Goal: Task Accomplishment & Management: Manage account settings

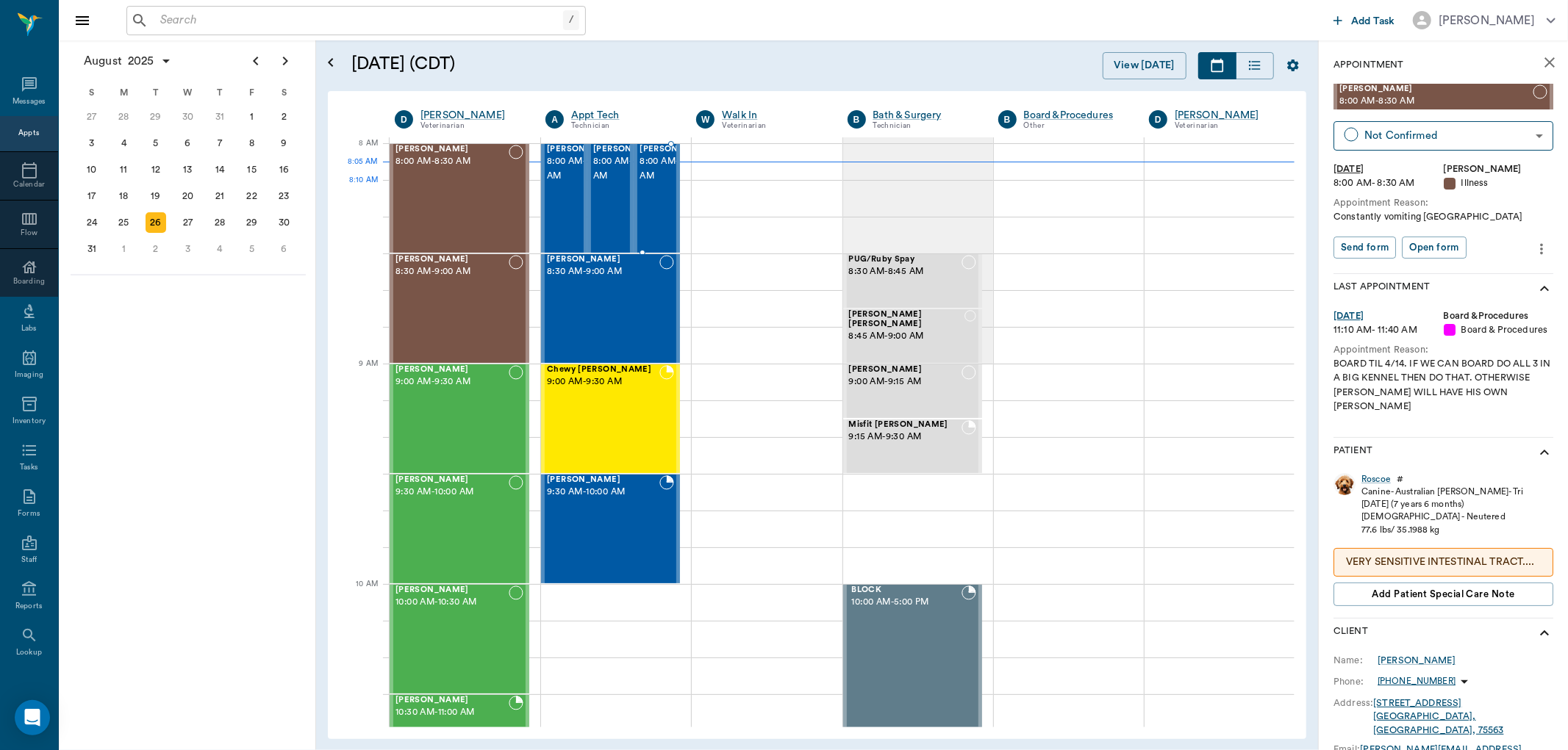
click at [645, 184] on span "8:00 AM - 8:30 AM" at bounding box center [676, 169] width 74 height 29
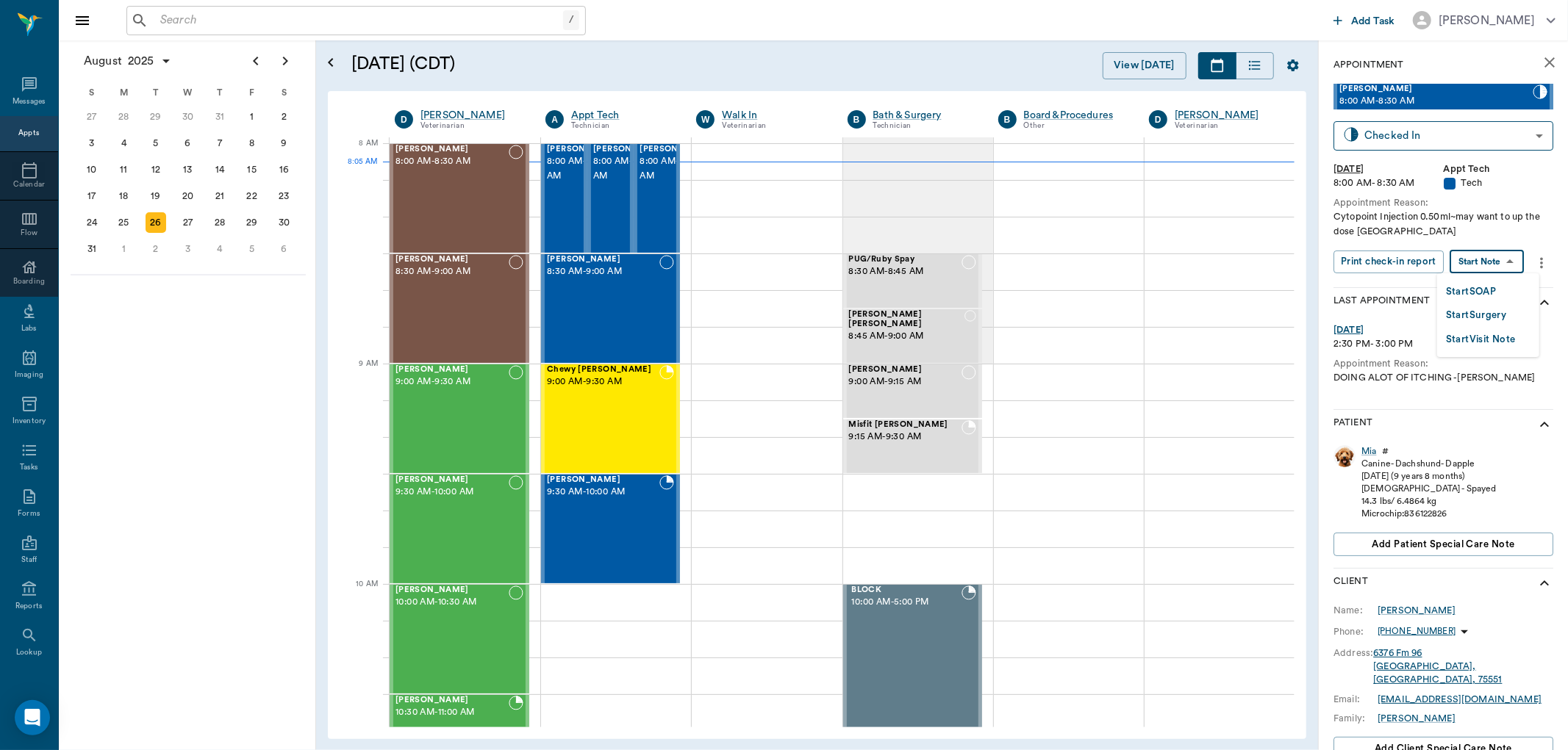
click at [1507, 268] on body "/ ​ Add Task Dr. Bert Ellsworth Nectar Messages Appts Calendar Flow Boarding La…" at bounding box center [784, 375] width 1568 height 750
click at [1501, 279] on li "Start SOAP" at bounding box center [1488, 291] width 102 height 24
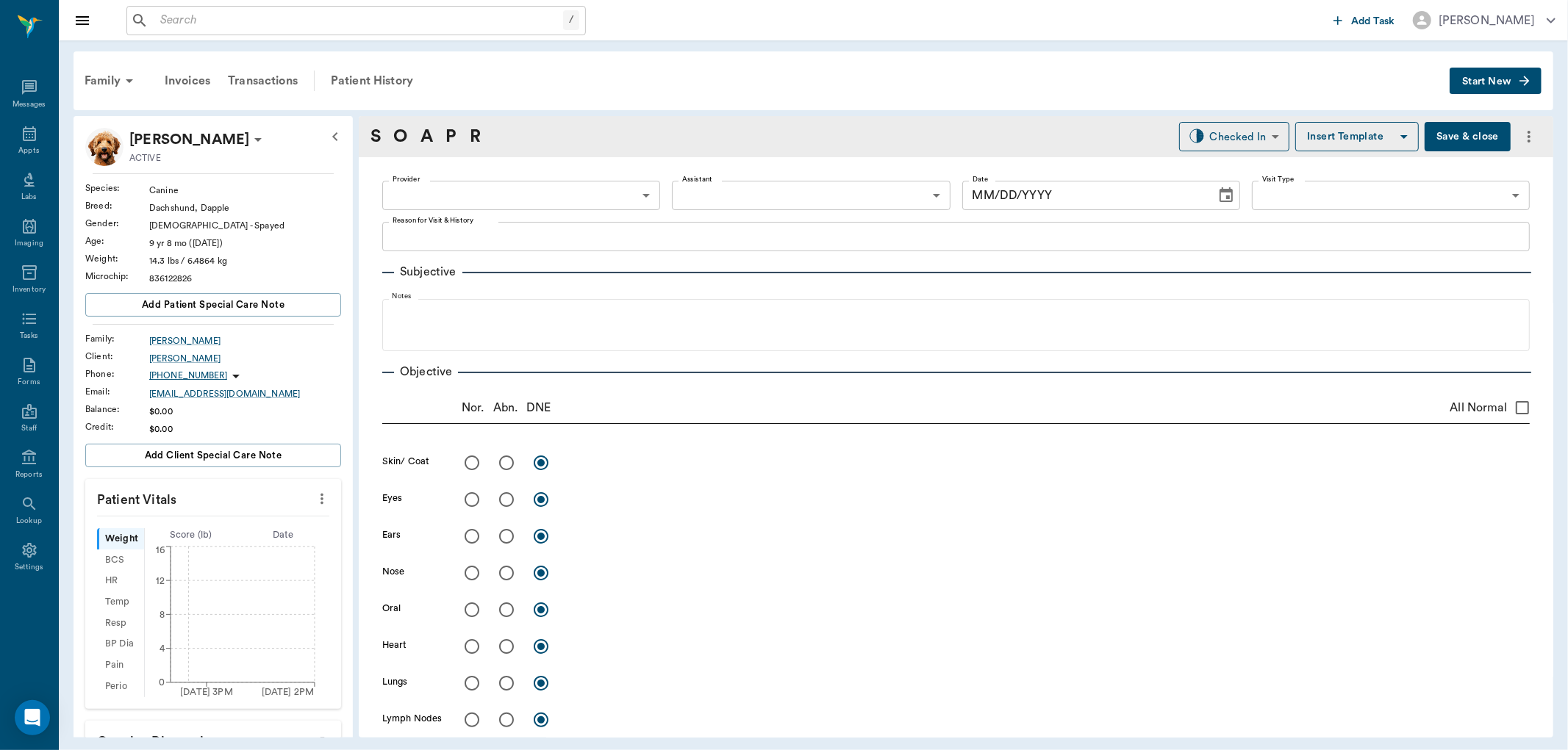
type input "63ec2f075fda476ae8351a4c"
type input "65d2be4f46e3a538d89b8c1a"
type textarea "Cytopoint Injection 0.50ml~may want to up the dose Caryn"
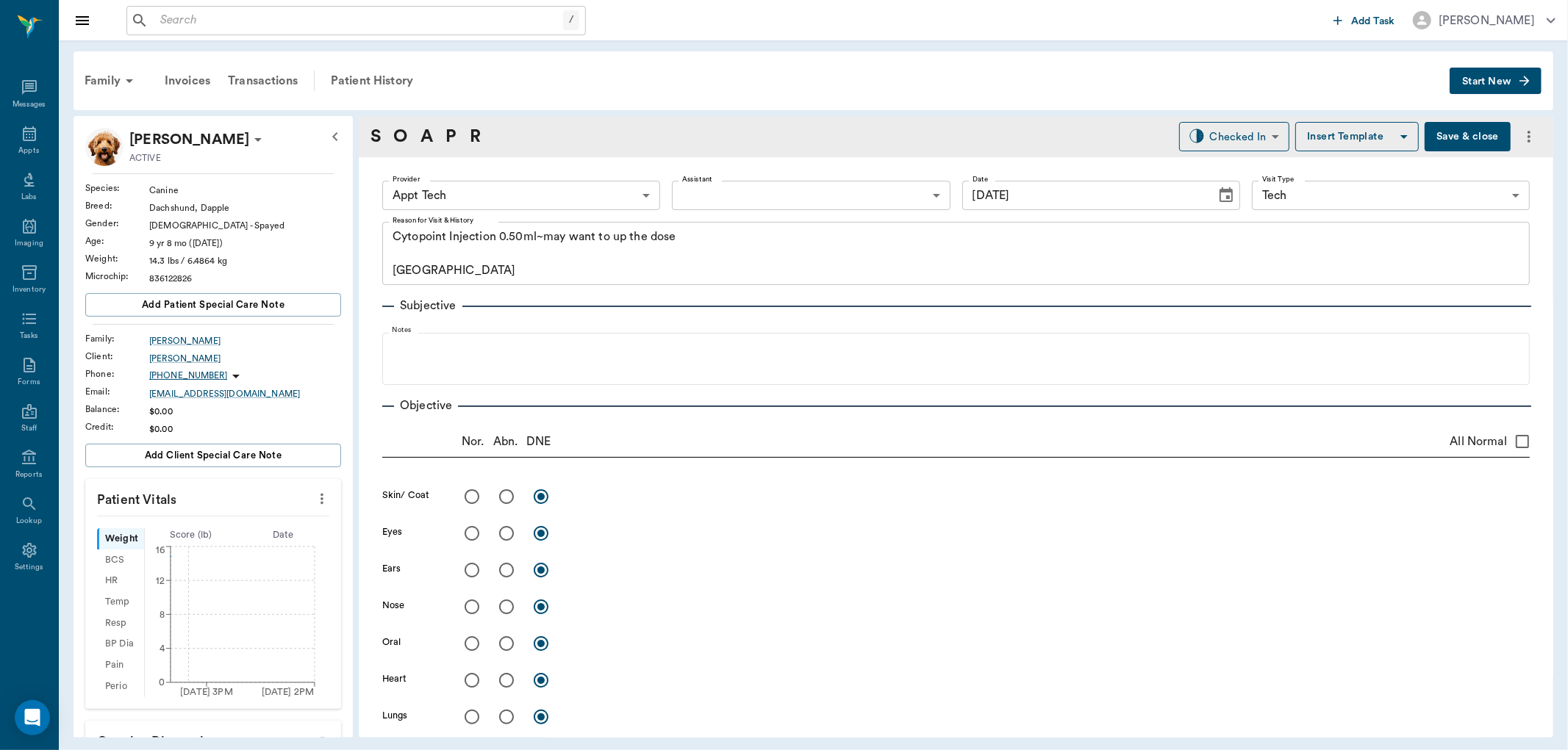
type input "[DATE]"
click at [314, 494] on icon "more" at bounding box center [322, 498] width 17 height 17
click at [254, 519] on span "Enter Vitals" at bounding box center [247, 524] width 123 height 16
click at [219, 542] on input "text" at bounding box center [212, 543] width 128 height 29
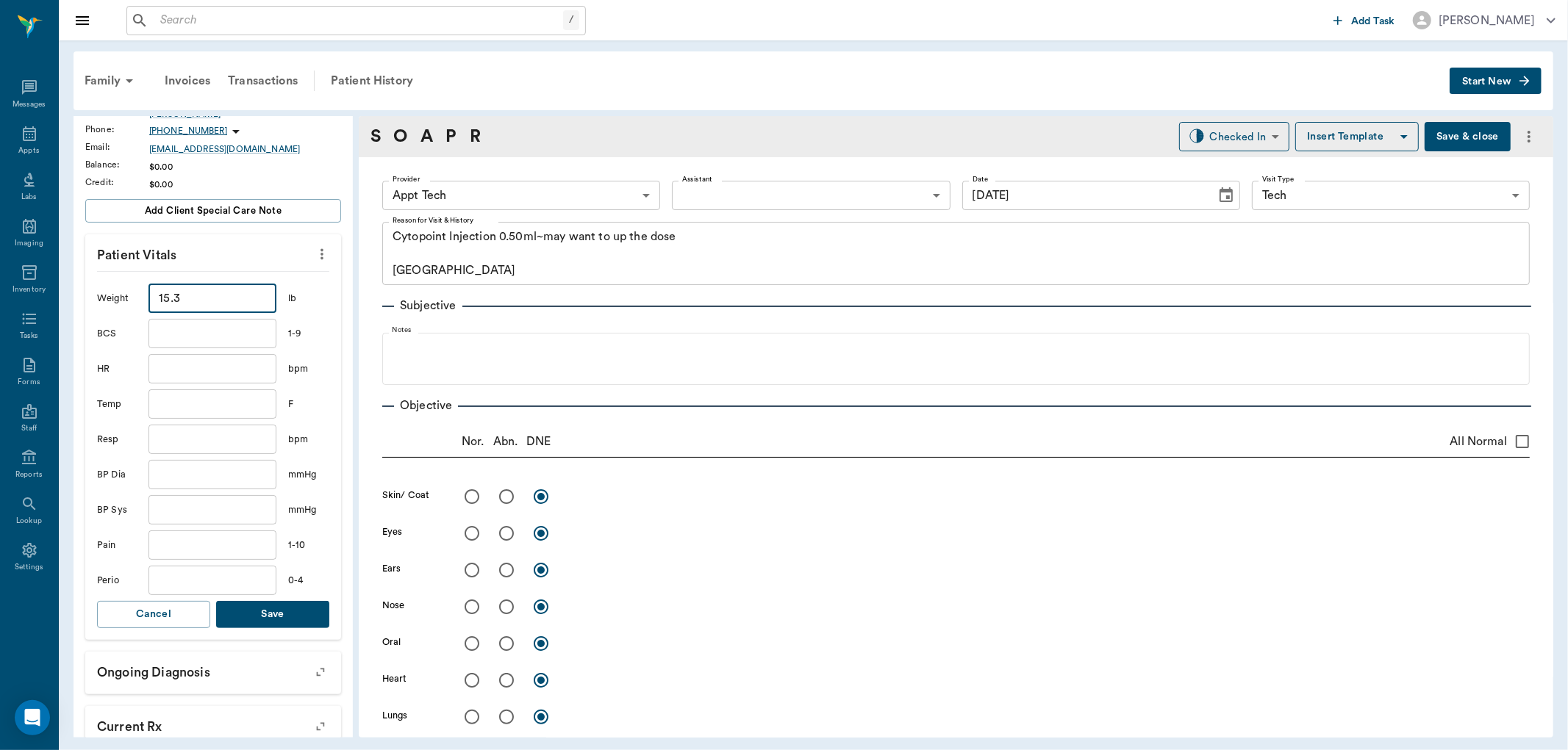
type input "15.3"
click at [253, 618] on button "Save" at bounding box center [272, 615] width 113 height 28
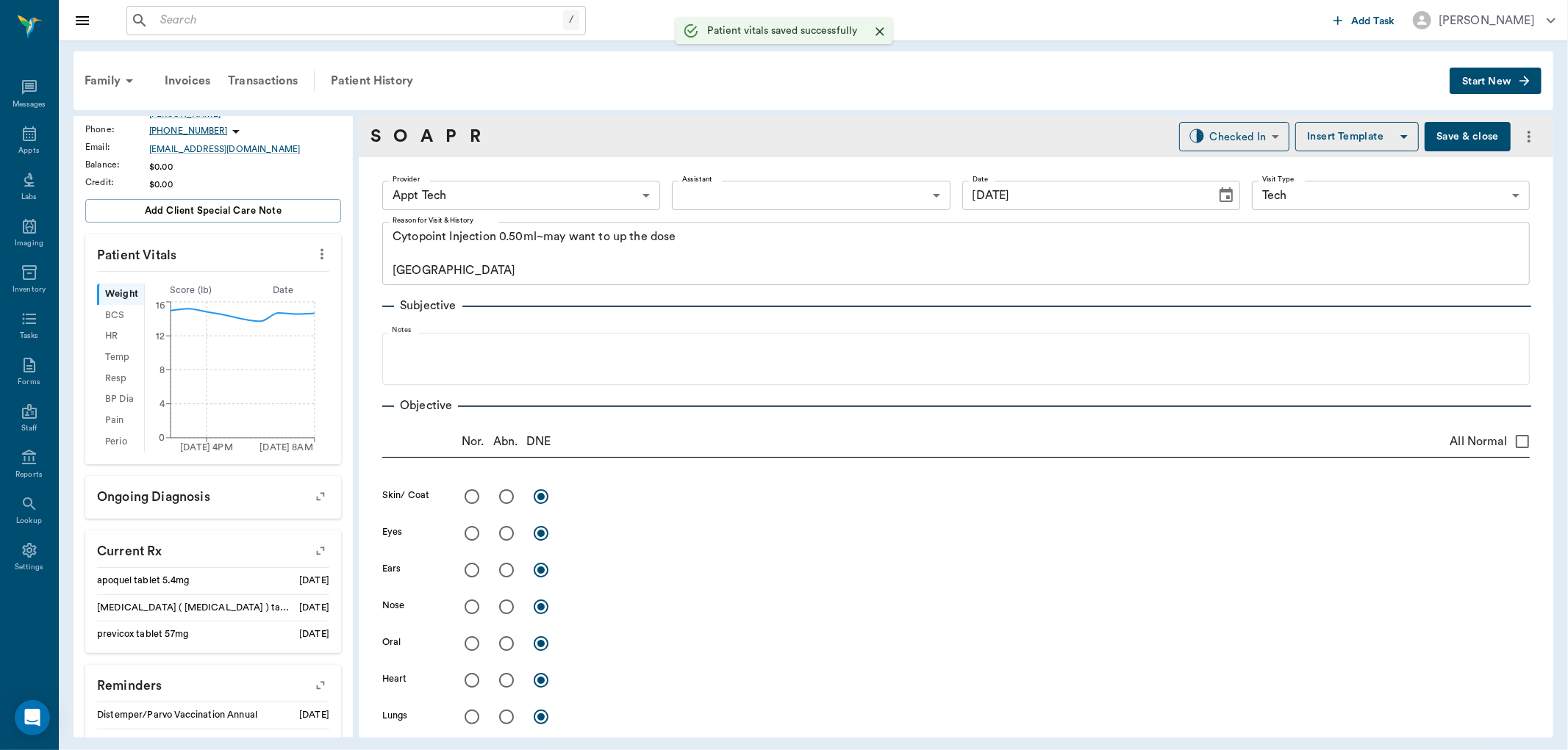
click at [552, 184] on body "/ ​ Add Task Dr. Bert Ellsworth Nectar Messages Appts Labs Imaging Inventory Ta…" at bounding box center [784, 375] width 1568 height 750
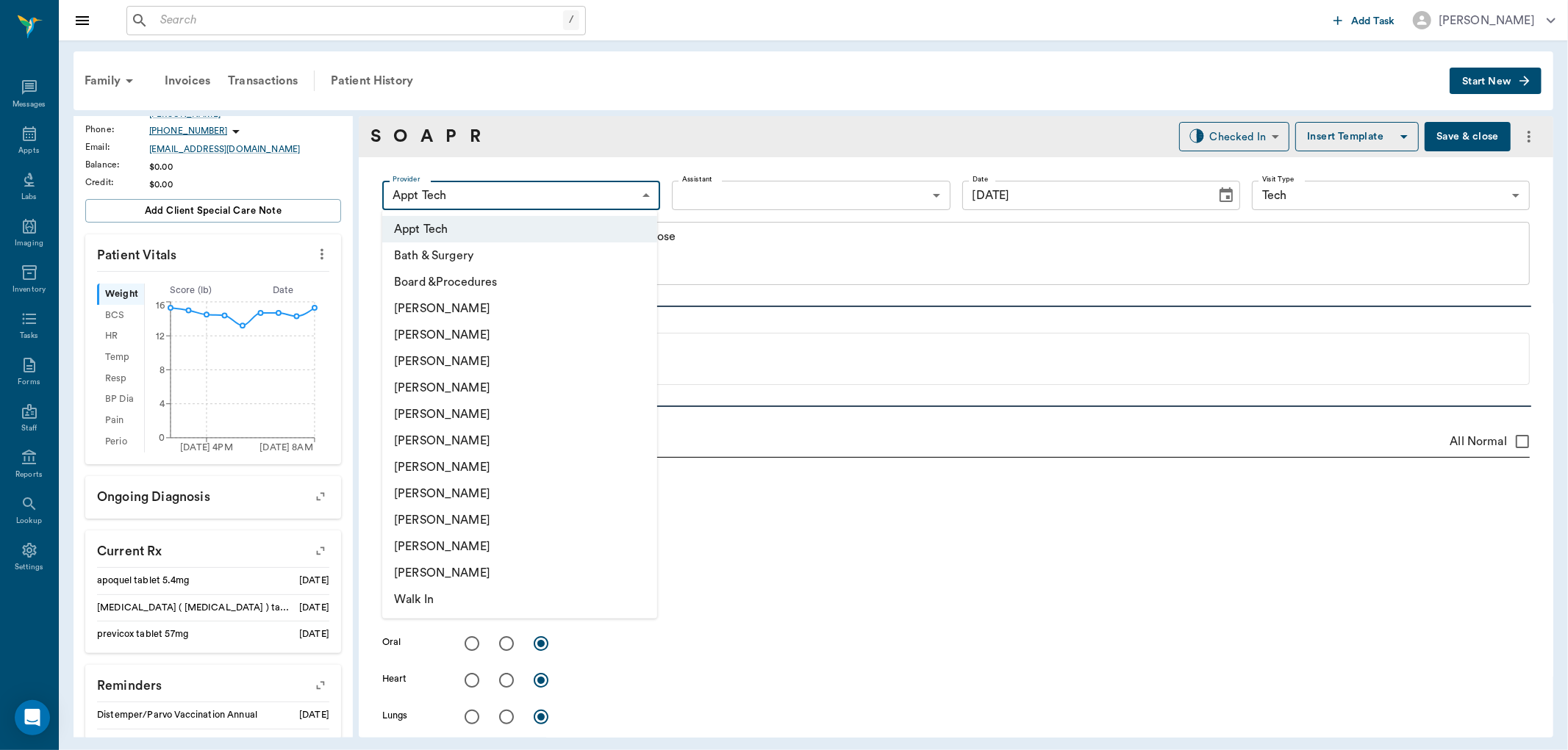
click at [453, 494] on li "Julie Dickerson" at bounding box center [520, 494] width 275 height 27
type input "63ec2e7e52e12b0ba117b124"
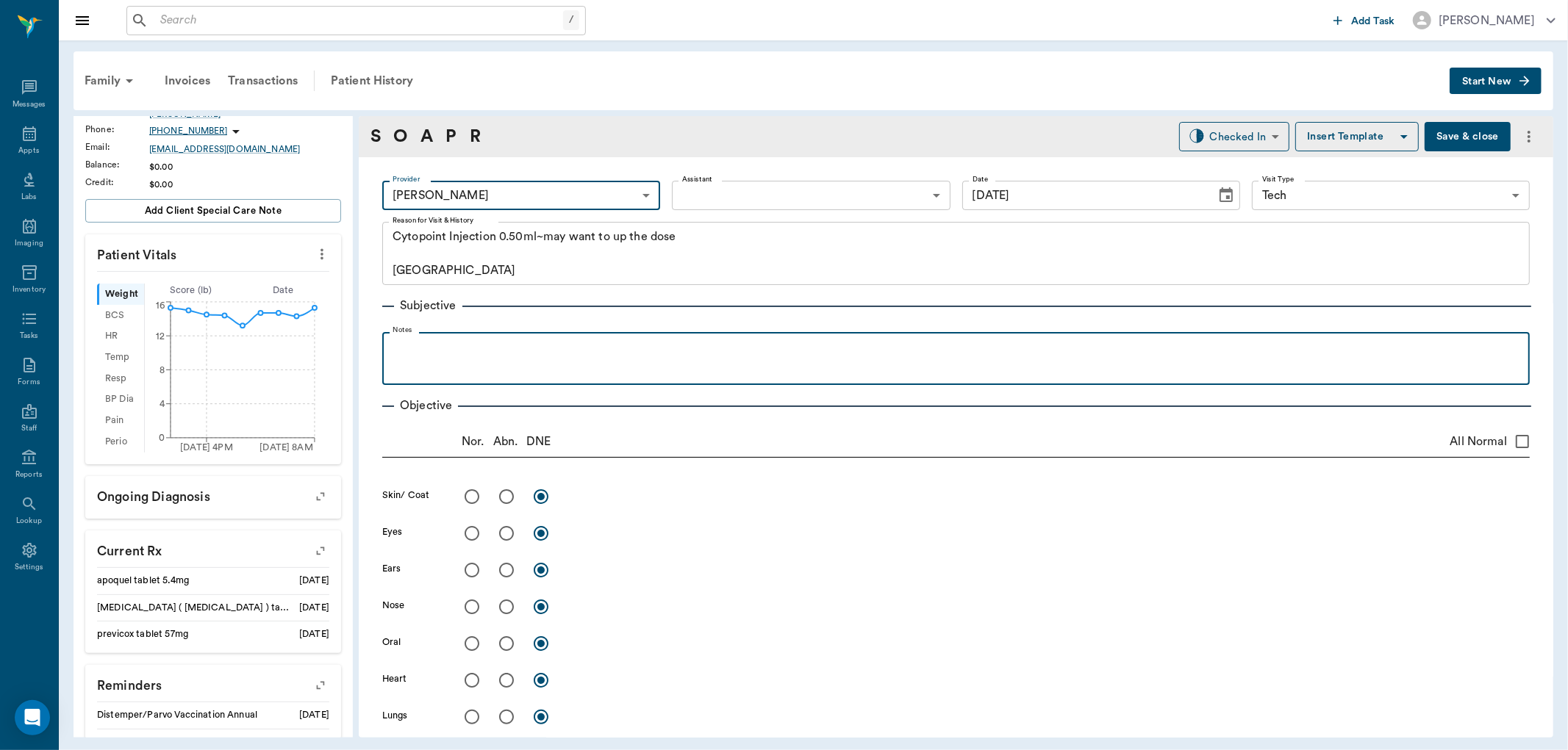
click at [410, 347] on p at bounding box center [956, 347] width 1133 height 17
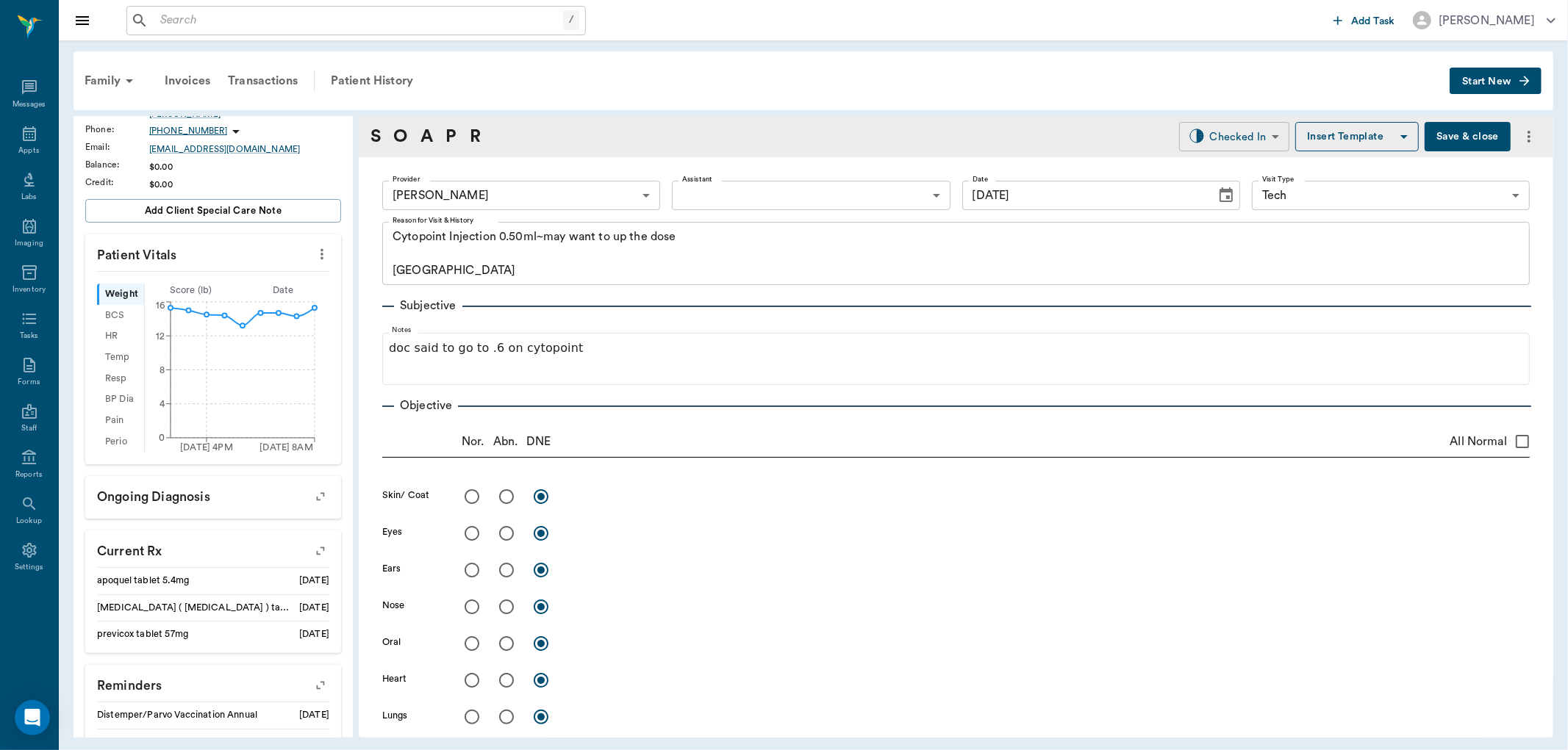
click at [1219, 138] on body "/ ​ Add Task Dr. Bert Ellsworth Nectar Messages Appts Labs Imaging Inventory Ta…" at bounding box center [784, 375] width 1568 height 750
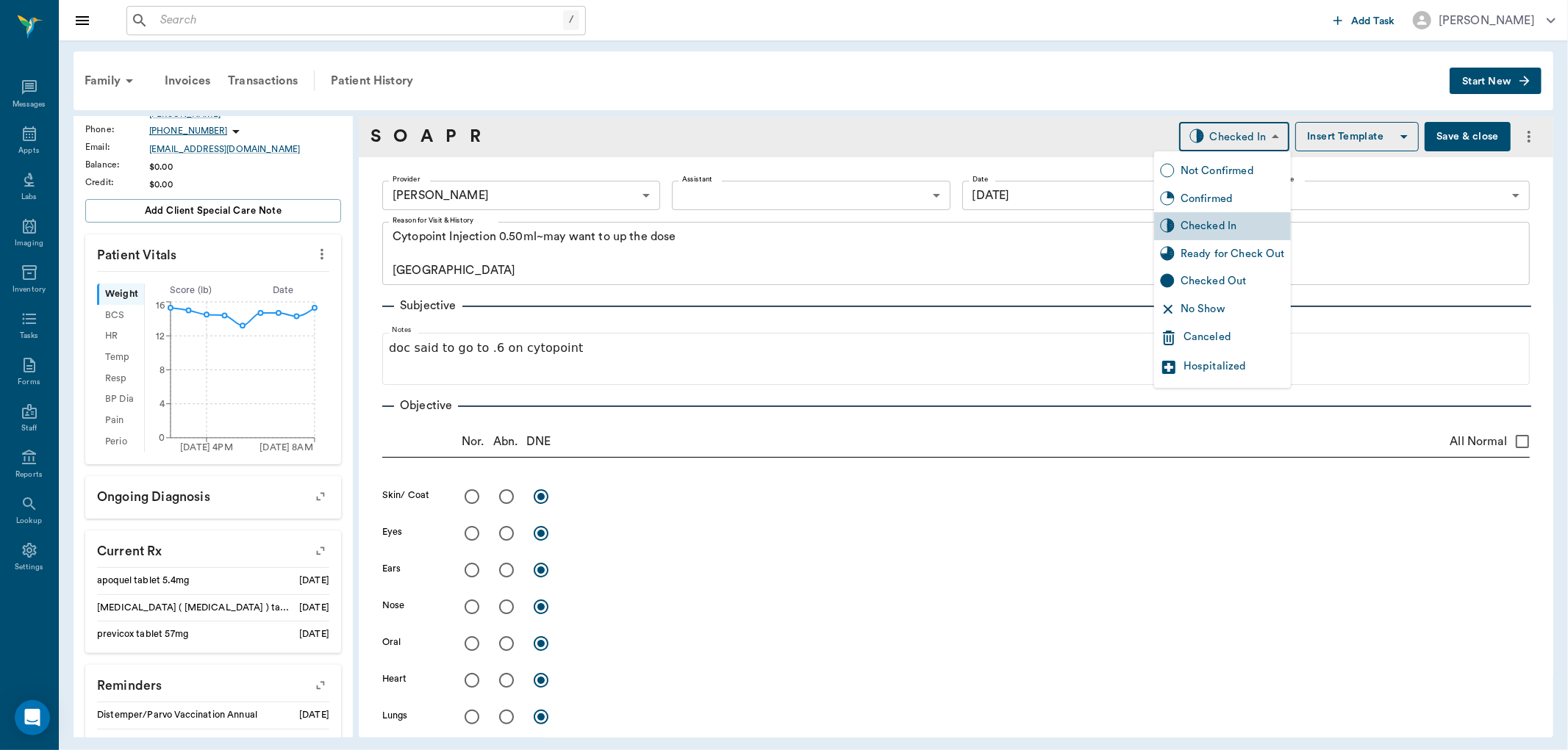
click at [1243, 248] on div "Ready for Check Out" at bounding box center [1233, 255] width 105 height 17
type input "READY_TO_CHECKOUT"
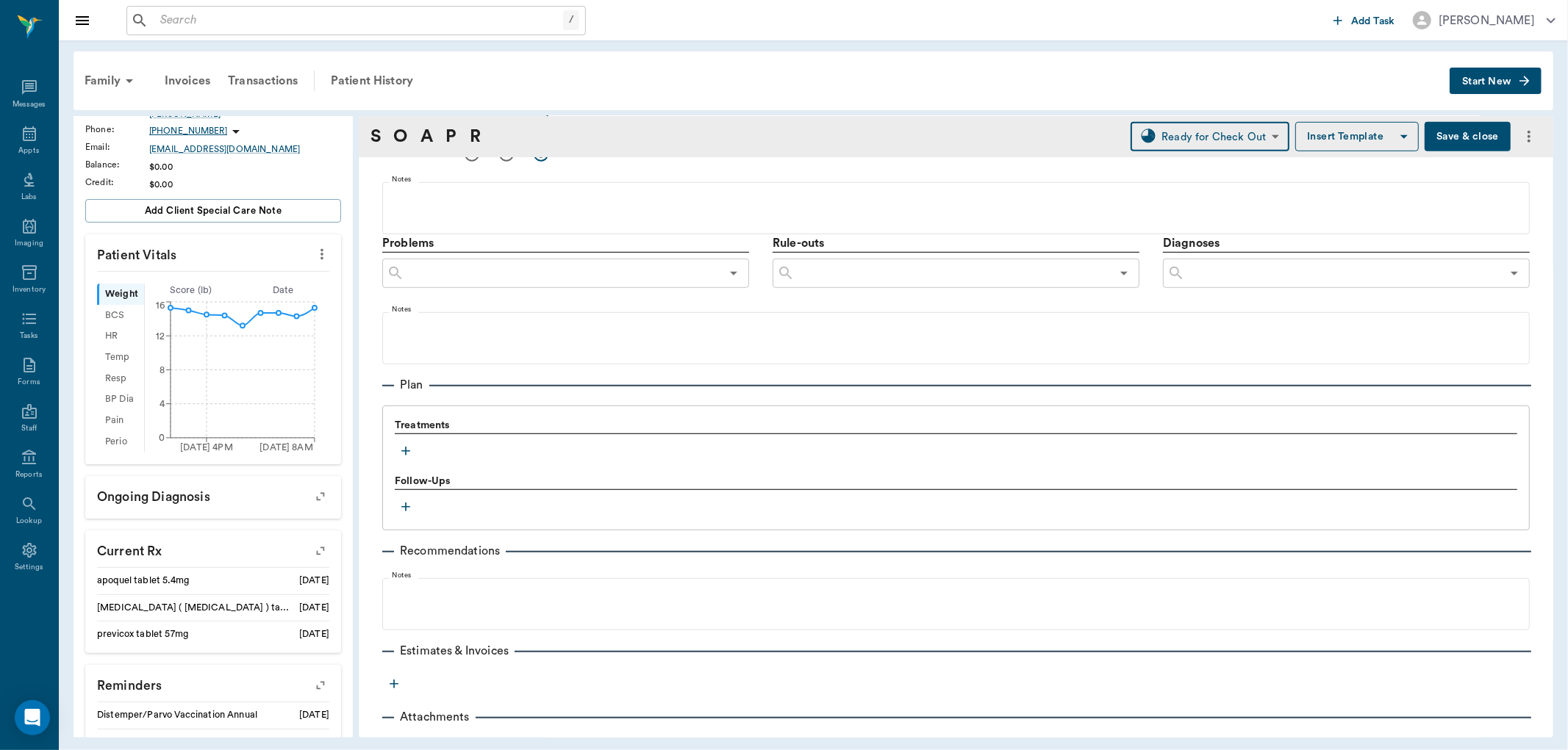
scroll to position [811, 0]
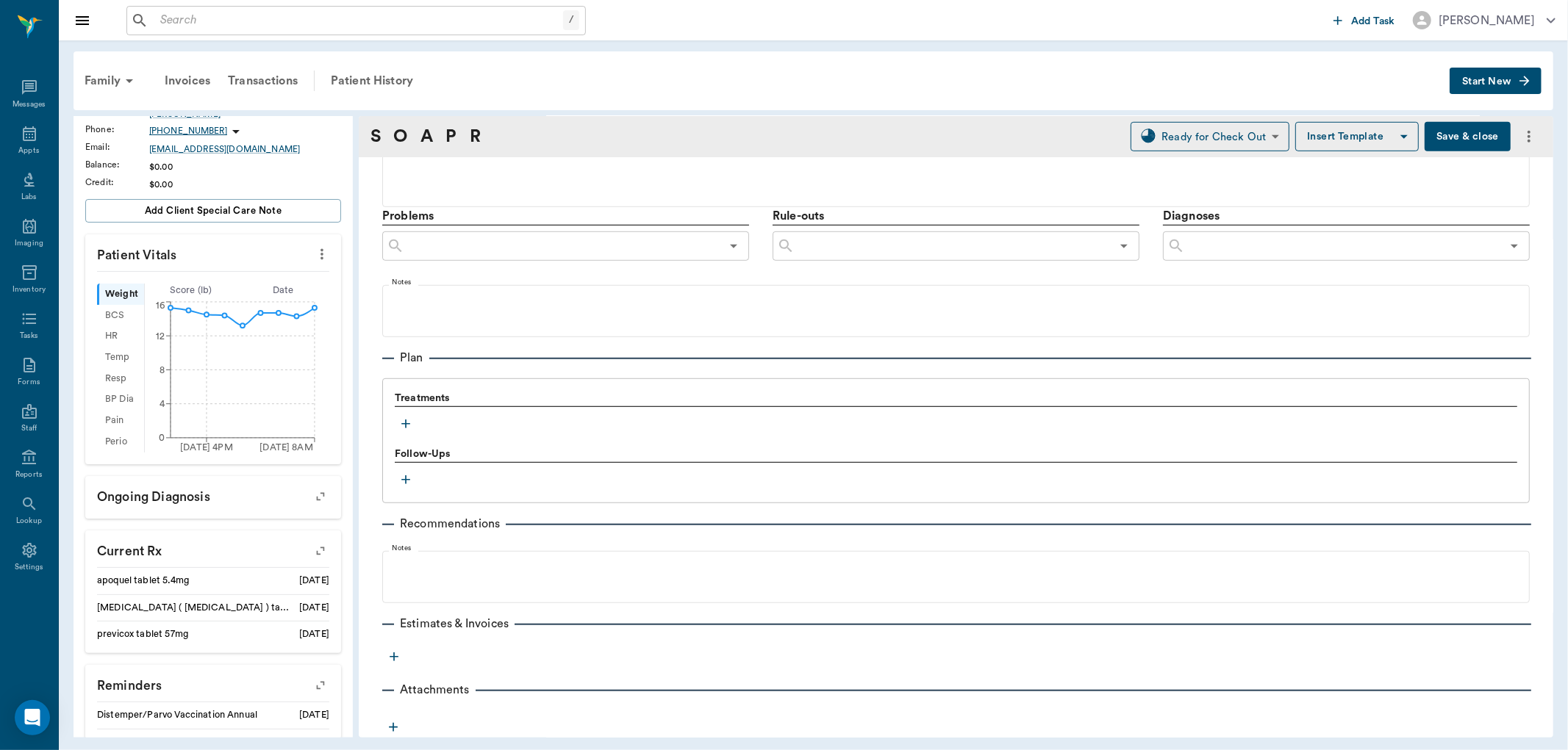
click at [407, 422] on icon "button" at bounding box center [406, 424] width 15 height 15
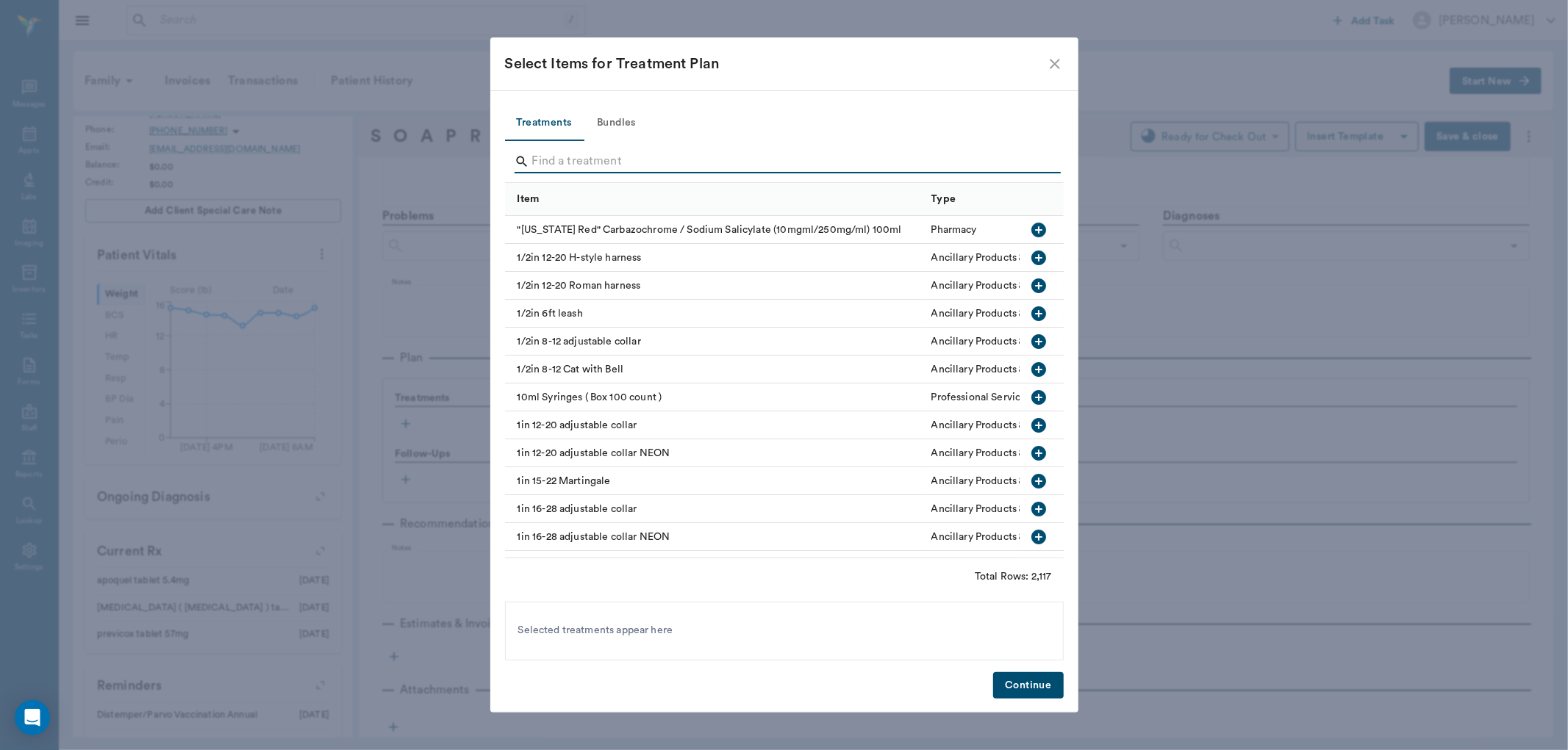
click at [560, 155] on input "Search" at bounding box center [785, 162] width 507 height 24
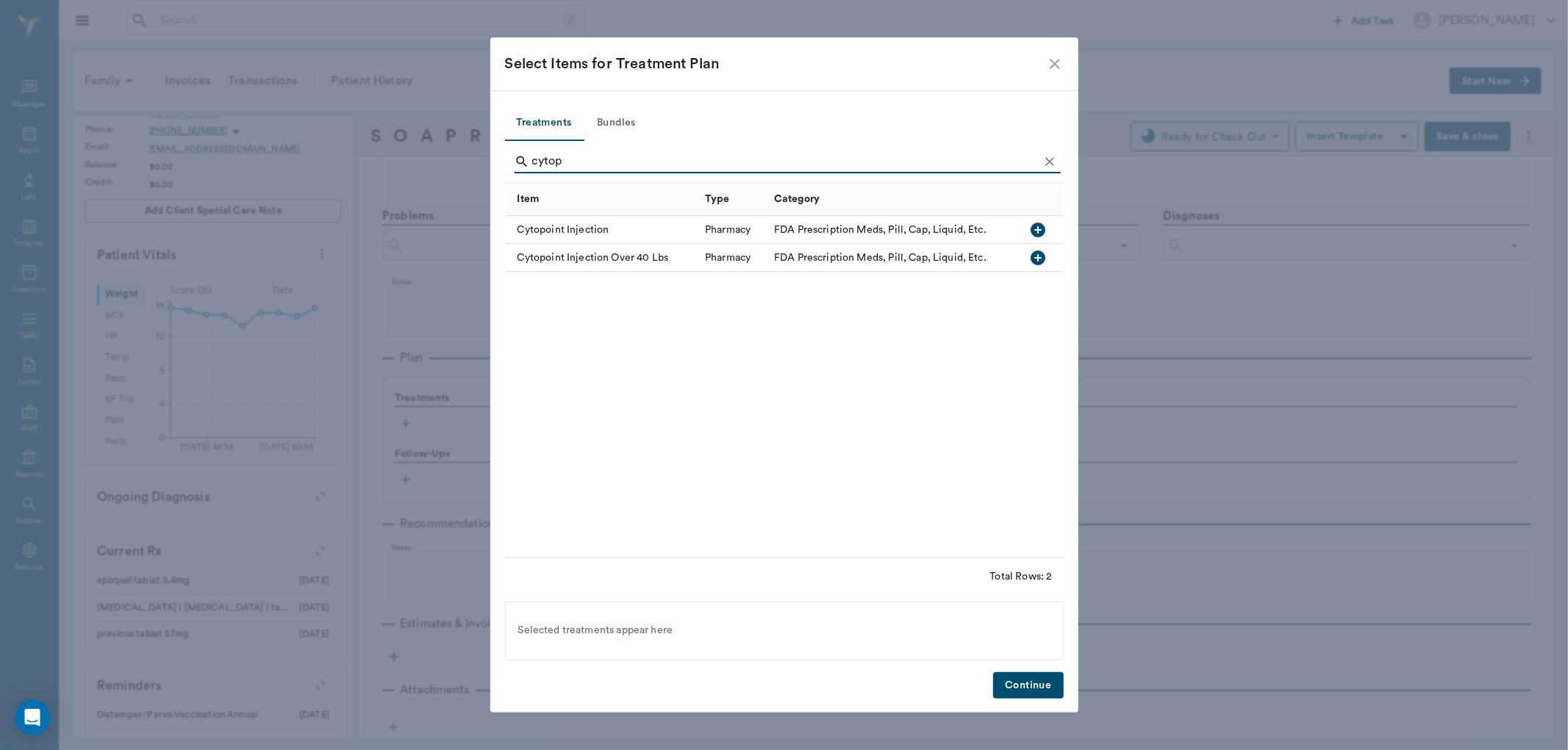
type input "cytop"
click at [1033, 224] on icon "button" at bounding box center [1038, 230] width 17 height 17
click at [1005, 676] on button "Continue" at bounding box center [1028, 686] width 70 height 28
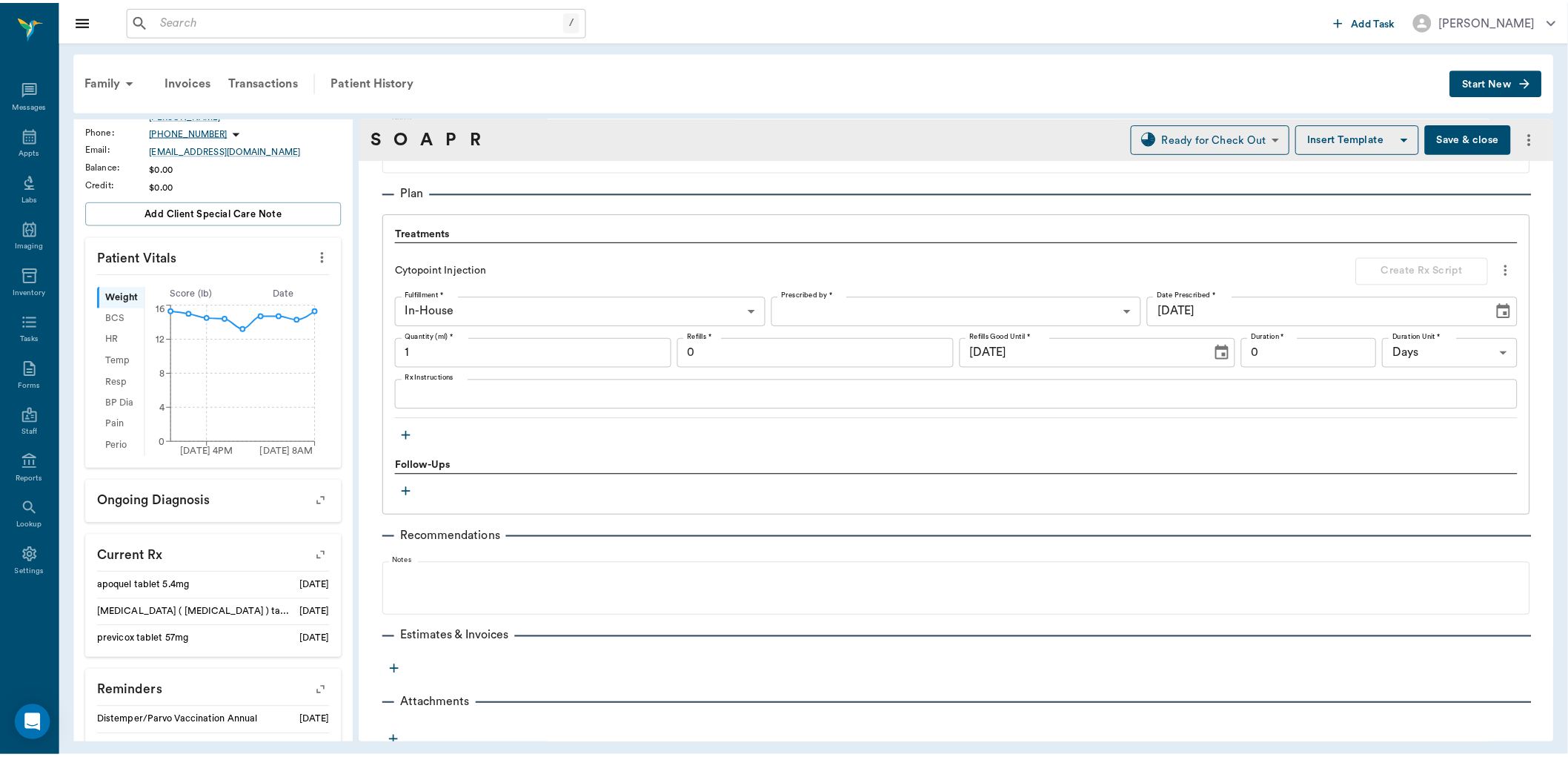
scroll to position [994, 0]
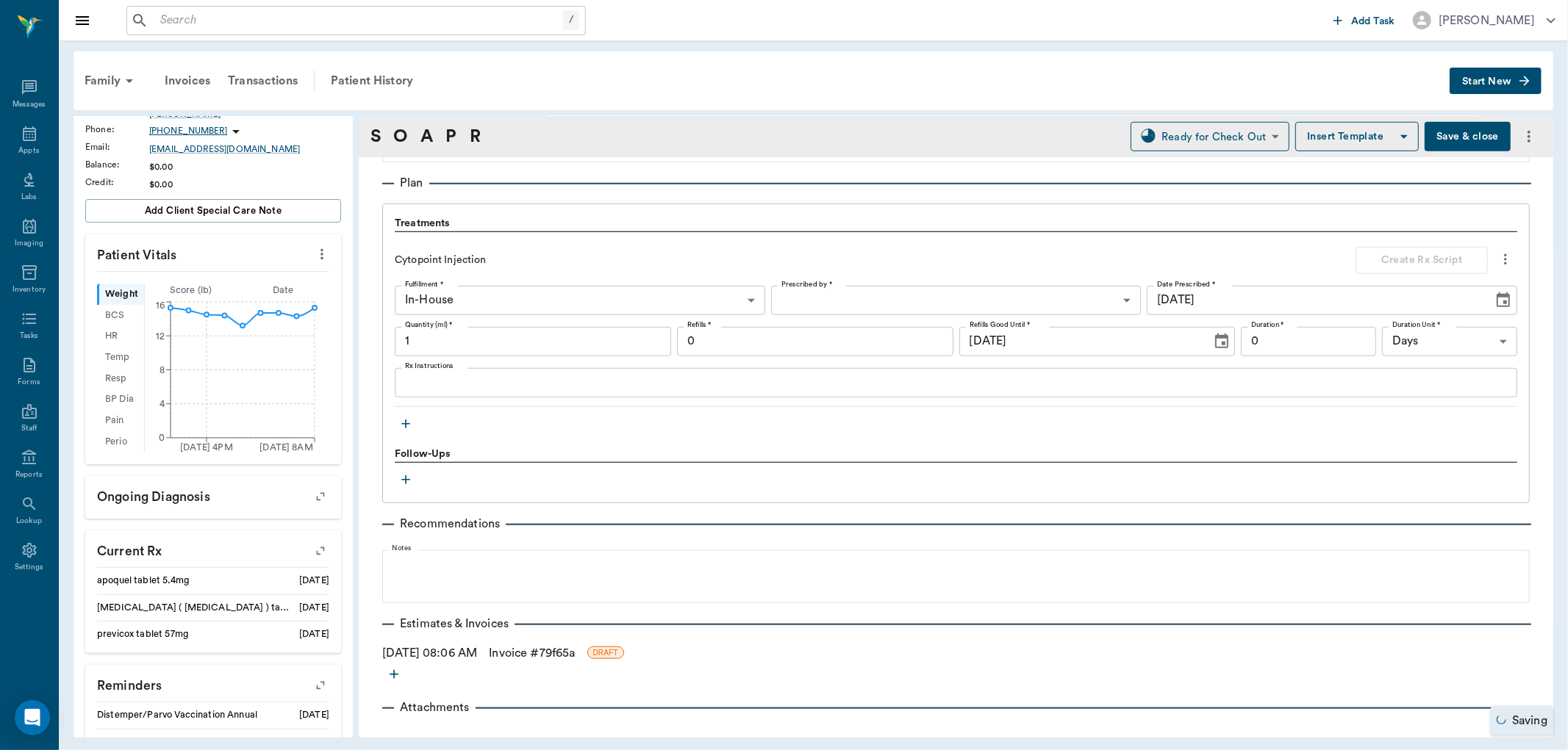
click at [516, 650] on link "Invoice # 79f65a" at bounding box center [532, 653] width 86 height 17
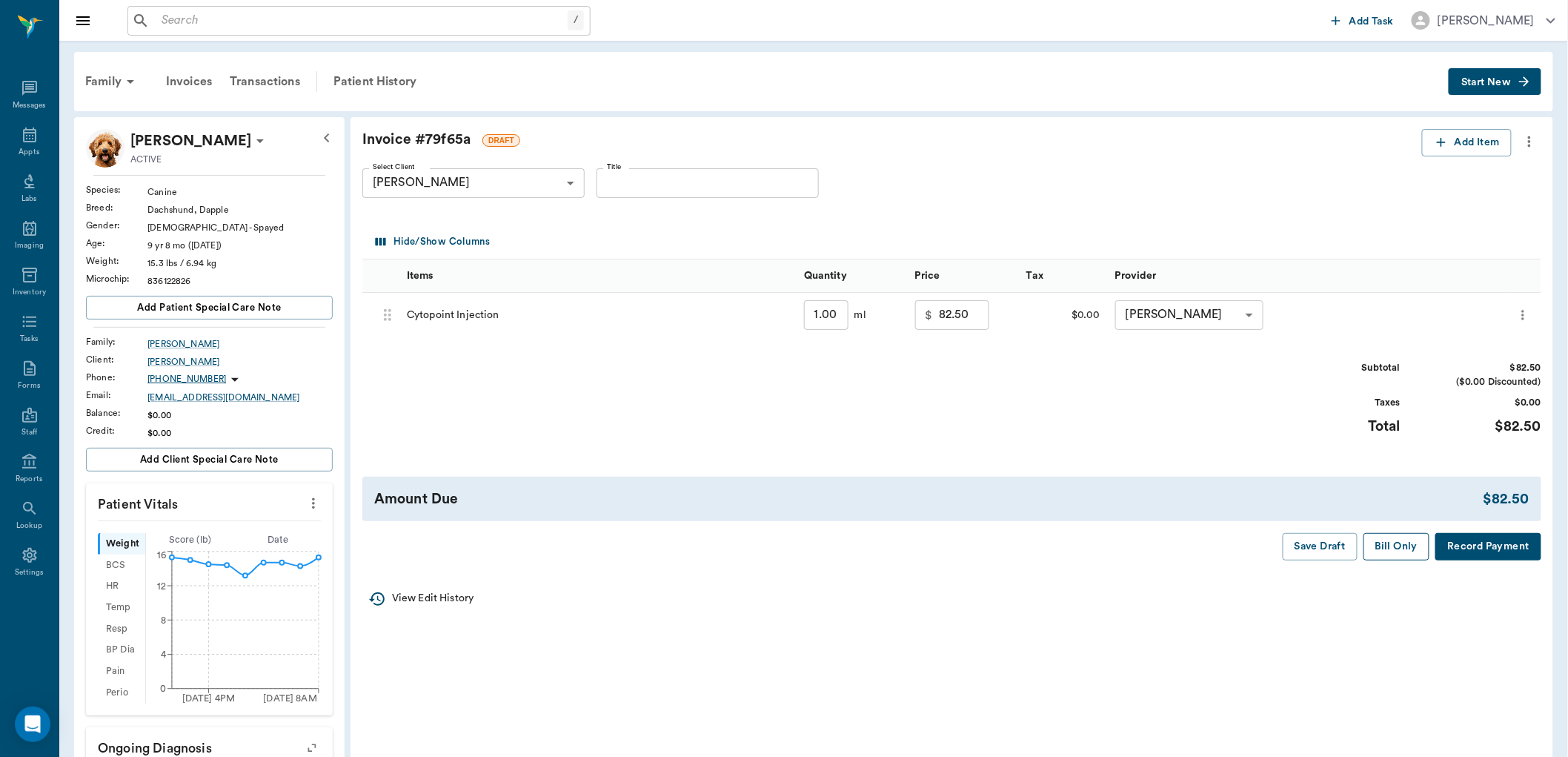
click at [1389, 546] on button "Bill Only" at bounding box center [1397, 547] width 67 height 28
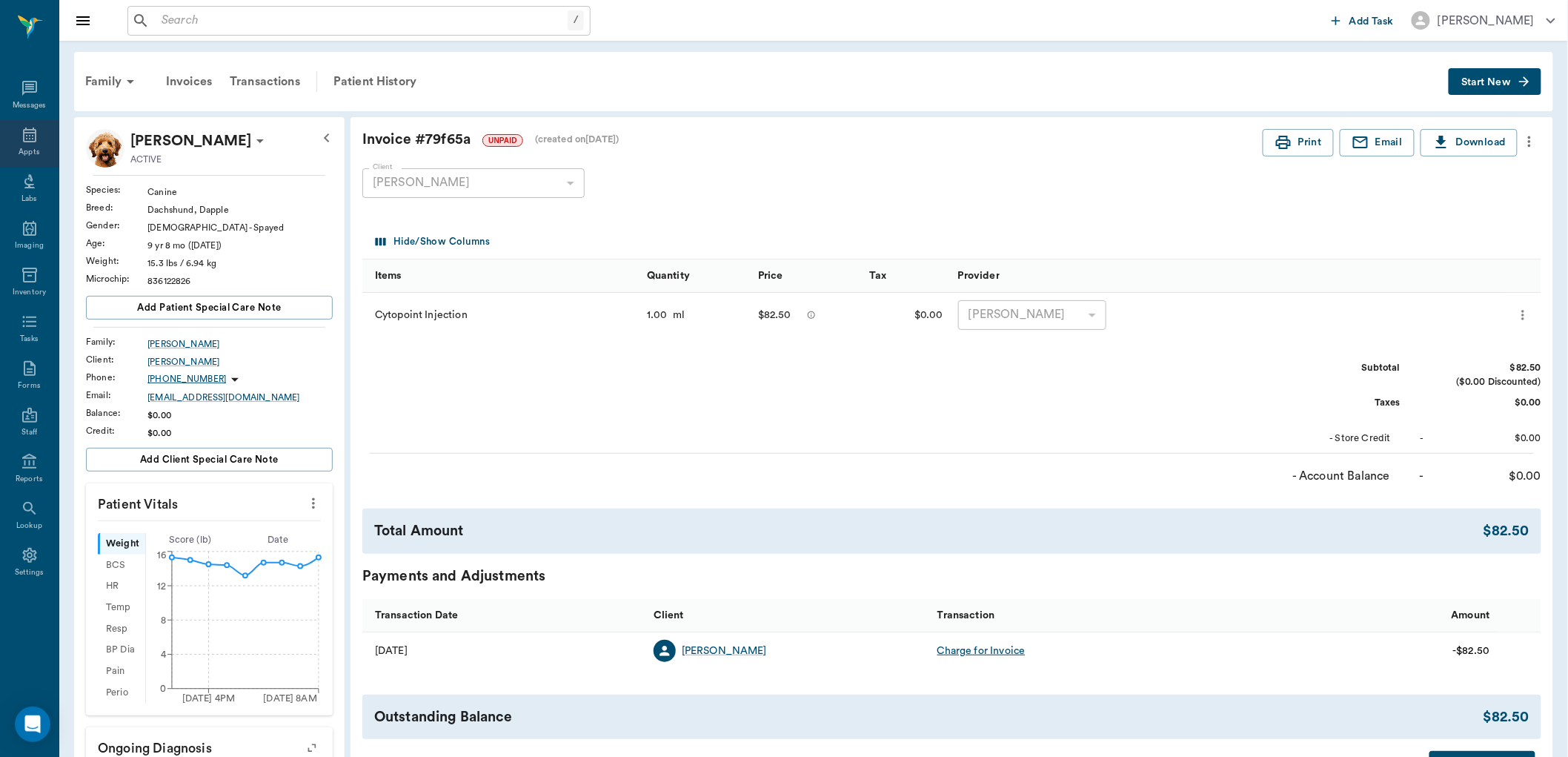
click at [6, 149] on div "Appts" at bounding box center [29, 143] width 58 height 46
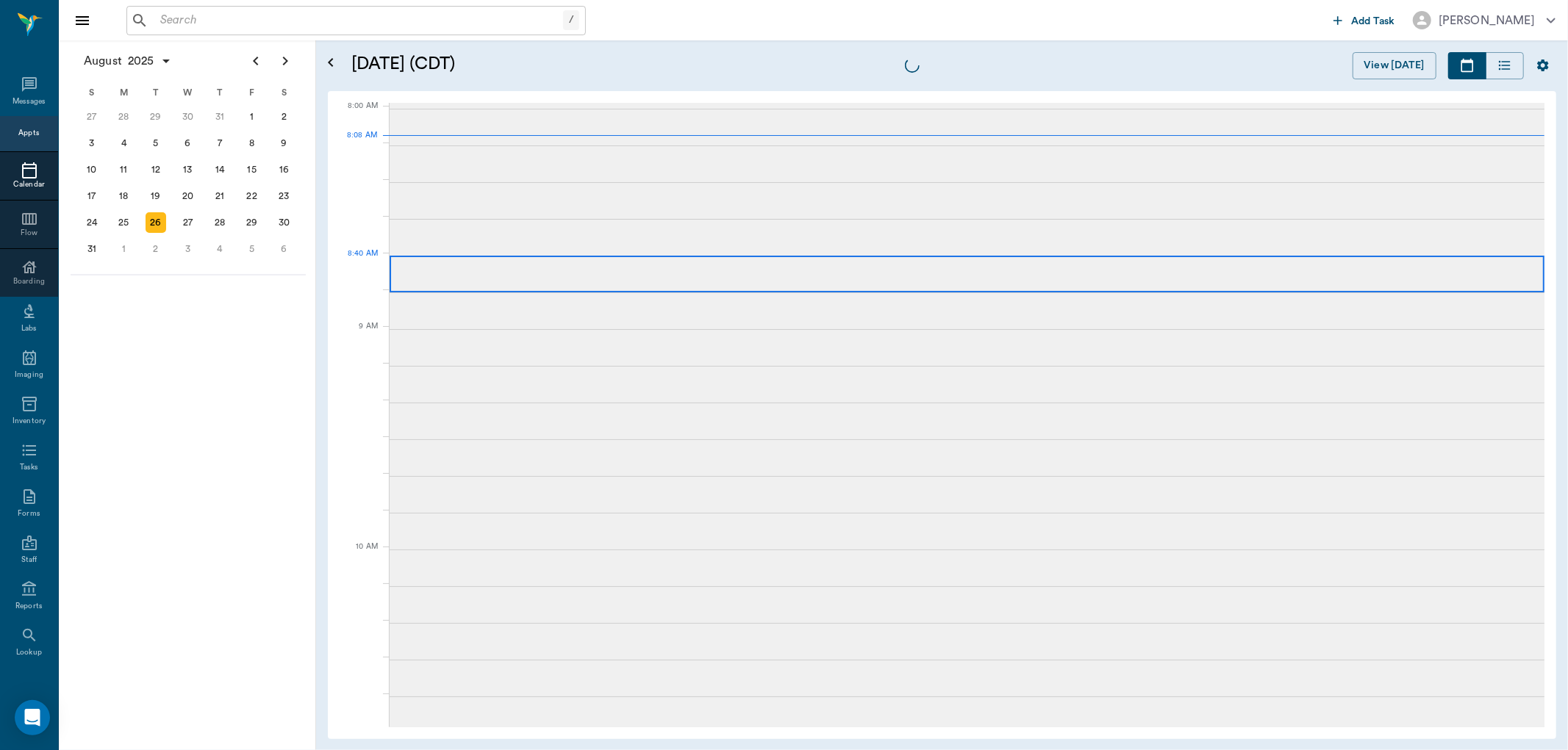
scroll to position [2, 0]
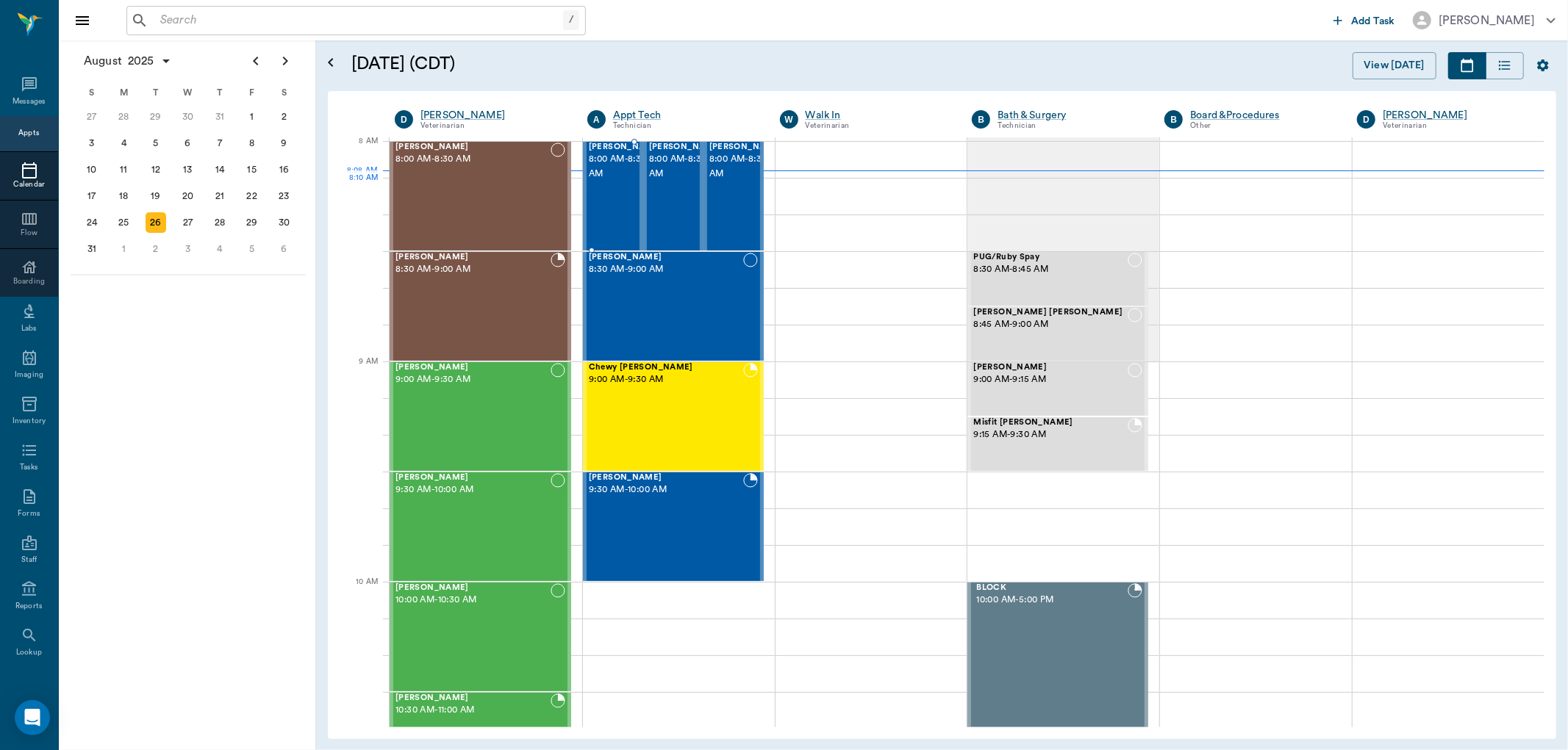
click at [601, 181] on span "8:00 AM - 8:30 AM" at bounding box center [625, 166] width 74 height 29
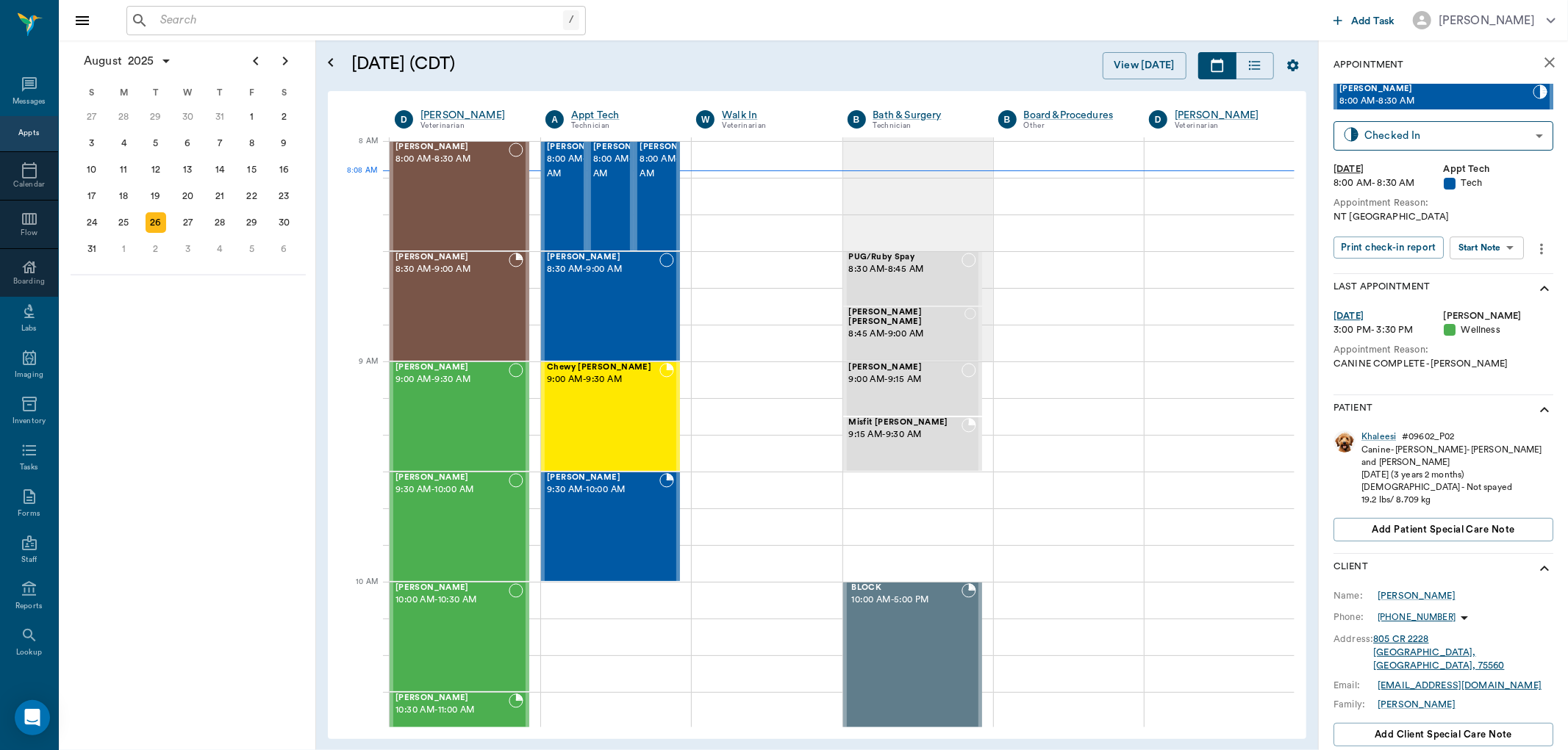
click at [1474, 254] on body "/ ​ Add Task Dr. Bert Ellsworth Nectar Messages Appts Calendar Flow Boarding La…" at bounding box center [784, 375] width 1568 height 750
click at [1464, 269] on button "Start SOAP" at bounding box center [1471, 278] width 50 height 17
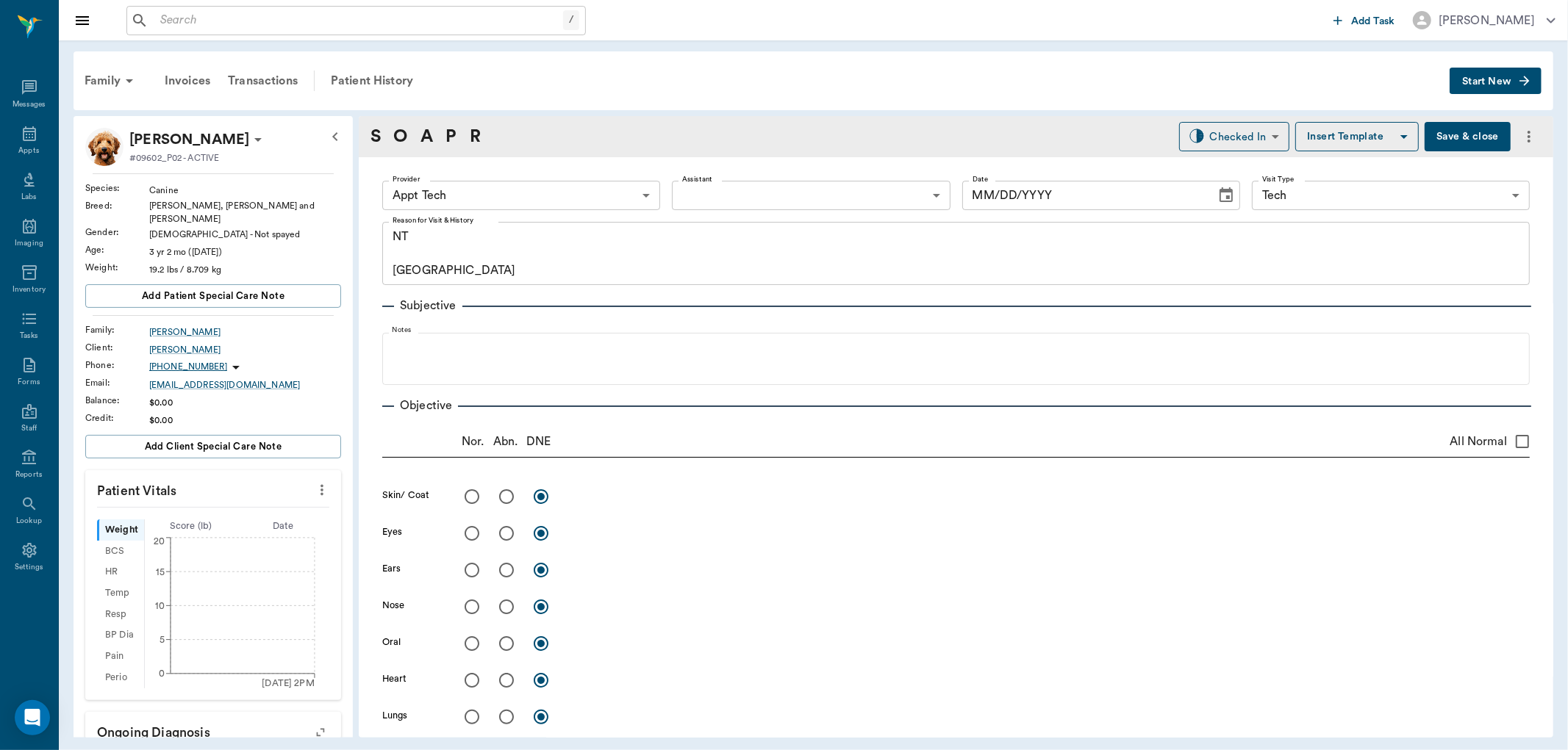
type input "63ec2f075fda476ae8351a4c"
type input "65d2be4f46e3a538d89b8c1a"
type textarea "NT Caryn"
type input "[DATE]"
click at [316, 482] on icon "more" at bounding box center [322, 490] width 17 height 17
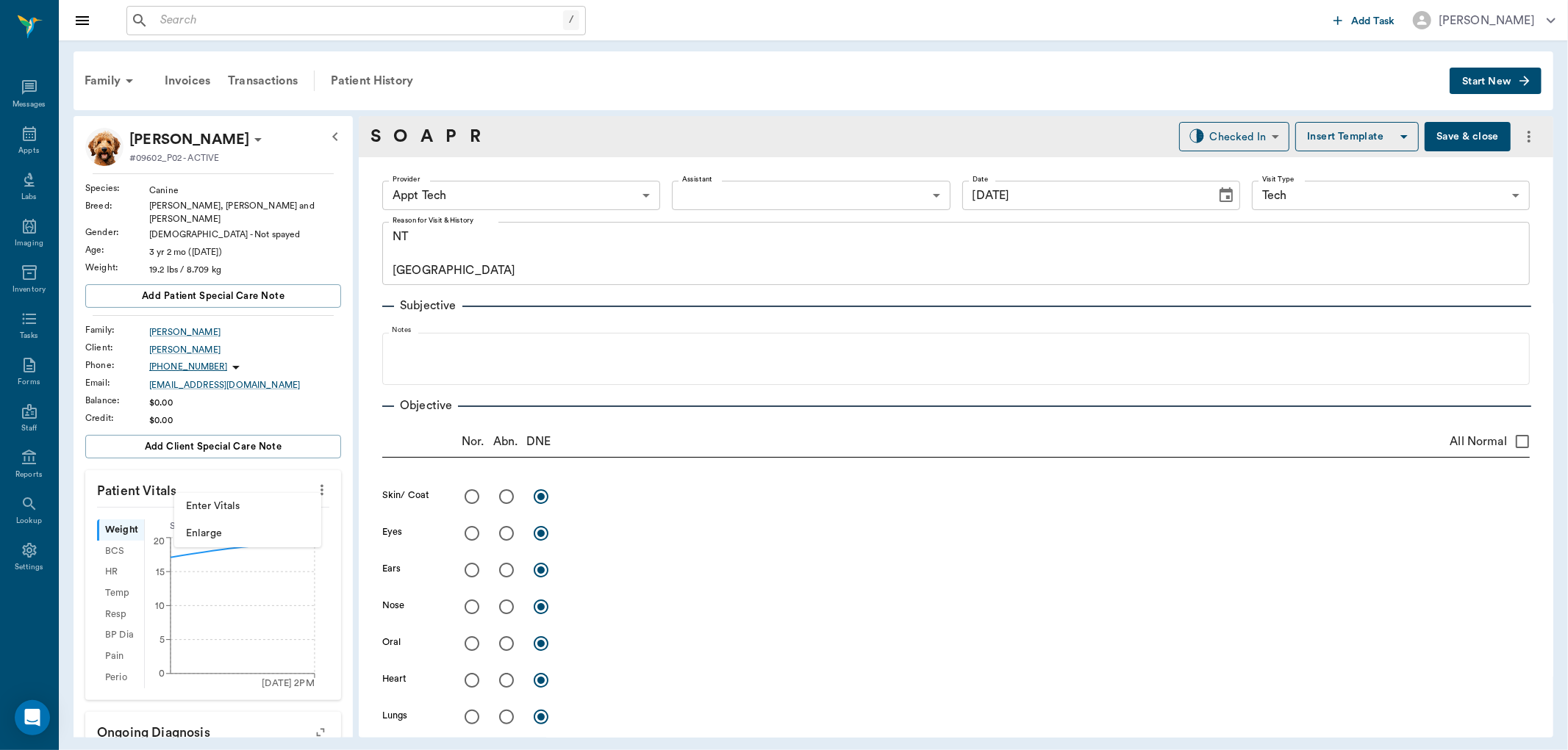
click at [244, 504] on span "Enter Vitals" at bounding box center [247, 506] width 123 height 16
click at [212, 528] on input "text" at bounding box center [212, 534] width 128 height 29
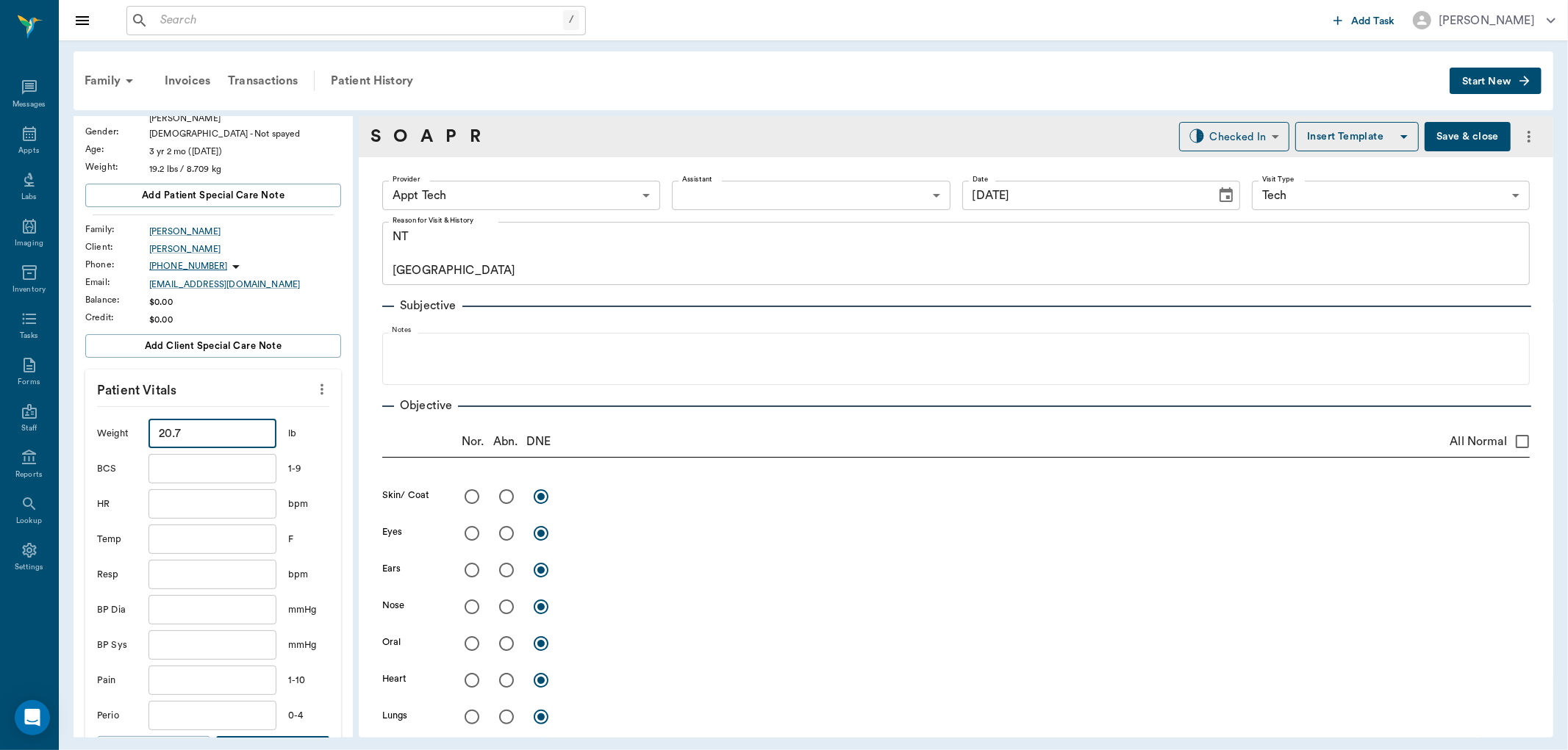
scroll to position [326, 0]
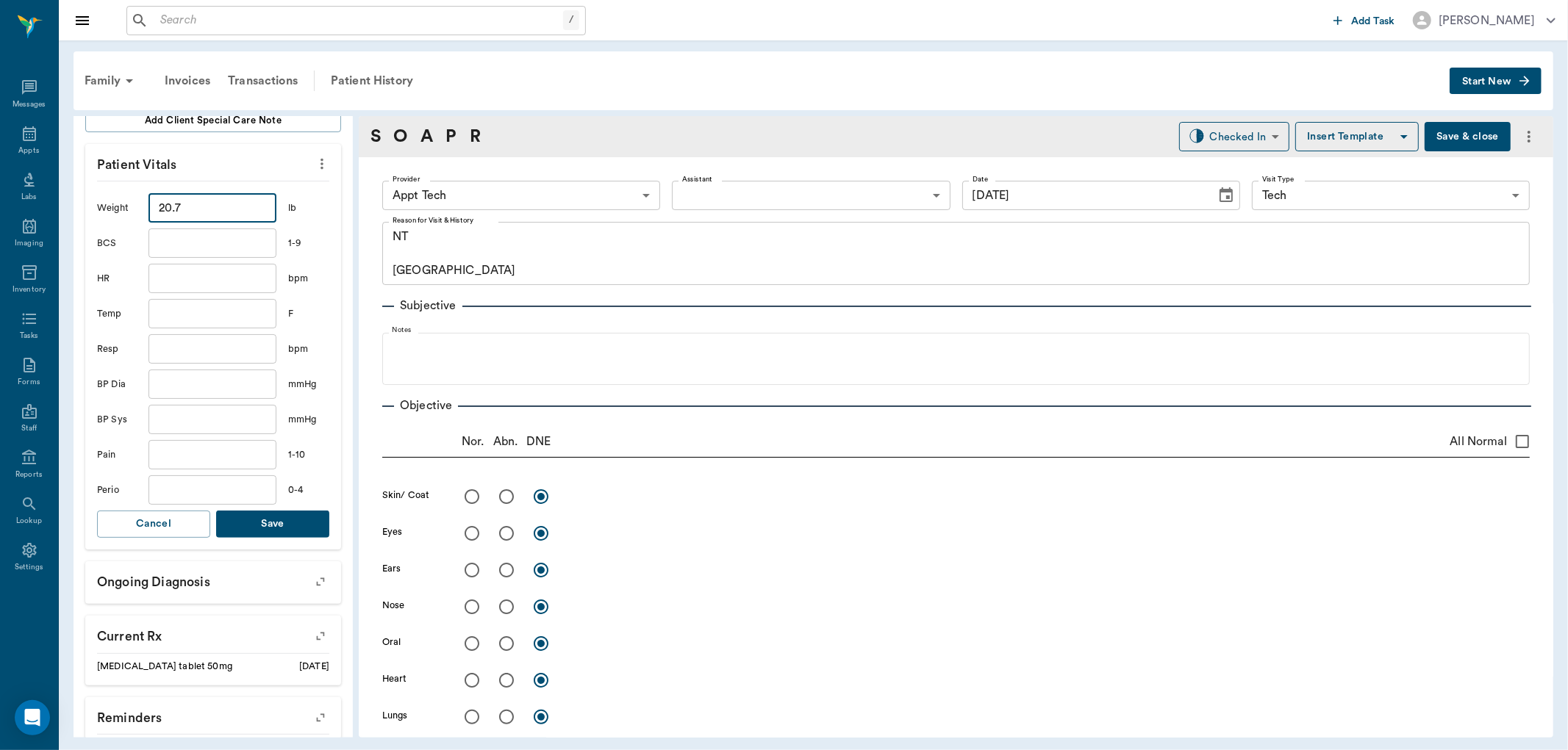
type input "20.7"
click at [261, 511] on button "Save" at bounding box center [272, 525] width 113 height 28
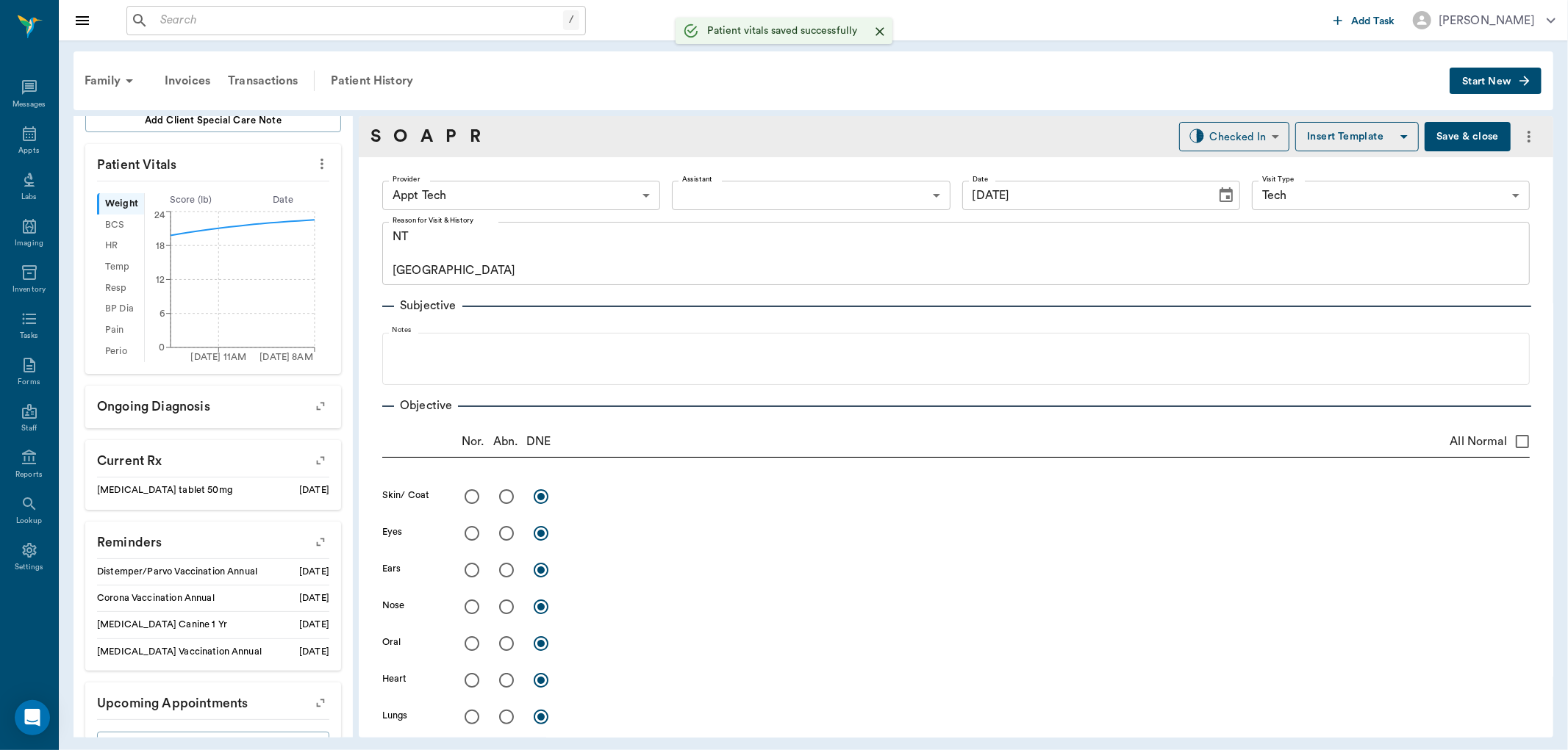
click at [519, 197] on body "/ ​ Add Task Dr. Bert Ellsworth Nectar Messages Appts Labs Imaging Inventory Ta…" at bounding box center [784, 375] width 1568 height 750
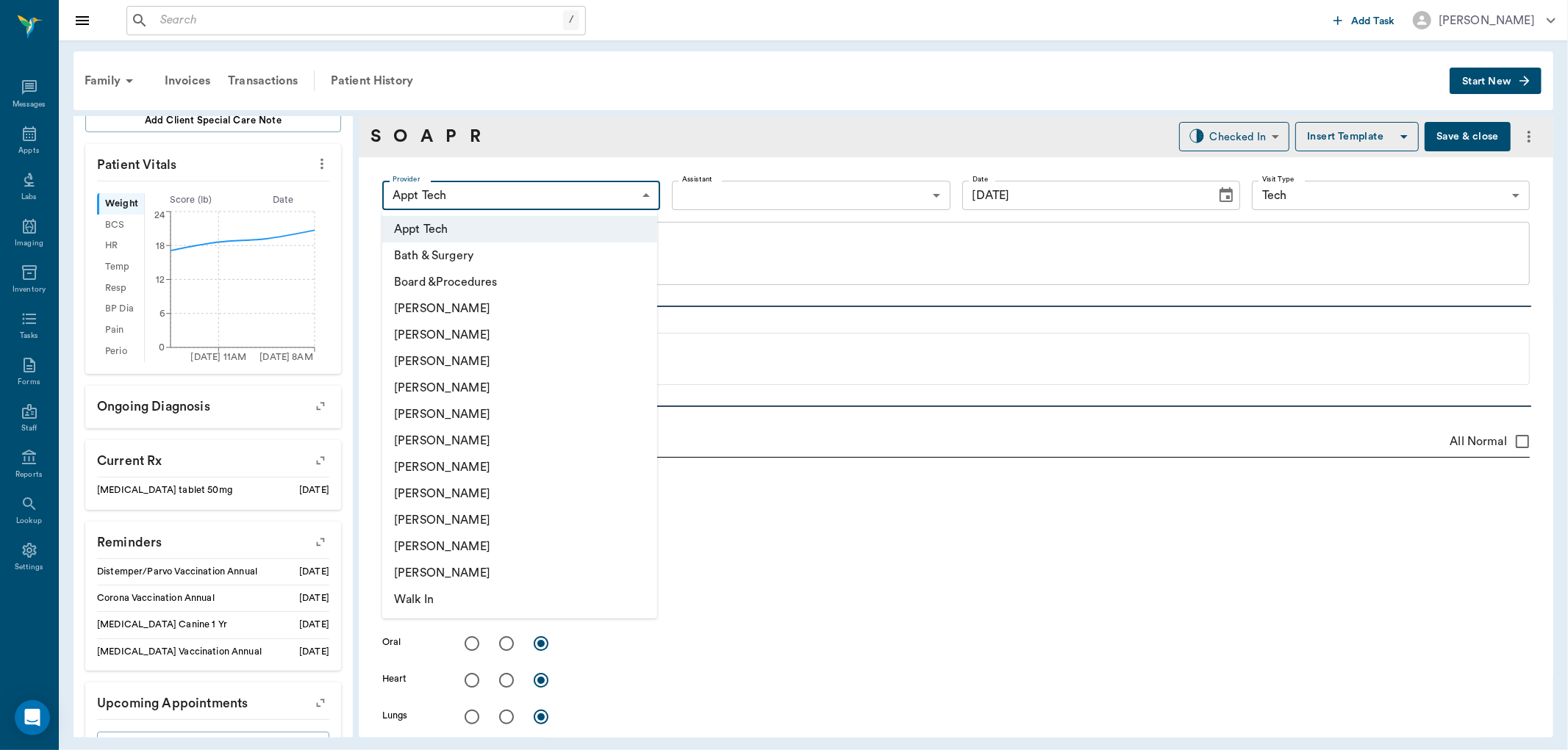
click at [453, 497] on li "[PERSON_NAME]" at bounding box center [520, 494] width 275 height 27
type input "63ec2e7e52e12b0ba117b124"
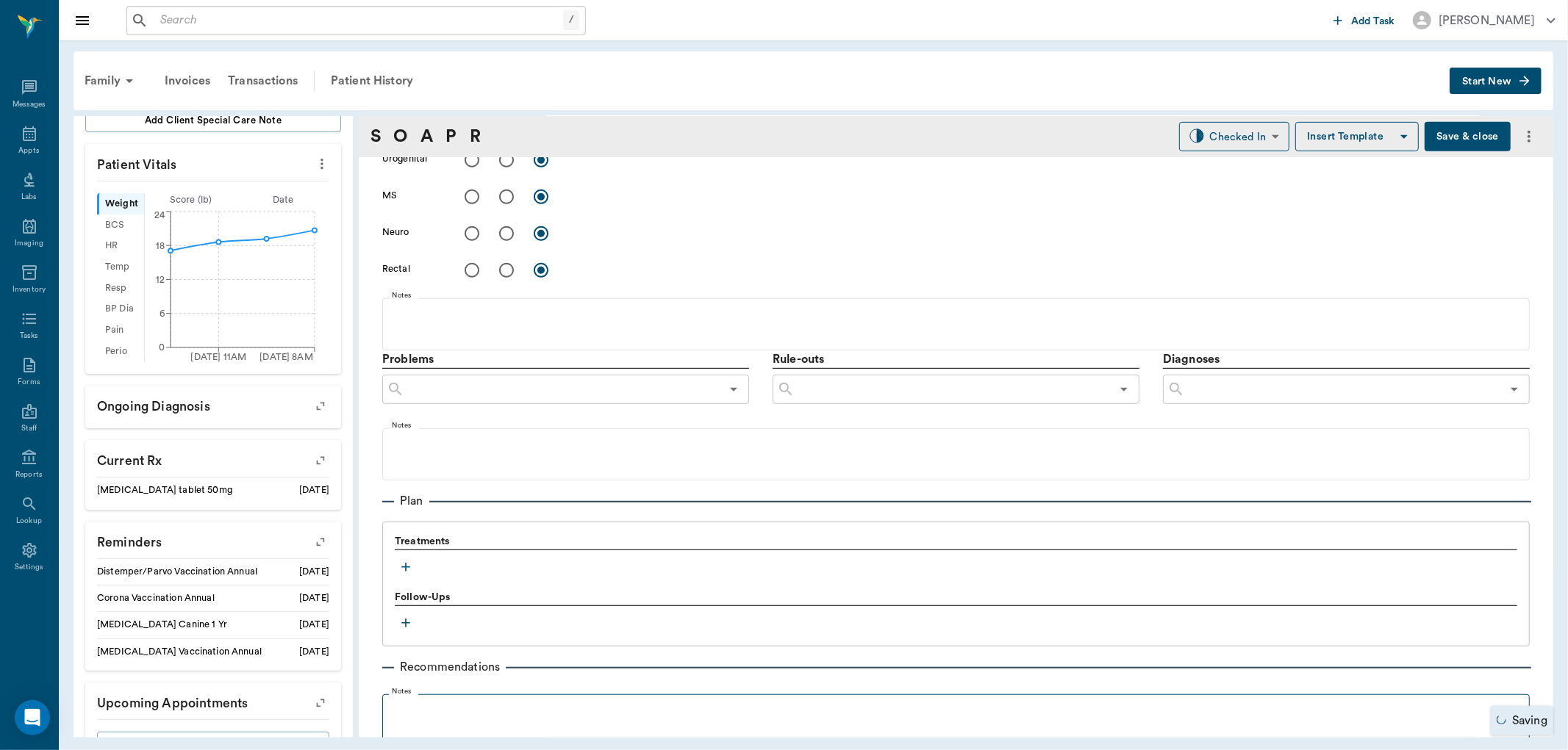
scroll to position [811, 0]
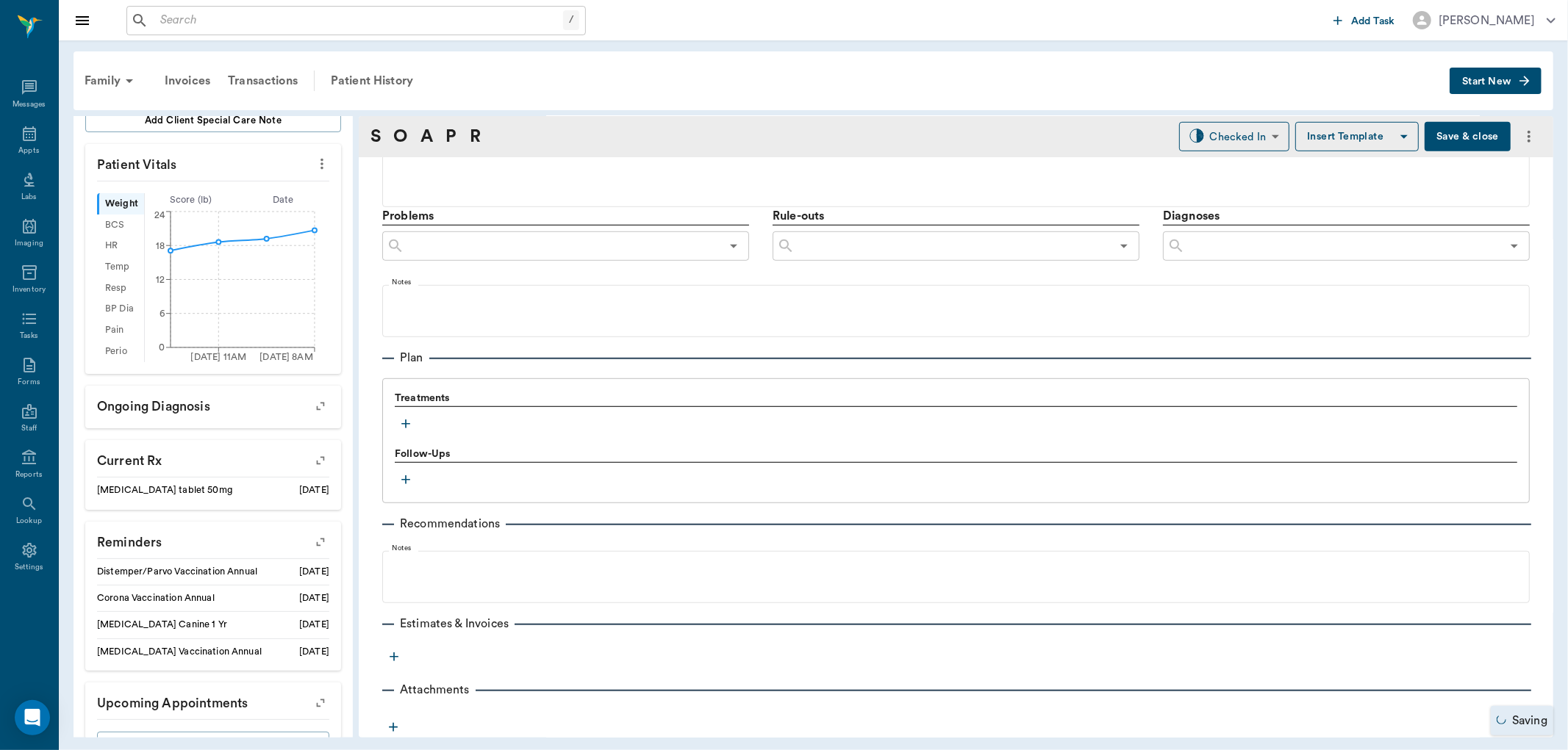
click at [408, 424] on icon "button" at bounding box center [406, 424] width 15 height 15
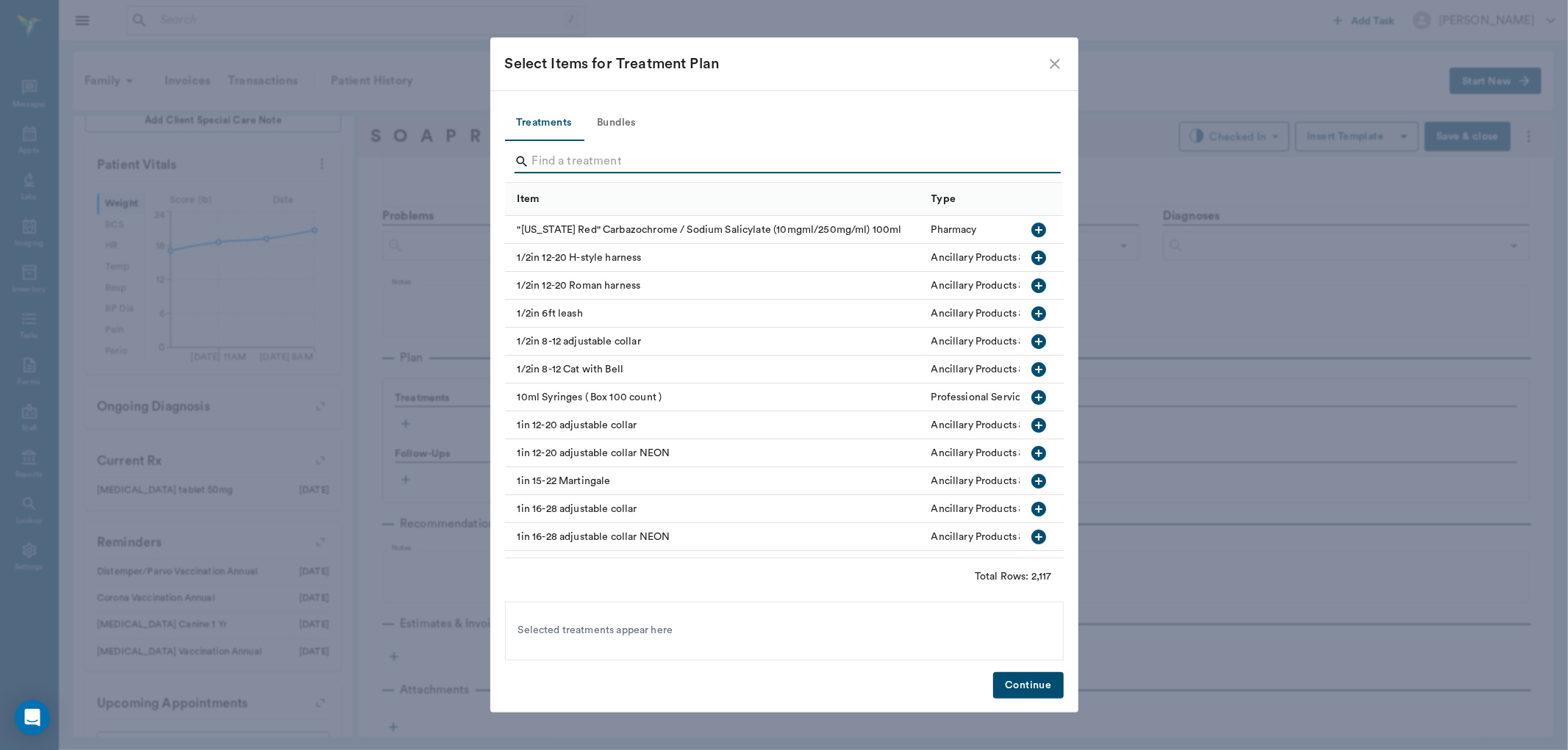
click at [546, 153] on input "Search" at bounding box center [785, 162] width 507 height 24
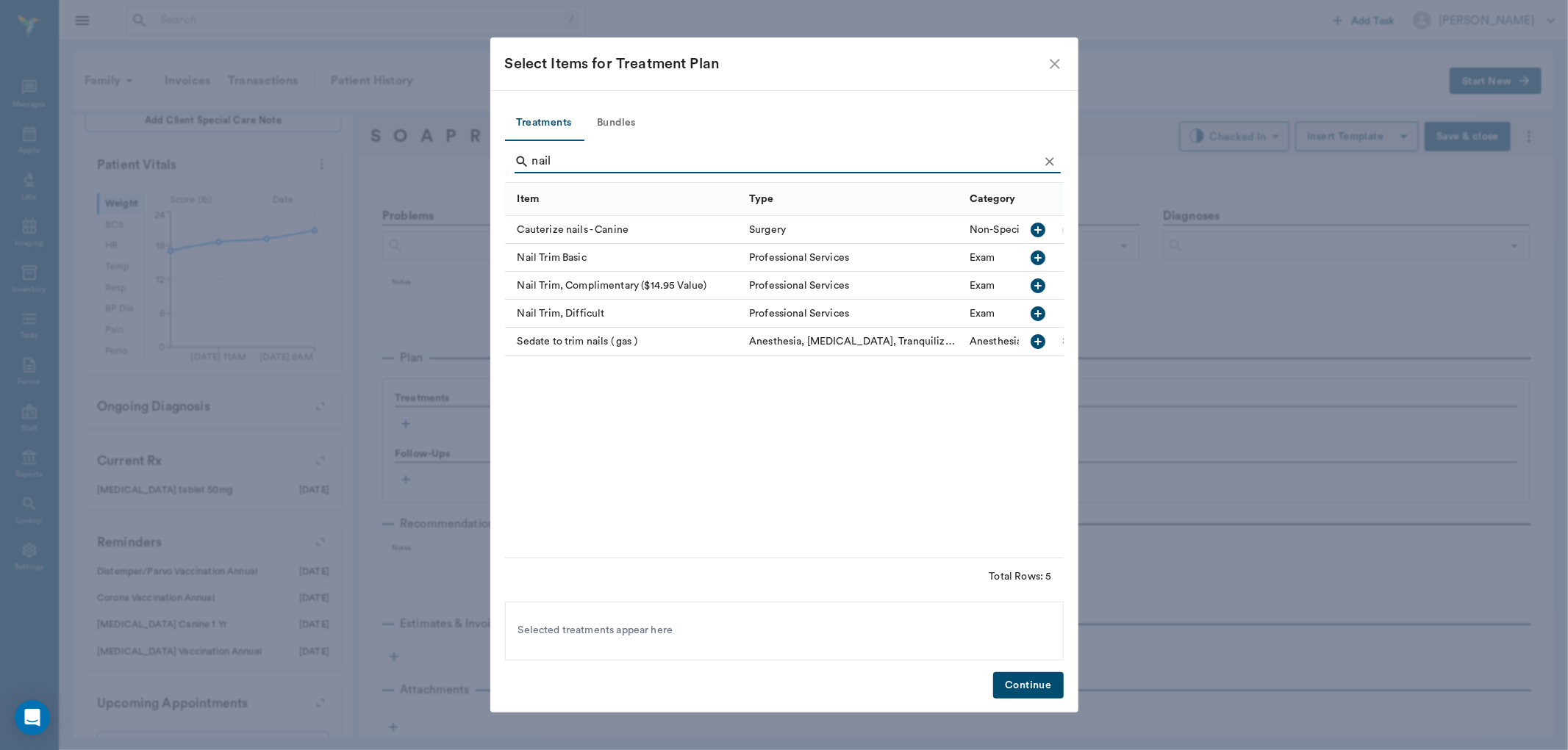
type input "nail"
click at [1042, 254] on icon "button" at bounding box center [1038, 258] width 15 height 15
click at [1007, 680] on button "Continue" at bounding box center [1028, 686] width 70 height 28
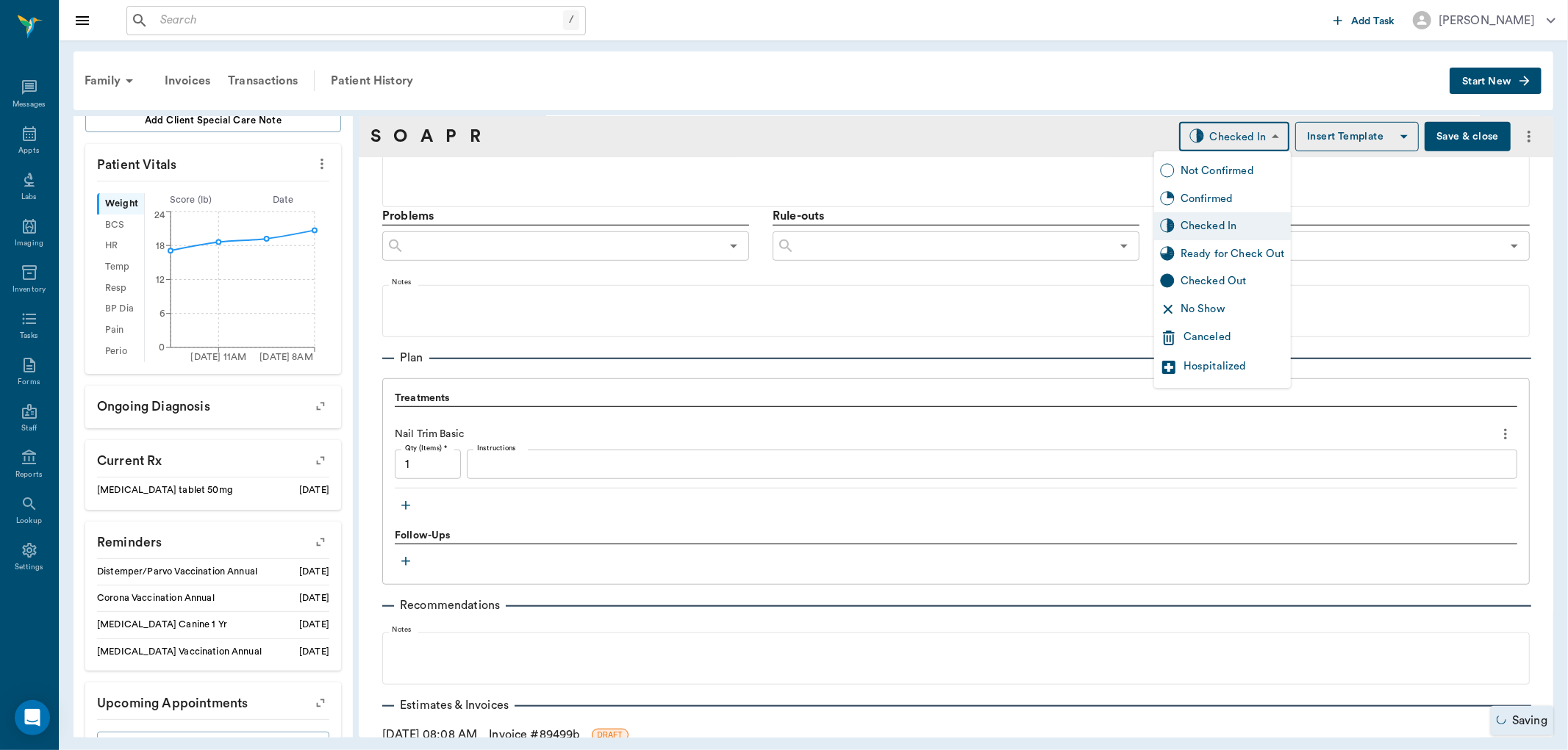
click at [1218, 141] on body "/ ​ Add Task Dr. Bert Ellsworth Nectar Messages Appts Labs Imaging Inventory Ta…" at bounding box center [784, 375] width 1568 height 750
click at [1214, 255] on div "Ready for Check Out" at bounding box center [1233, 255] width 105 height 17
type input "READY_TO_CHECKOUT"
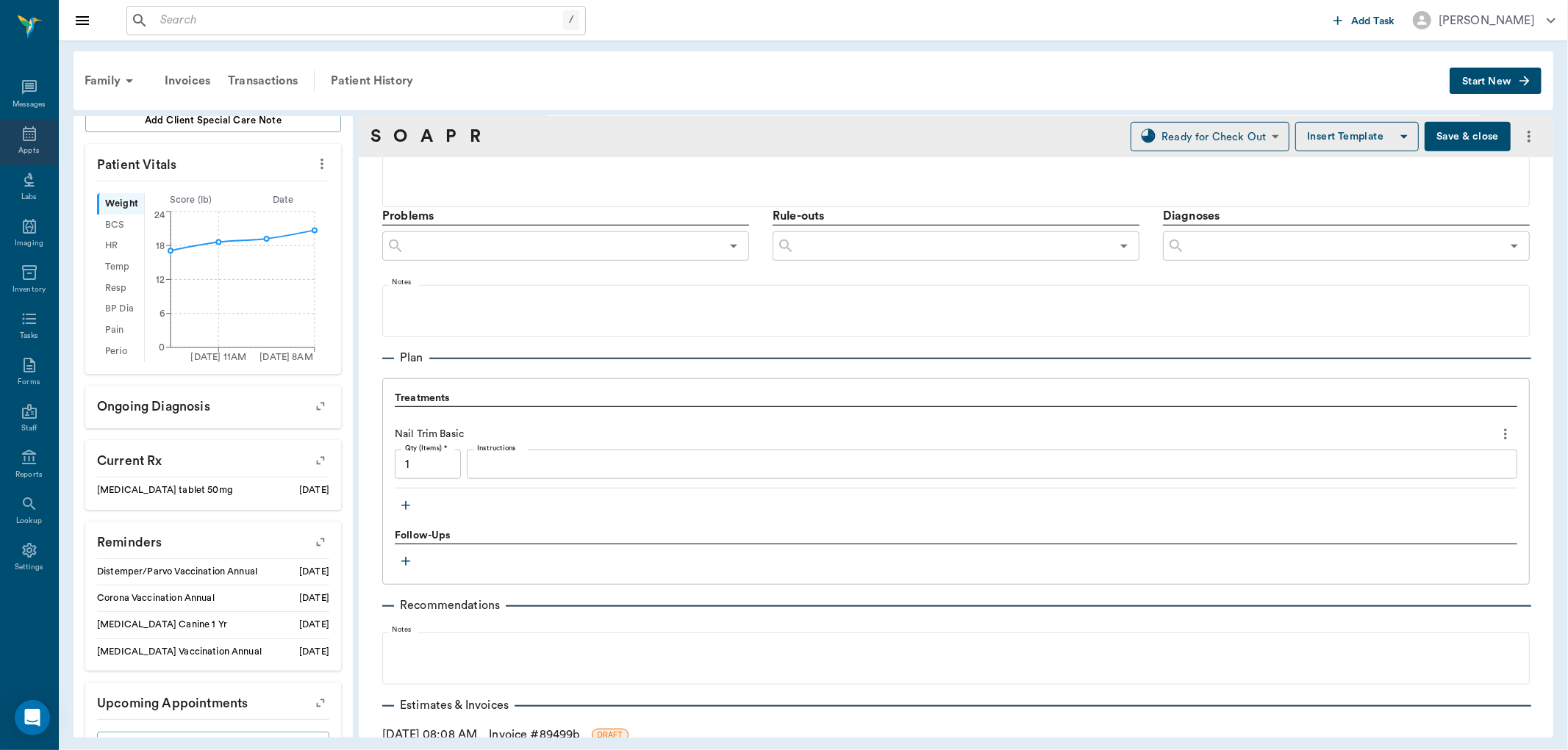
click at [33, 134] on icon at bounding box center [29, 133] width 17 height 17
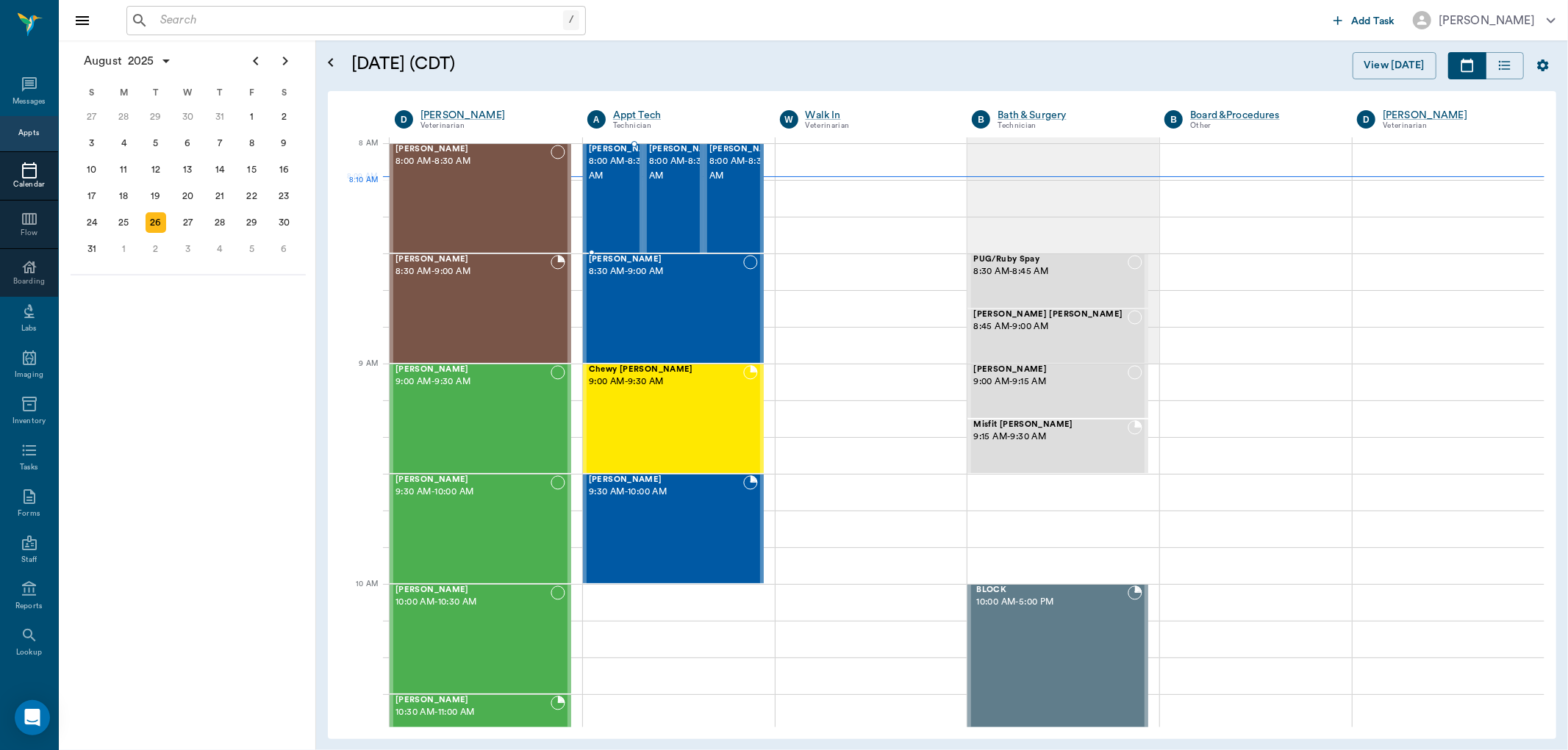
click at [609, 184] on span "8:00 AM - 8:30 AM" at bounding box center [625, 169] width 74 height 29
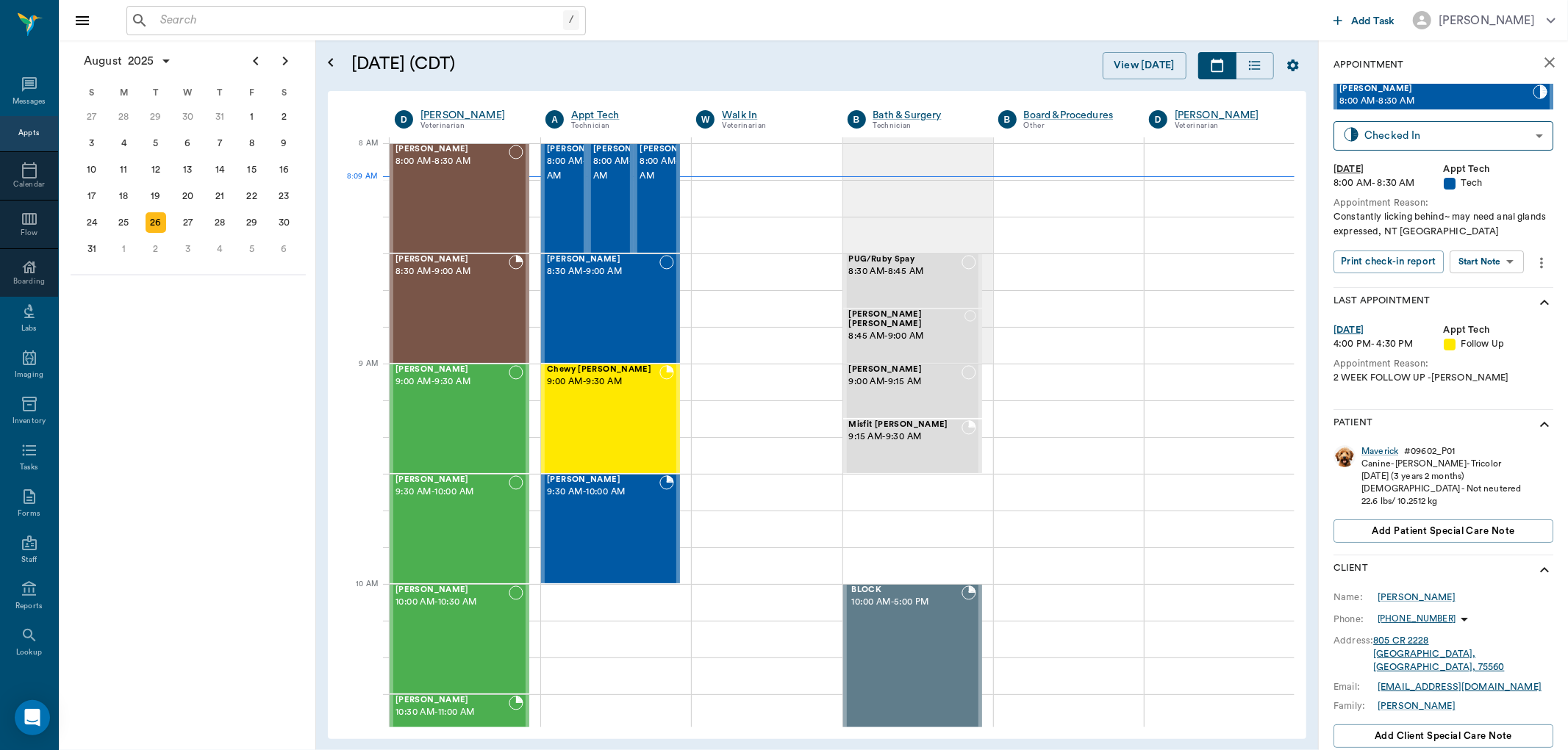
click at [1504, 253] on body "/ ​ Add Task Dr. Bert Ellsworth Nectar Messages Appts Calendar Flow Boarding La…" at bounding box center [784, 375] width 1568 height 750
click at [1483, 284] on button "Start SOAP" at bounding box center [1471, 292] width 50 height 17
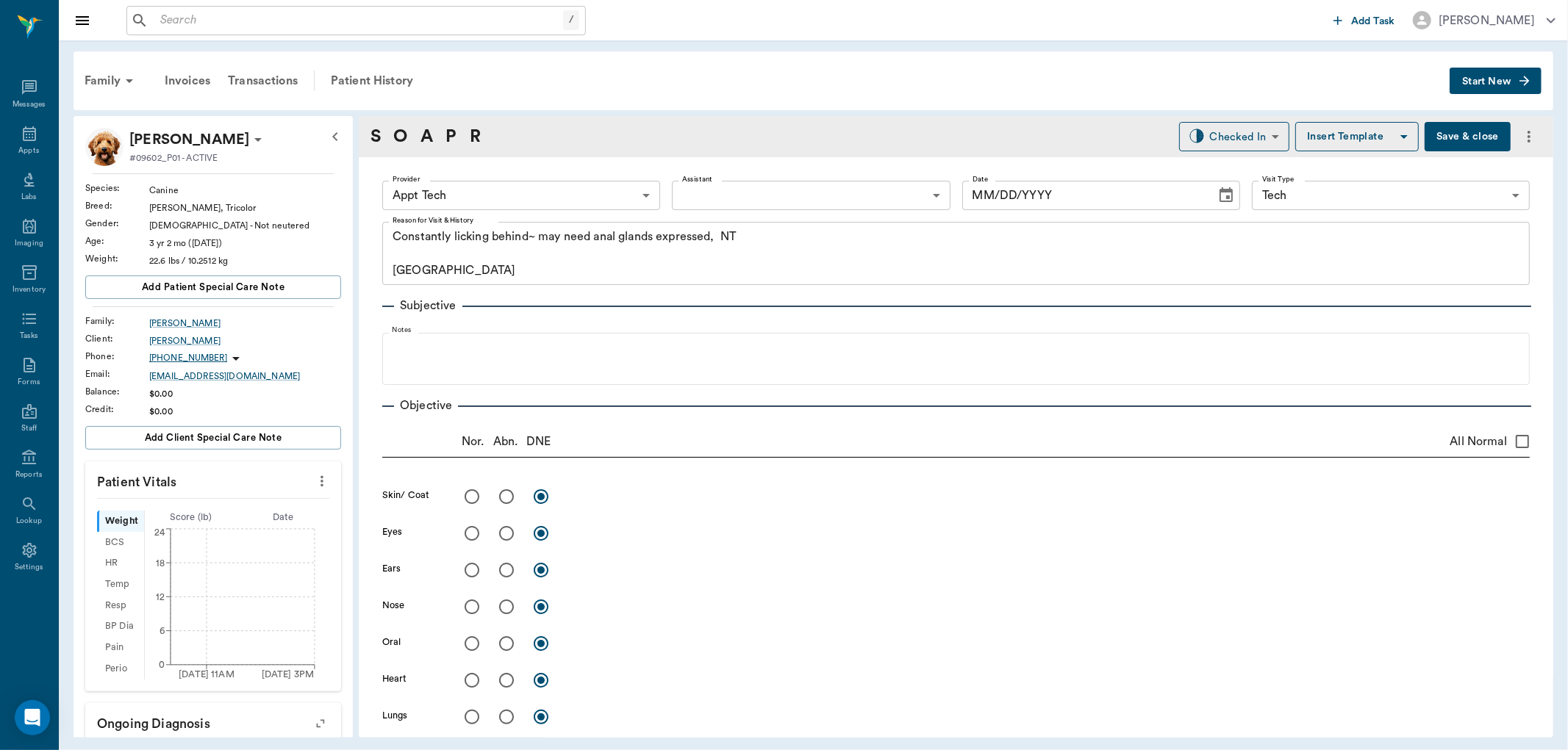
type input "63ec2f075fda476ae8351a4c"
type input "65d2be4f46e3a538d89b8c1a"
type textarea "Constantly licking behind~ may need anal glands expressed, NT Caryn"
type input "[DATE]"
click at [320, 478] on icon "more" at bounding box center [321, 482] width 3 height 11
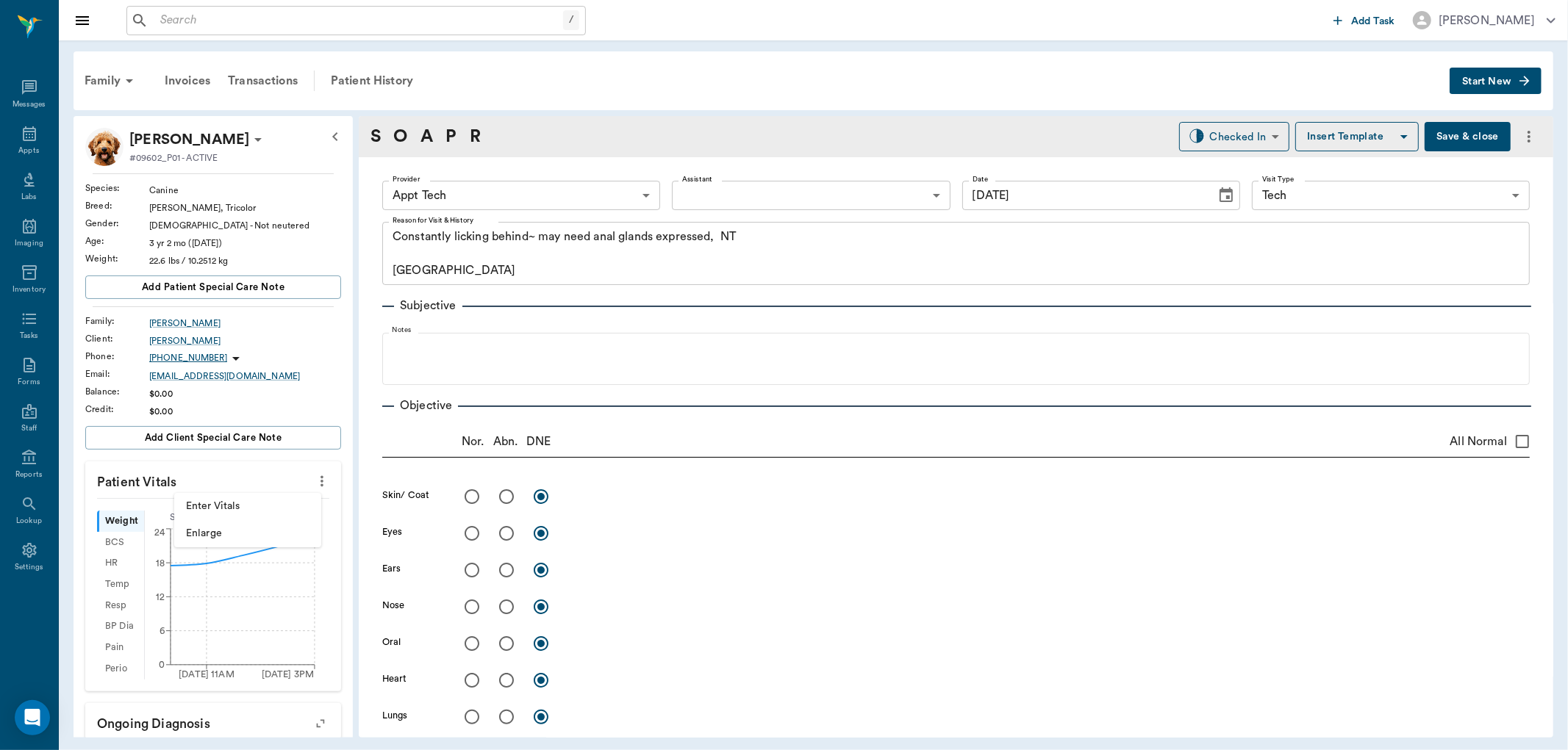
click at [235, 504] on span "Enter Vitals" at bounding box center [247, 506] width 123 height 16
click at [214, 522] on input "text" at bounding box center [212, 526] width 128 height 29
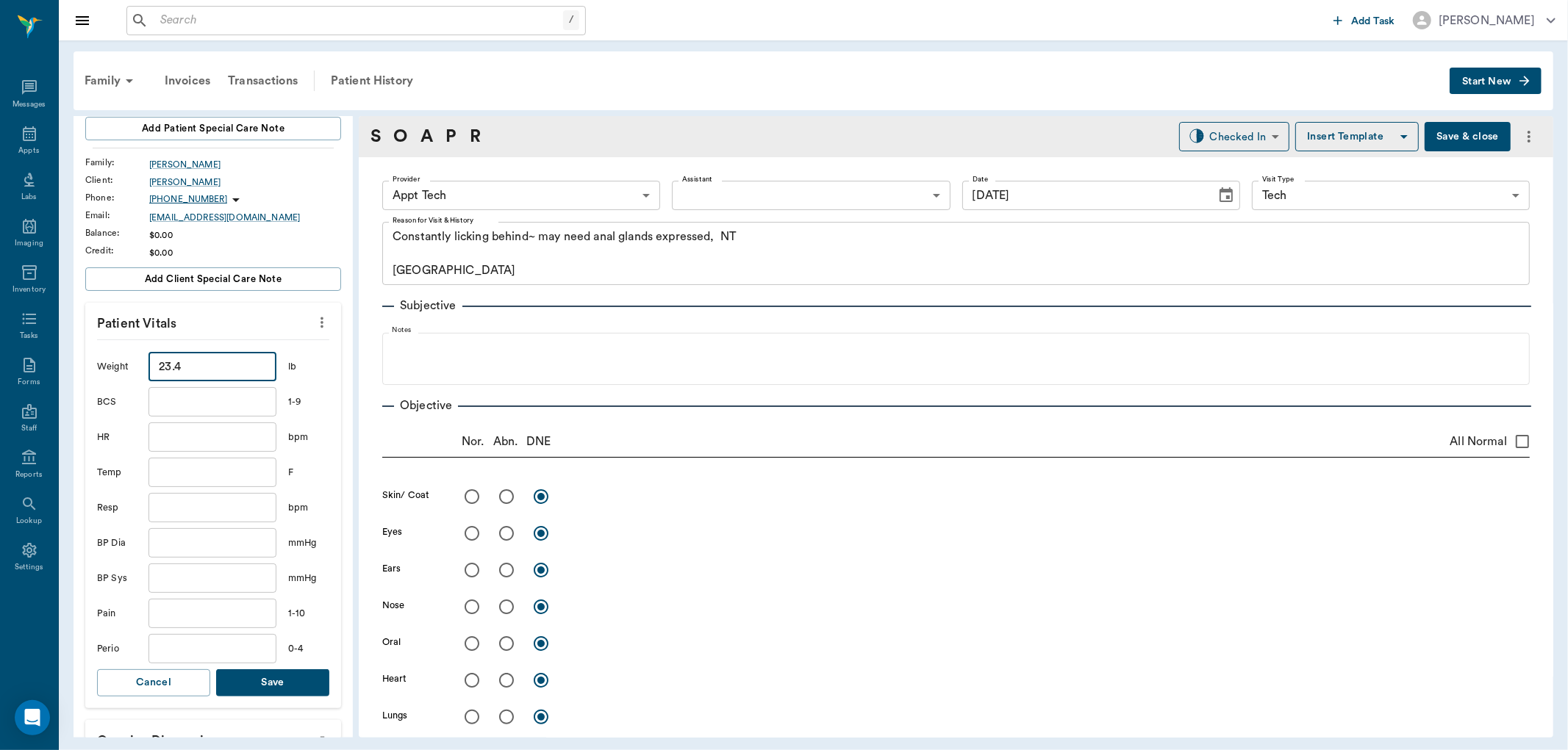
scroll to position [326, 0]
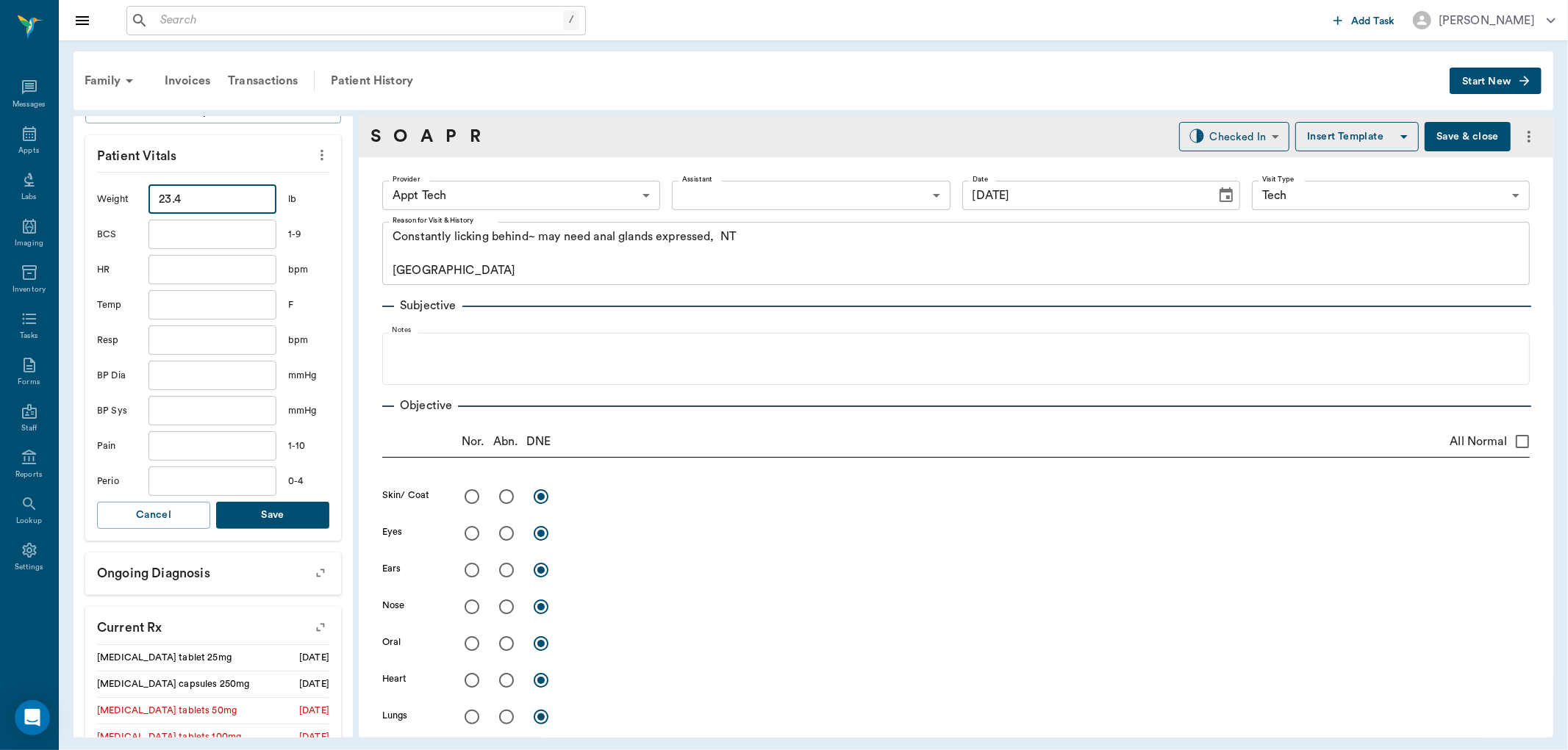
type input "23.4"
click at [281, 506] on button "Save" at bounding box center [272, 516] width 113 height 28
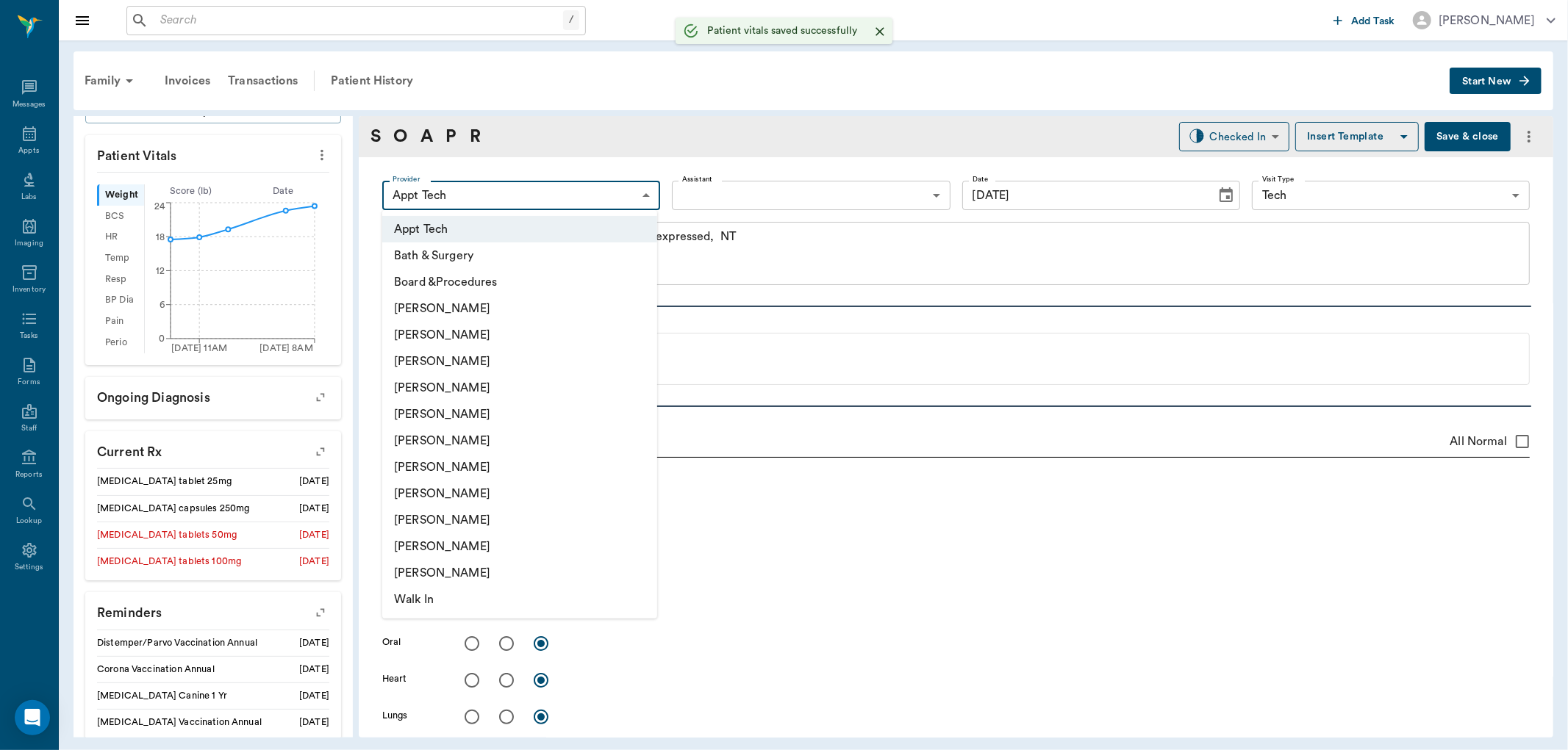
click at [555, 199] on body "/ ​ Add Task Dr. Bert Ellsworth Nectar Messages Appts Labs Imaging Inventory Ta…" at bounding box center [784, 375] width 1568 height 750
click at [438, 493] on li "[PERSON_NAME]" at bounding box center [520, 494] width 275 height 27
type input "63ec2e7e52e12b0ba117b124"
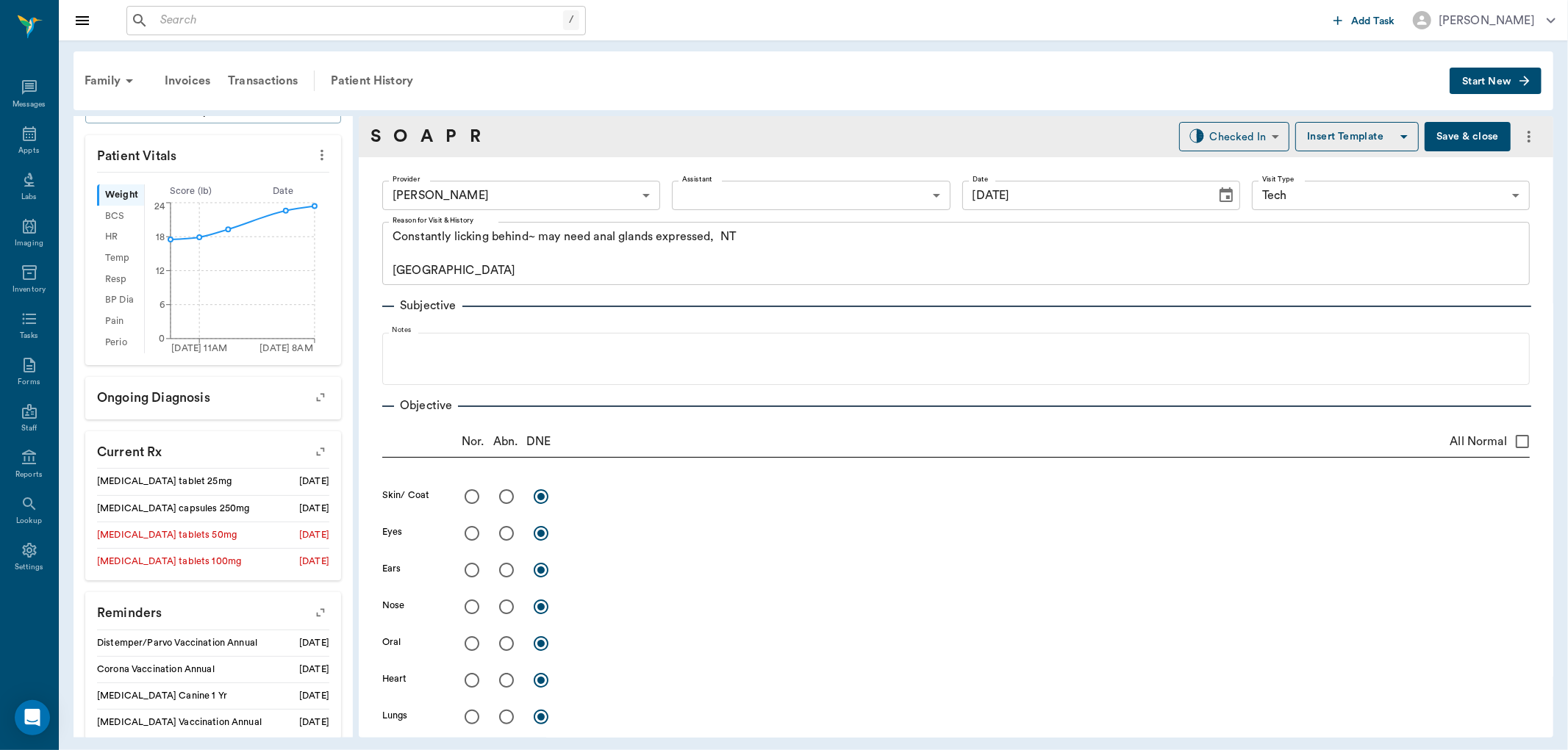
click at [444, 129] on div "S O A P R" at bounding box center [426, 136] width 110 height 27
click at [453, 141] on link "P" at bounding box center [451, 136] width 11 height 27
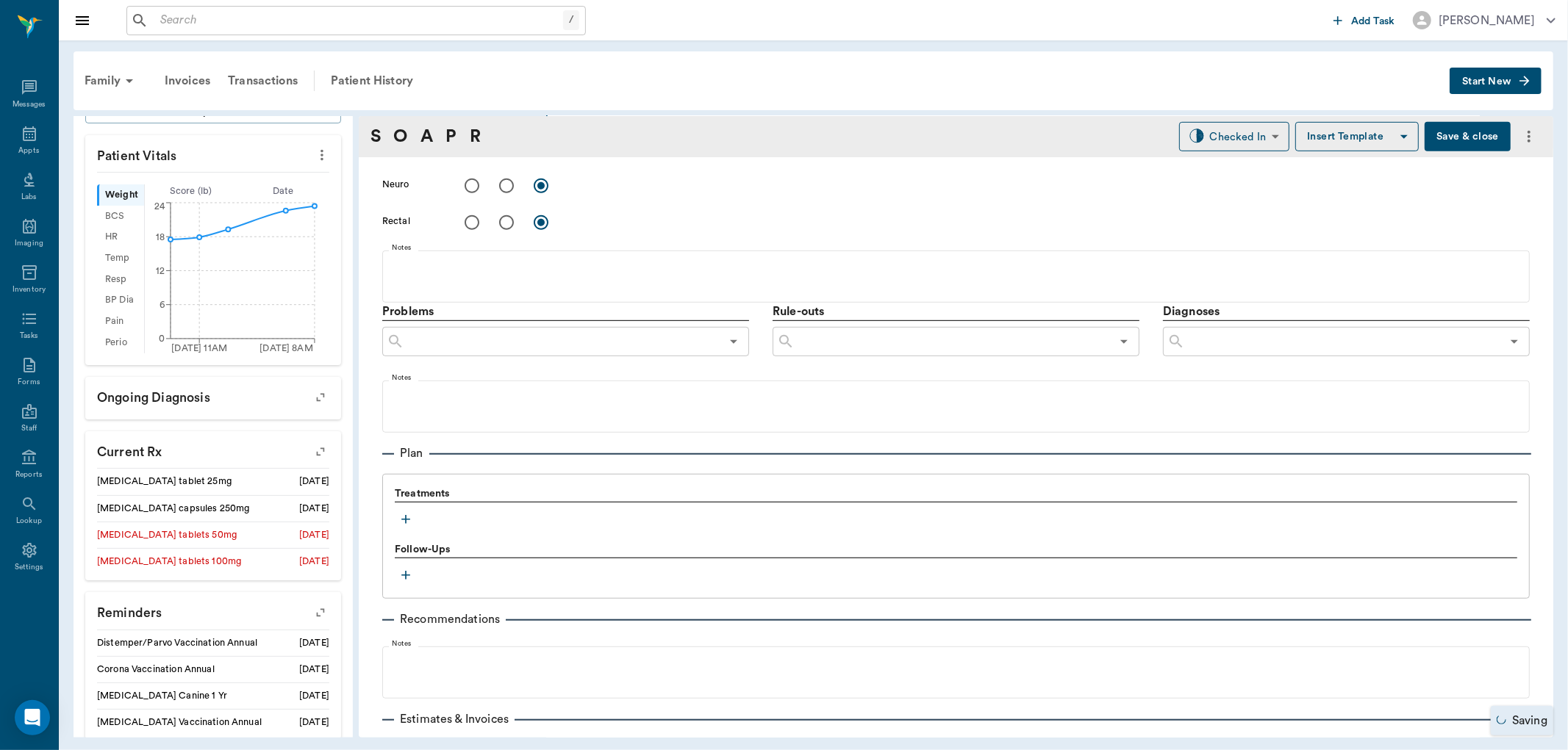
scroll to position [811, 0]
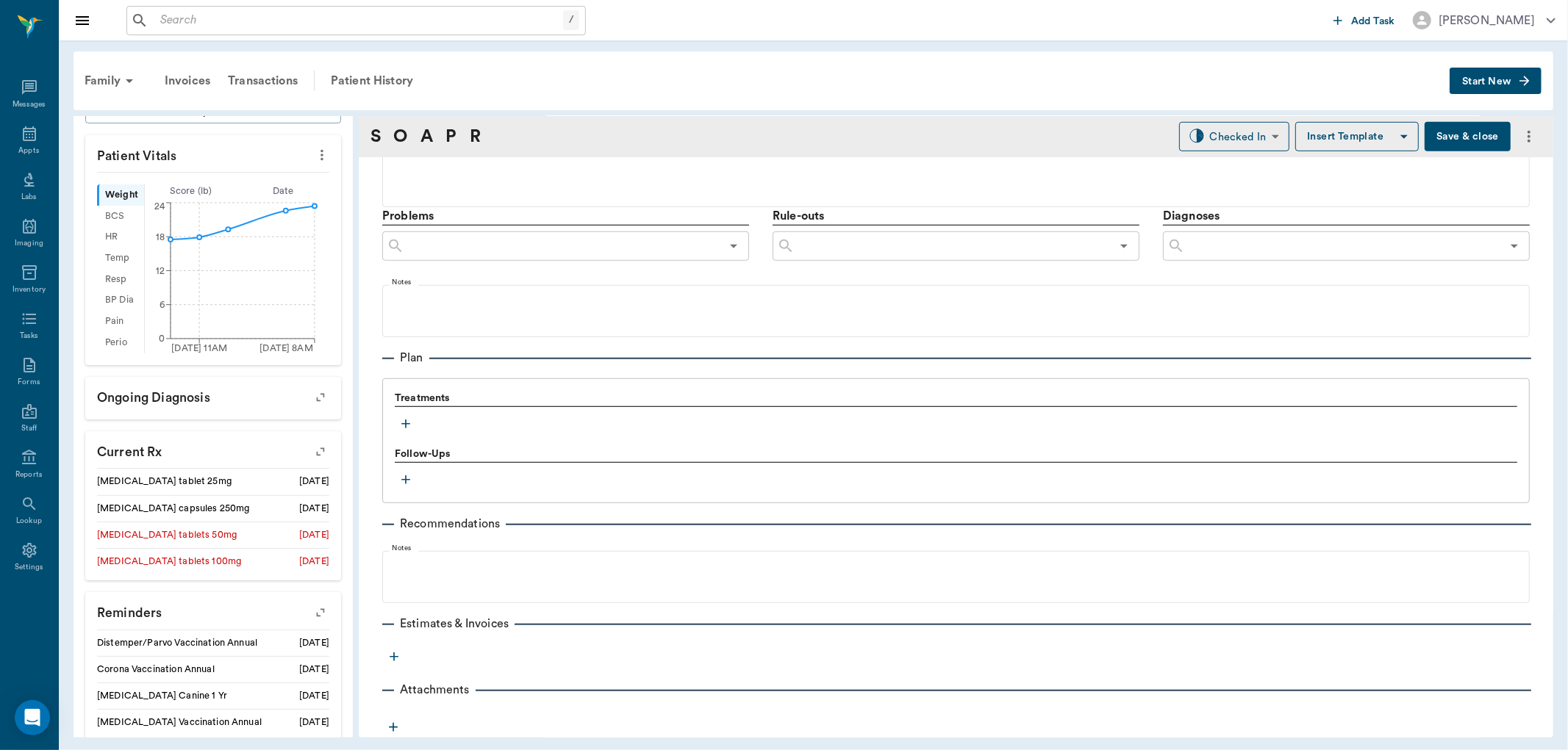
click at [412, 419] on icon "button" at bounding box center [406, 424] width 15 height 15
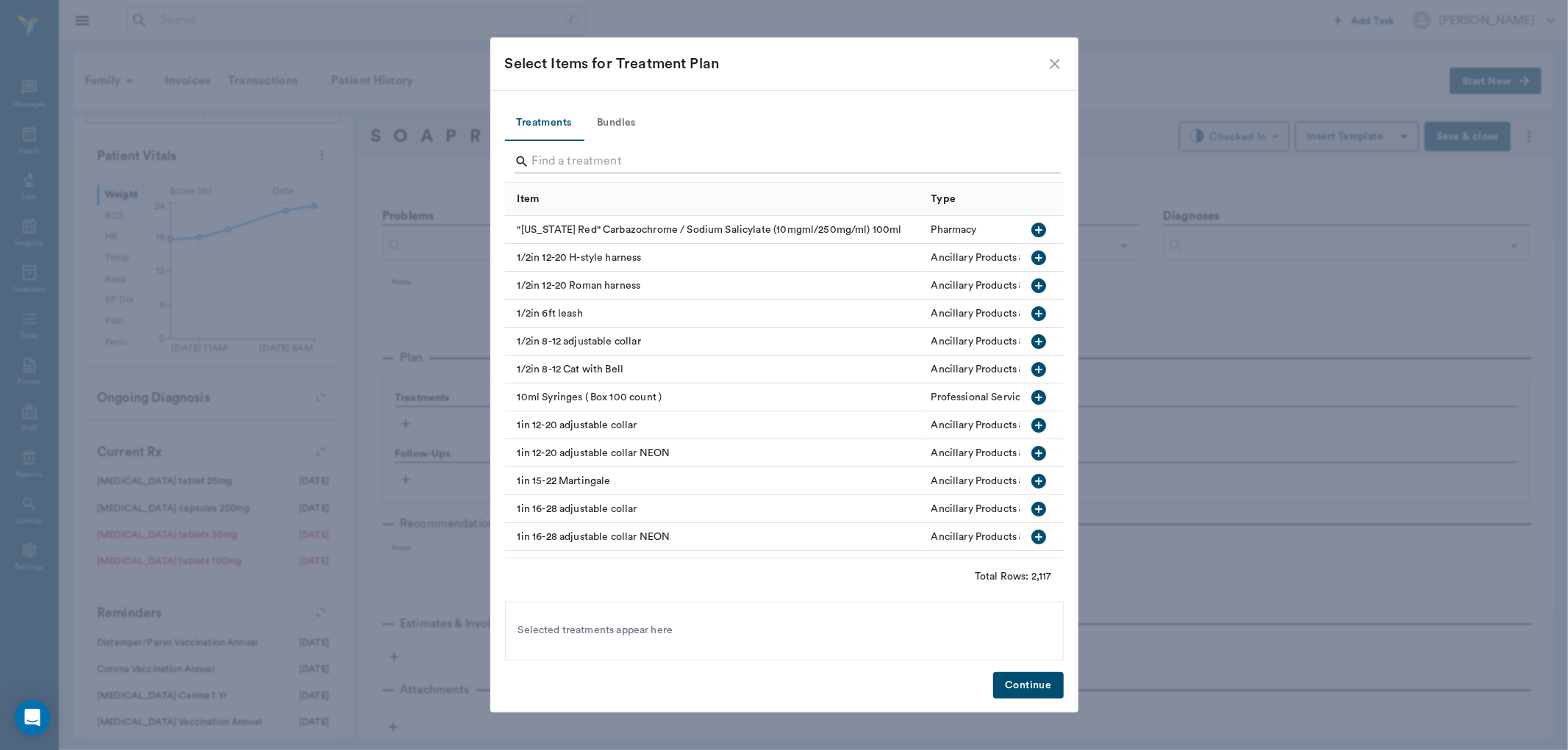
click at [532, 163] on input "Search" at bounding box center [785, 162] width 507 height 24
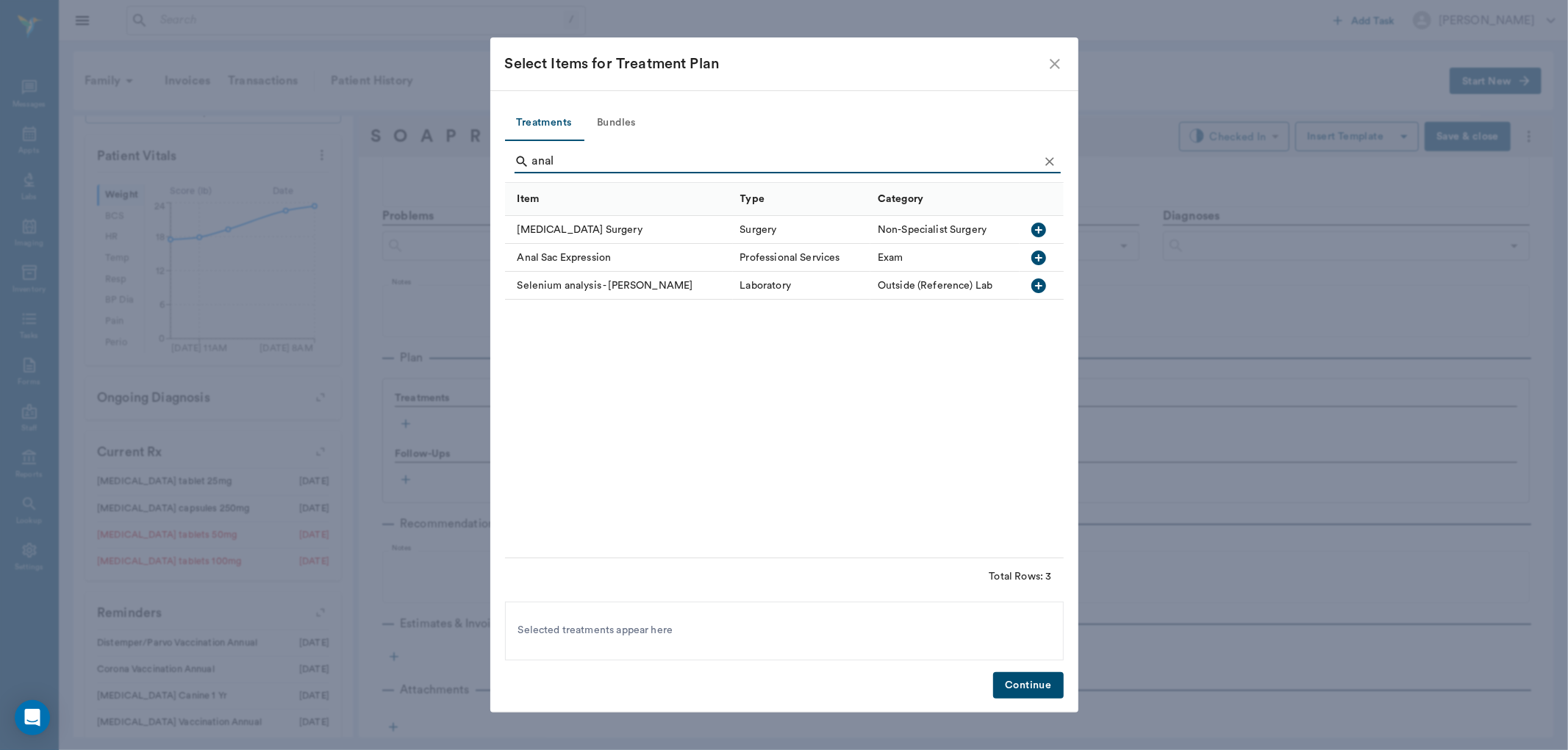
type input "anal"
click at [1038, 251] on icon "button" at bounding box center [1038, 258] width 15 height 15
click at [1009, 683] on button "Continue" at bounding box center [1028, 686] width 70 height 28
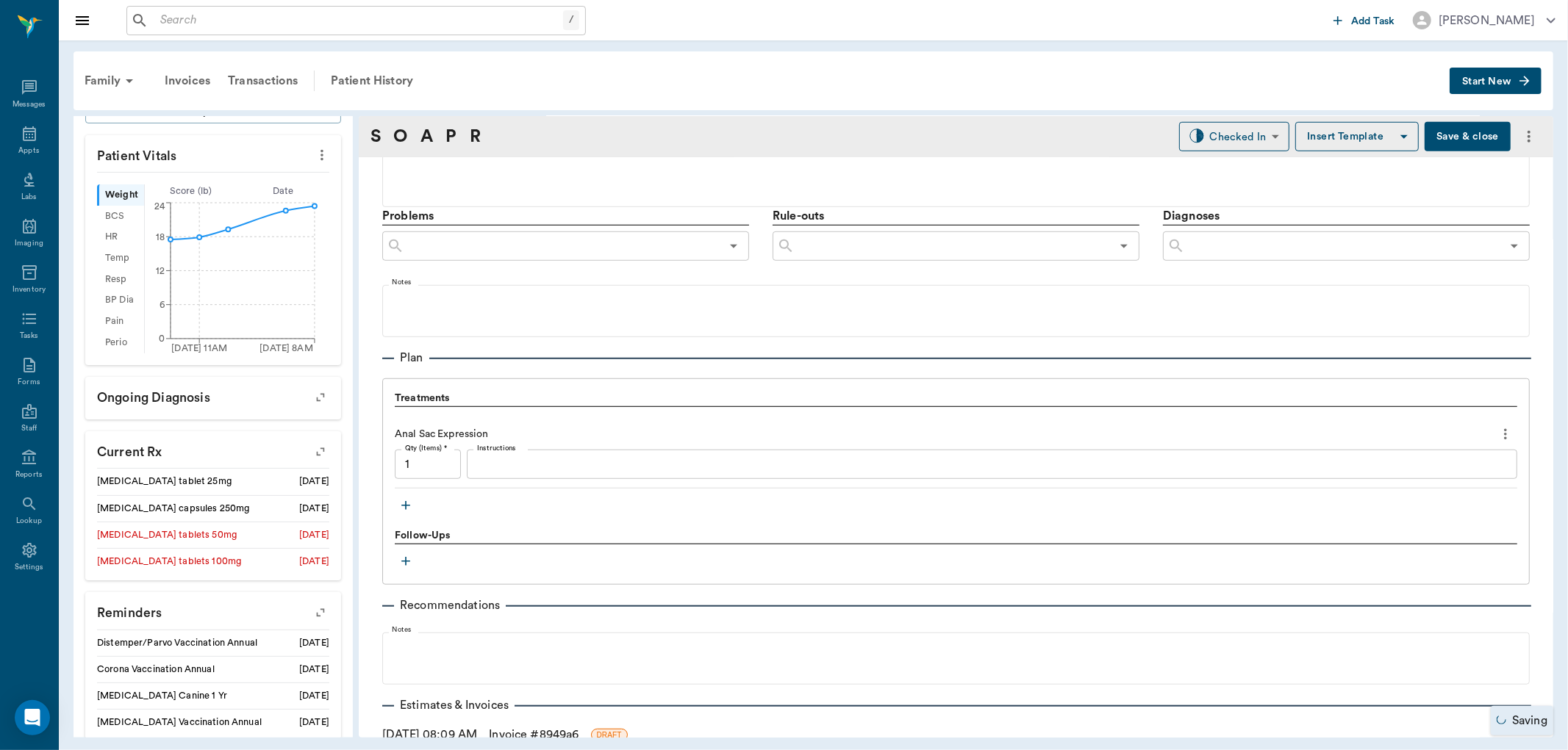
click at [407, 498] on icon "button" at bounding box center [406, 506] width 15 height 15
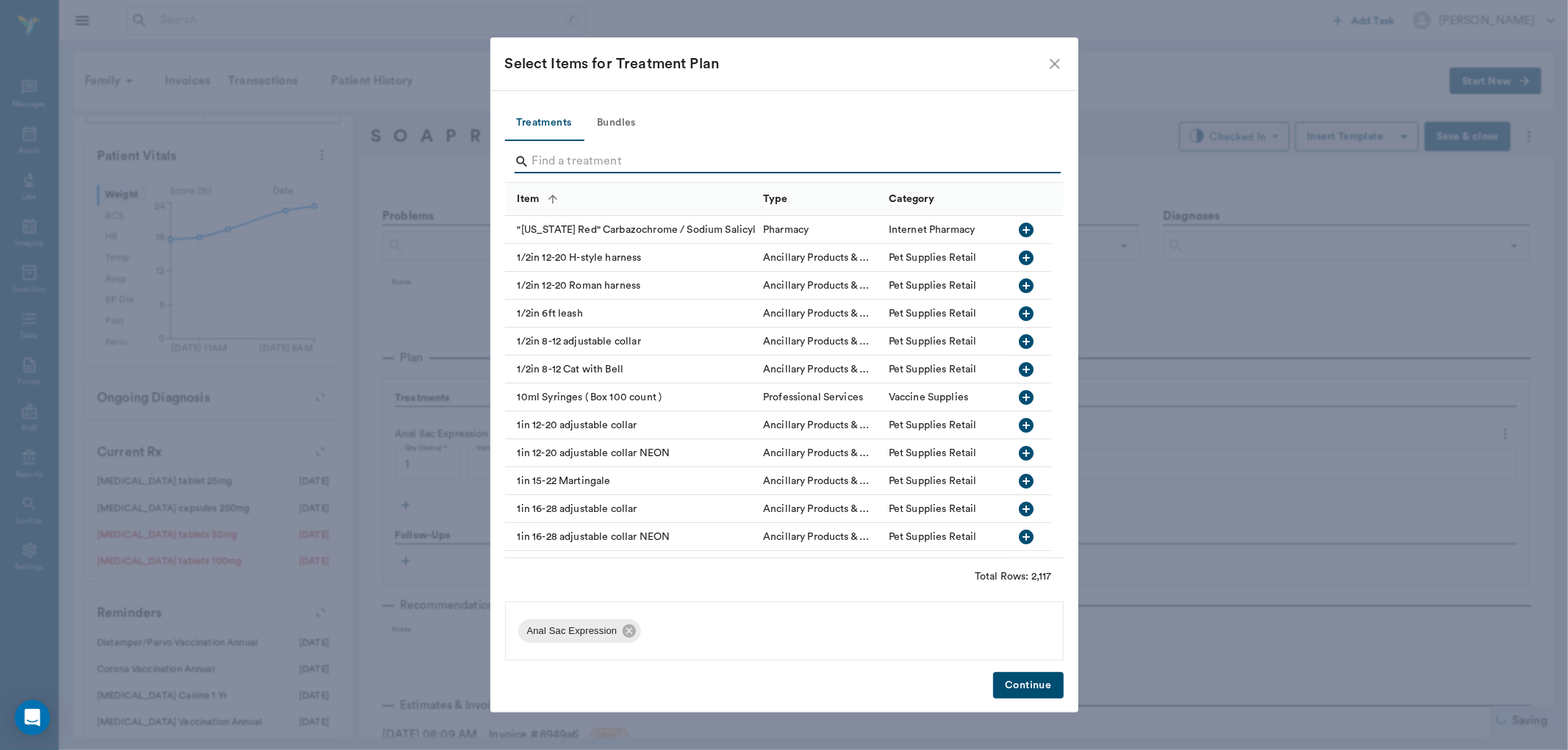
click at [549, 163] on input "Search" at bounding box center [785, 162] width 507 height 24
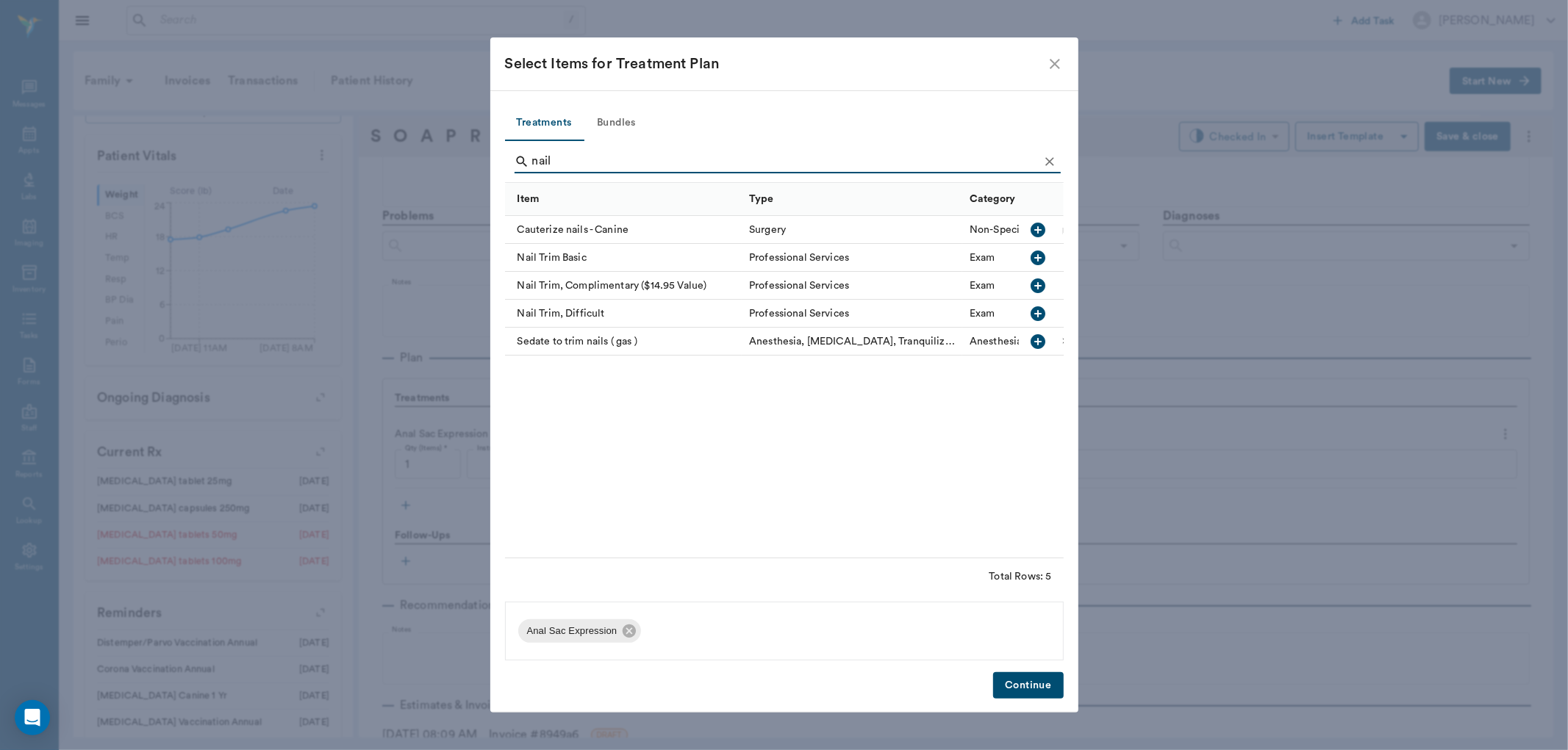
type input "nail"
click at [1046, 256] on icon "button" at bounding box center [1038, 258] width 15 height 15
drag, startPoint x: 1030, startPoint y: 683, endPoint x: 1210, endPoint y: 474, distance: 275.8
click at [1032, 680] on button "Continue" at bounding box center [1028, 686] width 70 height 28
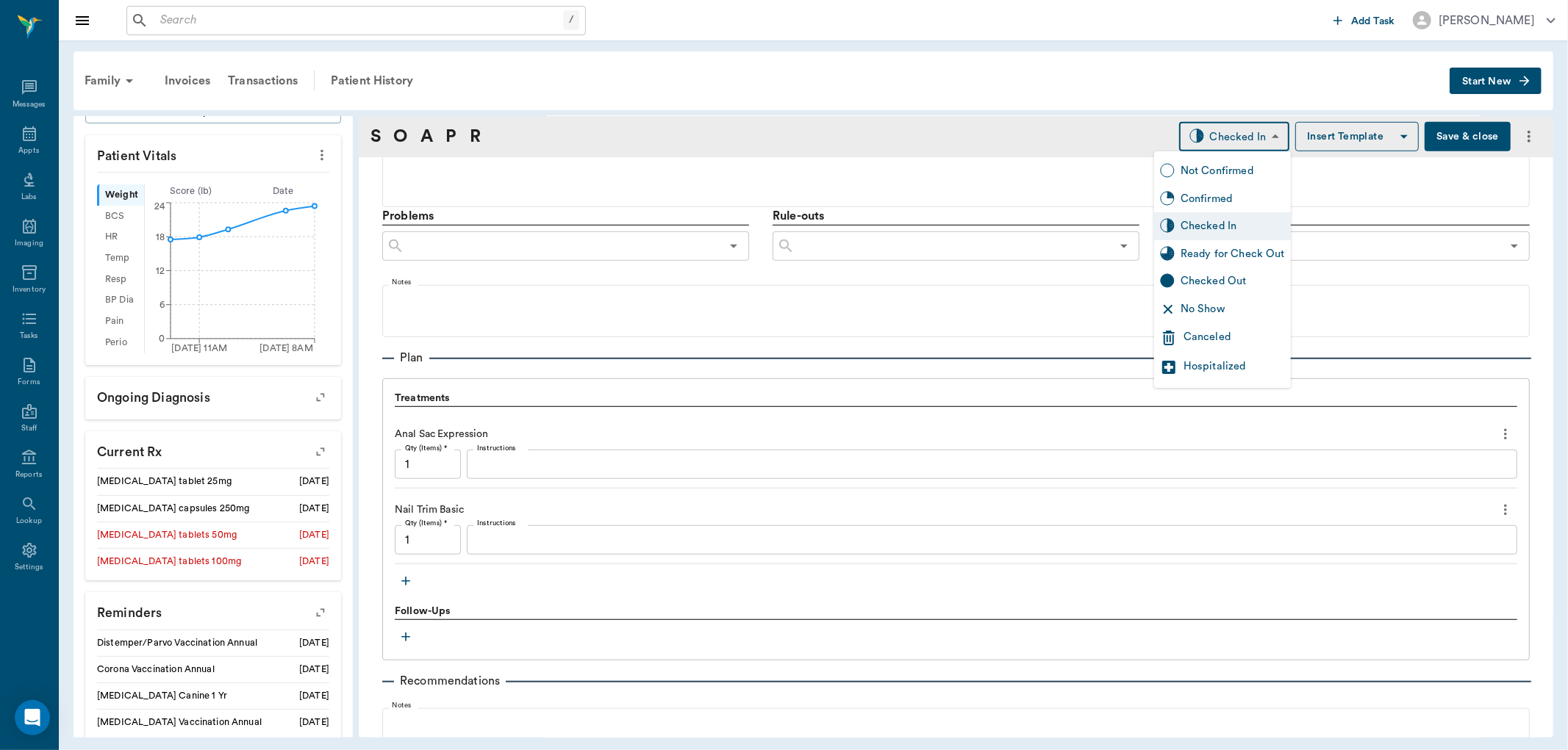
click at [1220, 136] on body "/ ​ Add Task Dr. Bert Ellsworth Nectar Messages Appts Labs Imaging Inventory Ta…" at bounding box center [784, 375] width 1568 height 750
click at [1192, 259] on div "Ready for Check Out" at bounding box center [1233, 255] width 105 height 17
type input "READY_TO_CHECKOUT"
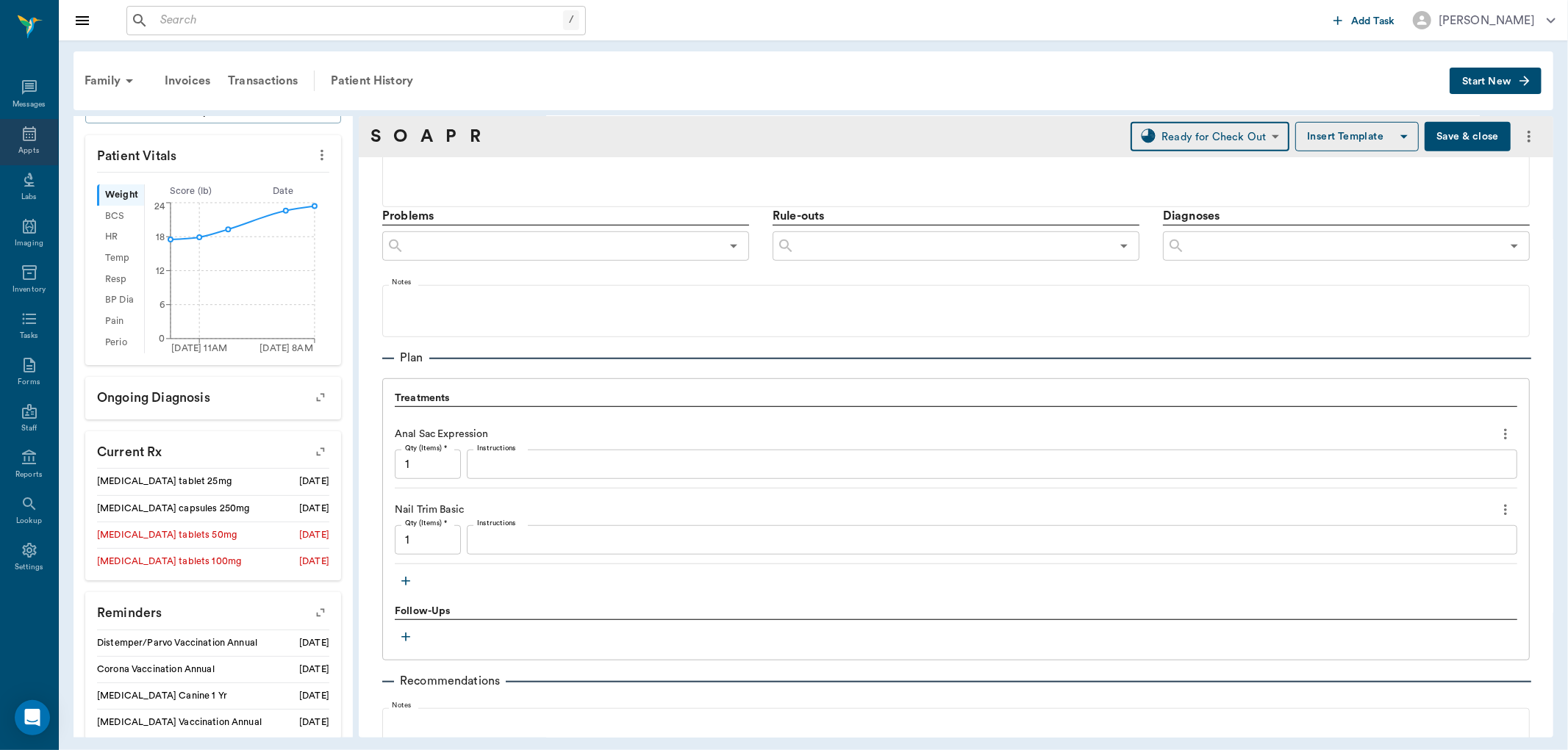
click at [34, 148] on div "Appts" at bounding box center [29, 151] width 20 height 11
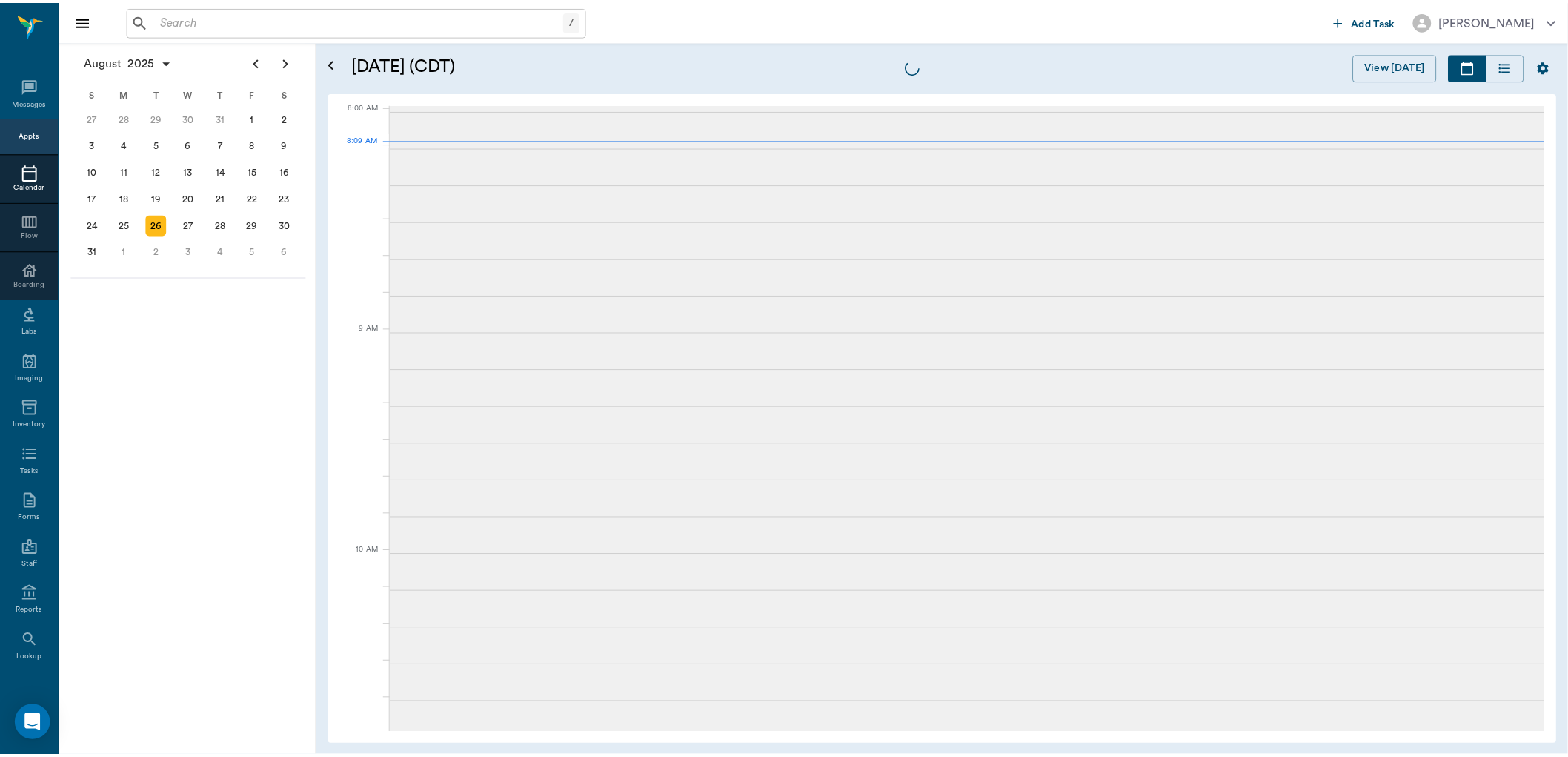
scroll to position [3, 0]
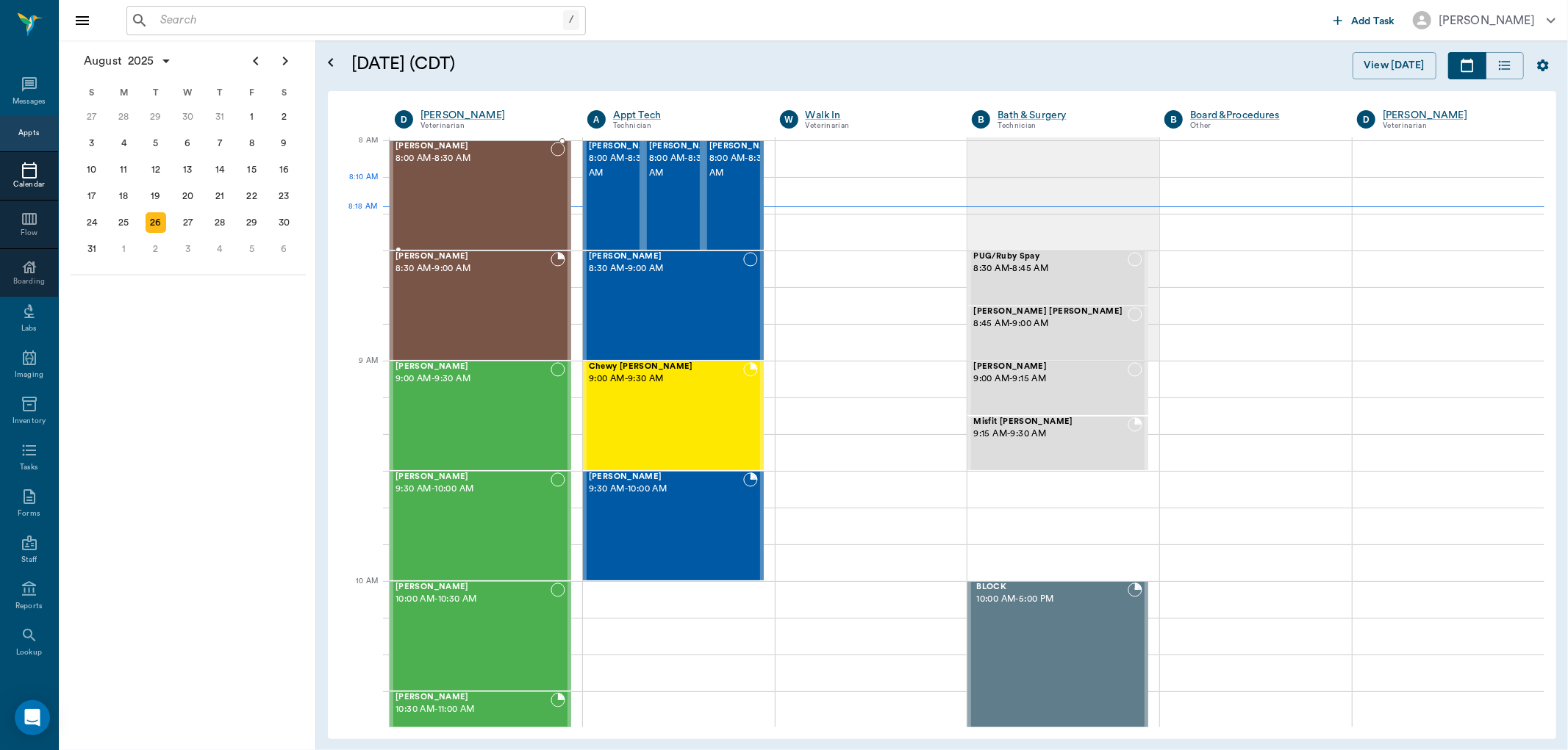
click at [523, 197] on div "[PERSON_NAME] 8:00 AM - 8:30 AM" at bounding box center [473, 195] width 155 height 108
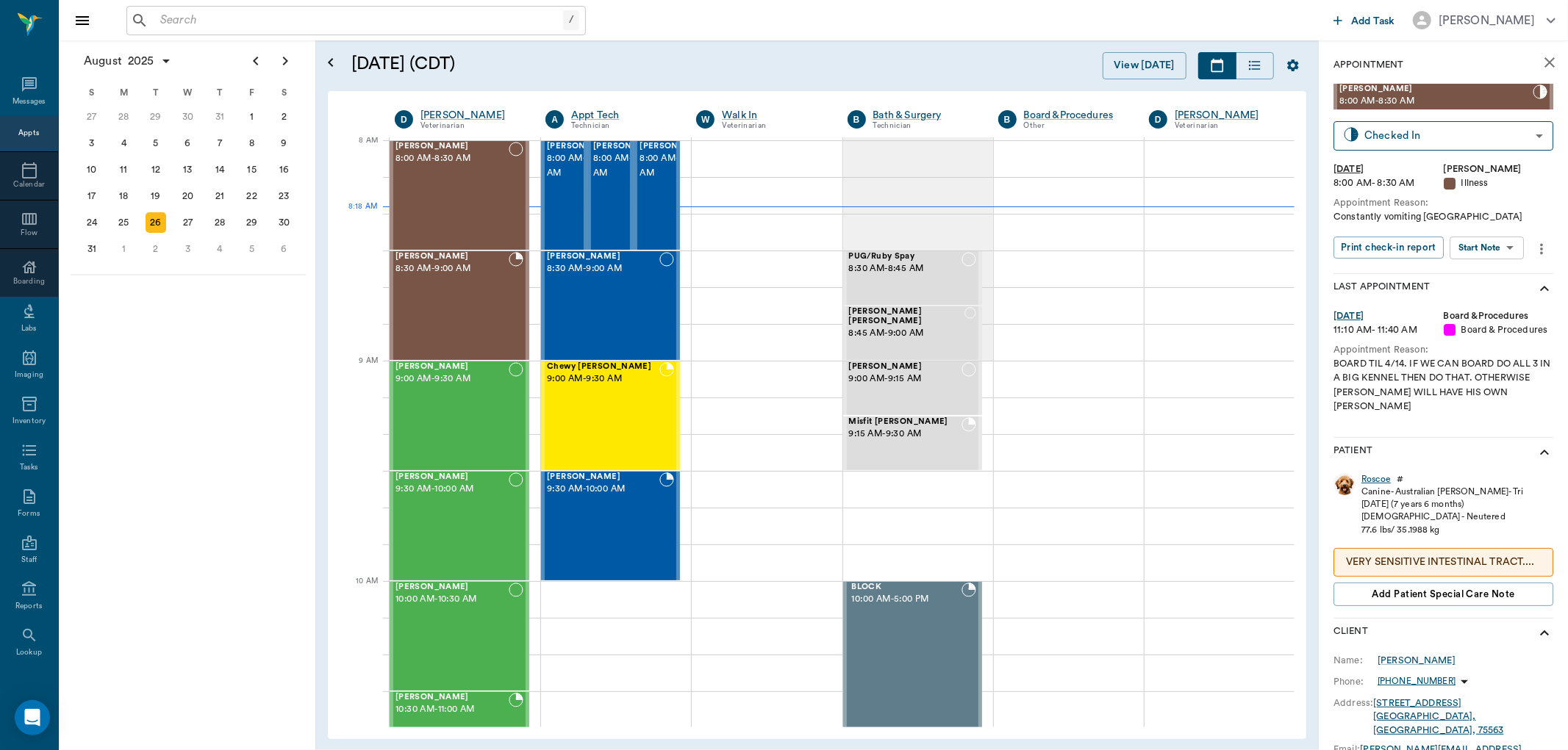
click at [1379, 474] on div "Roscoe" at bounding box center [1376, 480] width 29 height 13
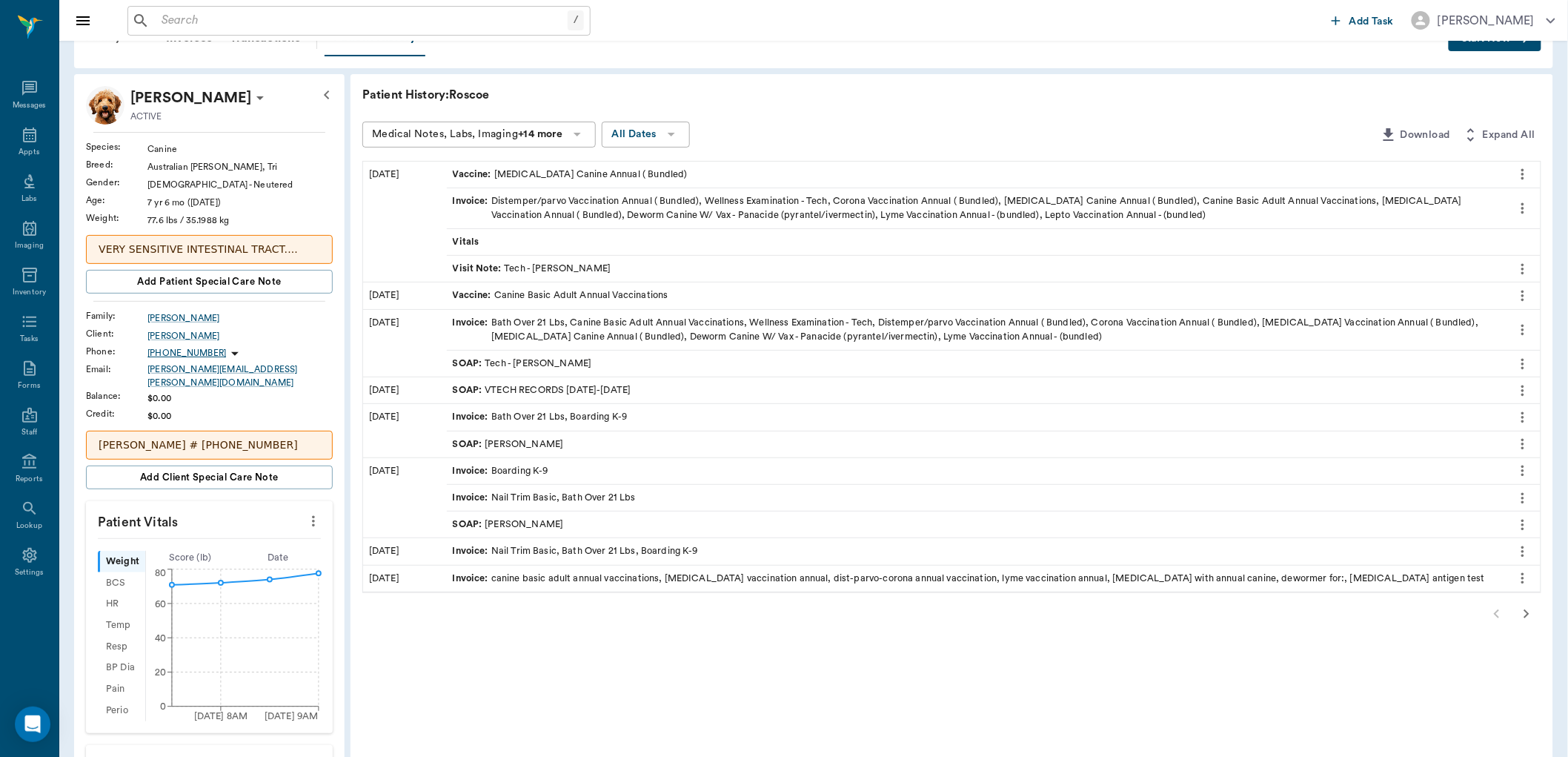
scroll to position [83, 0]
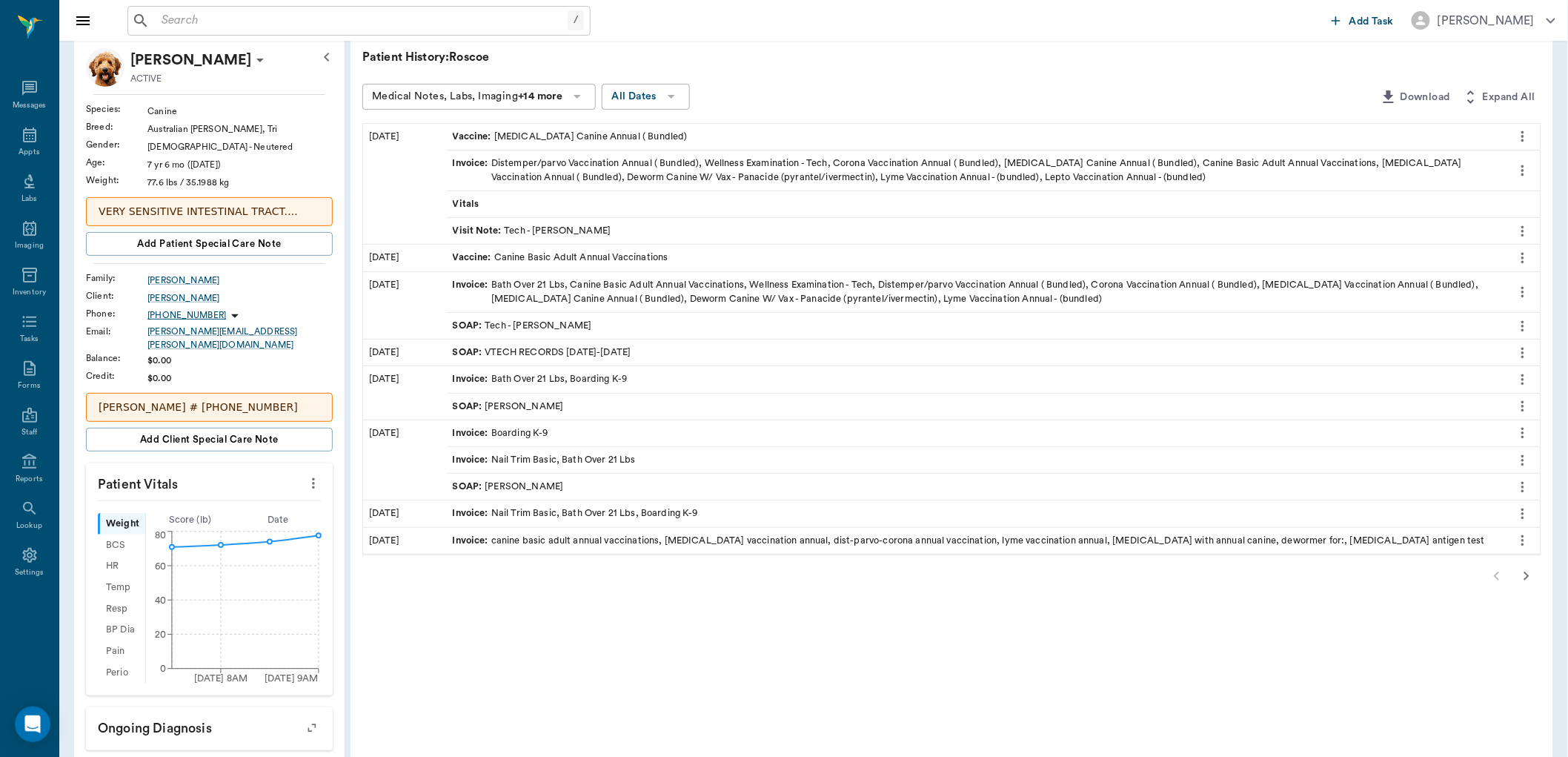
click at [1523, 574] on icon "button" at bounding box center [1526, 575] width 18 height 18
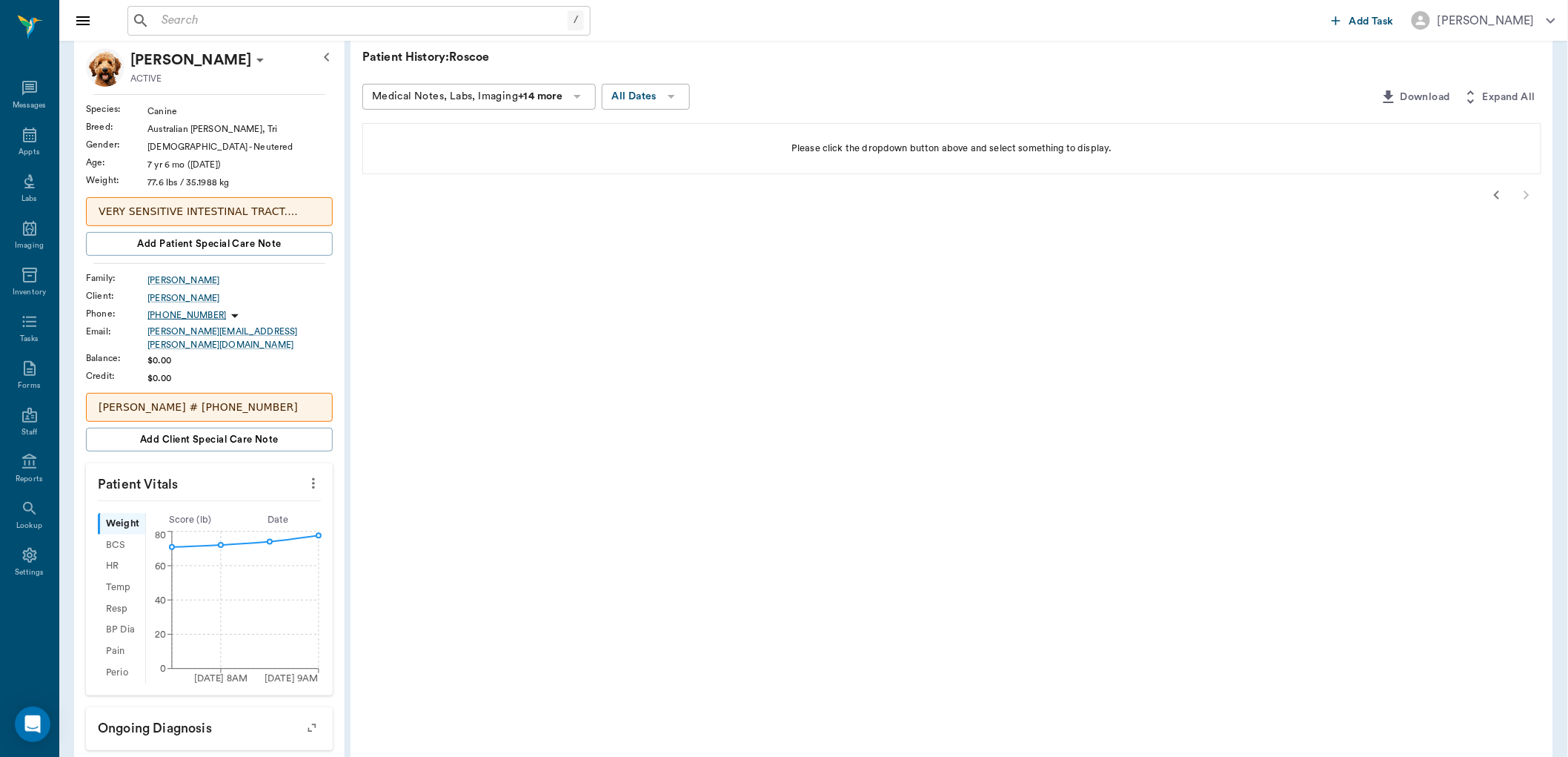
click at [1505, 191] on icon "button" at bounding box center [1497, 195] width 18 height 18
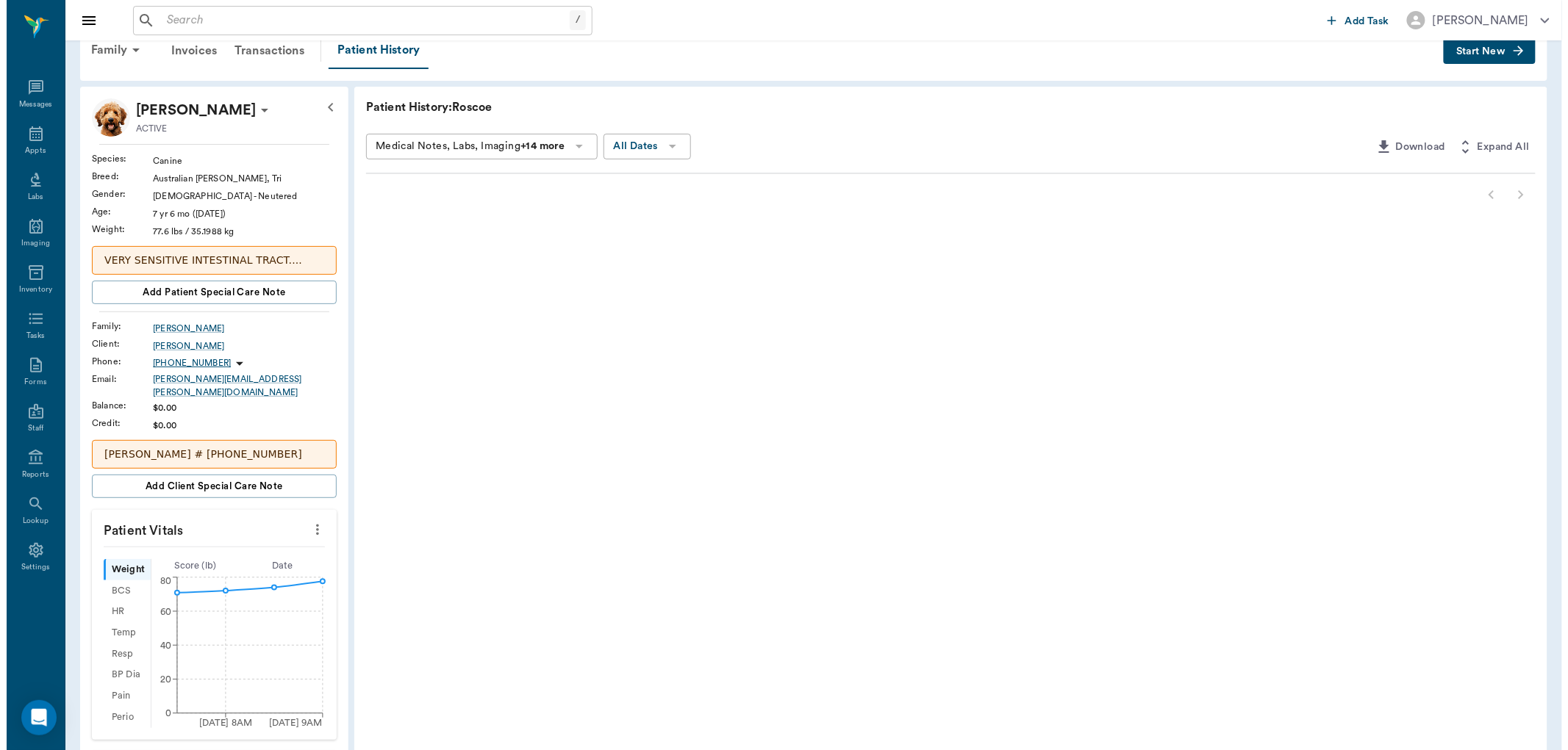
scroll to position [0, 0]
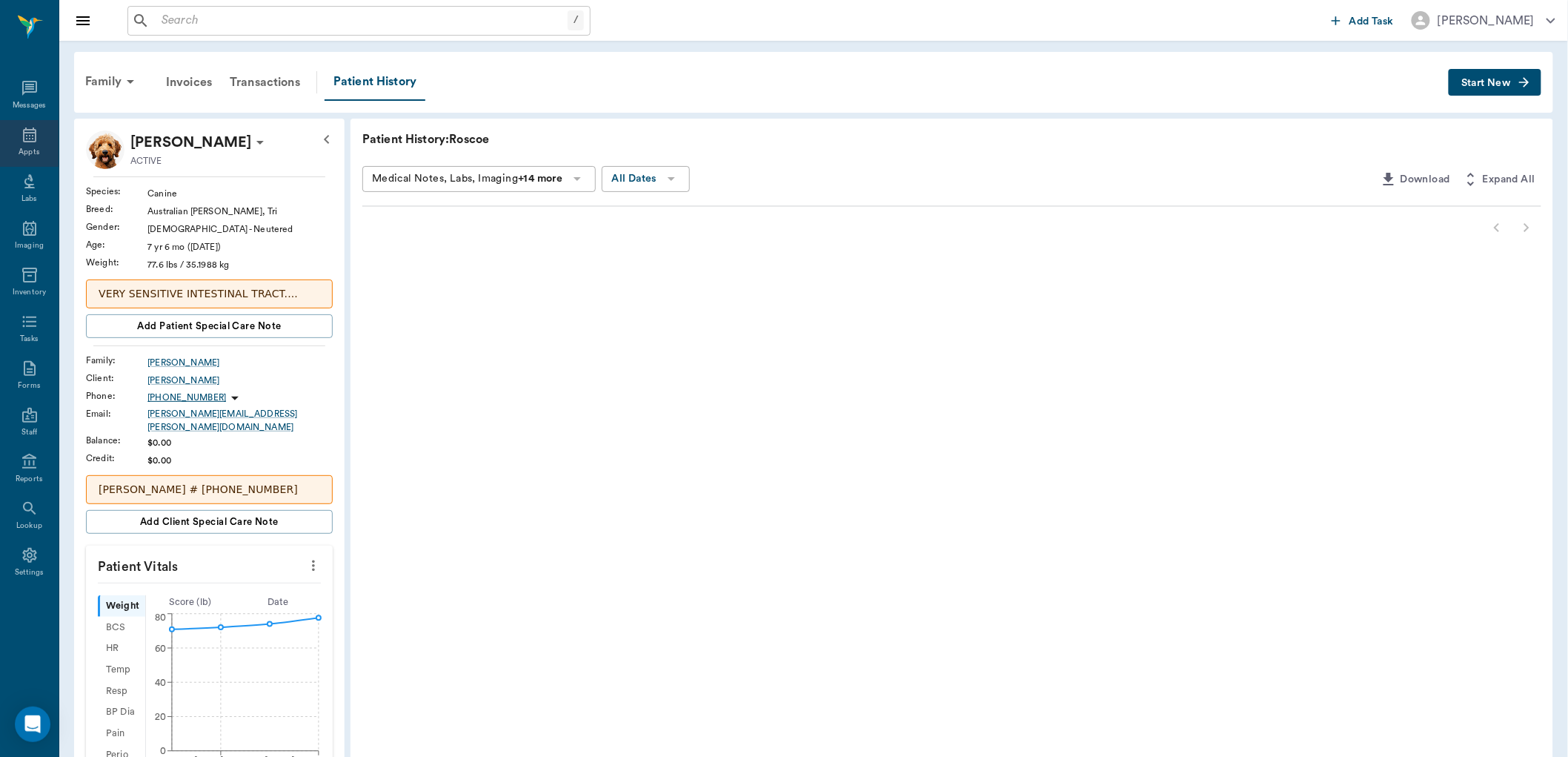
click at [32, 135] on icon at bounding box center [29, 135] width 18 height 18
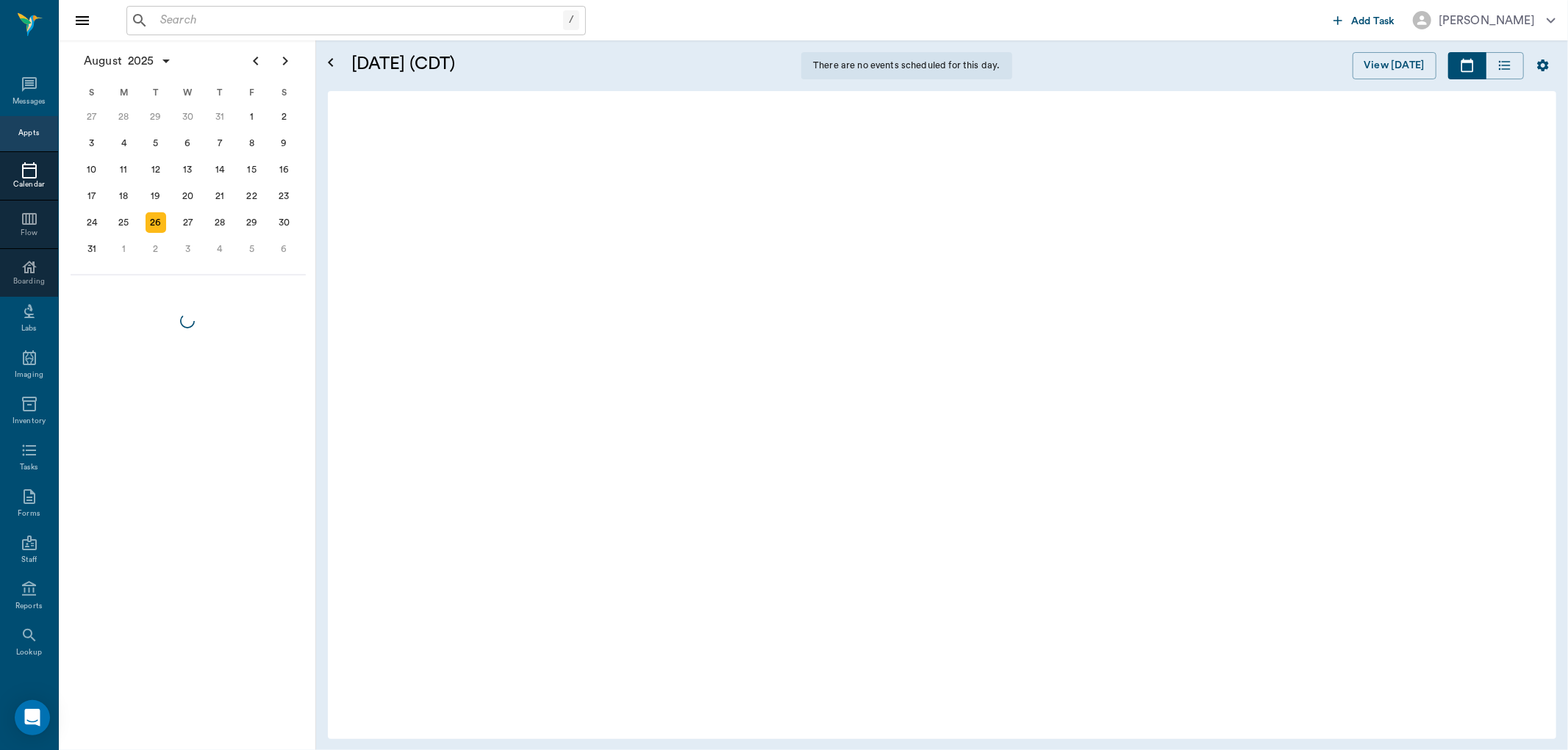
scroll to position [3, 0]
click at [171, 19] on input "text" at bounding box center [359, 20] width 408 height 20
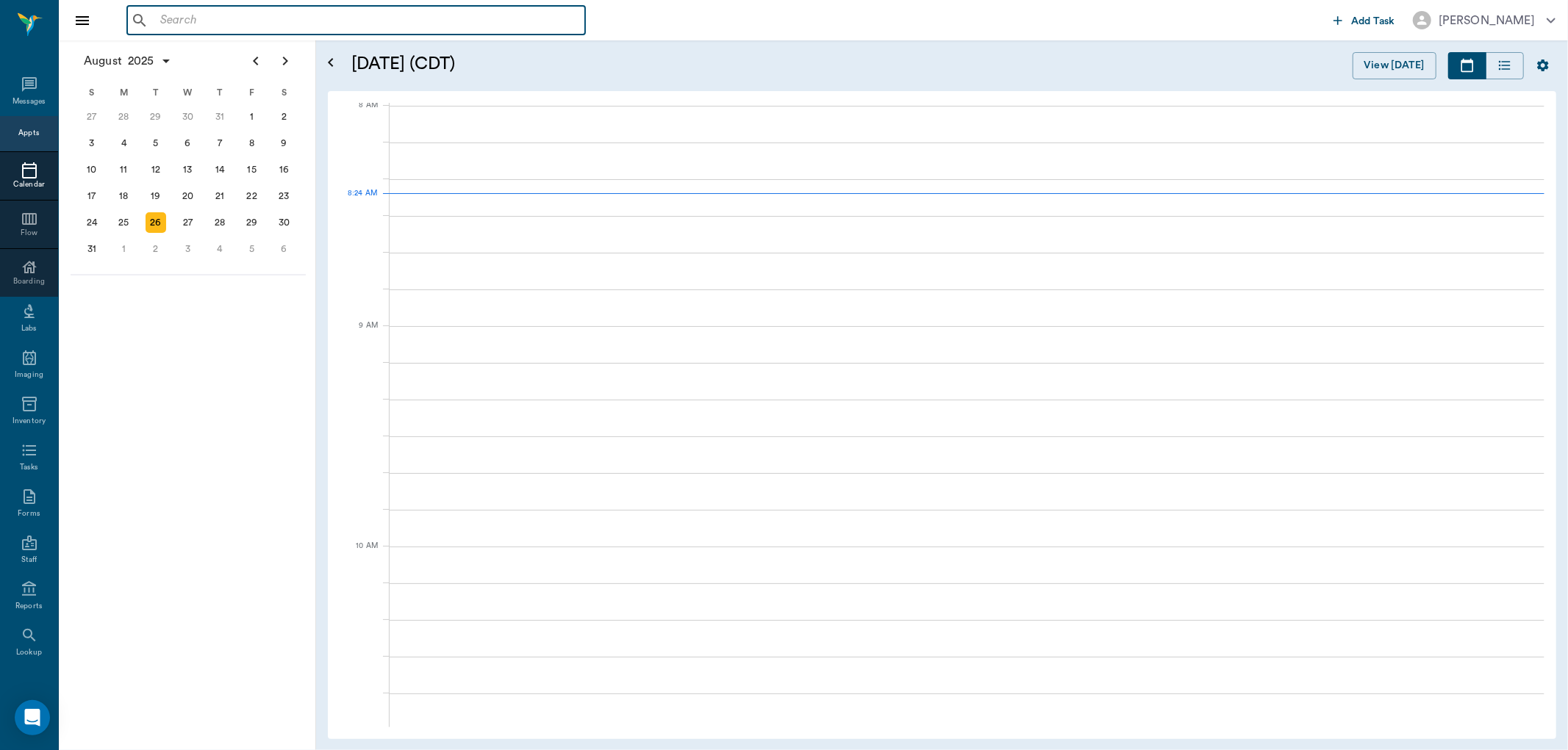
click at [203, 23] on input "text" at bounding box center [367, 20] width 425 height 20
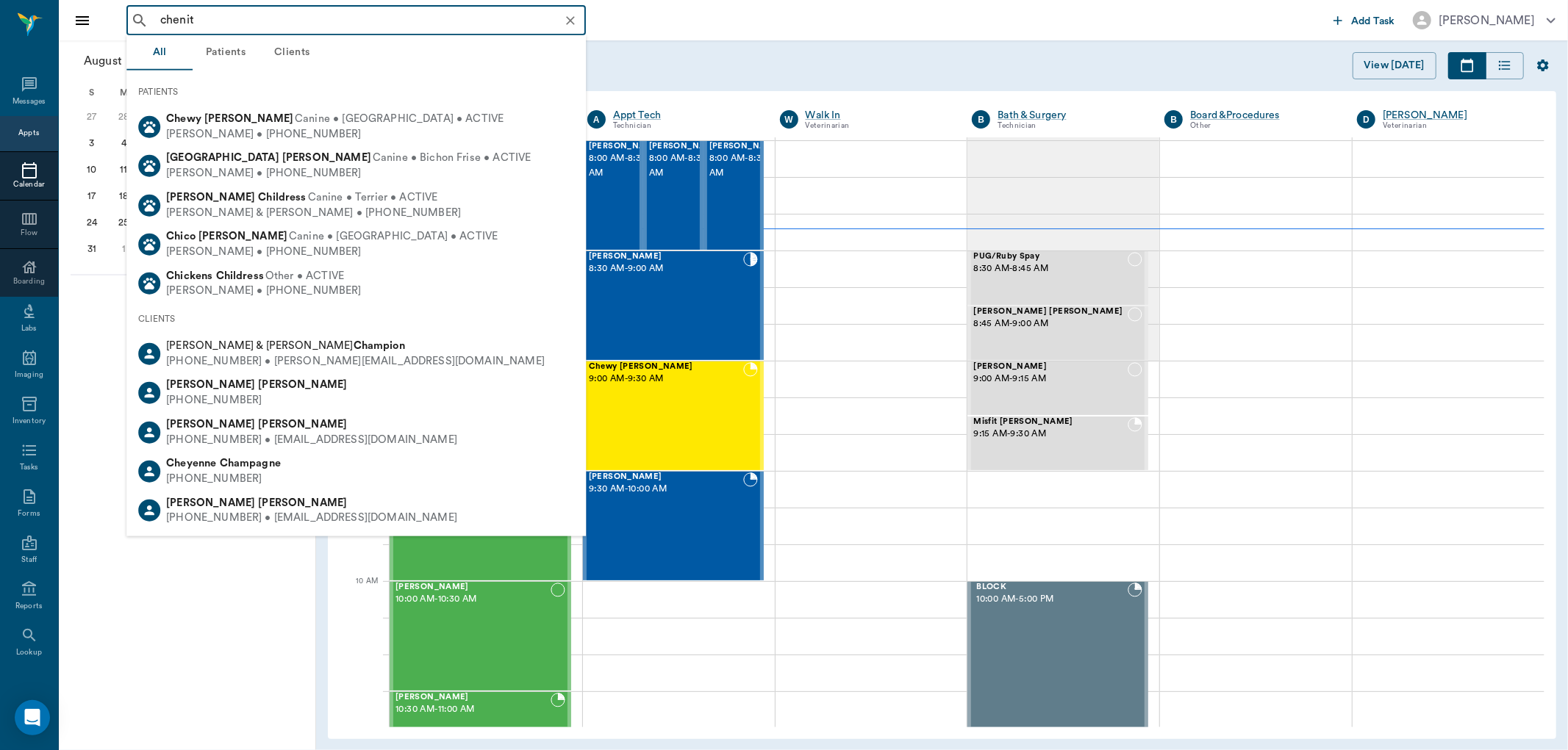
type input "chenito"
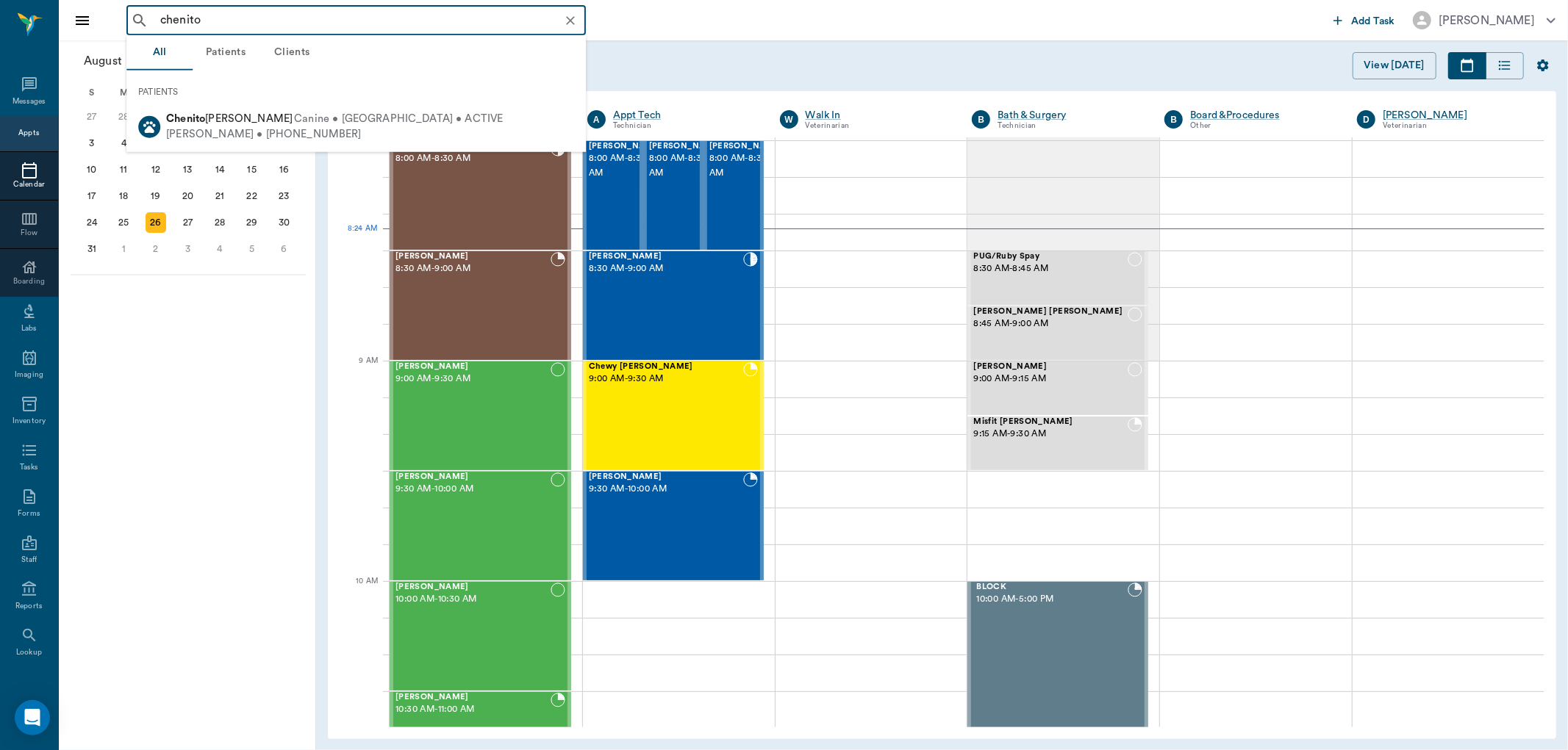
click at [568, 18] on icon "Clear" at bounding box center [570, 21] width 9 height 9
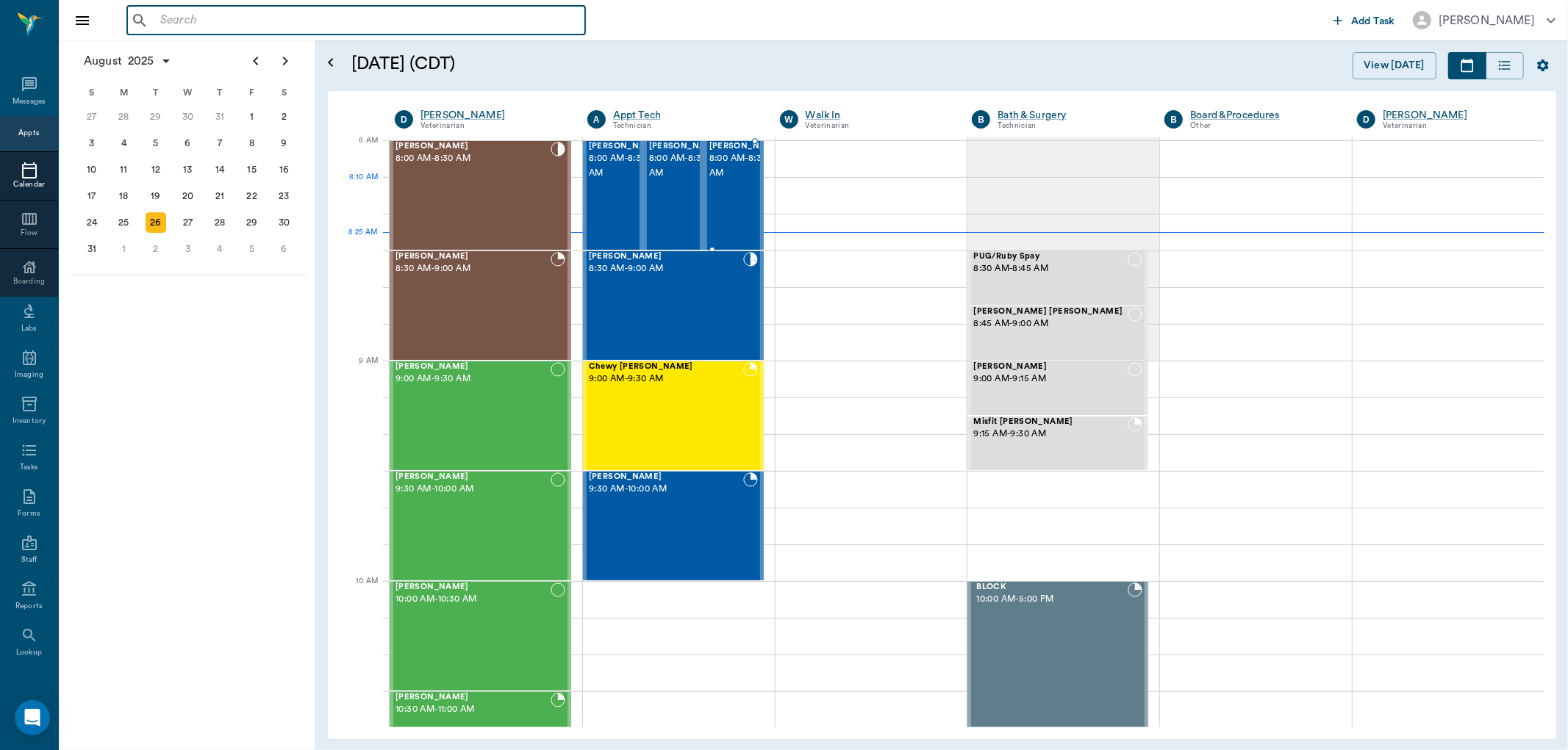
click at [729, 180] on span "8:00 AM - 8:30 AM" at bounding box center [746, 166] width 74 height 29
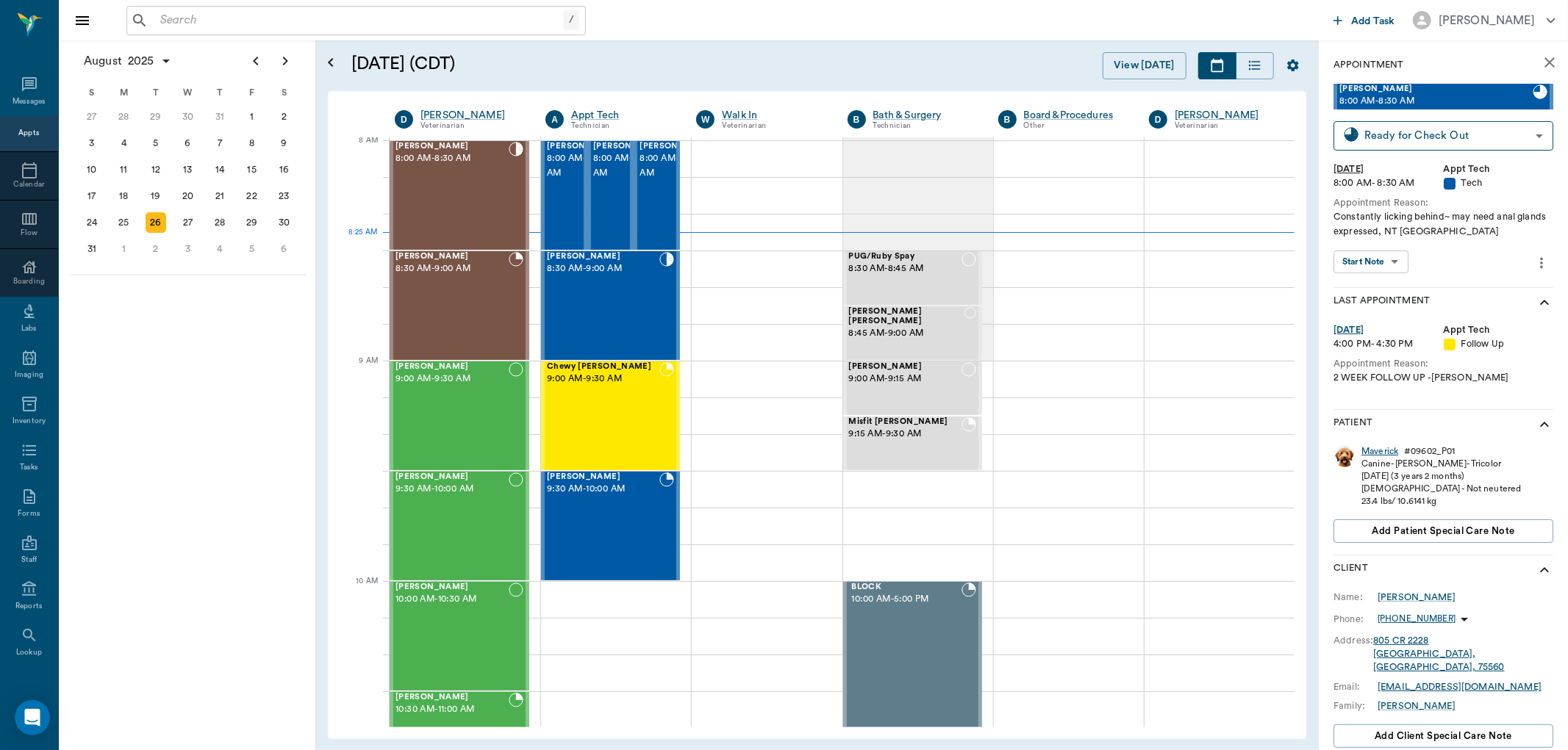
click at [1371, 456] on div "Maverick" at bounding box center [1379, 451] width 37 height 13
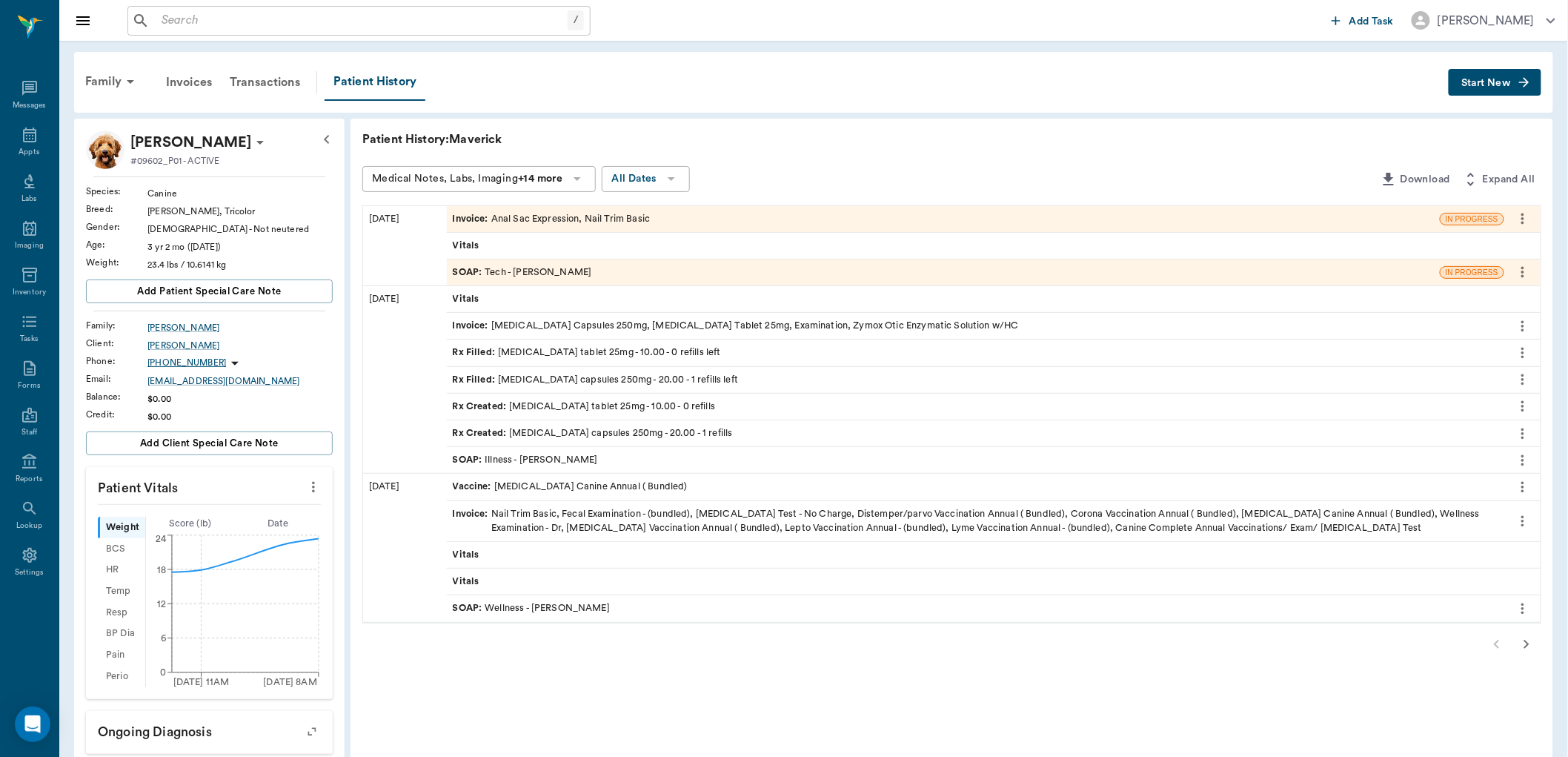
click at [471, 265] on span "SOAP :" at bounding box center [468, 272] width 32 height 14
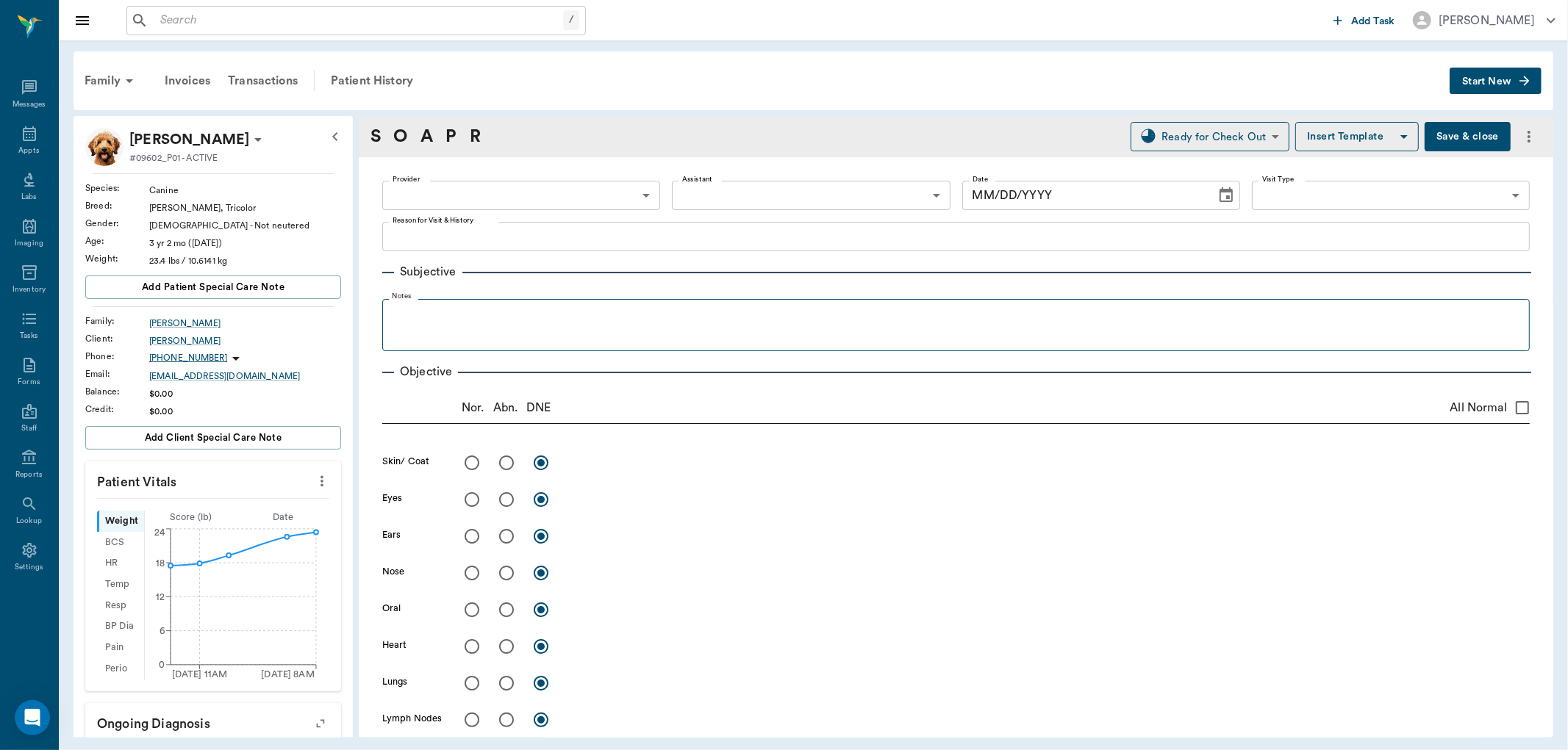
type input "63ec2e7e52e12b0ba117b124"
type input "65d2be4f46e3a538d89b8c1a"
type textarea "Constantly licking behind~ may need anal glands expressed, NT Caryn"
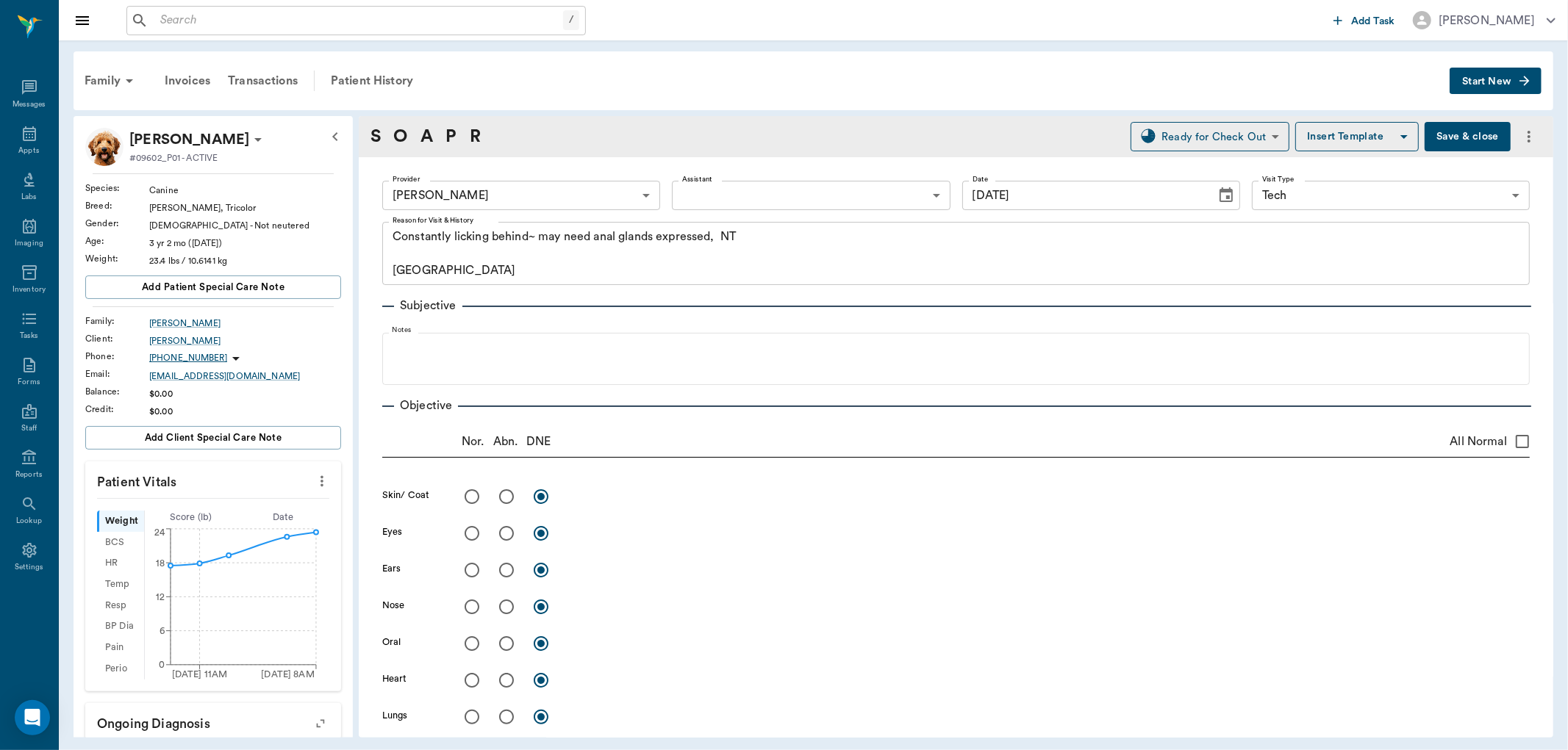
type input "[DATE]"
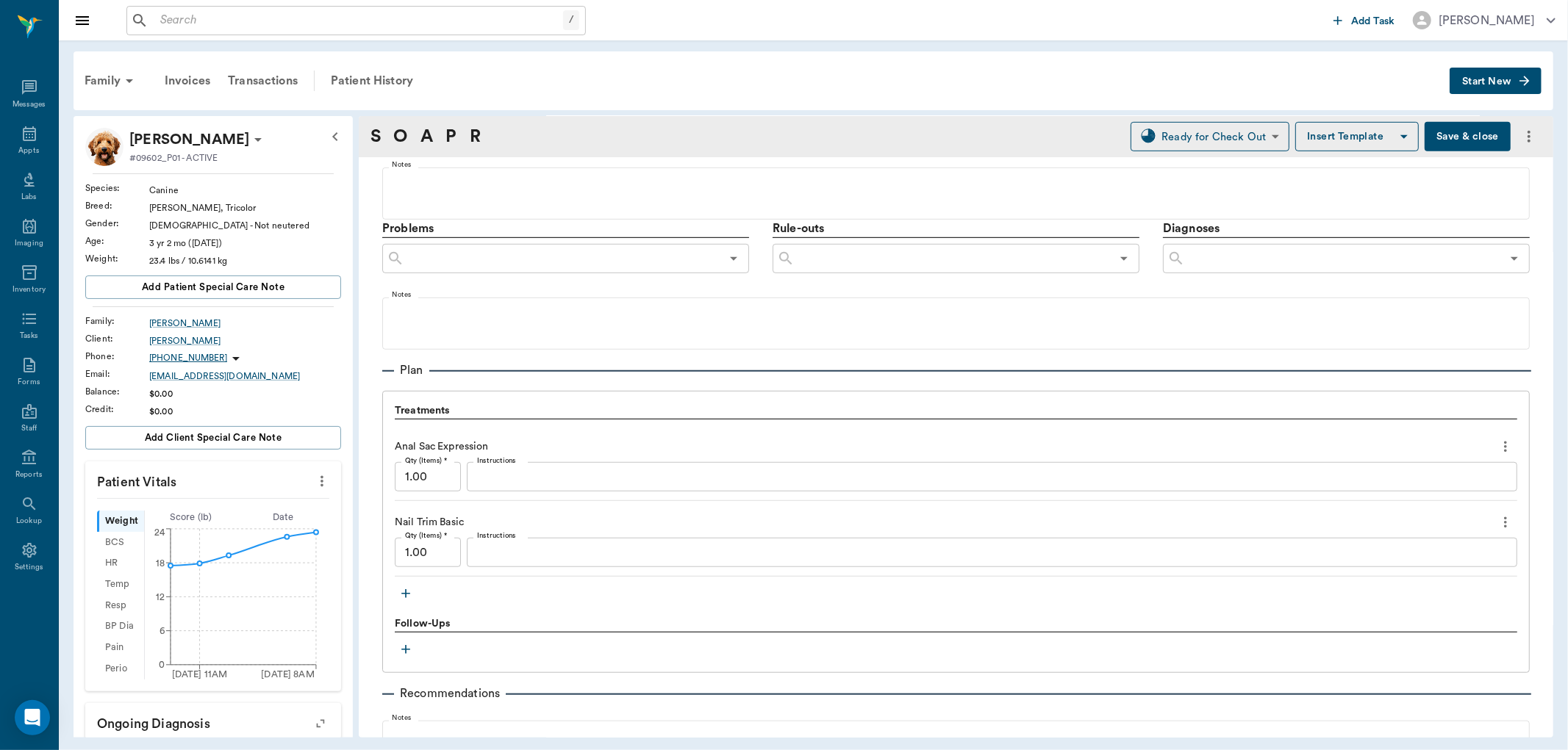
scroll to position [816, 0]
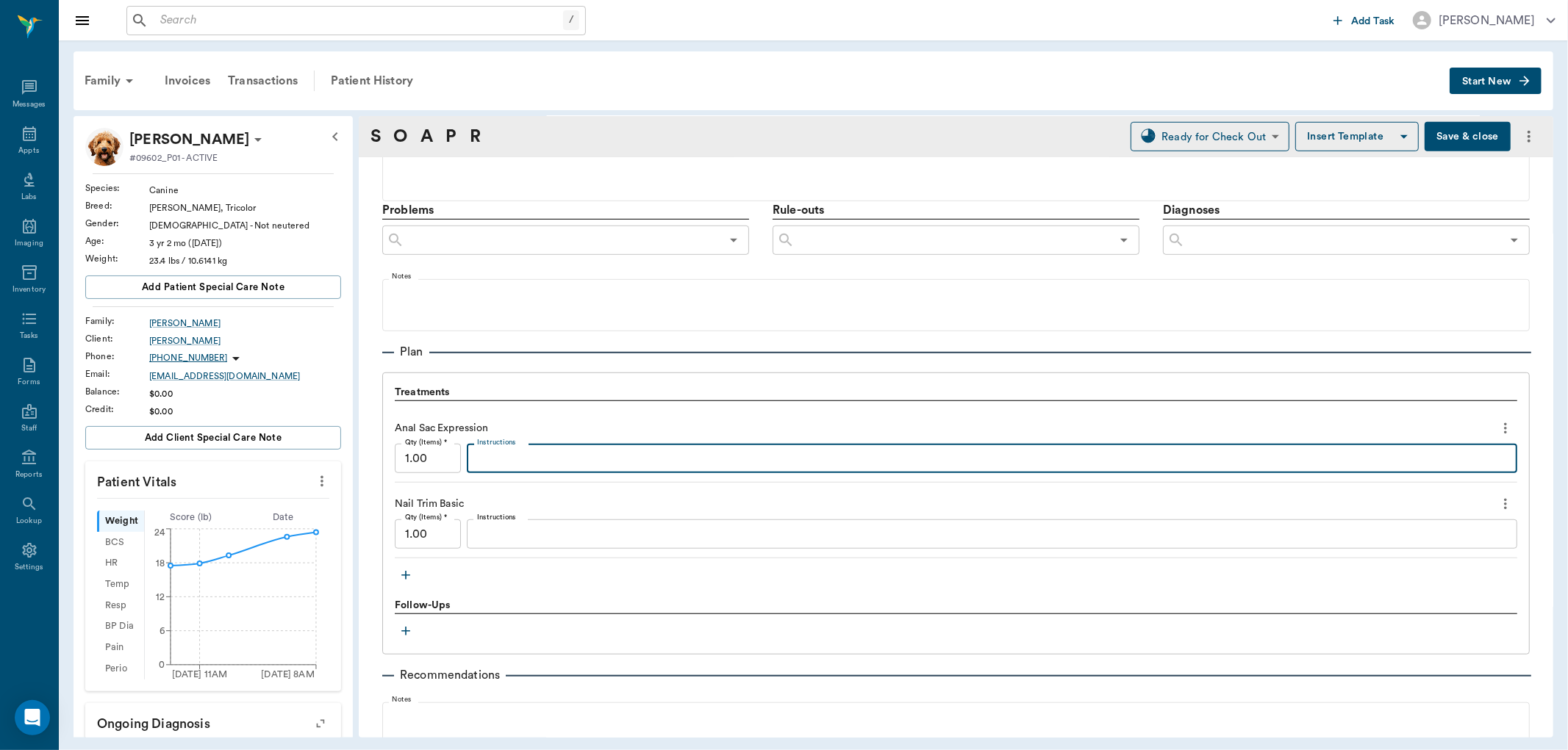
click at [515, 456] on textarea "Instructions" at bounding box center [992, 459] width 1030 height 17
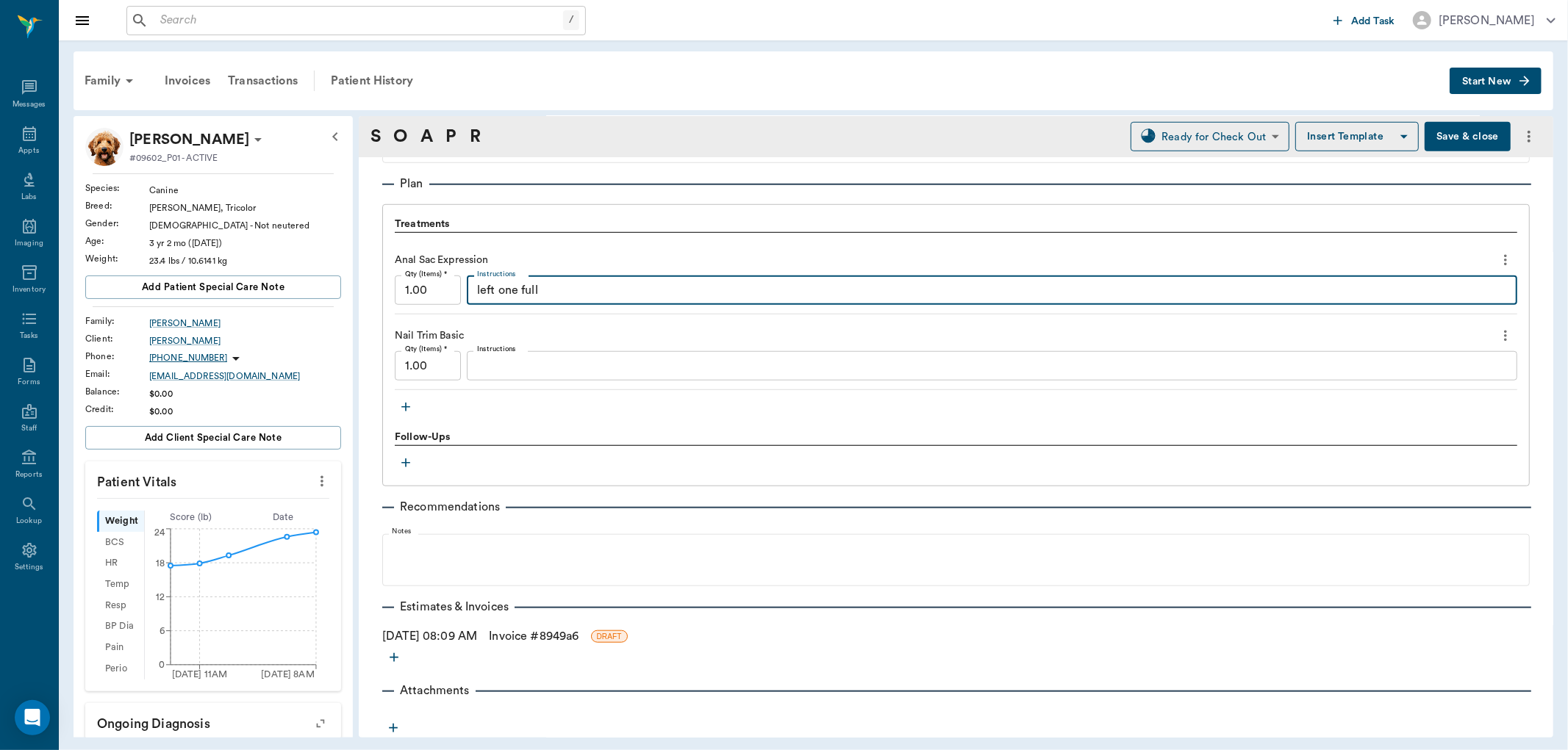
scroll to position [985, 0]
type textarea "left one full"
click at [567, 631] on link "Invoice # 8949a6" at bounding box center [534, 635] width 90 height 17
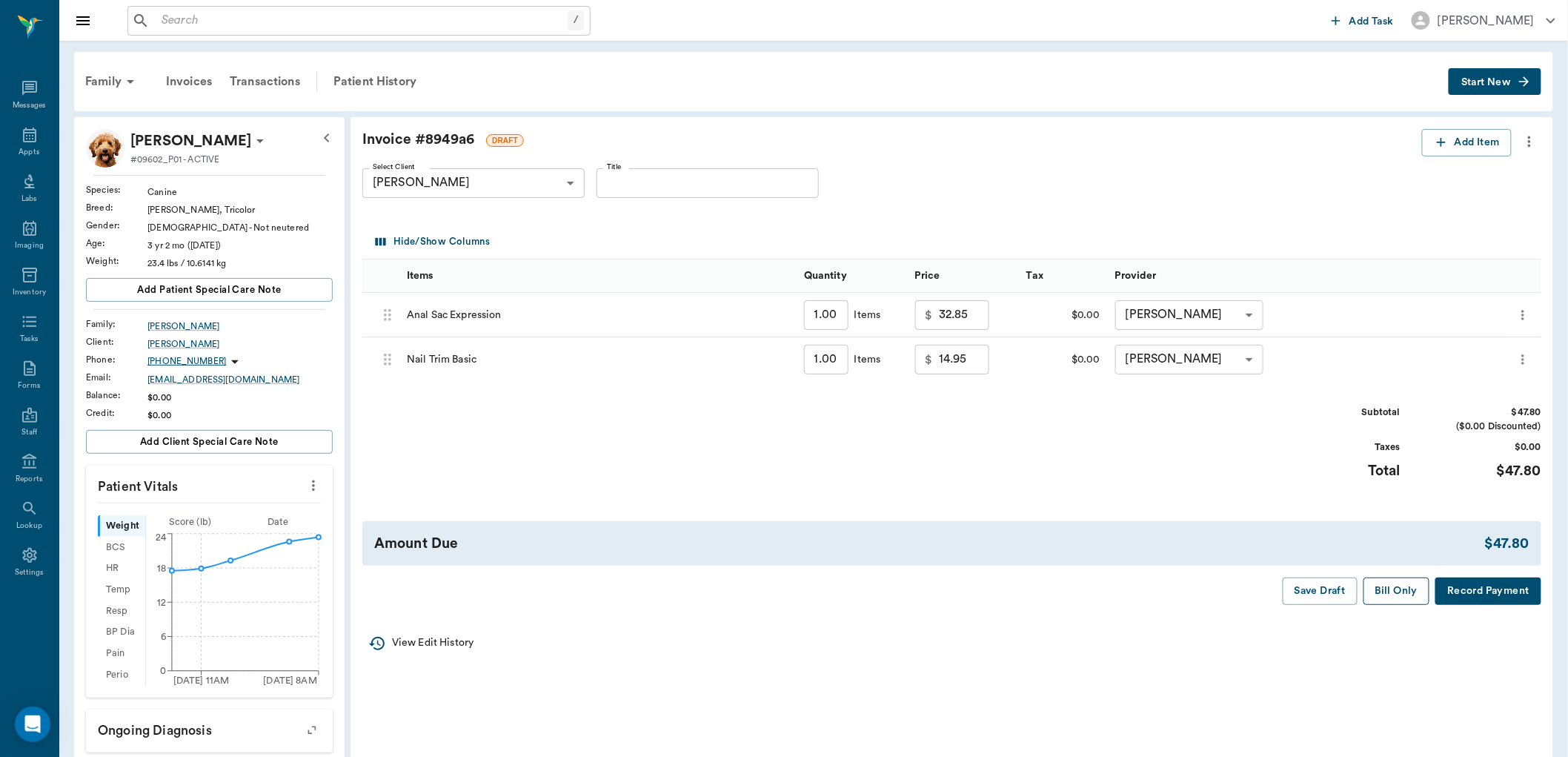
click at [1384, 587] on button "Bill Only" at bounding box center [1397, 592] width 67 height 28
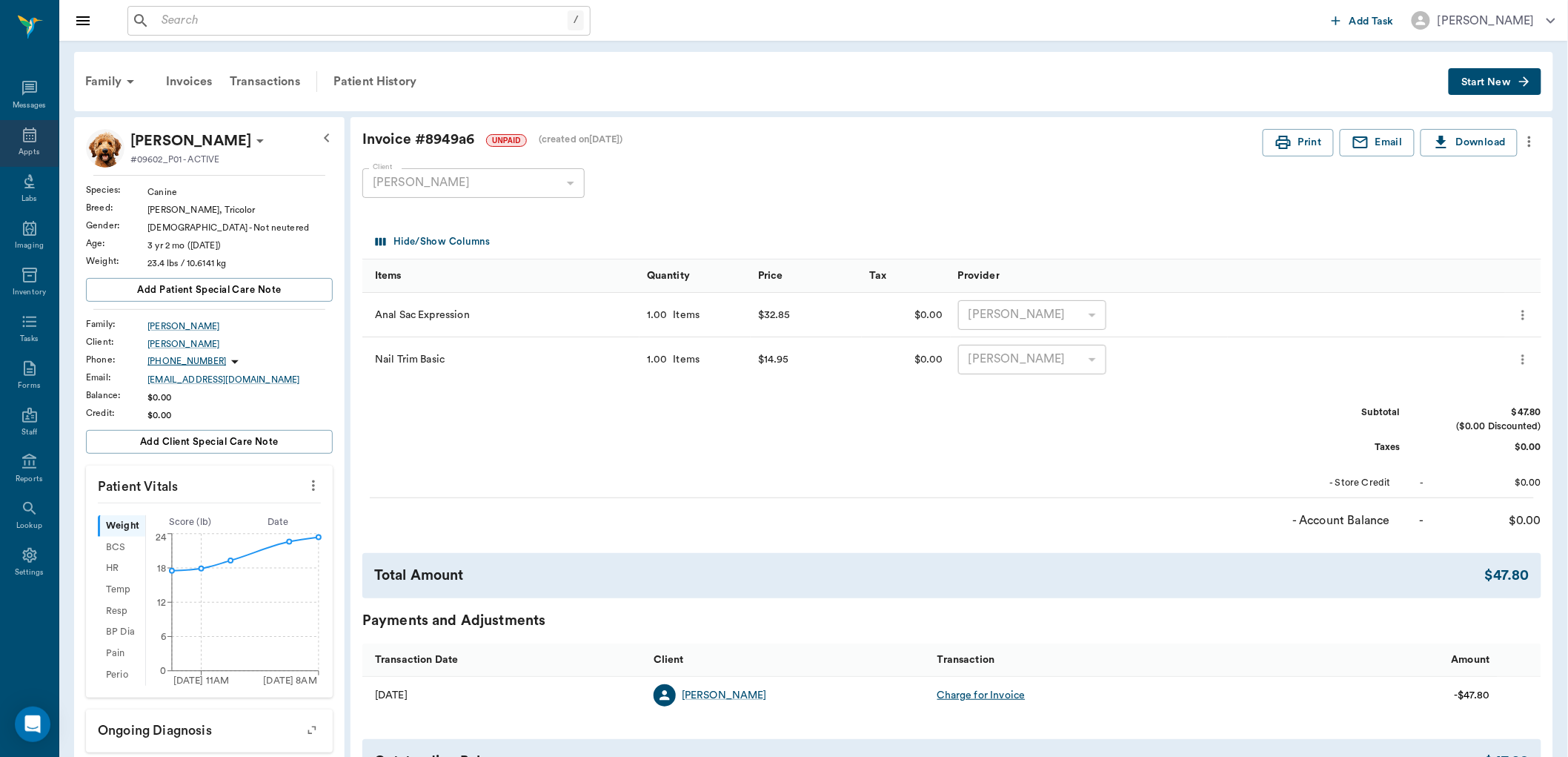
click at [24, 142] on icon at bounding box center [29, 135] width 18 height 18
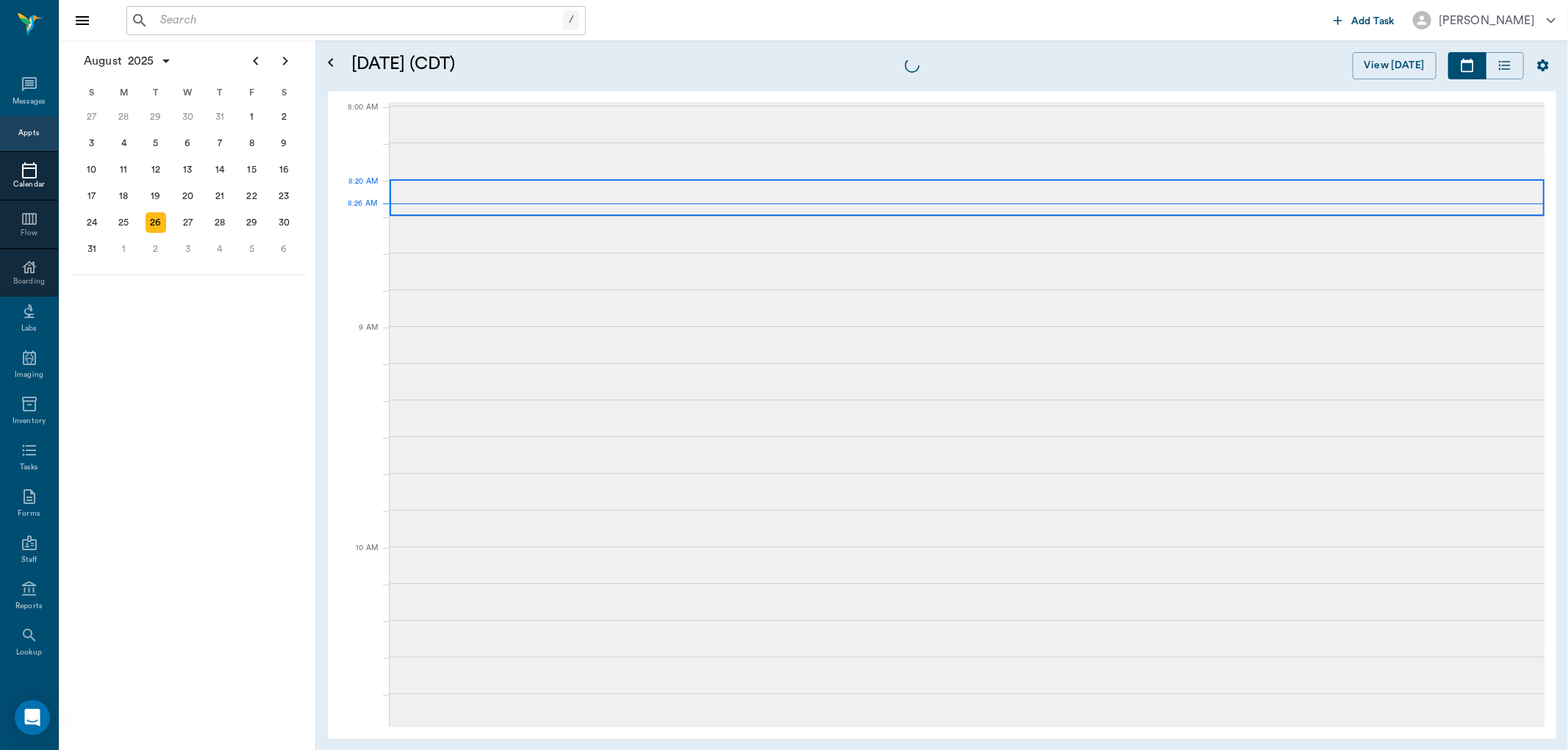
scroll to position [1, 0]
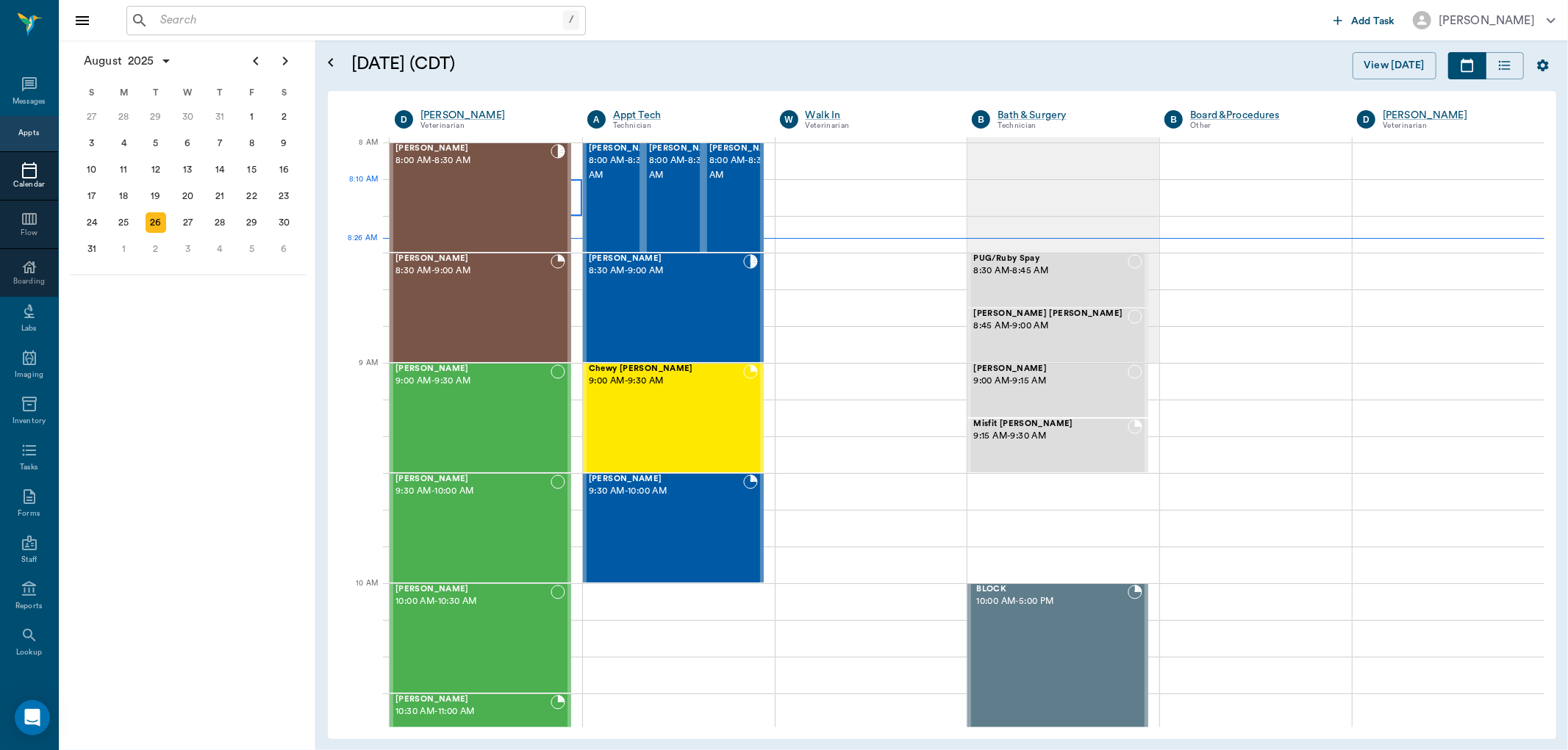
click at [577, 196] on div at bounding box center [486, 198] width 192 height 37
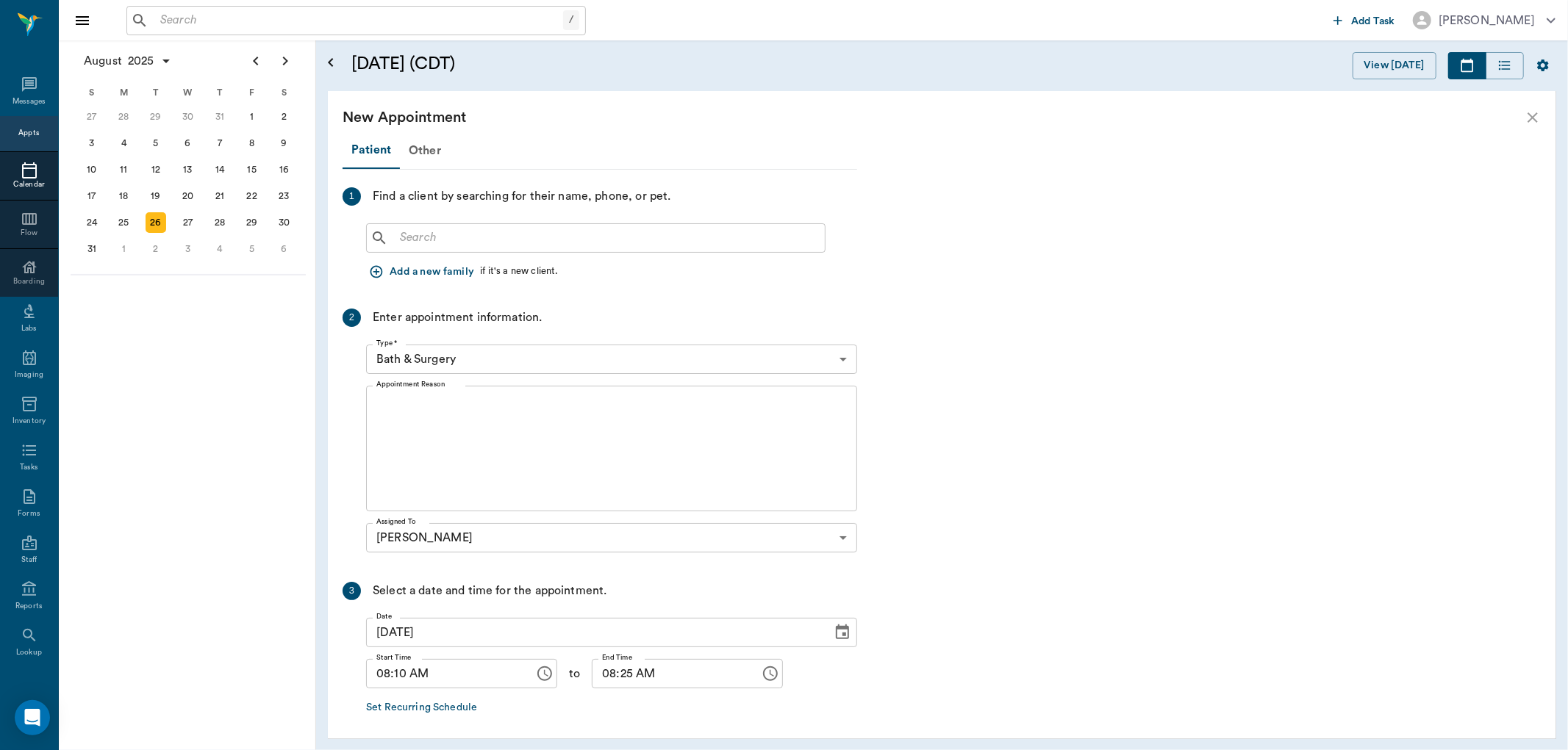
click at [588, 195] on div "Find a client by searching for their name, phone, or pet." at bounding box center [521, 197] width 299 height 18
click at [17, 98] on div "Messages" at bounding box center [29, 102] width 34 height 11
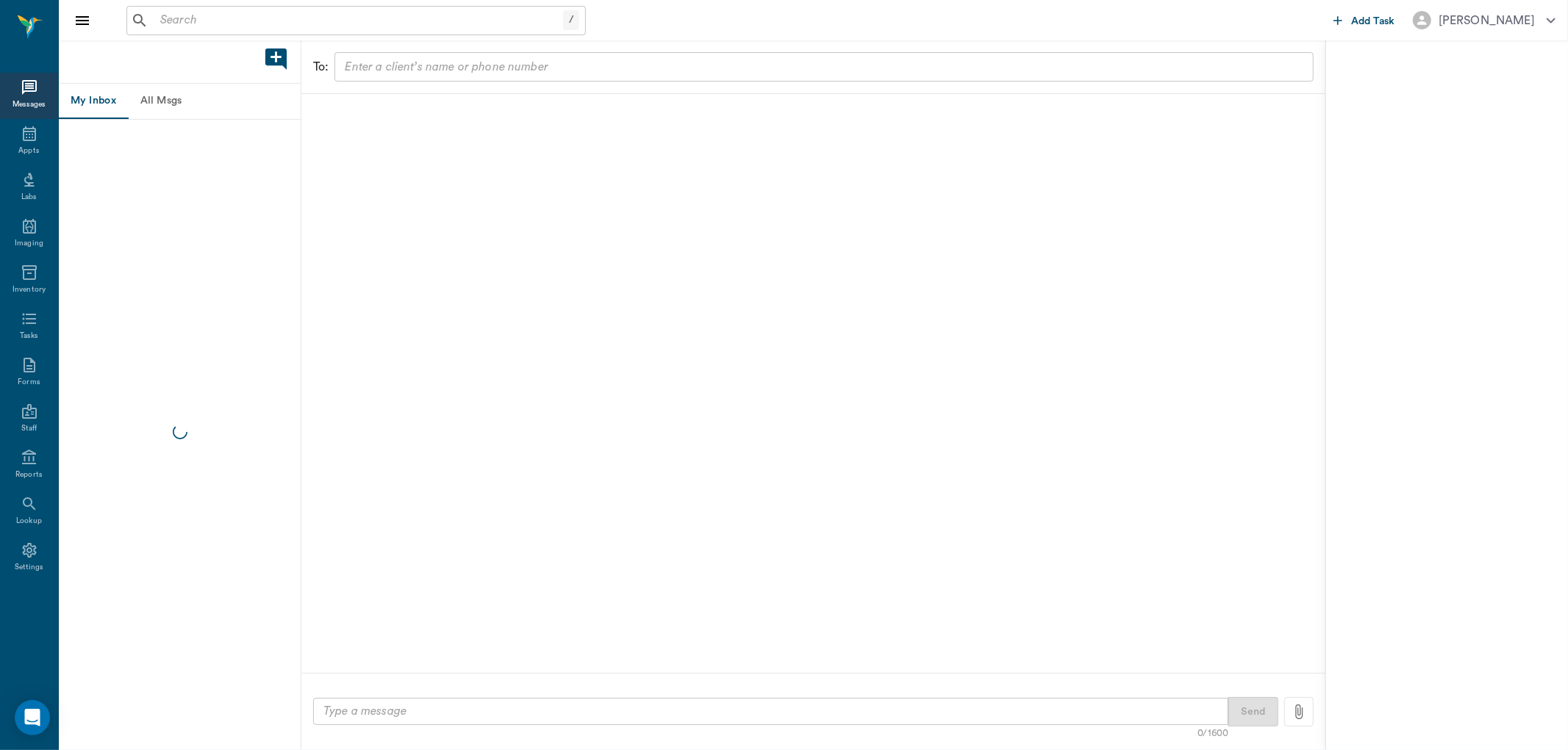
click at [35, 150] on div "Appts" at bounding box center [29, 151] width 20 height 11
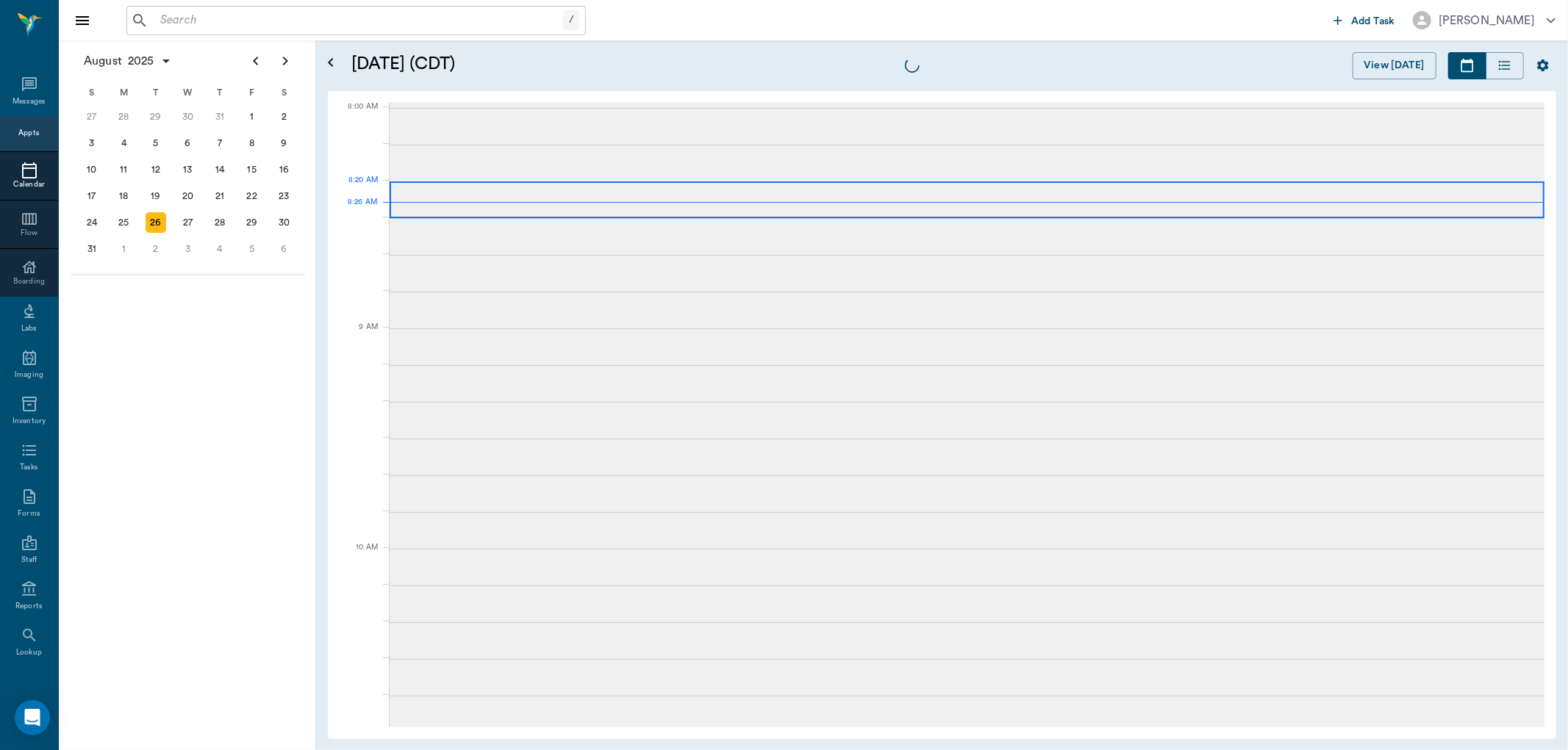
scroll to position [2, 0]
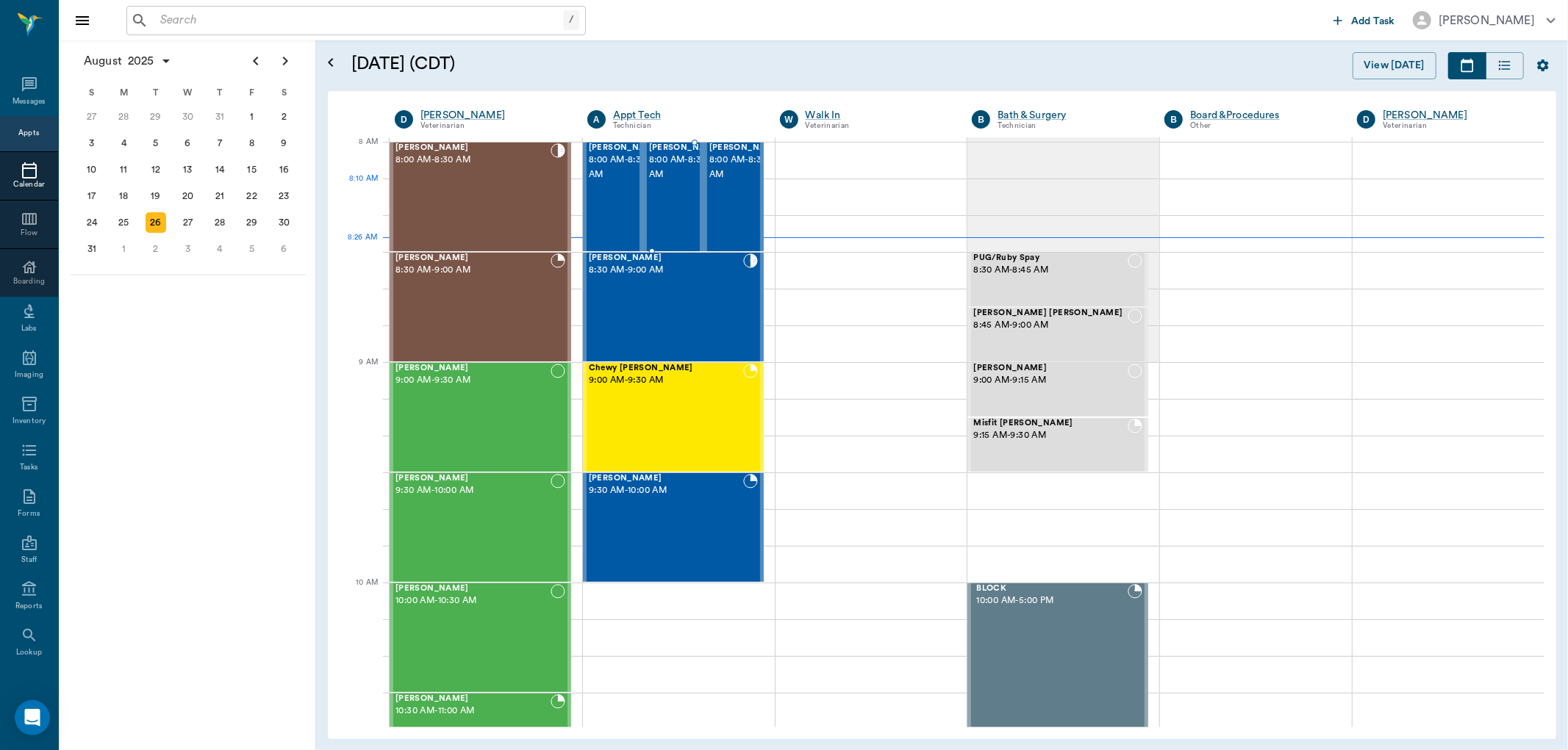
click at [674, 182] on span "8:00 AM - 8:30 AM" at bounding box center [686, 167] width 74 height 29
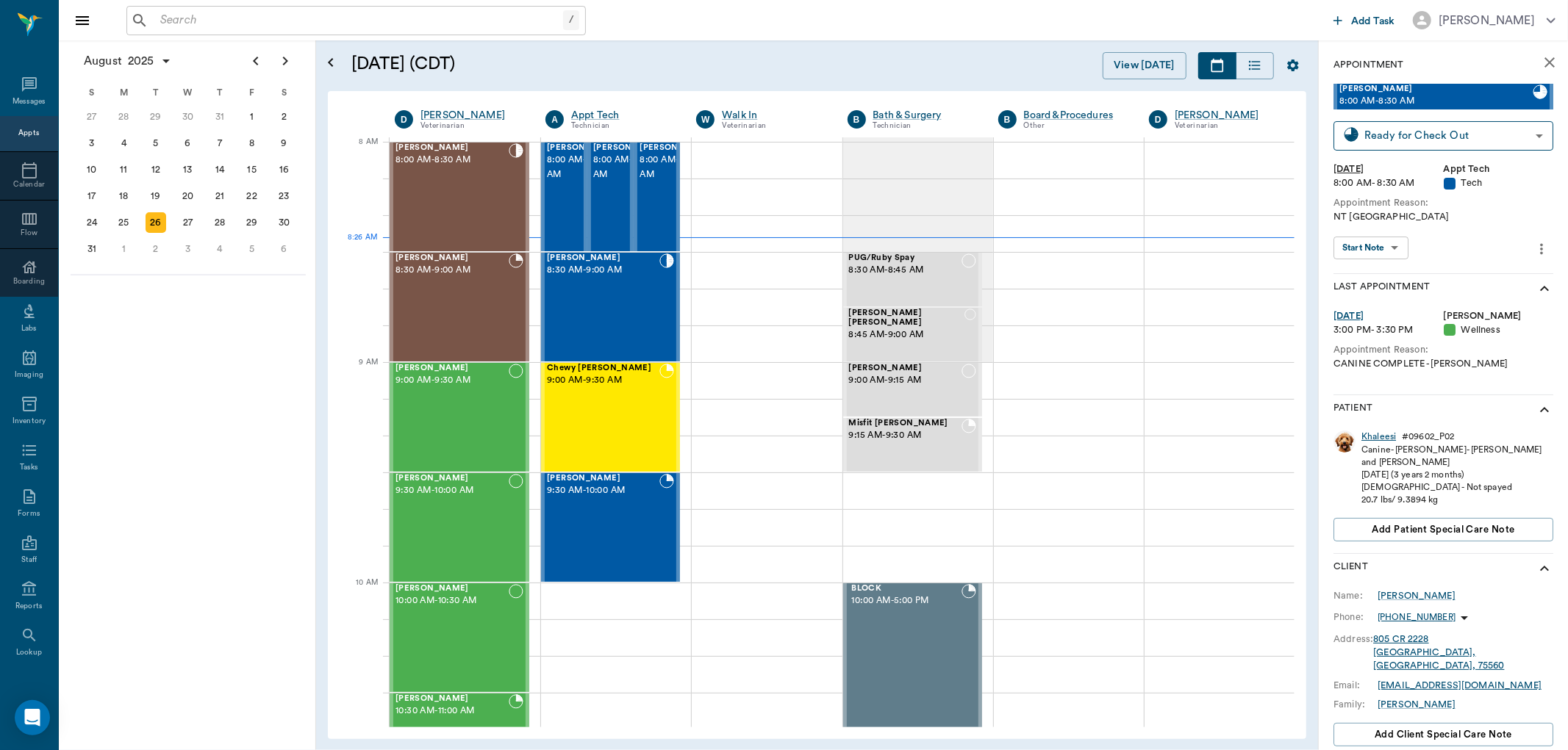
click at [1372, 435] on div "Khaleesi" at bounding box center [1379, 437] width 35 height 13
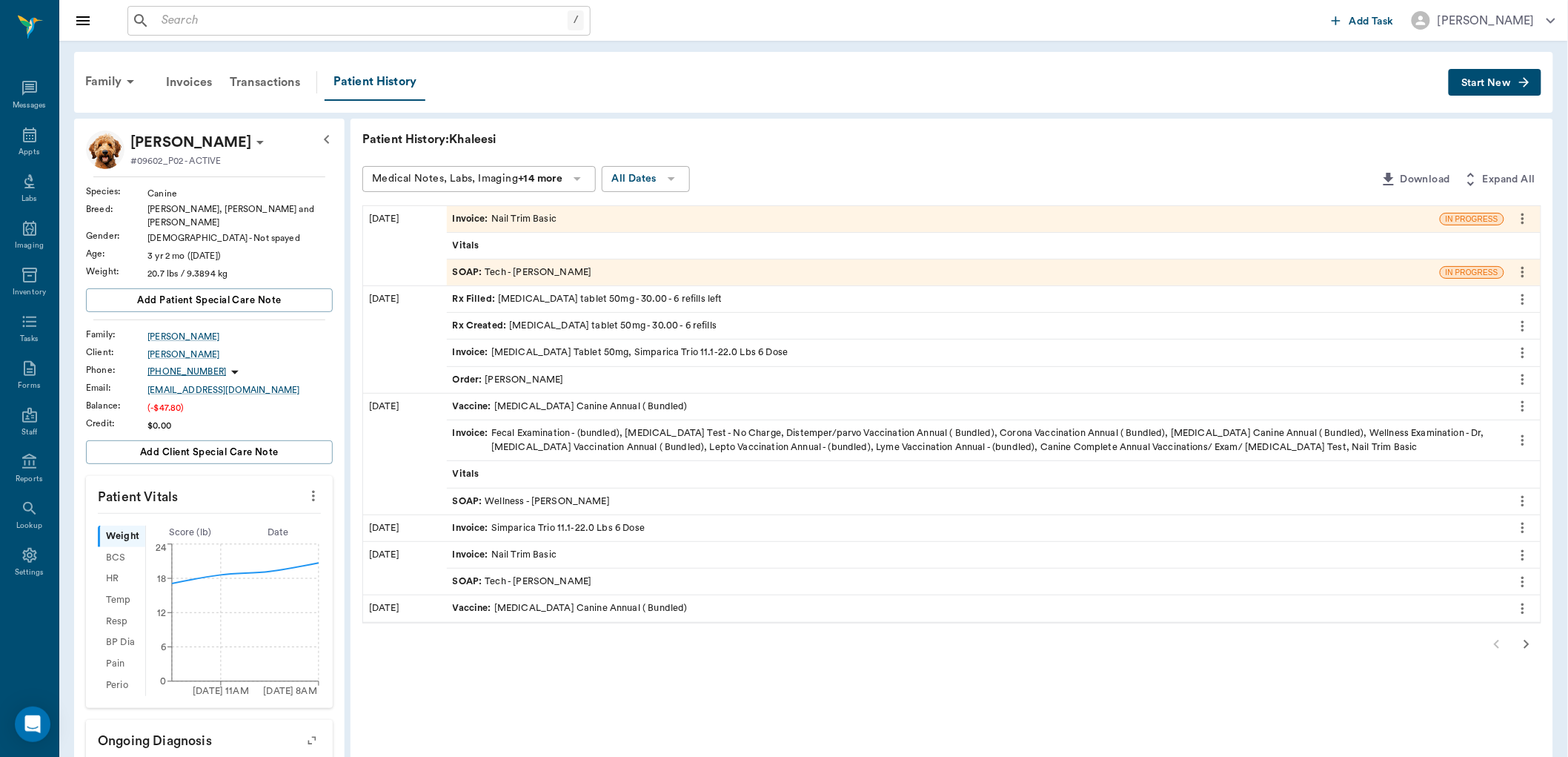
click at [464, 265] on span "SOAP :" at bounding box center [468, 272] width 32 height 14
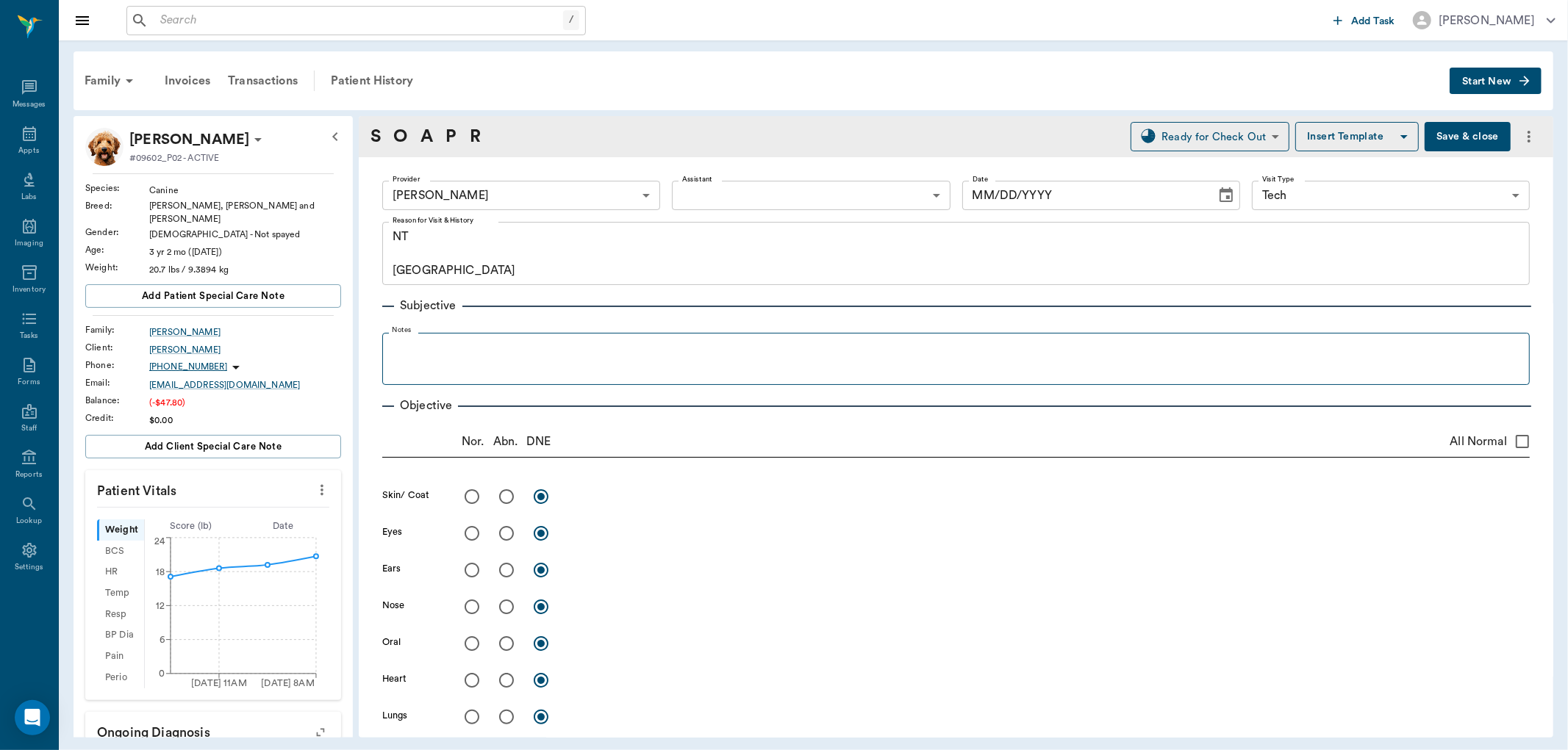
type input "63ec2e7e52e12b0ba117b124"
type input "65d2be4f46e3a538d89b8c1a"
type textarea "NT Caryn"
type input "[DATE]"
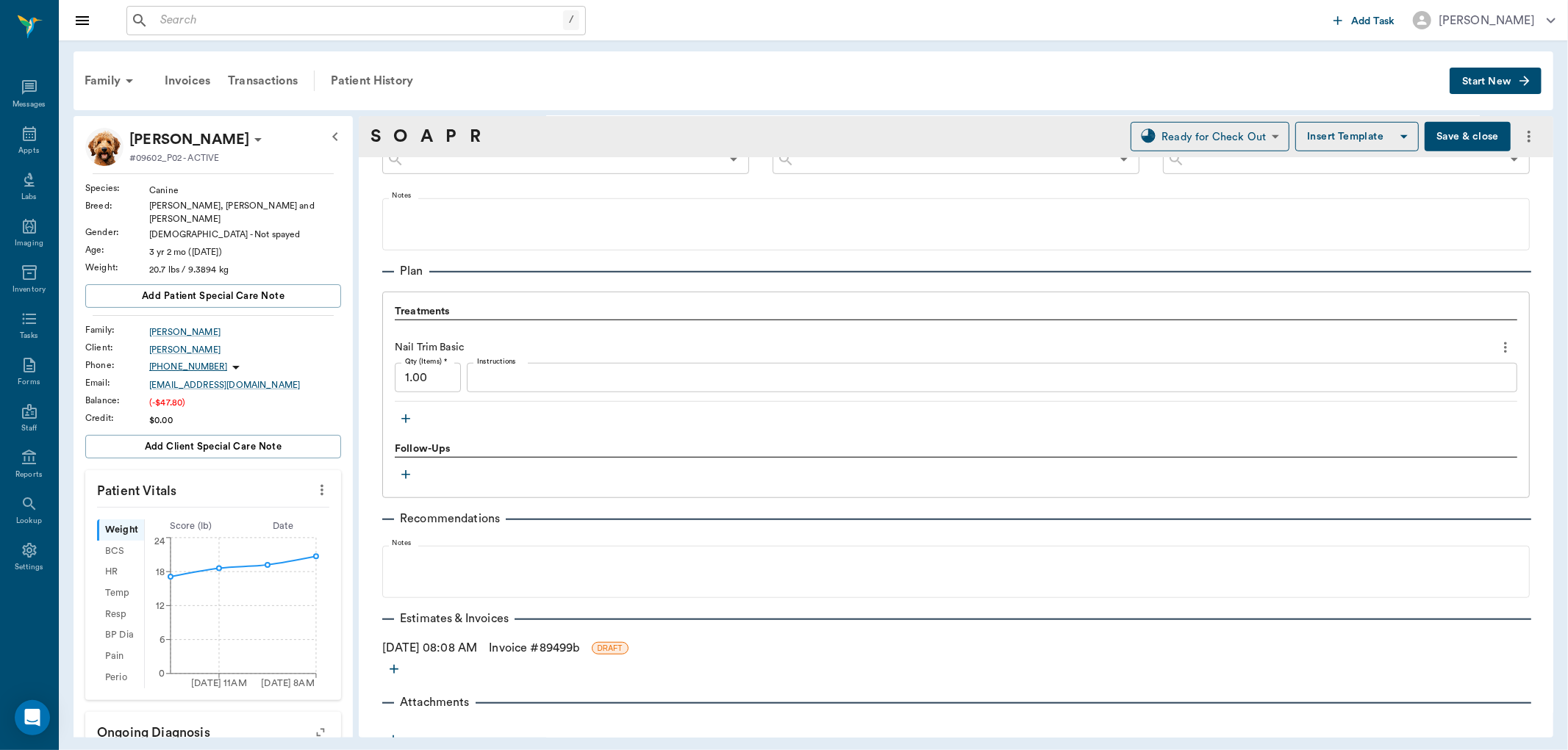
scroll to position [909, 0]
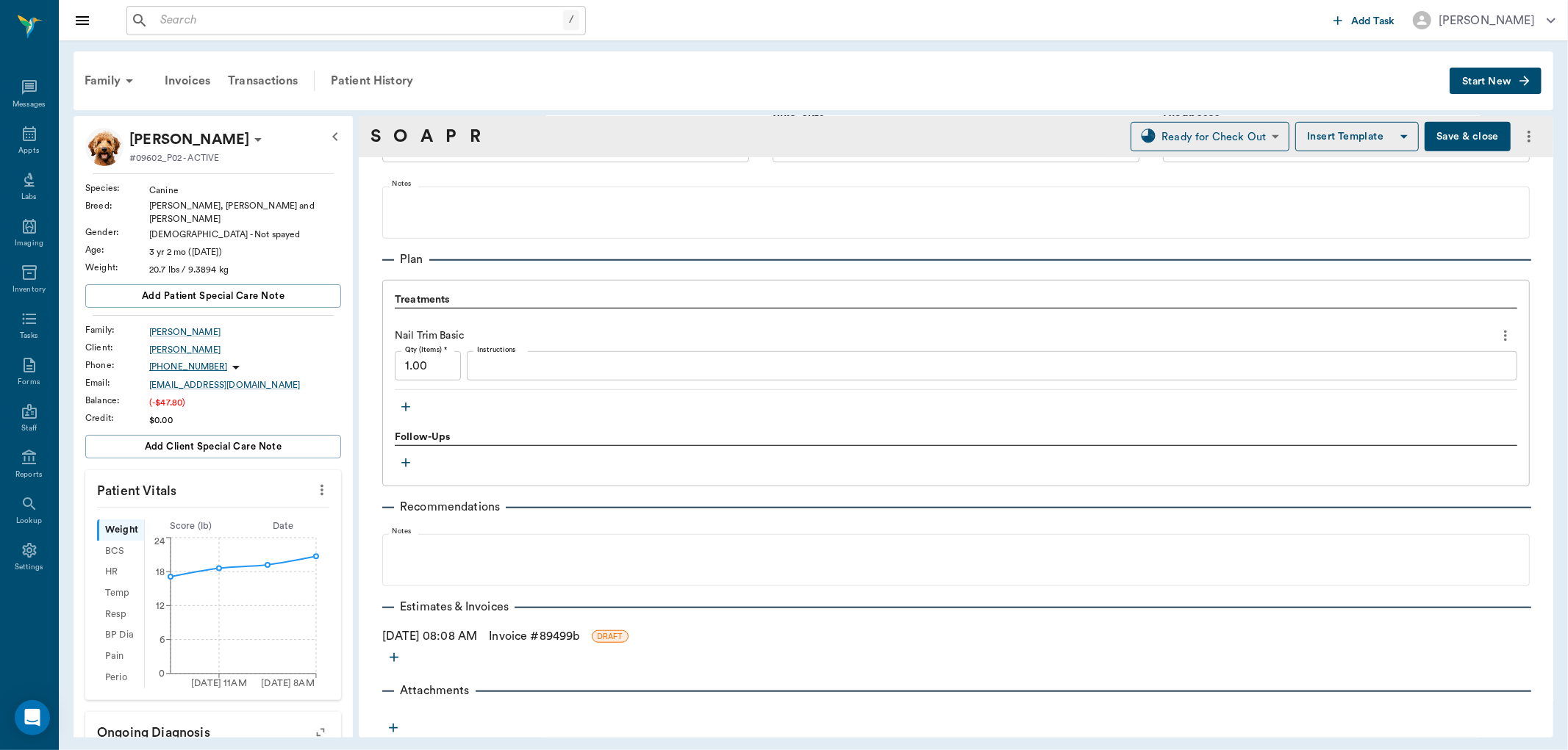
click at [579, 632] on link "Invoice # 89499b" at bounding box center [534, 636] width 90 height 17
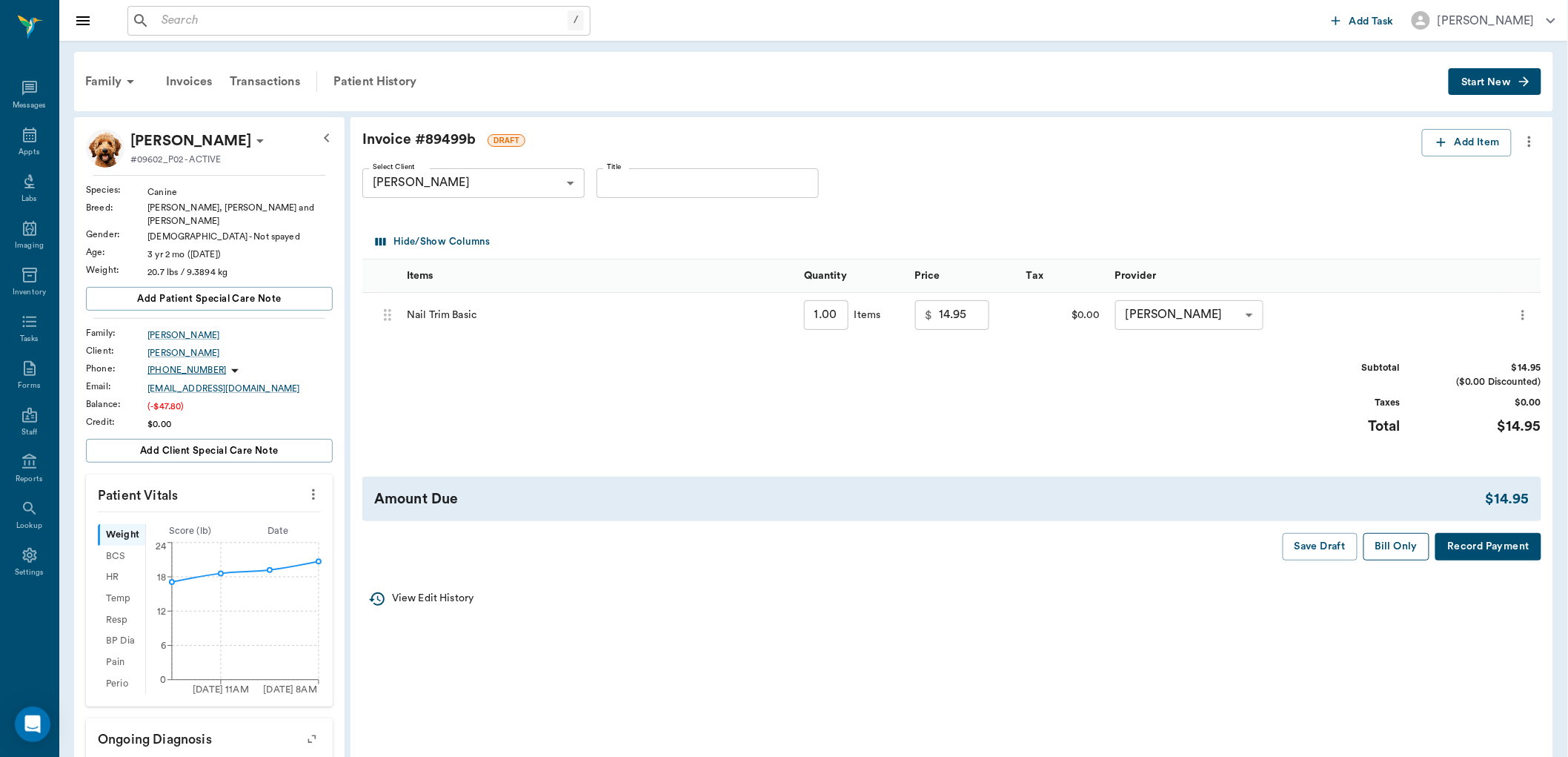
click at [1401, 545] on button "Bill Only" at bounding box center [1397, 547] width 67 height 28
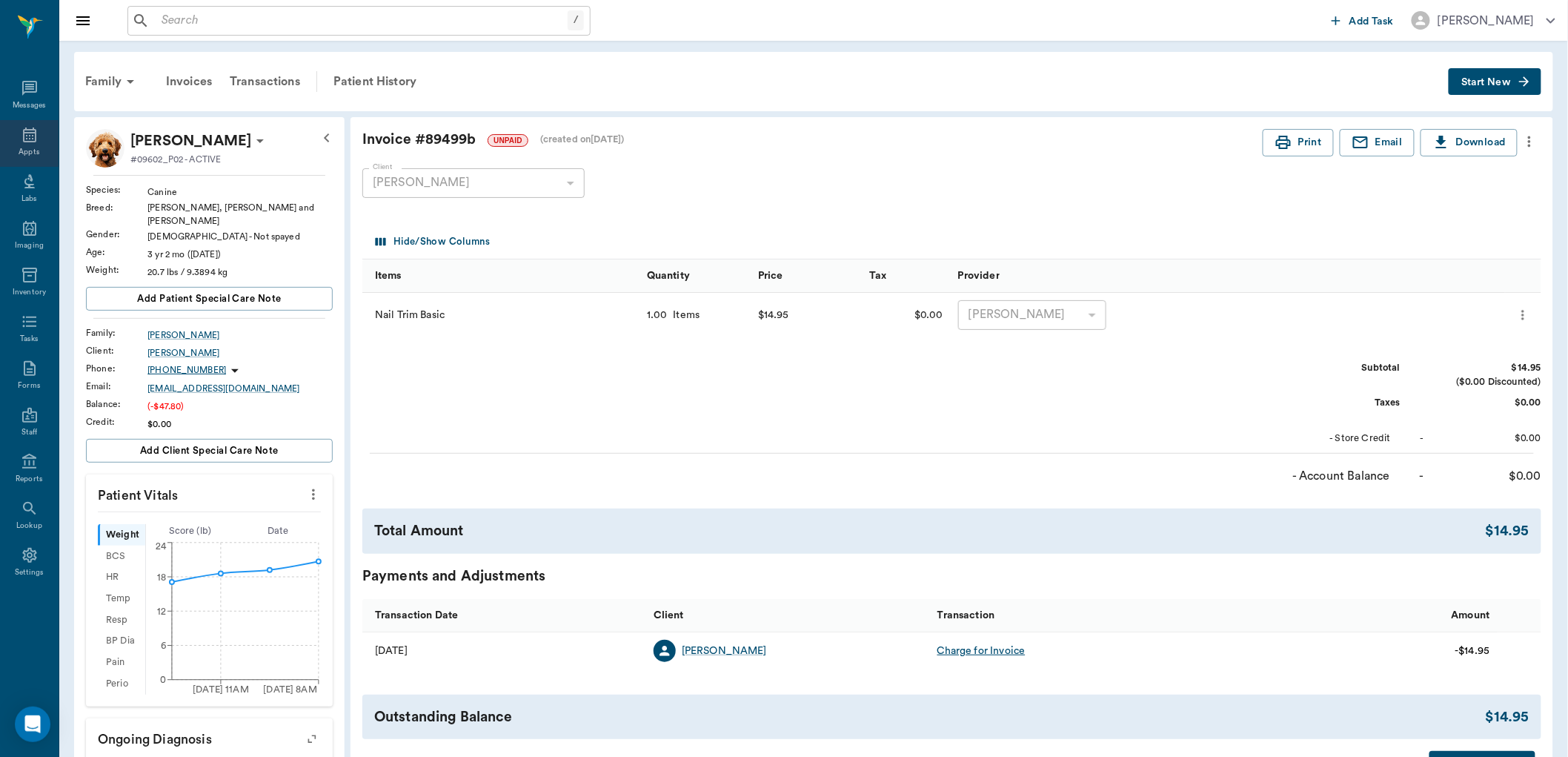
click at [23, 147] on div "Appts" at bounding box center [29, 152] width 20 height 11
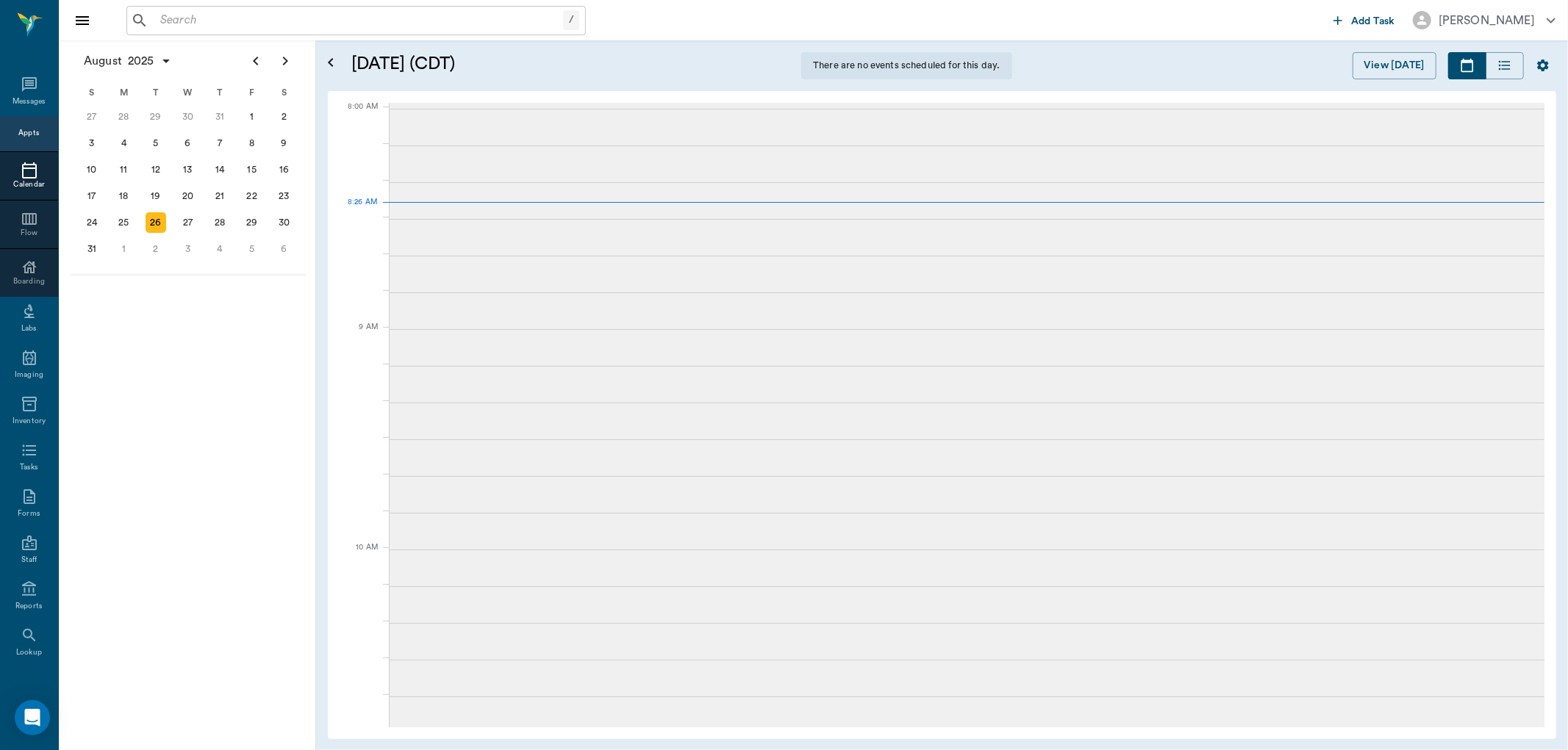
scroll to position [2, 0]
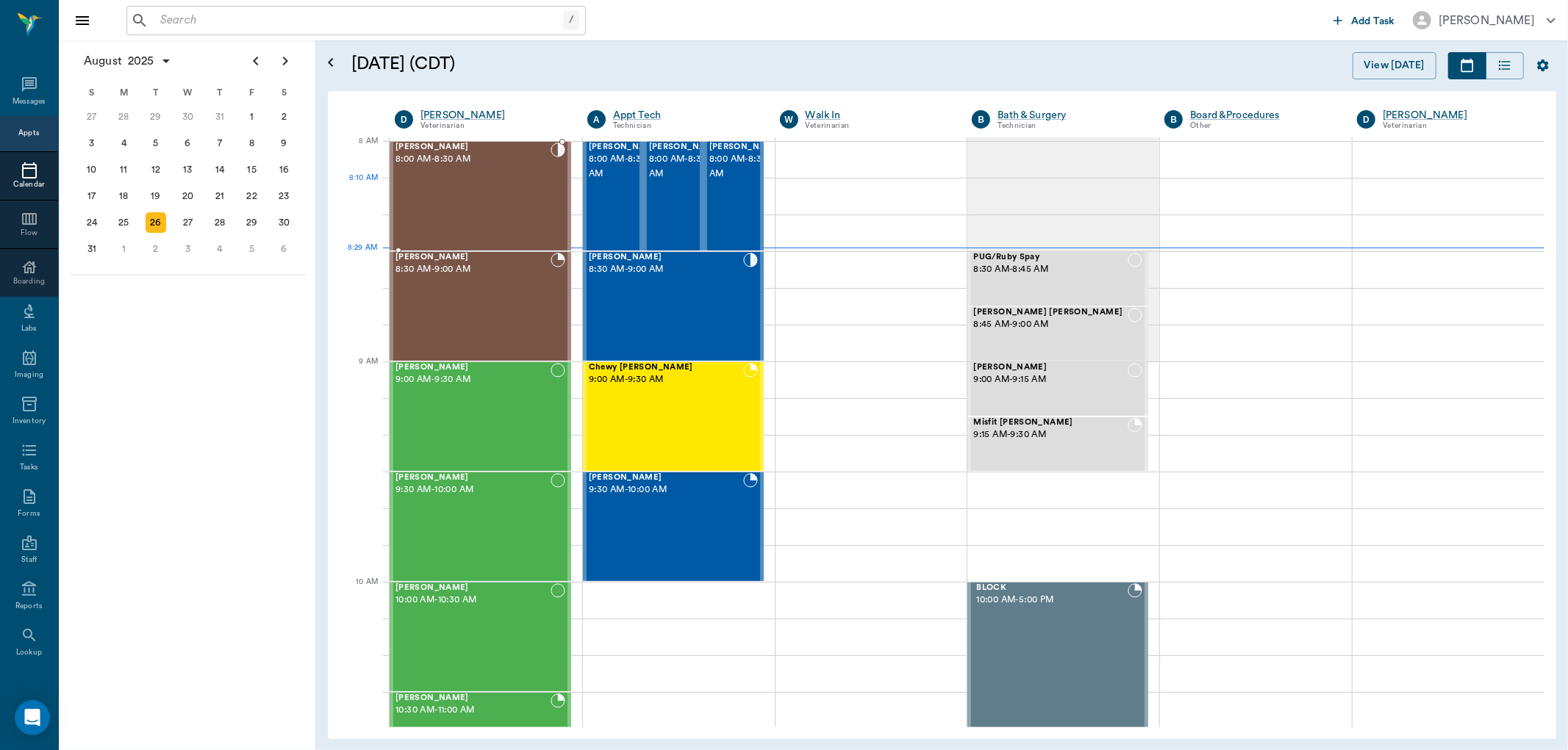
click at [464, 203] on div "[PERSON_NAME] 8:00 AM - 8:30 AM" at bounding box center [473, 196] width 155 height 108
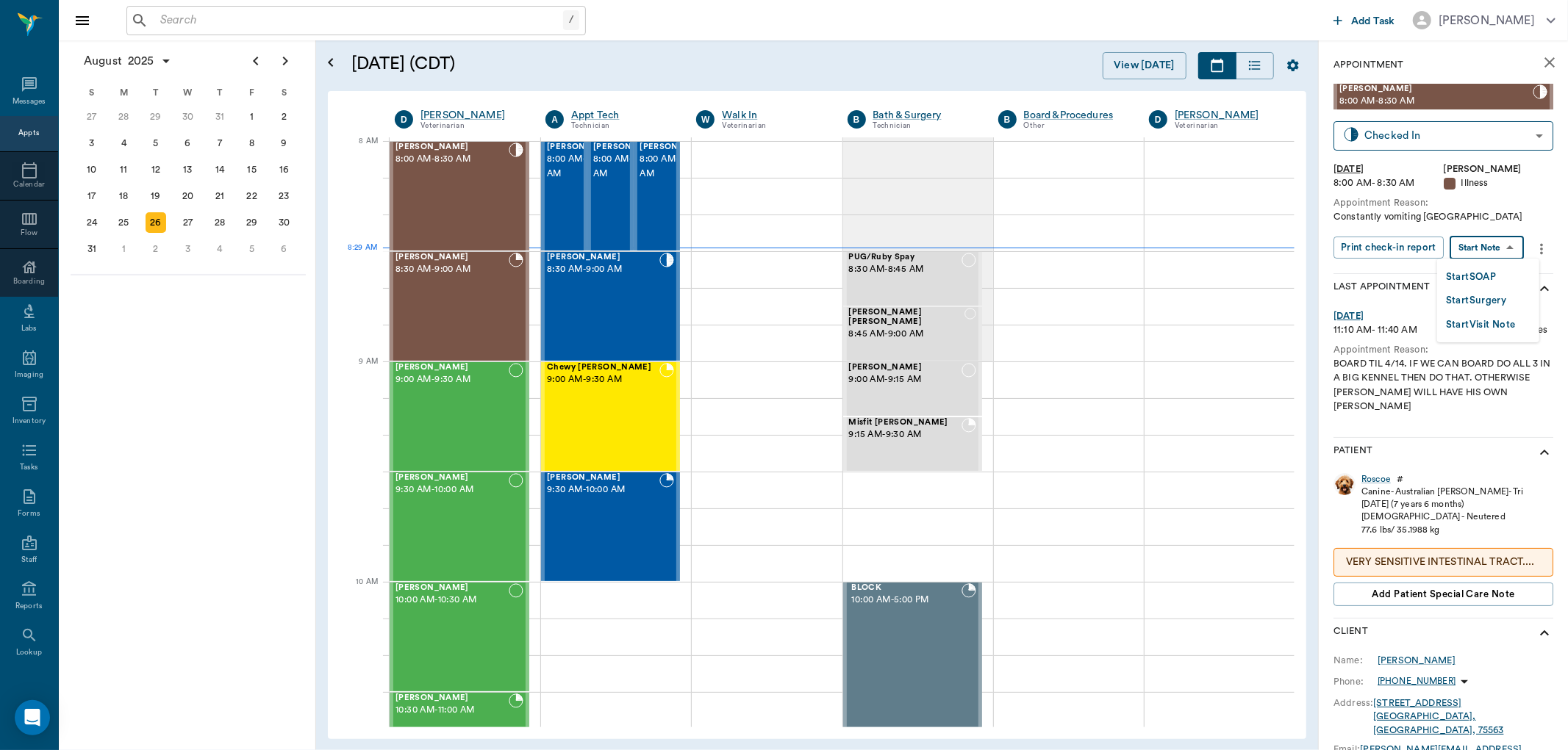
click at [1493, 250] on body "/ ​ Add Task Dr. Bert Ellsworth Nectar Messages Appts Calendar Flow Boarding La…" at bounding box center [784, 375] width 1568 height 750
click at [1475, 273] on button "Start SOAP" at bounding box center [1471, 278] width 50 height 17
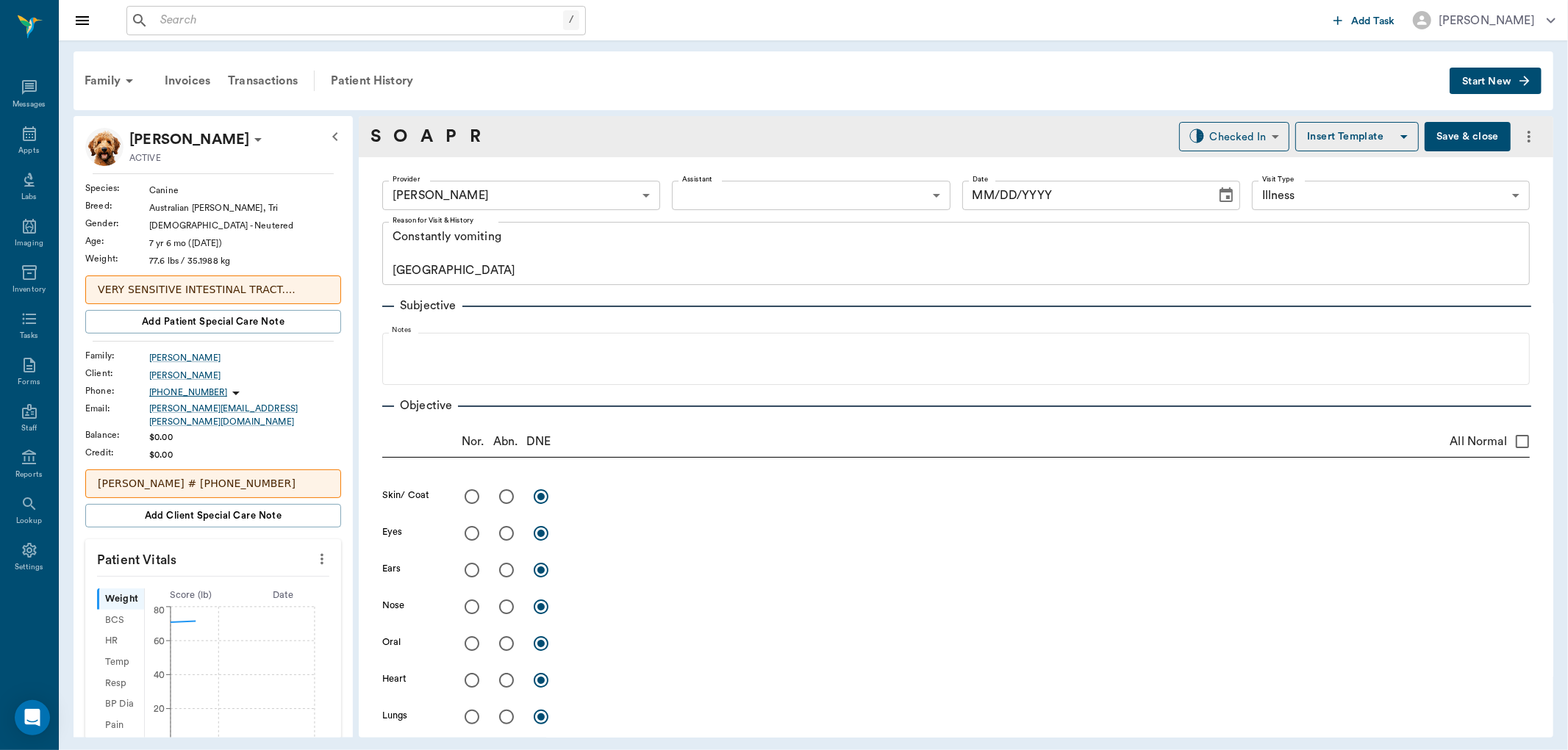
type input "63ec2f075fda476ae8351a4d"
type input "65d2be4f46e3a538d89b8c15"
type textarea "Constantly vomiting [GEOGRAPHIC_DATA]"
type input "[DATE]"
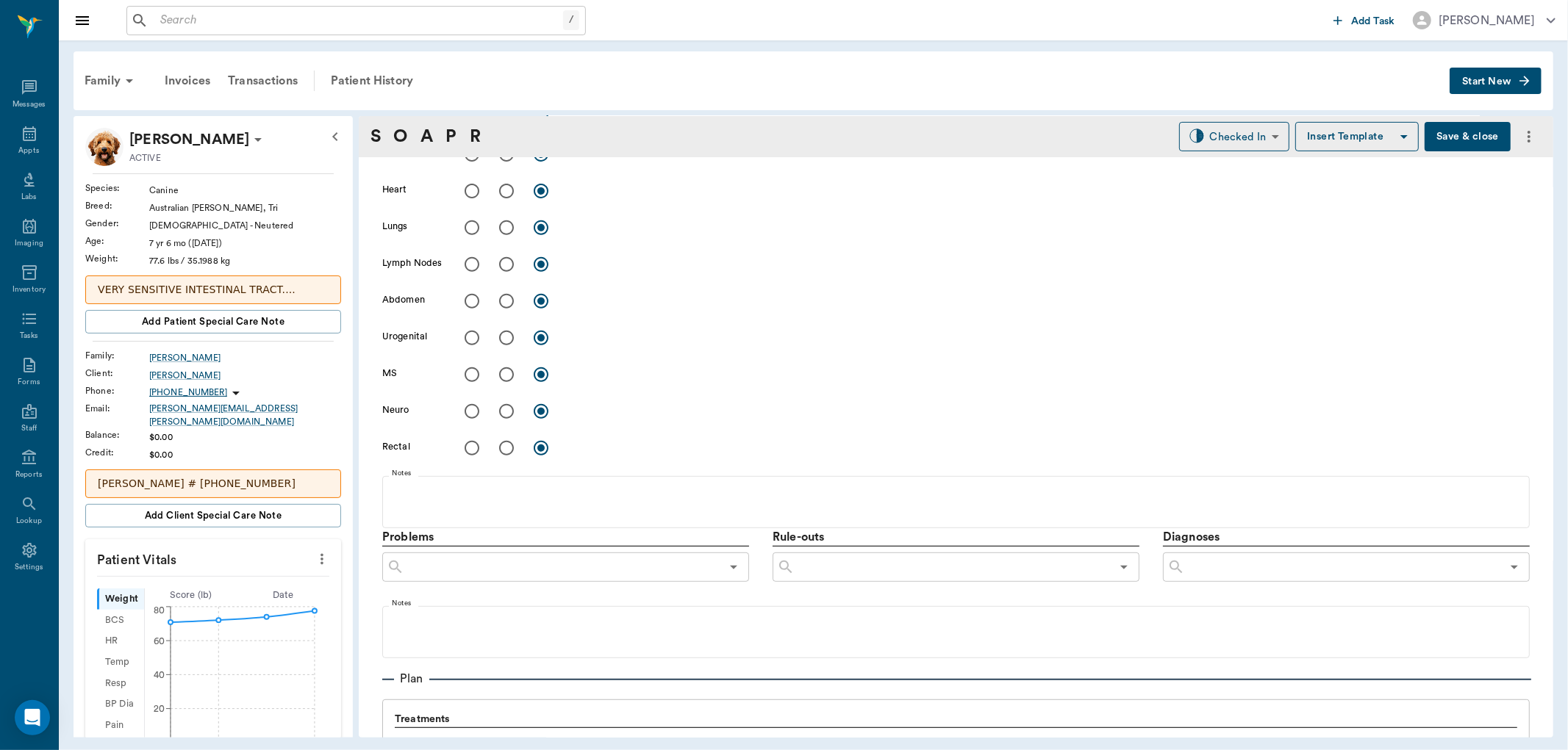
scroll to position [811, 0]
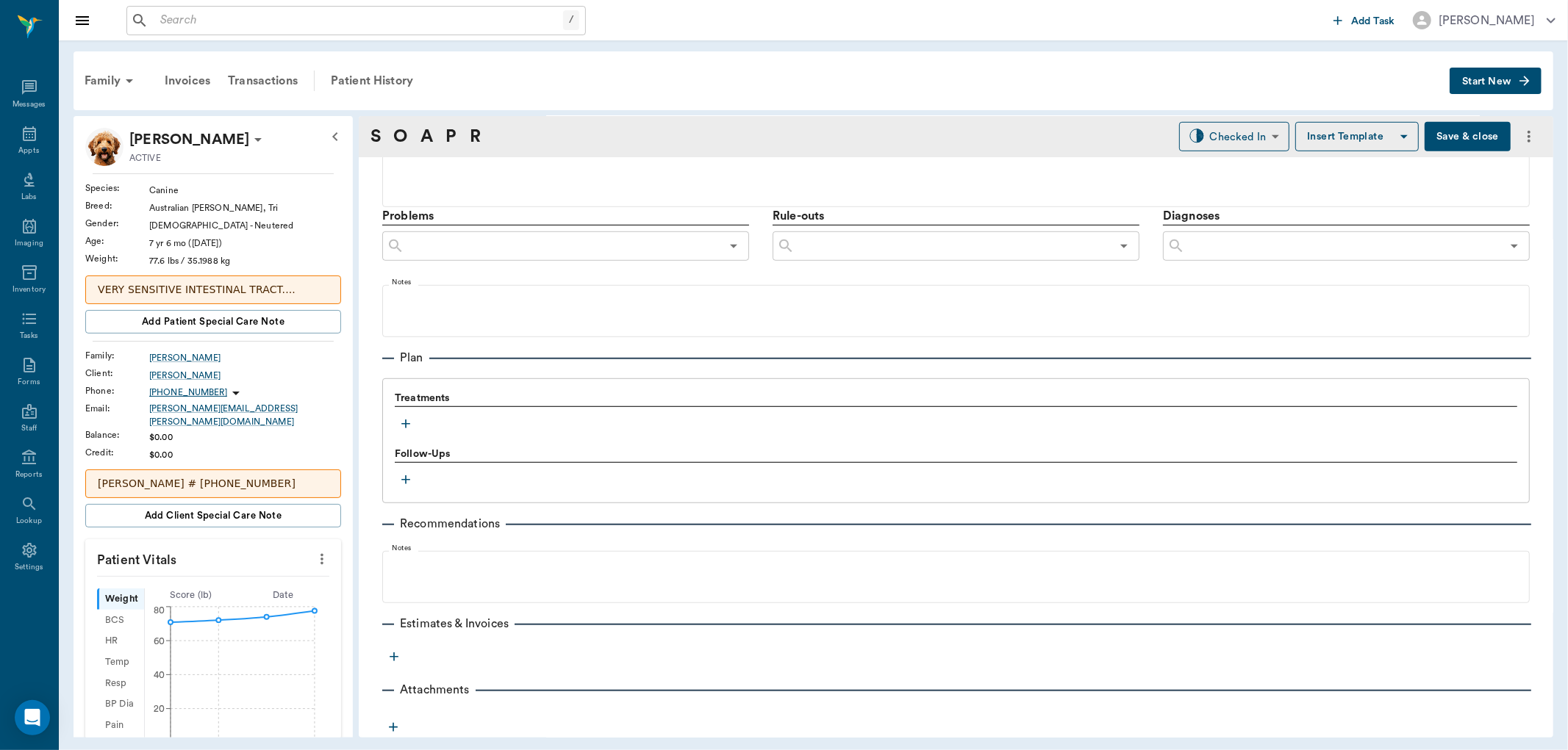
click at [402, 426] on icon "button" at bounding box center [406, 424] width 15 height 15
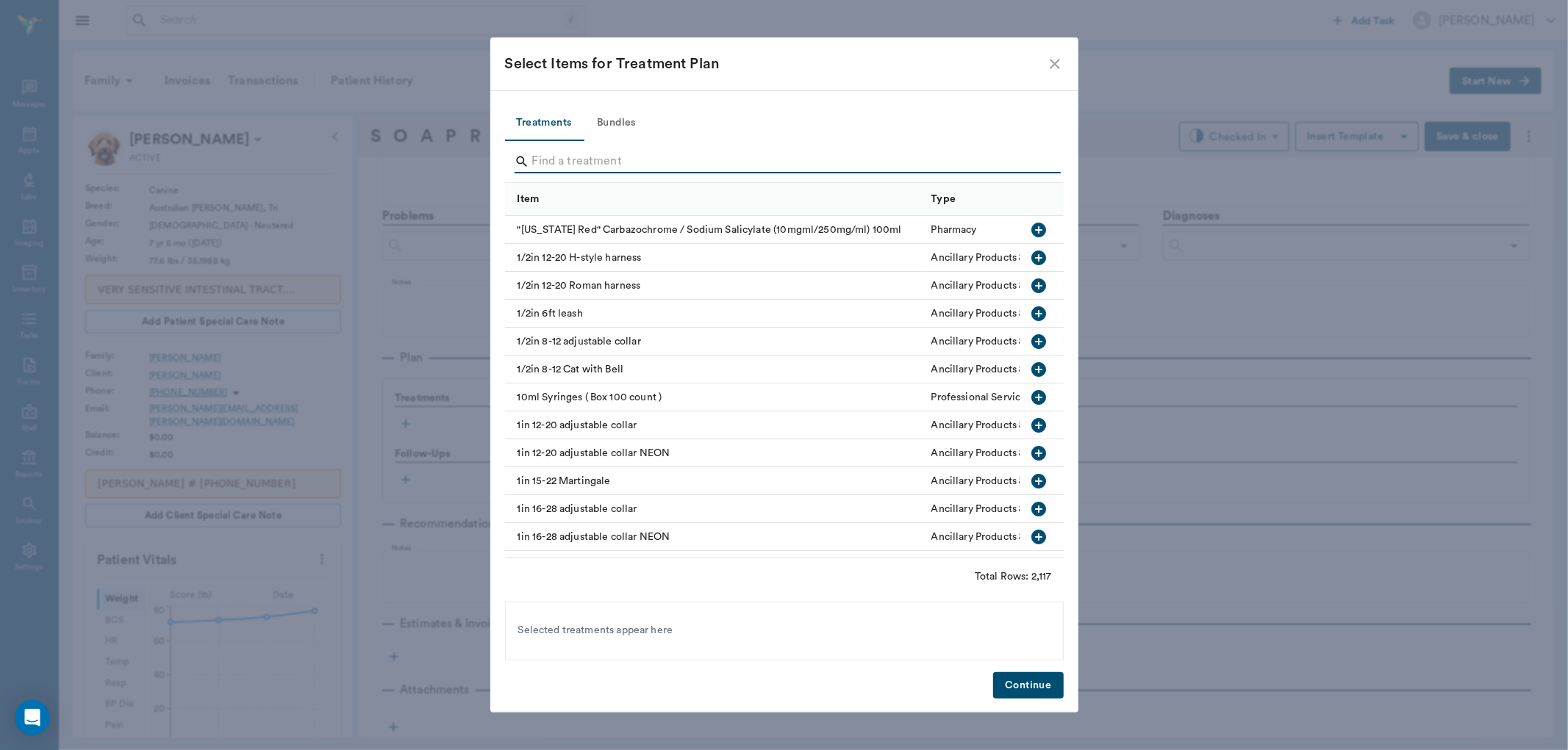
click at [560, 165] on input "Search" at bounding box center [785, 162] width 507 height 24
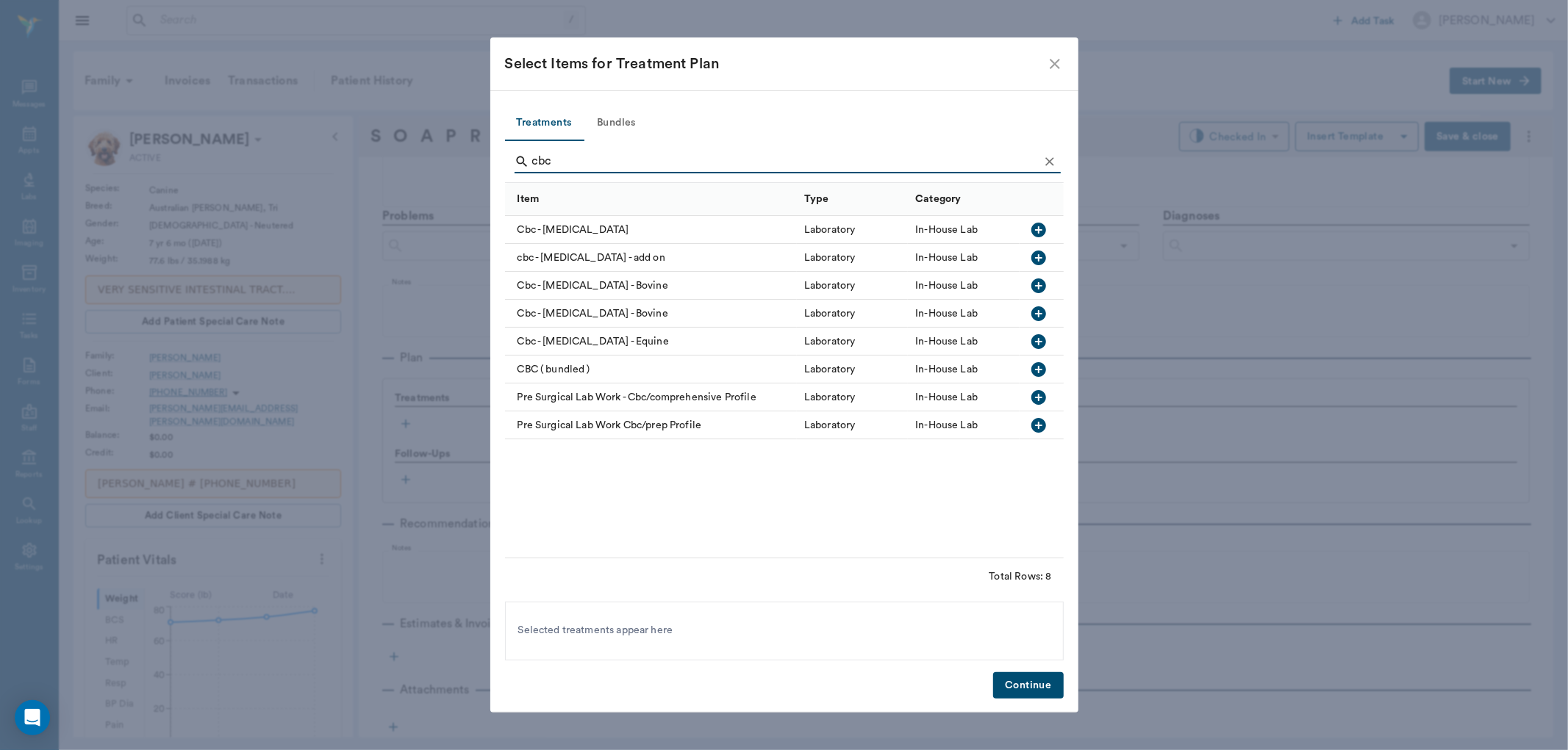
click at [1044, 229] on icon "button" at bounding box center [1038, 230] width 15 height 15
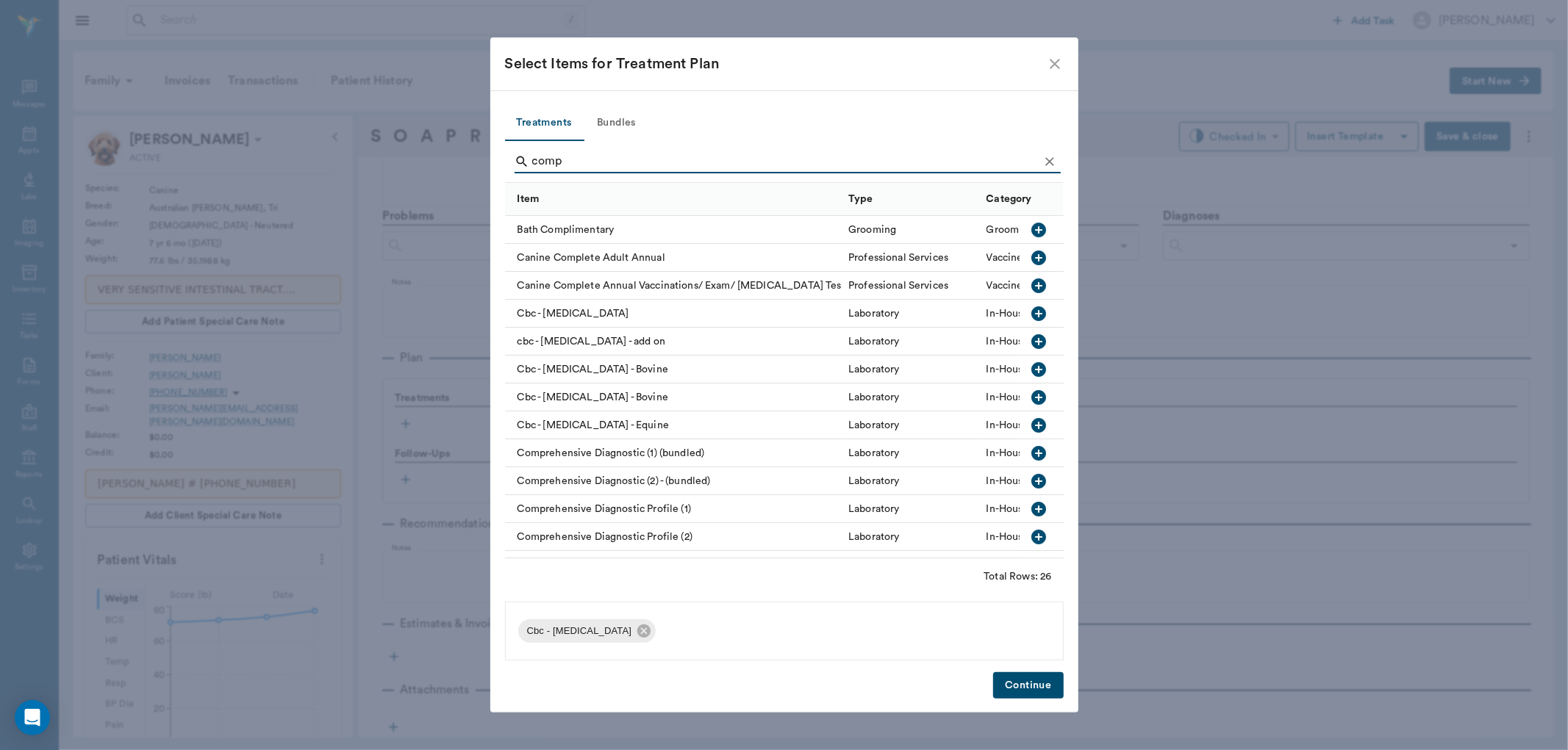
type input "comp"
click at [1031, 506] on icon "button" at bounding box center [1038, 509] width 15 height 15
click at [1035, 682] on button "Continue" at bounding box center [1028, 686] width 70 height 28
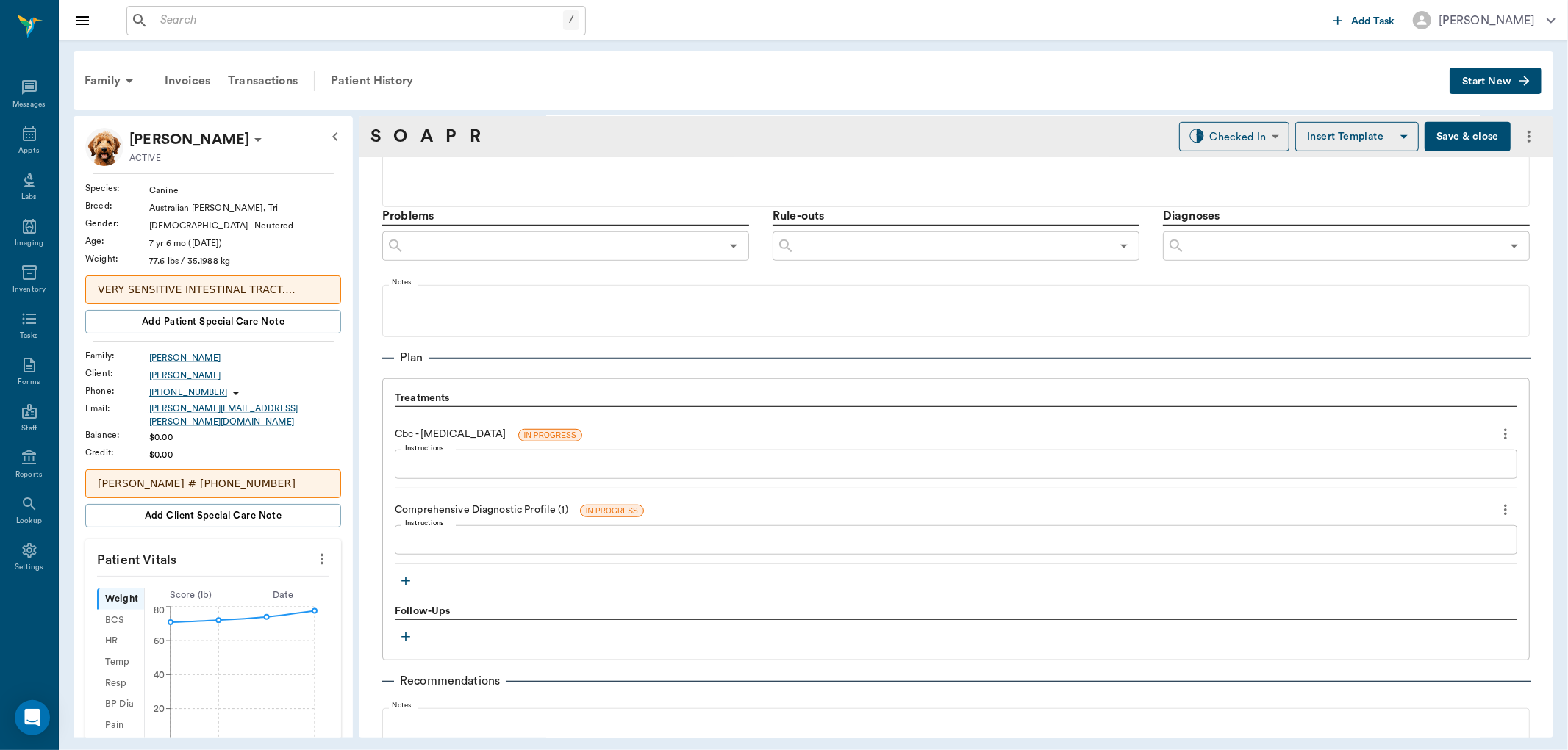
click at [1447, 126] on button "Save & close" at bounding box center [1468, 137] width 86 height 29
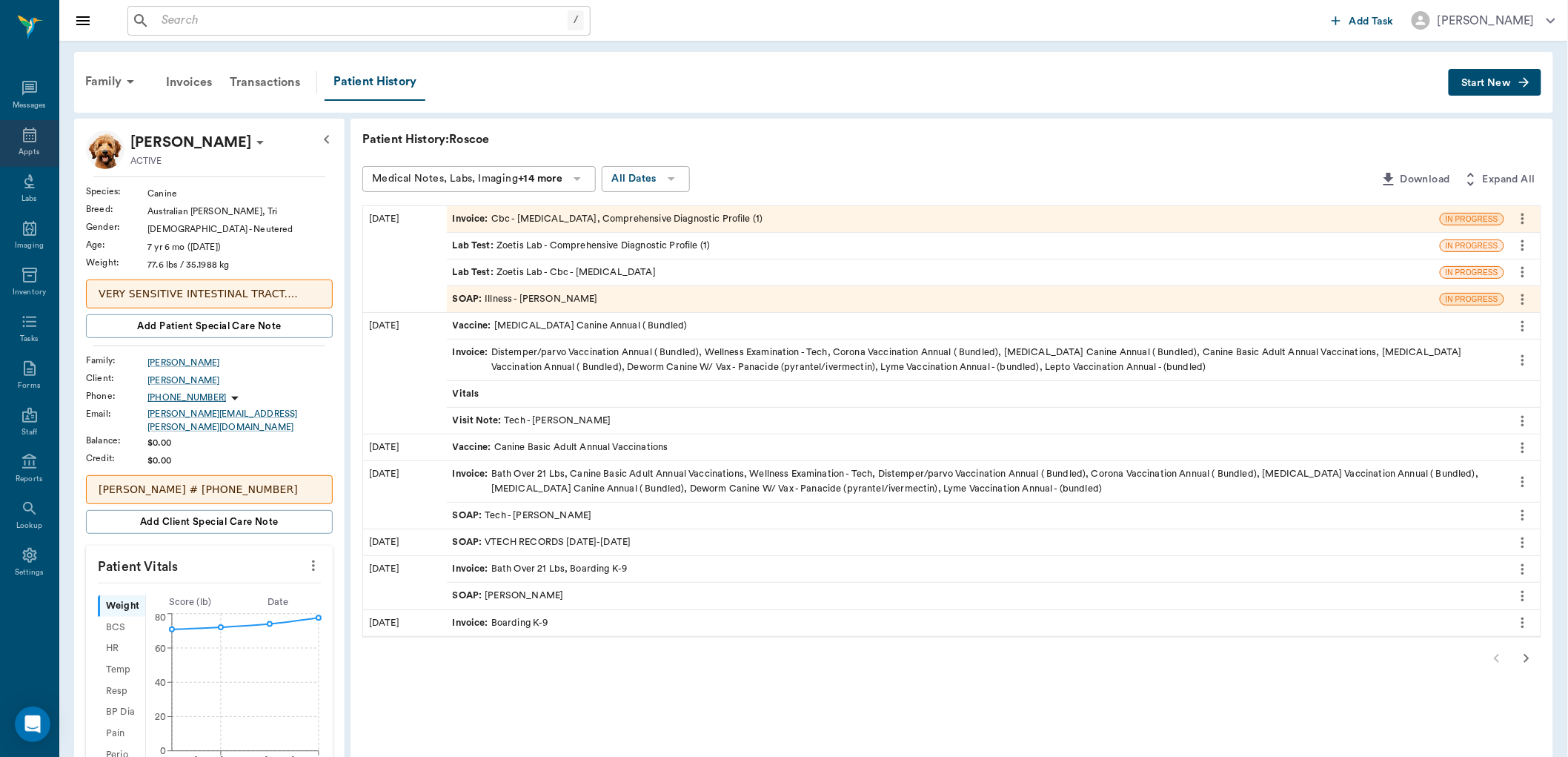
click at [22, 144] on div "Appts" at bounding box center [29, 143] width 58 height 46
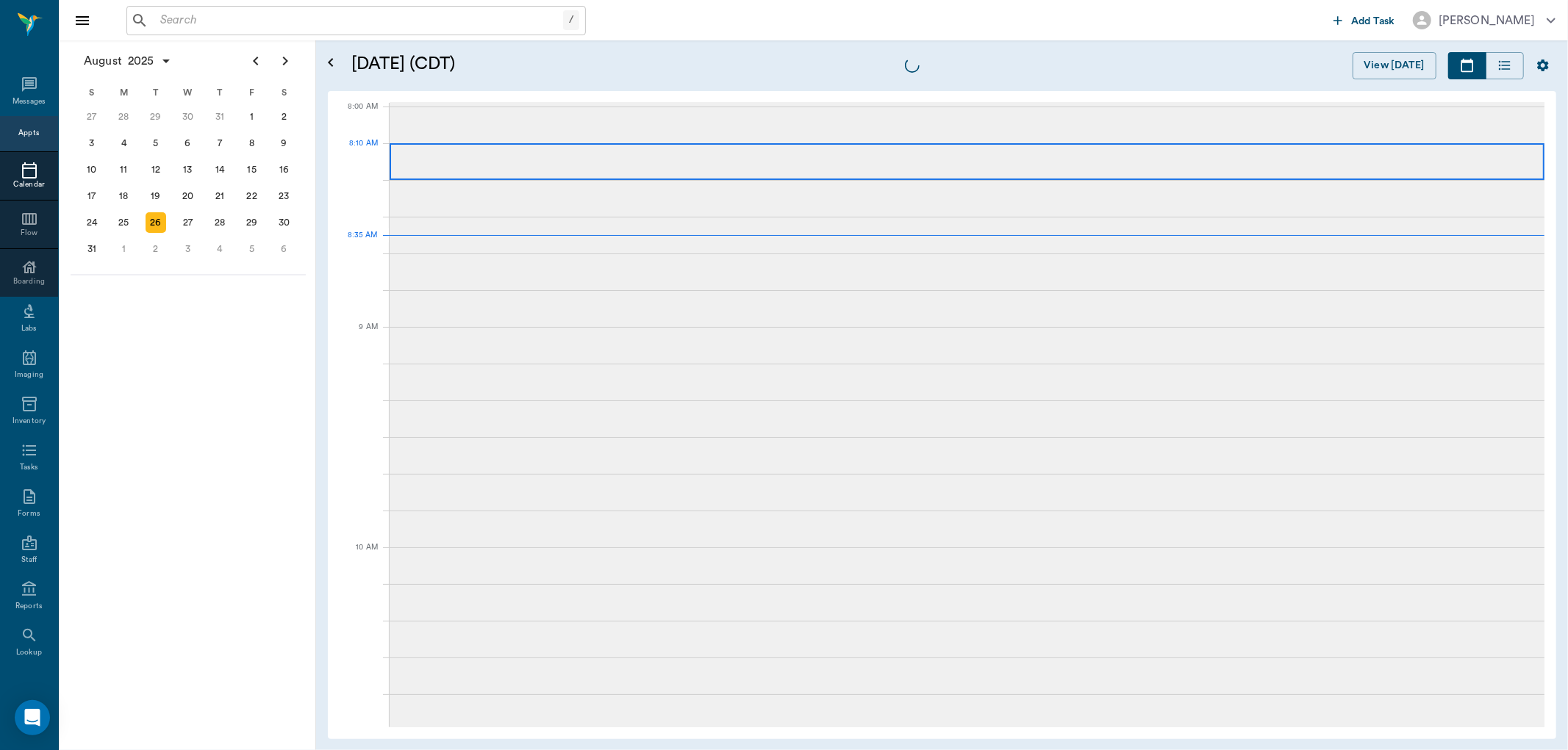
scroll to position [2, 0]
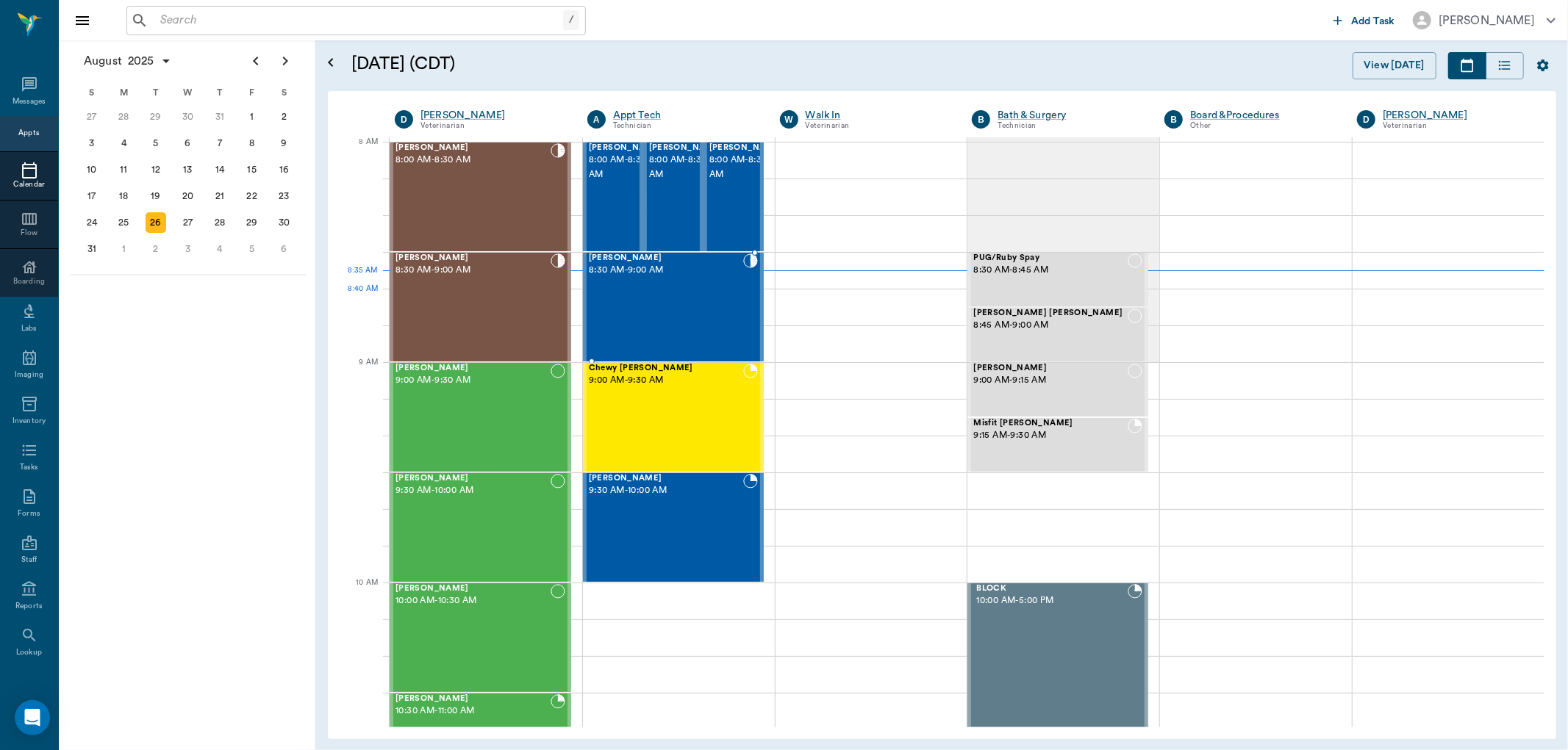
click at [668, 312] on div "Kyog McClung 8:30 AM - 9:00 AM" at bounding box center [666, 307] width 155 height 108
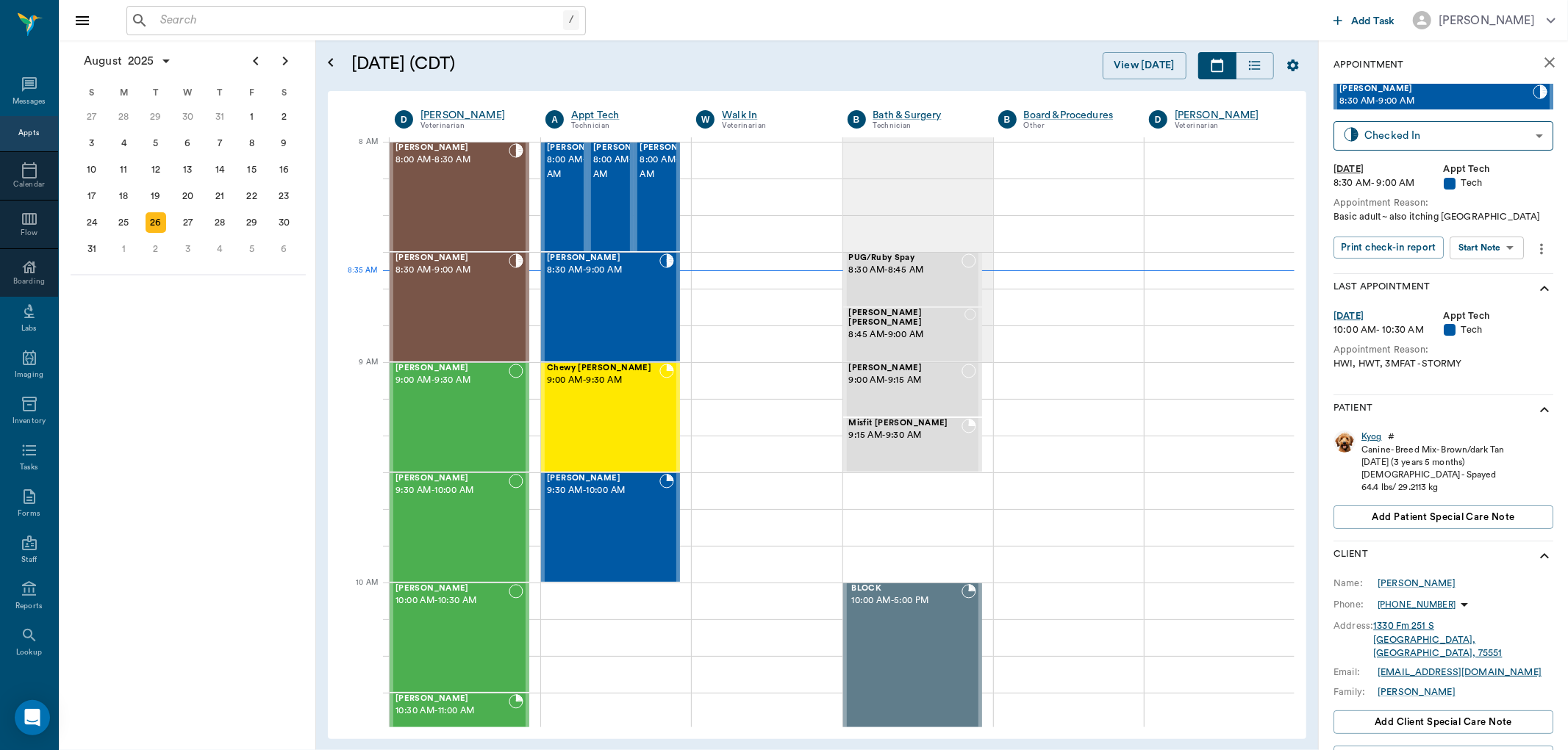
click at [1375, 434] on div "Kyog" at bounding box center [1371, 437] width 20 height 13
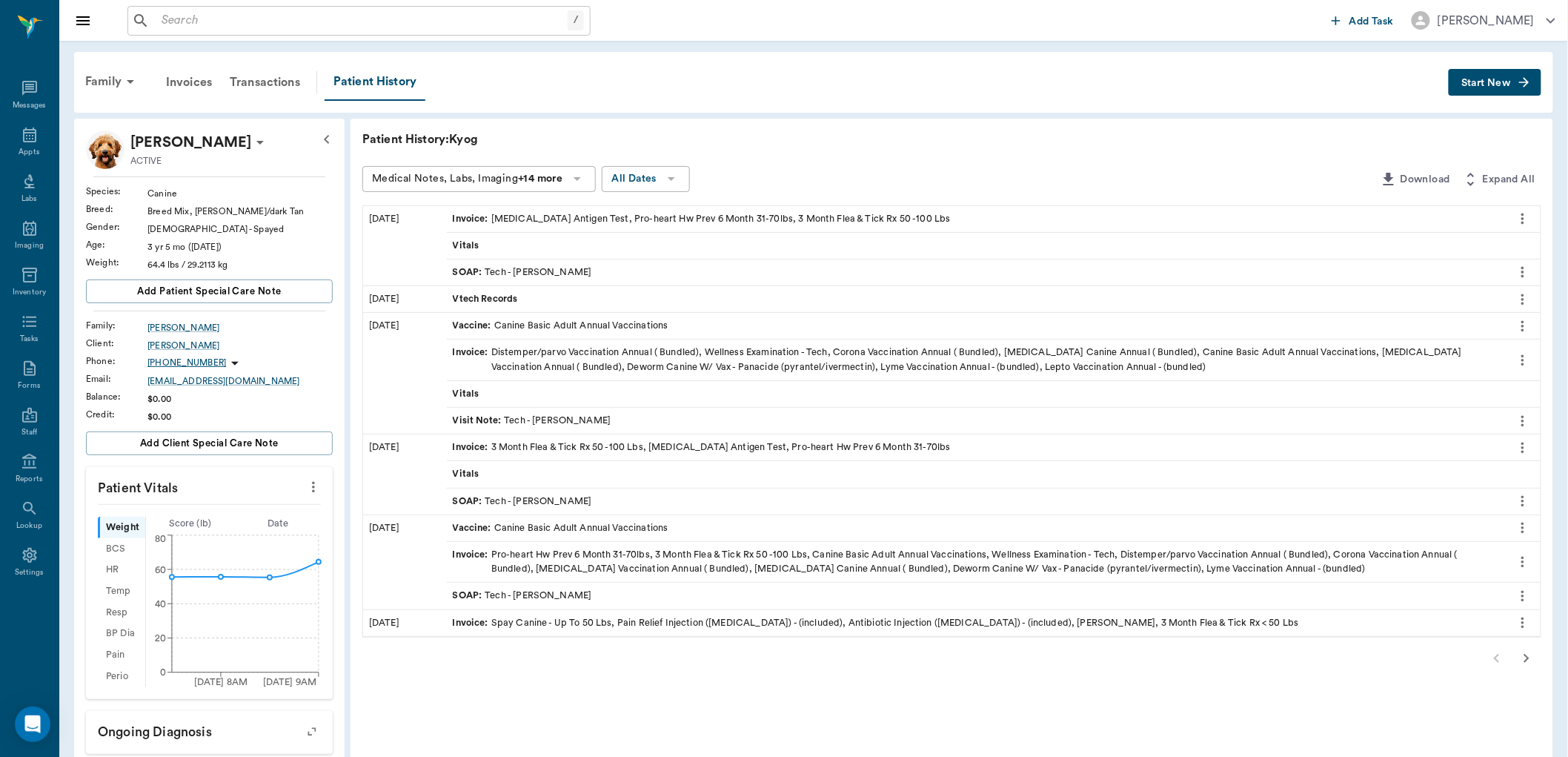
click at [631, 597] on div "SOAP : Tech - [PERSON_NAME]" at bounding box center [975, 596] width 1058 height 26
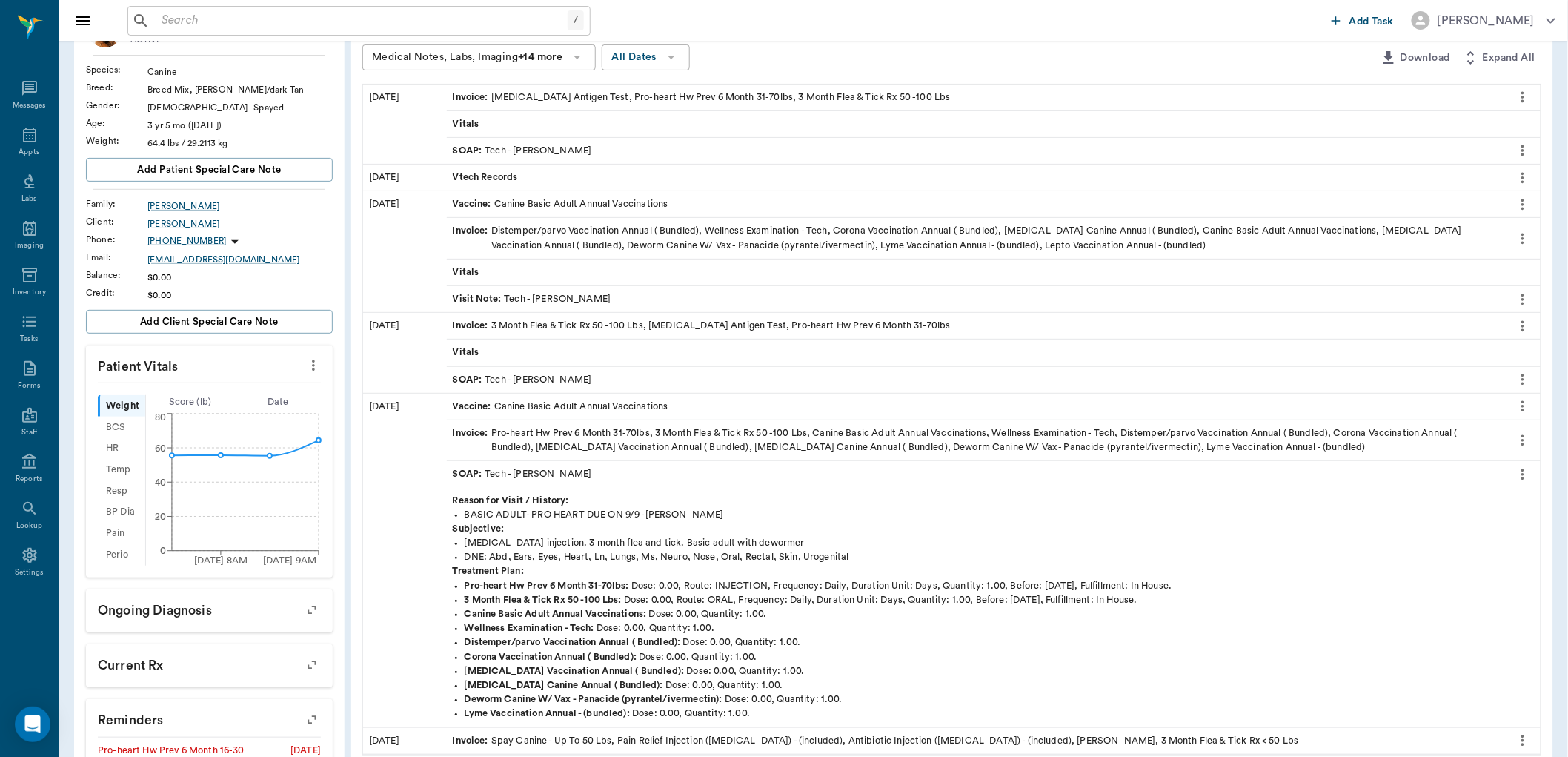
scroll to position [83, 0]
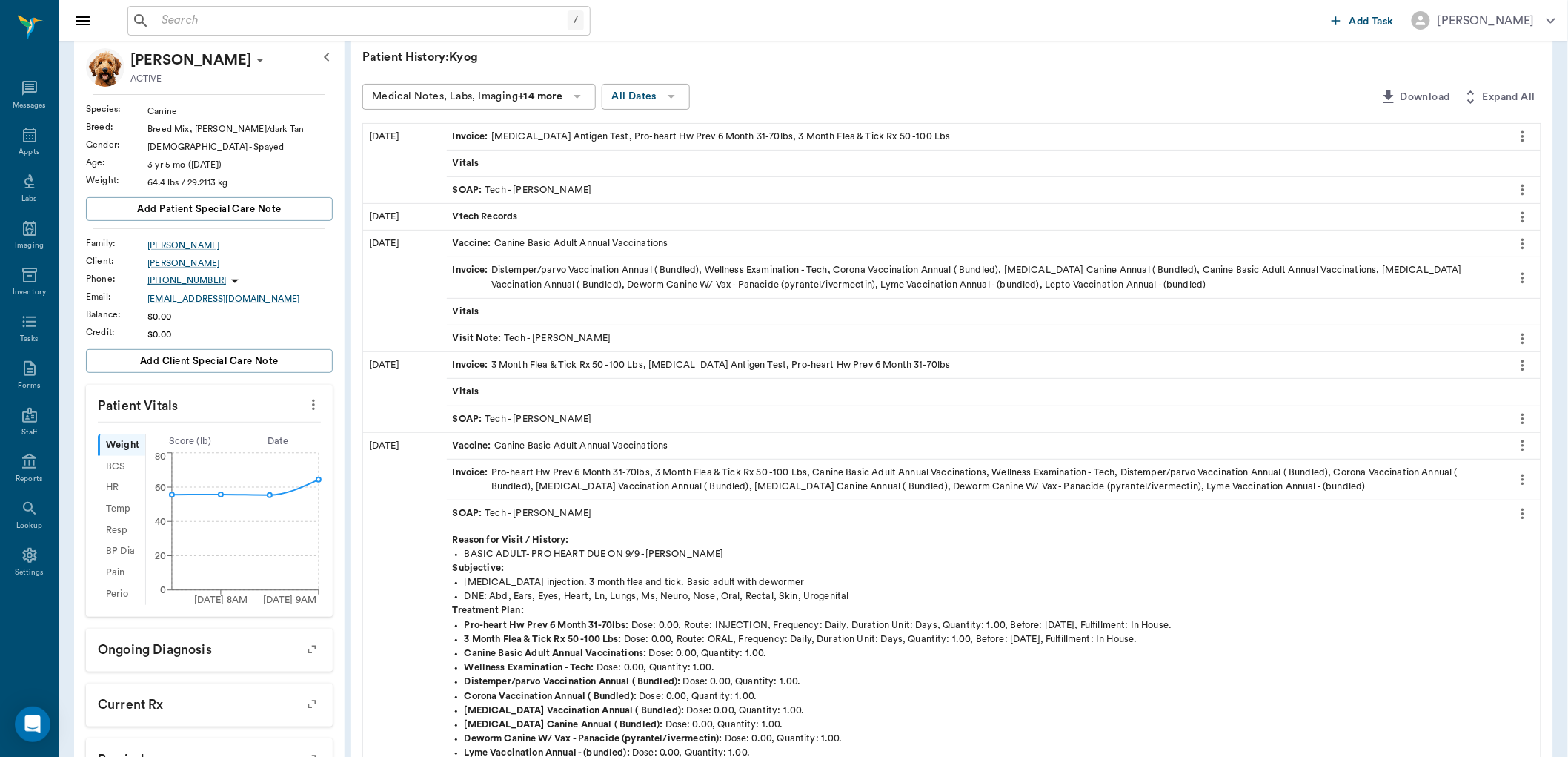
click at [567, 419] on div "SOAP : Tech - Kelly Golden" at bounding box center [522, 418] width 139 height 14
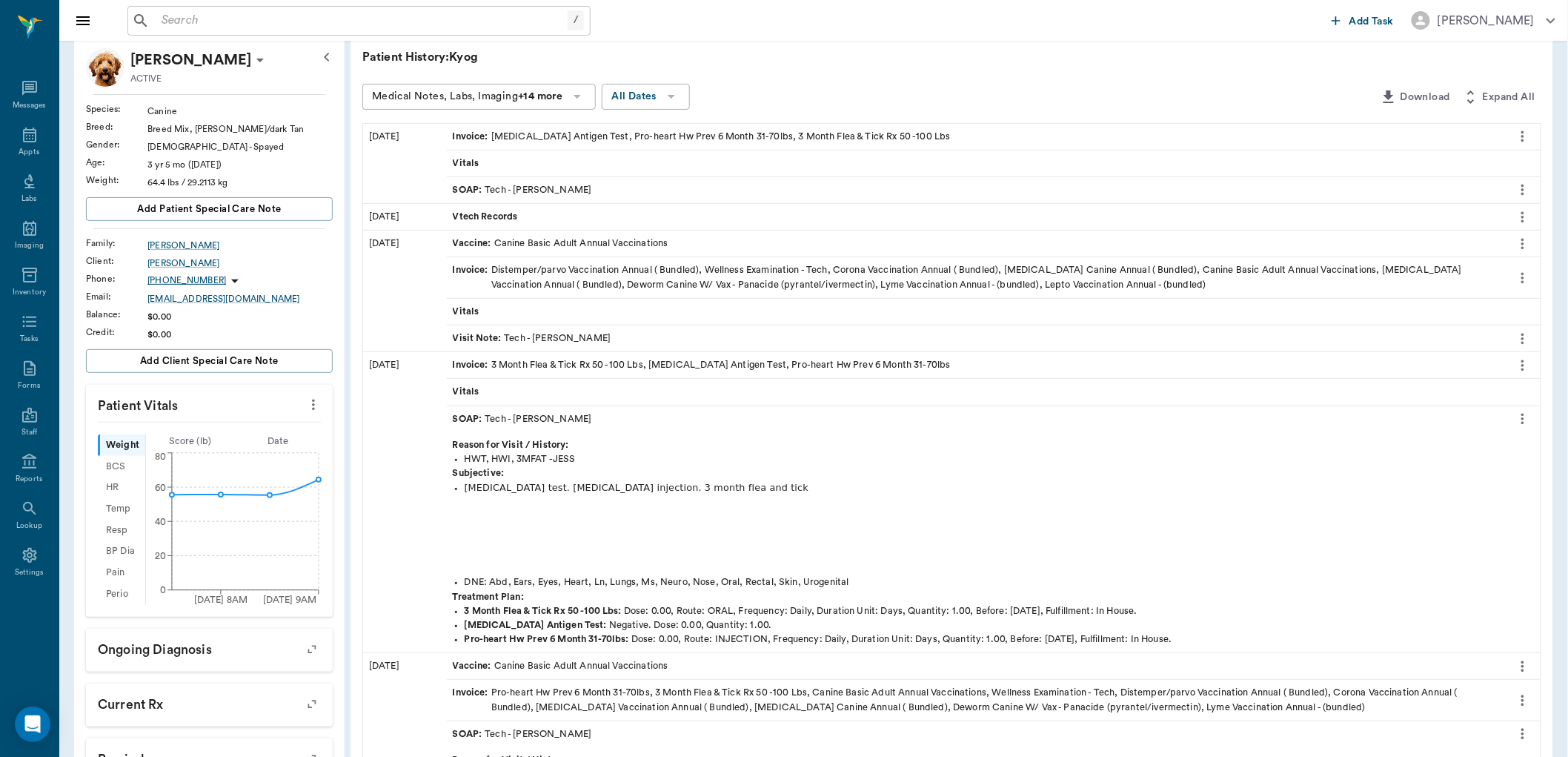
click at [537, 335] on div "Visit Note : Tech - Julie Dickerson" at bounding box center [531, 338] width 159 height 14
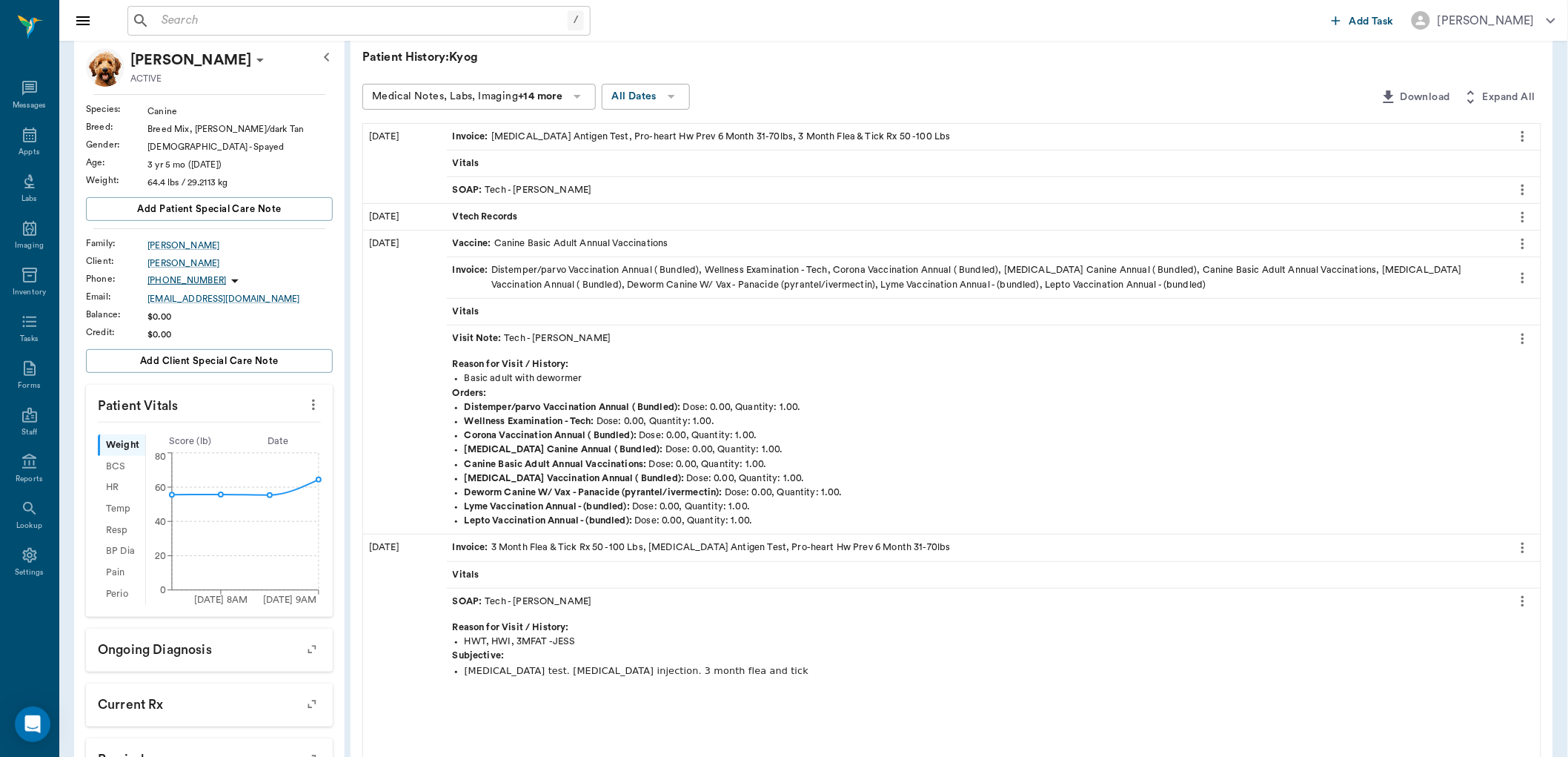
scroll to position [0, 0]
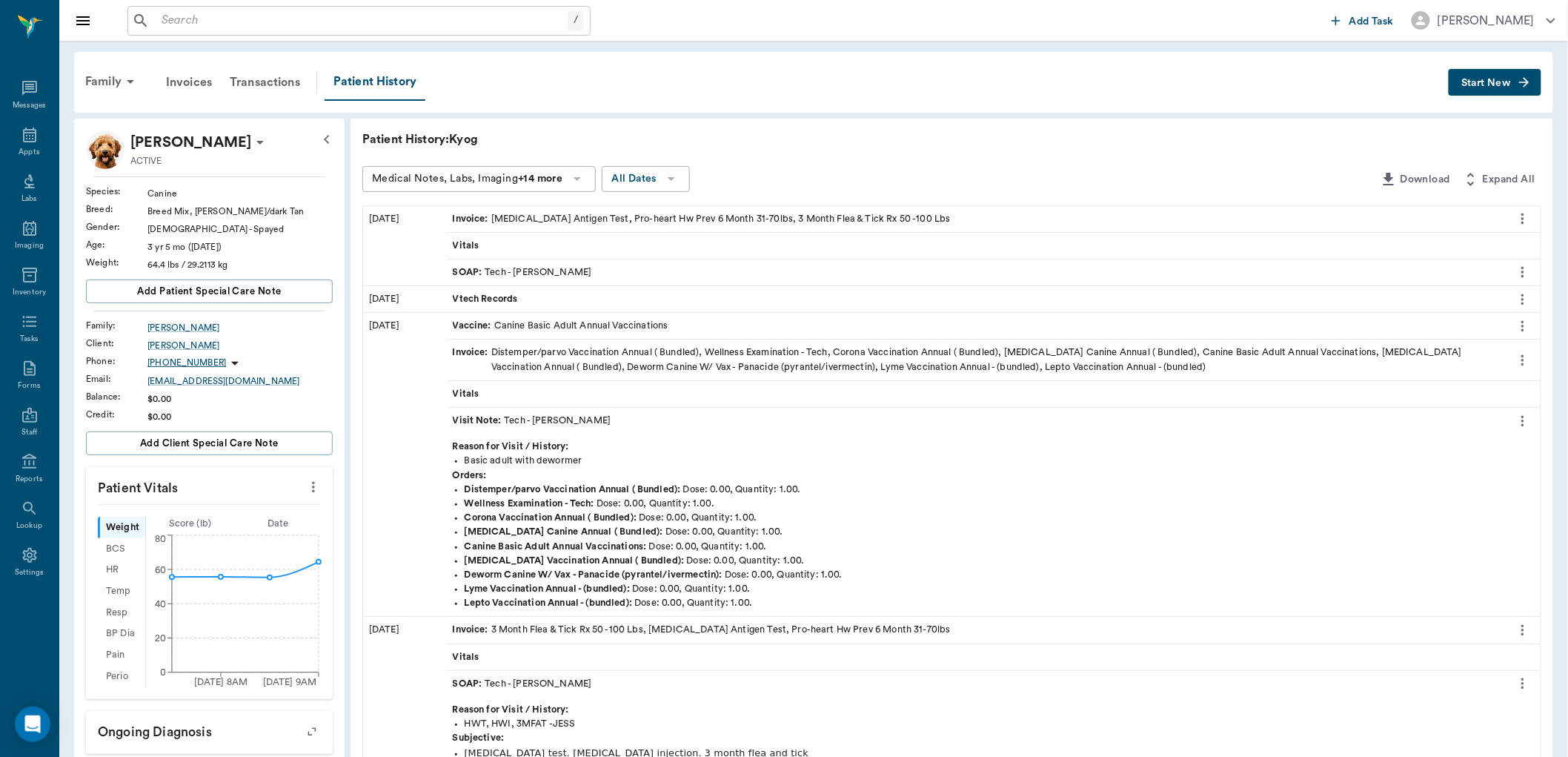
click at [514, 271] on div "SOAP : Tech - Hunter Graves" at bounding box center [522, 272] width 139 height 14
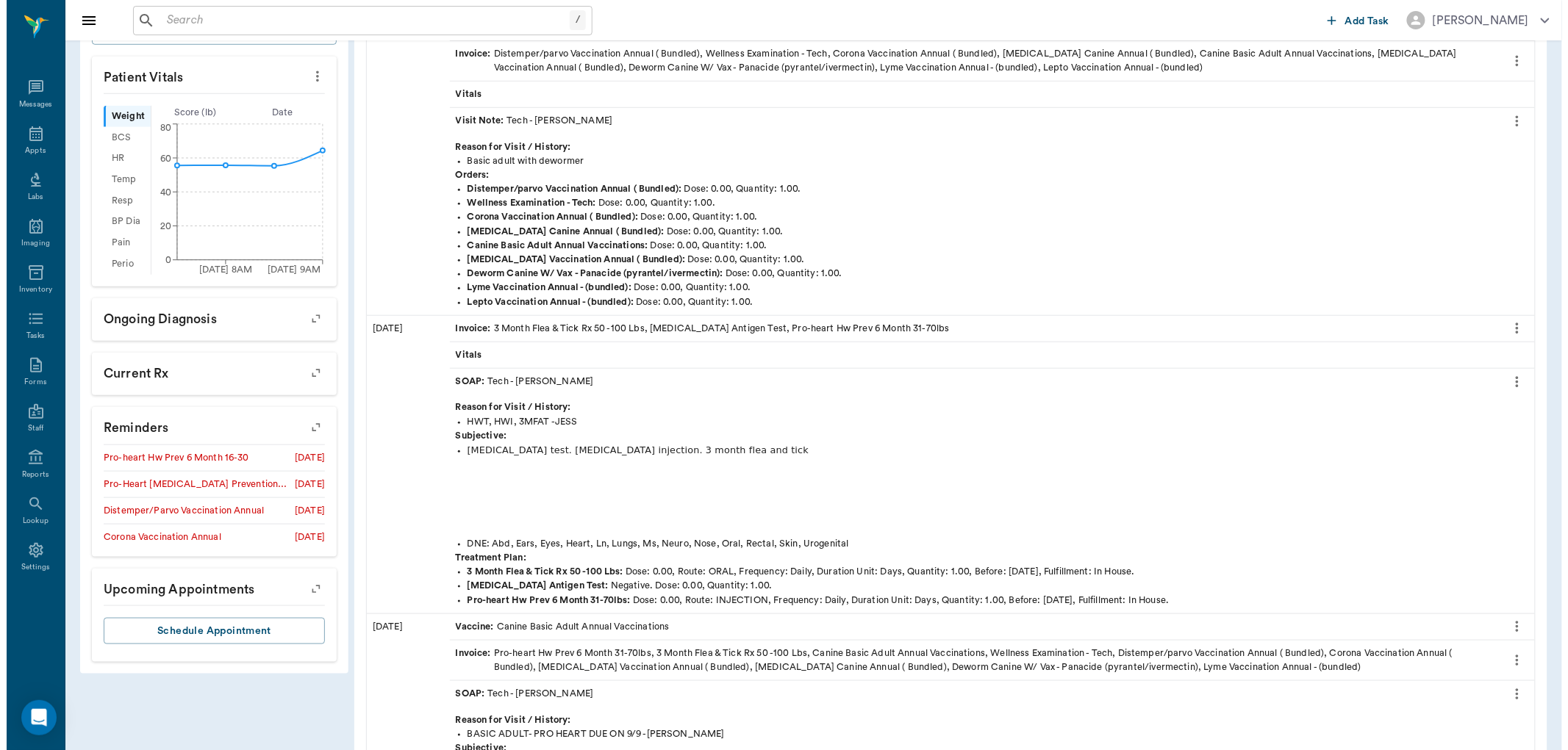
scroll to position [408, 0]
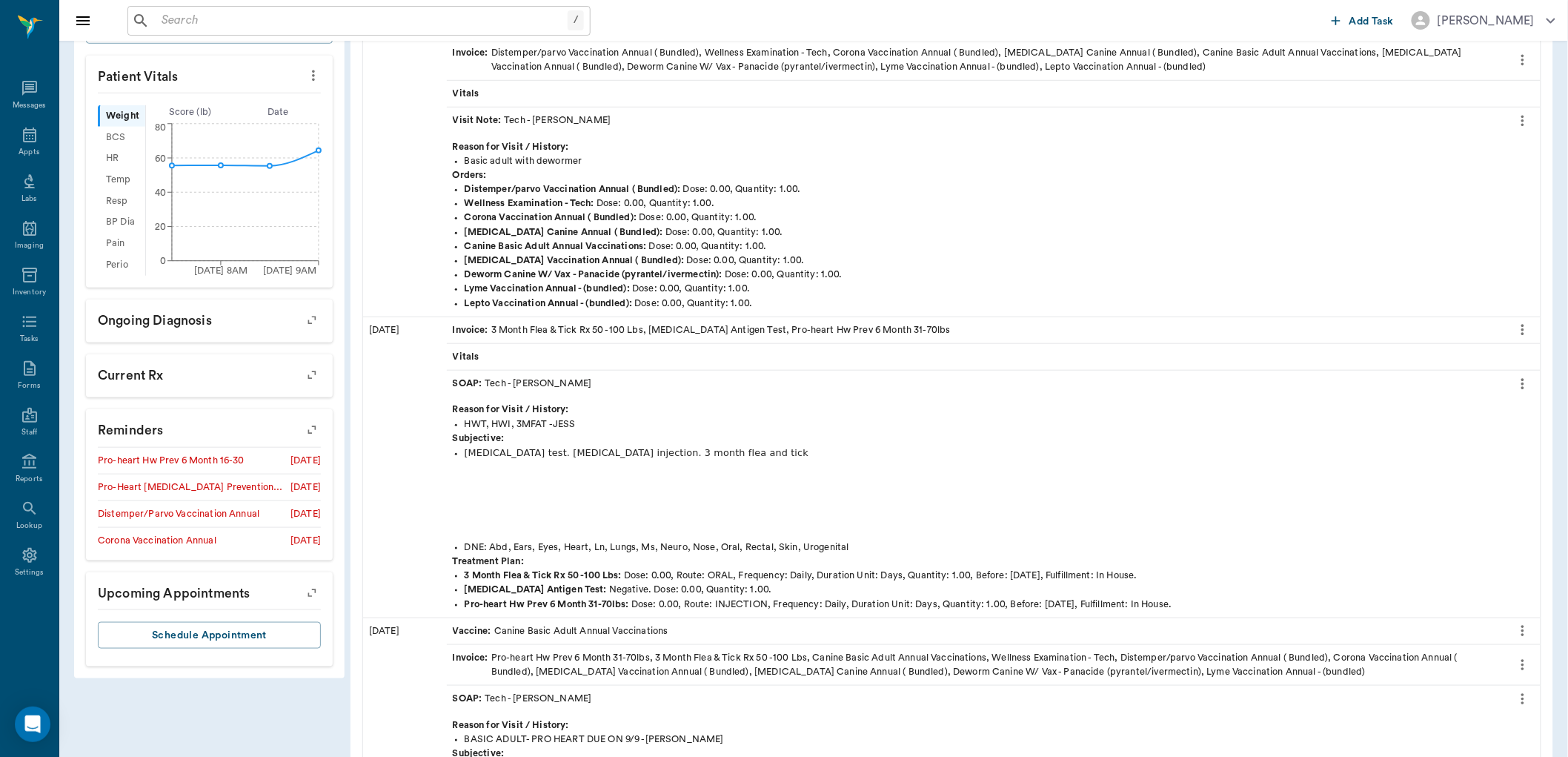
click at [316, 374] on icon "button" at bounding box center [312, 375] width 20 height 20
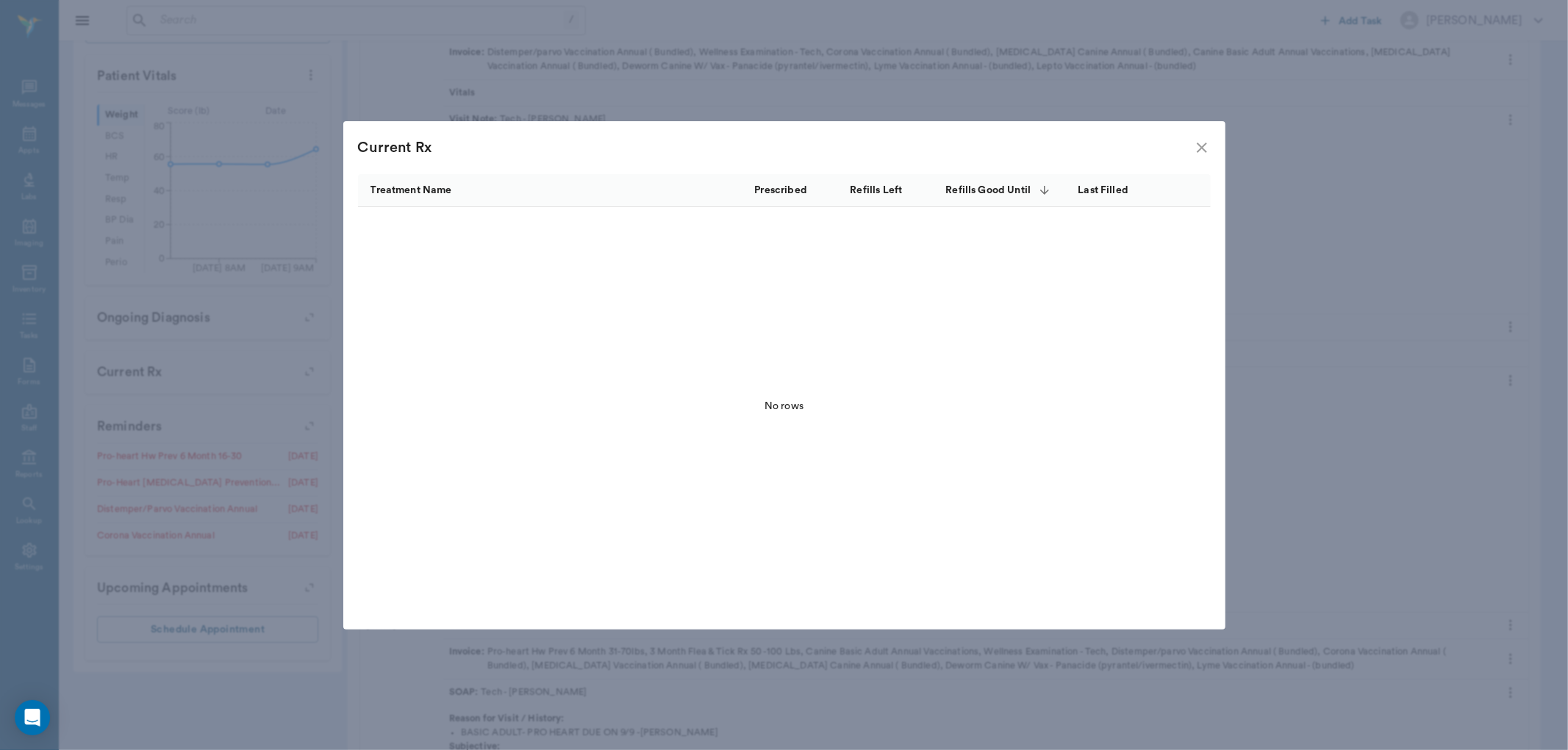
click at [1203, 142] on icon "close" at bounding box center [1201, 147] width 17 height 17
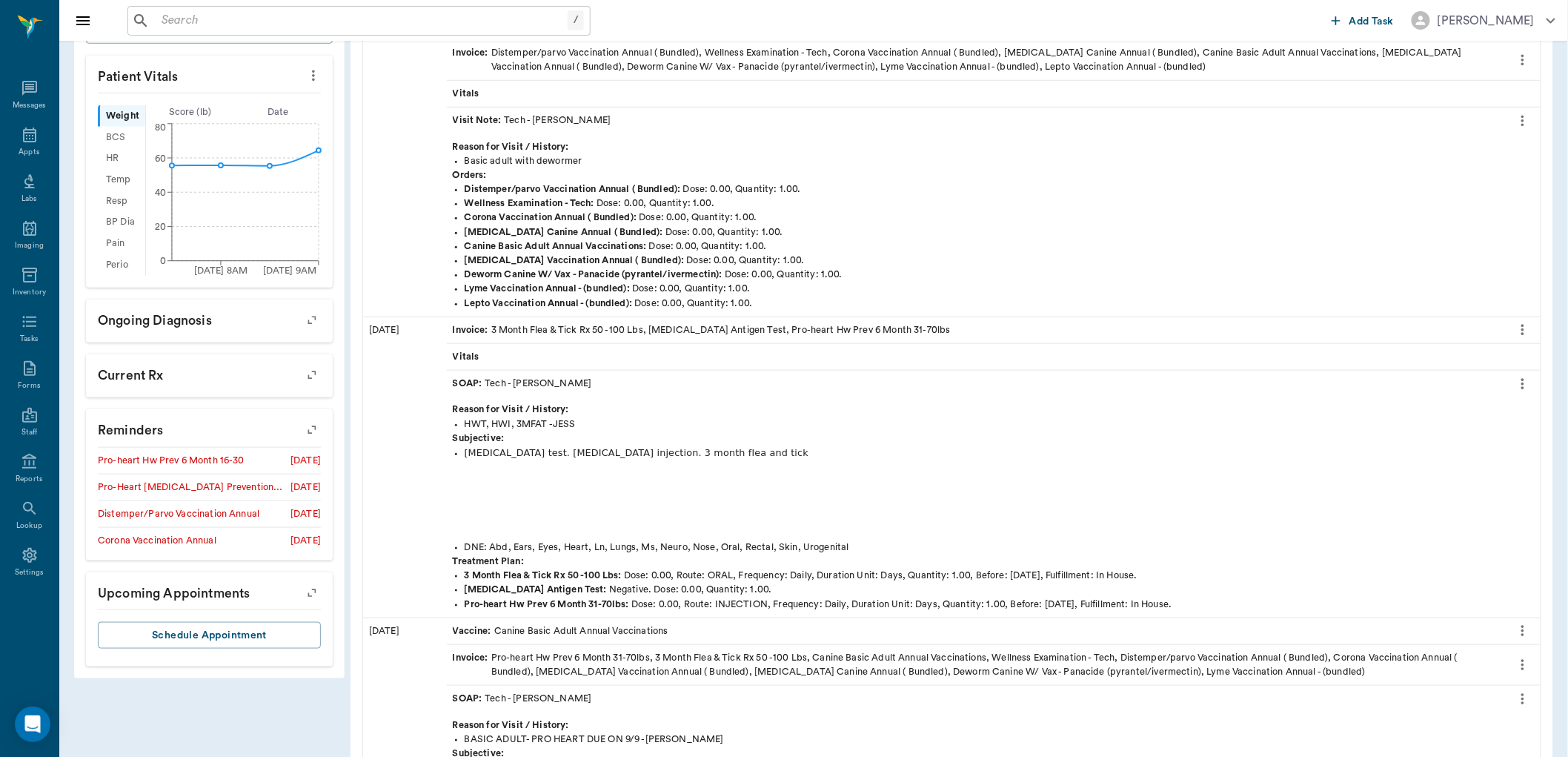
click at [312, 429] on icon "button" at bounding box center [312, 430] width 20 height 20
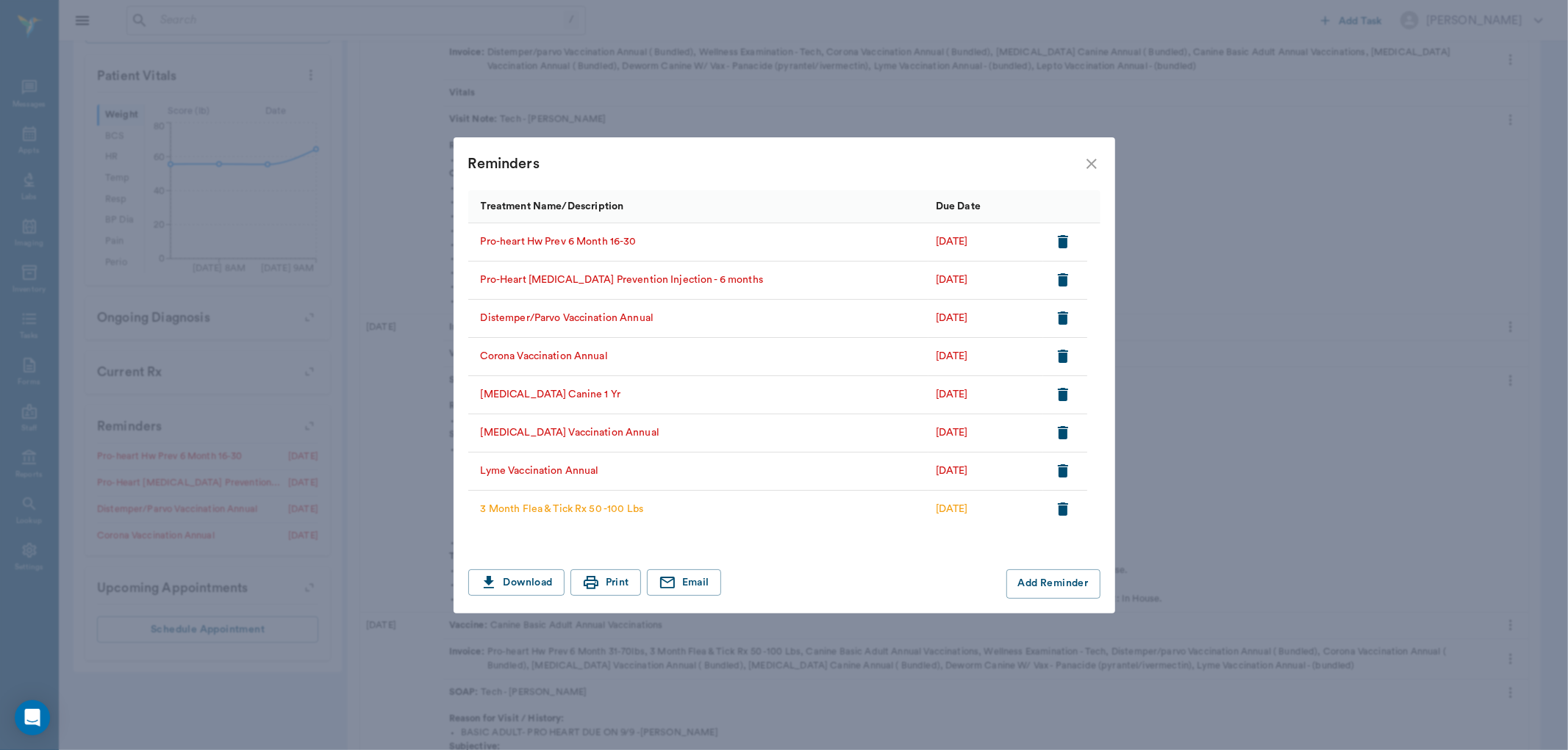
click at [1066, 233] on icon "button" at bounding box center [1062, 241] width 17 height 17
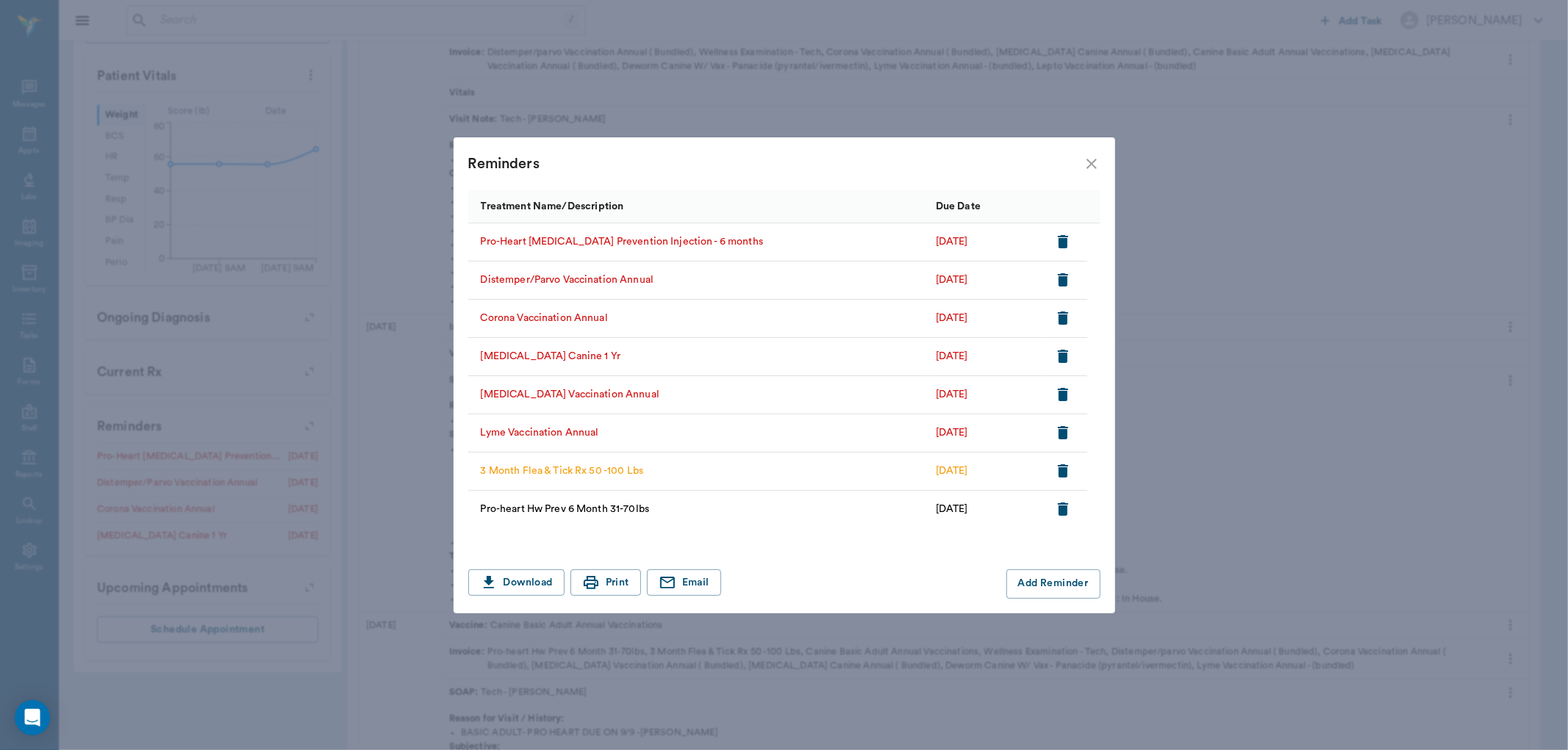
click at [1066, 233] on icon "button" at bounding box center [1062, 241] width 17 height 17
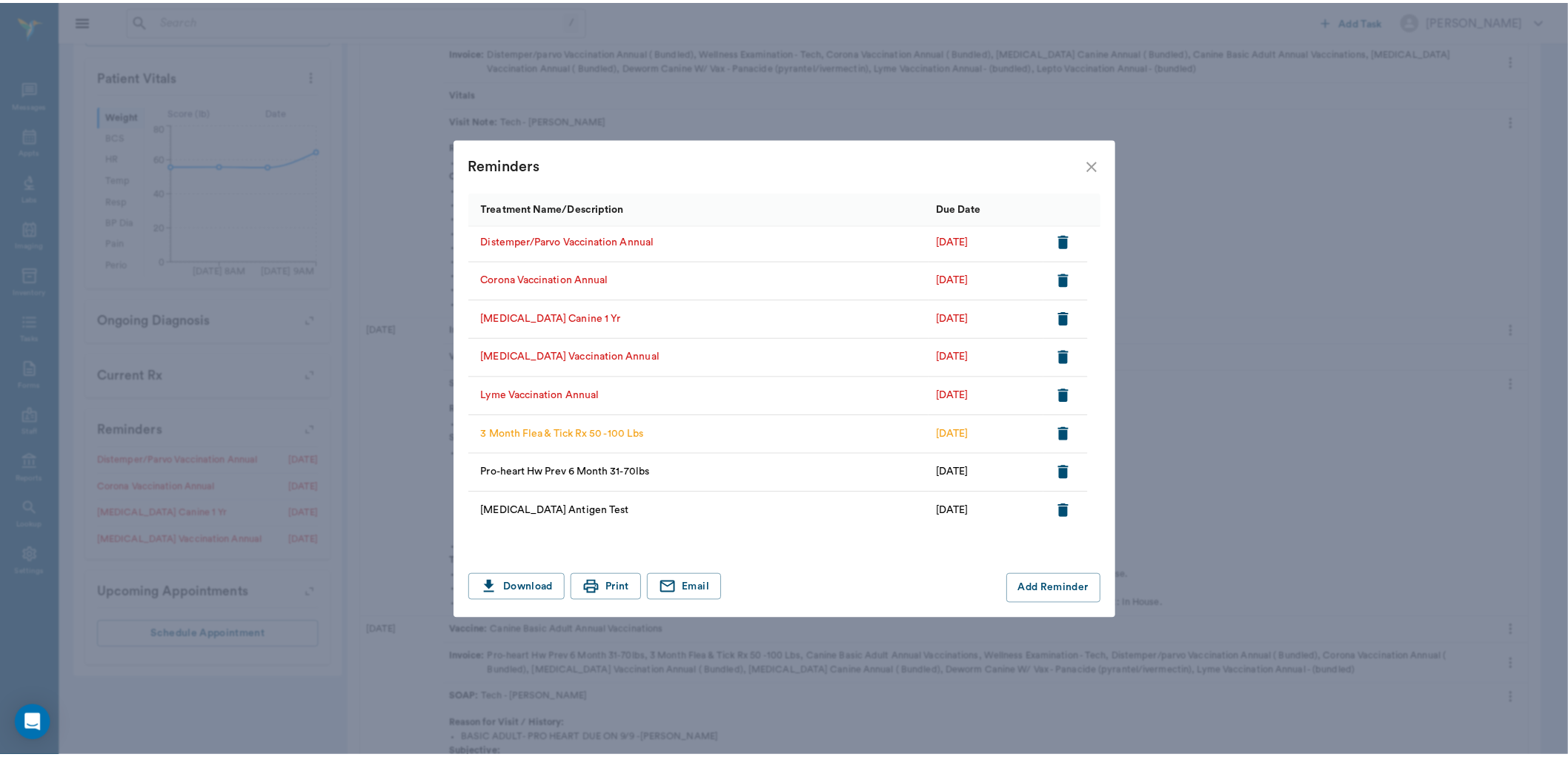
scroll to position [0, 0]
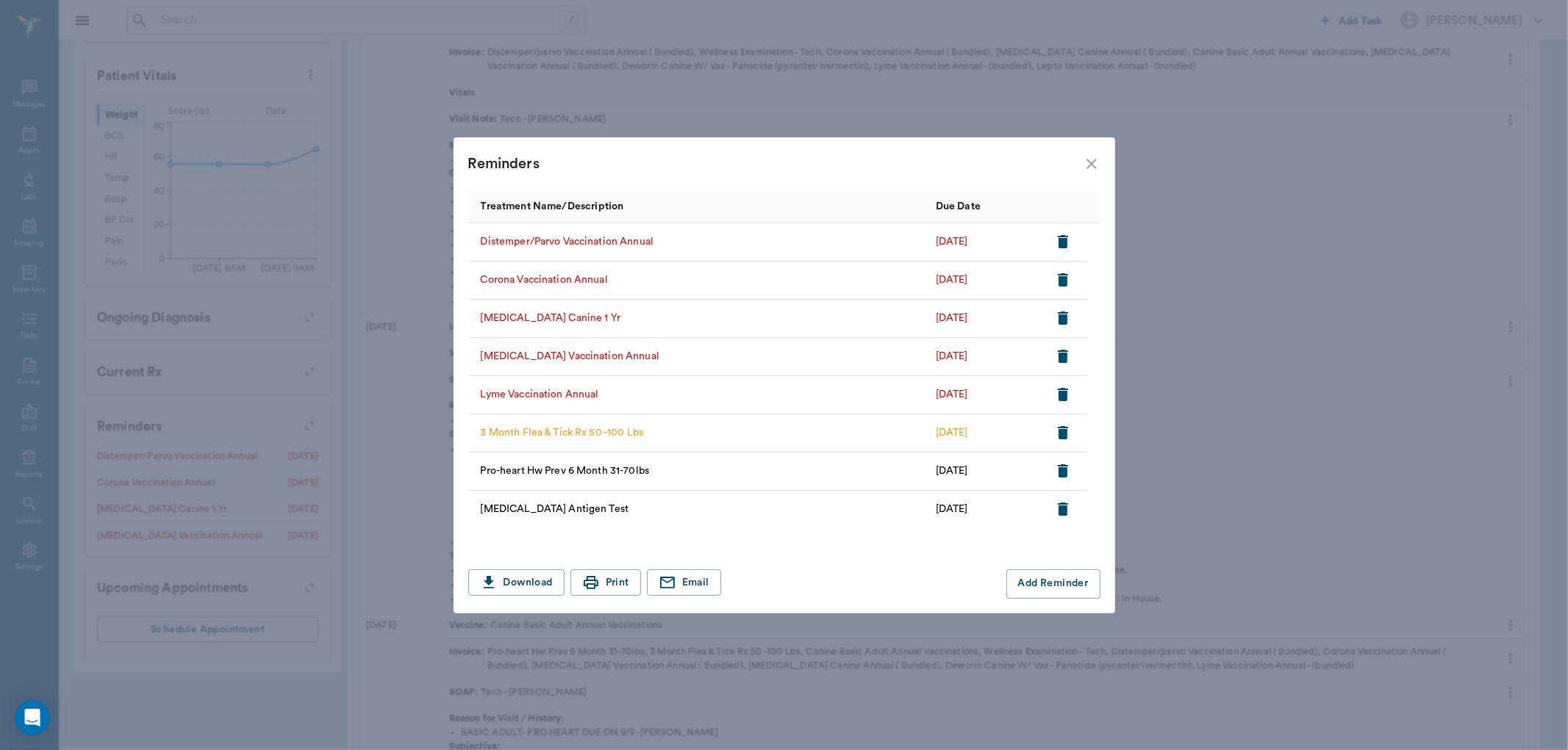
click at [1089, 163] on icon "close" at bounding box center [1091, 164] width 17 height 17
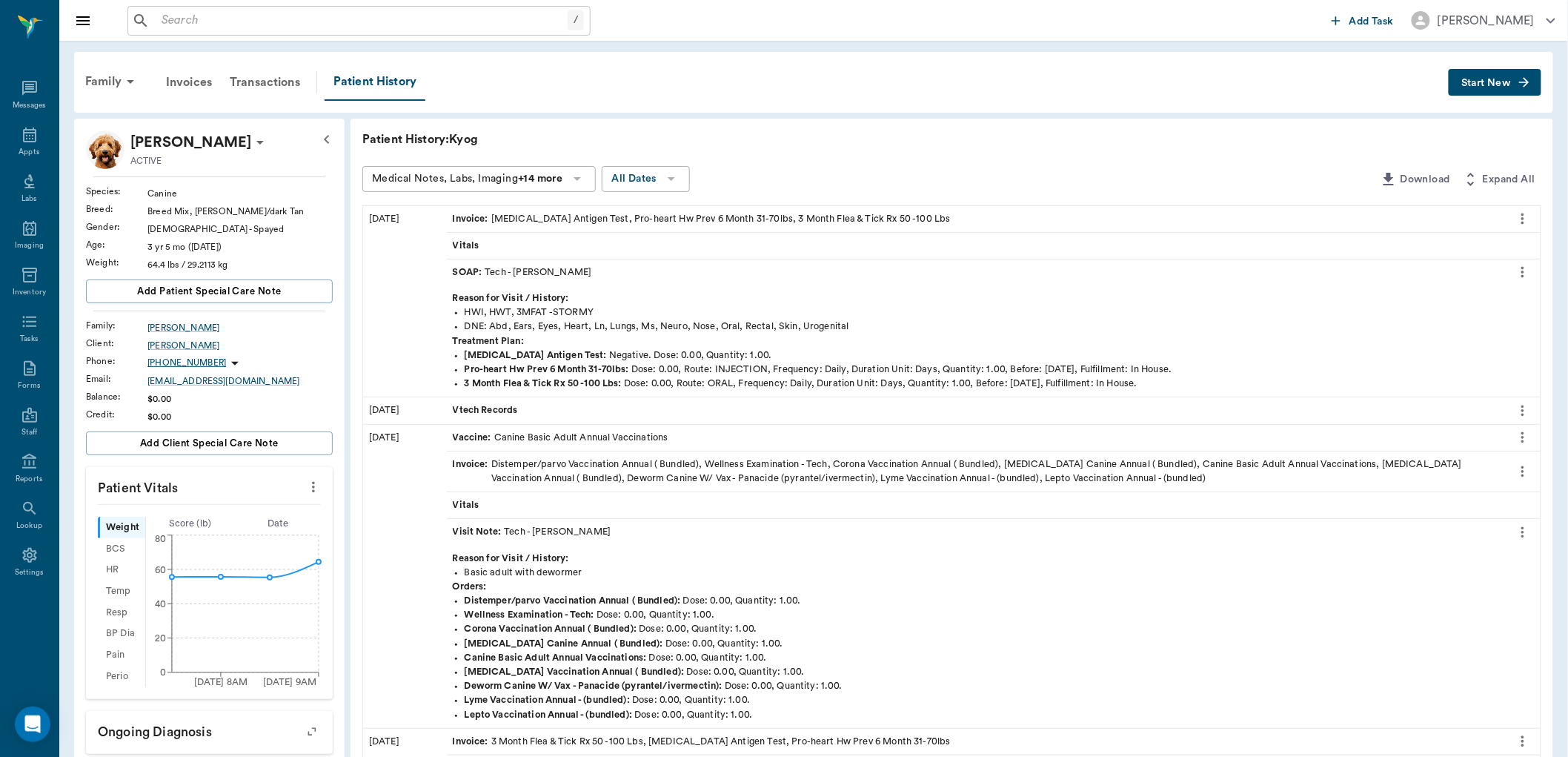
click at [505, 267] on div "SOAP : Tech - Hunter Graves" at bounding box center [522, 272] width 139 height 14
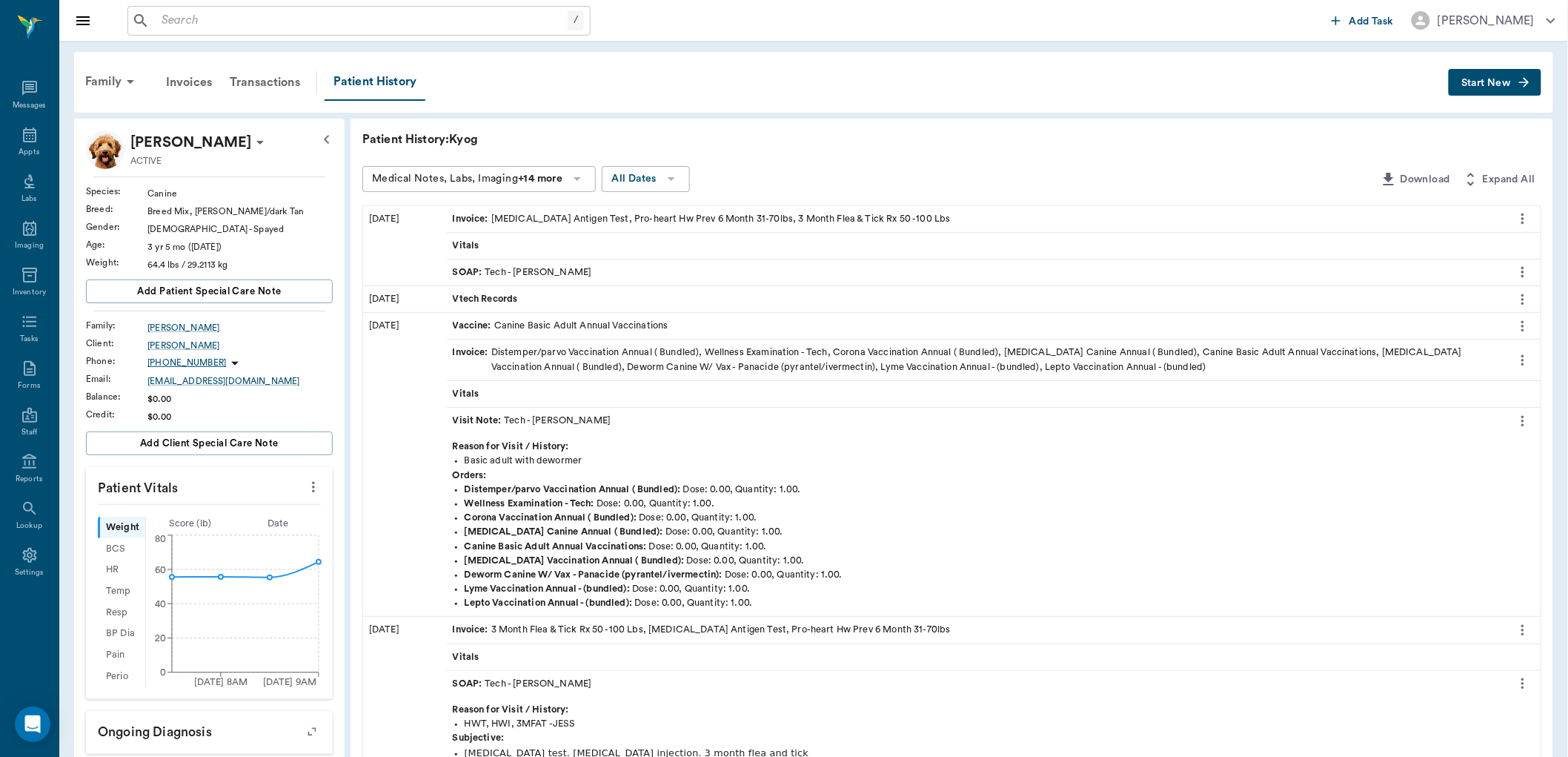
click at [535, 414] on div "Visit Note : Tech - Julie Dickerson" at bounding box center [531, 420] width 159 height 14
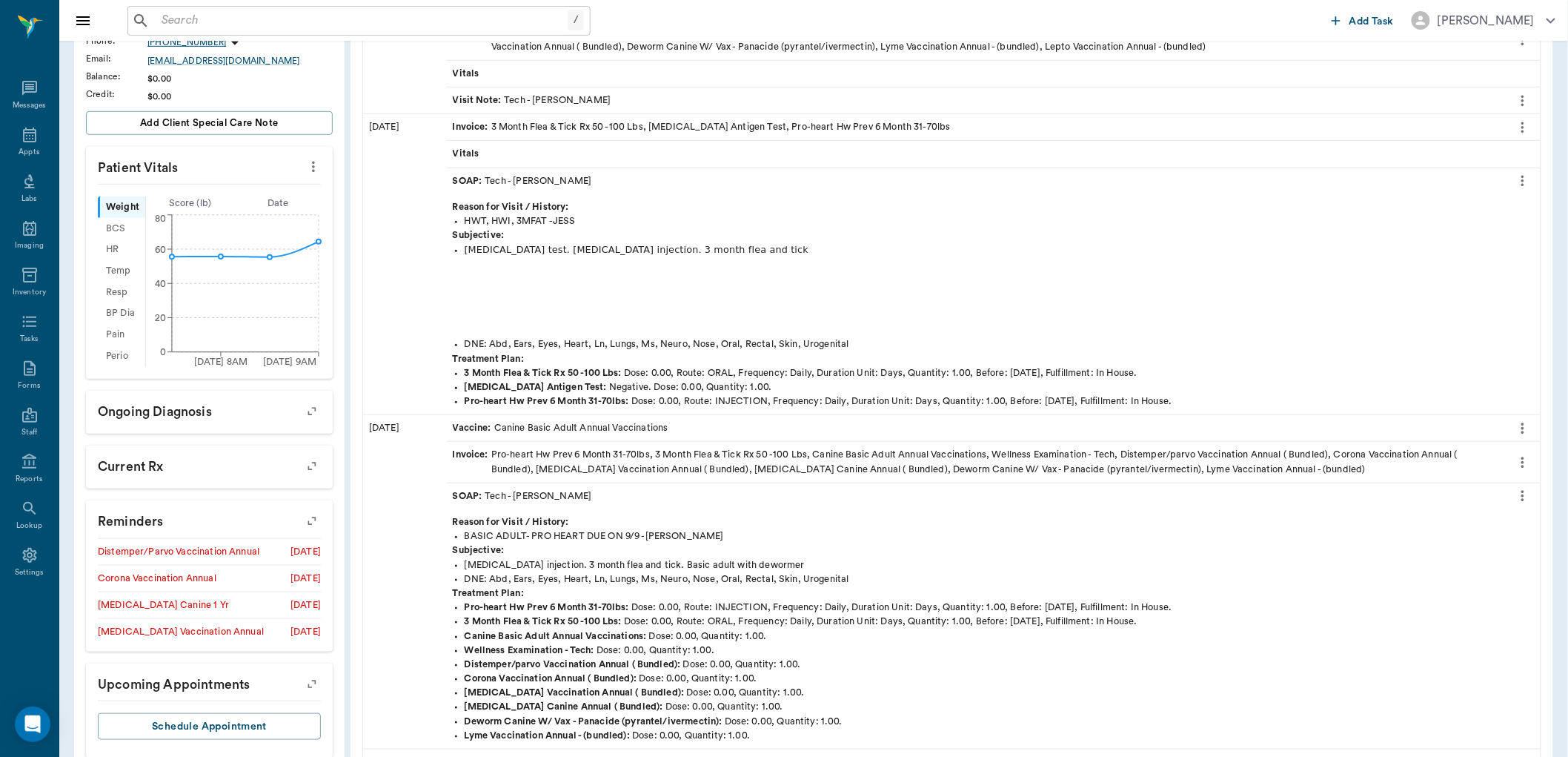
scroll to position [329, 0]
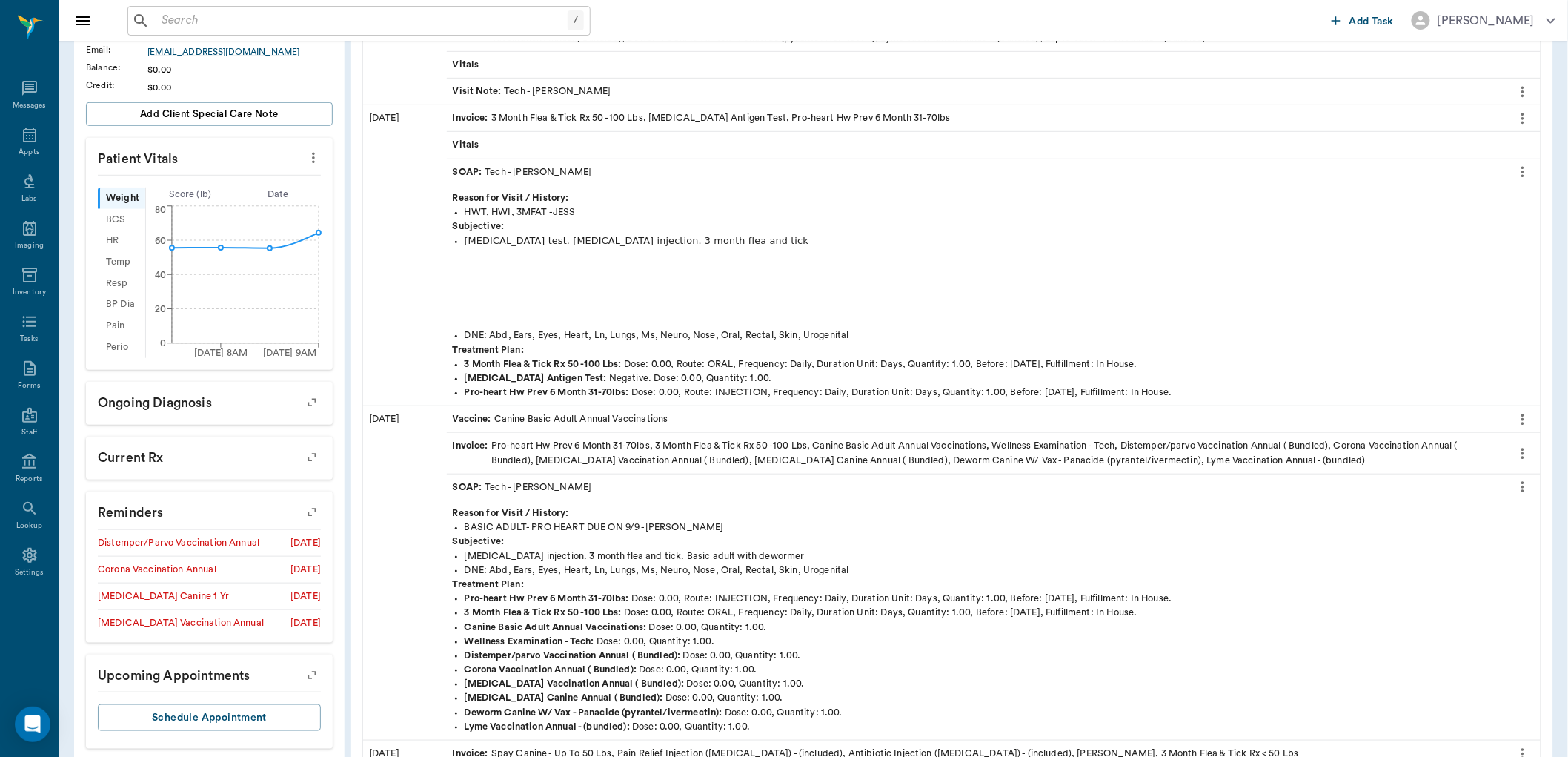
click at [552, 173] on div "SOAP : Tech - Kelly Golden" at bounding box center [522, 172] width 139 height 14
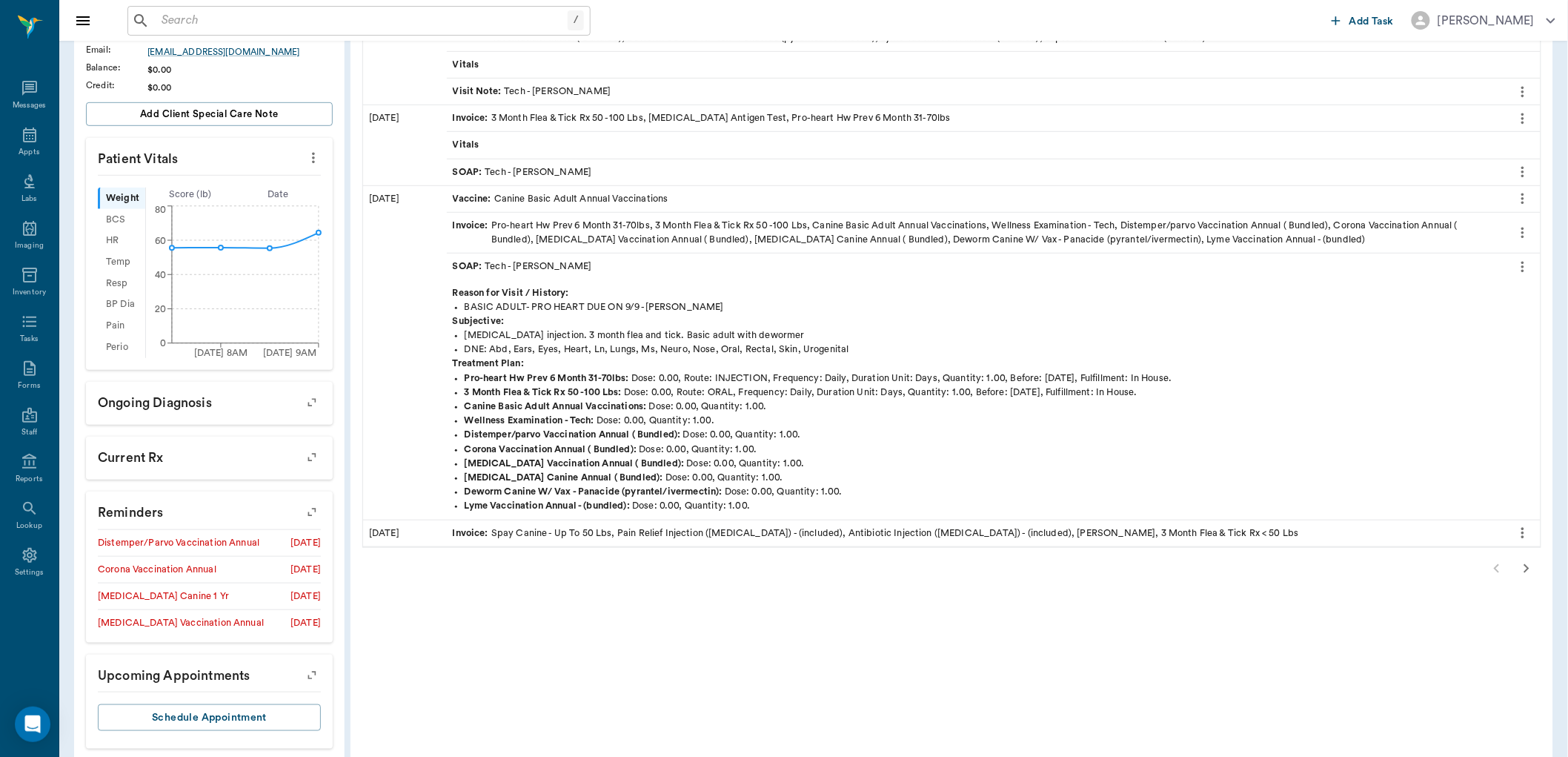
click at [588, 264] on div "SOAP : Tech - Julie Dickerson" at bounding box center [975, 266] width 1058 height 26
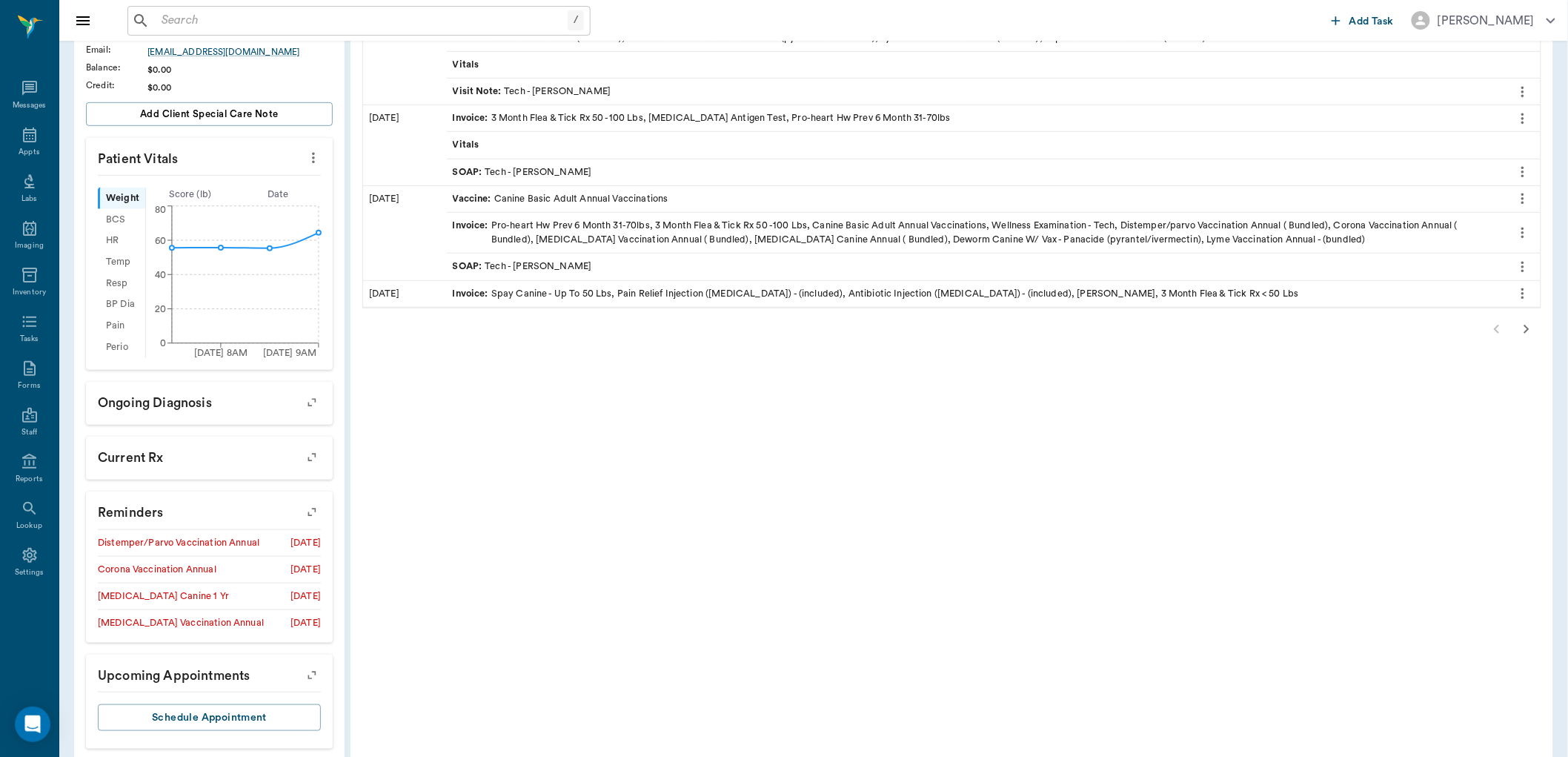
click at [1531, 327] on icon "button" at bounding box center [1526, 328] width 18 height 18
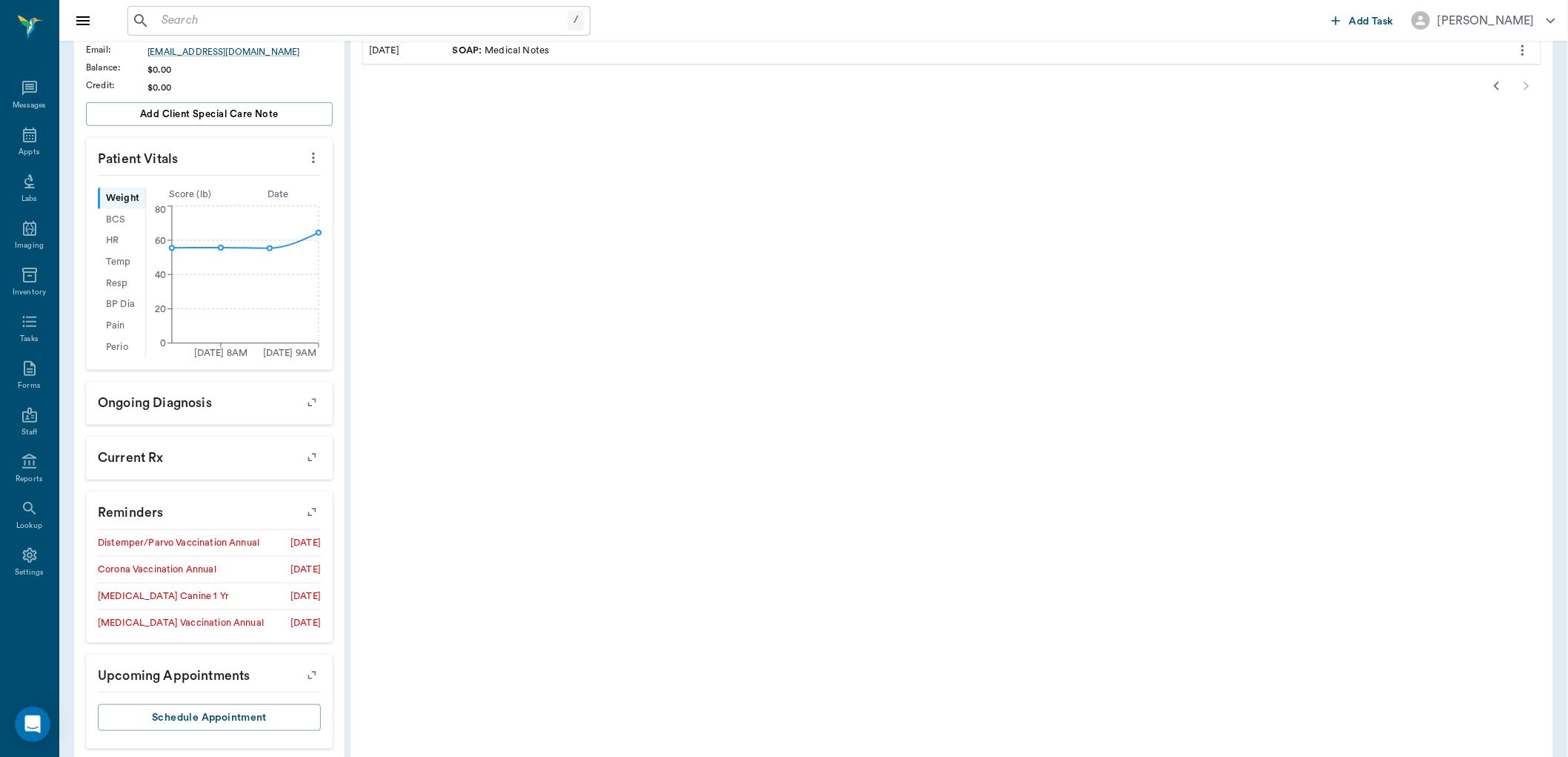
scroll to position [0, 0]
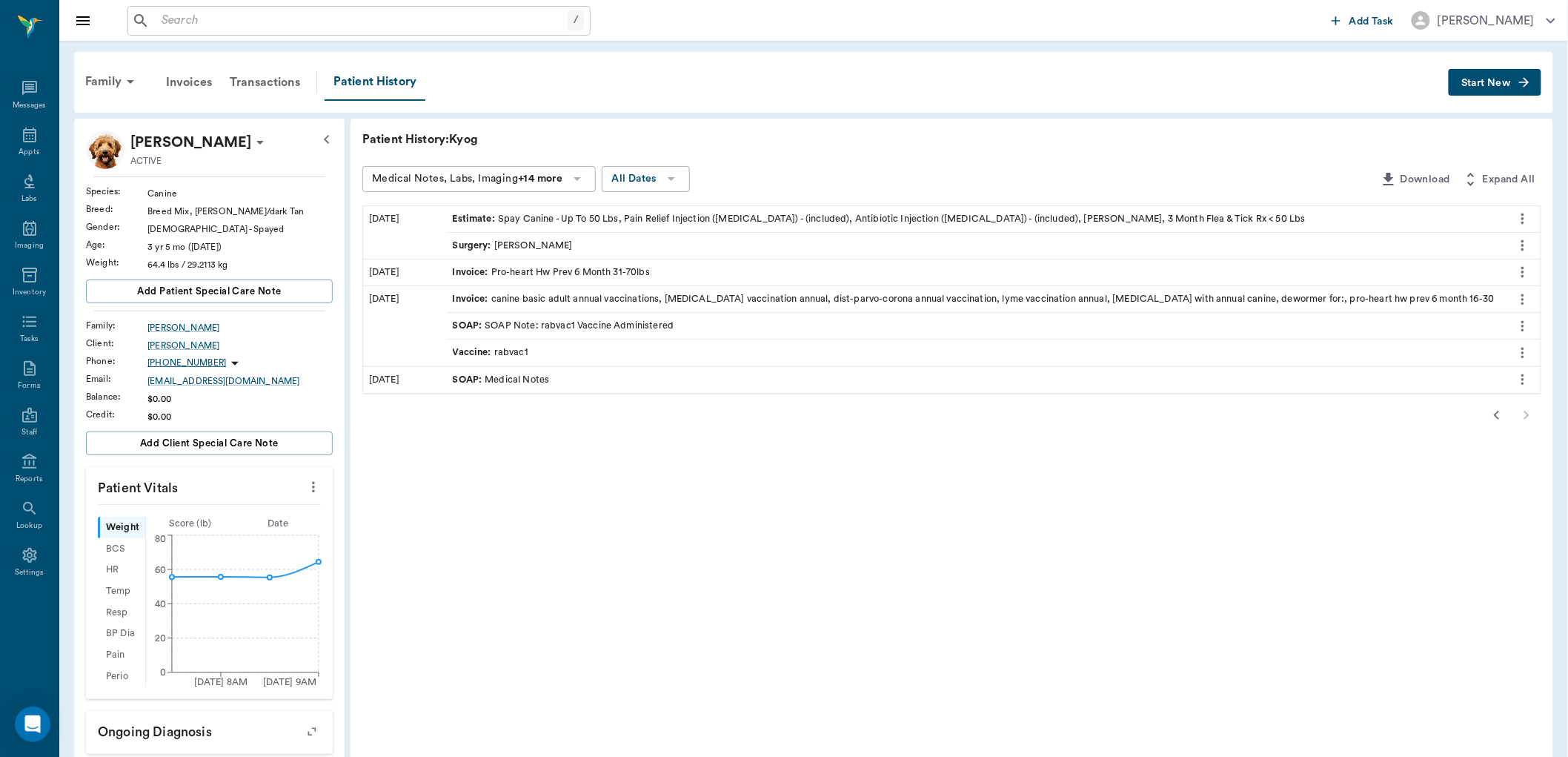
click at [654, 375] on div "SOAP : Medical Notes" at bounding box center [975, 380] width 1058 height 26
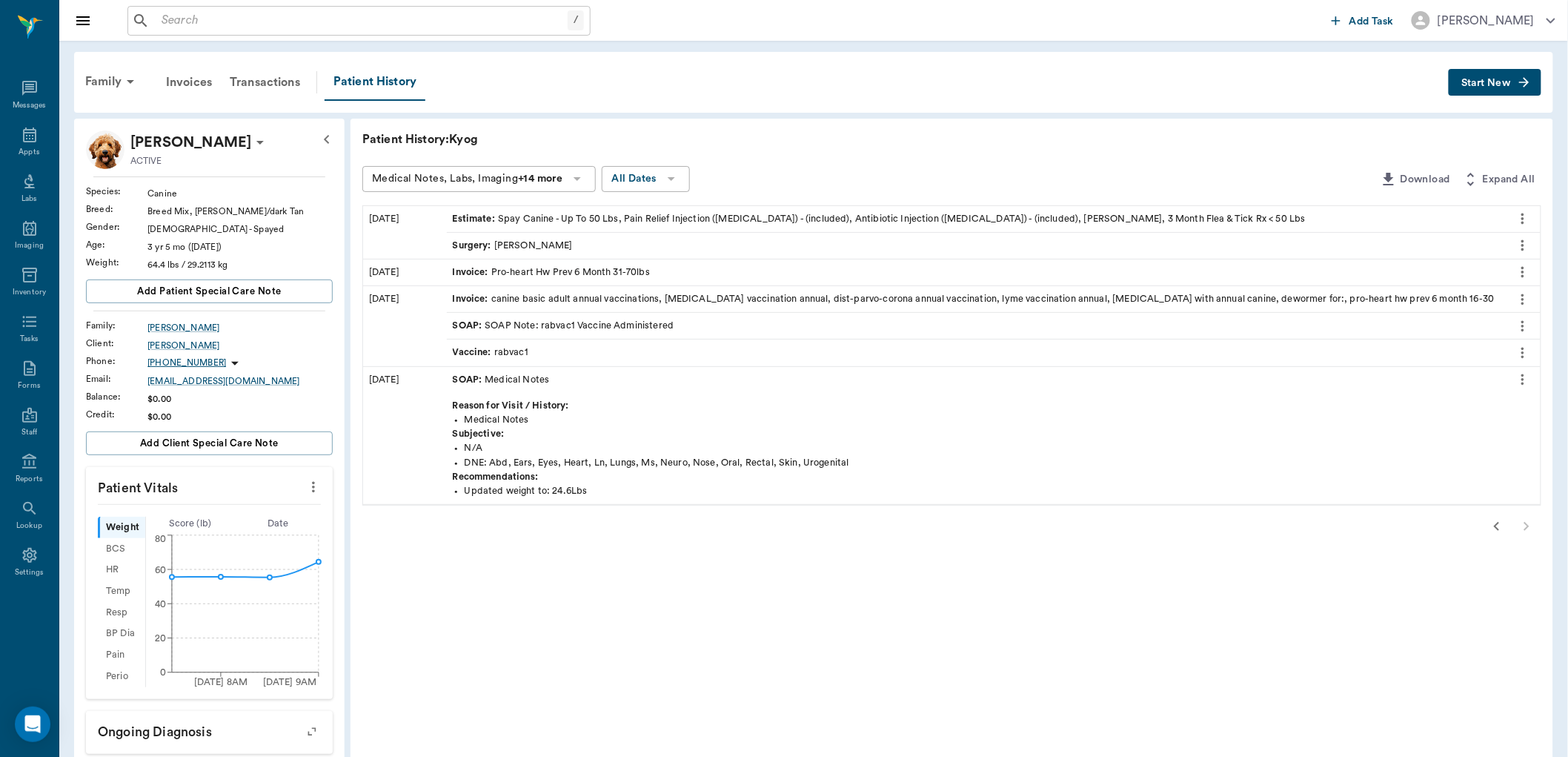
click at [655, 377] on div "SOAP : Medical Notes" at bounding box center [975, 380] width 1058 height 26
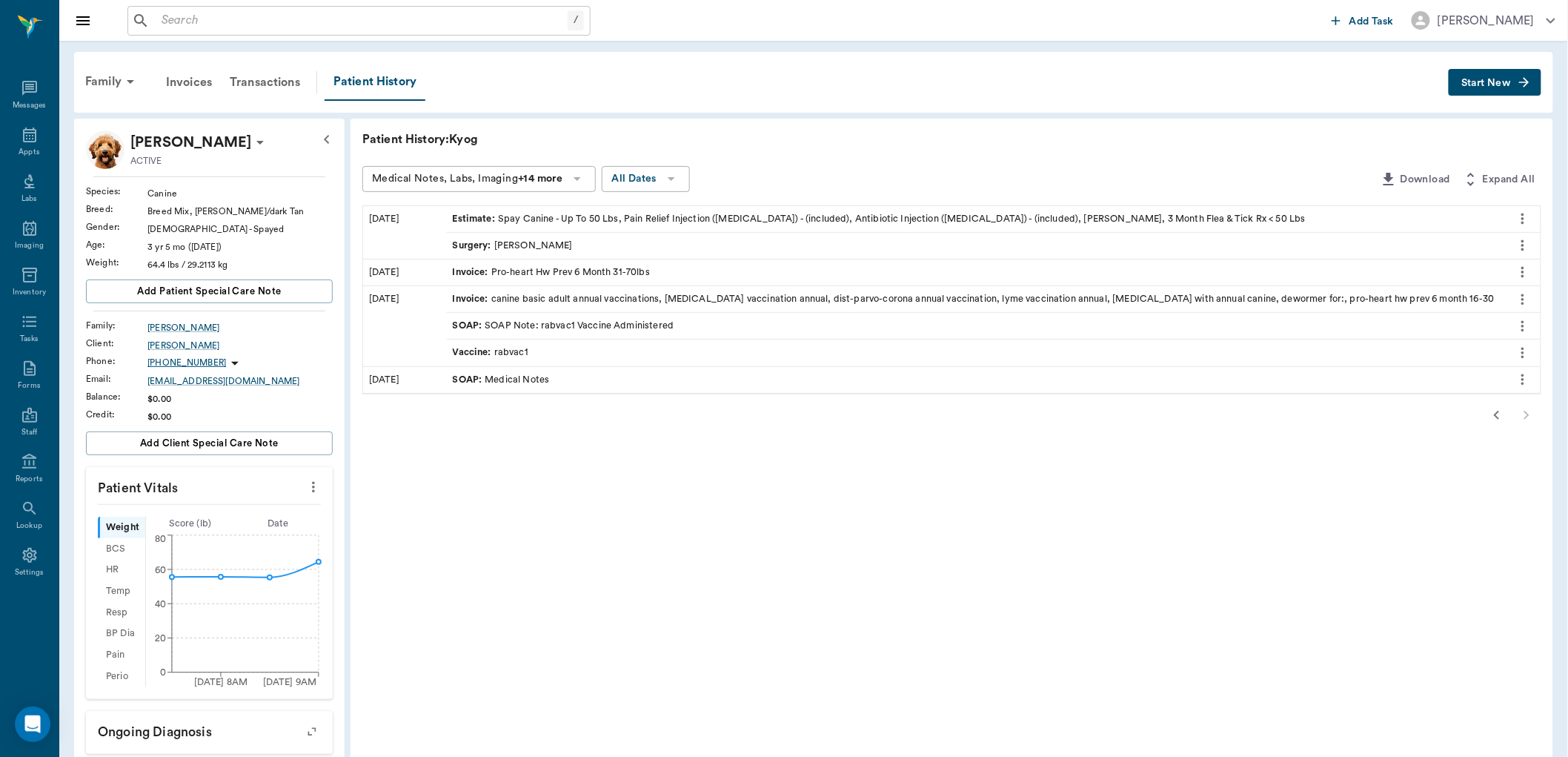
click at [1486, 416] on button "button" at bounding box center [1498, 416] width 30 height 30
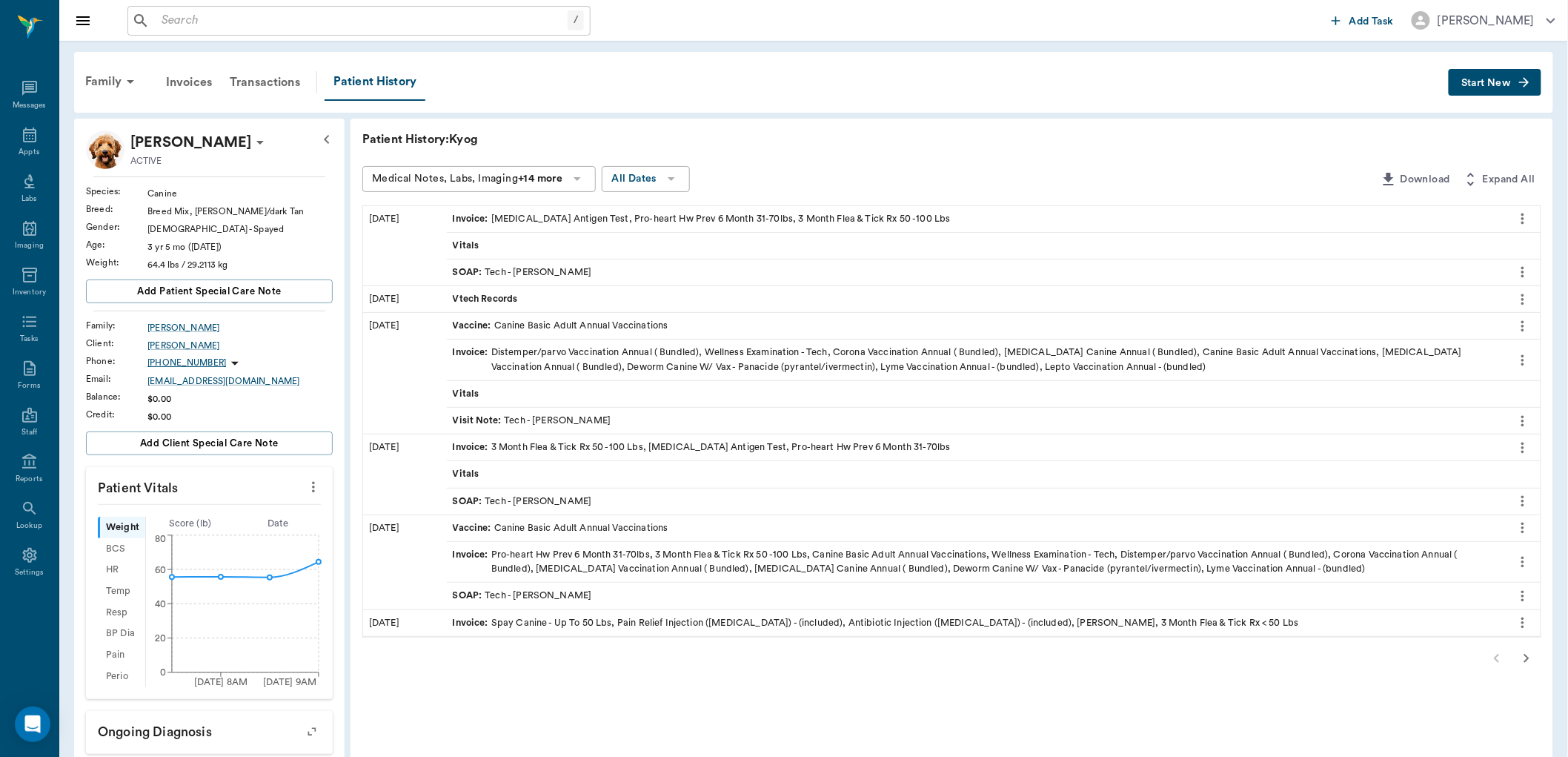
click at [705, 595] on div "SOAP : Tech - Julie Dickerson" at bounding box center [975, 596] width 1058 height 26
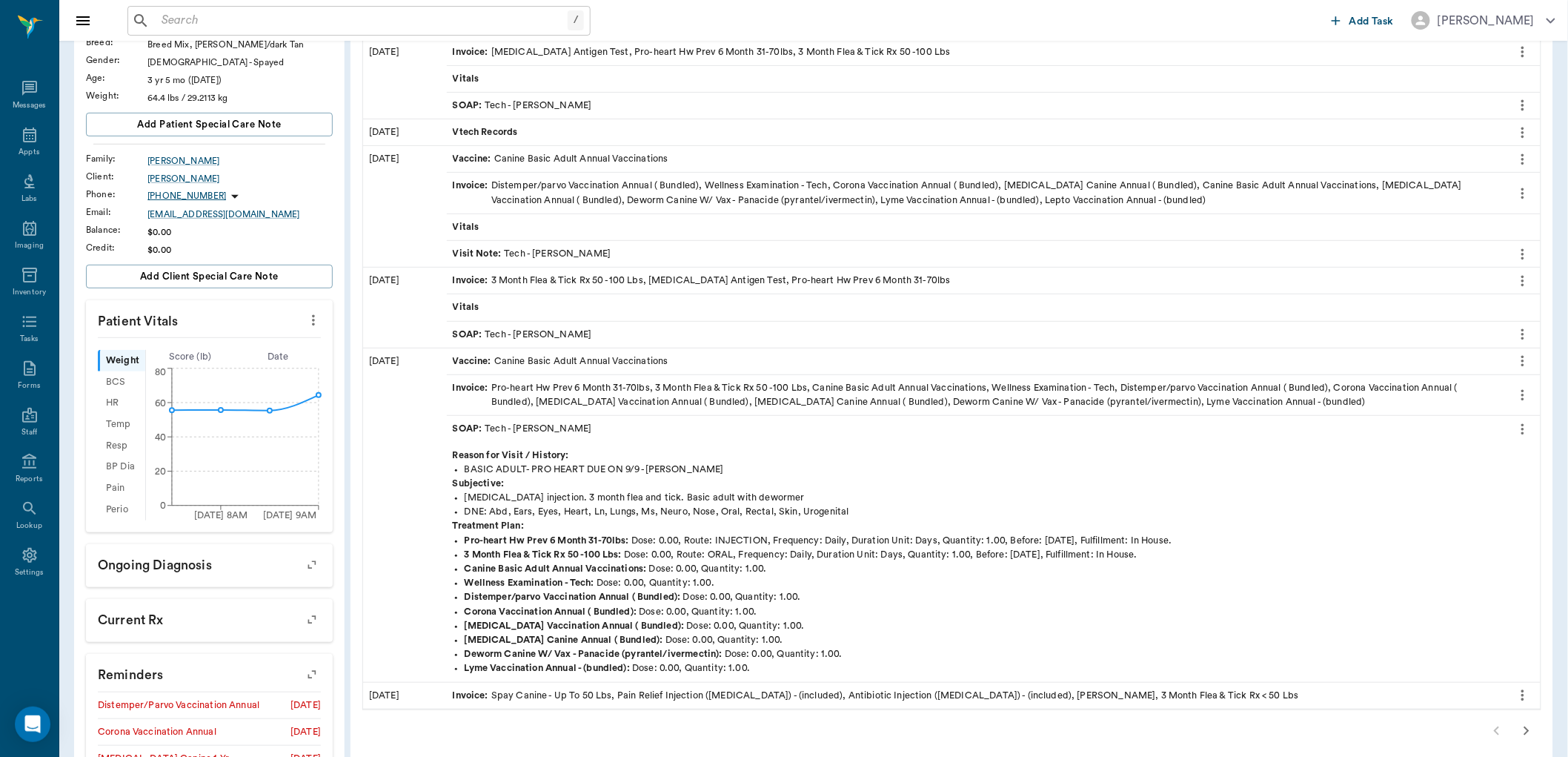
scroll to position [164, 0]
click at [572, 438] on div "SOAP : Tech - Julie Dickerson" at bounding box center [522, 430] width 139 height 14
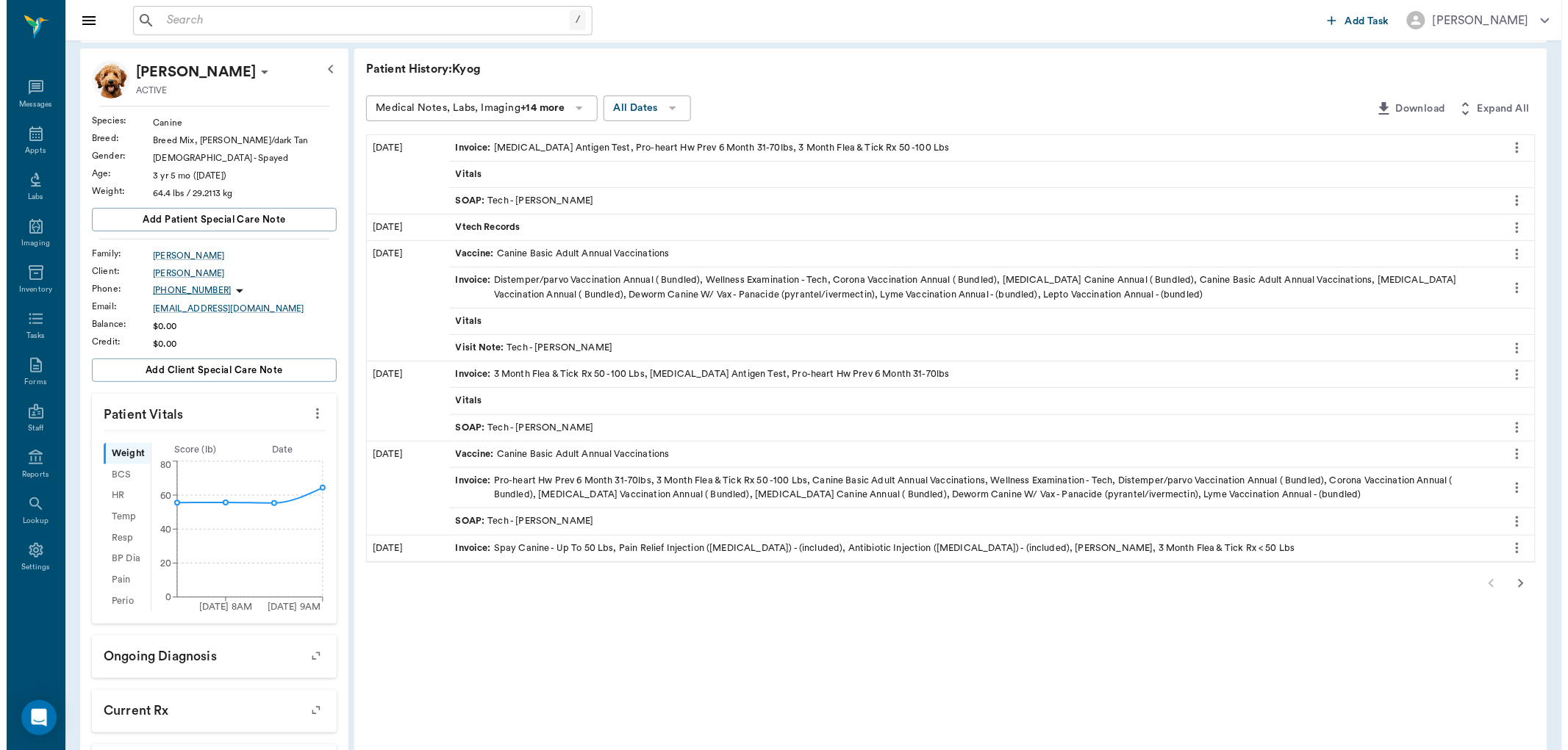
scroll to position [0, 0]
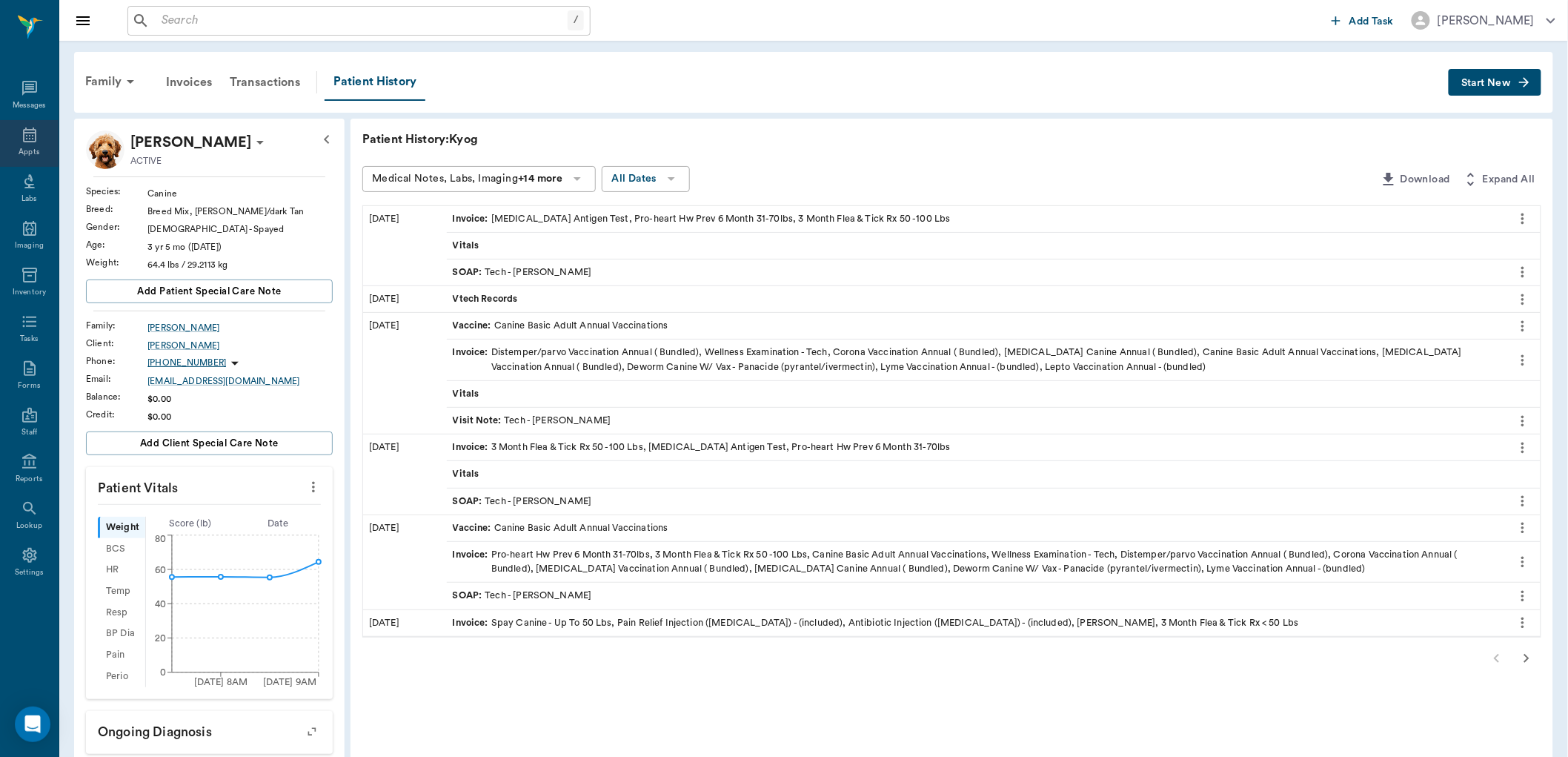
click at [19, 135] on div "Appts" at bounding box center [29, 143] width 58 height 46
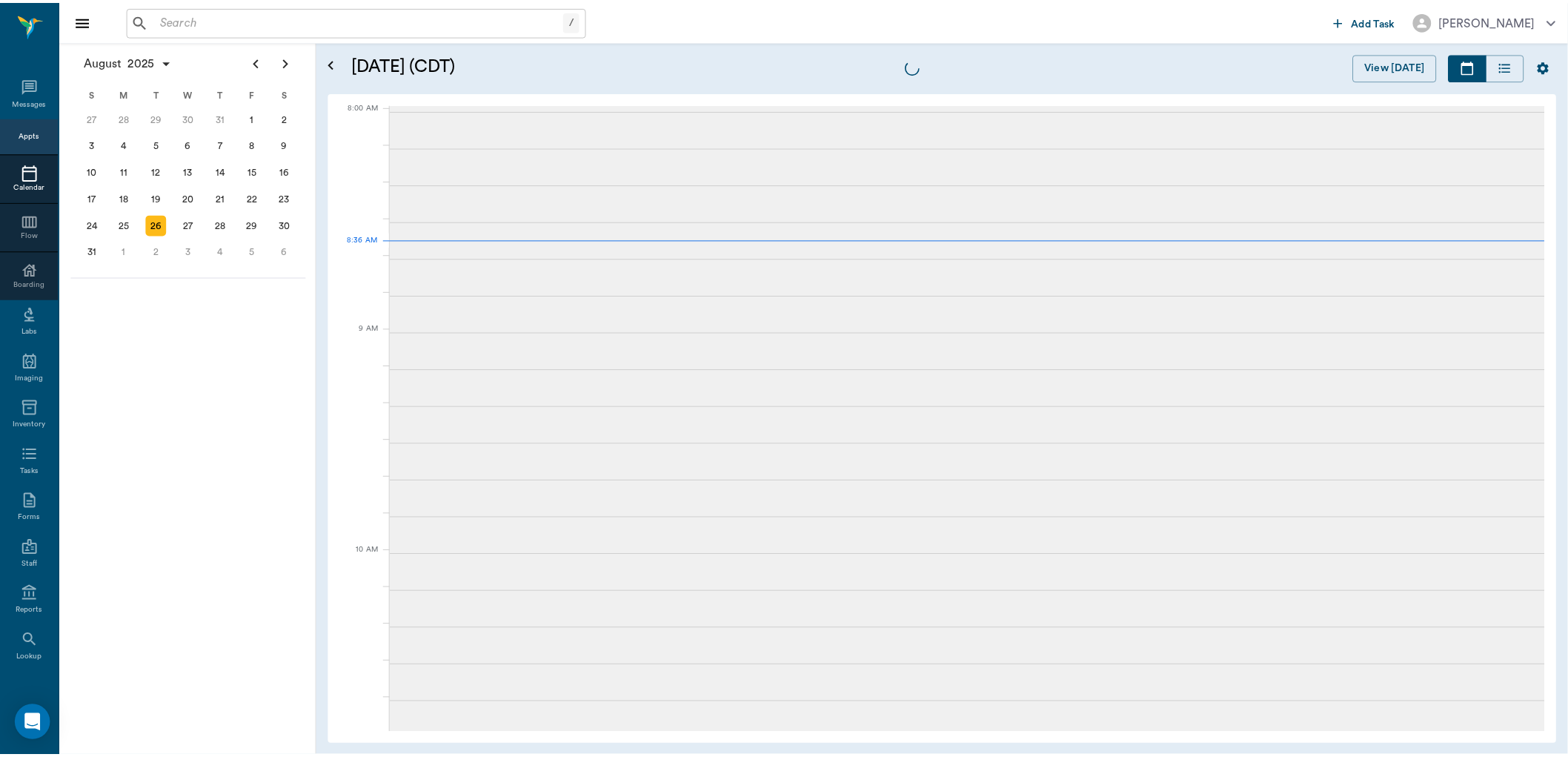
scroll to position [3, 0]
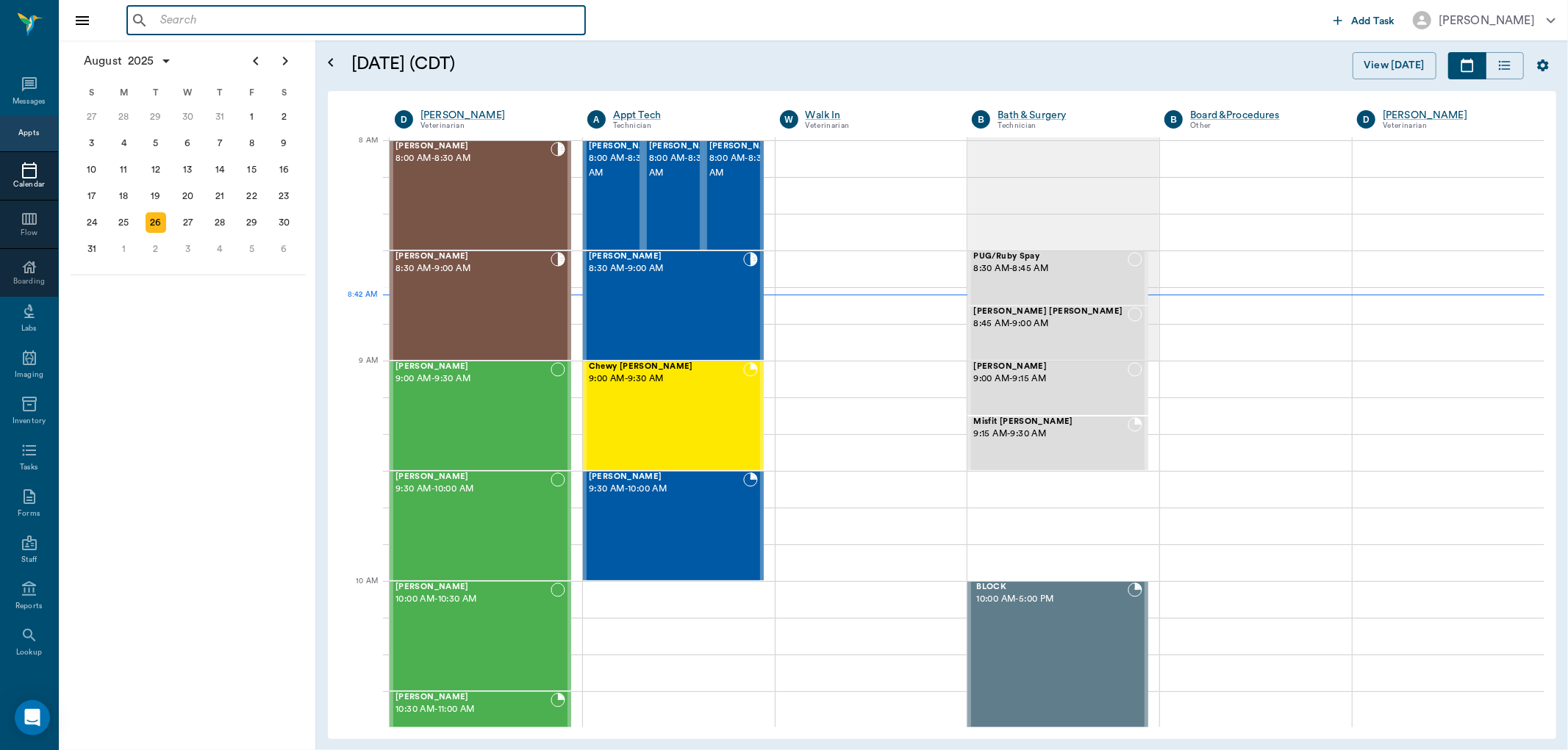
click at [162, 15] on input "text" at bounding box center [367, 20] width 425 height 20
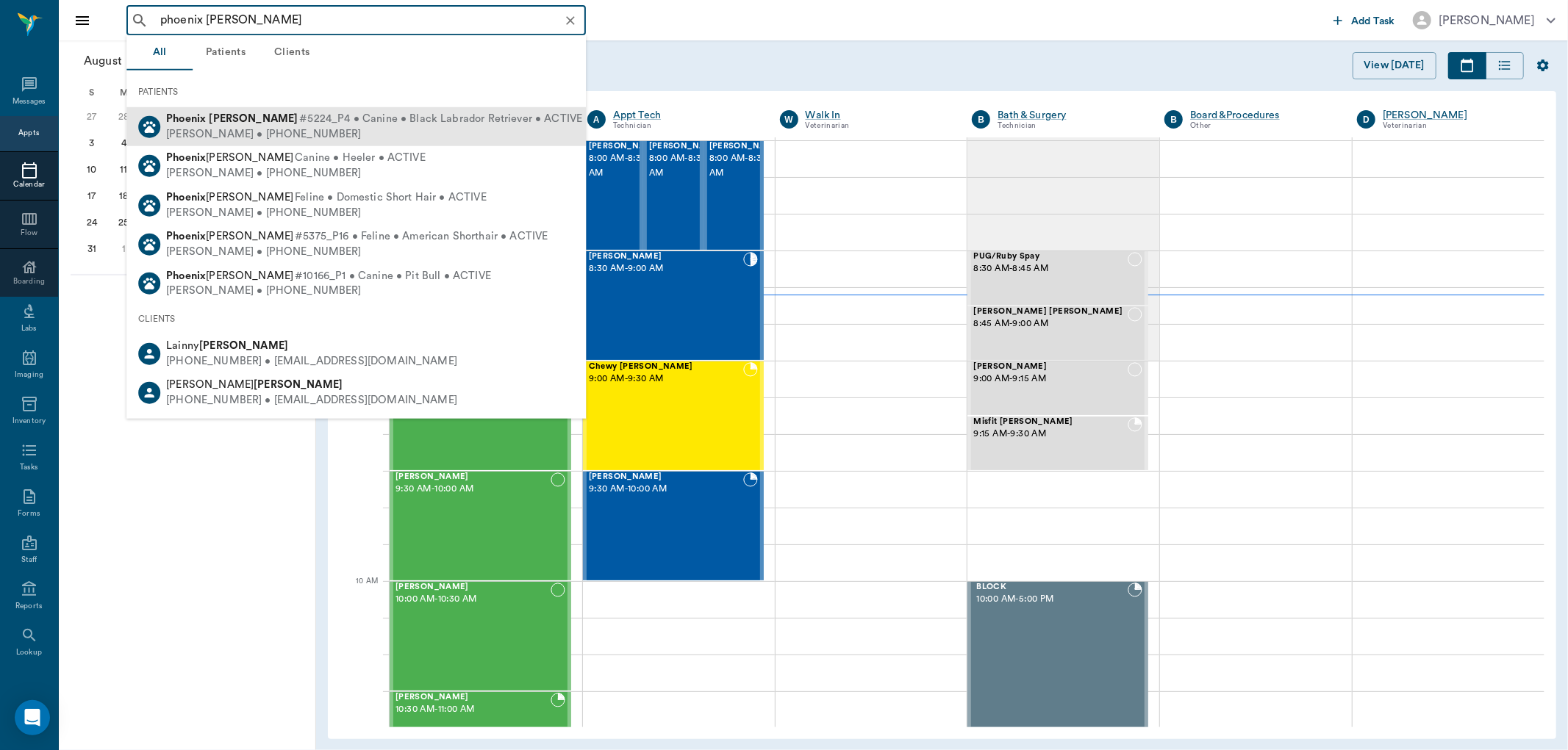
click at [224, 140] on div "Lainny Bushong • (318) 344-3096" at bounding box center [374, 133] width 416 height 16
type input "phoenix bushong"
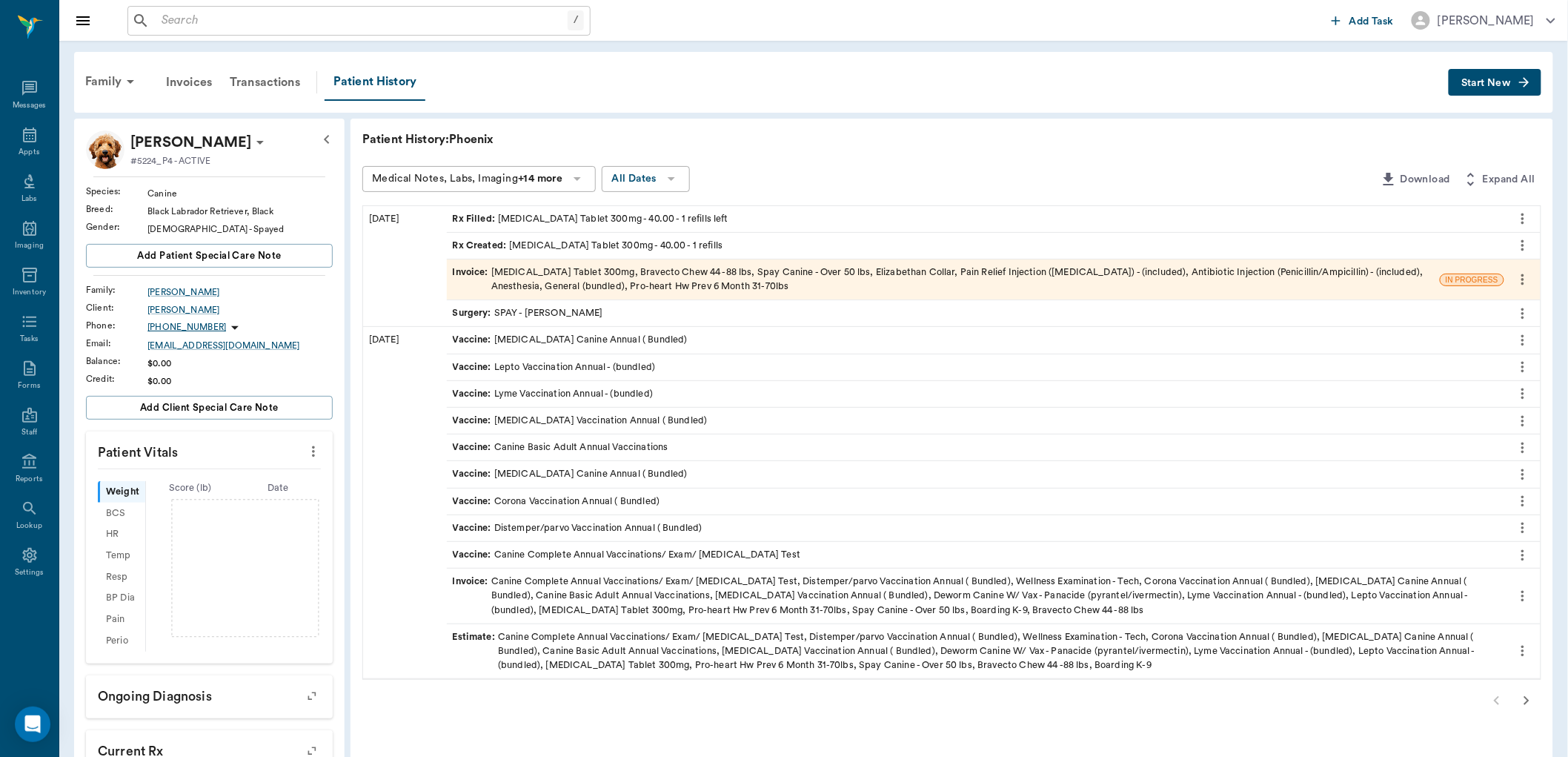
click at [514, 278] on div "Invoice : Doxycycline Tablet 300mg, Bravecto Chew 44 -88 lbs, Spay Canine - Ove…" at bounding box center [943, 279] width 981 height 28
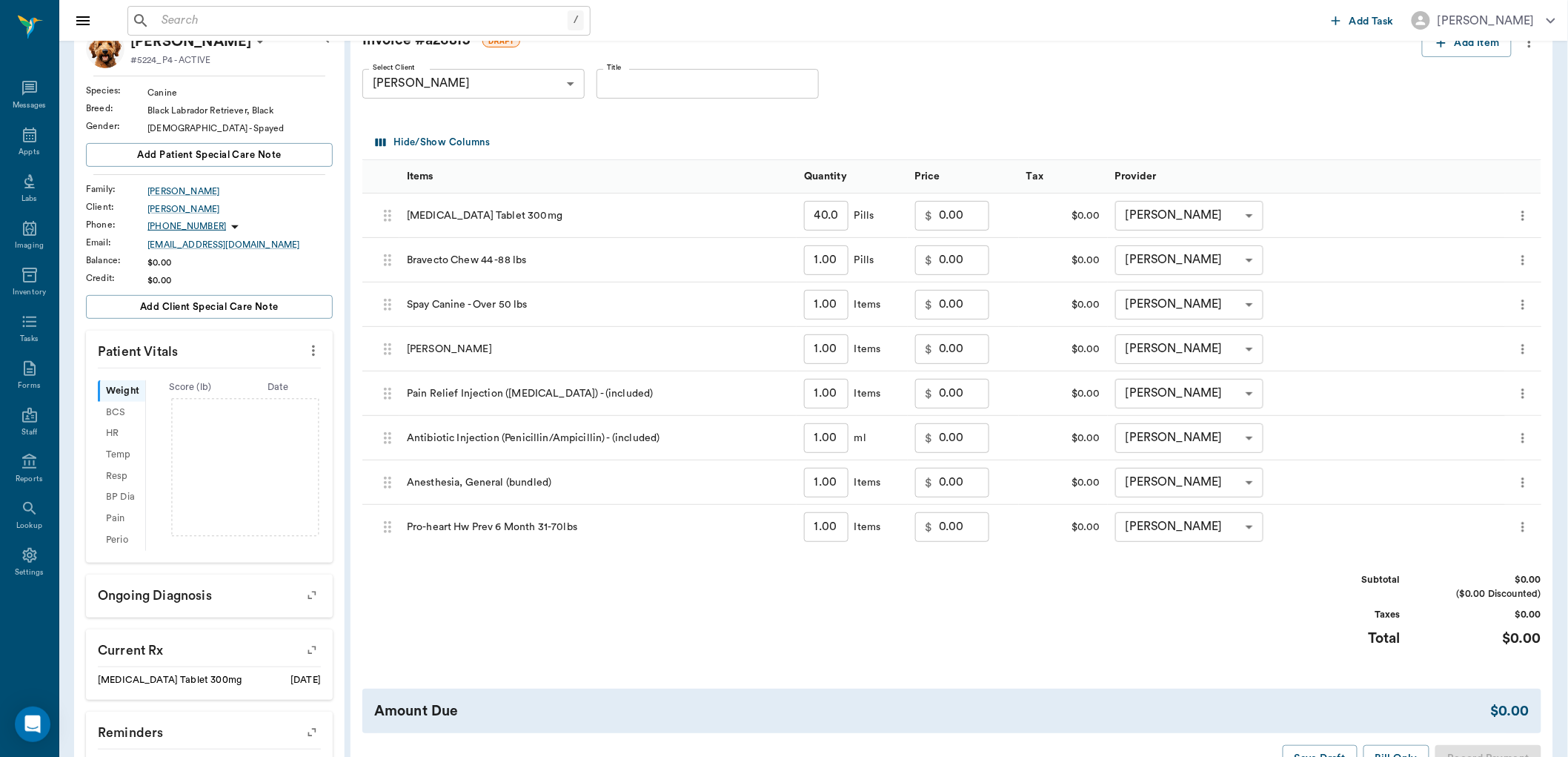
scroll to position [83, 0]
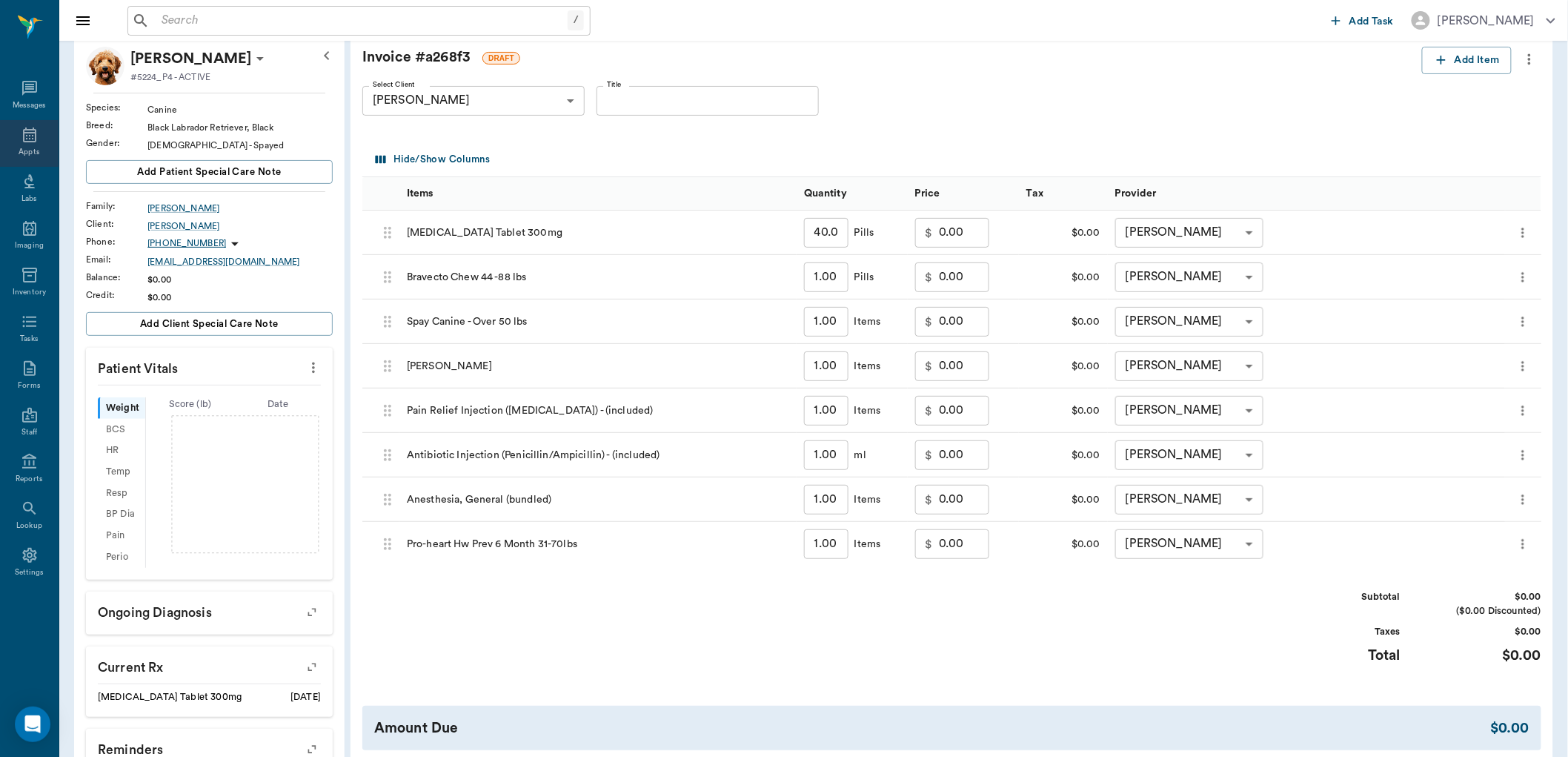
click at [35, 134] on icon at bounding box center [29, 135] width 18 height 18
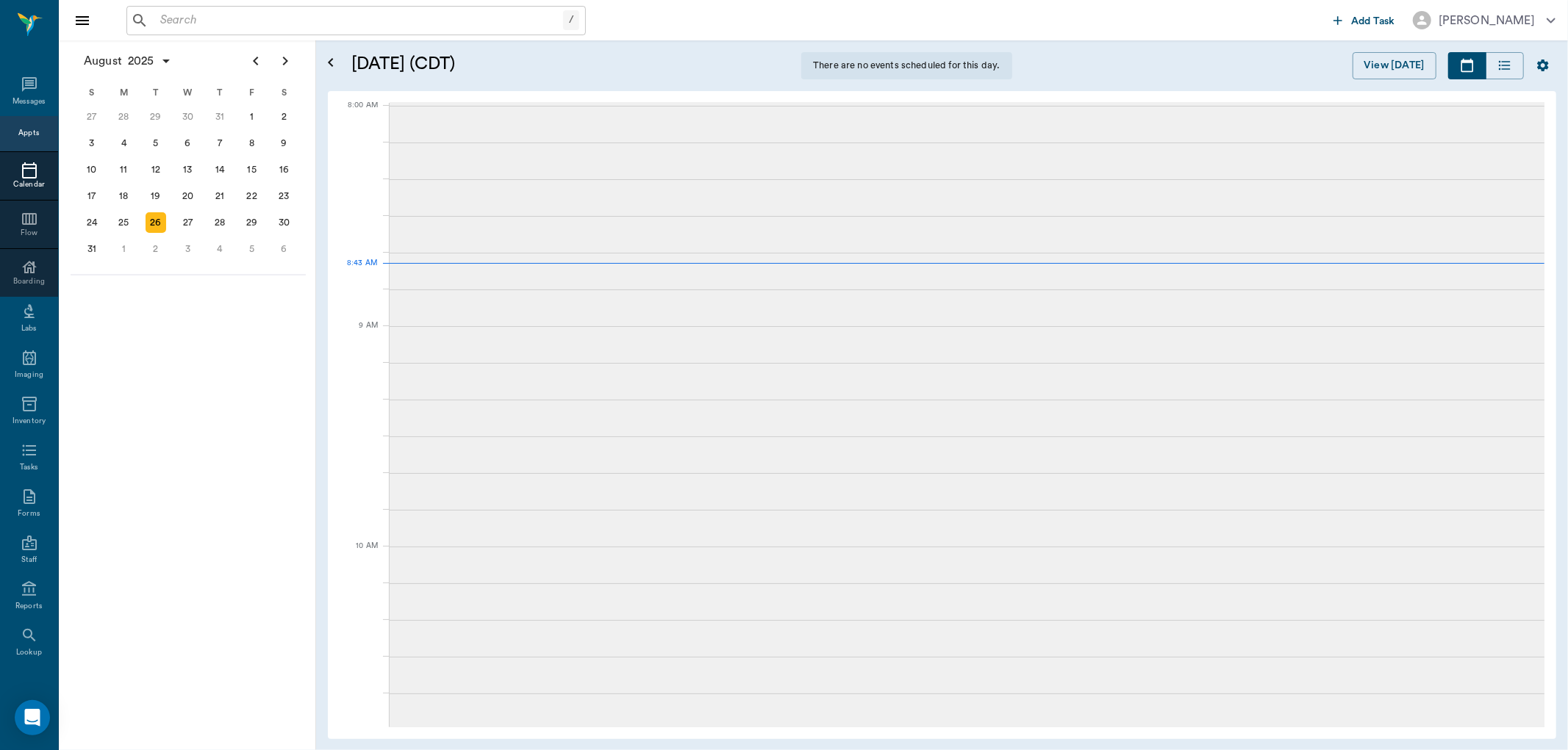
scroll to position [1, 0]
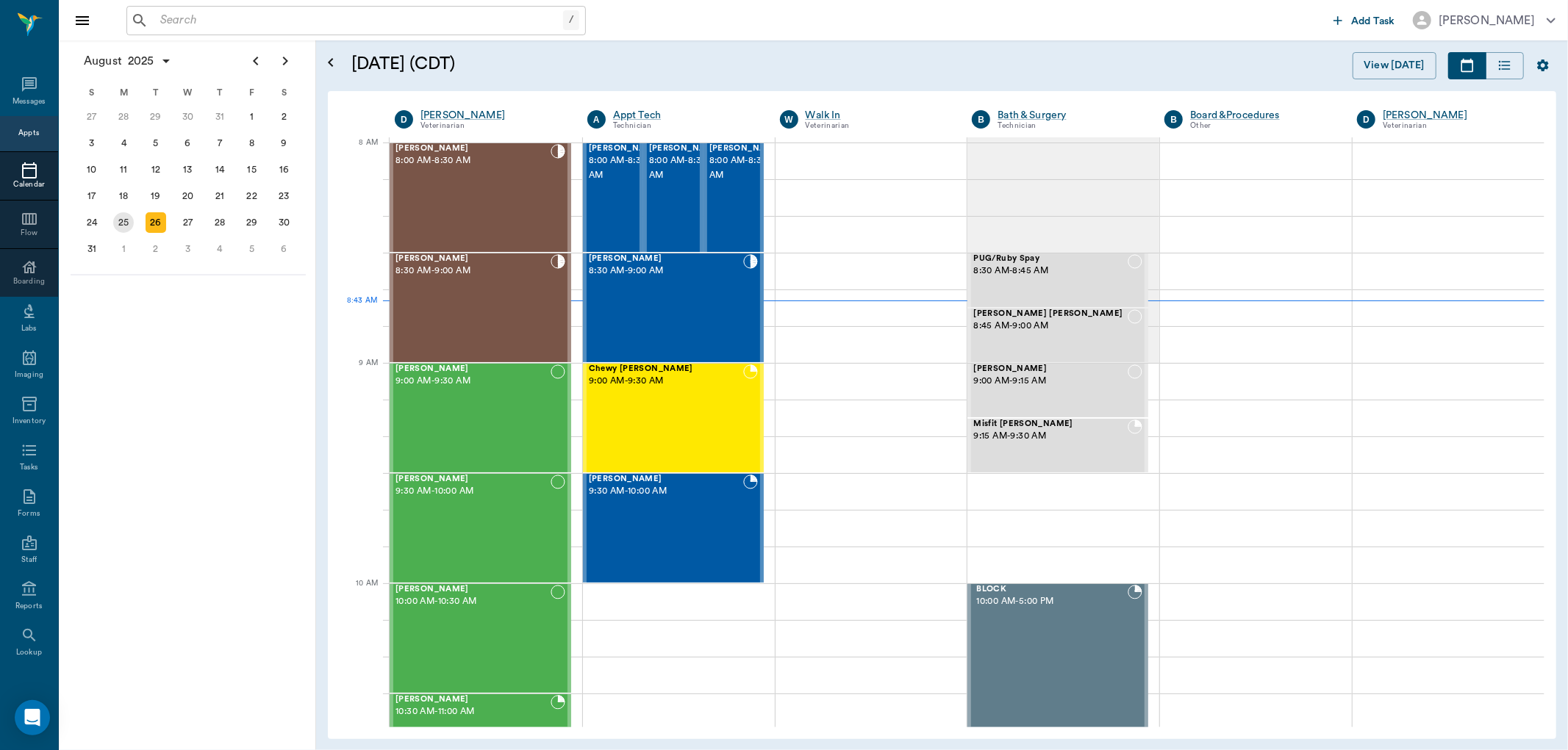
click at [126, 213] on div "25" at bounding box center [123, 222] width 20 height 20
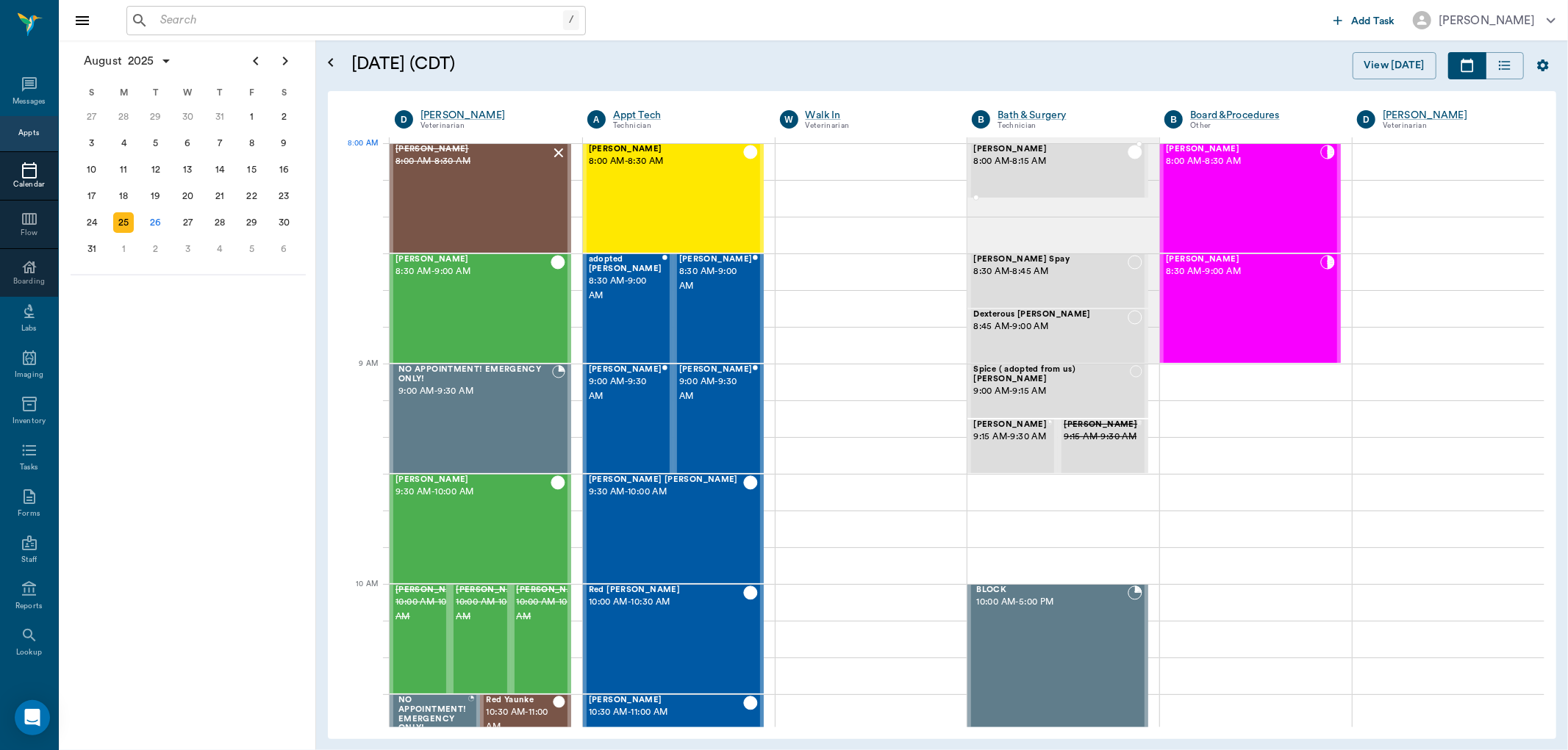
click at [1020, 169] on div "Precious Hannible 8:00 AM - 8:15 AM" at bounding box center [1050, 170] width 155 height 52
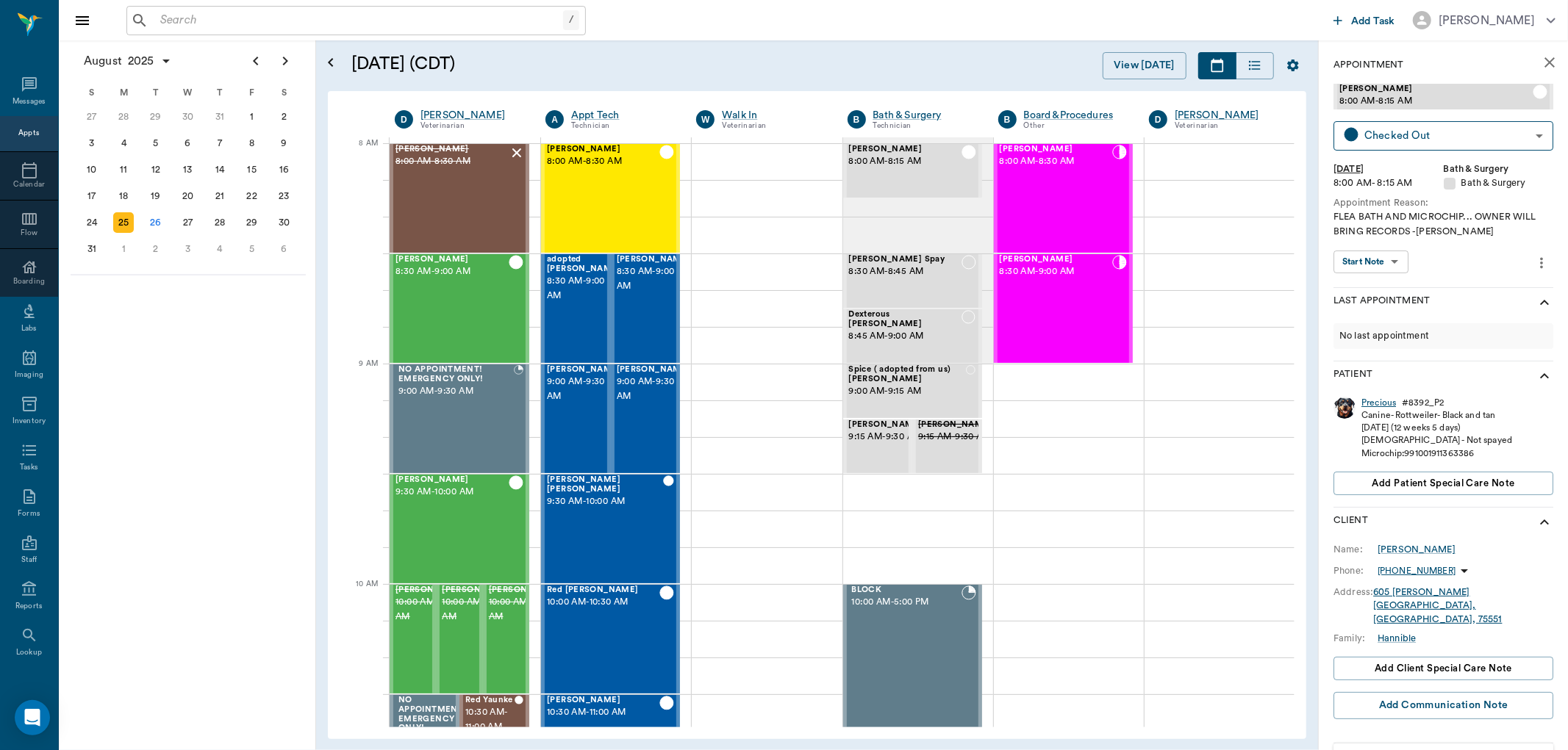
click at [1387, 397] on div "Precious" at bounding box center [1379, 403] width 35 height 13
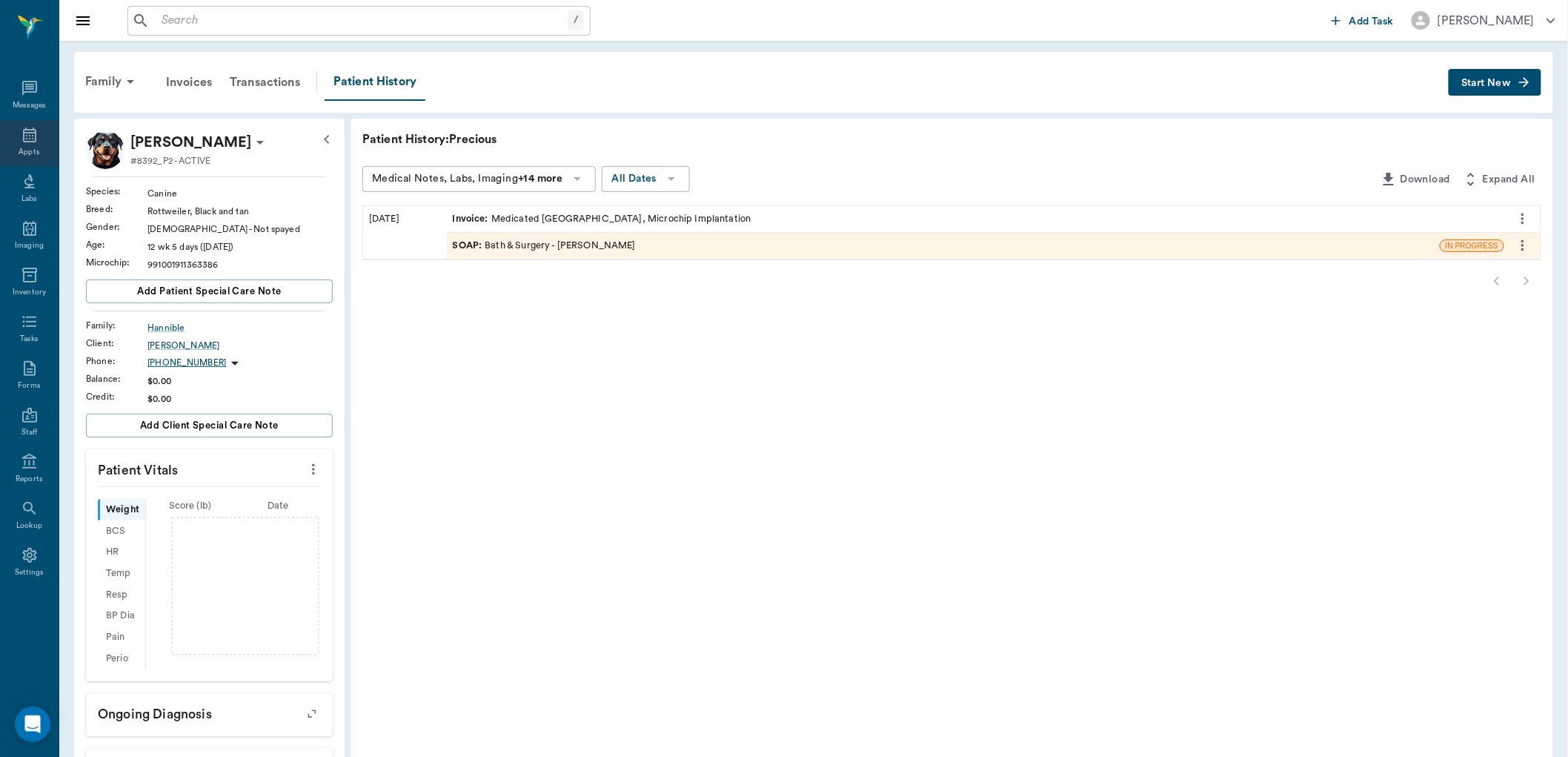
click at [13, 126] on div "Appts" at bounding box center [29, 143] width 58 height 46
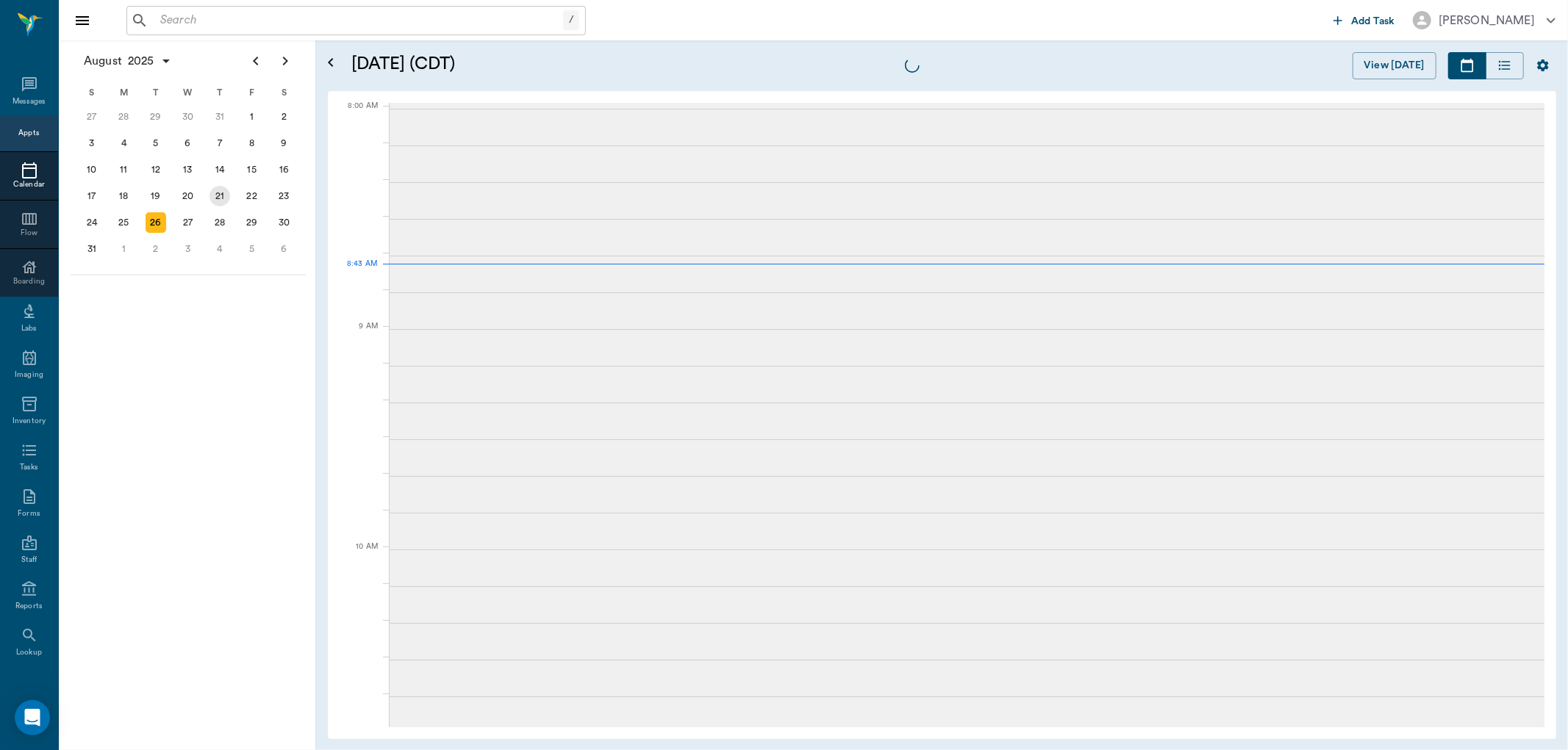
scroll to position [2, 0]
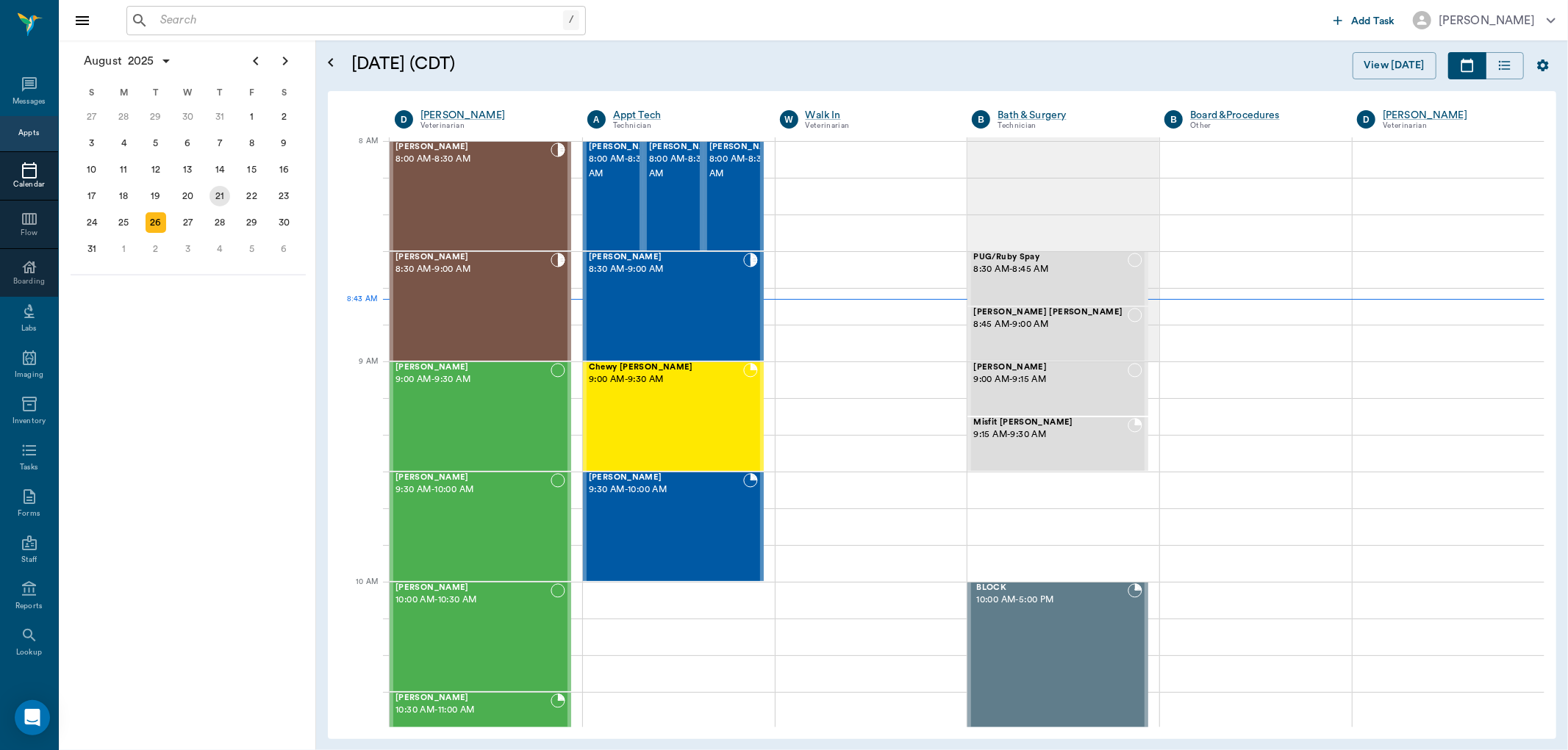
click at [214, 183] on div "21" at bounding box center [219, 196] width 32 height 27
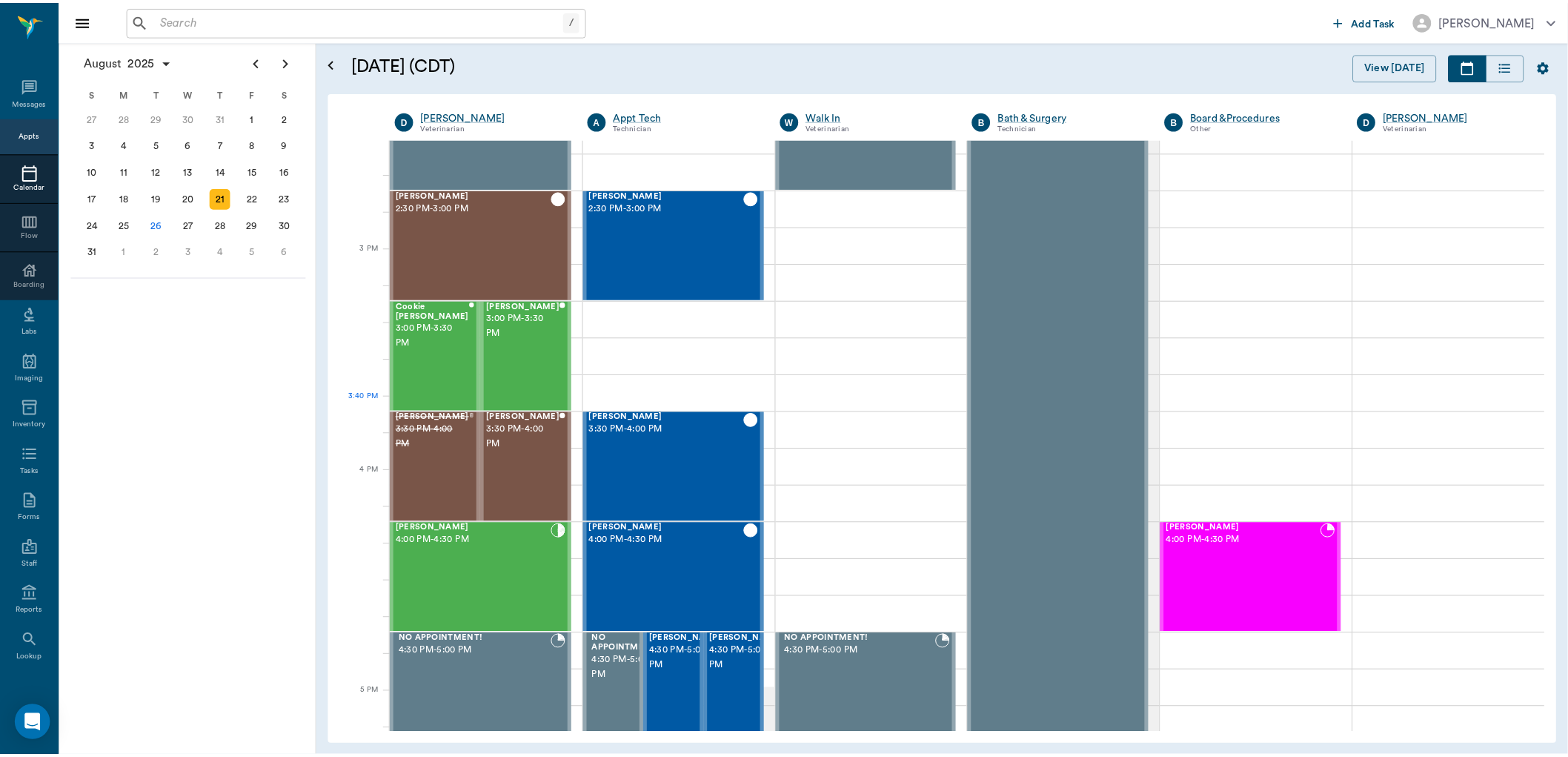
scroll to position [1483, 0]
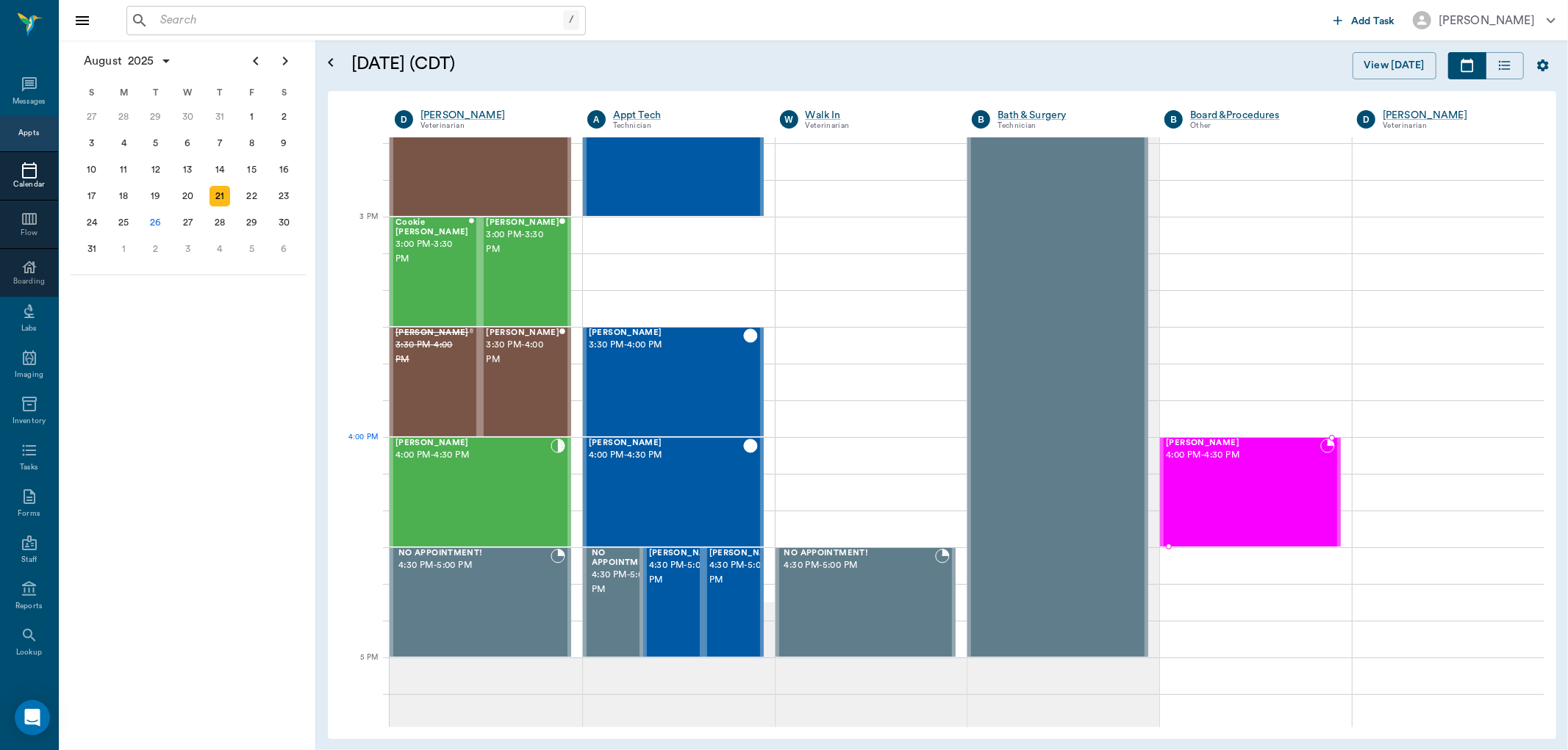
click at [1242, 463] on div "Phoenix Bushong 4:00 PM - 4:30 PM" at bounding box center [1243, 492] width 155 height 108
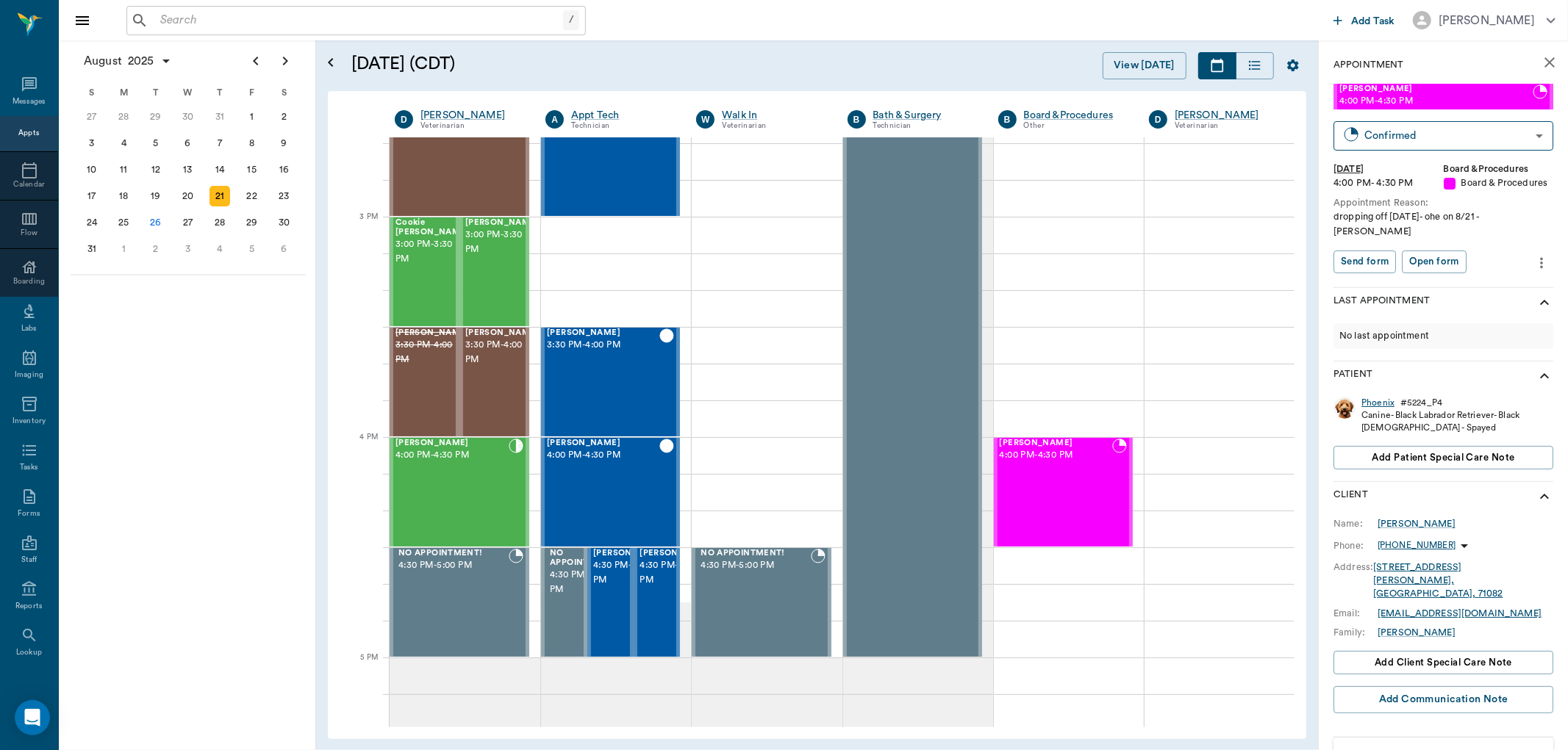
click at [1375, 397] on div "Phoenix" at bounding box center [1378, 403] width 33 height 13
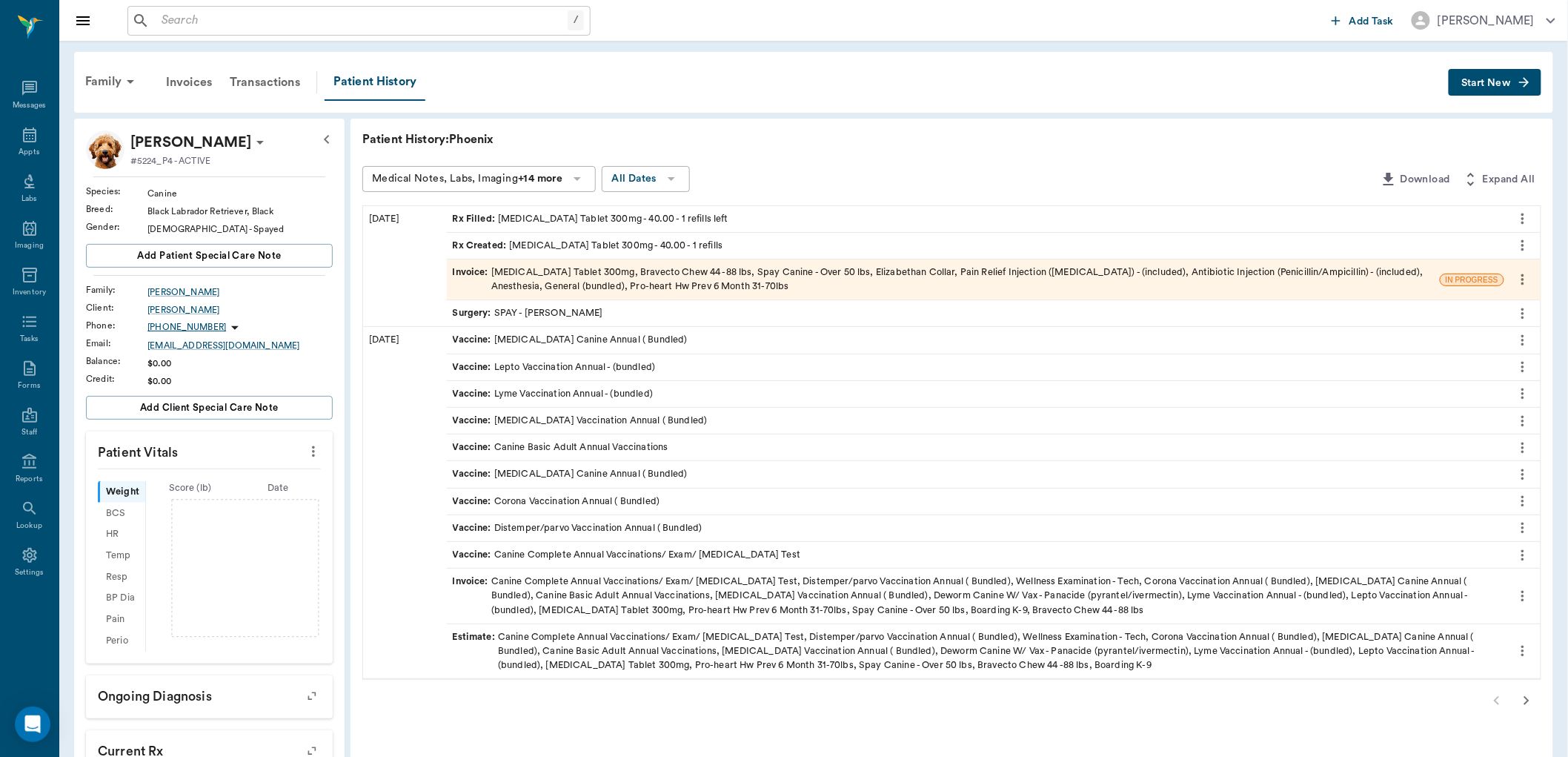
click at [618, 597] on div "Invoice : Canine Complete Annual Vaccinations/ Exam/ Heartworm Test, Distemper/…" at bounding box center [975, 596] width 1046 height 43
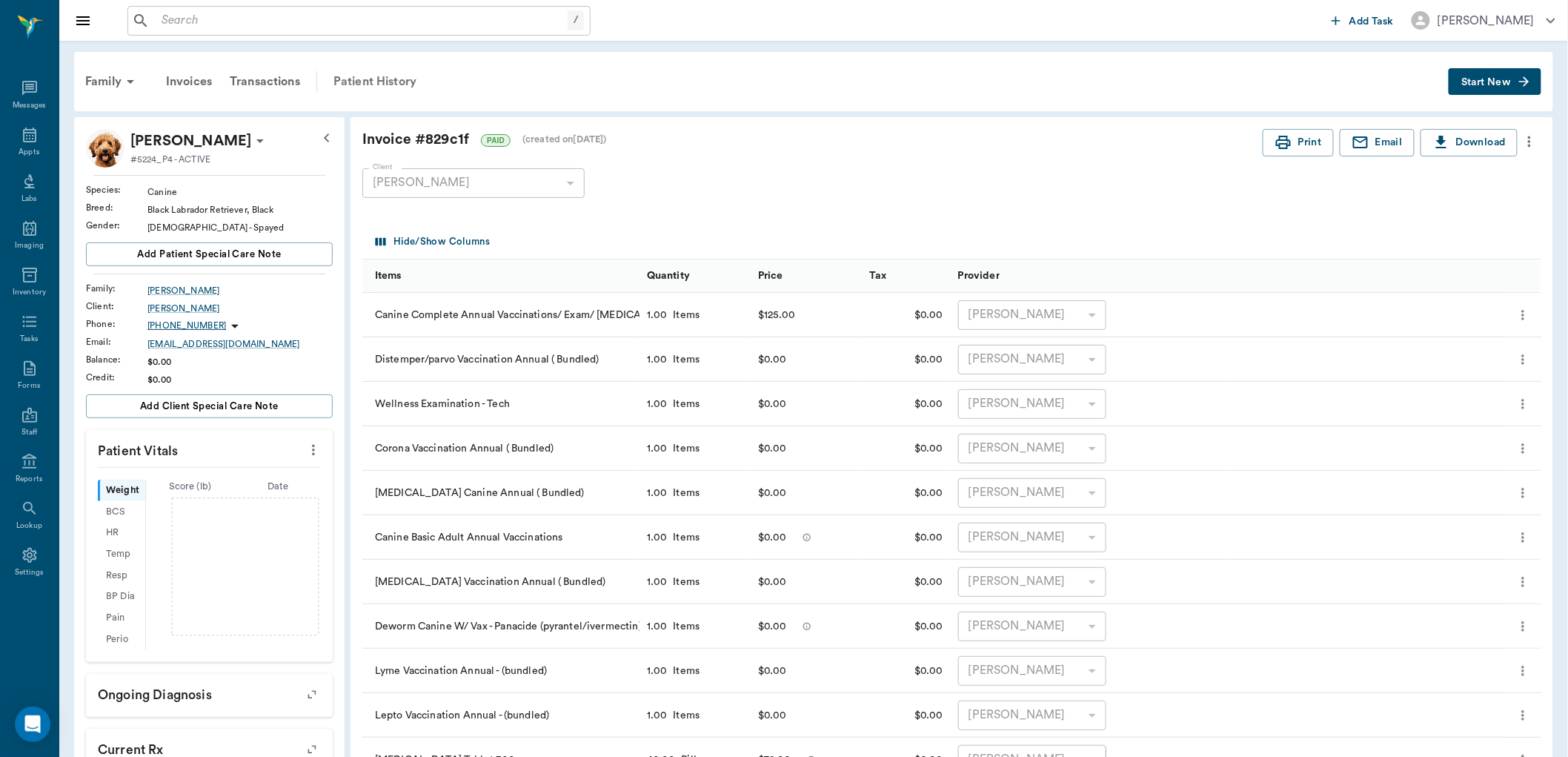
click at [391, 87] on div "Patient History" at bounding box center [375, 82] width 101 height 35
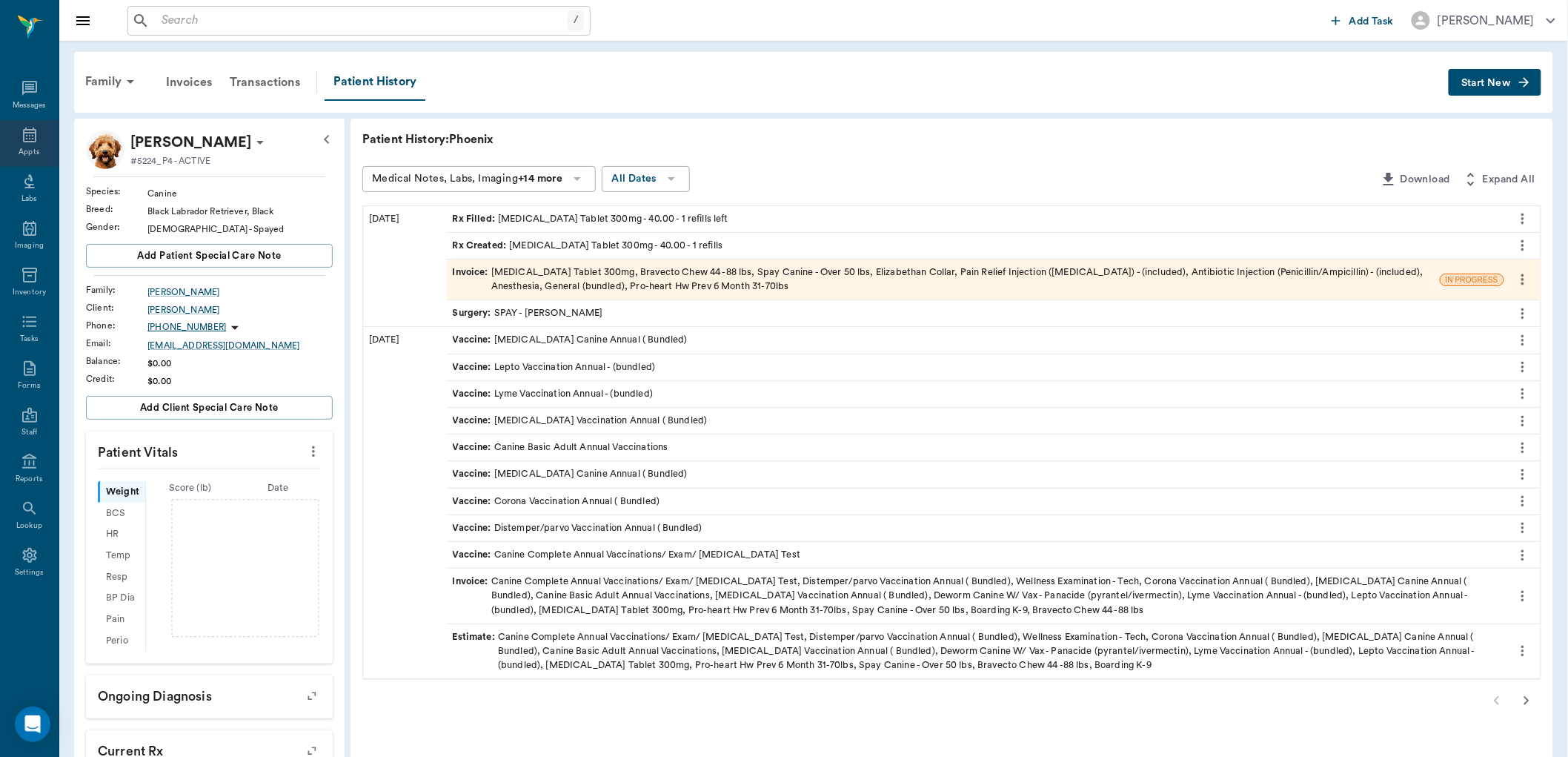
click at [31, 139] on icon at bounding box center [29, 135] width 18 height 18
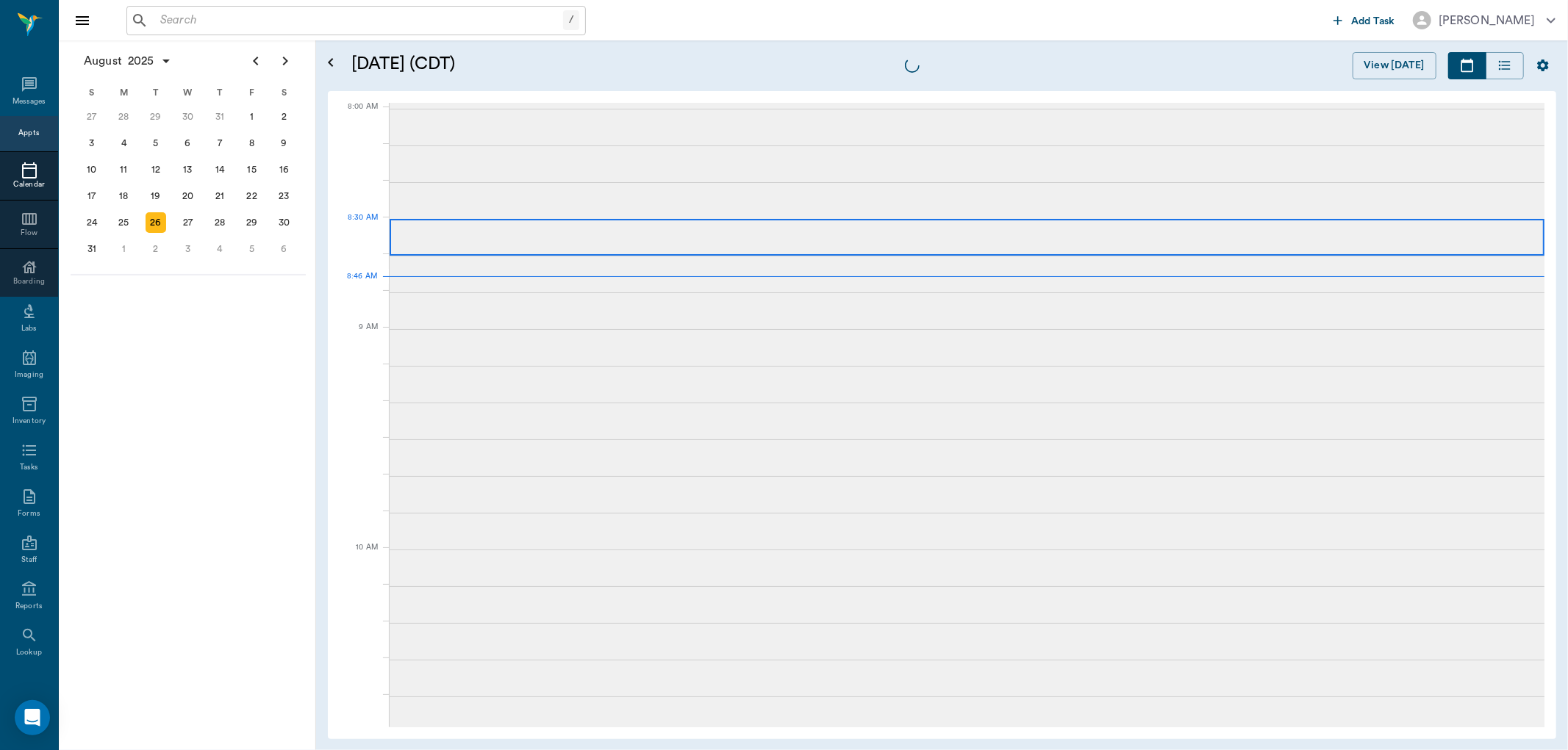
scroll to position [2, 0]
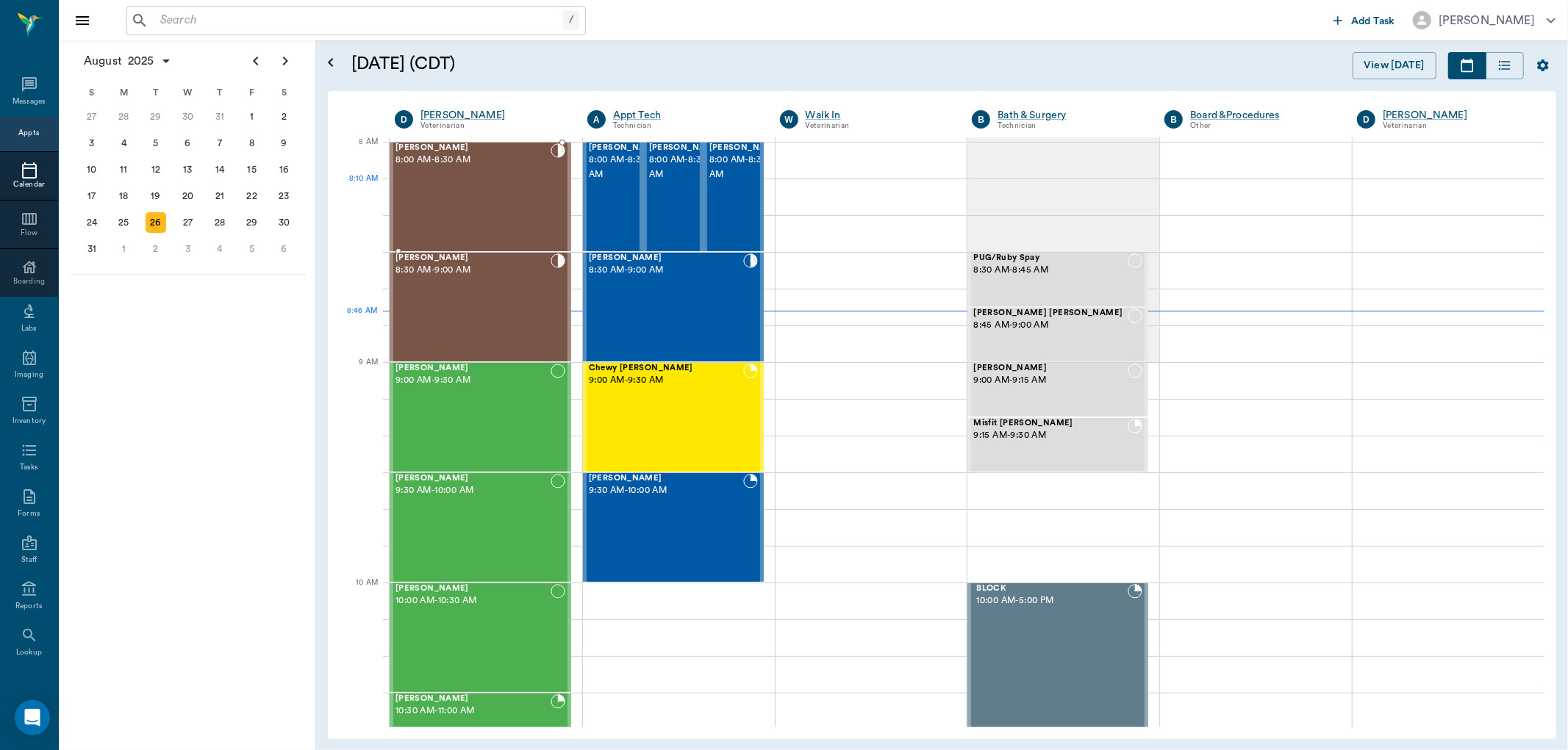
click at [505, 211] on div "[PERSON_NAME] 8:00 AM - 8:30 AM" at bounding box center [473, 197] width 155 height 108
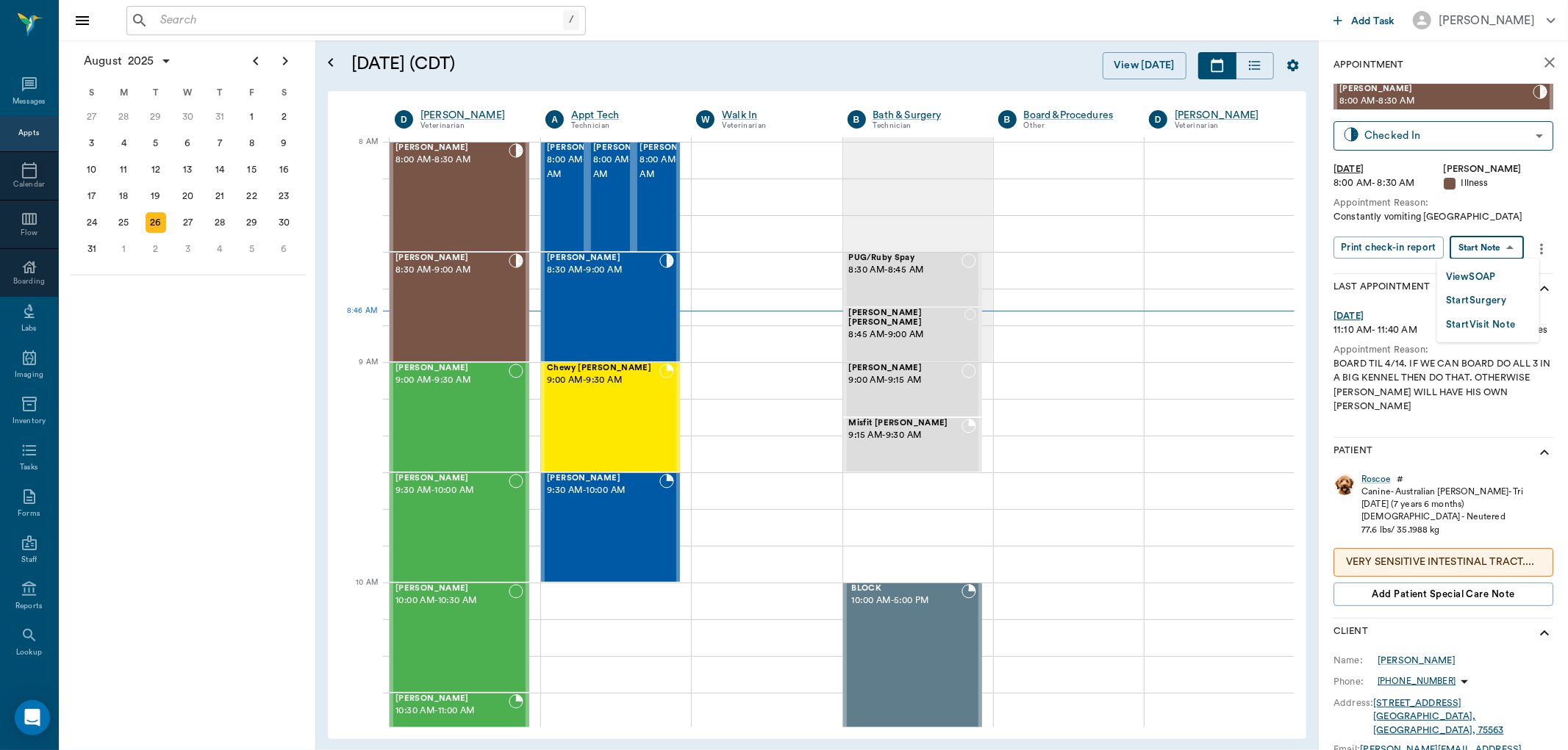
click at [1504, 250] on body "/ ​ Add Task Dr. Bert Ellsworth Nectar Messages Appts Calendar Flow Boarding La…" at bounding box center [784, 375] width 1568 height 750
click at [1486, 270] on button "View SOAP" at bounding box center [1471, 278] width 50 height 17
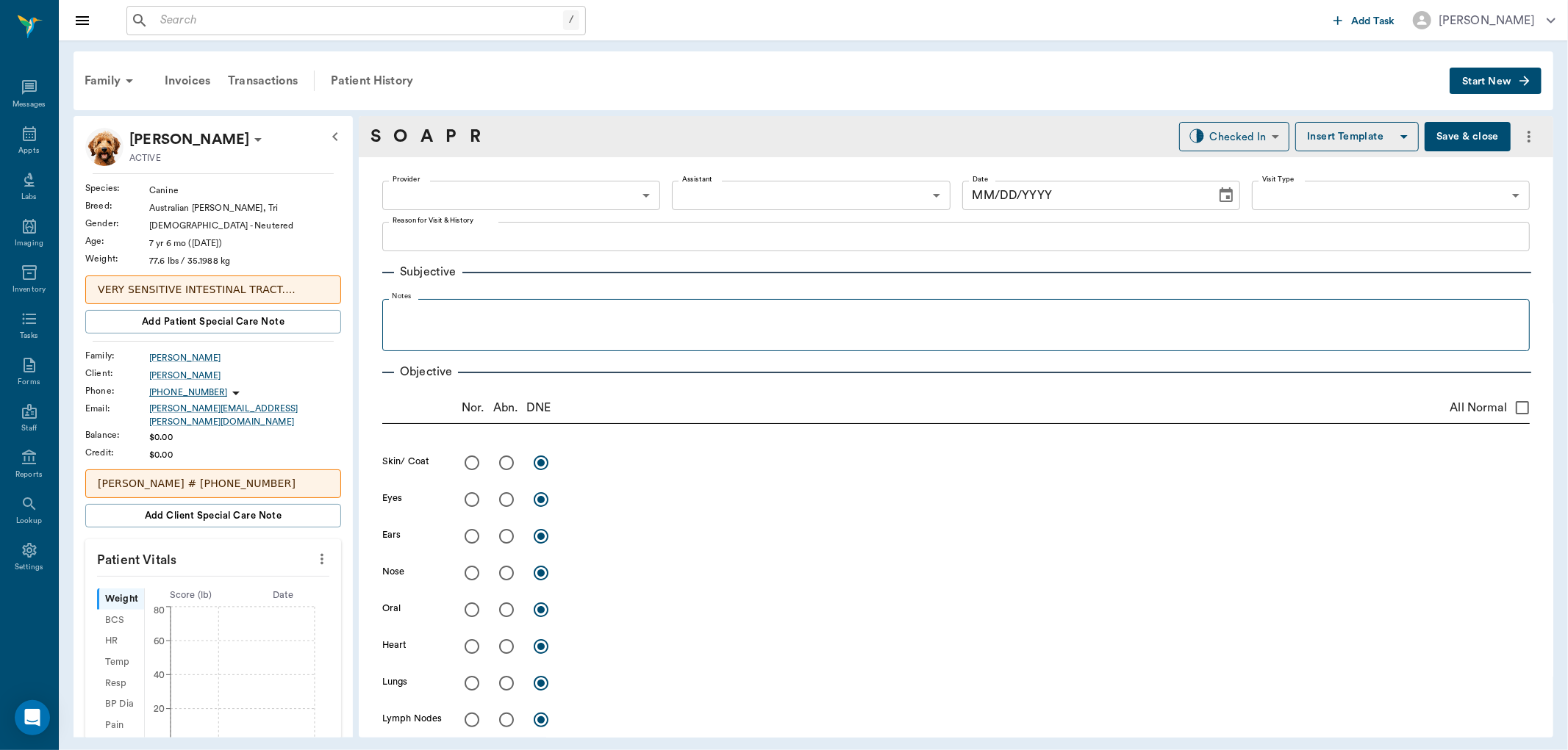
type input "63ec2f075fda476ae8351a4d"
type input "65d2be4f46e3a538d89b8c15"
type textarea "Constantly vomiting [GEOGRAPHIC_DATA]"
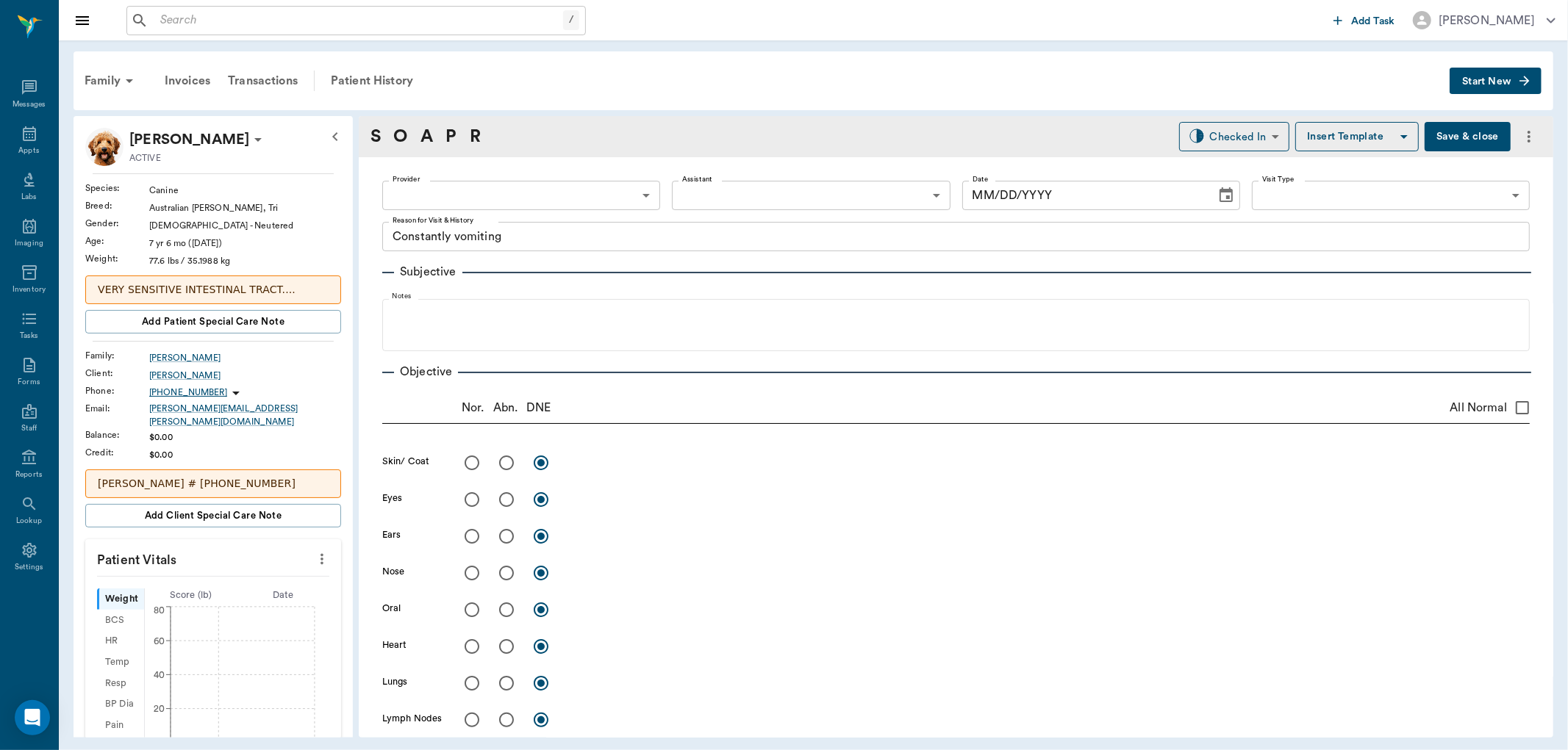
type input "[DATE]"
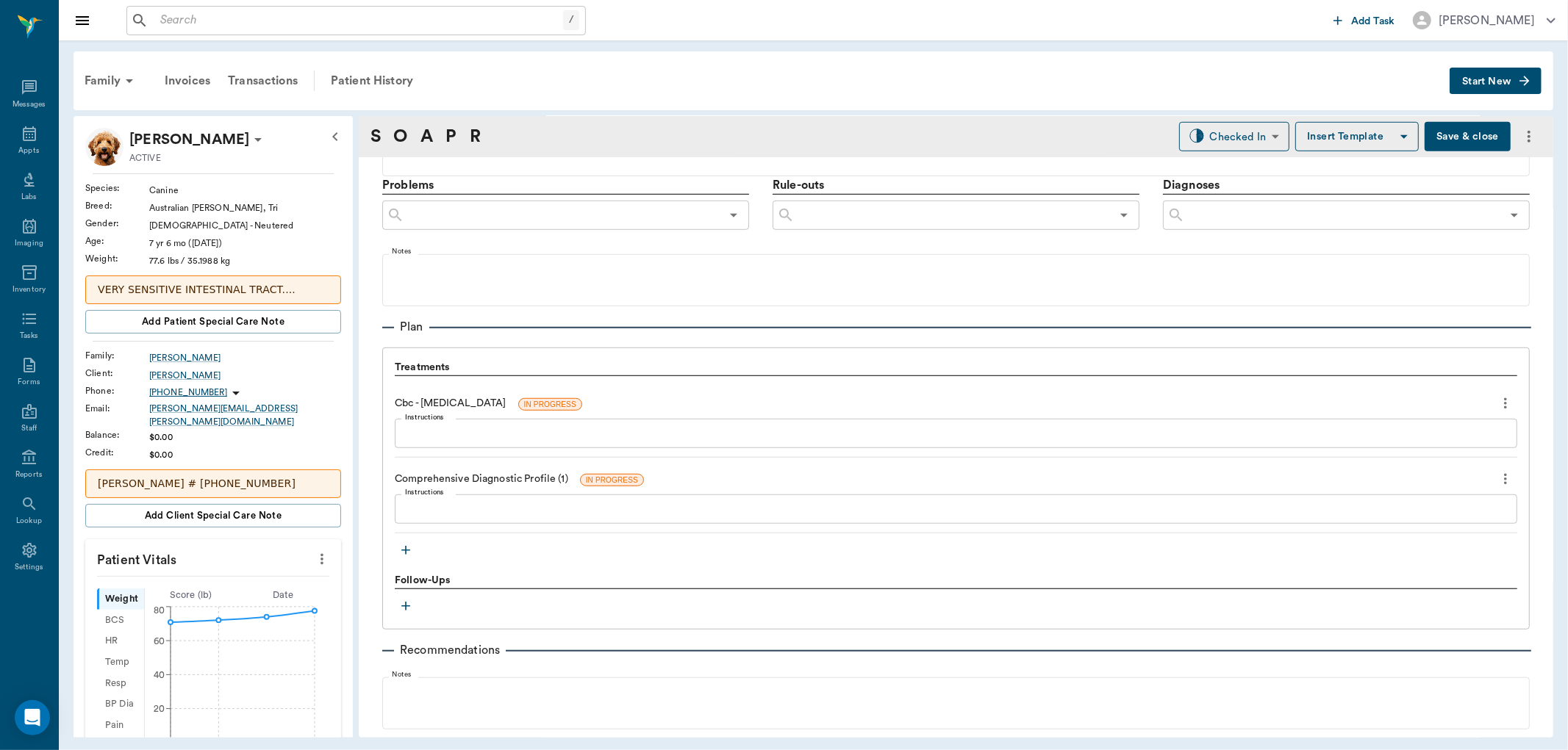
scroll to position [979, 0]
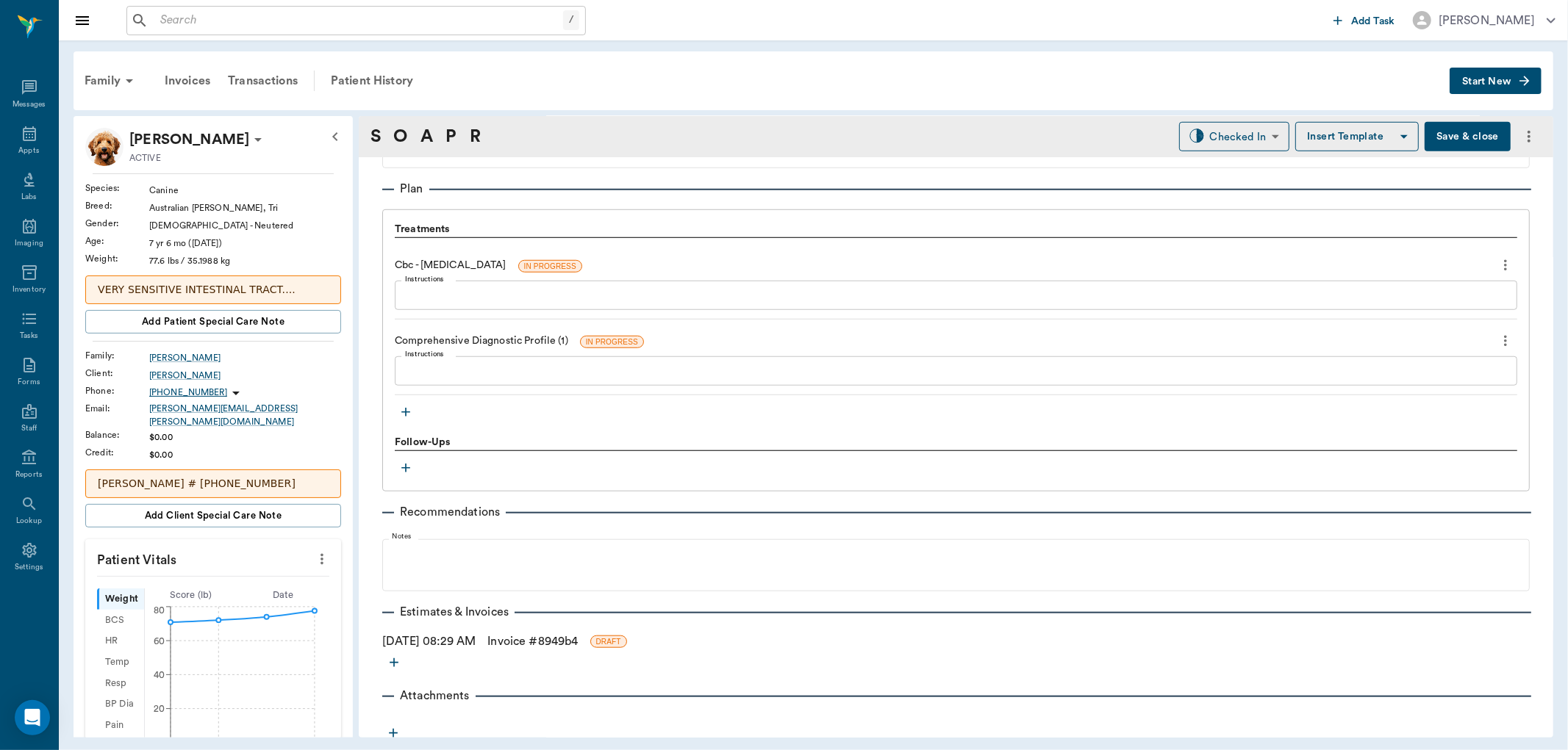
click at [405, 412] on icon "button" at bounding box center [406, 413] width 9 height 9
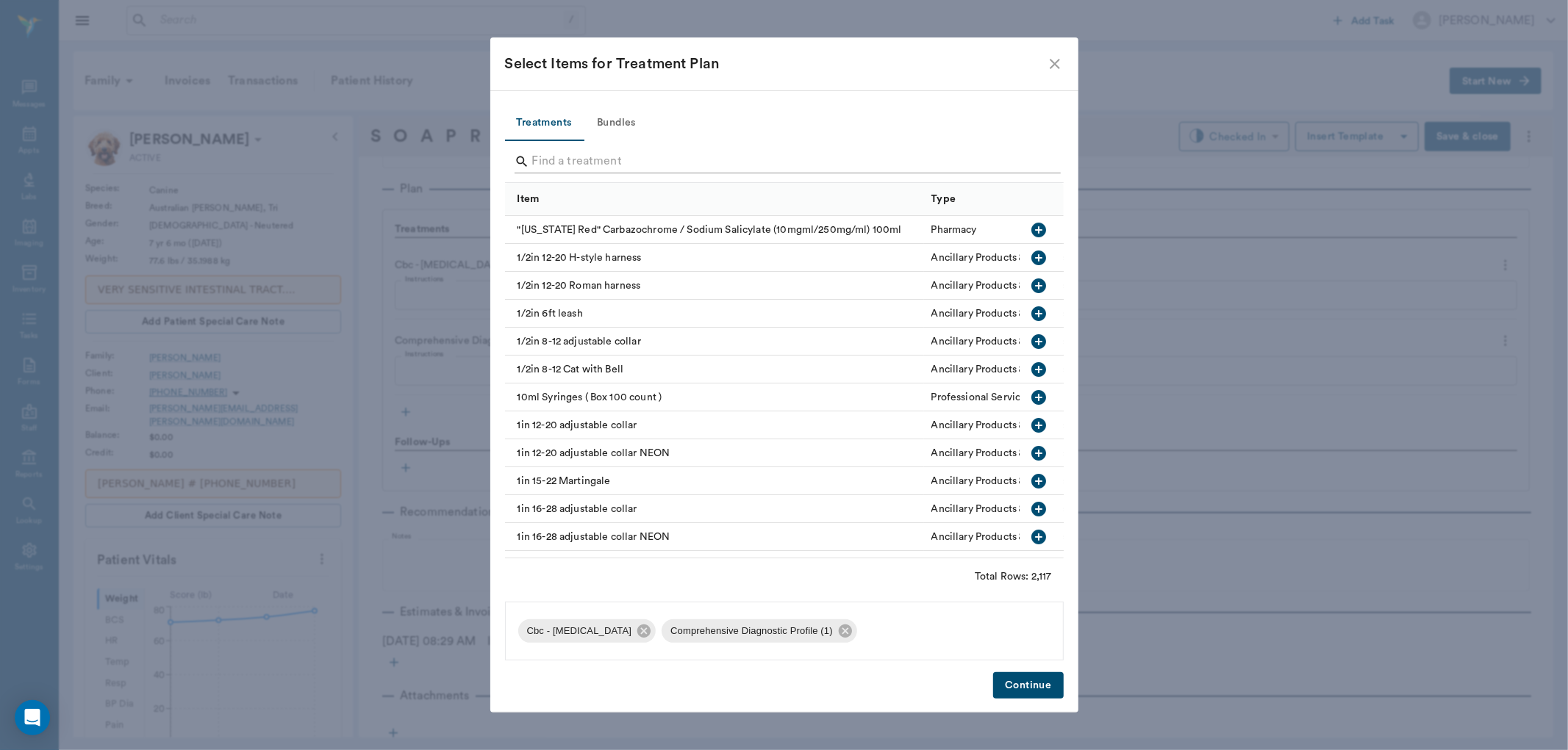
click at [575, 159] on input "Search" at bounding box center [785, 162] width 507 height 24
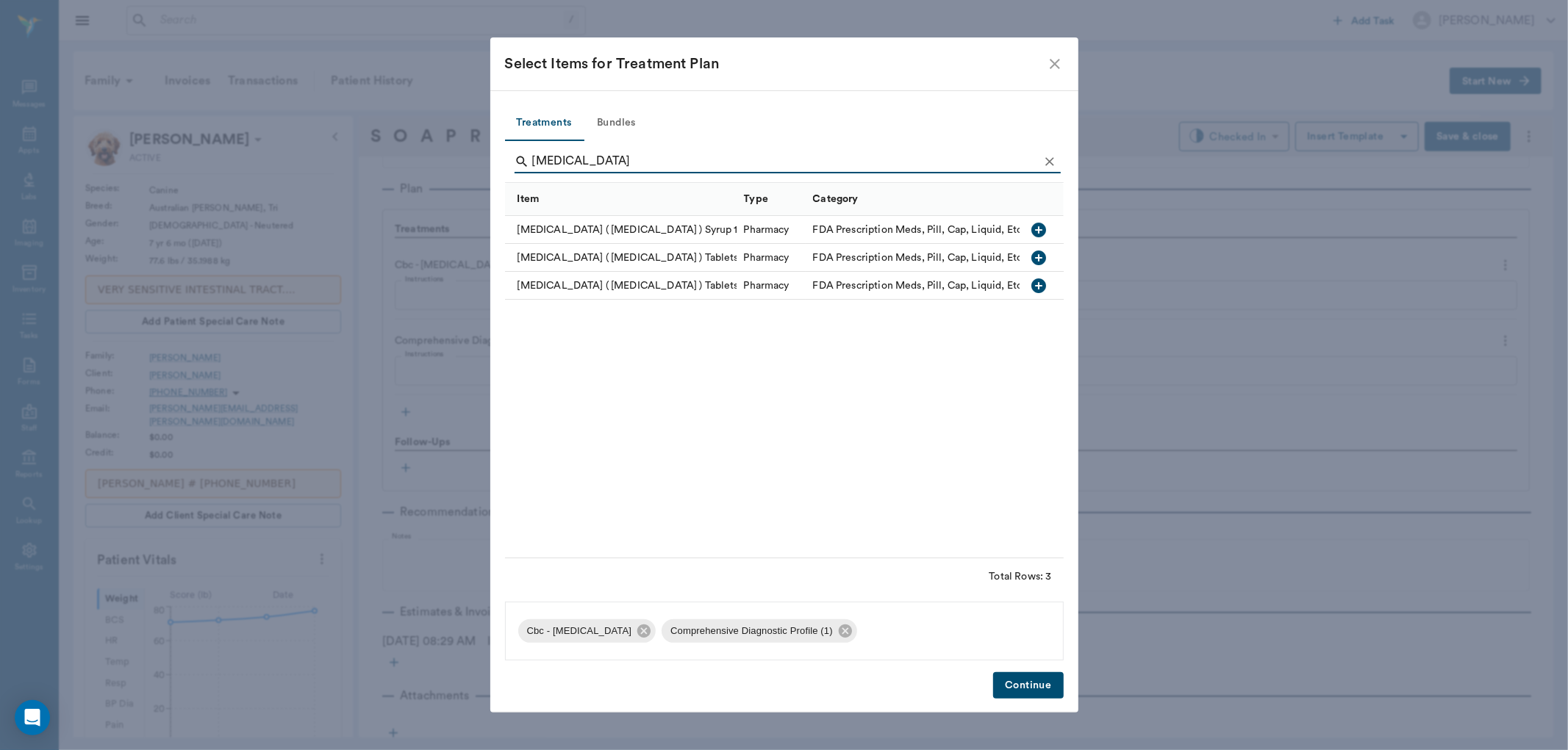
type input "Reglan"
click at [1038, 258] on icon "button" at bounding box center [1038, 257] width 17 height 17
click at [1033, 679] on button "Continue" at bounding box center [1028, 686] width 70 height 28
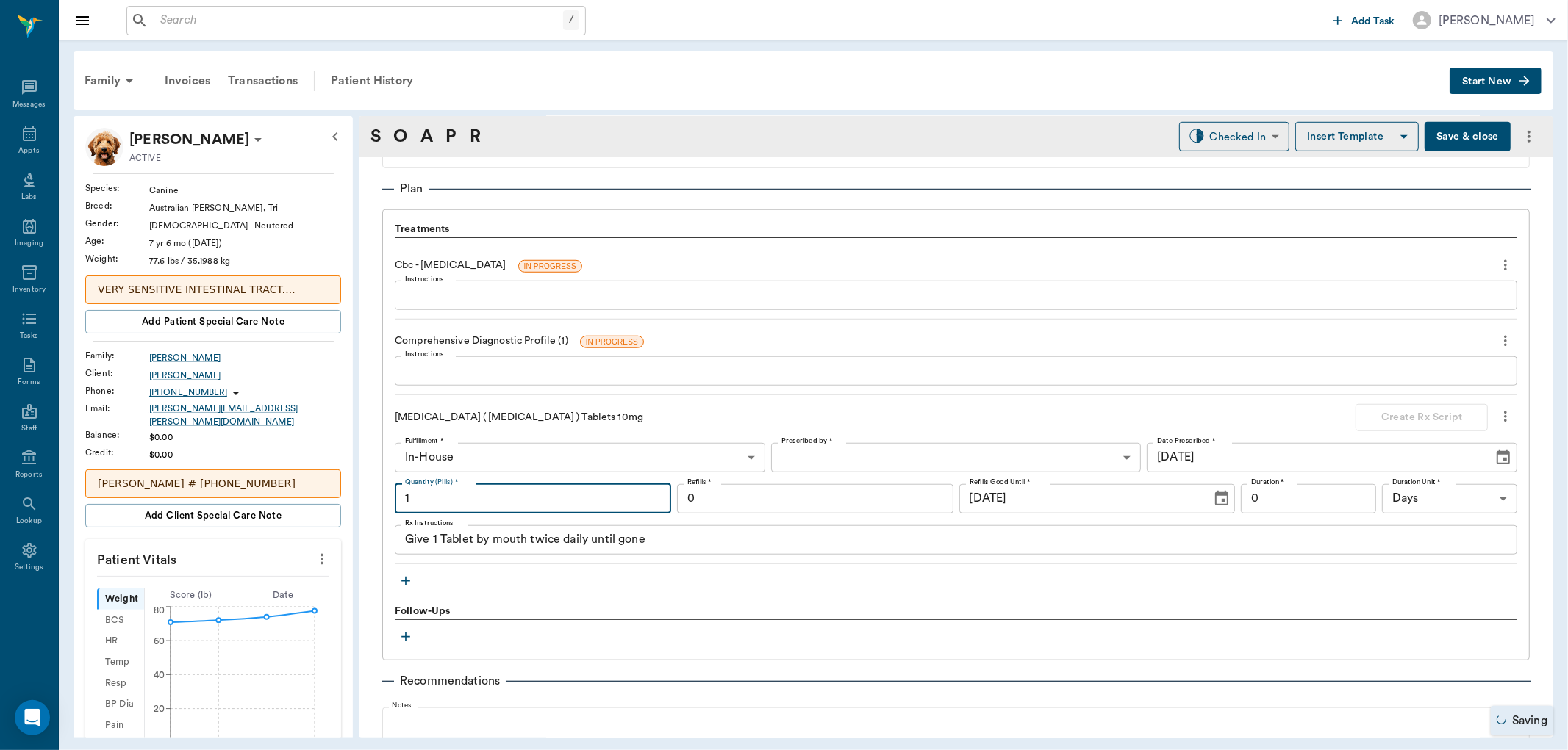
click at [497, 494] on input "1" at bounding box center [532, 499] width 277 height 29
type input "30"
click at [1298, 497] on input "0" at bounding box center [1308, 499] width 135 height 29
type input "15"
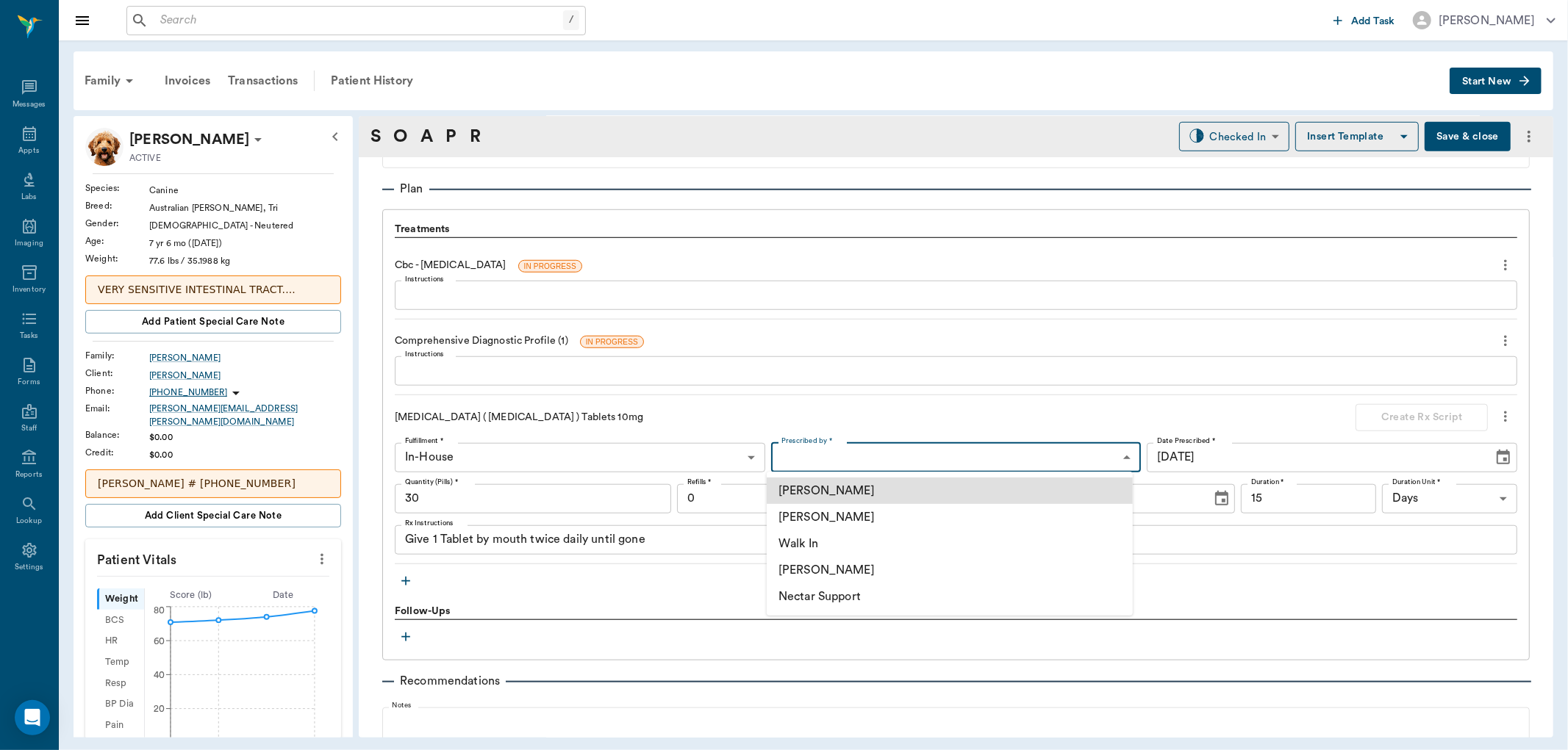
click at [957, 456] on body "/ ​ Add Task Dr. Bert Ellsworth Nectar Messages Appts Labs Imaging Inventory Ta…" at bounding box center [784, 375] width 1568 height 750
click at [890, 518] on li "[PERSON_NAME]" at bounding box center [950, 517] width 366 height 27
type input "63ec2f075fda476ae8351a4d"
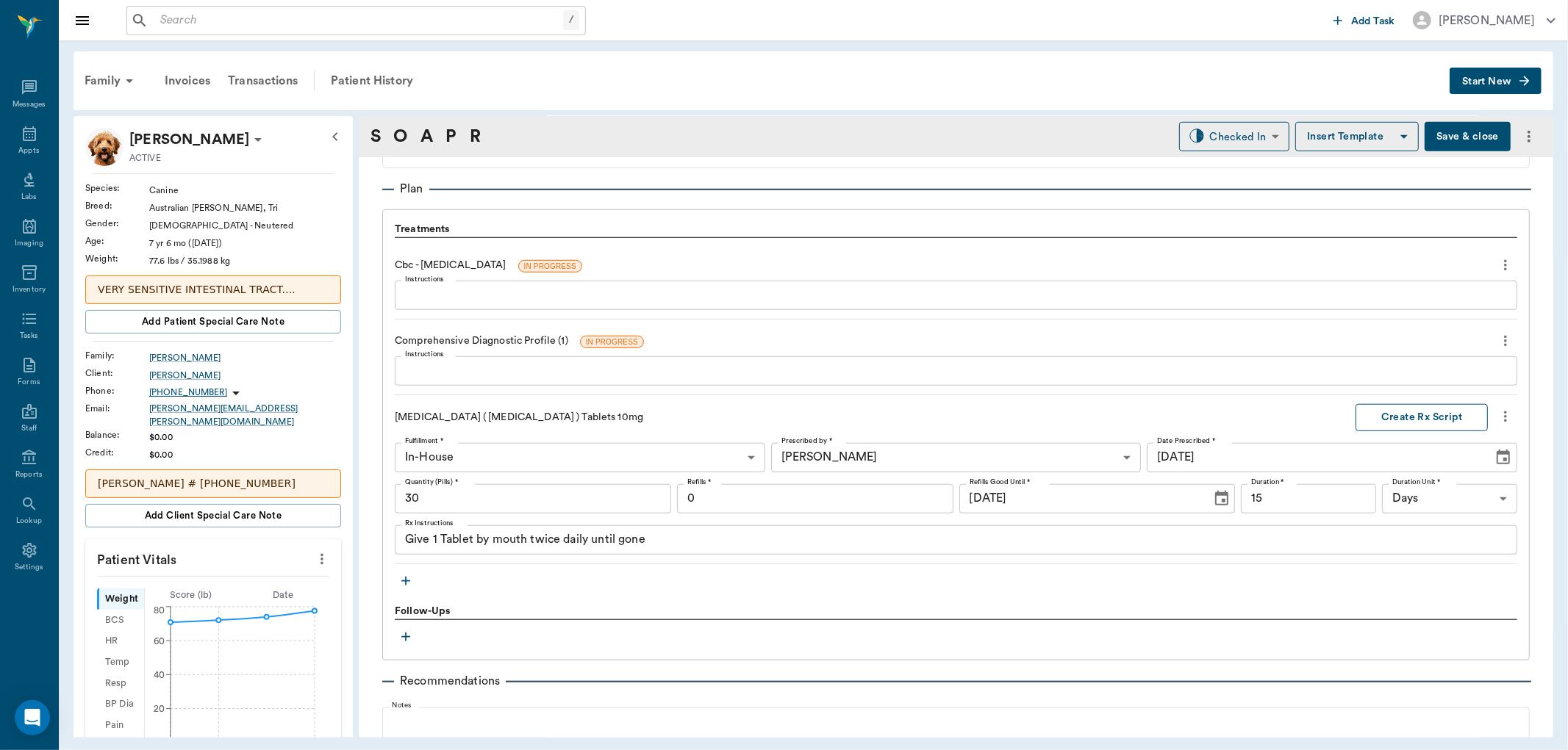
click at [1390, 410] on button "Create Rx Script" at bounding box center [1422, 418] width 132 height 28
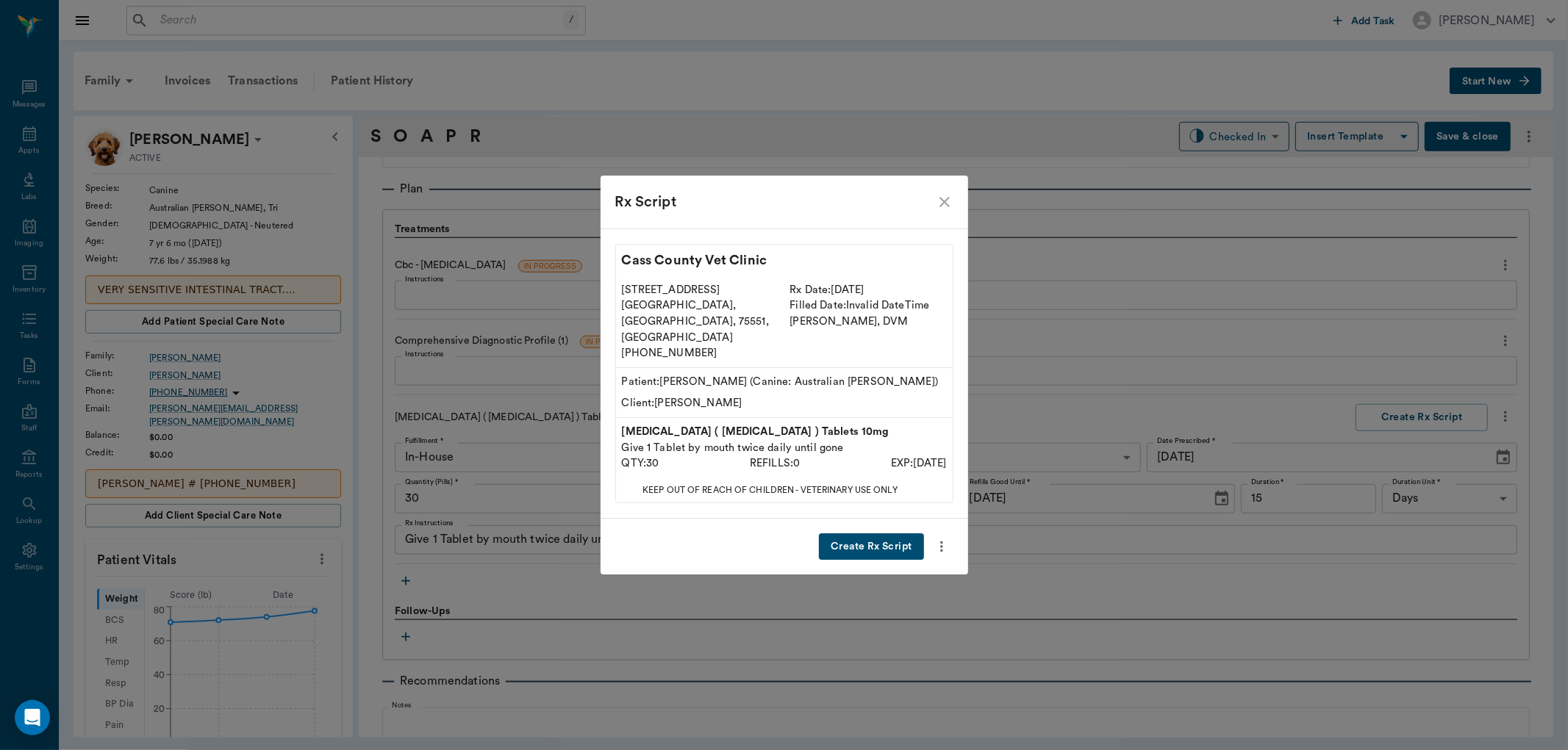
click at [895, 533] on button "Create Rx Script" at bounding box center [871, 547] width 105 height 28
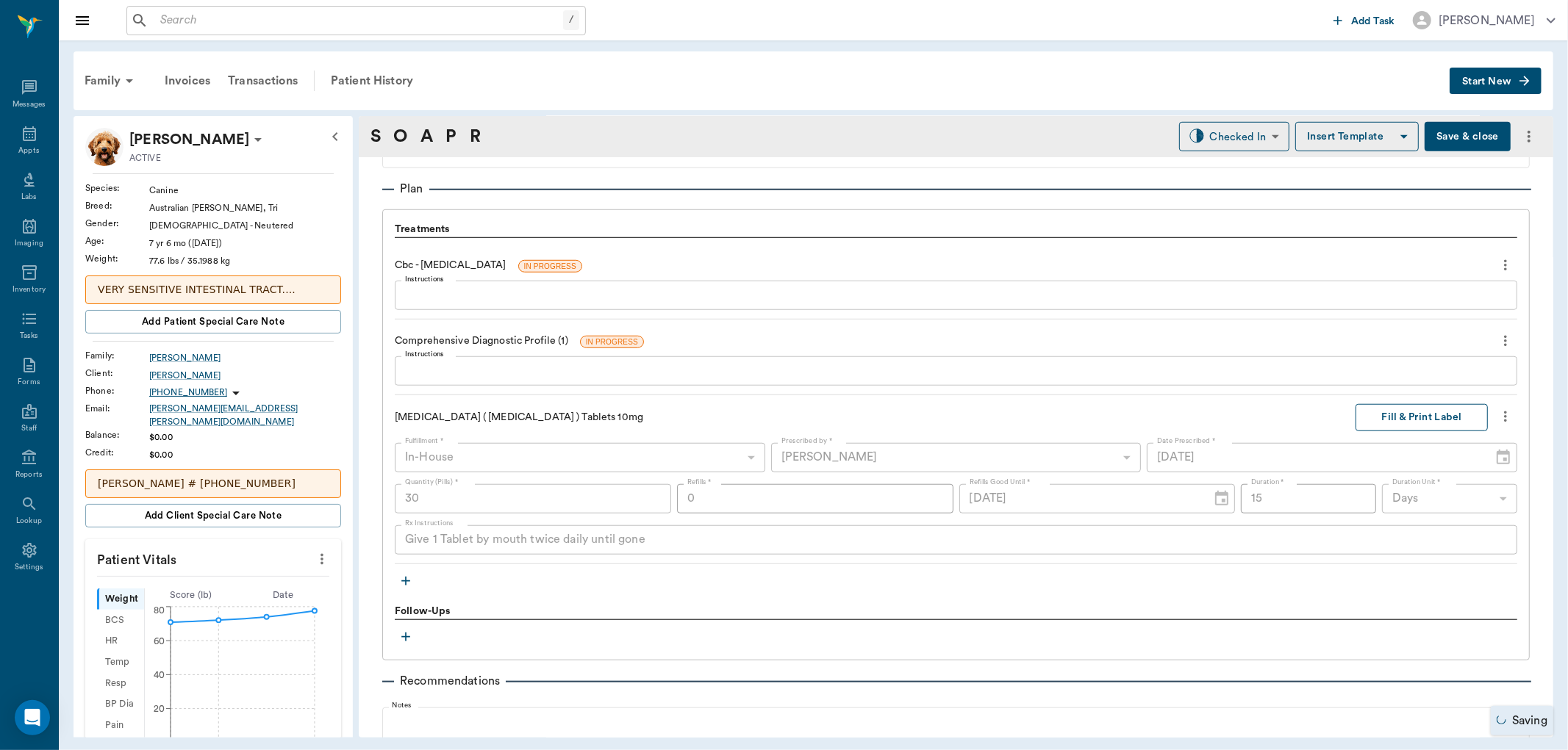
click at [1413, 415] on button "Fill & Print Label" at bounding box center [1422, 418] width 132 height 28
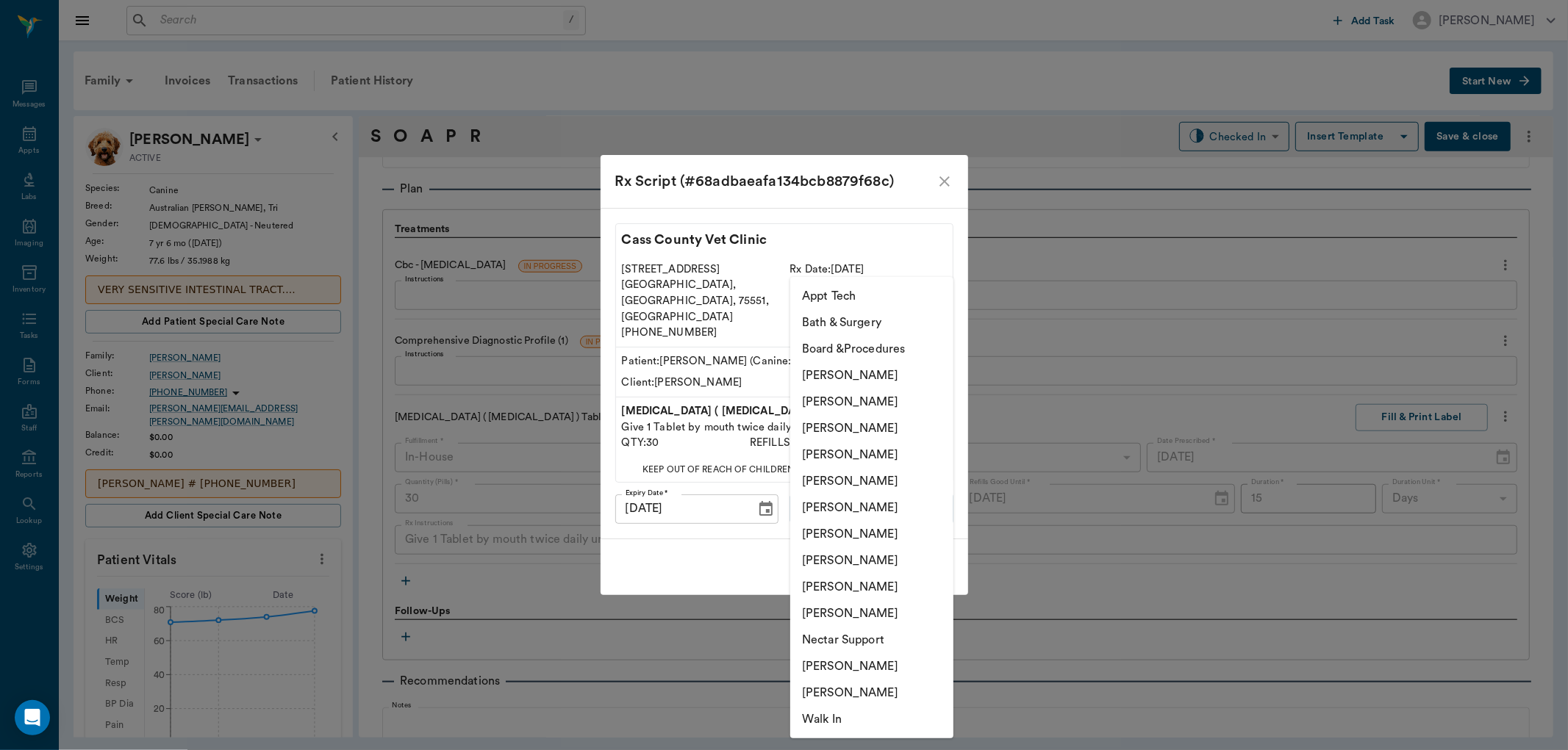
click at [907, 498] on body "/ ​ Add Task Dr. Bert Ellsworth Nectar Messages Appts Labs Imaging Inventory Ta…" at bounding box center [784, 375] width 1568 height 750
click at [887, 423] on li "[PERSON_NAME]" at bounding box center [871, 428] width 163 height 27
type input "63ec2f075fda476ae8351a4d"
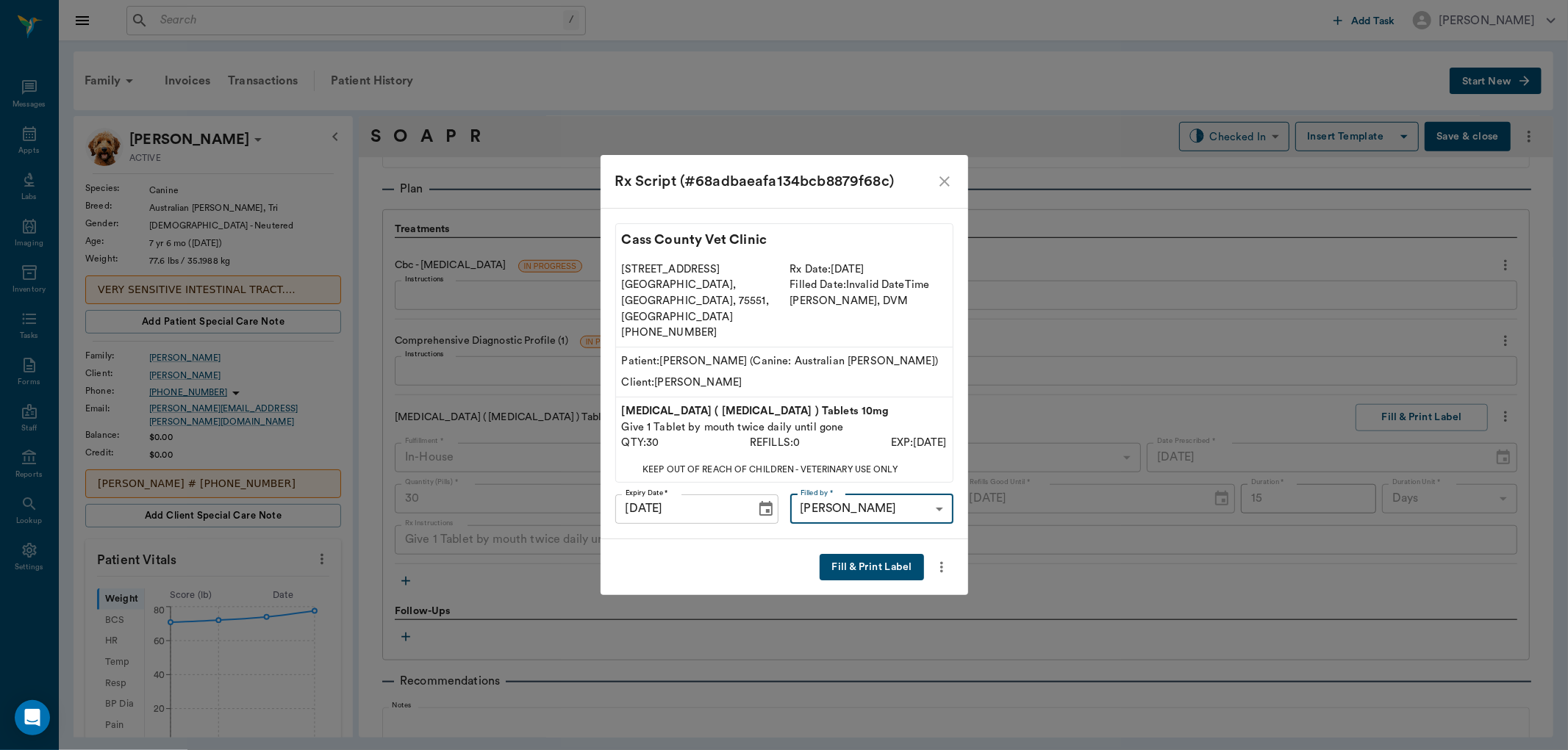
click at [877, 554] on button "Fill & Print Label" at bounding box center [871, 568] width 104 height 28
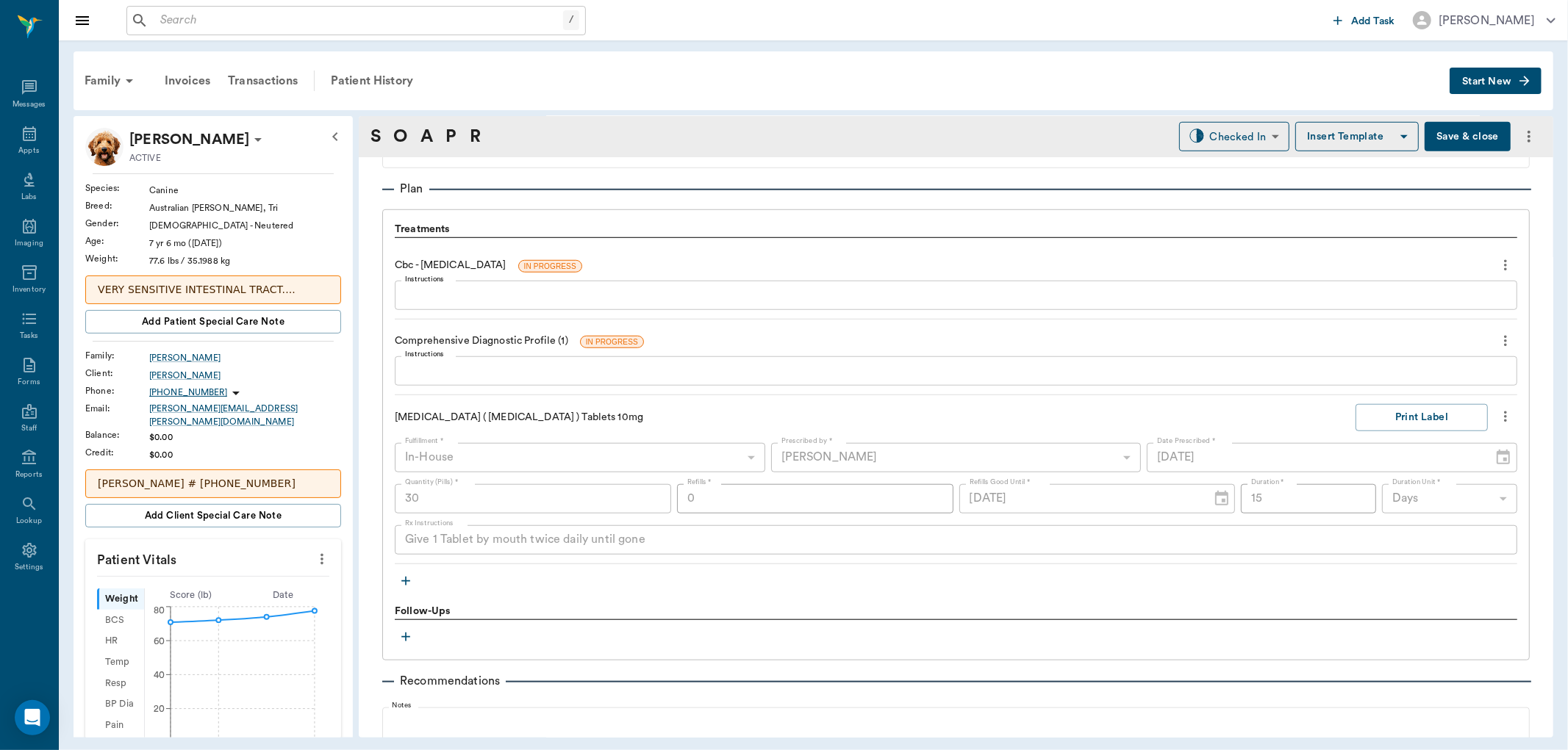
click at [406, 579] on icon "button" at bounding box center [406, 581] width 9 height 9
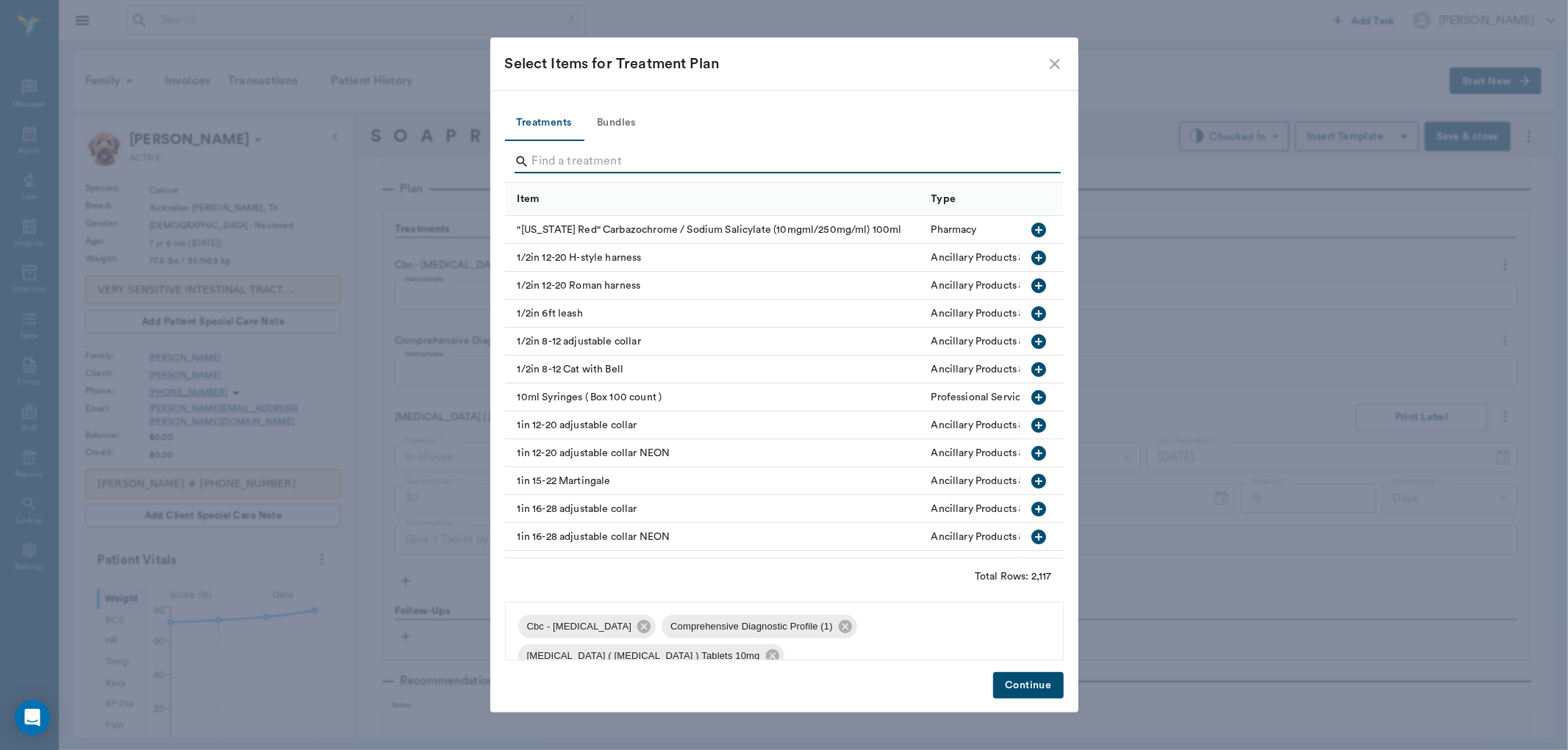
click at [583, 159] on input "Search" at bounding box center [785, 162] width 507 height 24
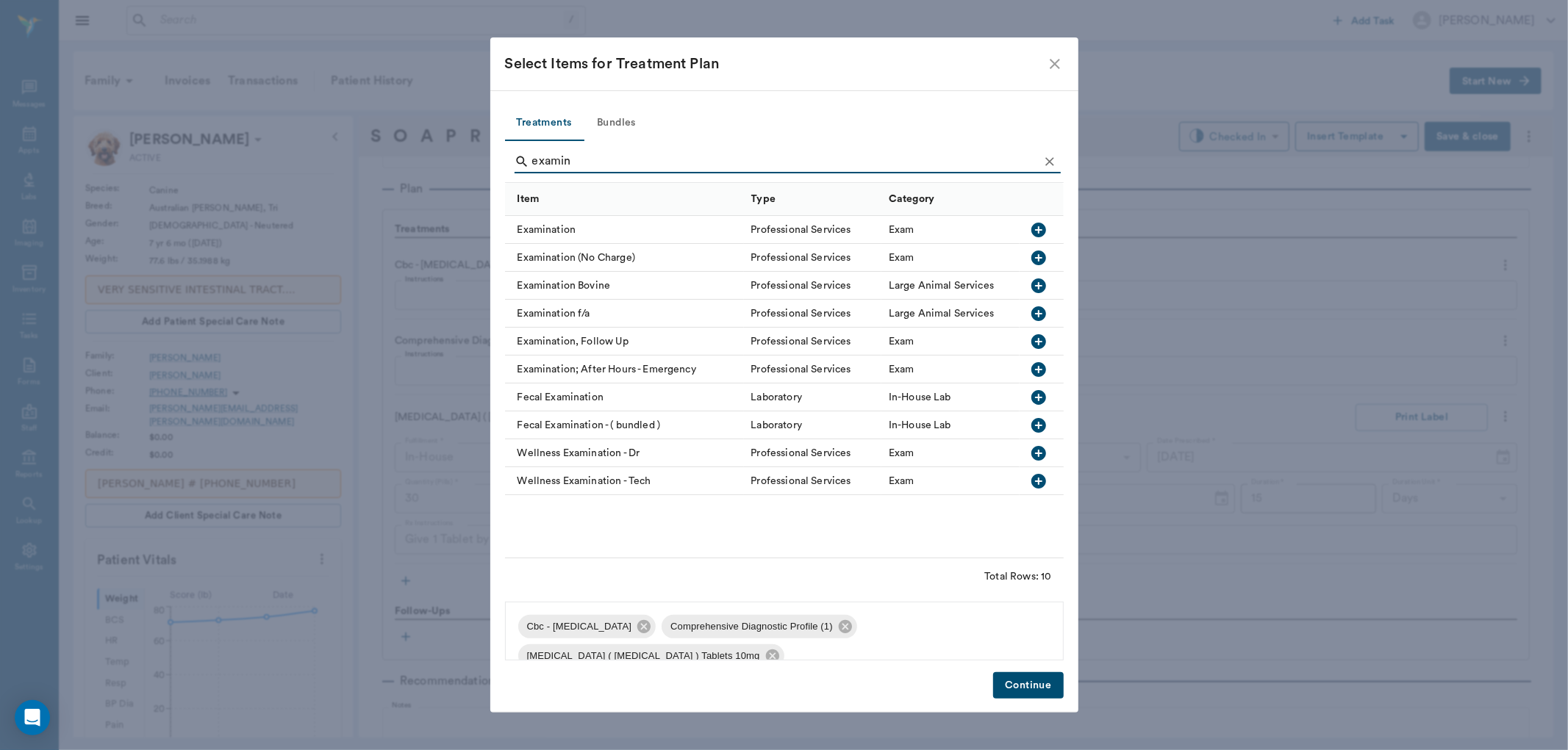
type input "examin"
click at [1036, 229] on icon "button" at bounding box center [1038, 230] width 17 height 17
click at [1027, 675] on button "Continue" at bounding box center [1028, 686] width 70 height 28
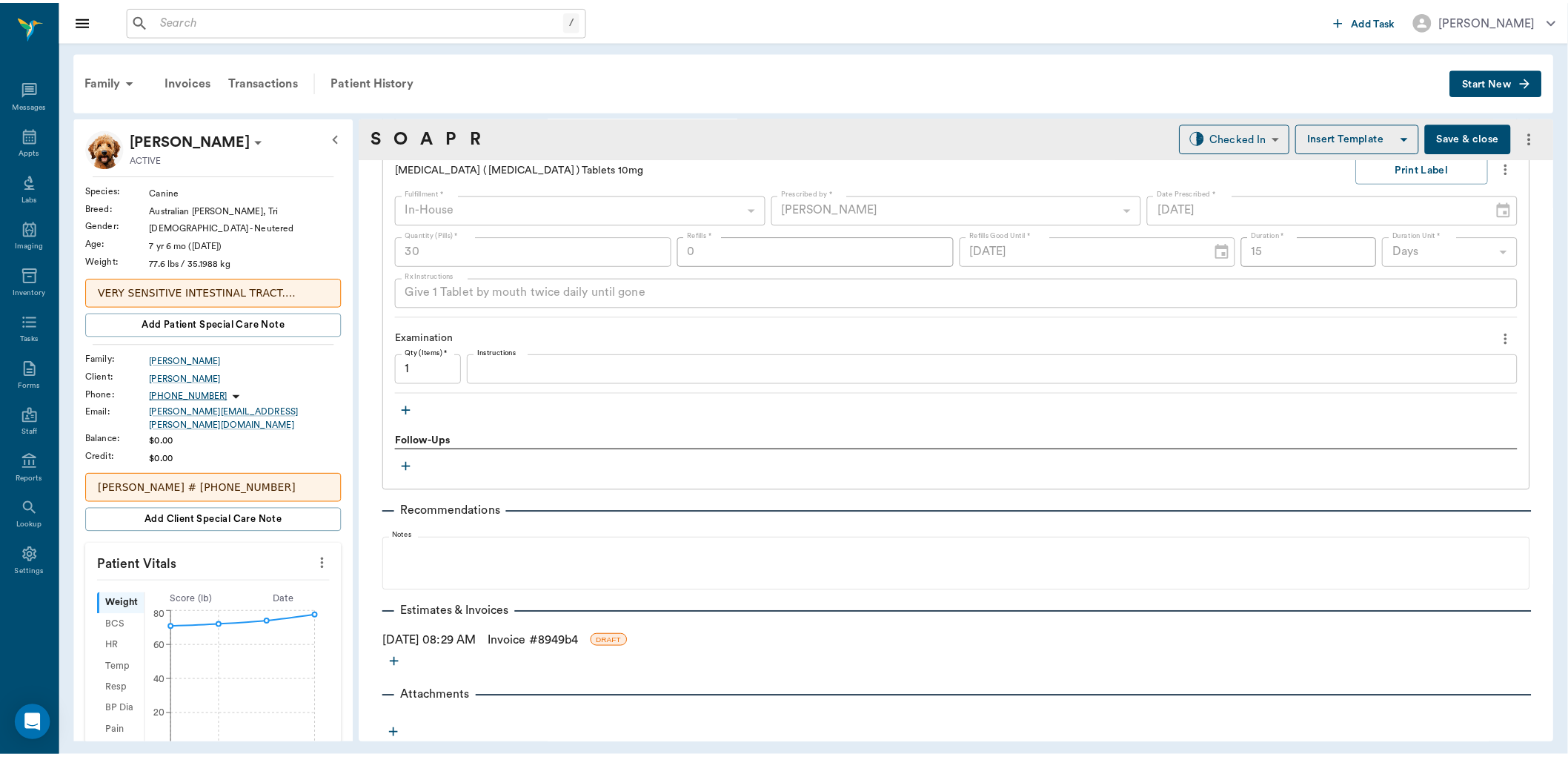
scroll to position [1241, 0]
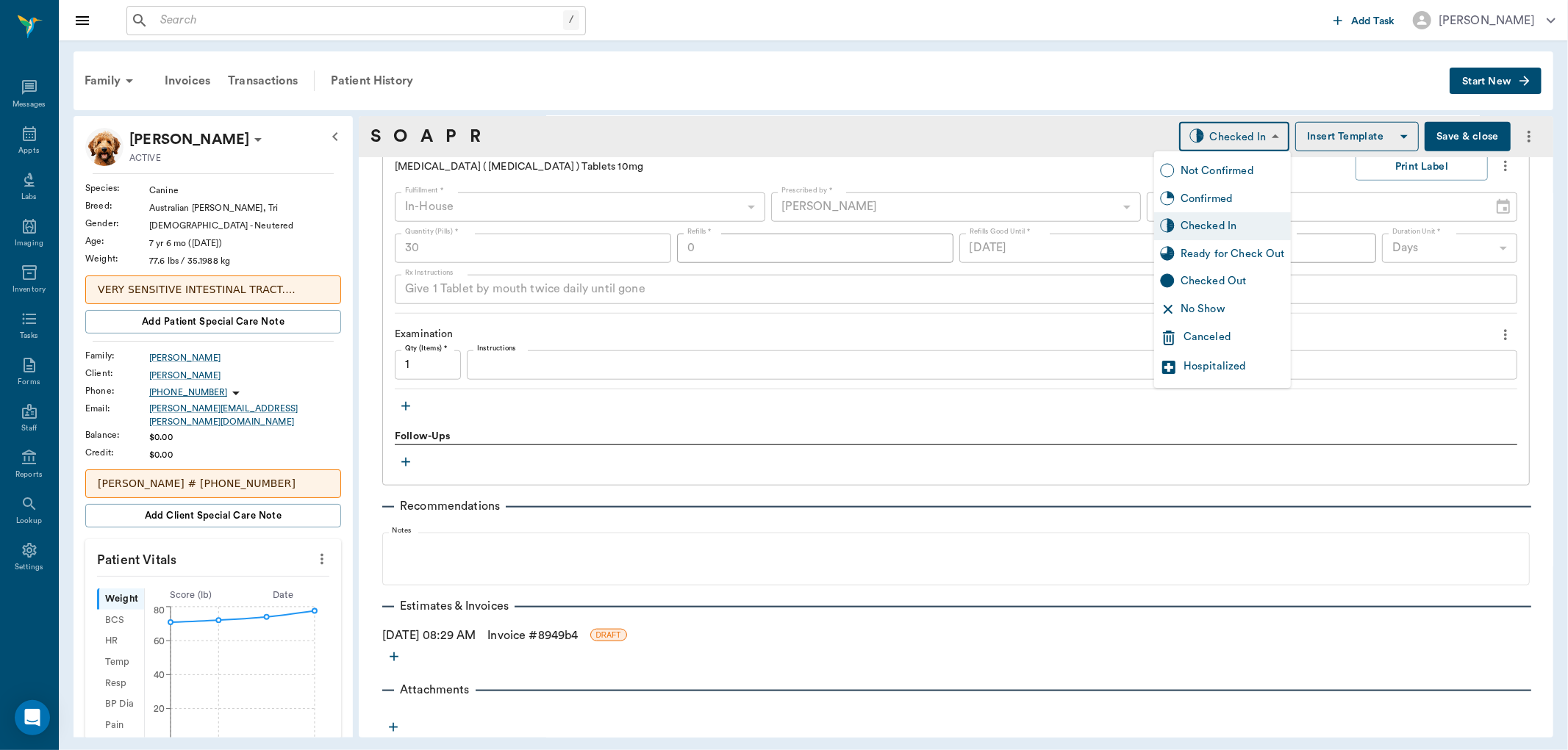
click at [1252, 137] on body "/ ​ Add Task Dr. Bert Ellsworth Nectar Messages Appts Labs Imaging Inventory Ta…" at bounding box center [784, 375] width 1568 height 750
click at [1222, 255] on div "Ready for Check Out" at bounding box center [1233, 255] width 105 height 17
type input "READY_TO_CHECKOUT"
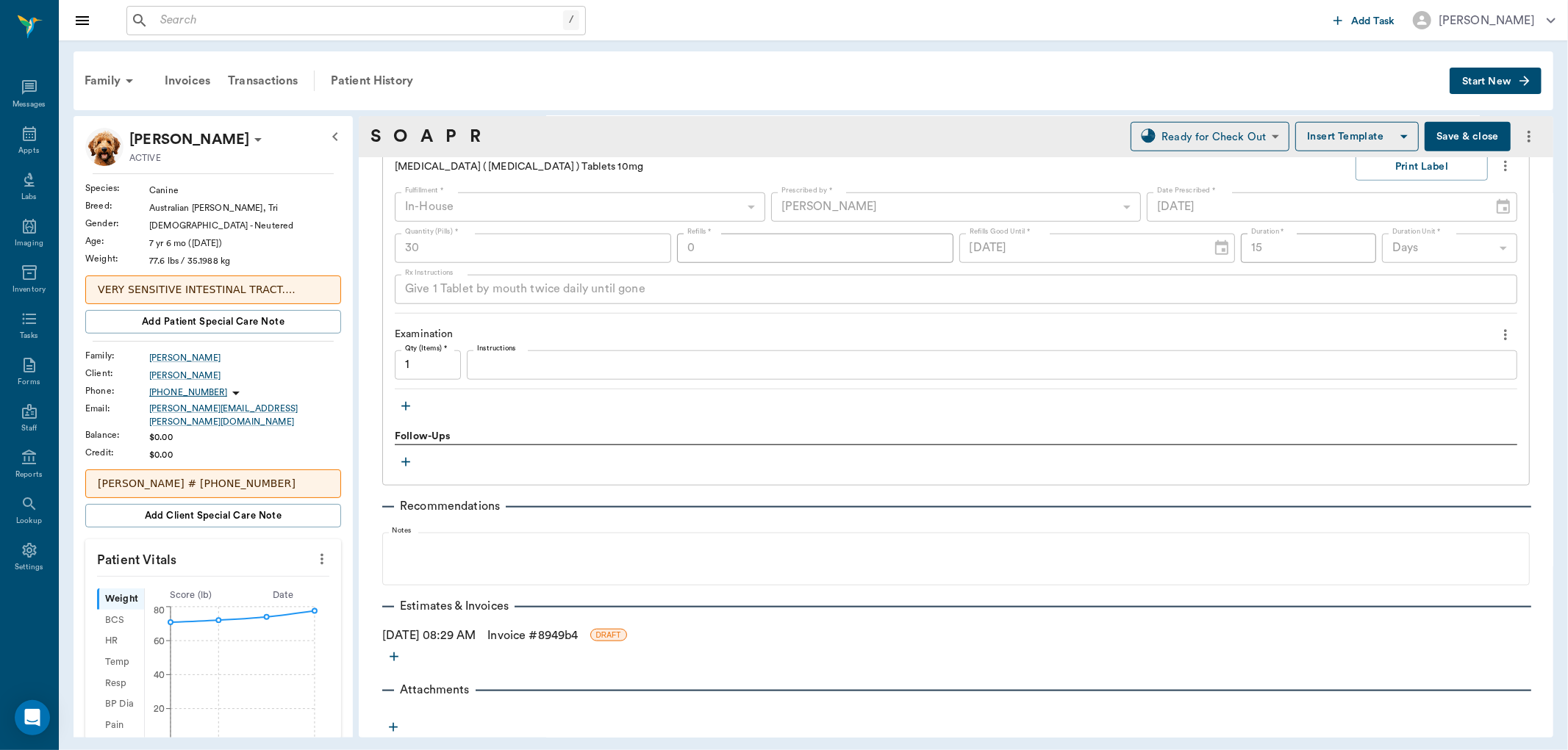
click at [528, 635] on link "Invoice # 8949b4" at bounding box center [532, 635] width 90 height 17
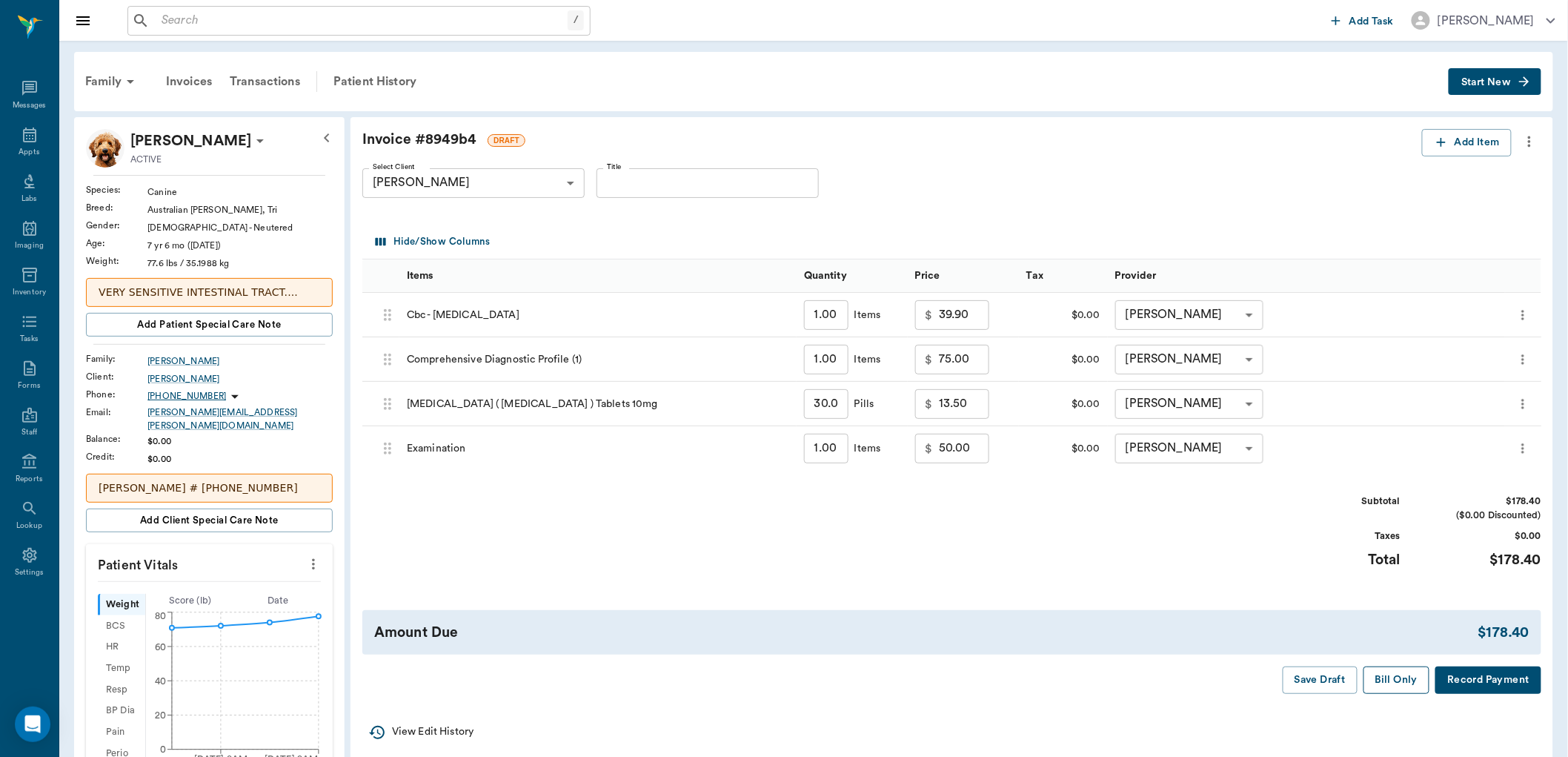
click at [1401, 669] on button "Bill Only" at bounding box center [1397, 681] width 67 height 28
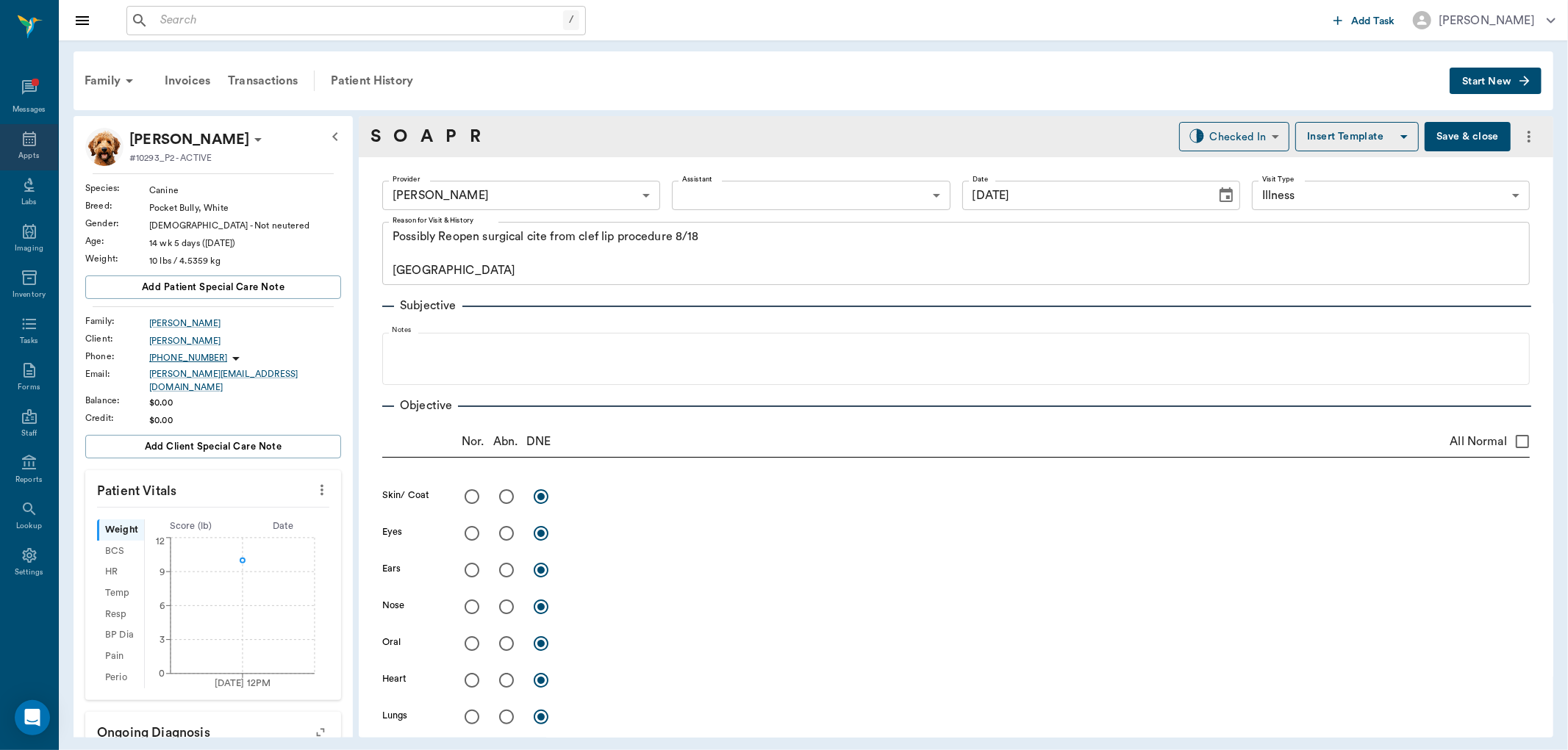
click at [30, 143] on icon at bounding box center [29, 138] width 17 height 17
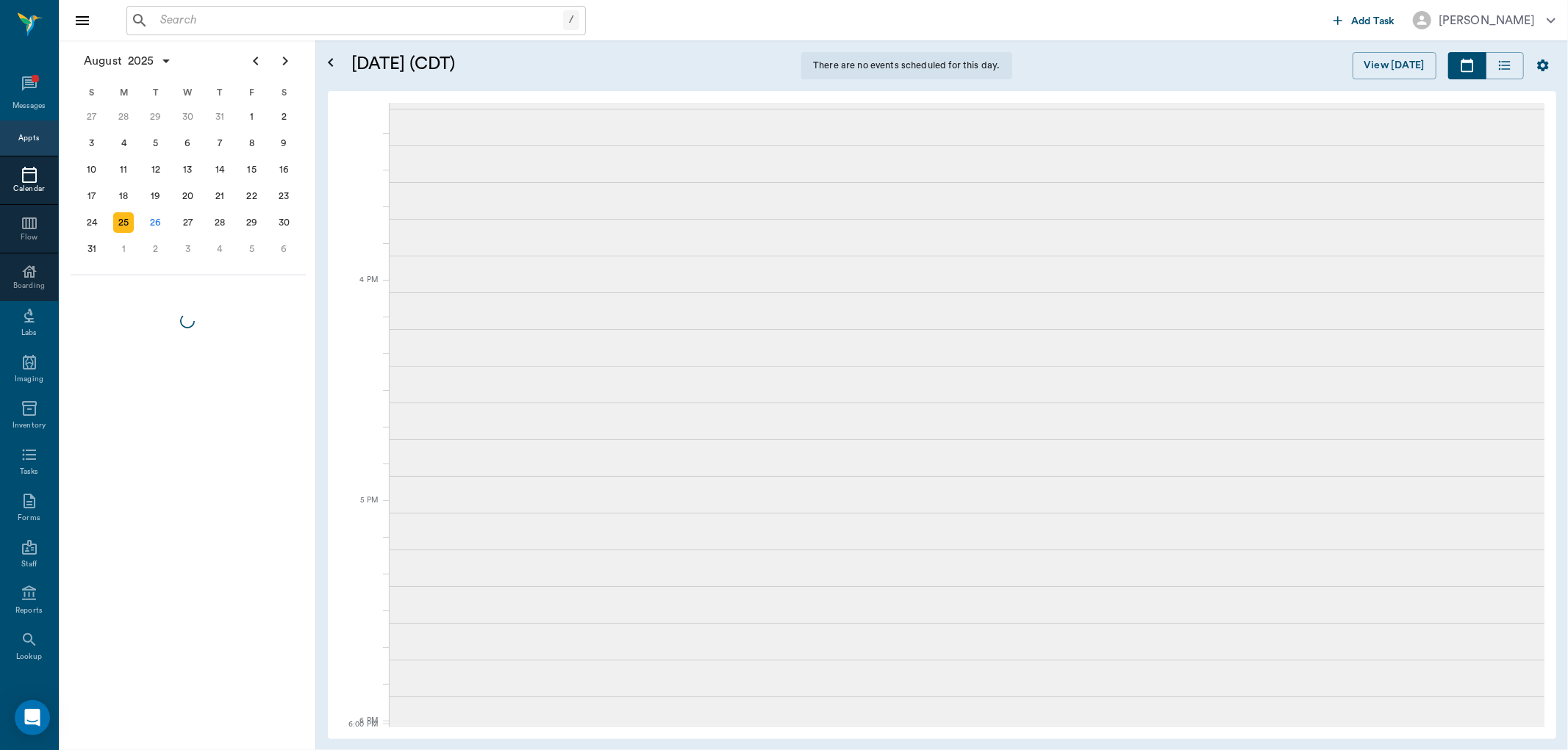
scroll to position [1591, 0]
click at [20, 84] on icon at bounding box center [29, 84] width 17 height 17
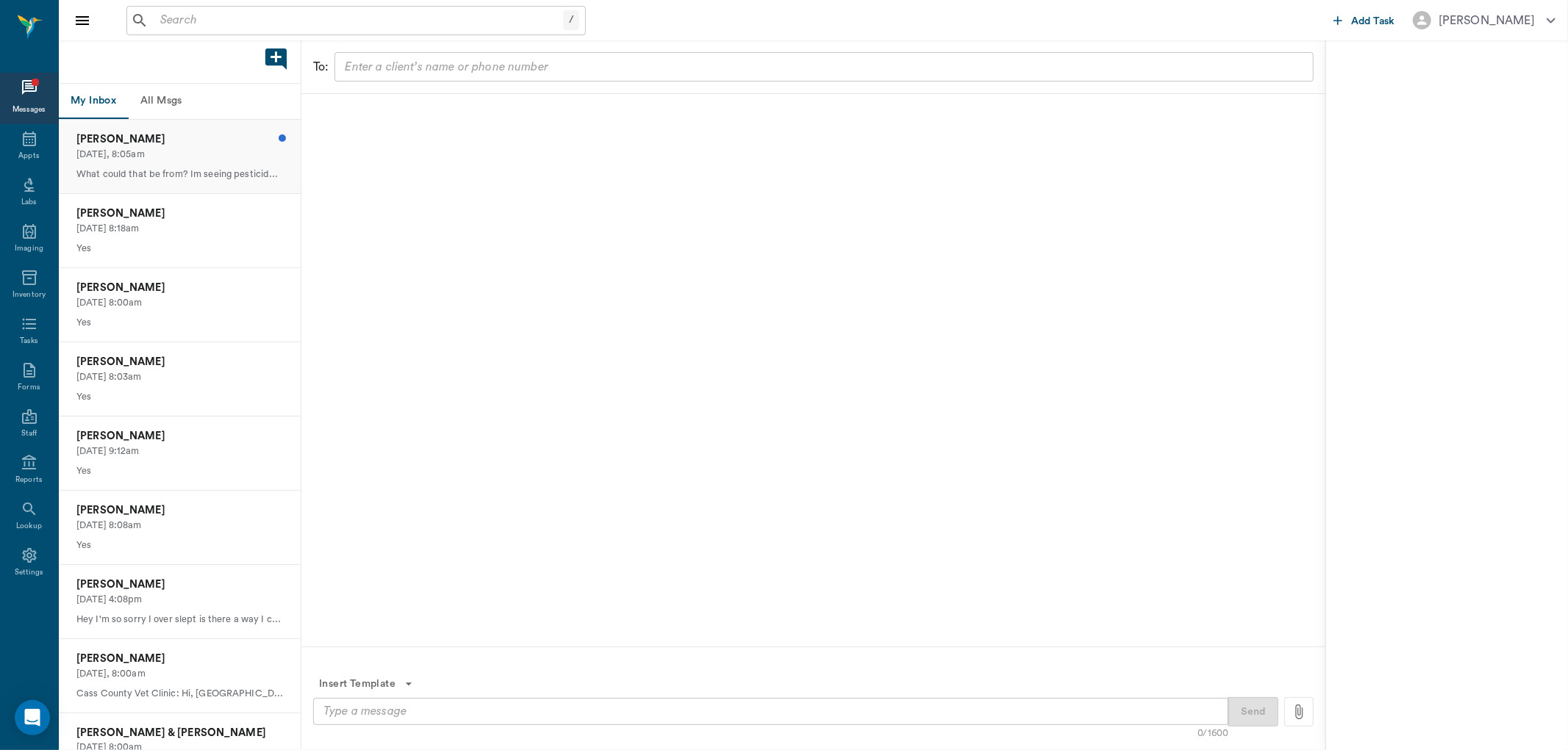
click at [144, 170] on p "What could that be from? Im seeing pesticides but we have none at the house. Th…" at bounding box center [179, 174] width 207 height 14
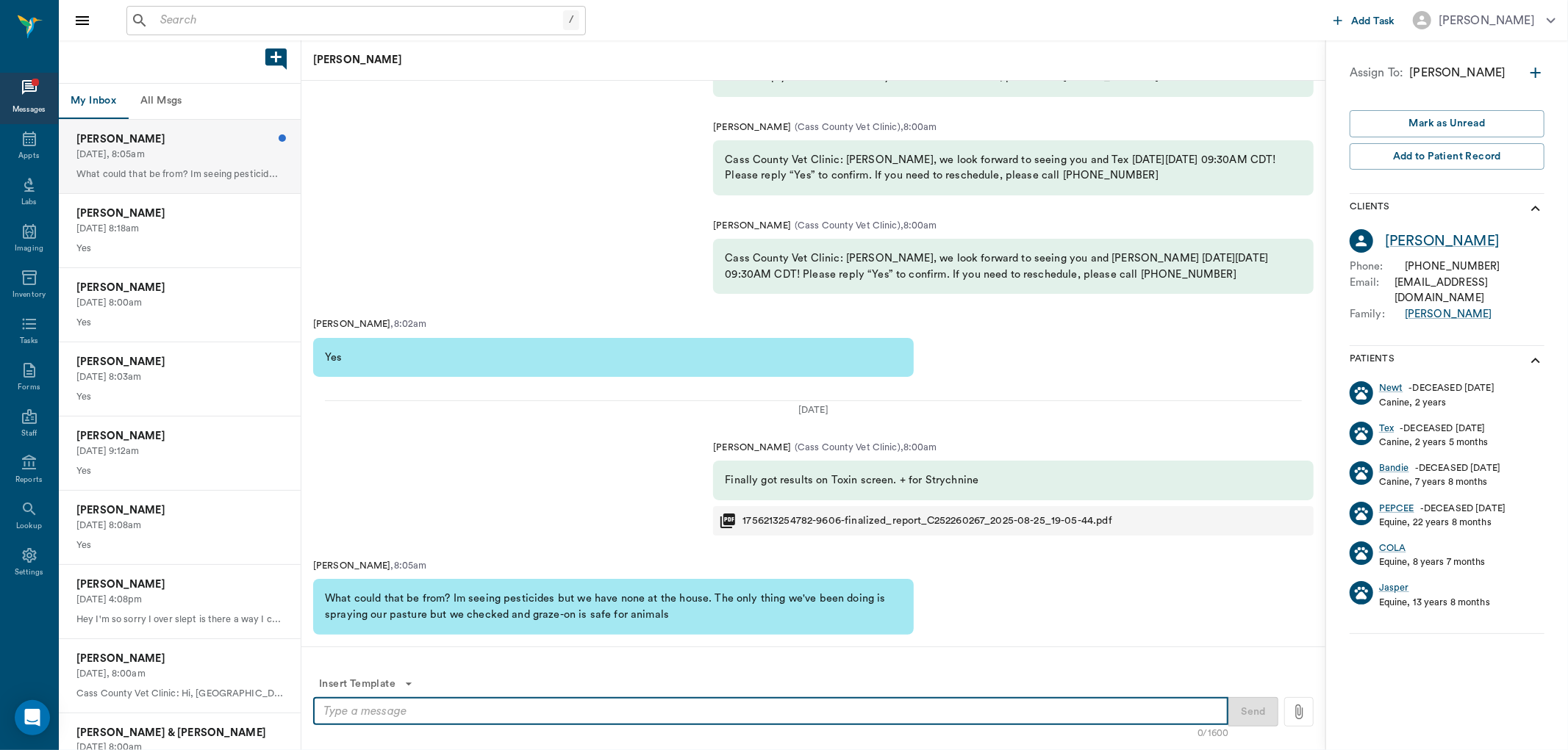
click at [385, 715] on textarea at bounding box center [771, 711] width 895 height 17
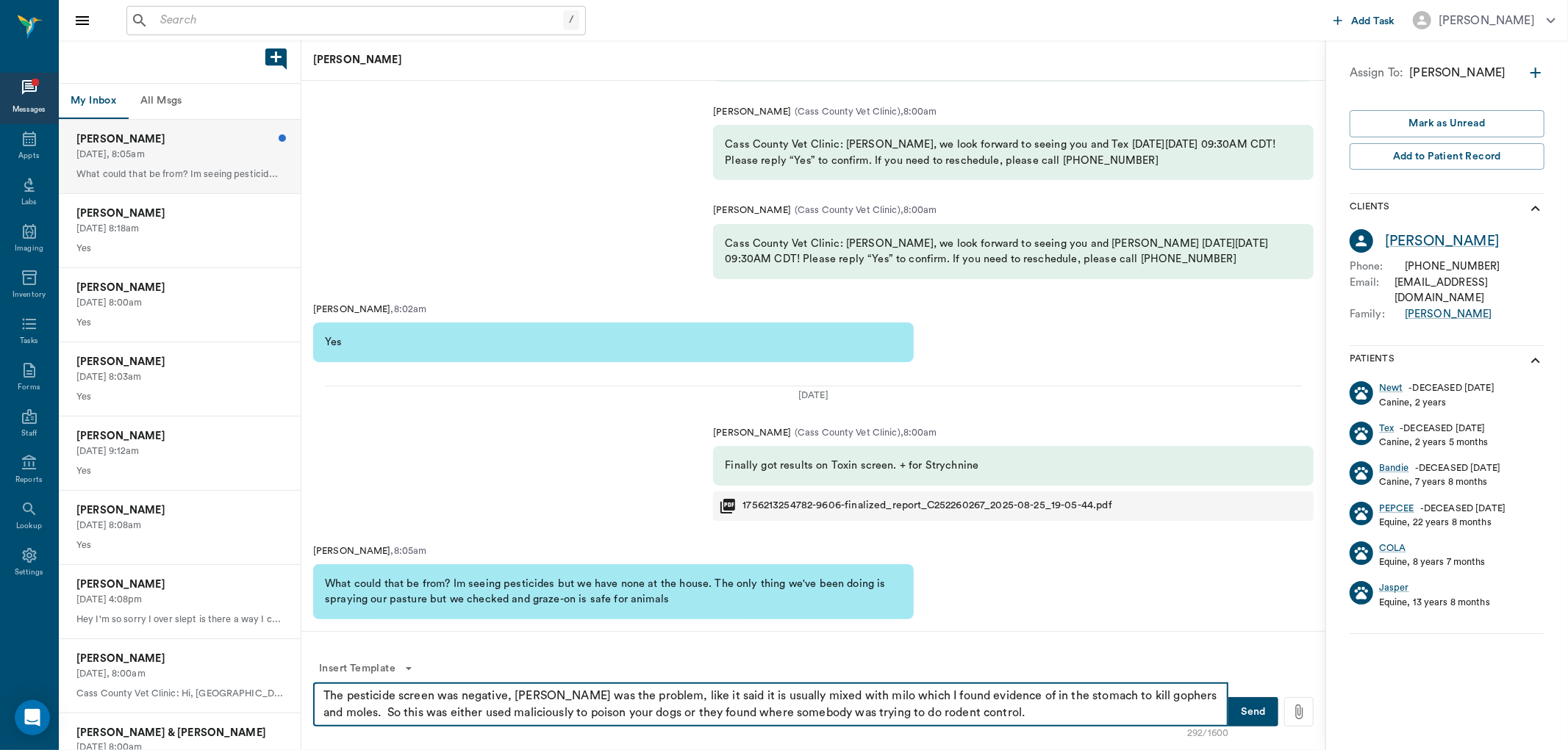
type textarea "The pesticide screen was negative, Strychnine was the problem, like it said it …"
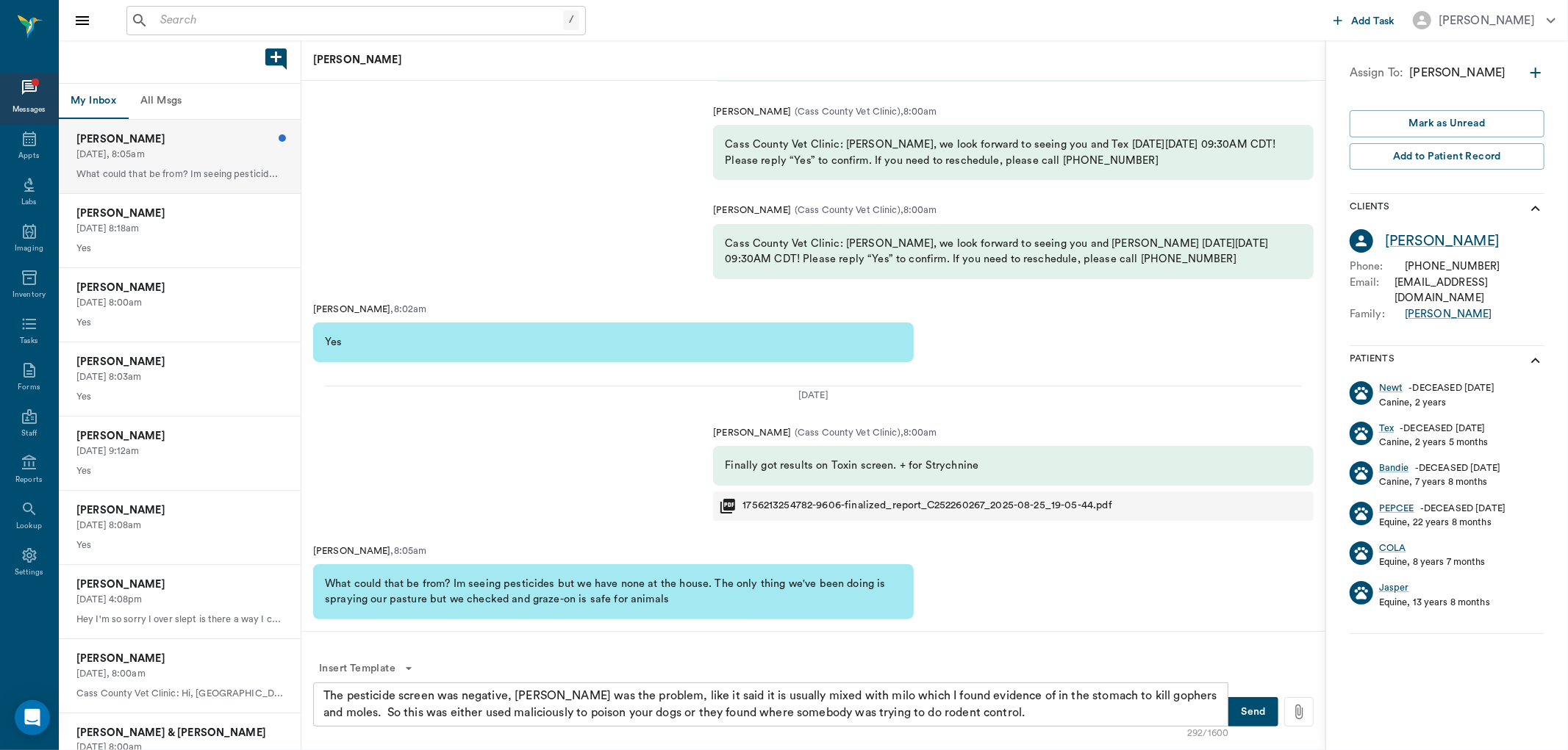
click at [1252, 711] on button "Send" at bounding box center [1253, 712] width 50 height 29
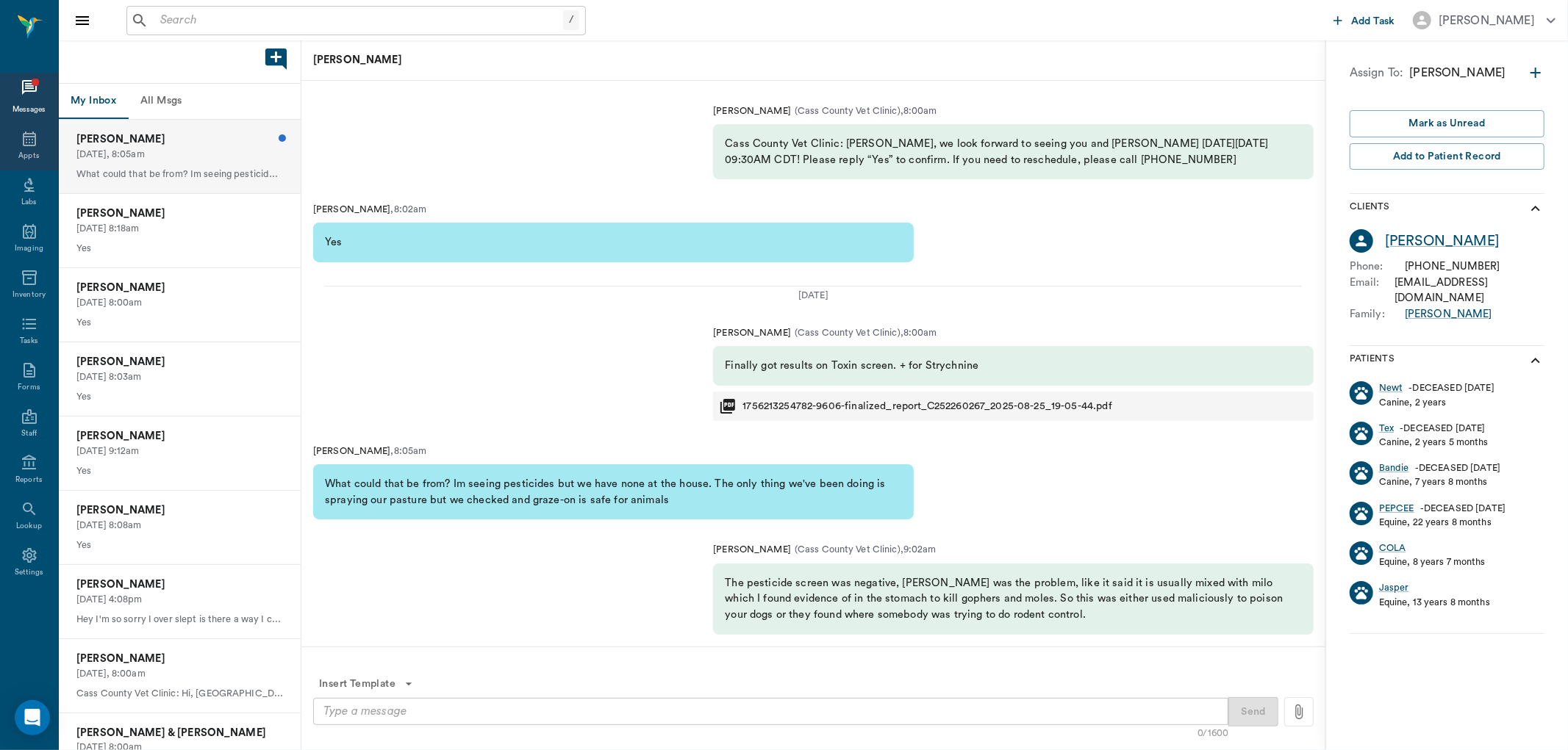
click at [27, 142] on icon at bounding box center [29, 138] width 17 height 17
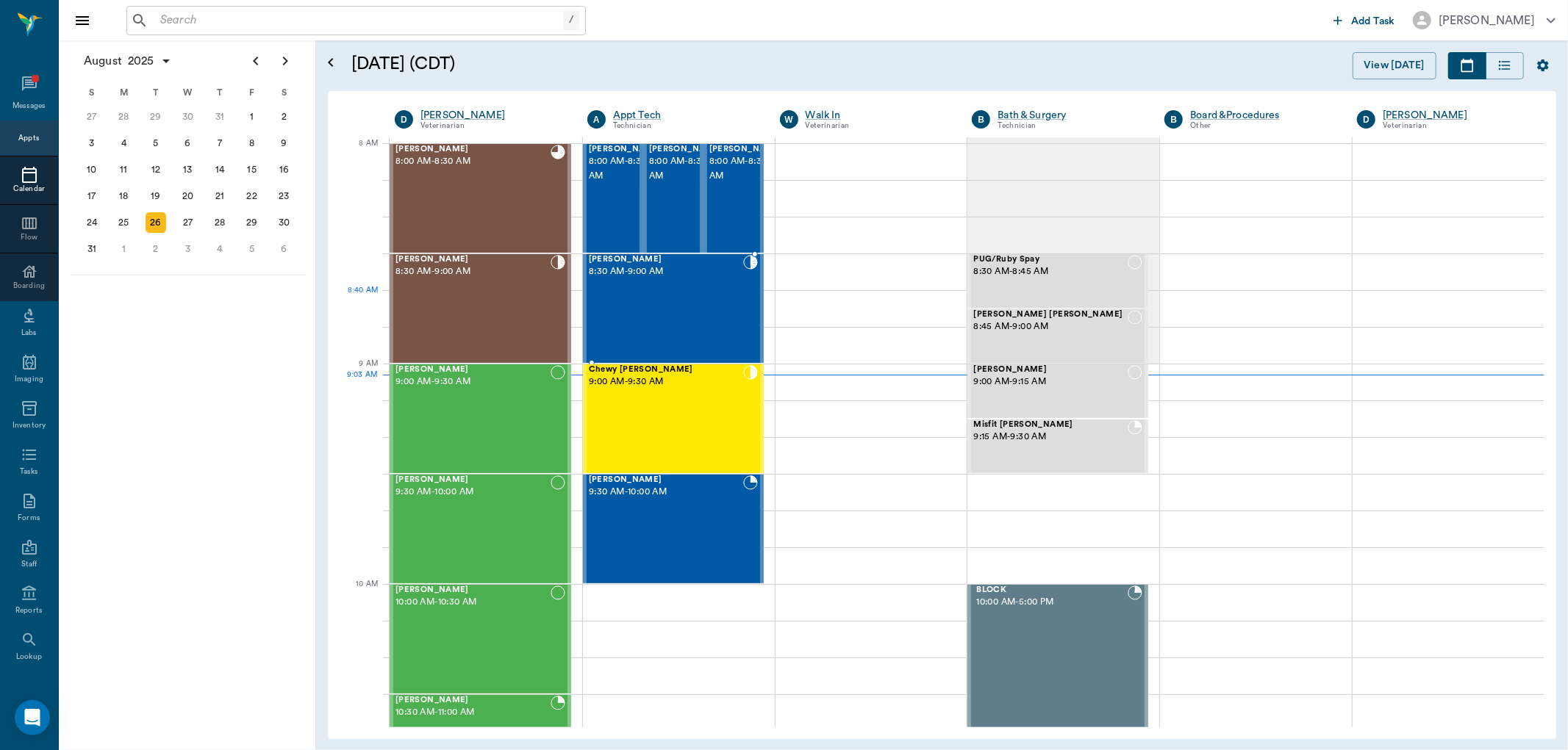
click at [675, 305] on div "Kyog McClung 8:30 AM - 9:00 AM" at bounding box center [666, 308] width 155 height 108
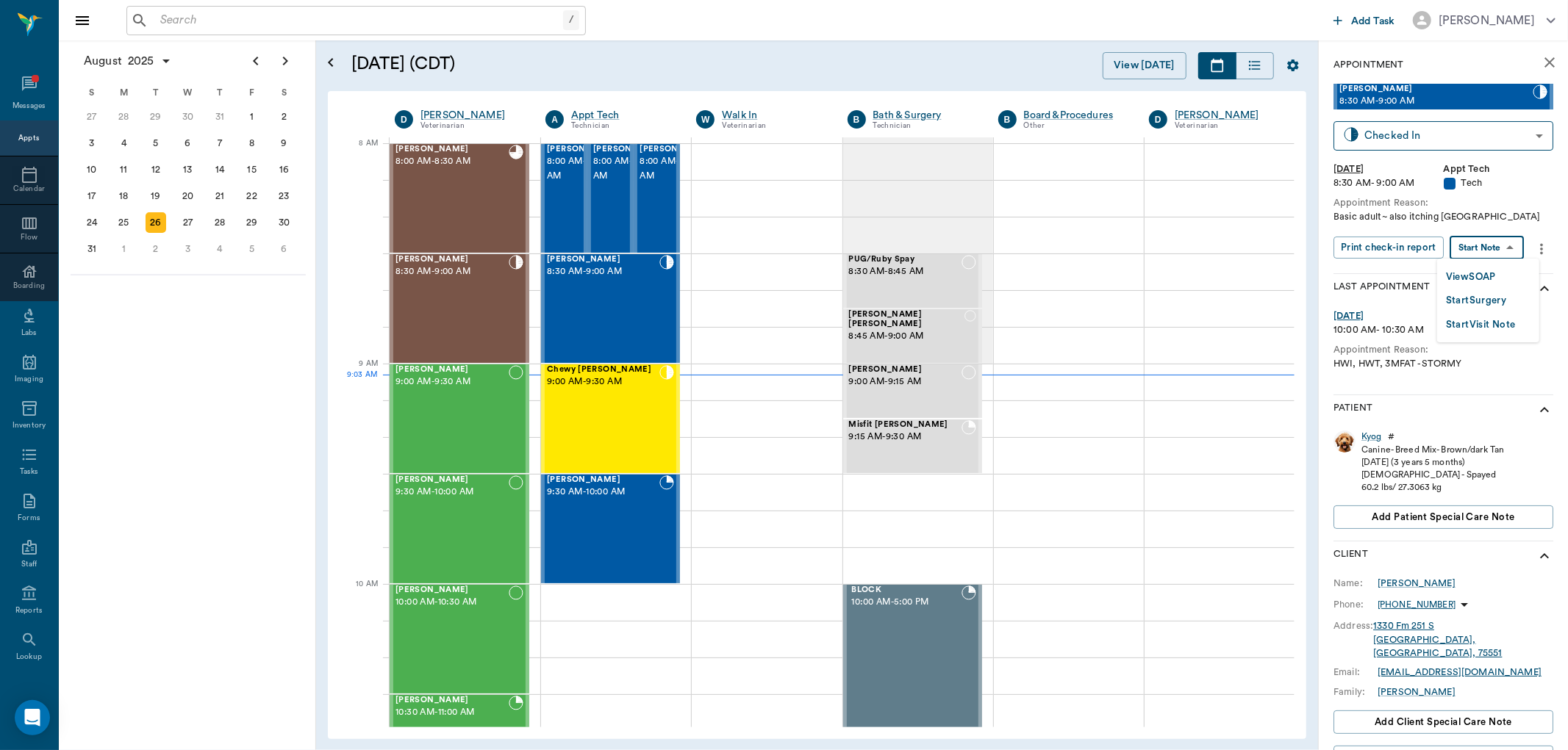
click at [1508, 248] on body "/ ​ Add Task Dr. Bert Ellsworth Nectar Messages Appts Calendar Flow Boarding La…" at bounding box center [784, 375] width 1568 height 750
click at [1494, 279] on button "View SOAP" at bounding box center [1471, 278] width 50 height 17
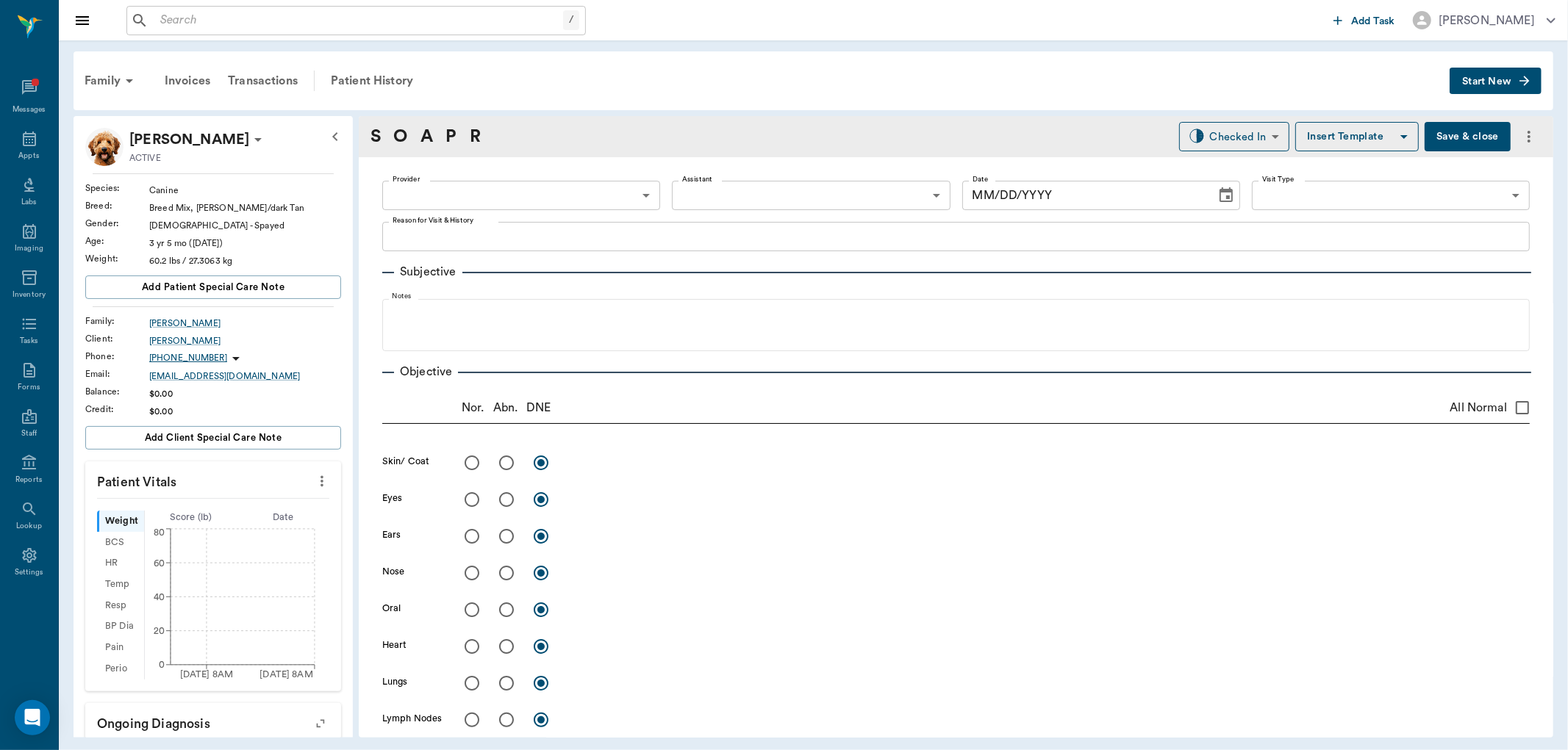
type input "63ec2f075fda476ae8351a4c"
type input "65d2be4f46e3a538d89b8c1a"
type textarea "Basic adult~ also itching Caryn"
type input "[DATE]"
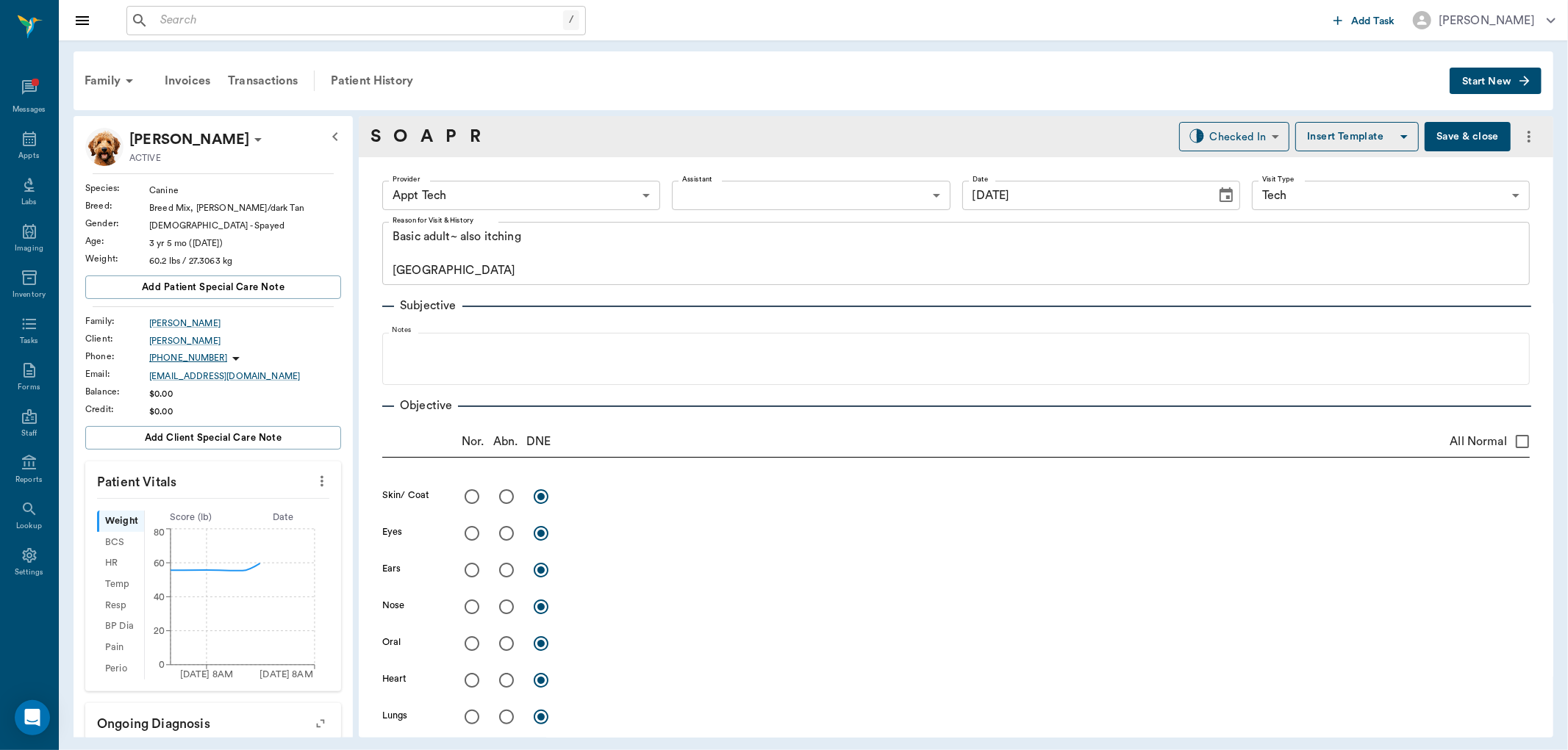
click at [314, 480] on icon "more" at bounding box center [322, 481] width 17 height 17
click at [288, 500] on span "Enter Vitals" at bounding box center [247, 506] width 123 height 16
click at [238, 523] on input "text" at bounding box center [212, 526] width 128 height 29
click at [195, 632] on input "text" at bounding box center [212, 631] width 128 height 29
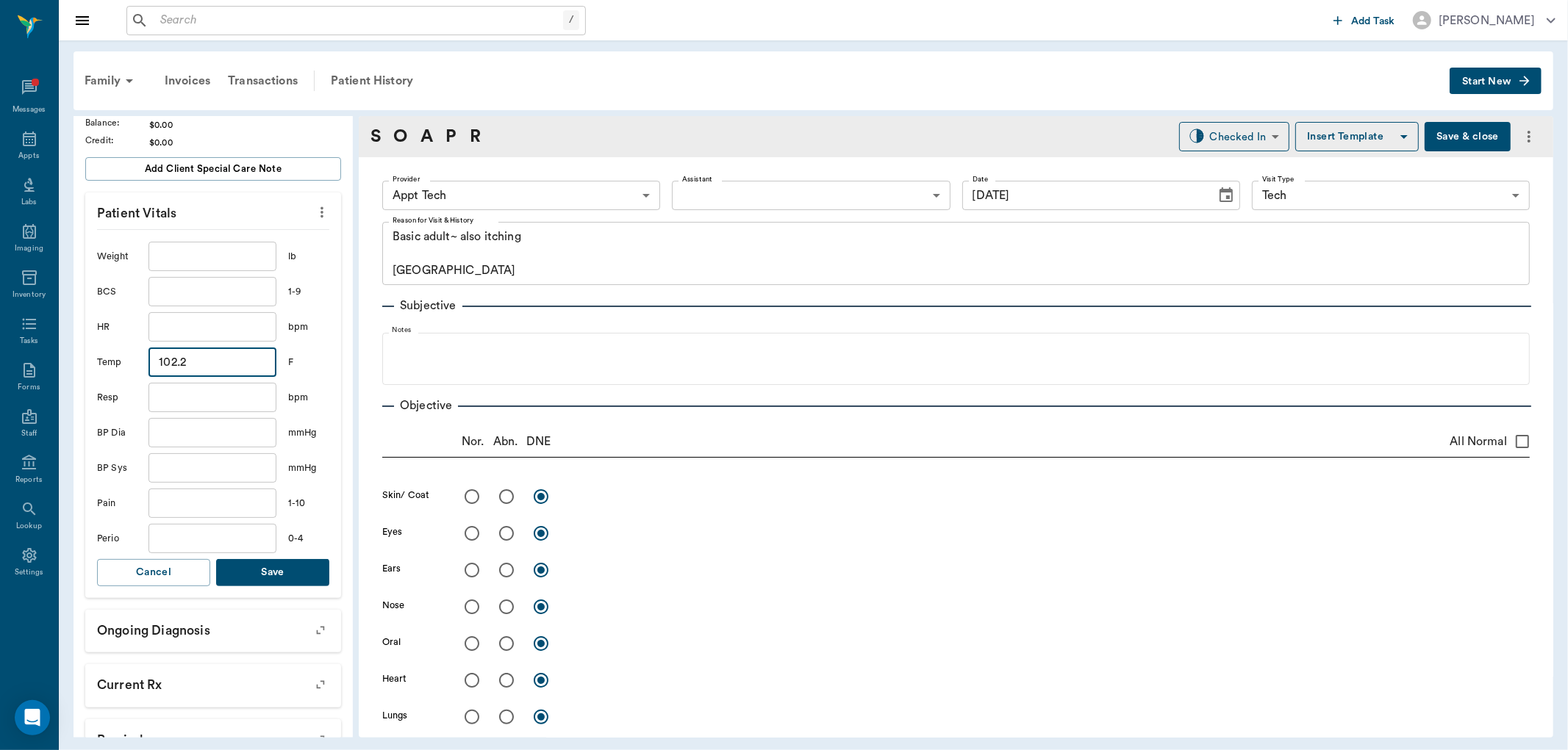
scroll to position [326, 0]
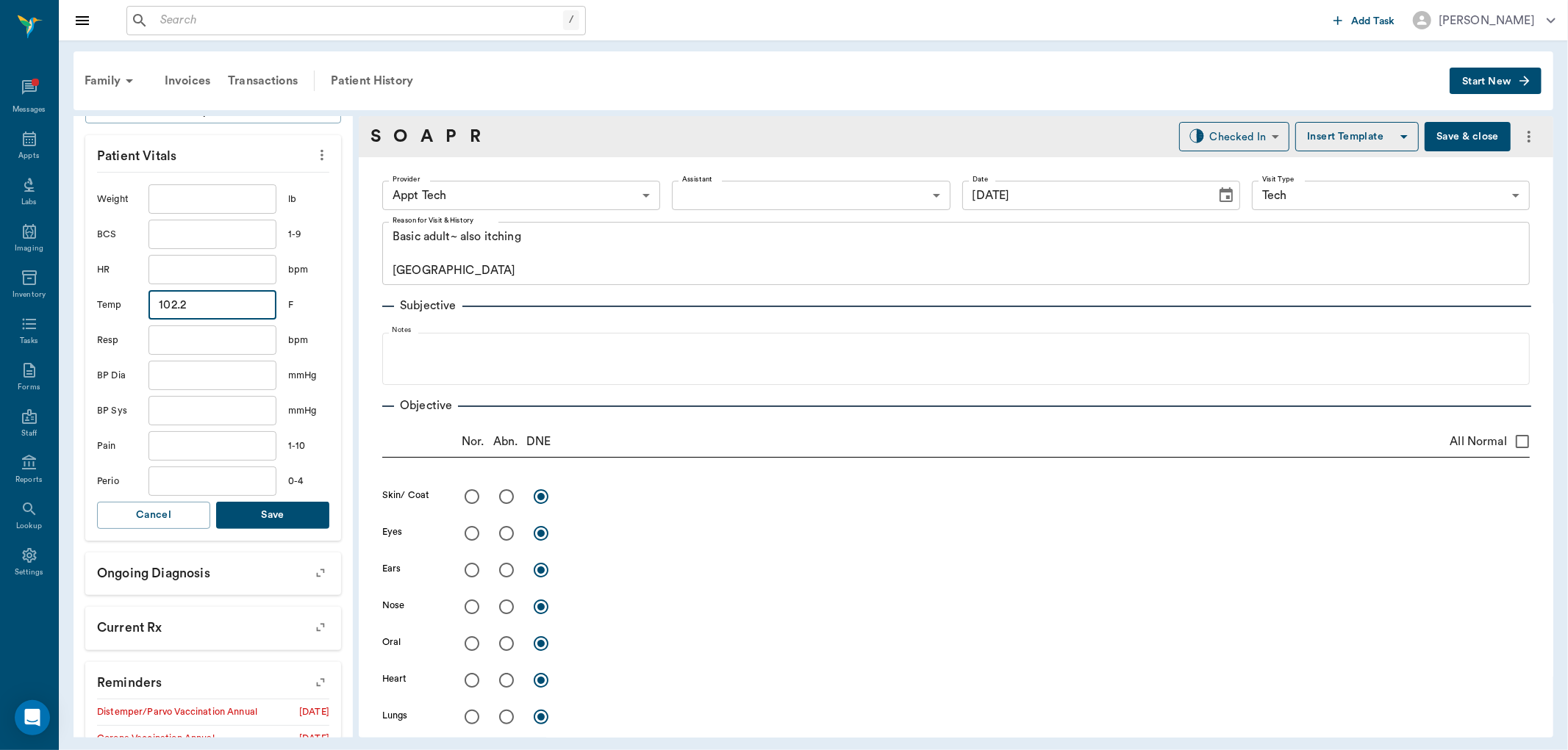
type input "102.2"
click at [261, 513] on button "Save" at bounding box center [272, 516] width 113 height 28
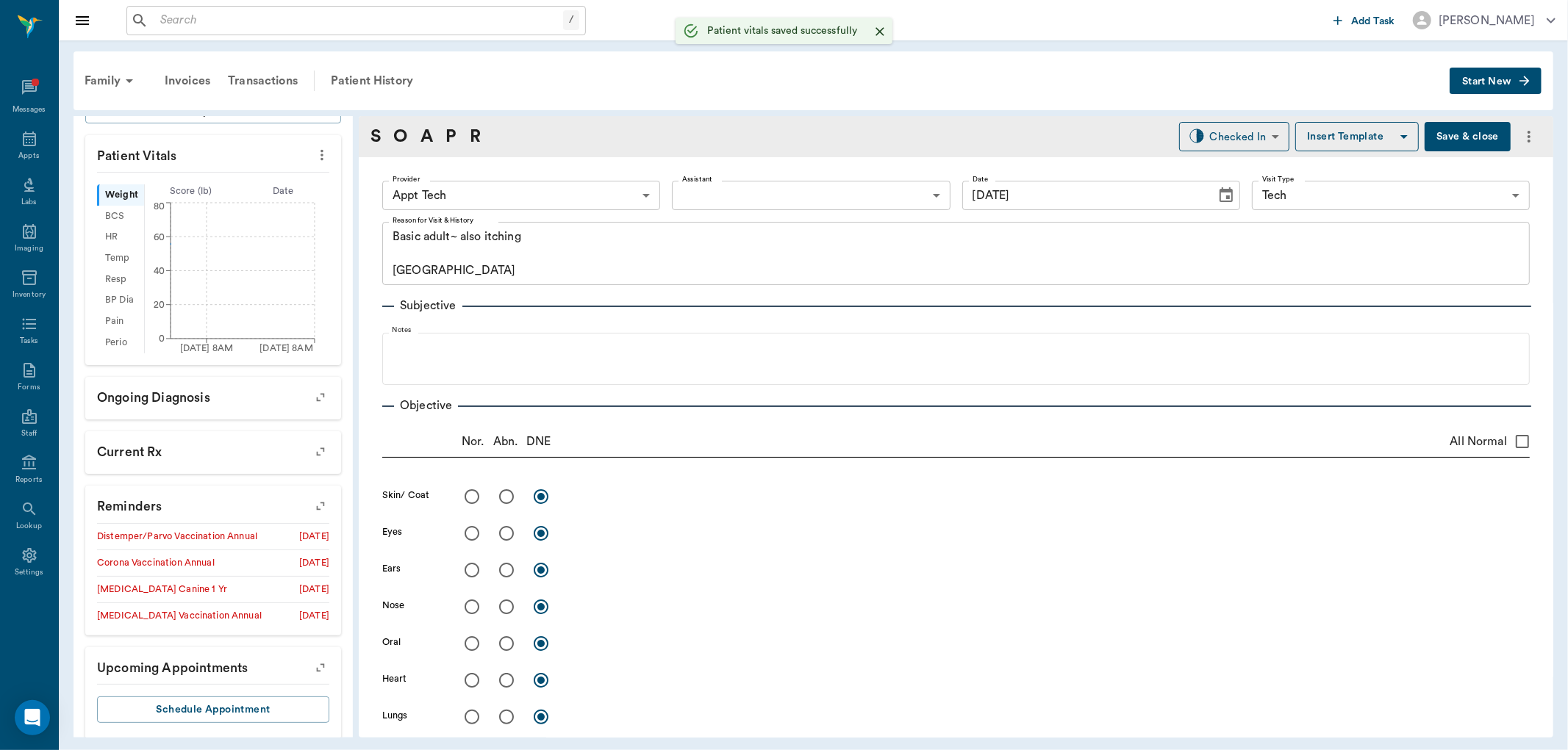
scroll to position [734, 0]
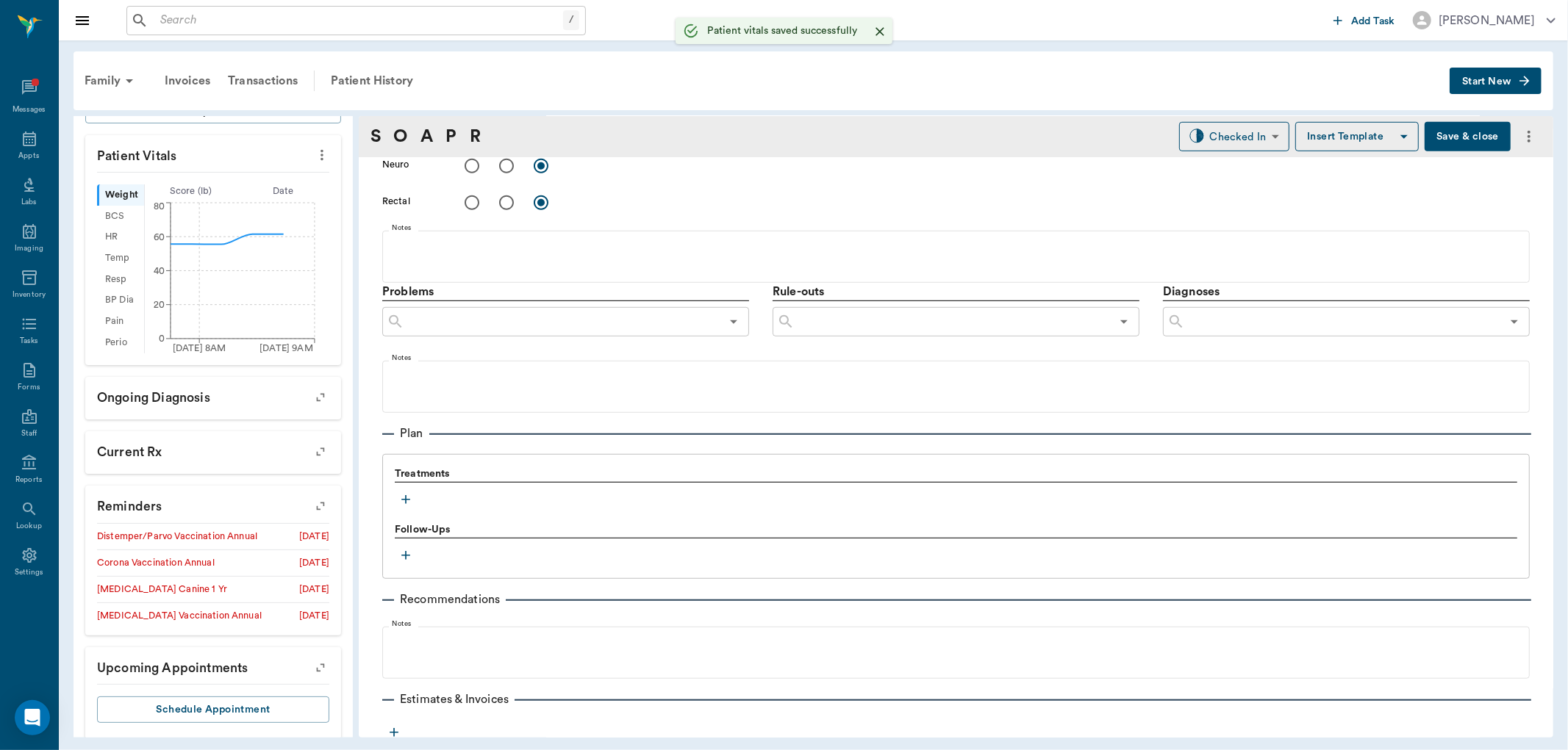
click at [405, 493] on icon "button" at bounding box center [406, 500] width 15 height 15
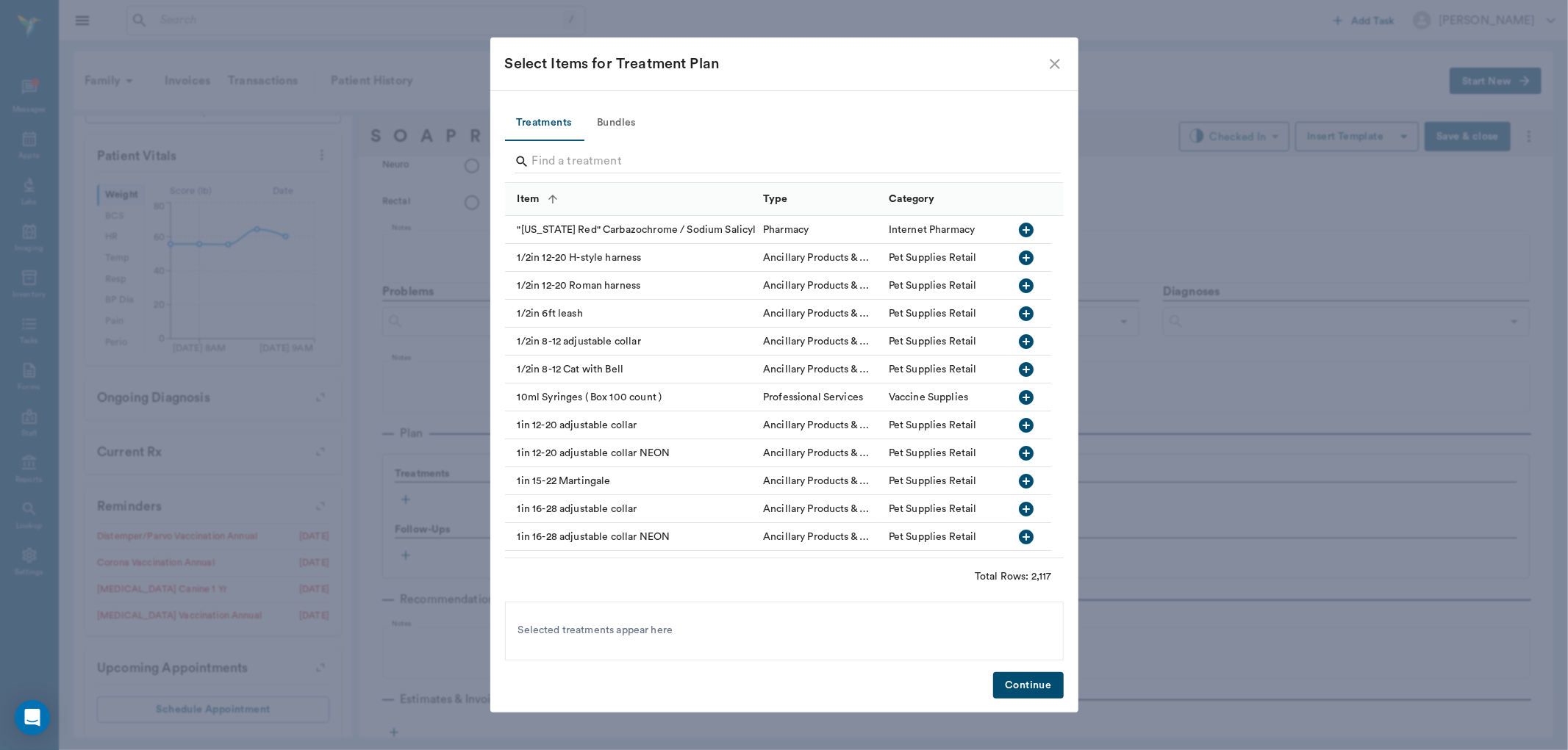
click at [591, 125] on button "Bundles" at bounding box center [617, 123] width 66 height 35
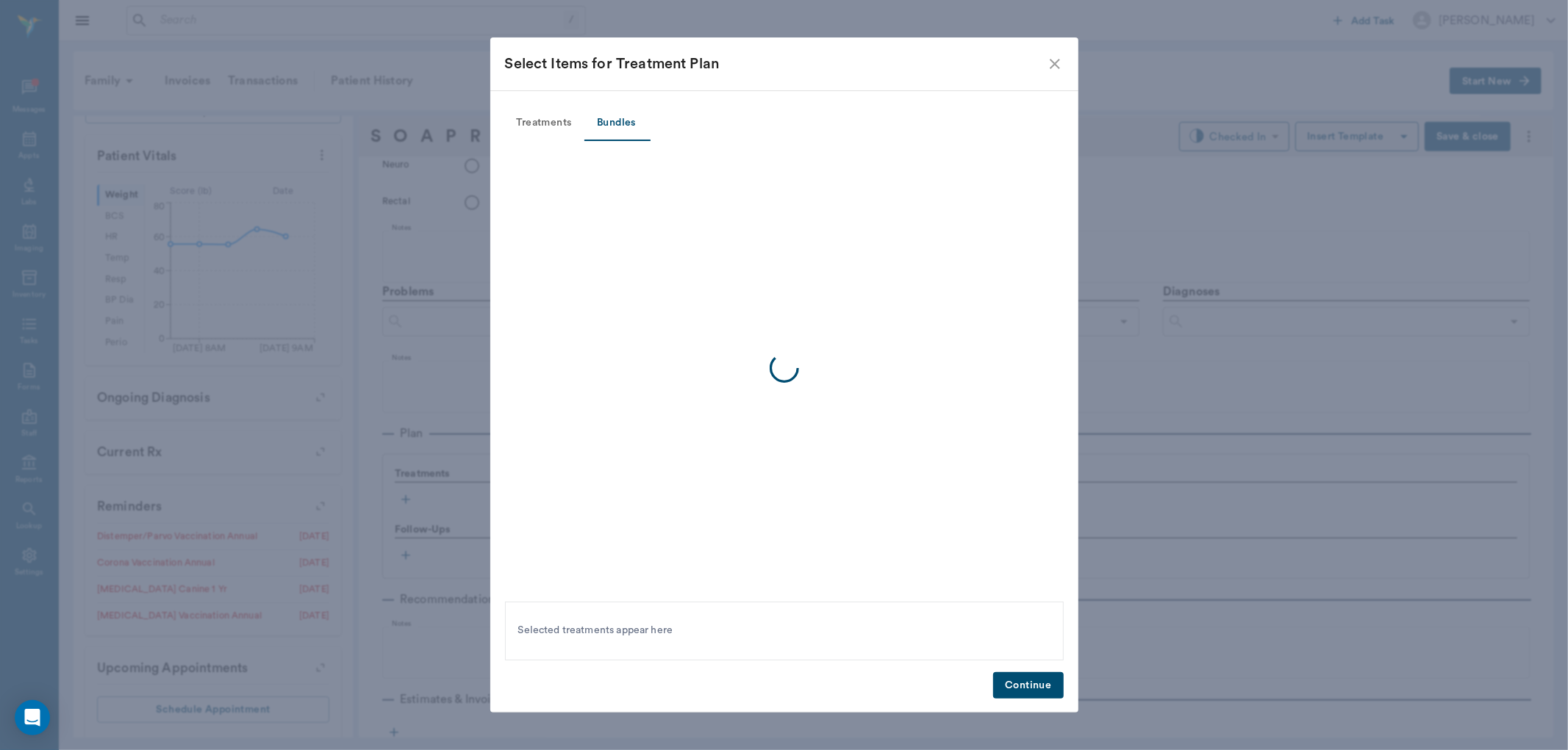
click at [628, 152] on div at bounding box center [784, 368] width 558 height 455
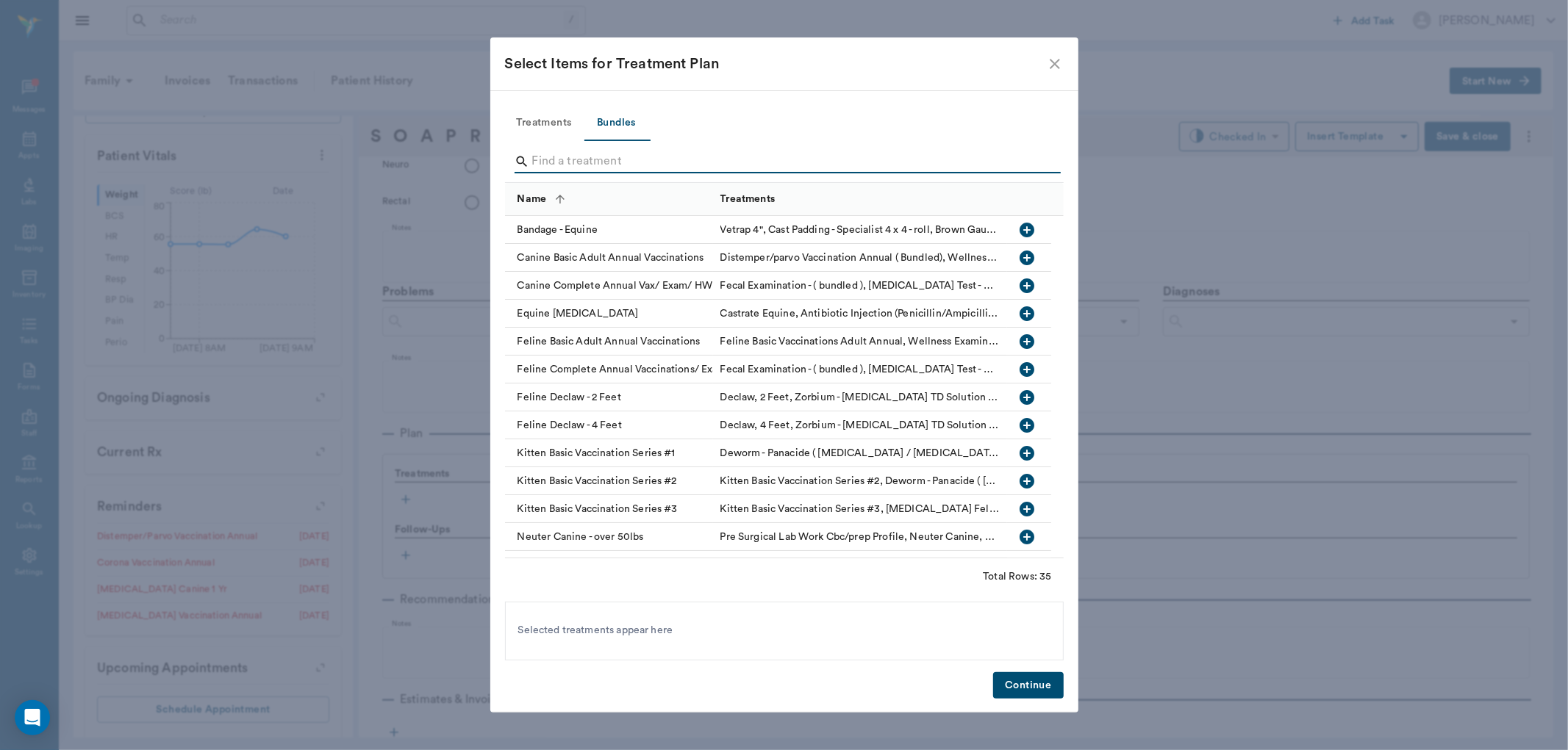
click at [635, 150] on input "Search" at bounding box center [785, 162] width 507 height 24
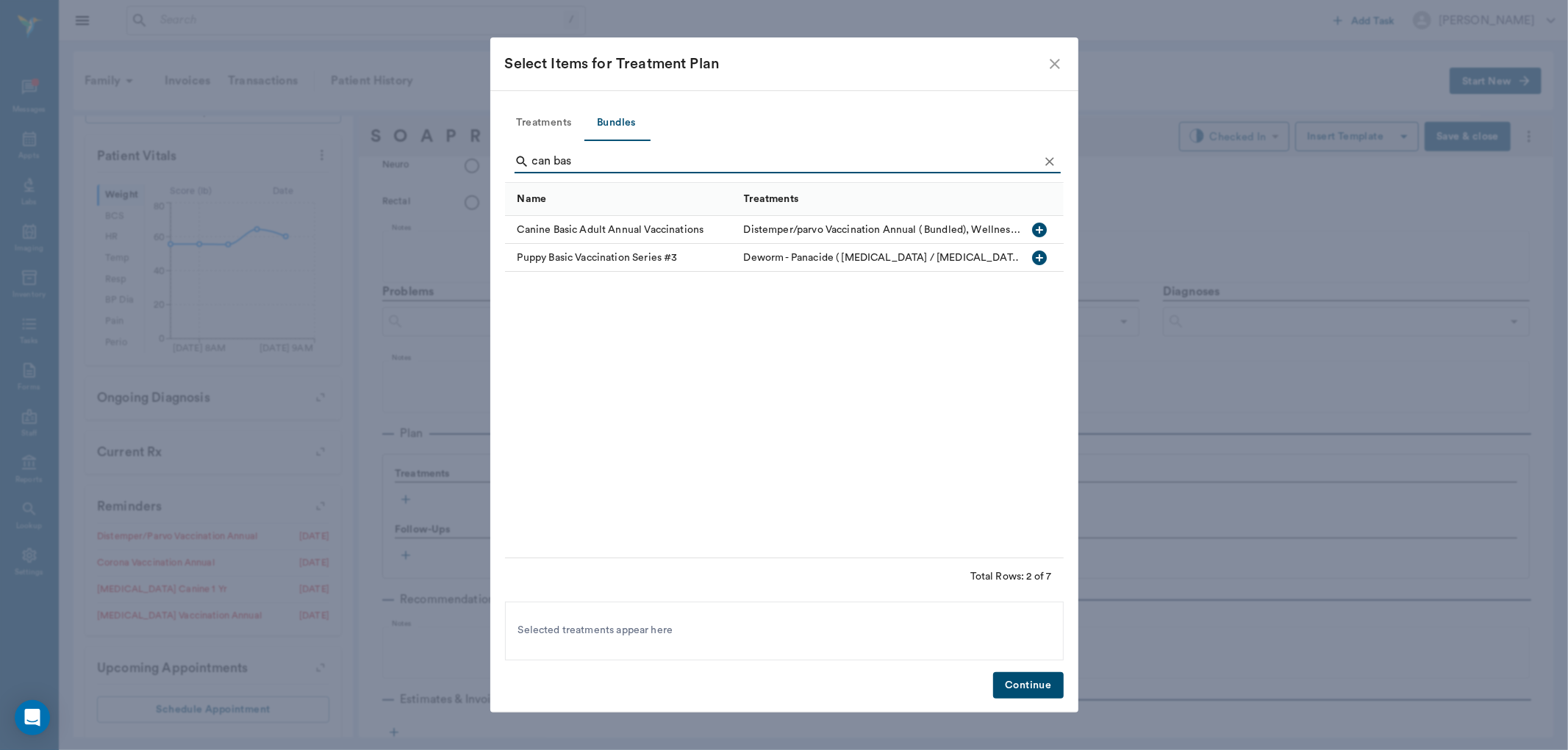
type input "can bas"
click at [1046, 228] on icon "button" at bounding box center [1039, 230] width 15 height 15
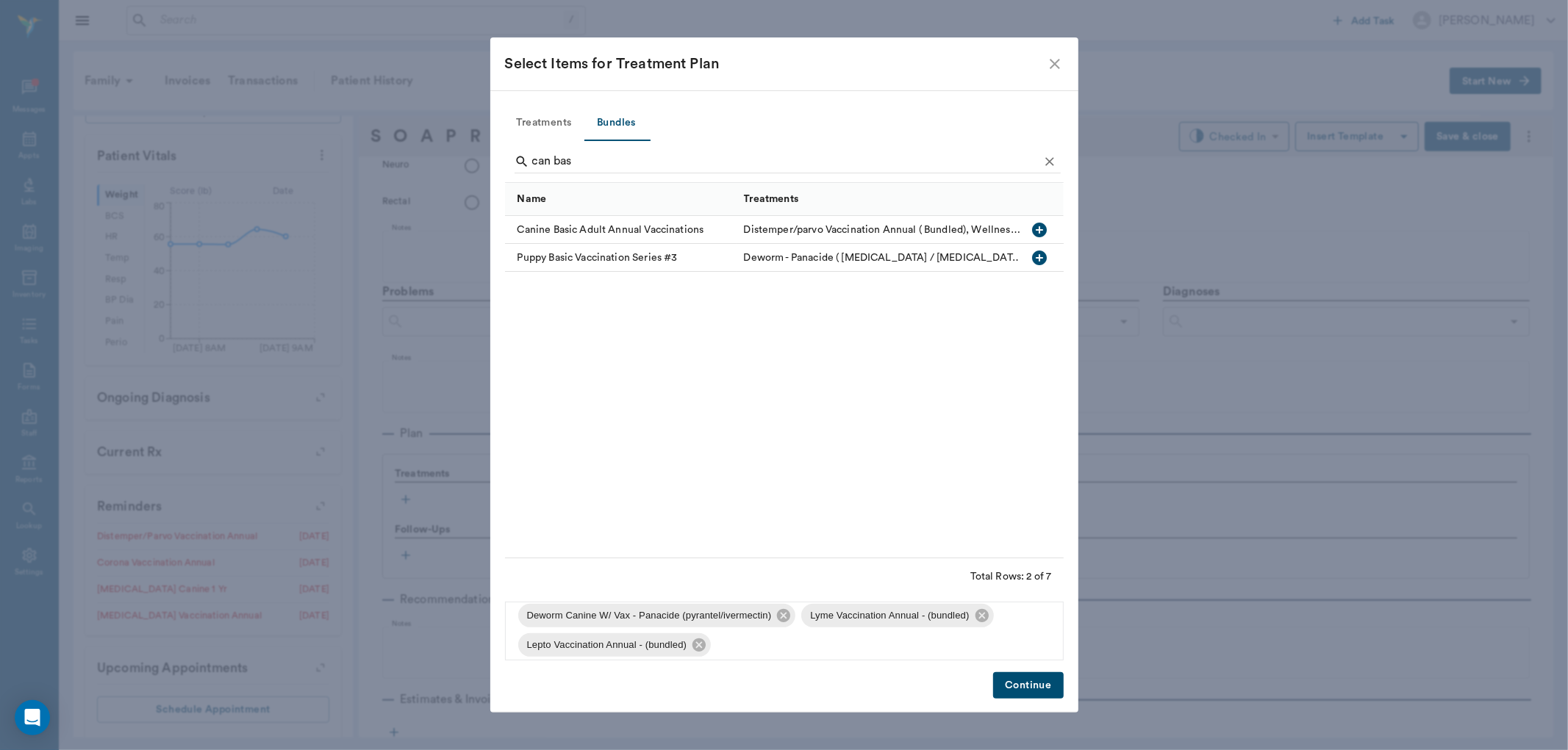
scroll to position [108, 0]
click at [979, 606] on icon at bounding box center [981, 607] width 13 height 13
click at [985, 642] on icon at bounding box center [982, 636] width 13 height 13
click at [535, 129] on button "Treatments" at bounding box center [544, 123] width 79 height 35
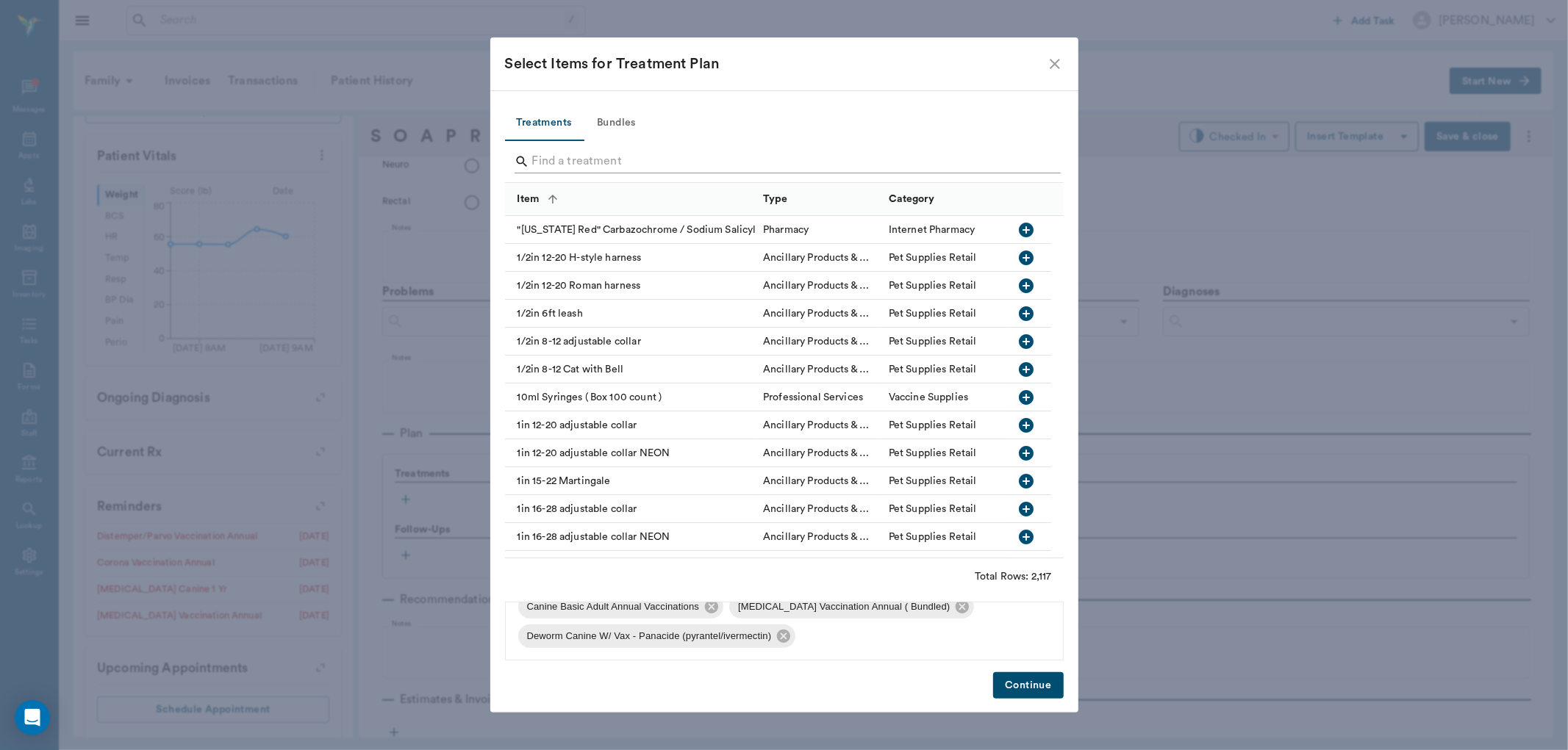
click at [644, 152] on input "Search" at bounding box center [785, 162] width 507 height 24
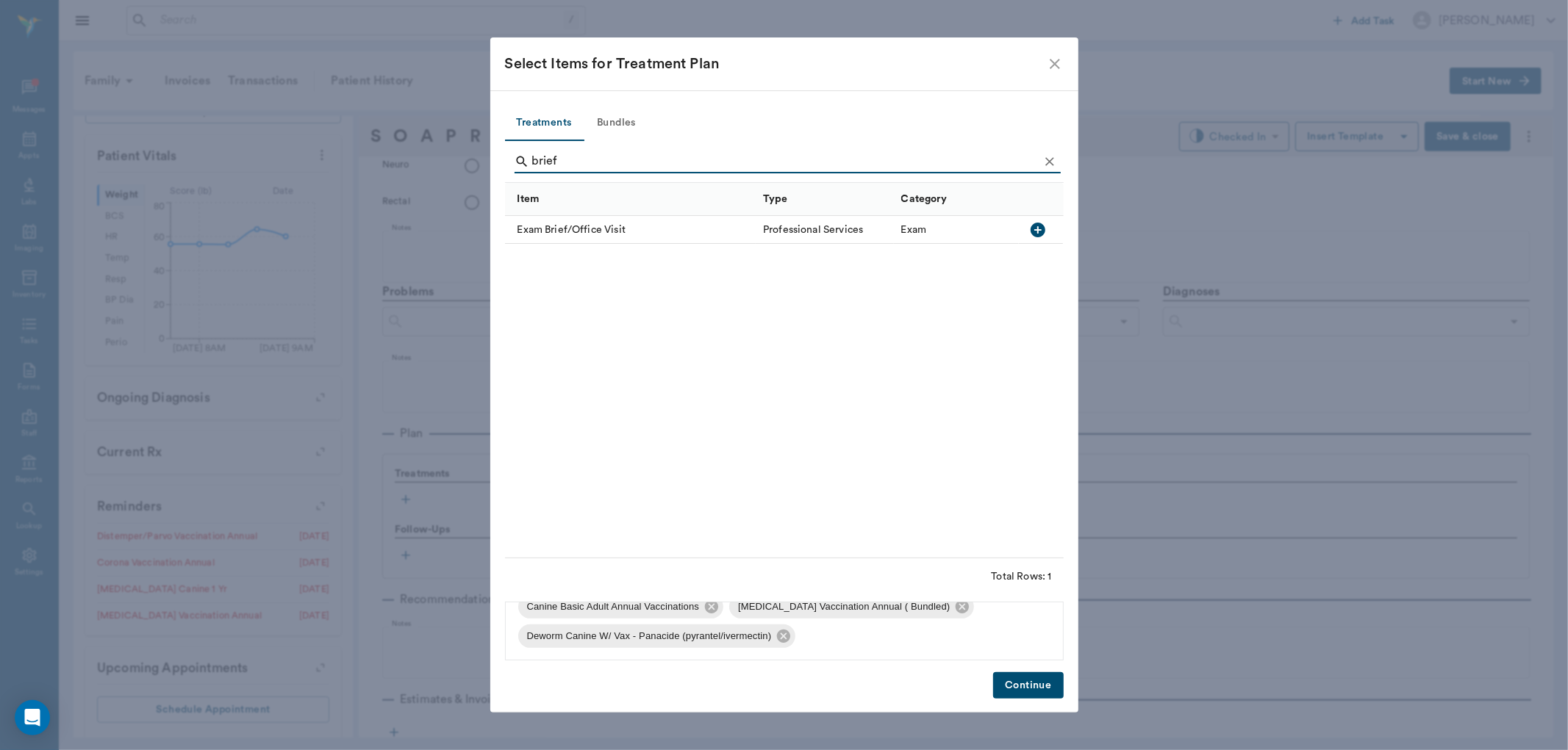
click at [1037, 222] on icon "button" at bounding box center [1038, 230] width 15 height 15
click at [730, 155] on input "brief" at bounding box center [785, 162] width 507 height 24
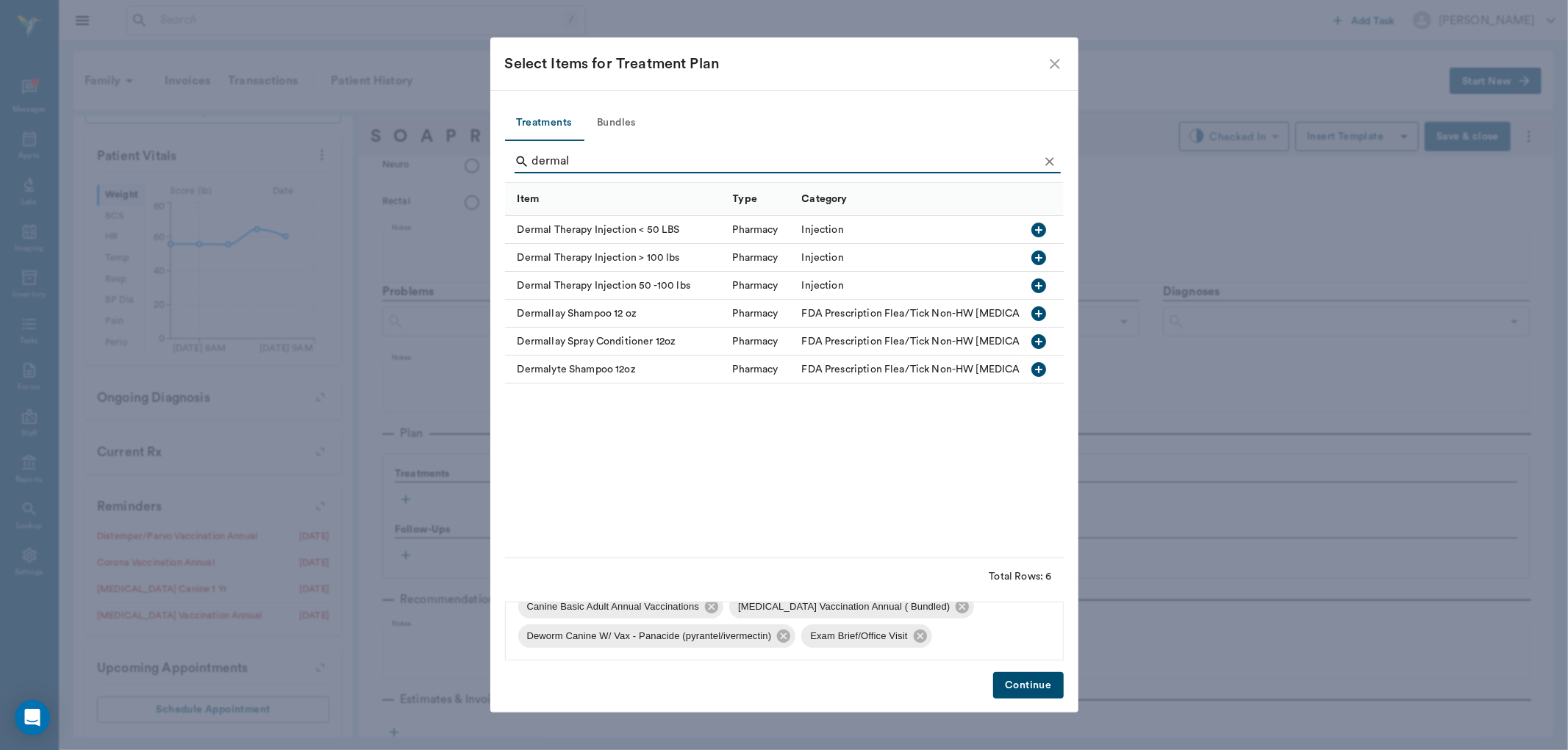
type input "dermal"
click at [1038, 287] on icon "button" at bounding box center [1038, 285] width 17 height 17
click at [1042, 685] on button "Continue" at bounding box center [1028, 686] width 70 height 28
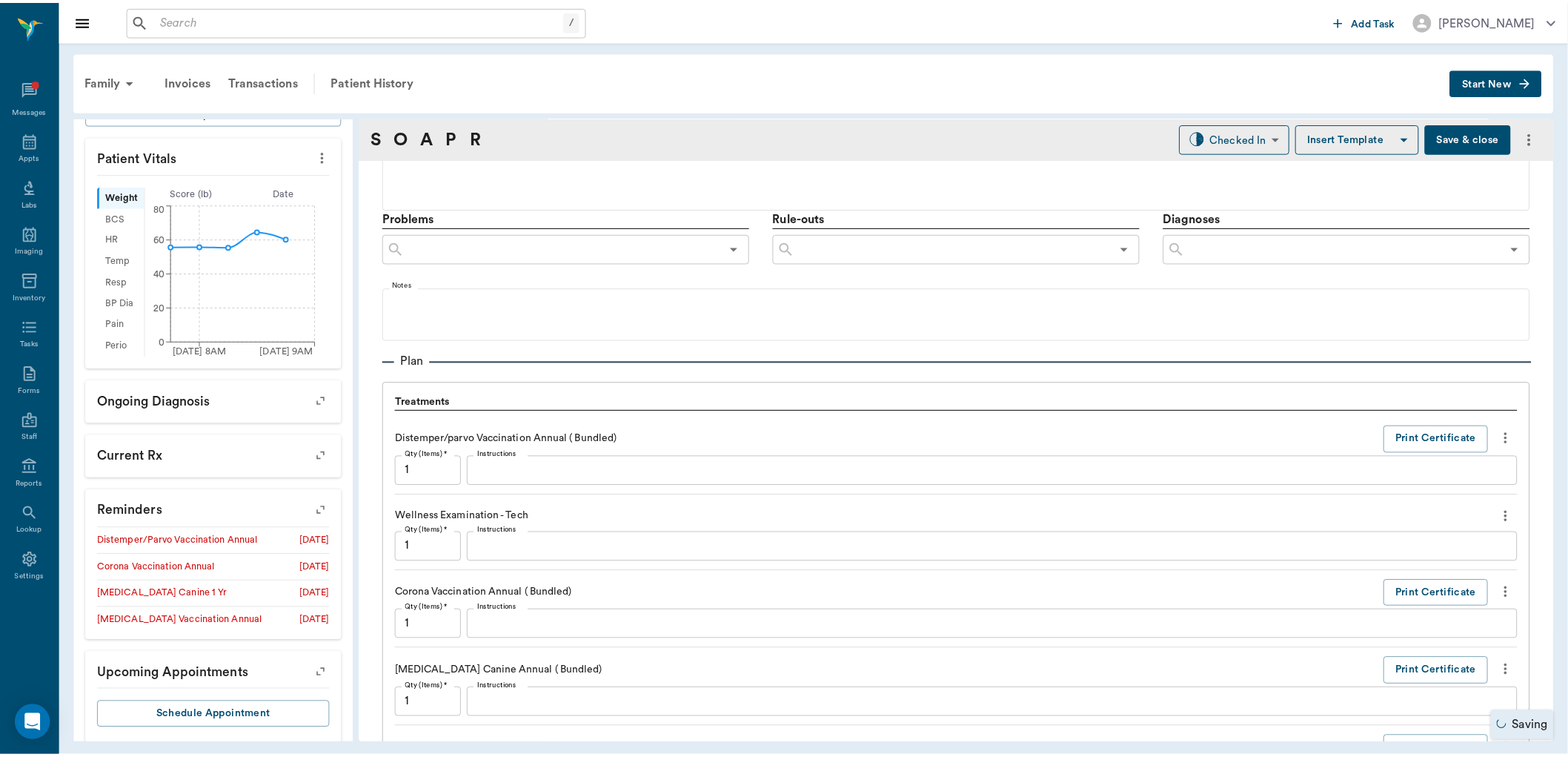
scroll to position [1521, 0]
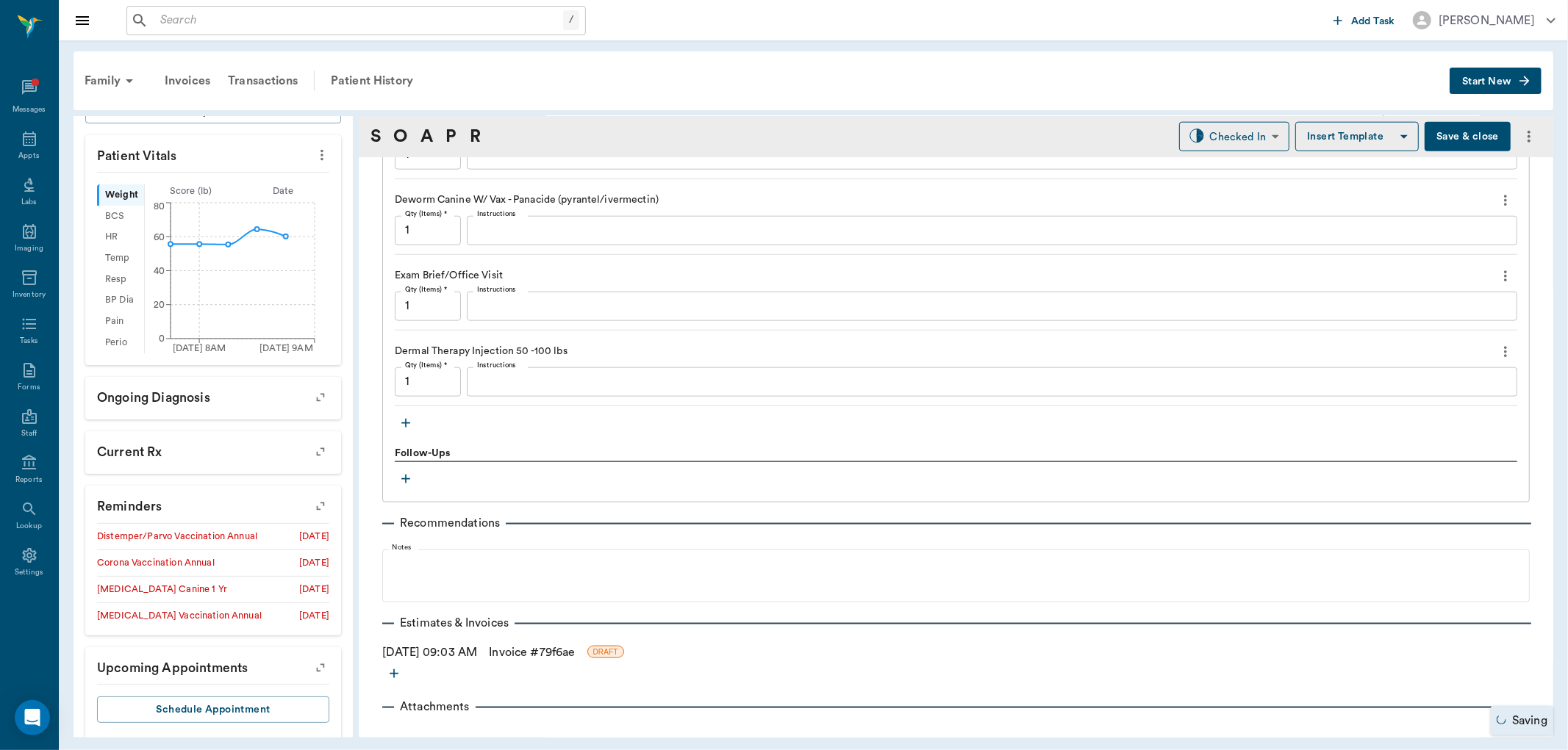
click at [659, 386] on textarea "Instructions" at bounding box center [992, 381] width 1030 height 17
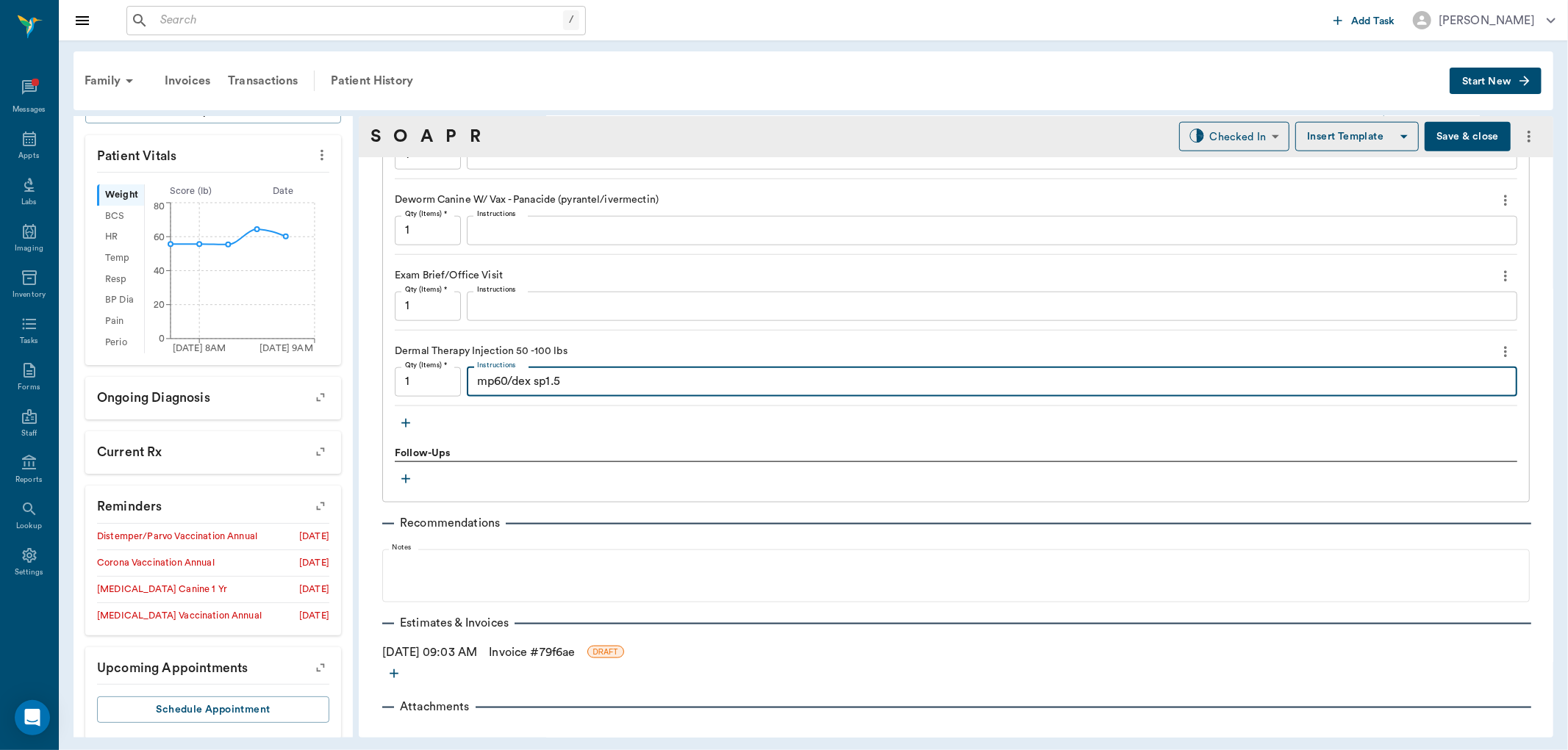
type textarea "mp60/dex sp1.5"
click at [548, 652] on link "Invoice # 79f6ae" at bounding box center [532, 652] width 86 height 17
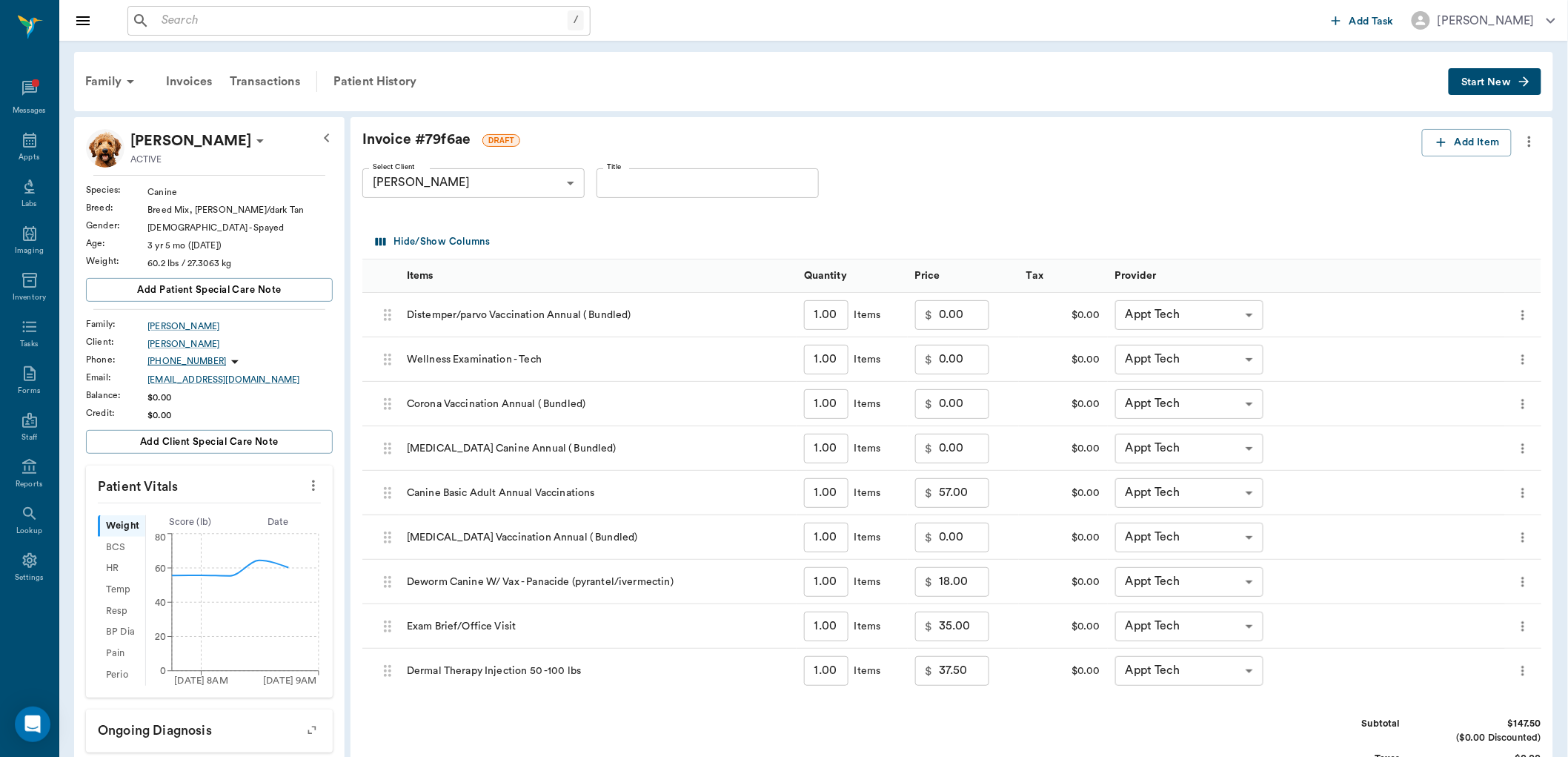
scroll to position [329, 0]
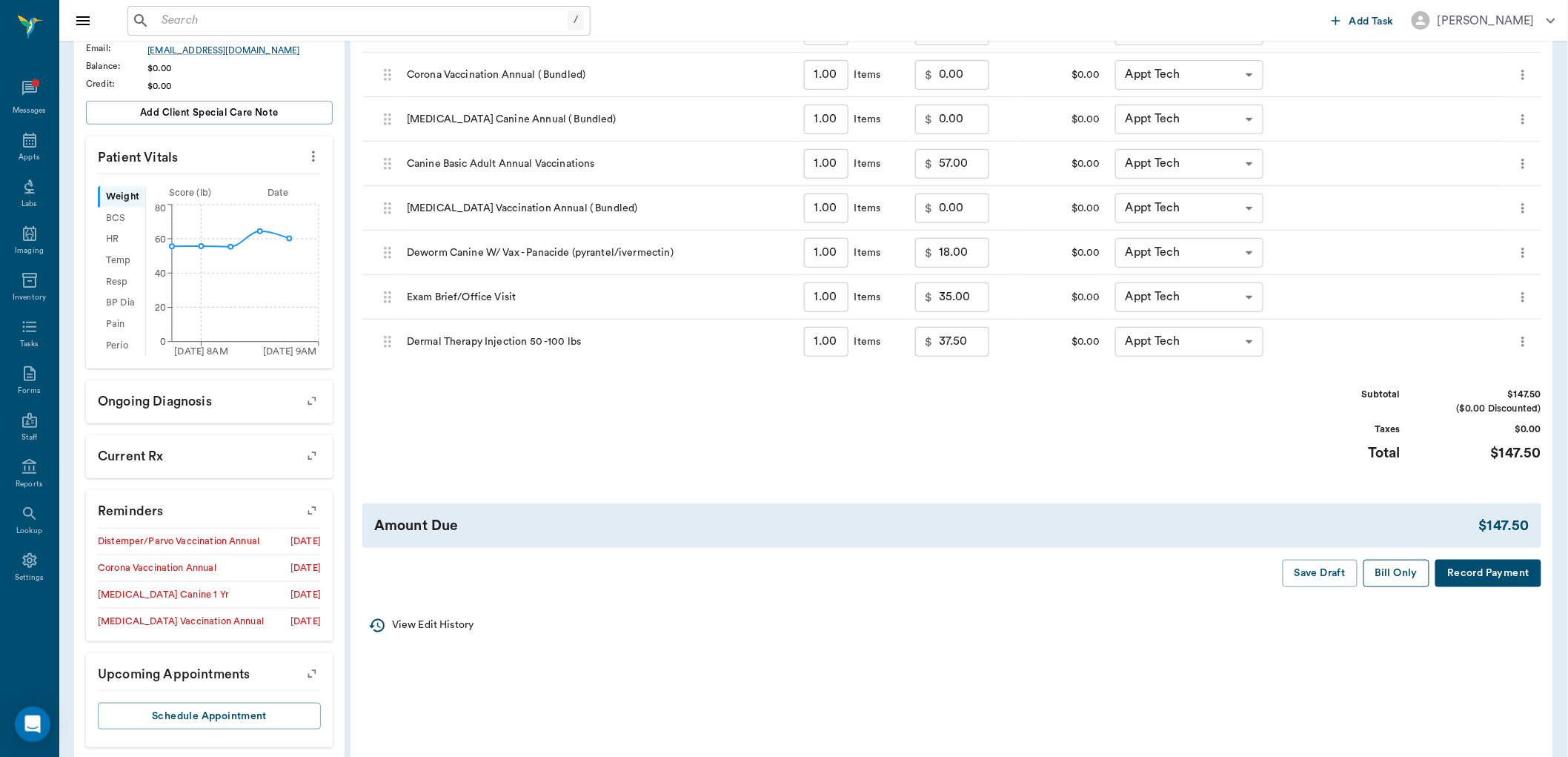
click at [1396, 582] on button "Bill Only" at bounding box center [1397, 573] width 67 height 28
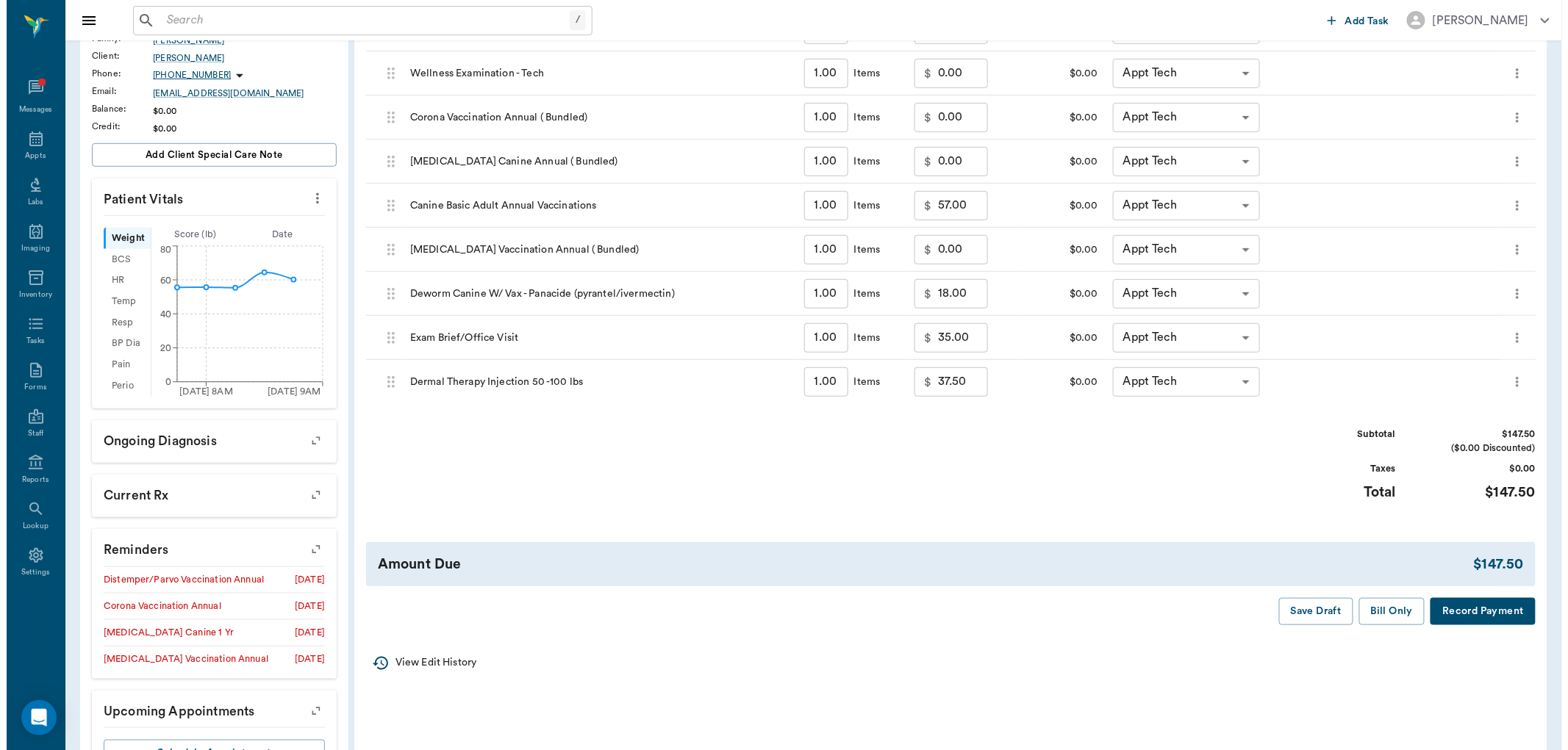
scroll to position [0, 0]
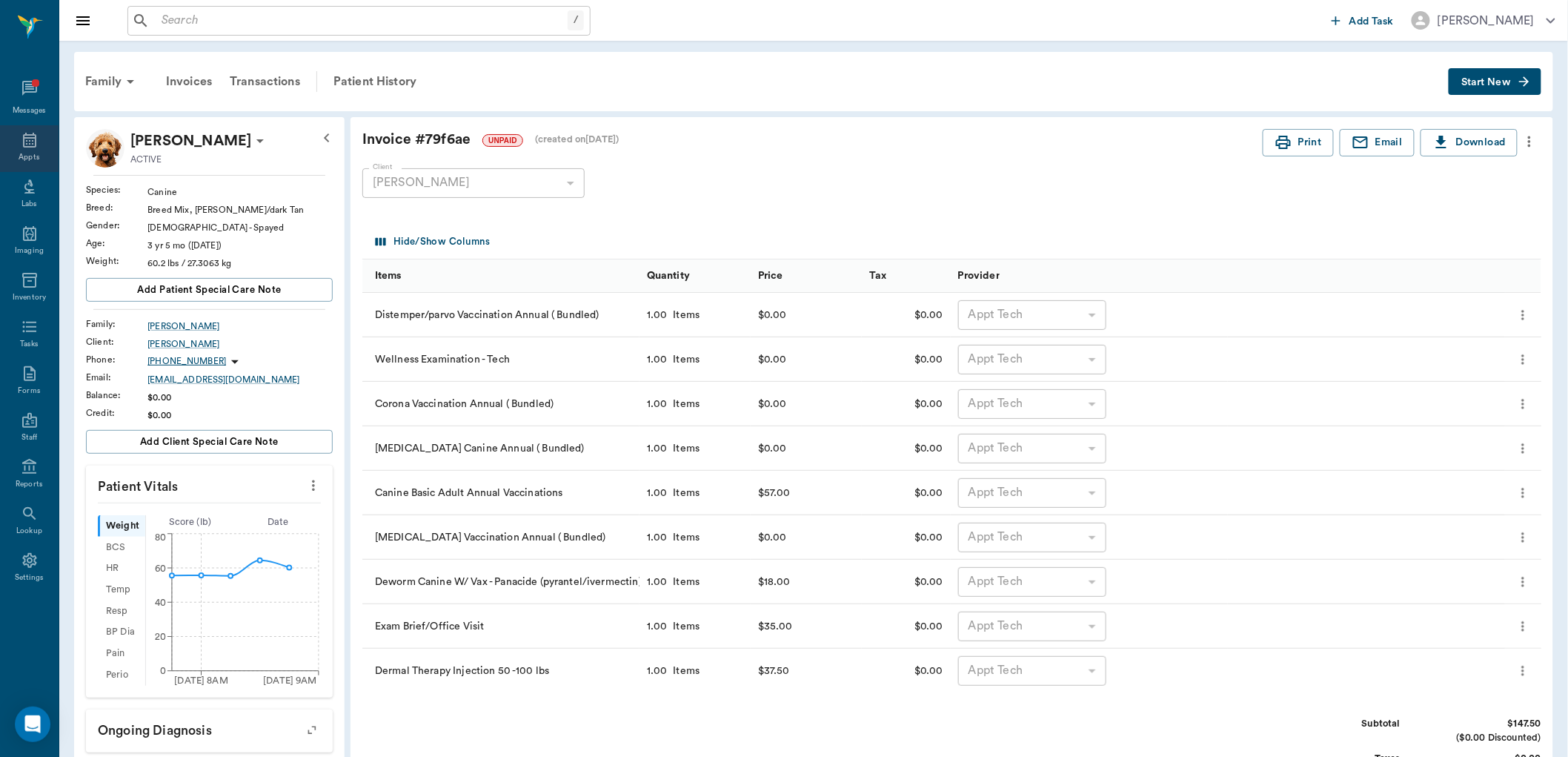
click at [35, 146] on icon at bounding box center [30, 140] width 13 height 15
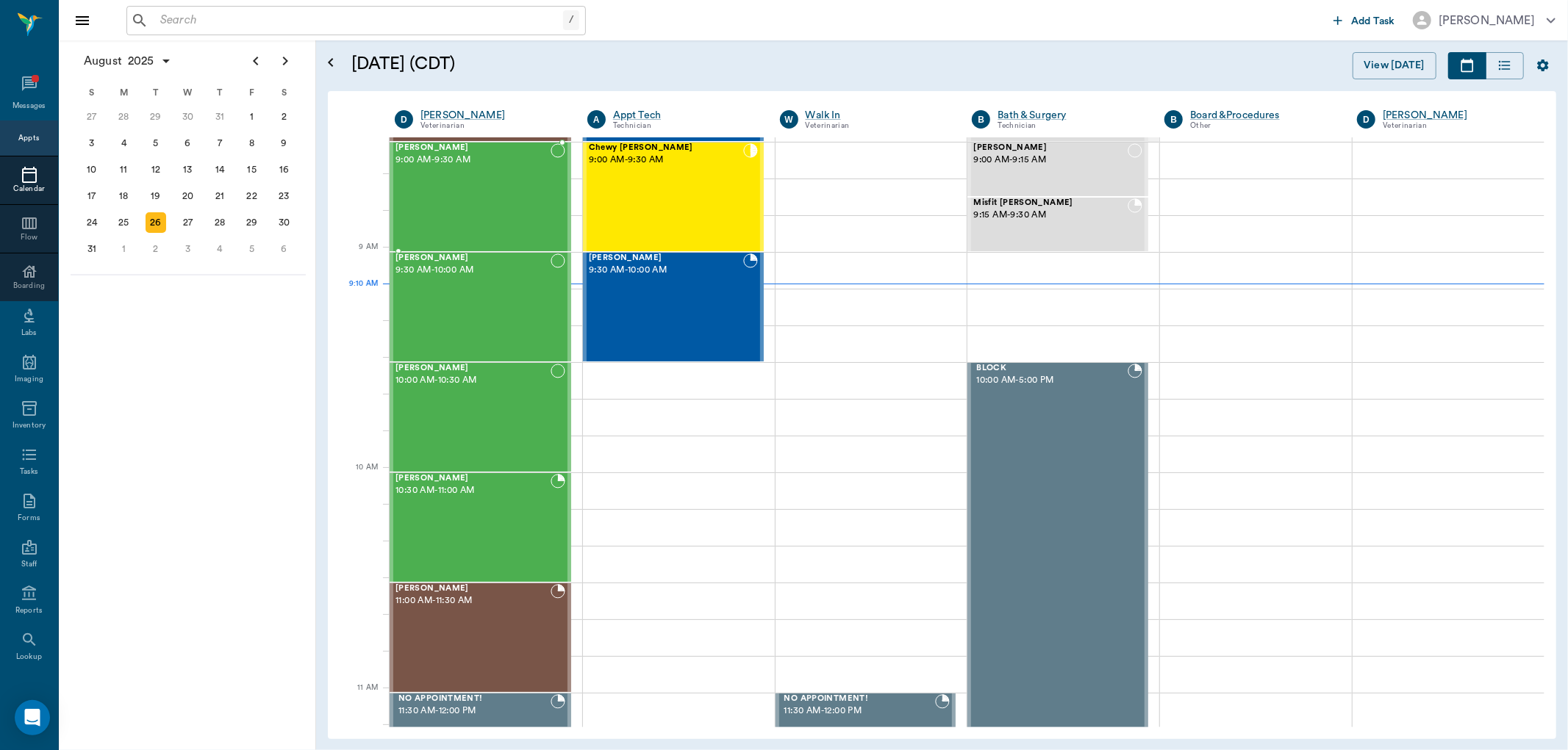
scroll to position [59, 0]
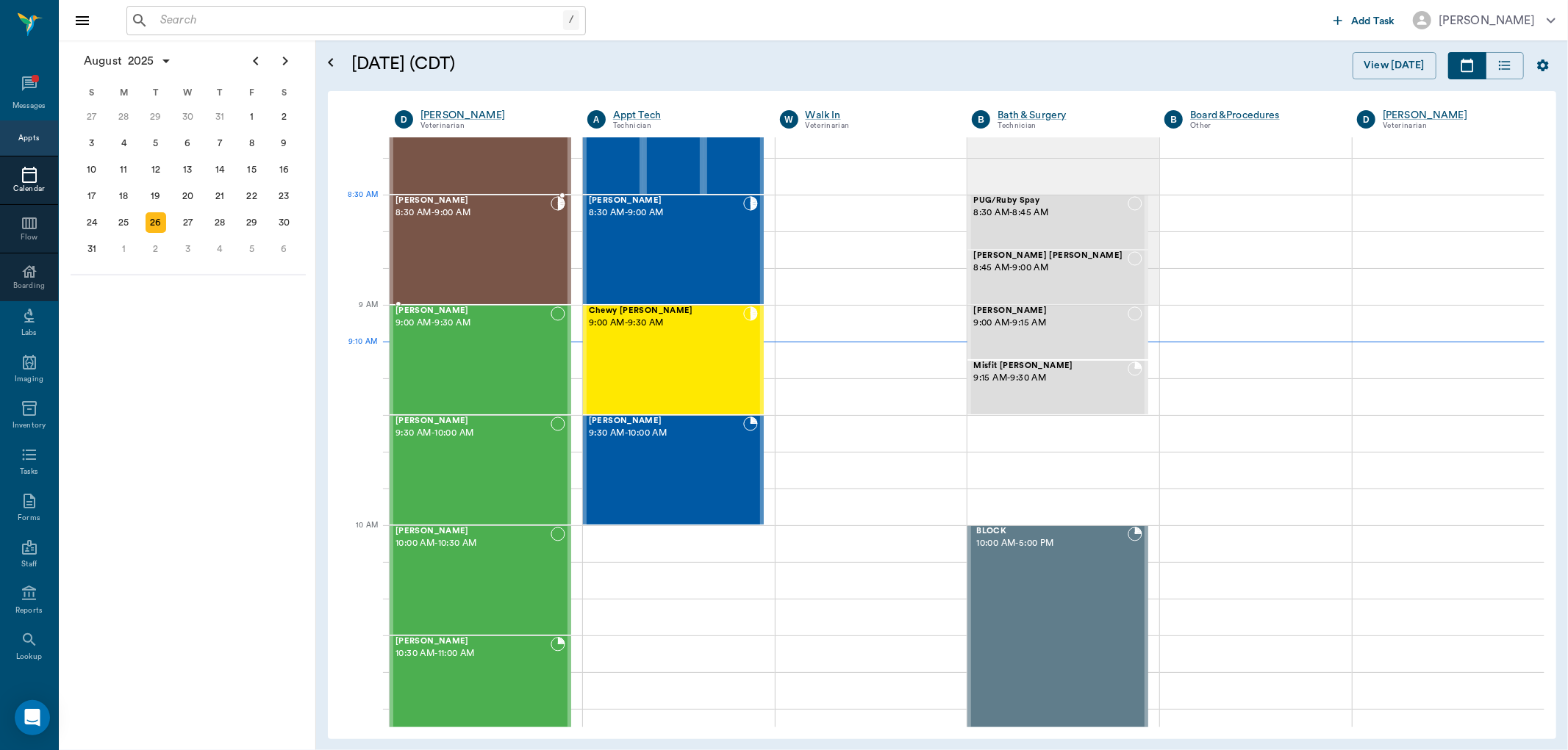
click at [454, 218] on span "8:30 AM - 9:00 AM" at bounding box center [473, 213] width 155 height 15
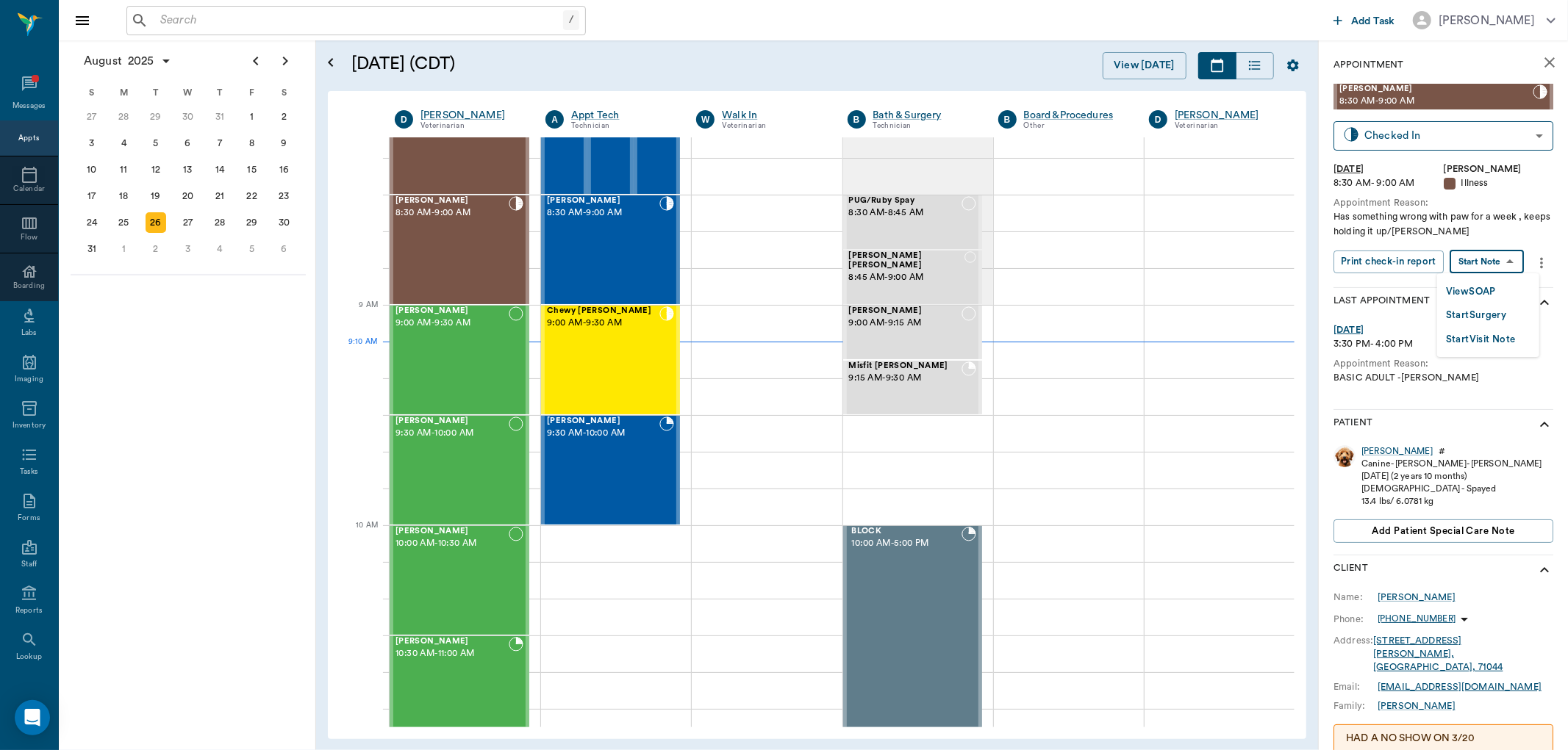
click at [1505, 261] on body "/ ​ Add Task Dr. Bert Ellsworth Nectar Messages Appts Calendar Flow Boarding La…" at bounding box center [784, 375] width 1568 height 750
click at [1479, 289] on button "View SOAP" at bounding box center [1471, 292] width 50 height 17
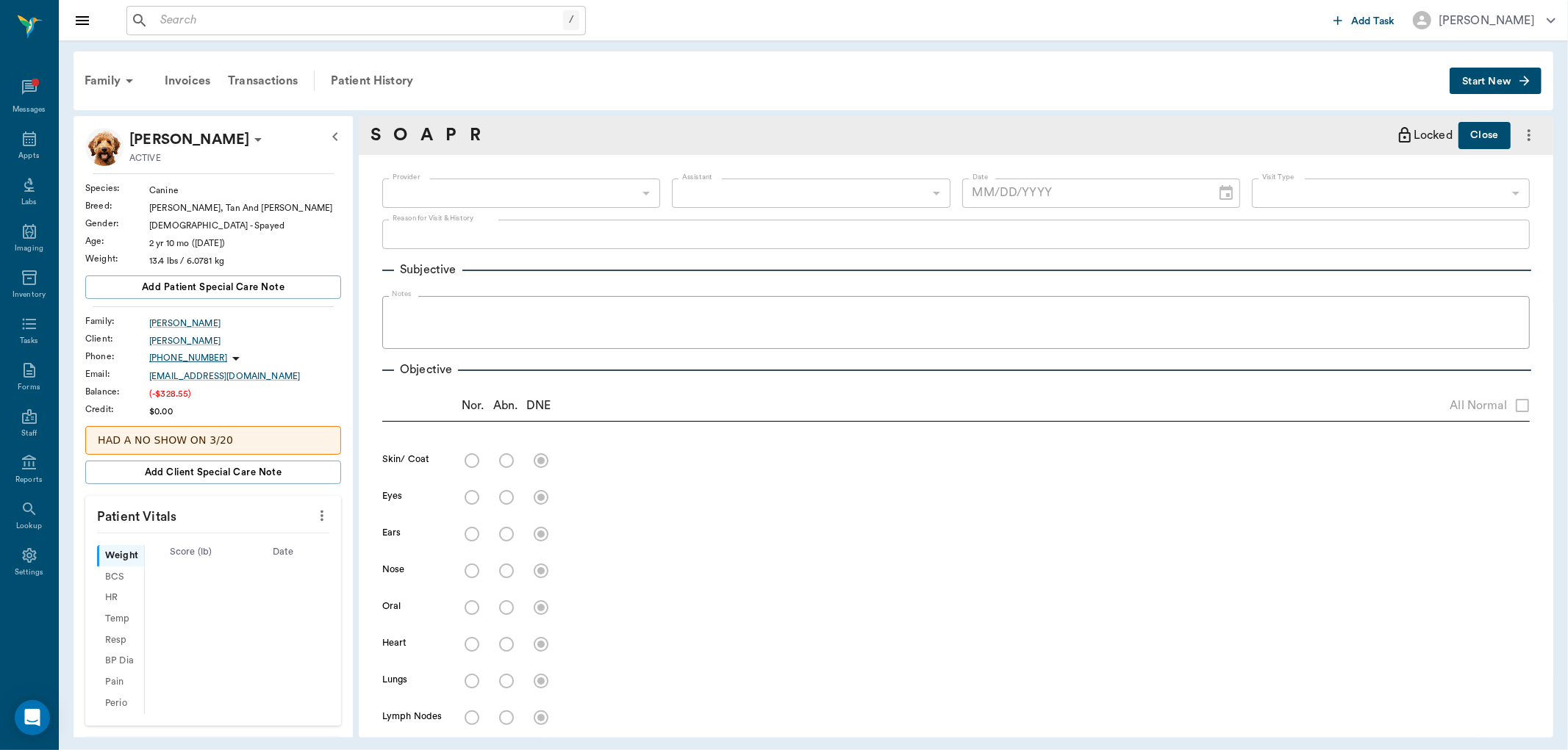
type input "63ec2f075fda476ae8351a4d"
type input "682b670d8bdc6f7f8feef3db"
type input "65d2be4f46e3a538d89b8c15"
type textarea "Has something wrong with paw for a week , keeps holding it up/Lisa"
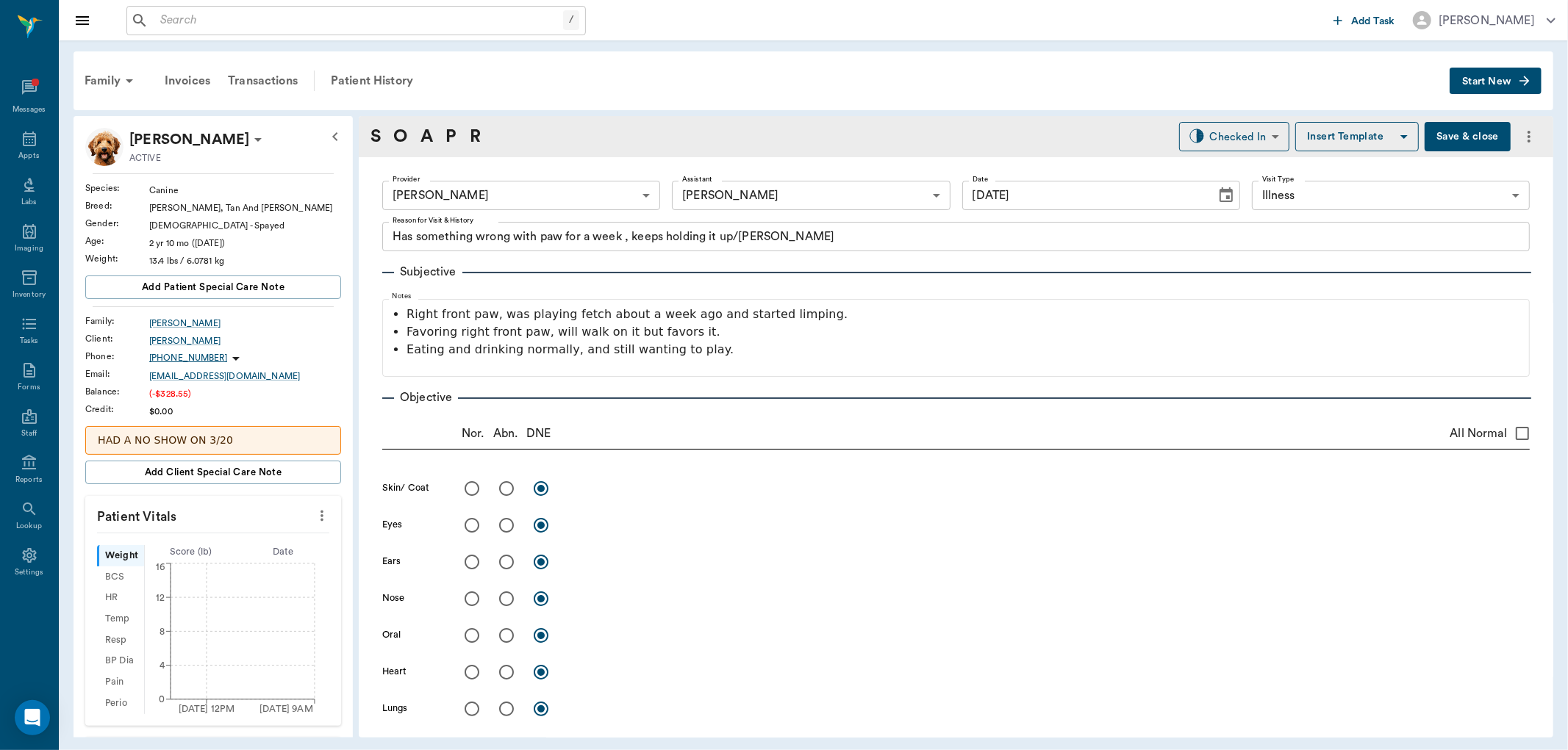
type input "[DATE]"
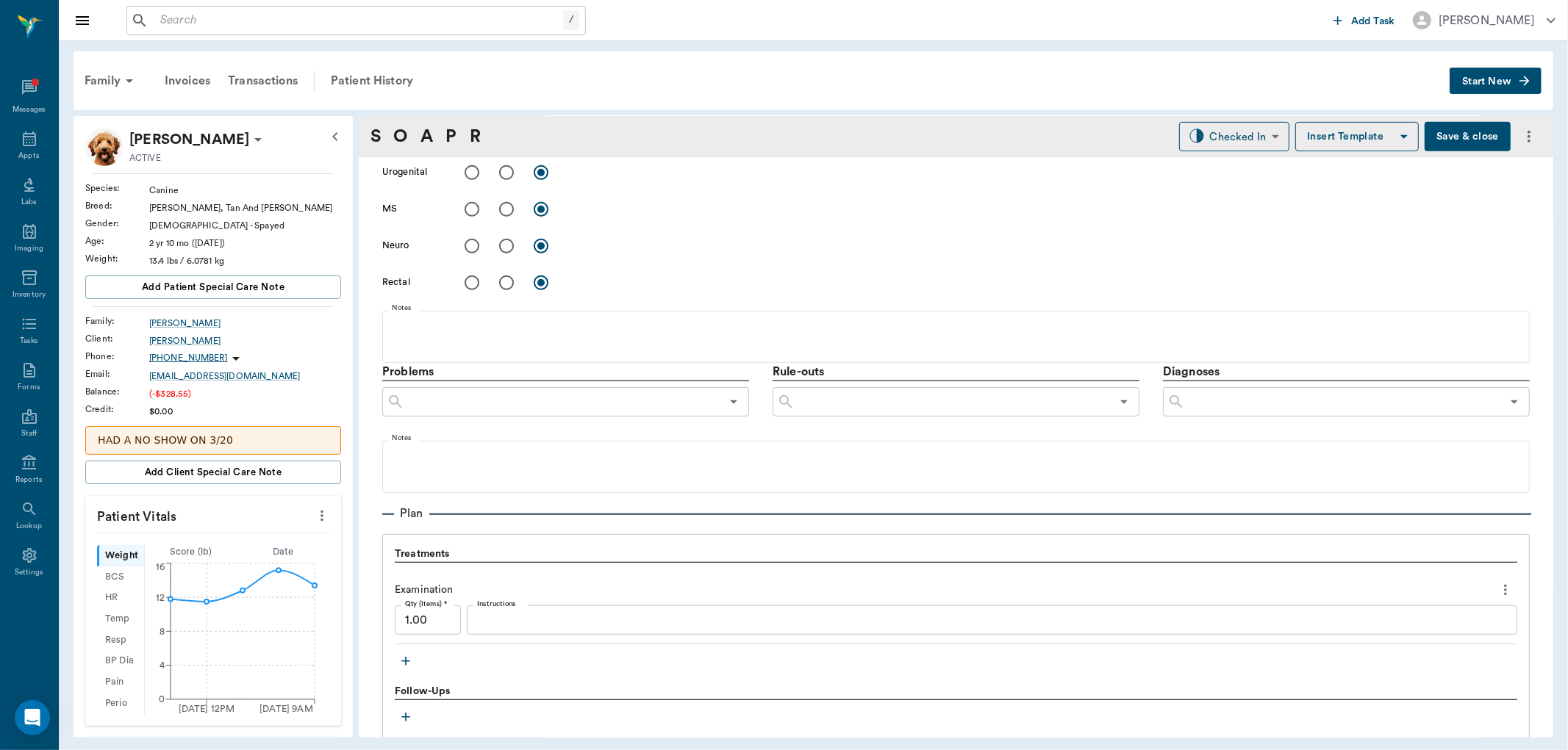
scroll to position [898, 0]
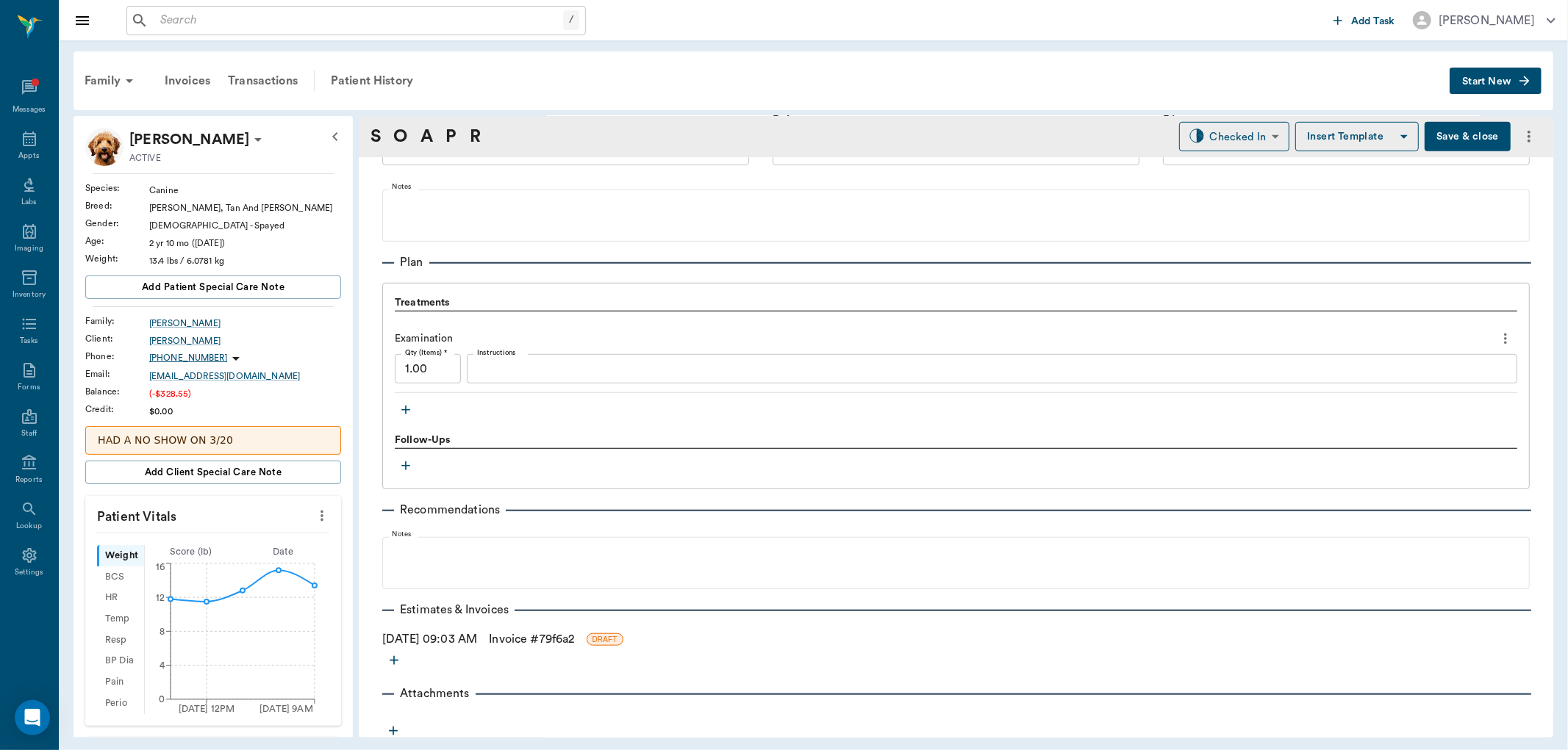
click at [406, 408] on icon "button" at bounding box center [406, 411] width 9 height 9
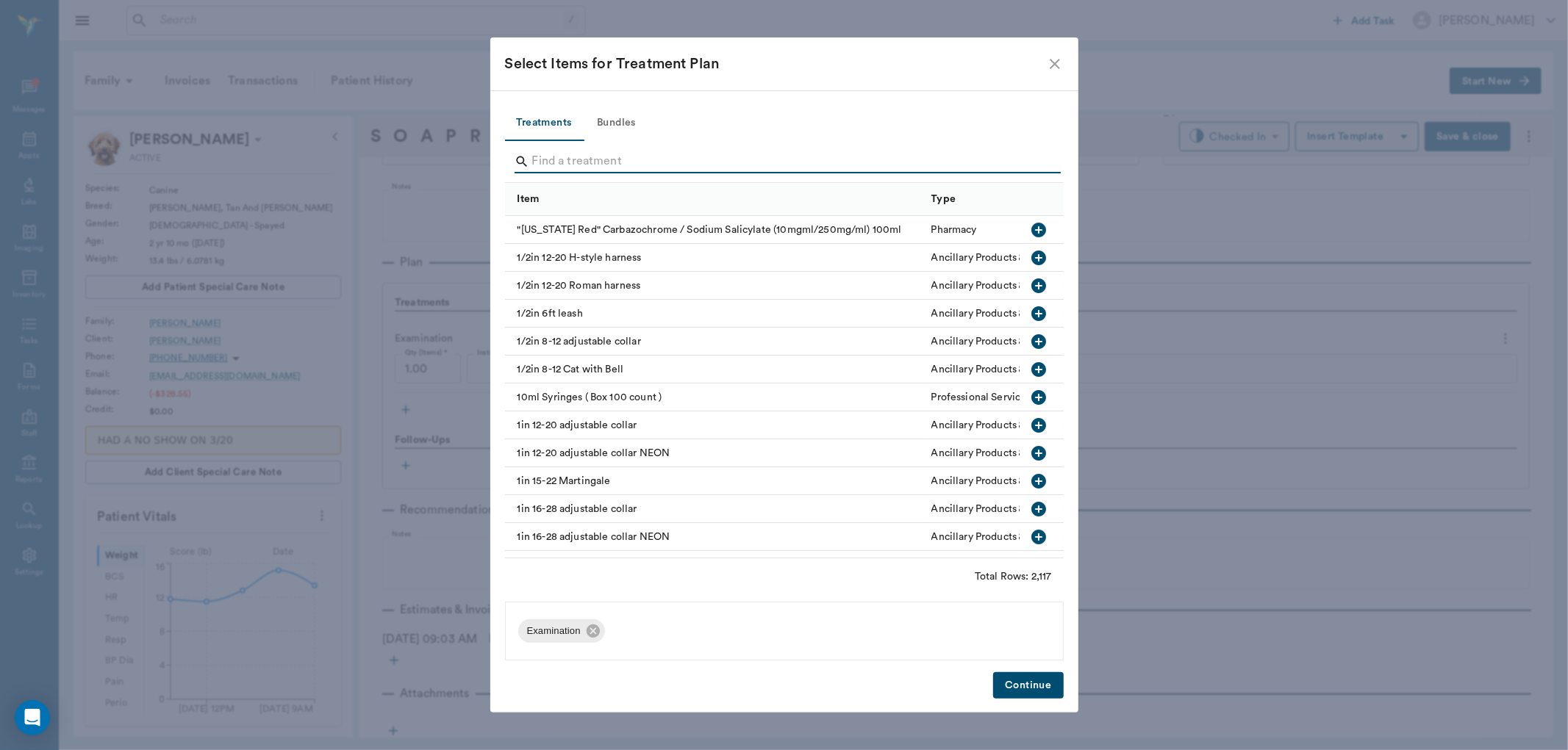
click at [577, 155] on input "Search" at bounding box center [785, 162] width 507 height 24
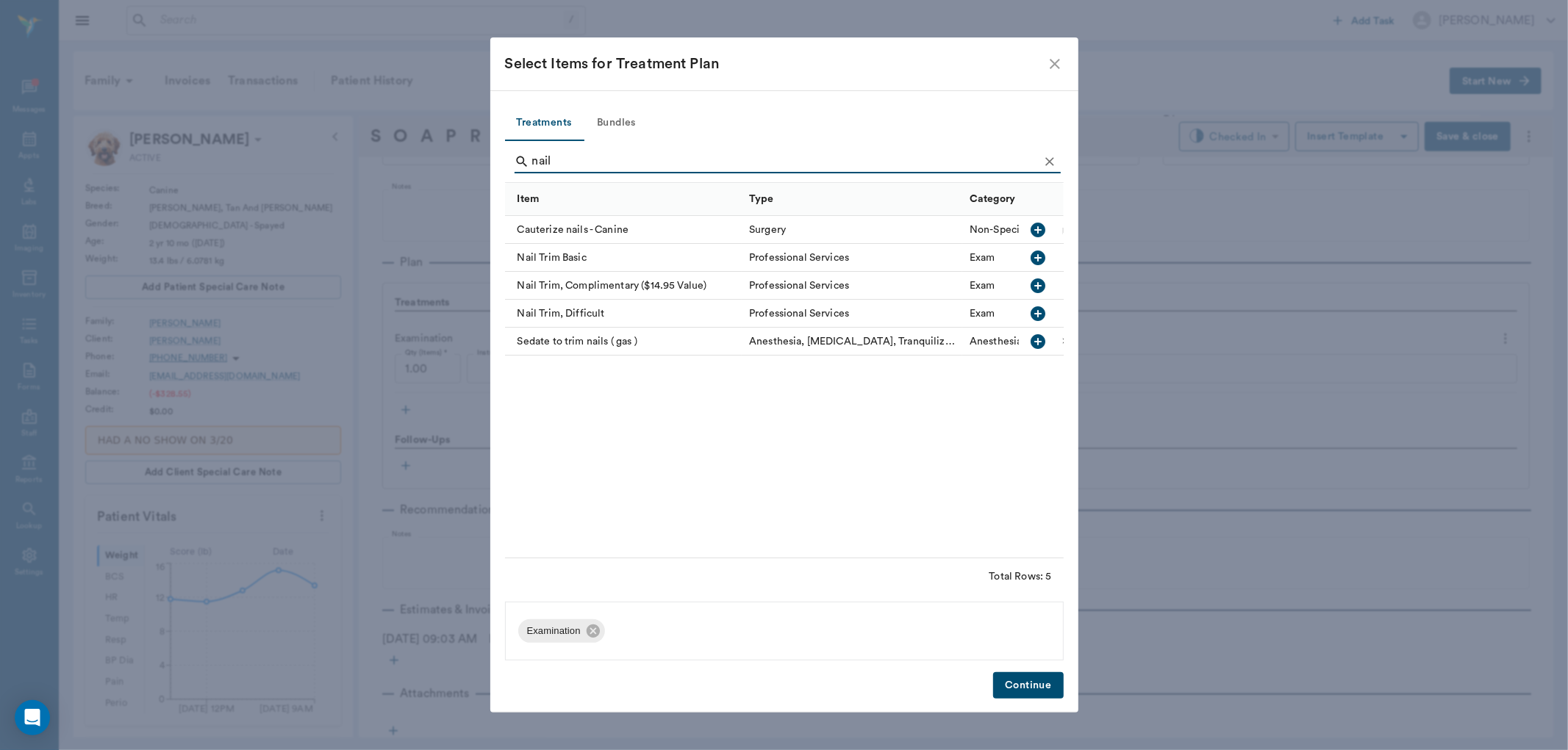
click at [1044, 249] on icon "button" at bounding box center [1038, 257] width 17 height 17
type input "n"
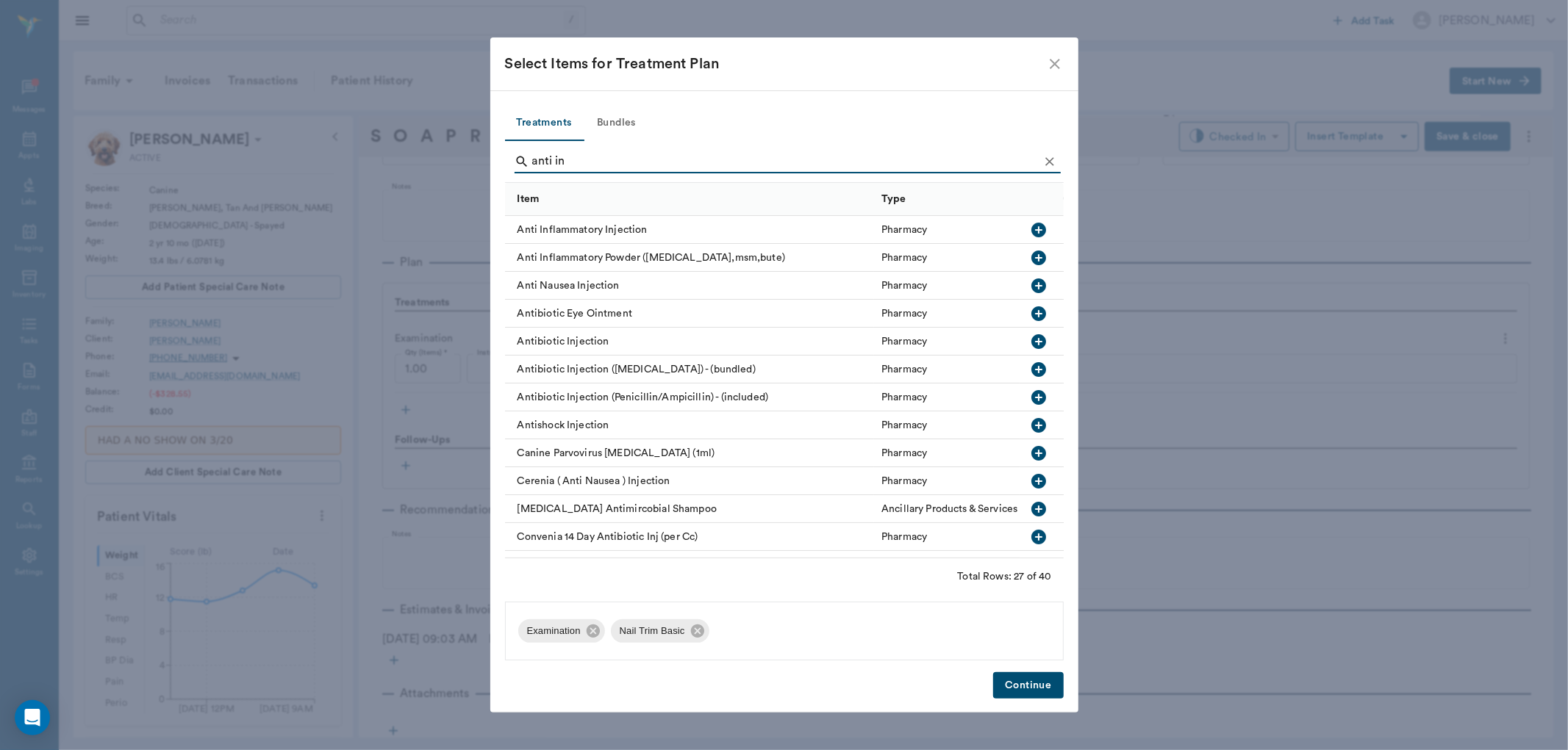
type input "anti in"
click at [1031, 233] on icon "button" at bounding box center [1038, 230] width 15 height 15
click at [1027, 681] on button "Continue" at bounding box center [1028, 686] width 70 height 28
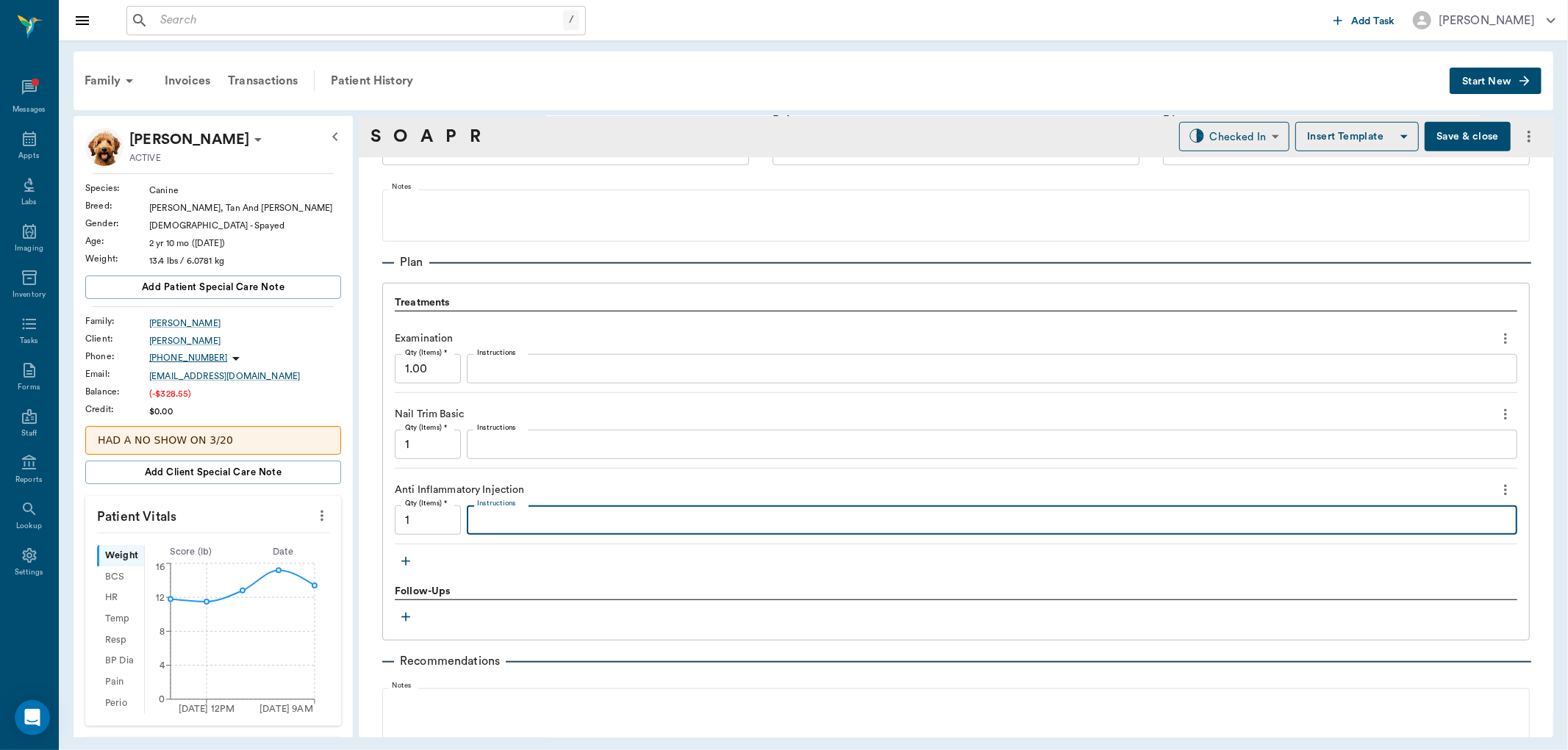
click at [490, 522] on textarea "Instructions" at bounding box center [992, 520] width 1030 height 17
type textarea "MP16 Dex 1.4"
click at [1253, 137] on body "/ ​ Add Task Dr. Bert Ellsworth Nectar Messages Appts Labs Imaging Inventory Ta…" at bounding box center [784, 375] width 1568 height 750
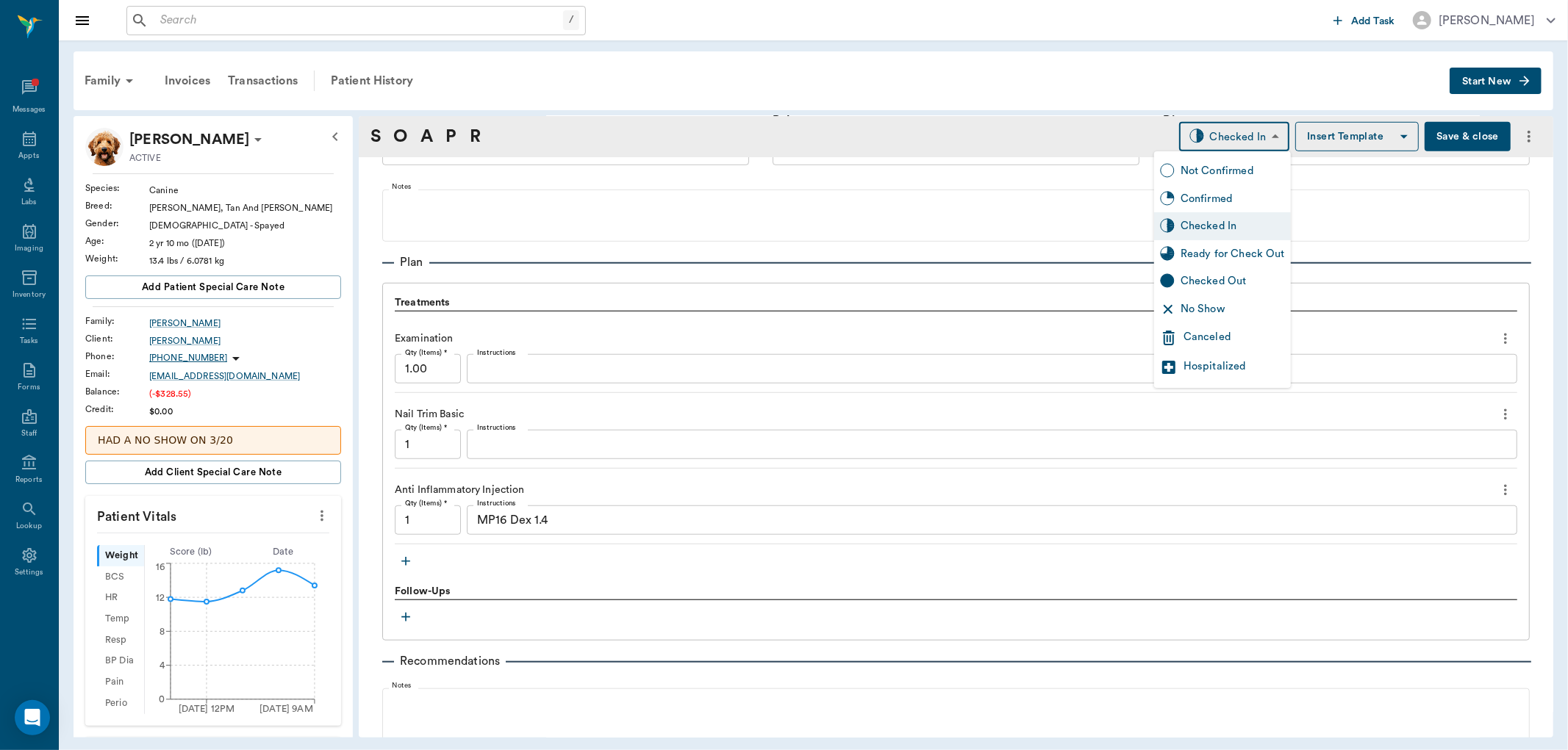
click at [1218, 247] on div "Ready for Check Out" at bounding box center [1233, 255] width 105 height 17
type input "READY_TO_CHECKOUT"
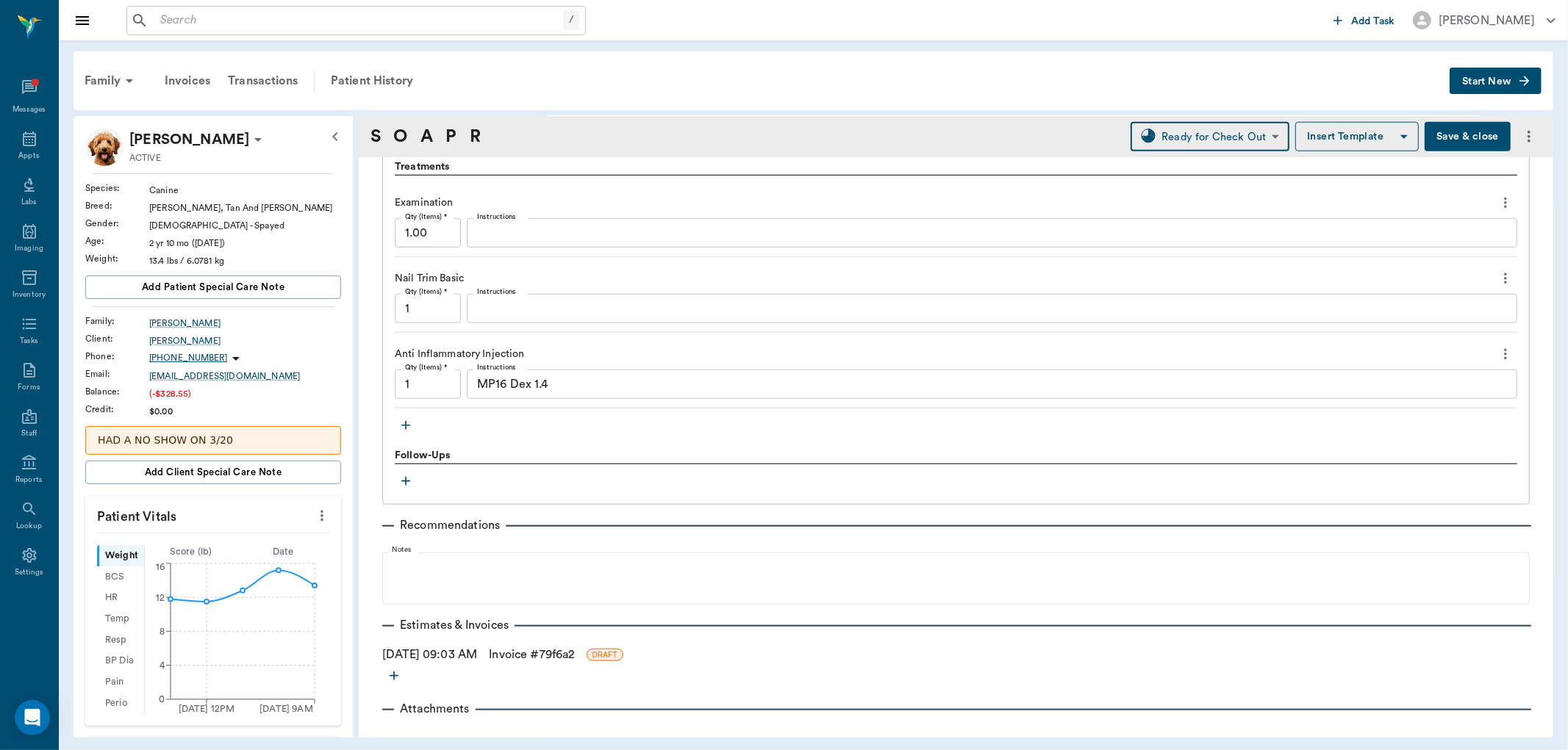
scroll to position [1052, 0]
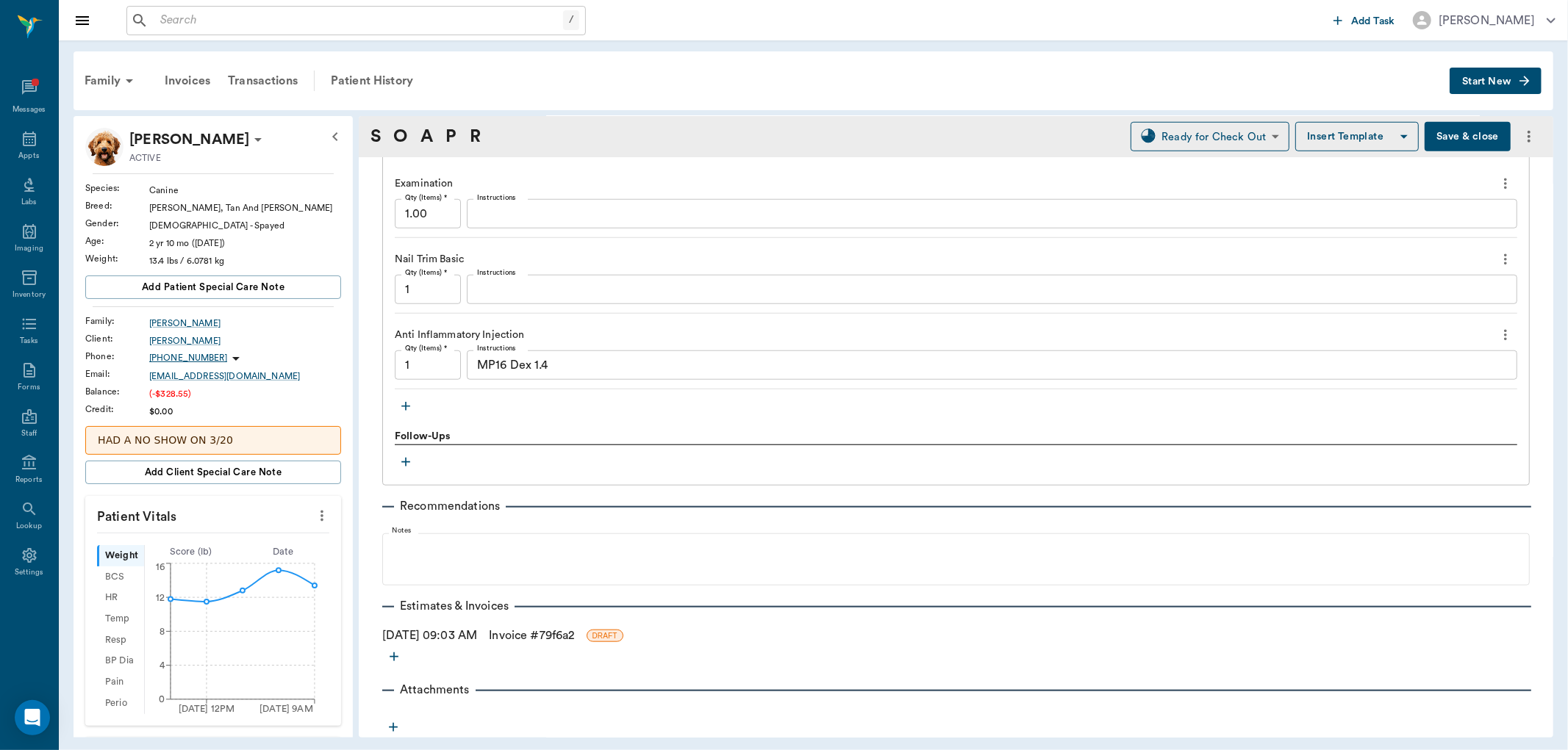
click at [530, 636] on link "Invoice # 79f6a2" at bounding box center [532, 635] width 86 height 17
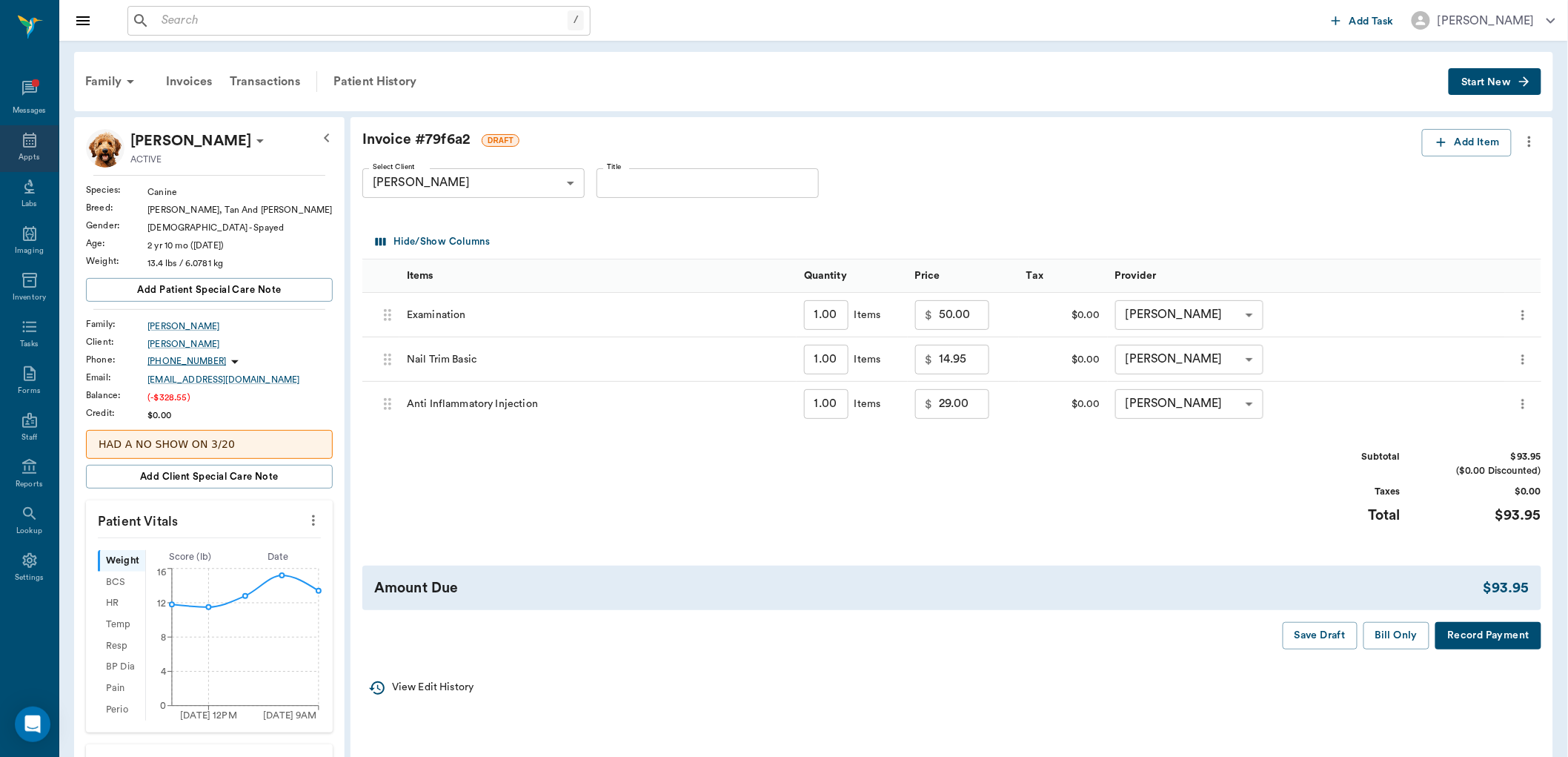
click at [35, 146] on icon at bounding box center [30, 140] width 13 height 15
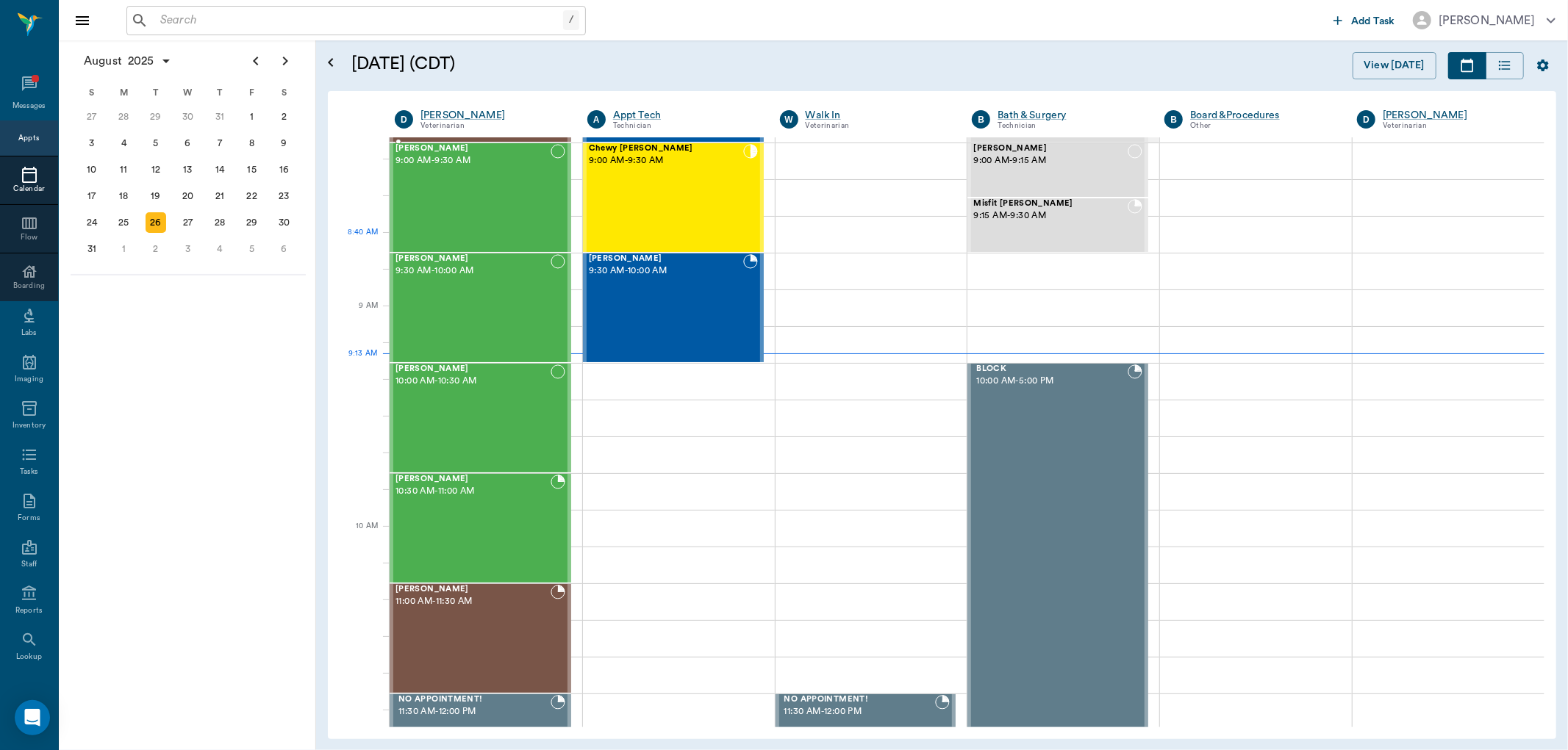
scroll to position [57, 0]
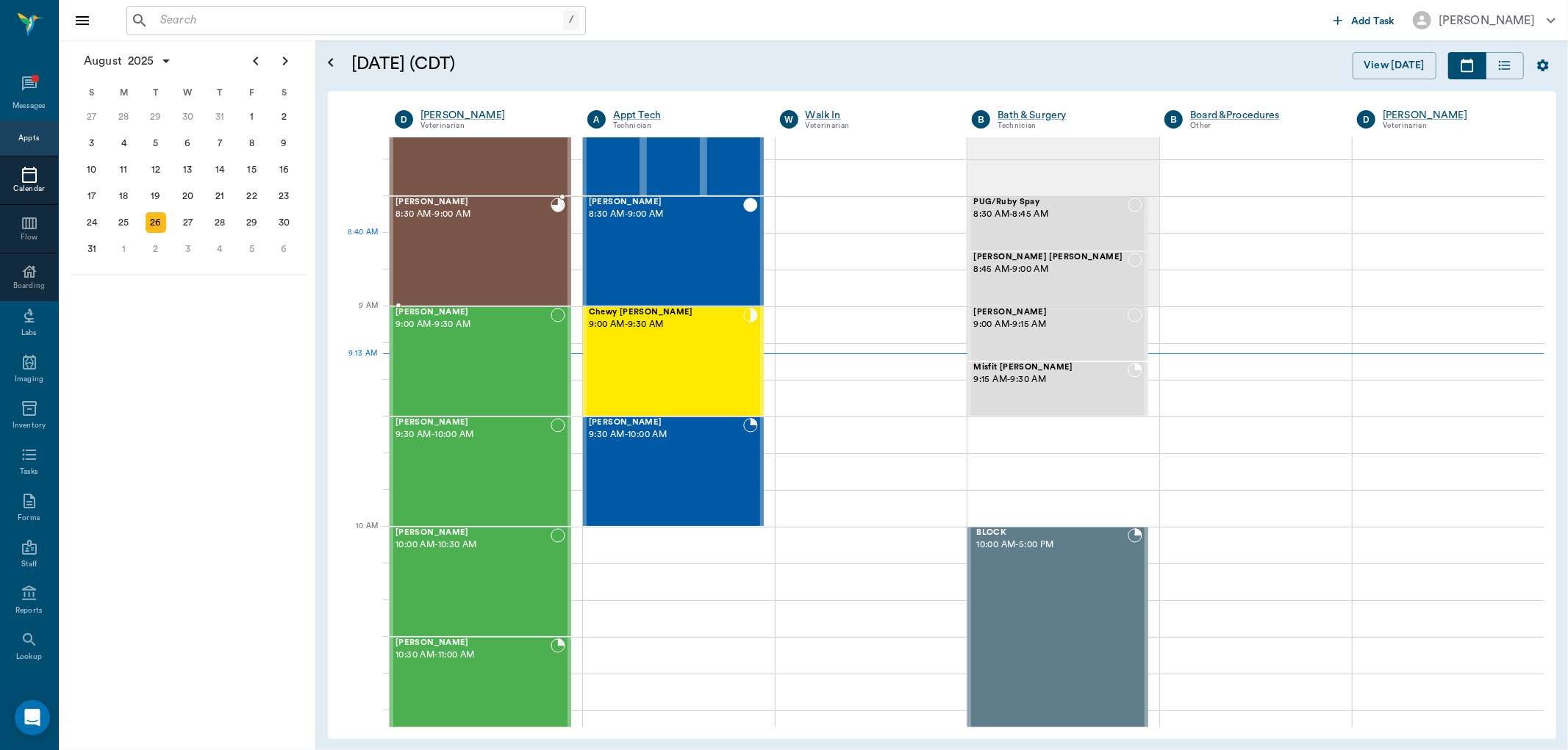
click at [472, 240] on div "Dotty Arnold 8:30 AM - 9:00 AM" at bounding box center [473, 251] width 155 height 108
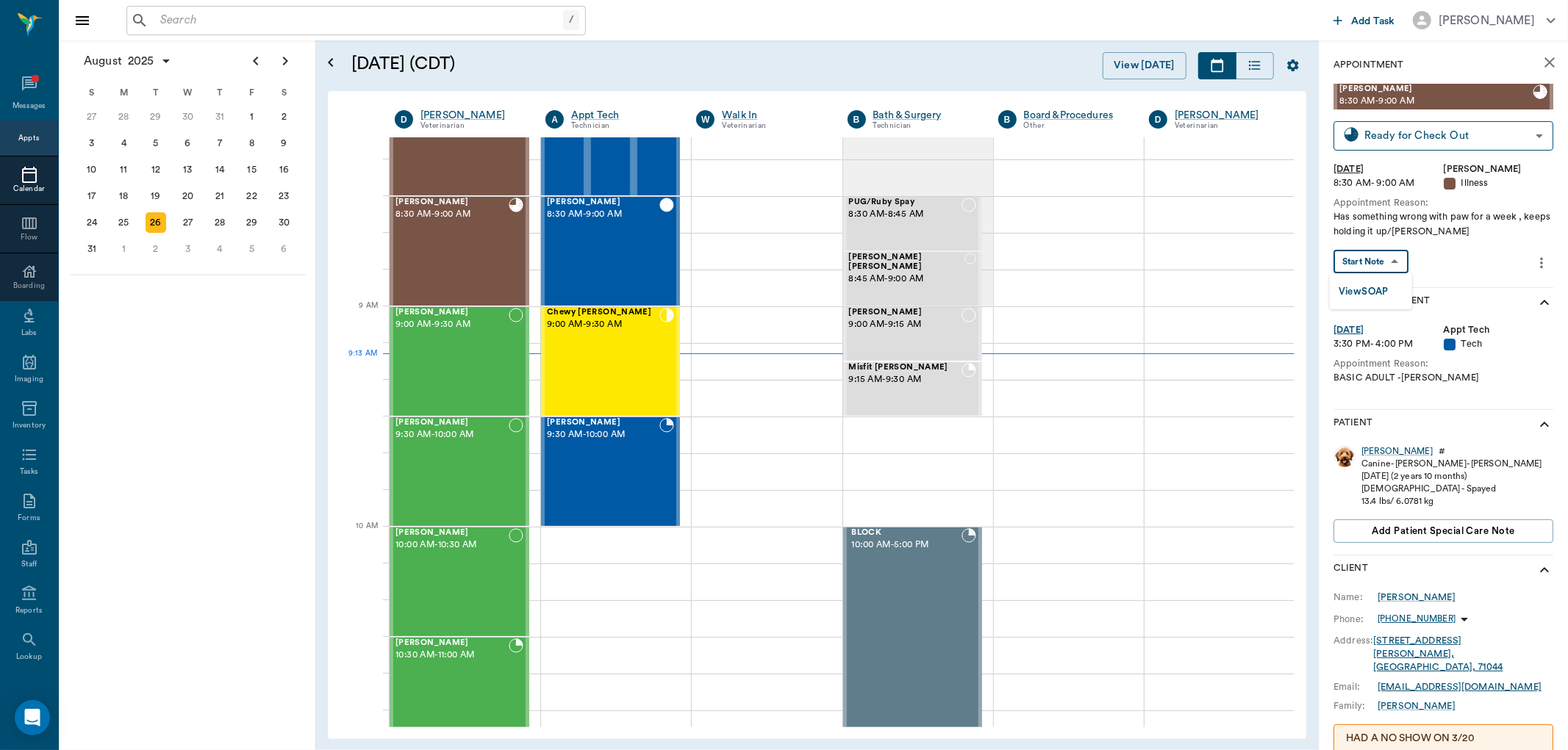
click at [1391, 258] on body "/ ​ Add Task Dr. Bert Ellsworth Nectar Messages Appts Calendar Flow Boarding La…" at bounding box center [784, 375] width 1568 height 750
click at [1377, 291] on button "View SOAP" at bounding box center [1364, 292] width 50 height 17
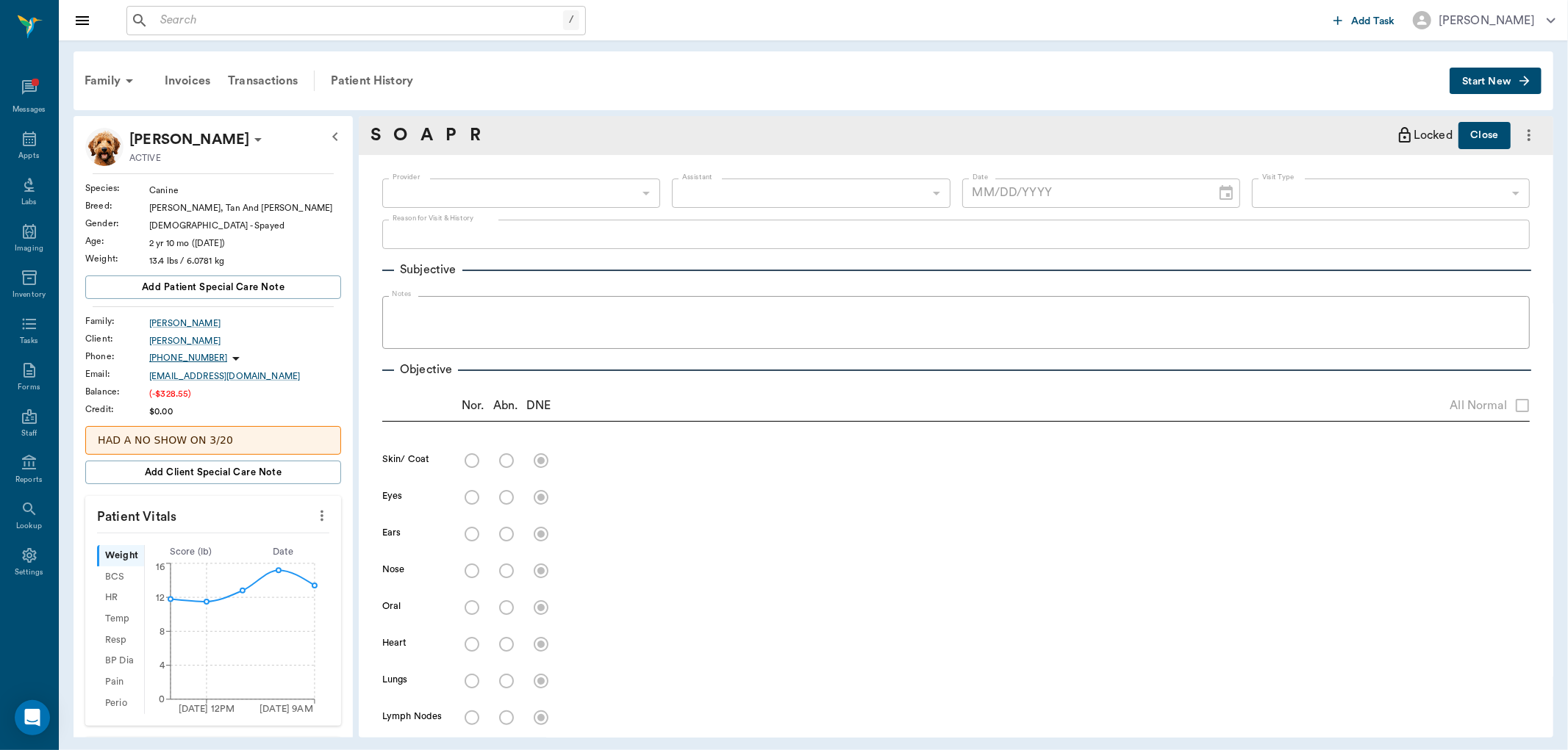
scroll to position [408, 0]
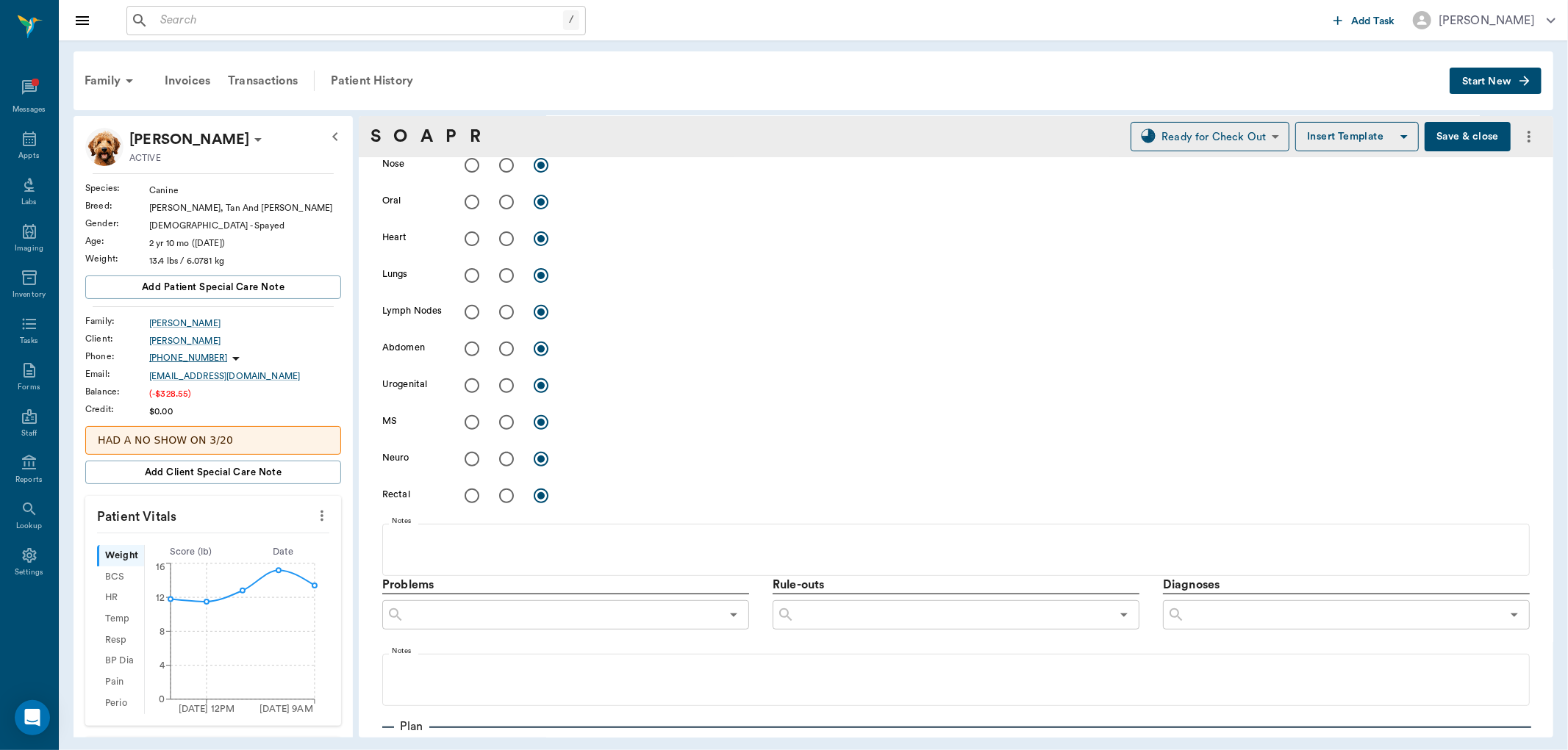
type input "63ec2f075fda476ae8351a4d"
type input "682b670d8bdc6f7f8feef3db"
type input "65d2be4f46e3a538d89b8c15"
type textarea "Has something wrong with paw for a week , keeps holding it up/Lisa"
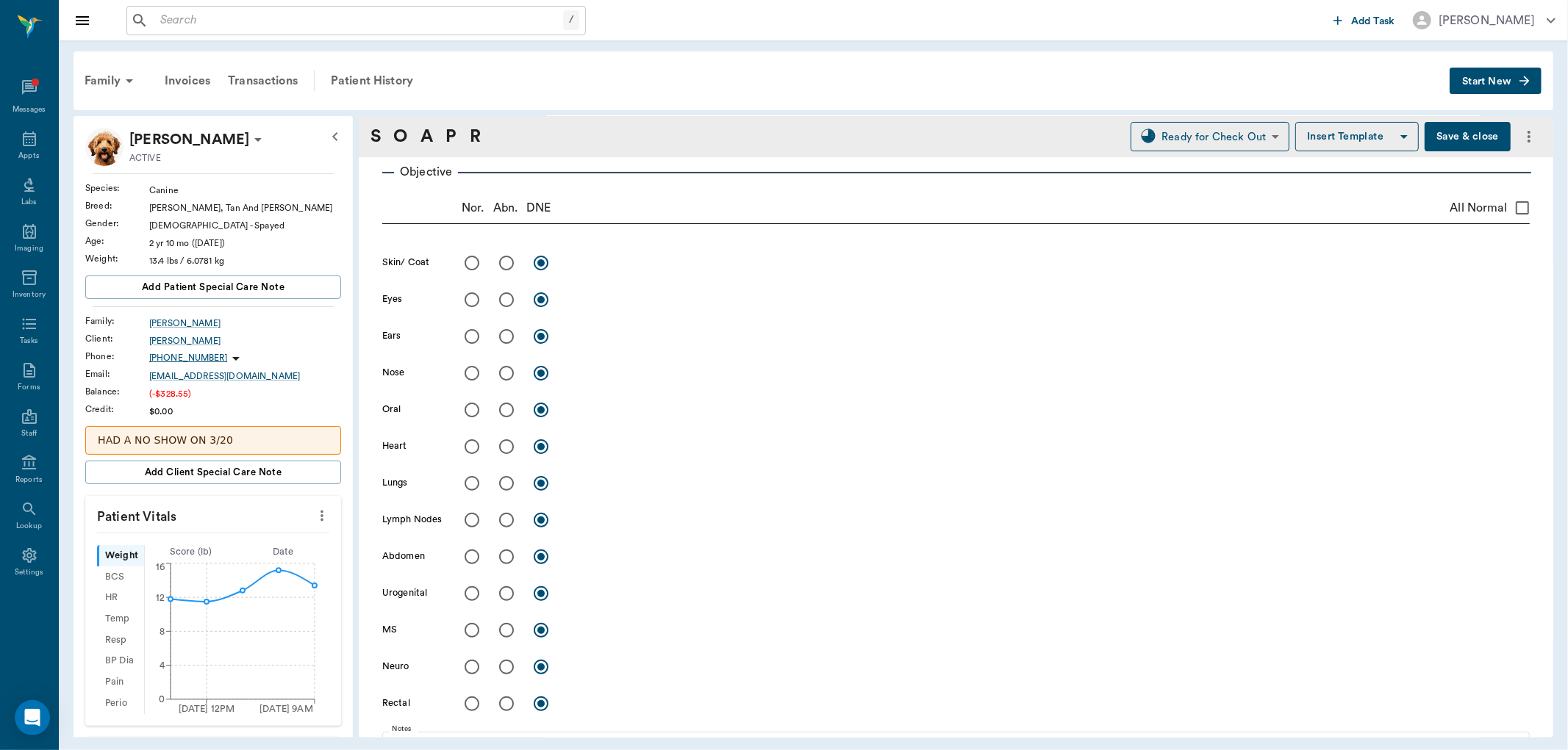
type input "08/26/2025"
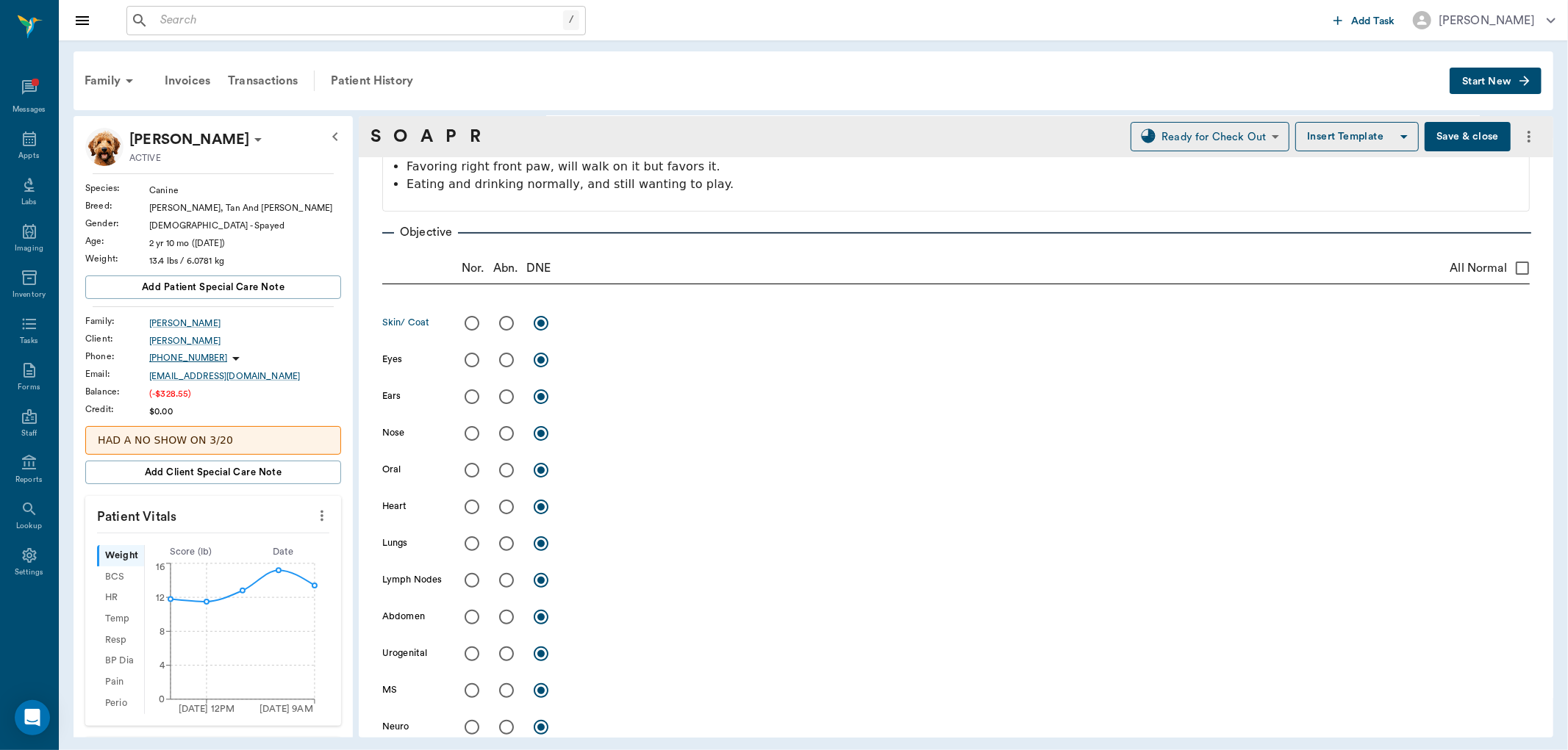
click at [502, 327] on input "radio" at bounding box center [507, 324] width 31 height 31
radio input "true"
click at [606, 324] on textarea at bounding box center [1048, 323] width 961 height 17
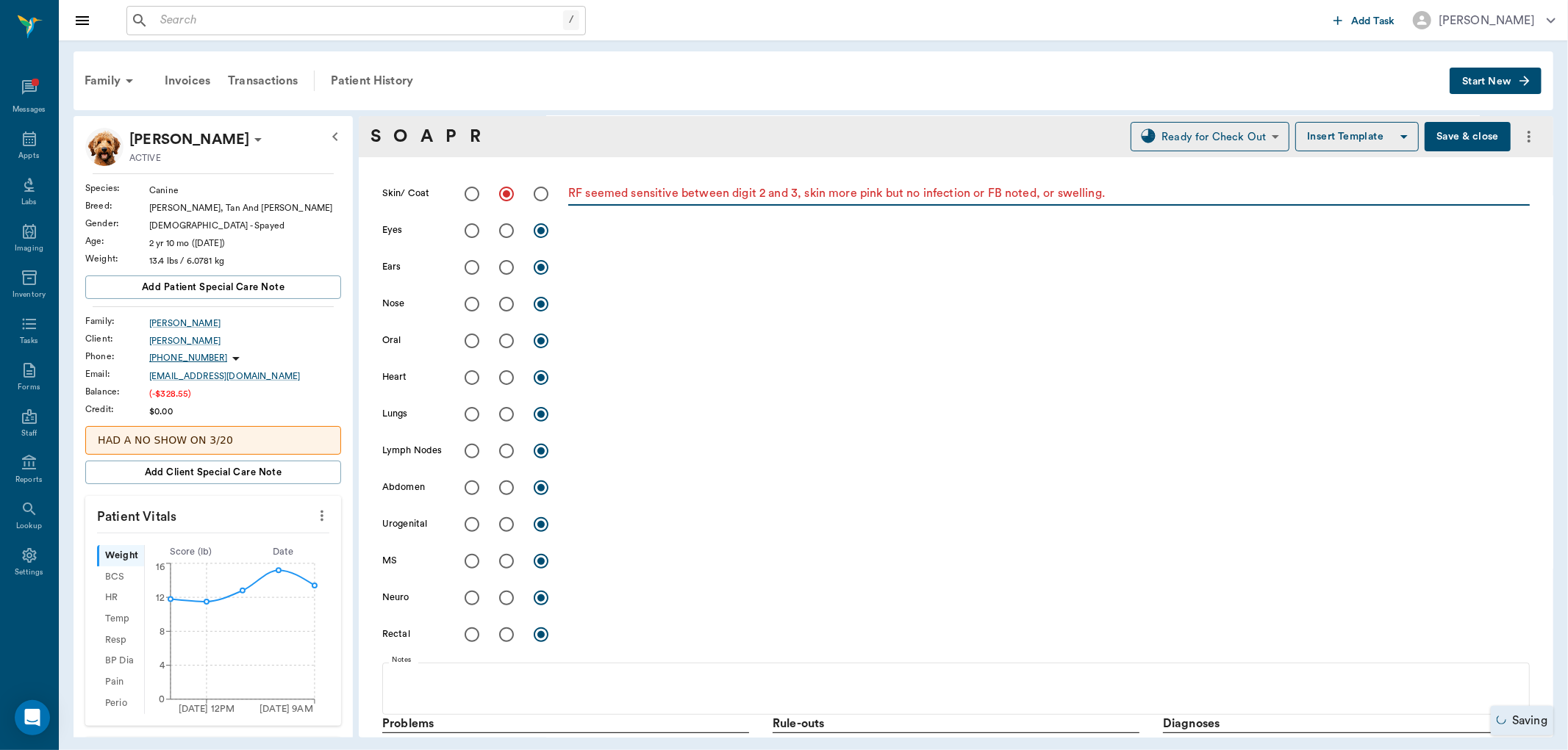
scroll to position [328, 0]
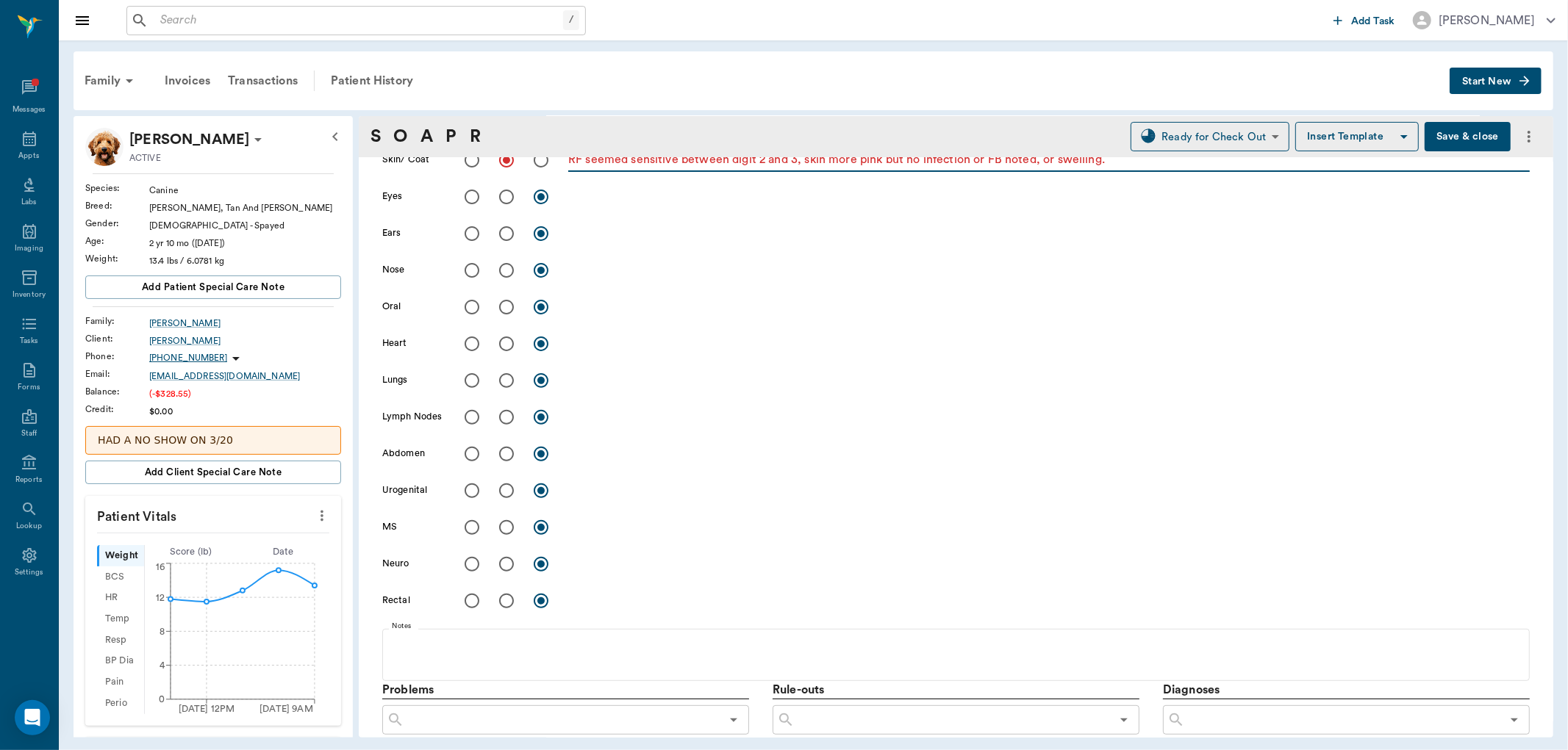
type textarea "RF seemed sensitive between digit 2 and 3, skin more pink but no infection or F…"
click at [468, 338] on input "radio" at bounding box center [472, 344] width 31 height 31
radio input "true"
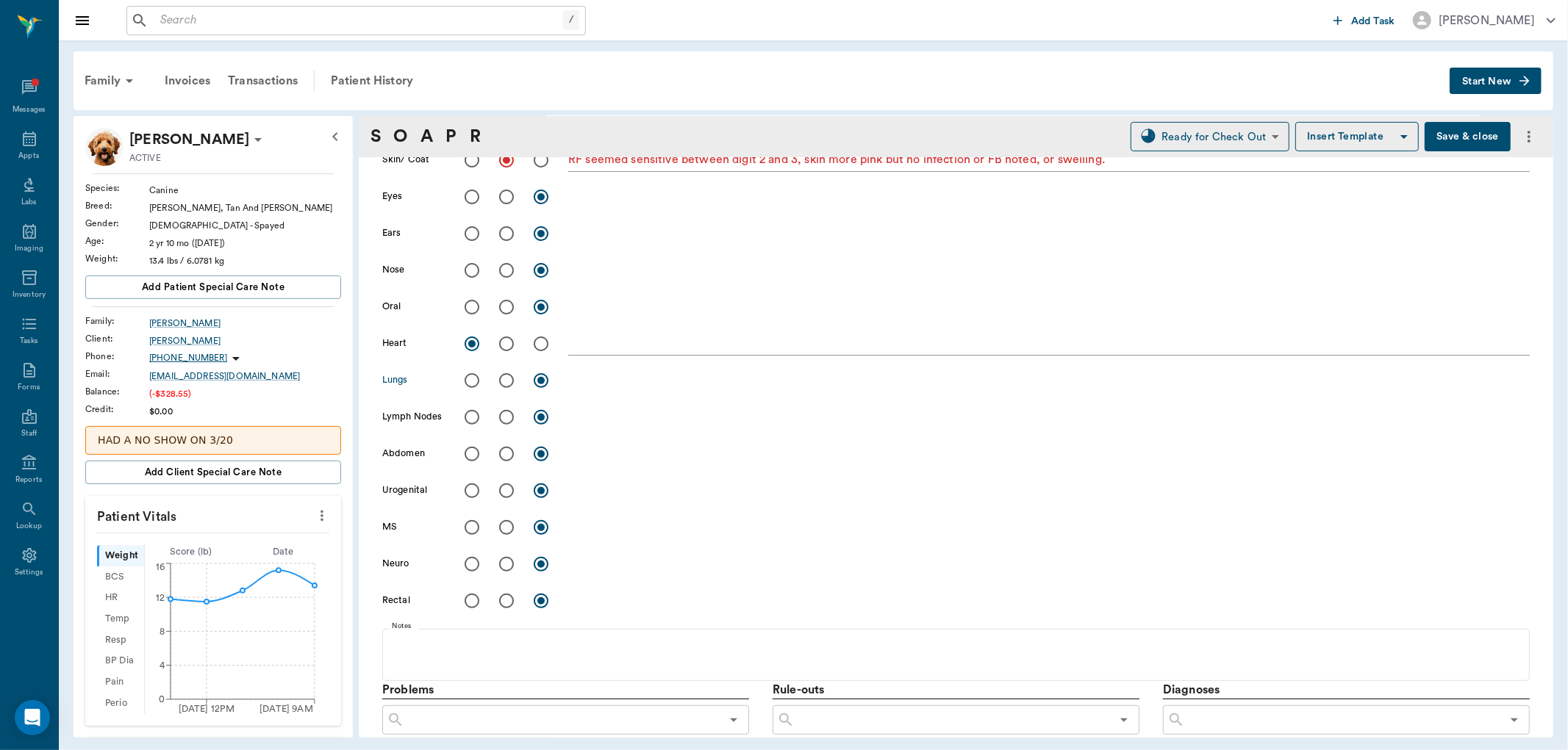
click at [471, 381] on input "radio" at bounding box center [472, 381] width 31 height 31
radio input "true"
click at [467, 419] on input "radio" at bounding box center [472, 417] width 31 height 31
radio input "true"
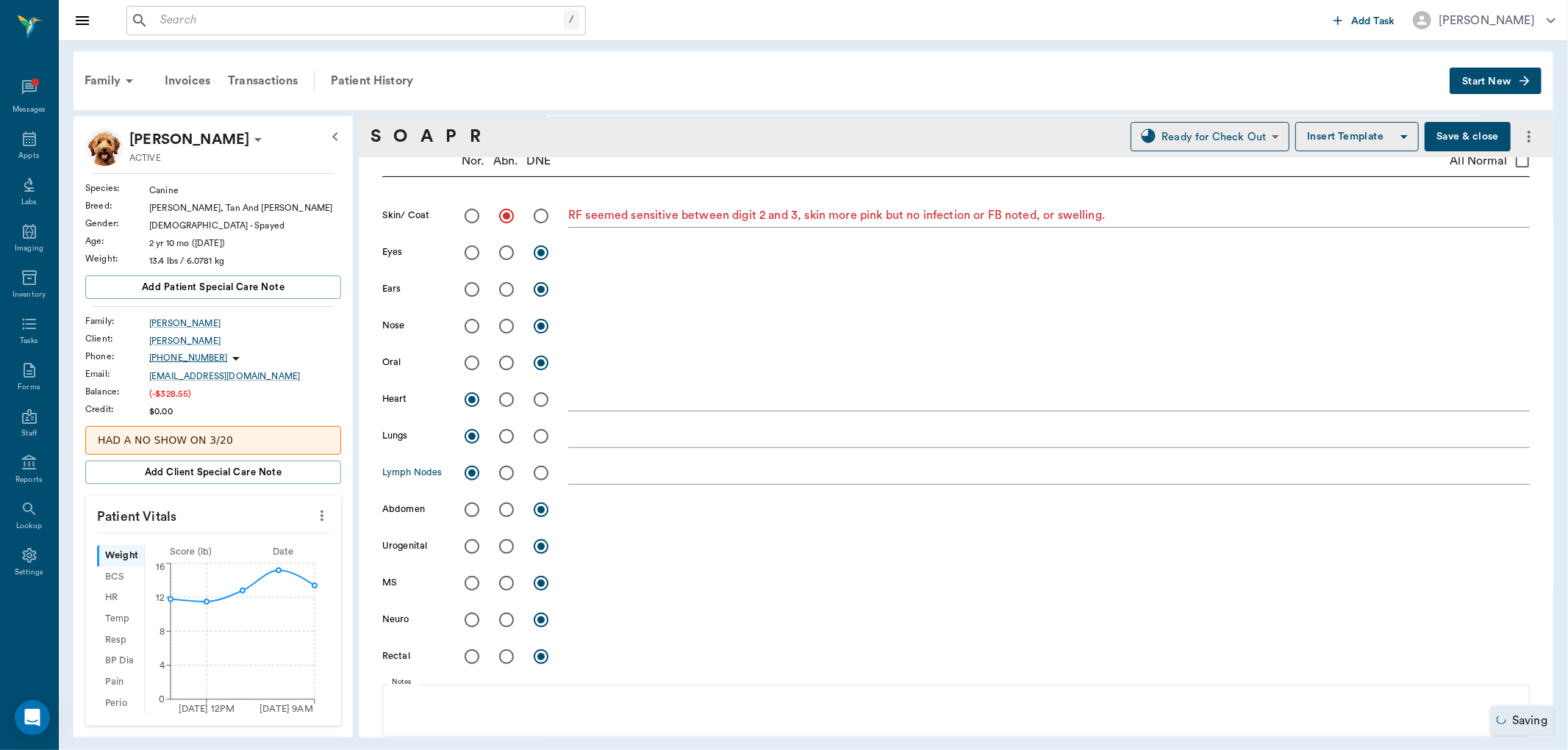
scroll to position [247, 0]
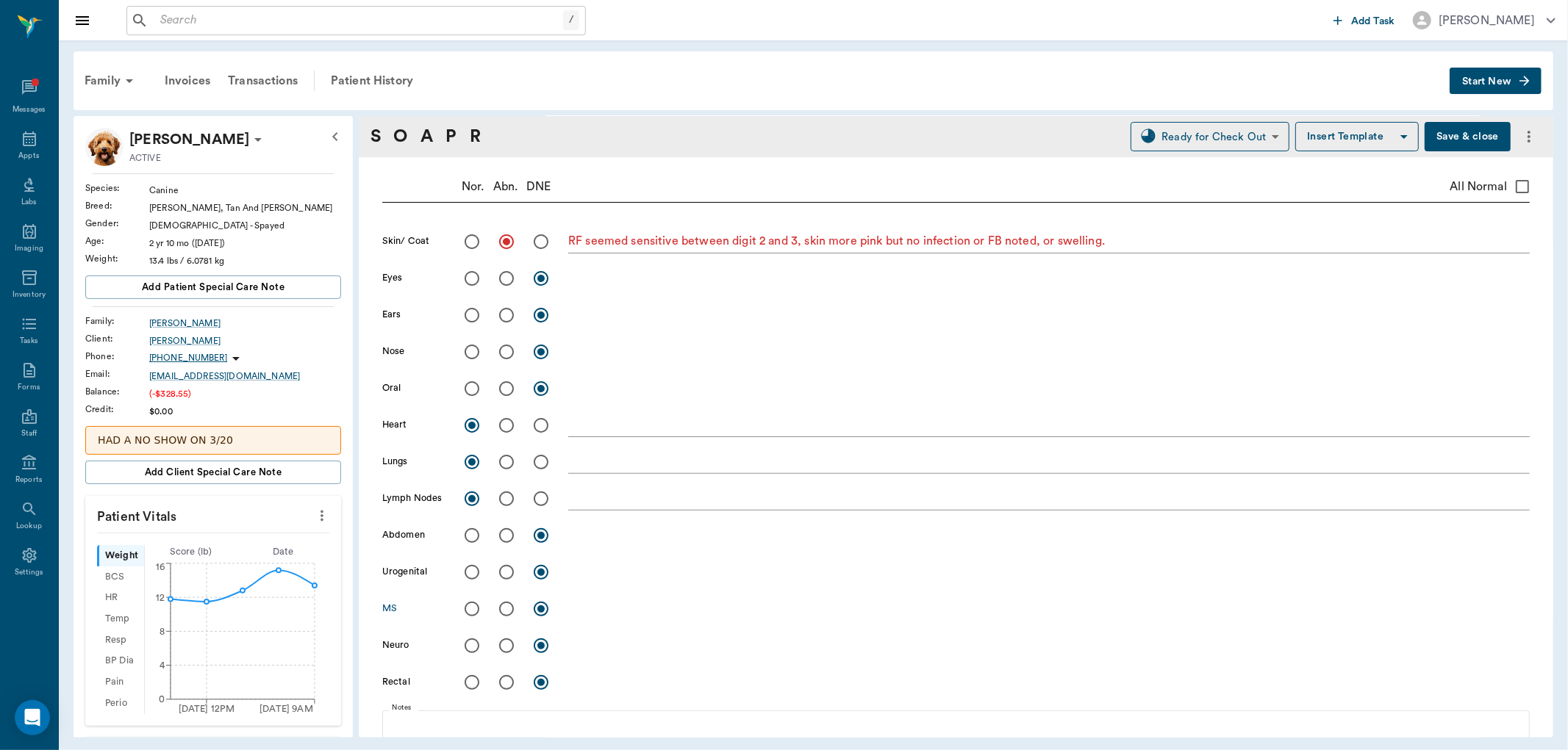
click at [472, 611] on input "radio" at bounding box center [472, 609] width 31 height 31
radio input "true"
click at [595, 617] on div "x" at bounding box center [1048, 609] width 961 height 21
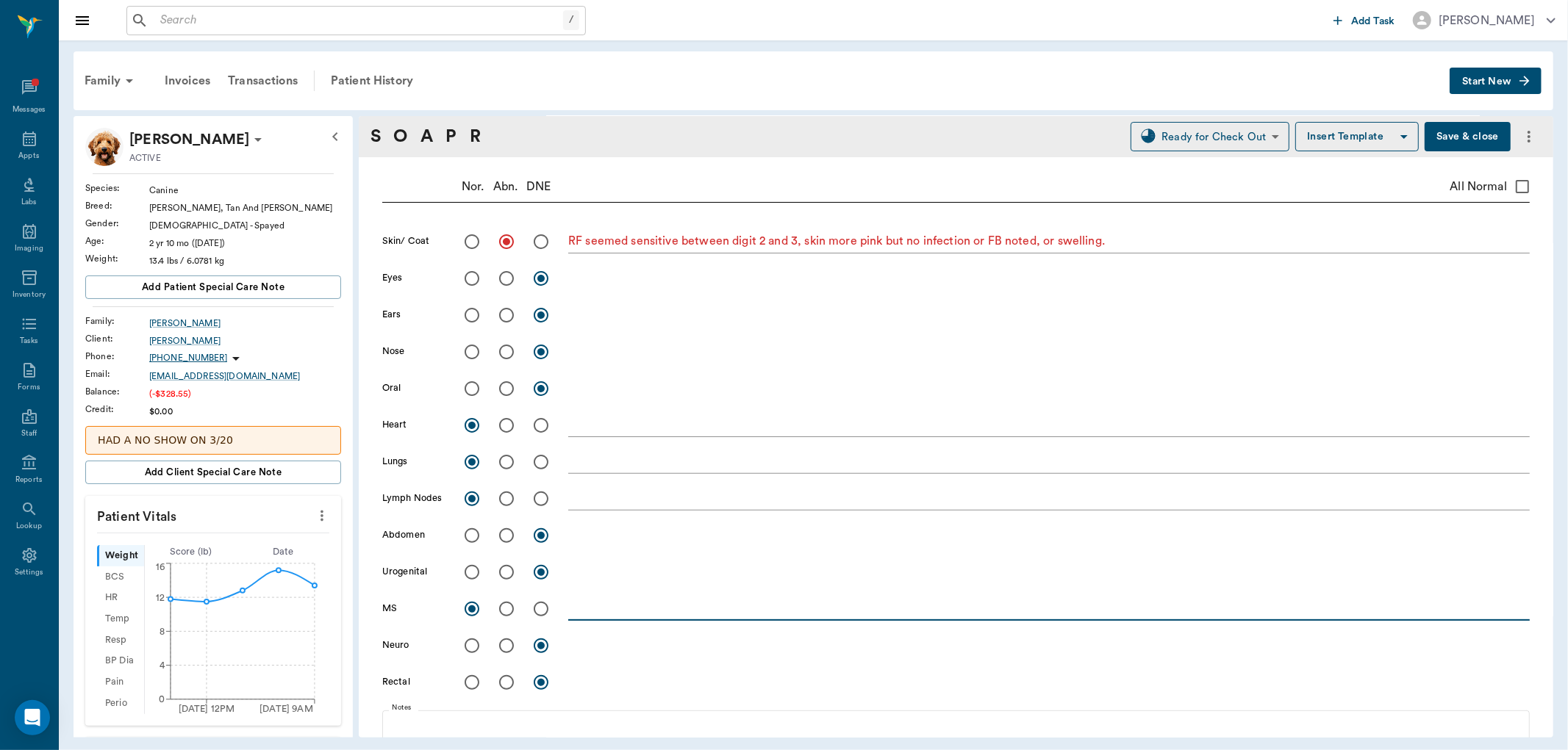
click at [505, 606] on input "radio" at bounding box center [507, 609] width 31 height 31
radio input "true"
click at [566, 604] on div at bounding box center [516, 609] width 104 height 31
click at [578, 606] on textarea at bounding box center [1048, 608] width 961 height 17
click at [869, 616] on textarea "Normal palpation of RF leg and no pain elicited but afte messing with it, notic…" at bounding box center [1048, 608] width 961 height 17
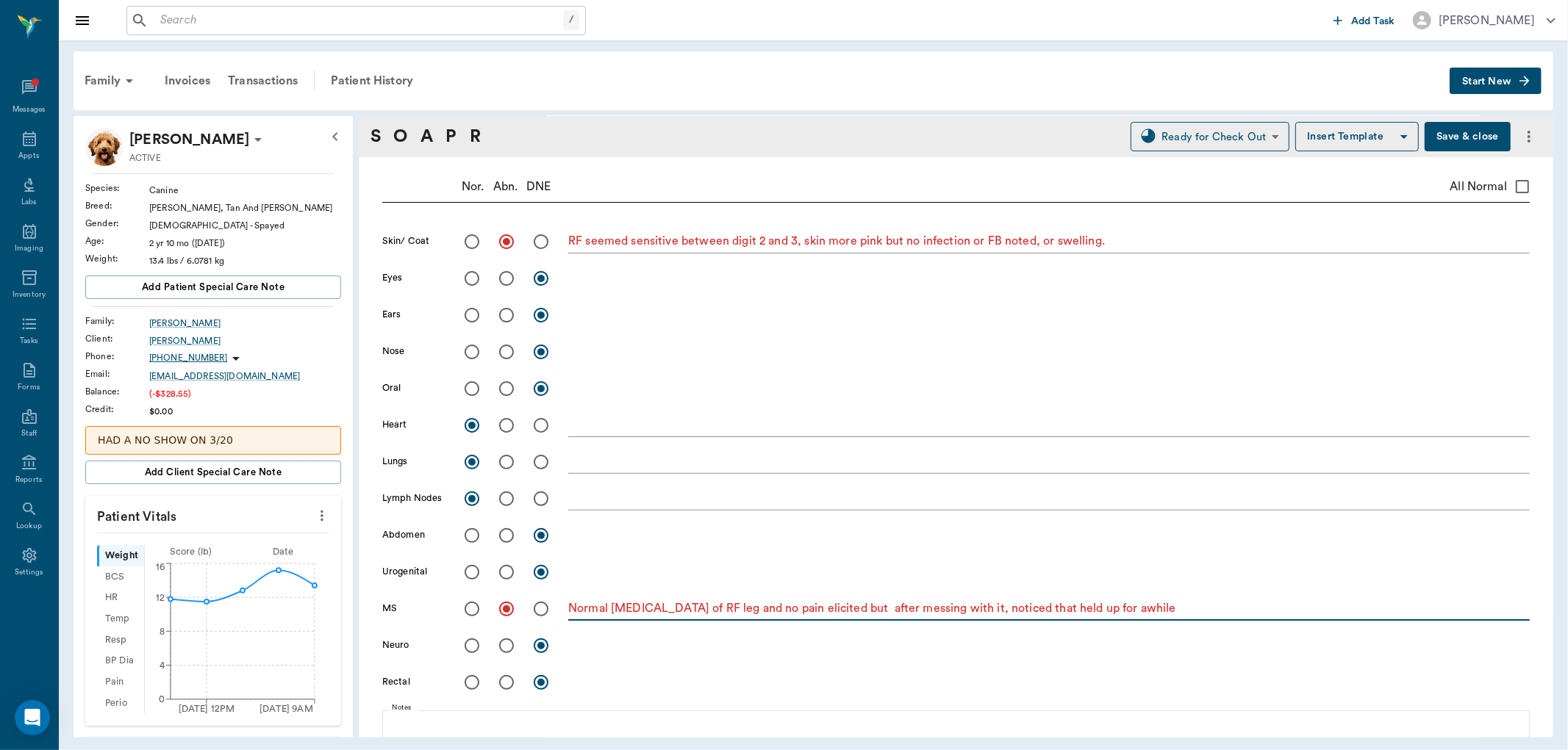
scroll to position [574, 0]
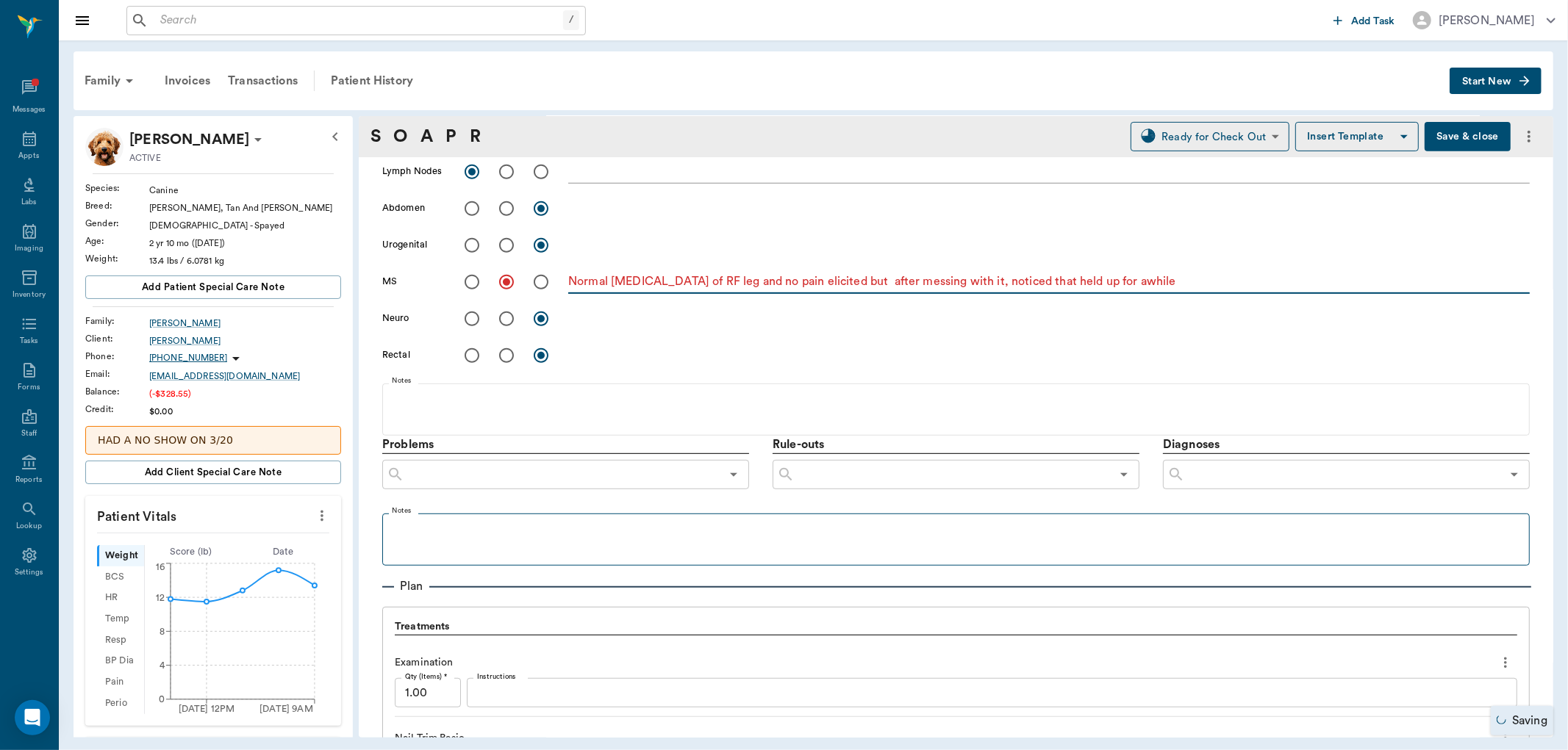
type textarea "Normal palpation of RF leg and no pain elicited but after messing with it, noti…"
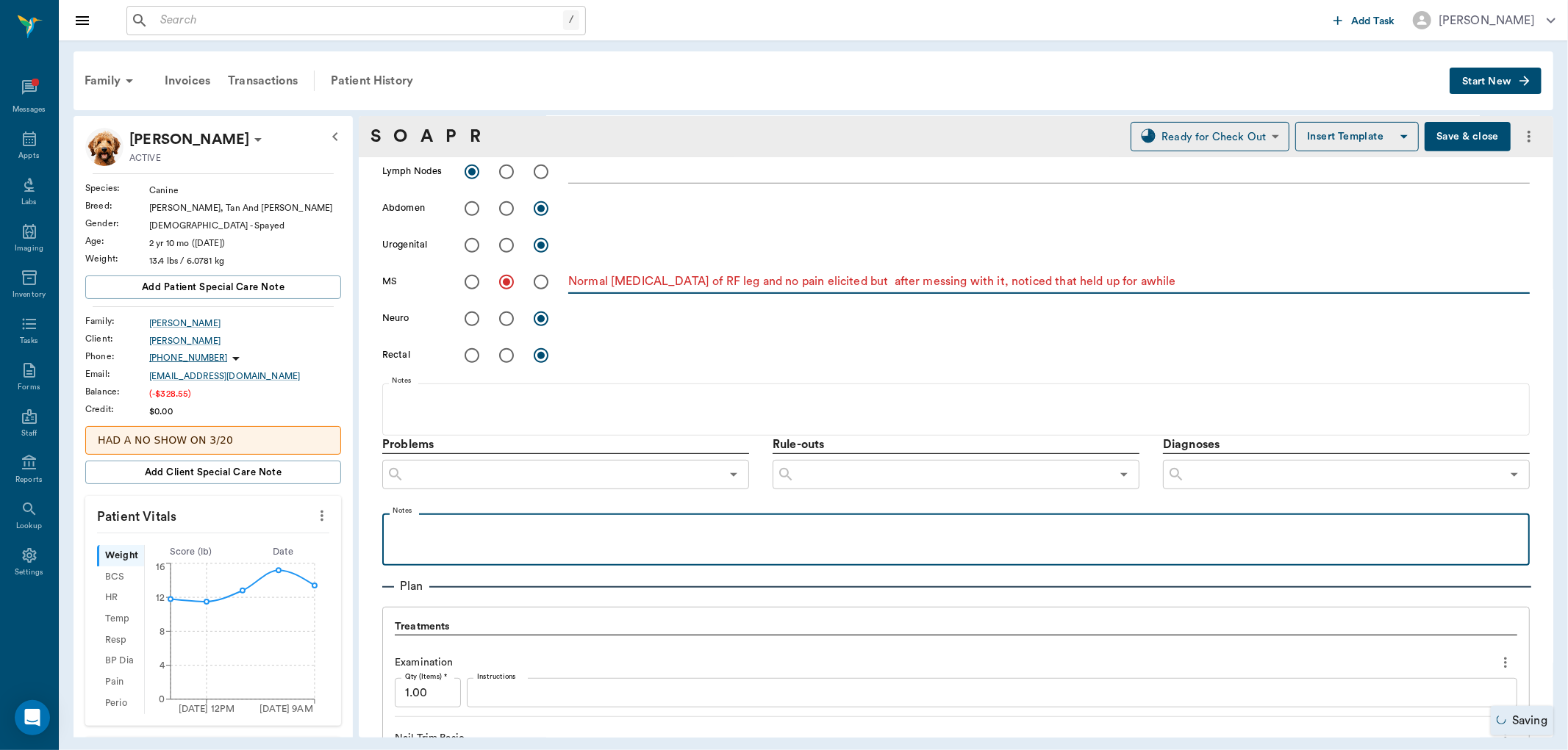
click at [472, 532] on p at bounding box center [956, 529] width 1133 height 17
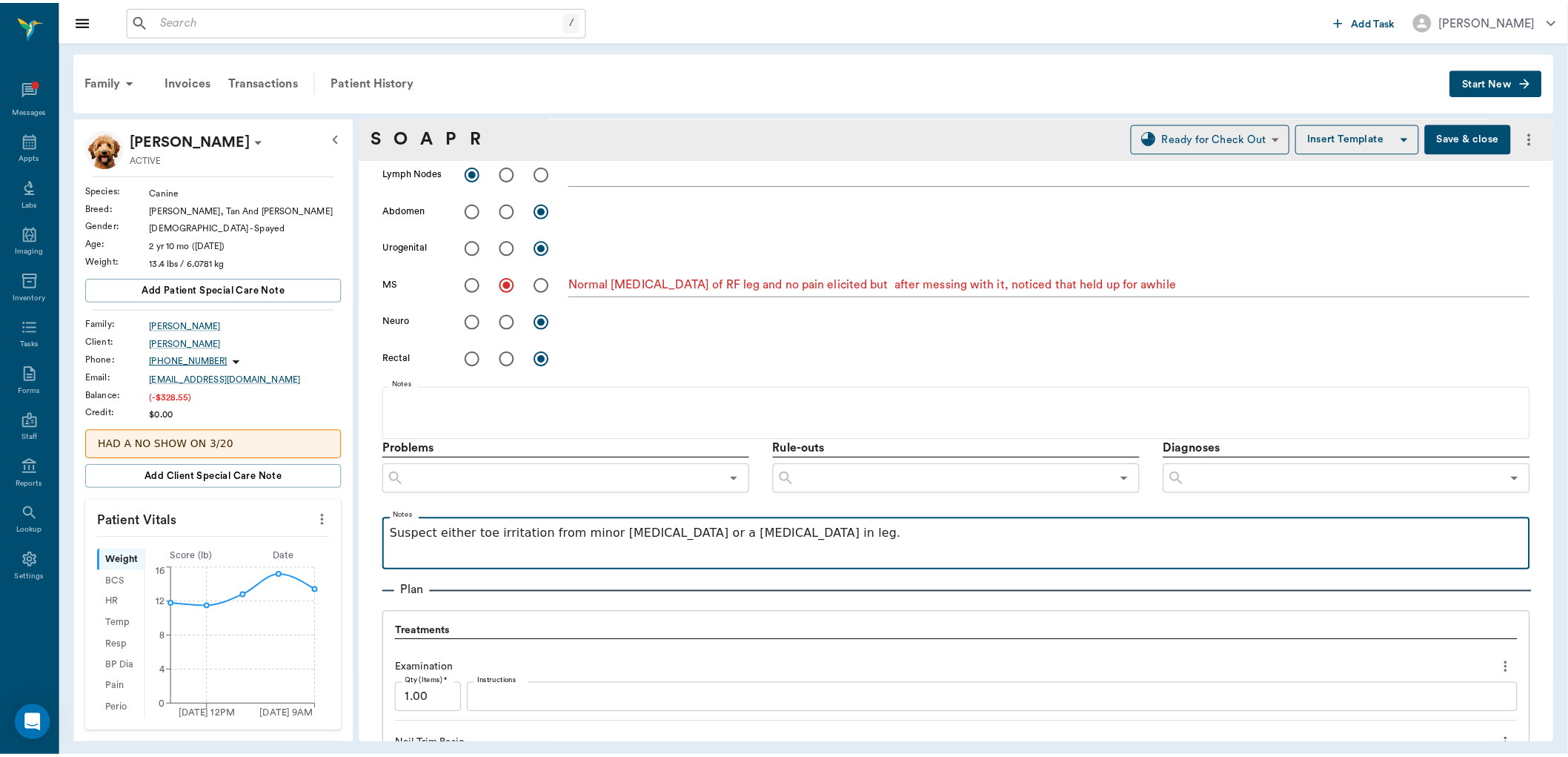
scroll to position [1062, 0]
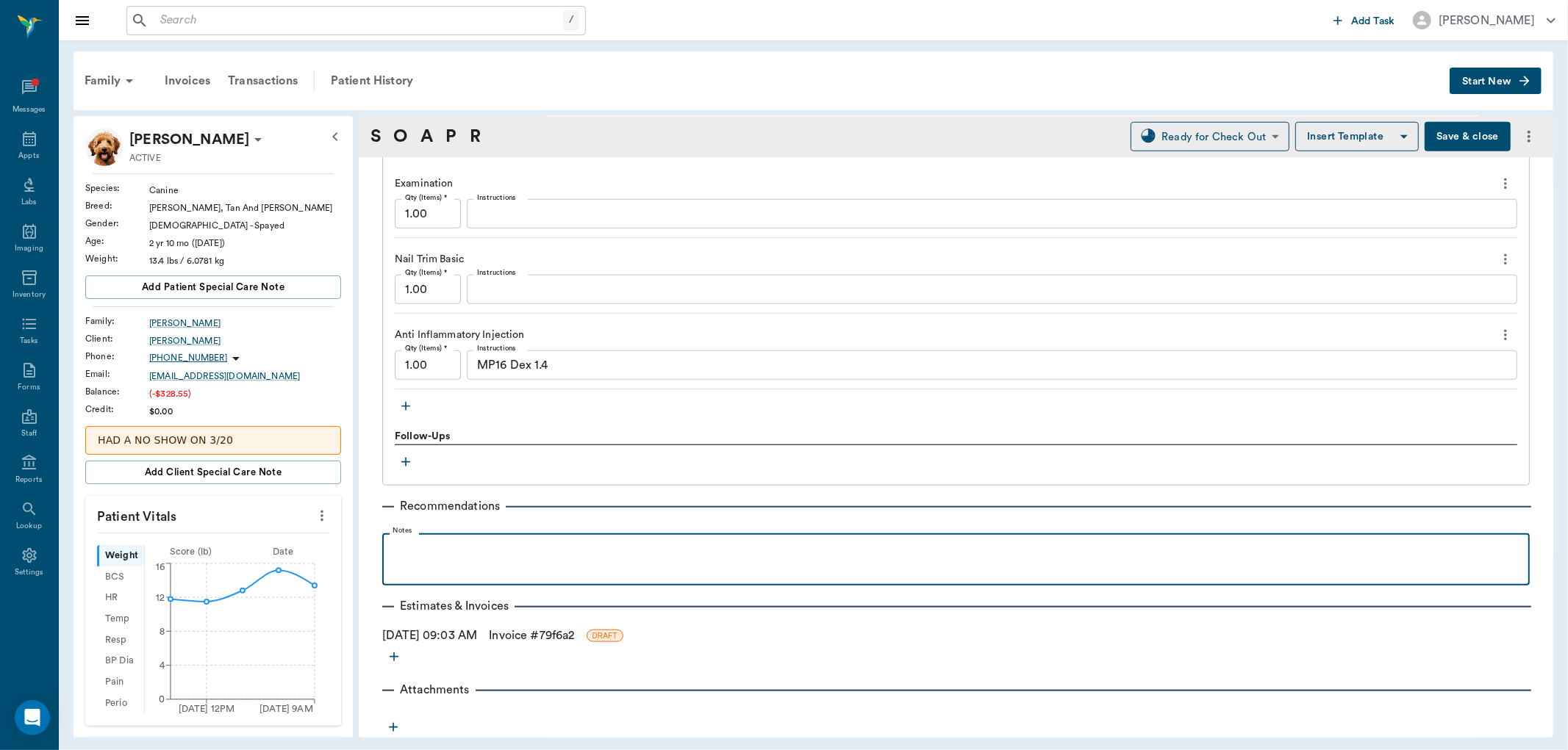
click at [495, 554] on p at bounding box center [956, 549] width 1133 height 17
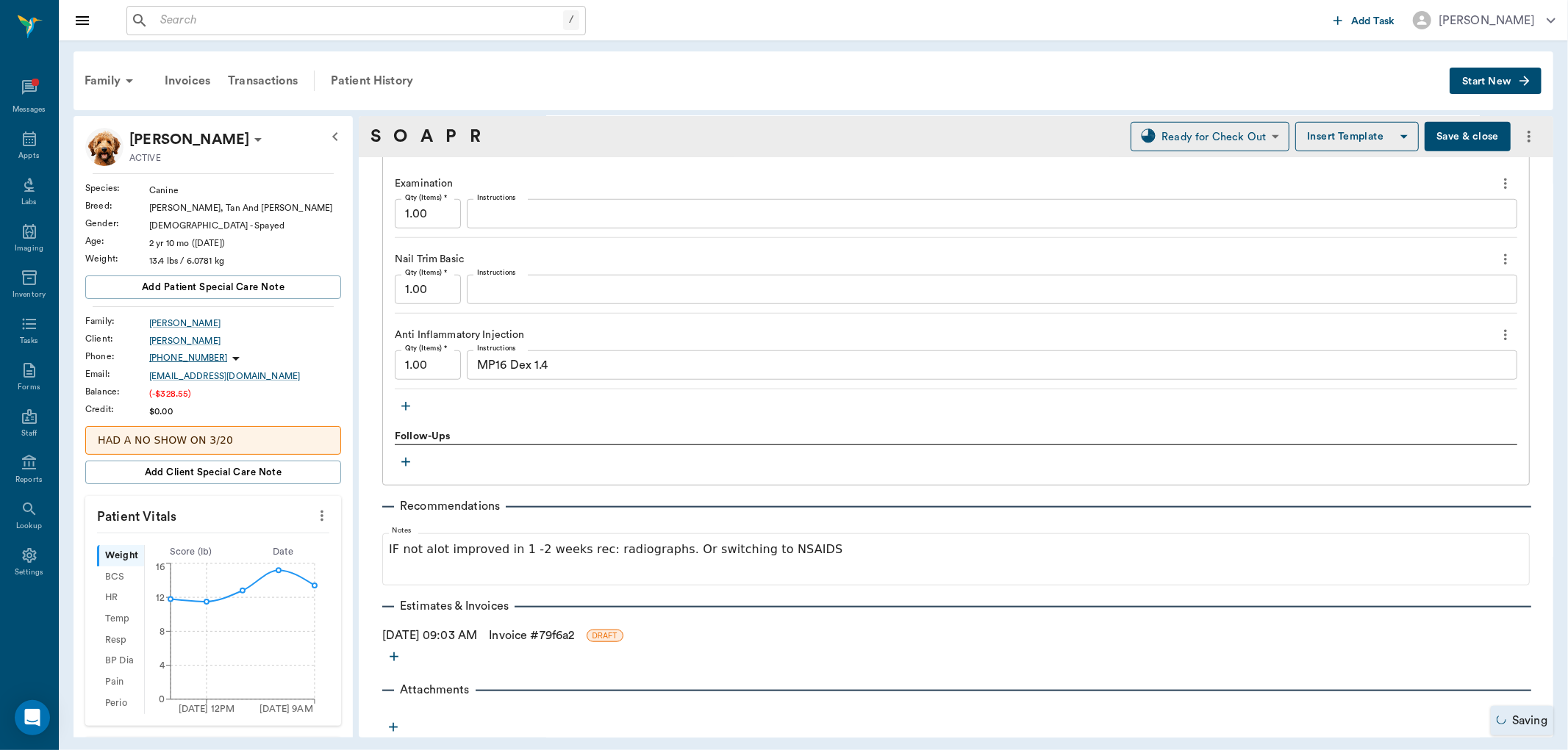
click at [1452, 129] on button "Save & close" at bounding box center [1468, 137] width 86 height 29
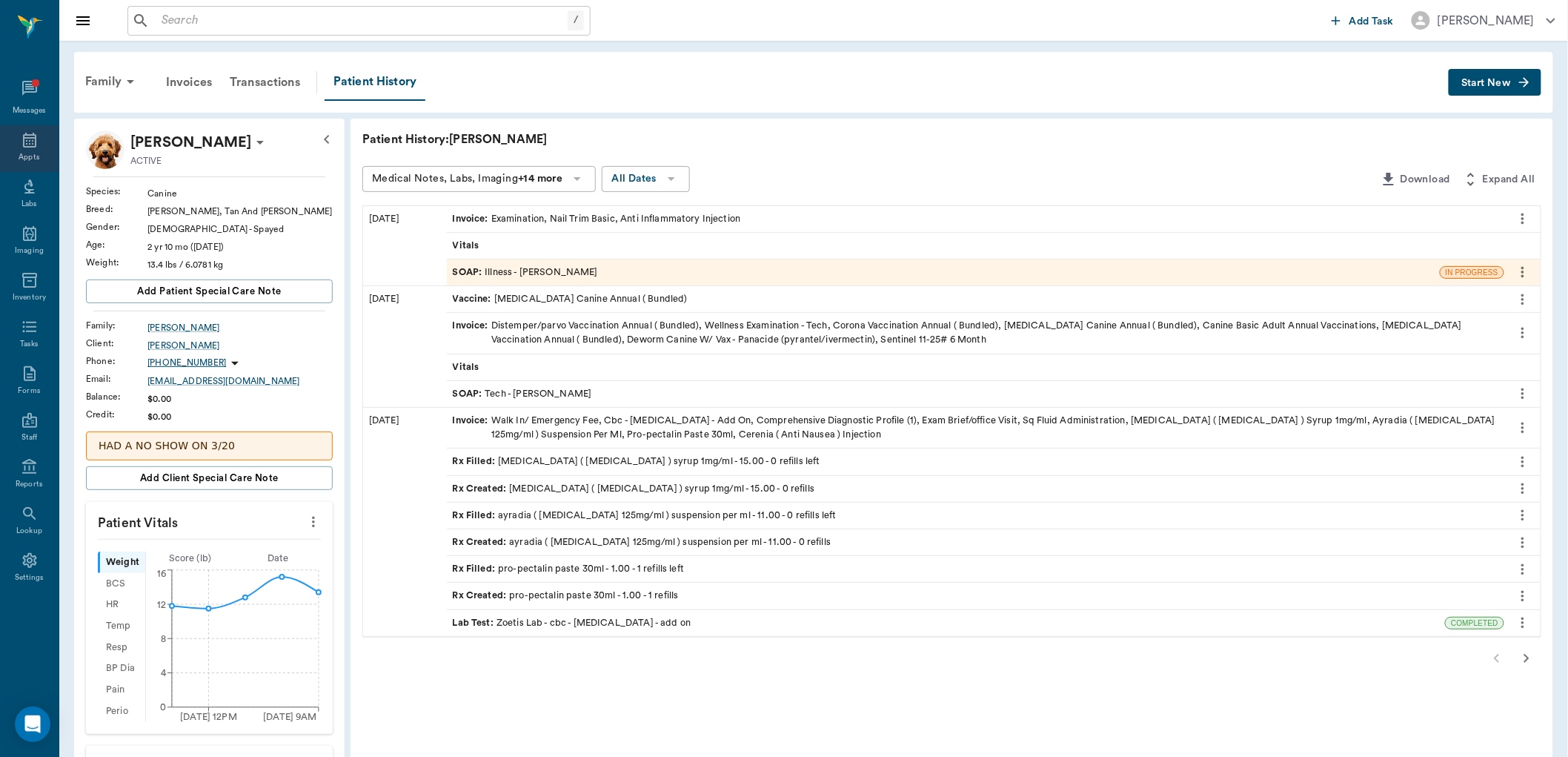
click at [31, 145] on icon at bounding box center [29, 139] width 18 height 18
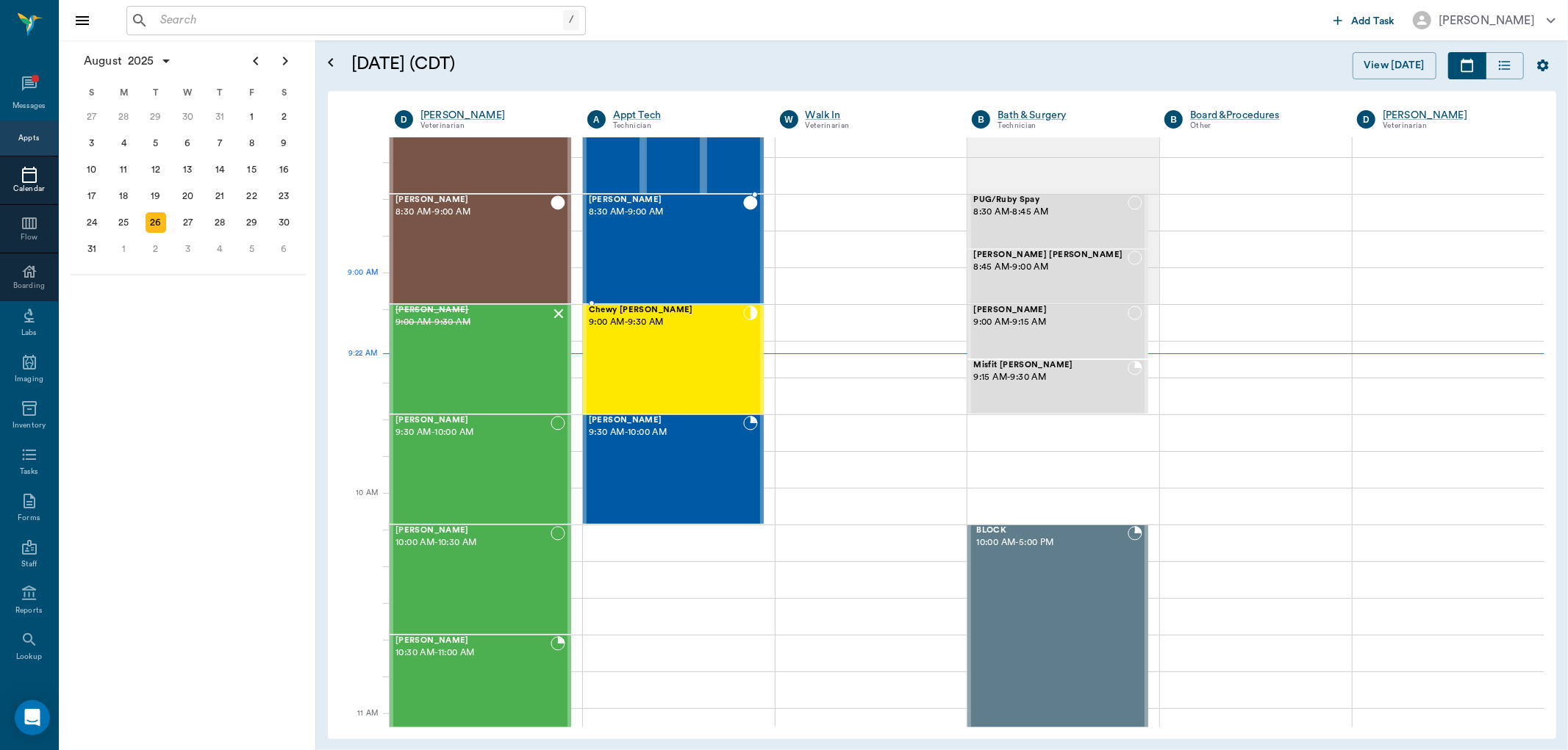
scroll to position [141, 0]
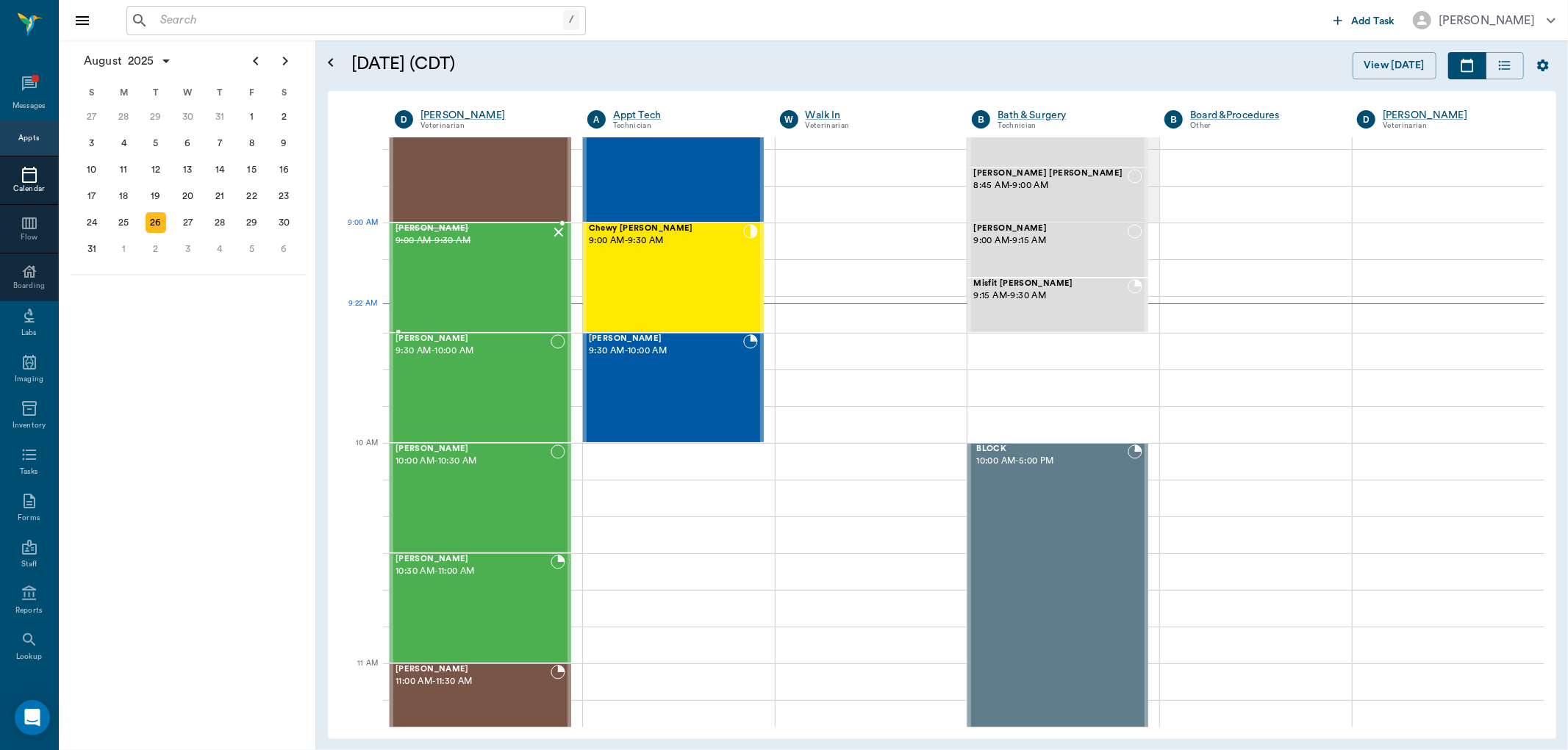
click at [486, 259] on div "Dixie Braddock 9:00 AM - 9:30 AM" at bounding box center [473, 278] width 155 height 108
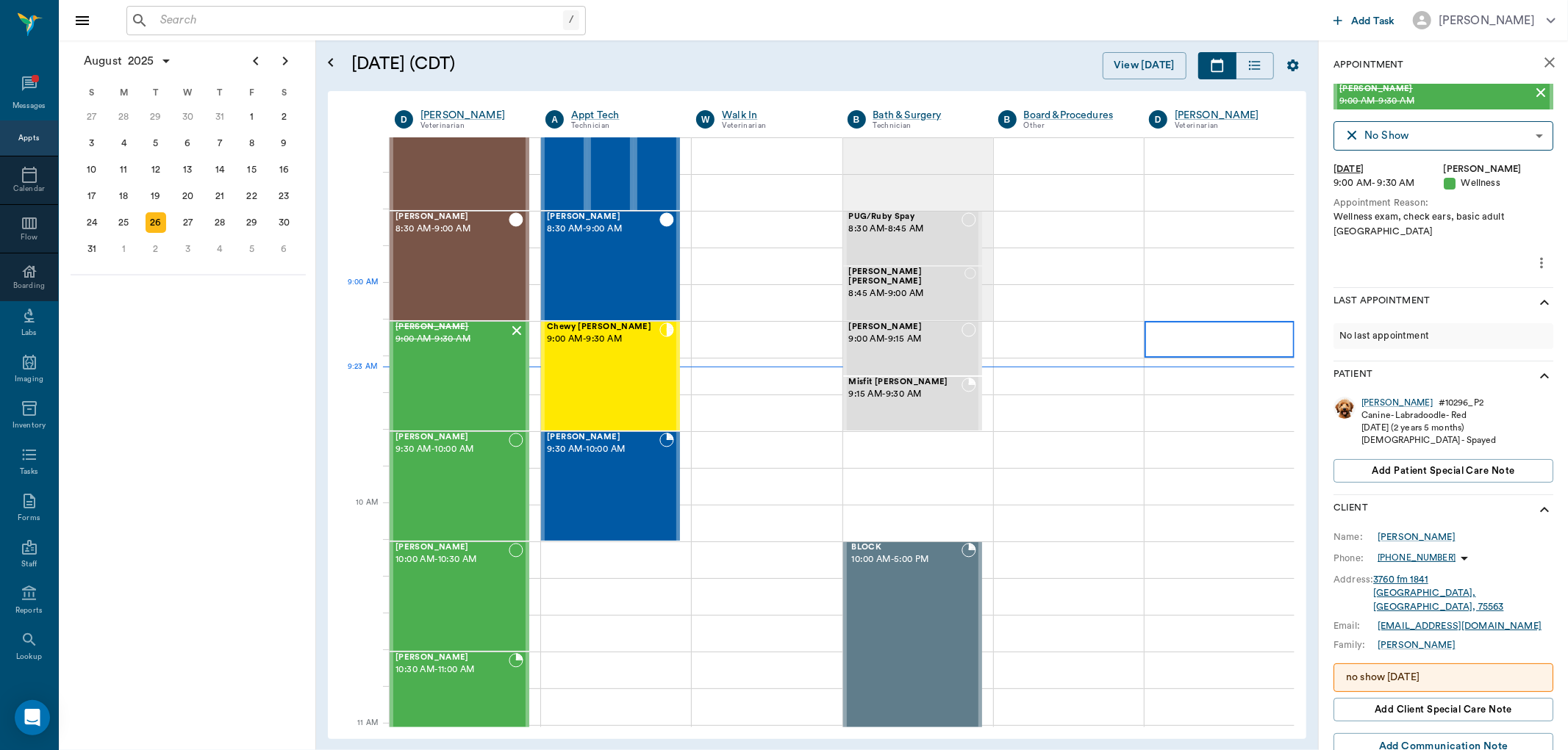
scroll to position [82, 0]
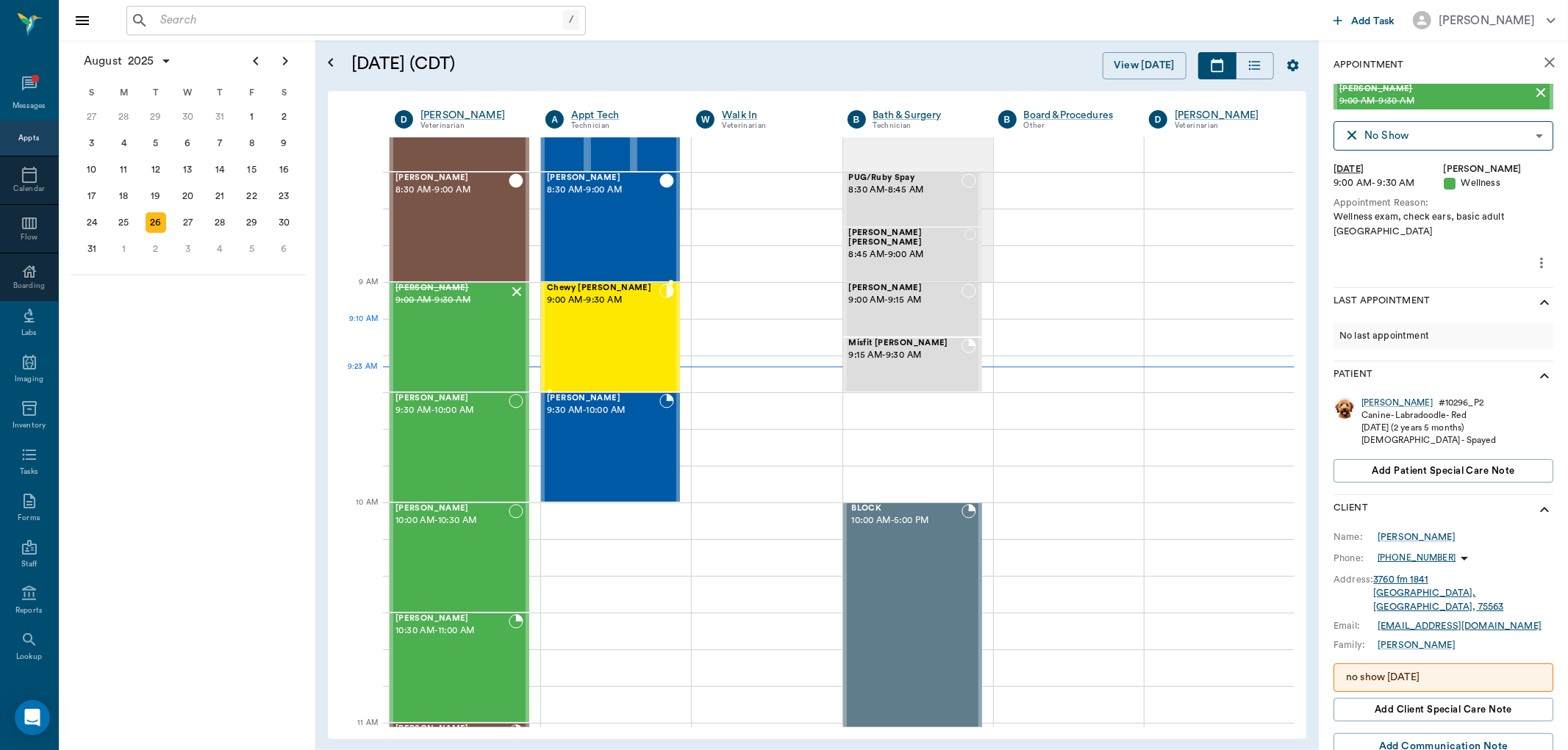
click at [587, 347] on div "Chewy [PERSON_NAME] 9:00 AM - 9:30 AM" at bounding box center [603, 337] width 112 height 108
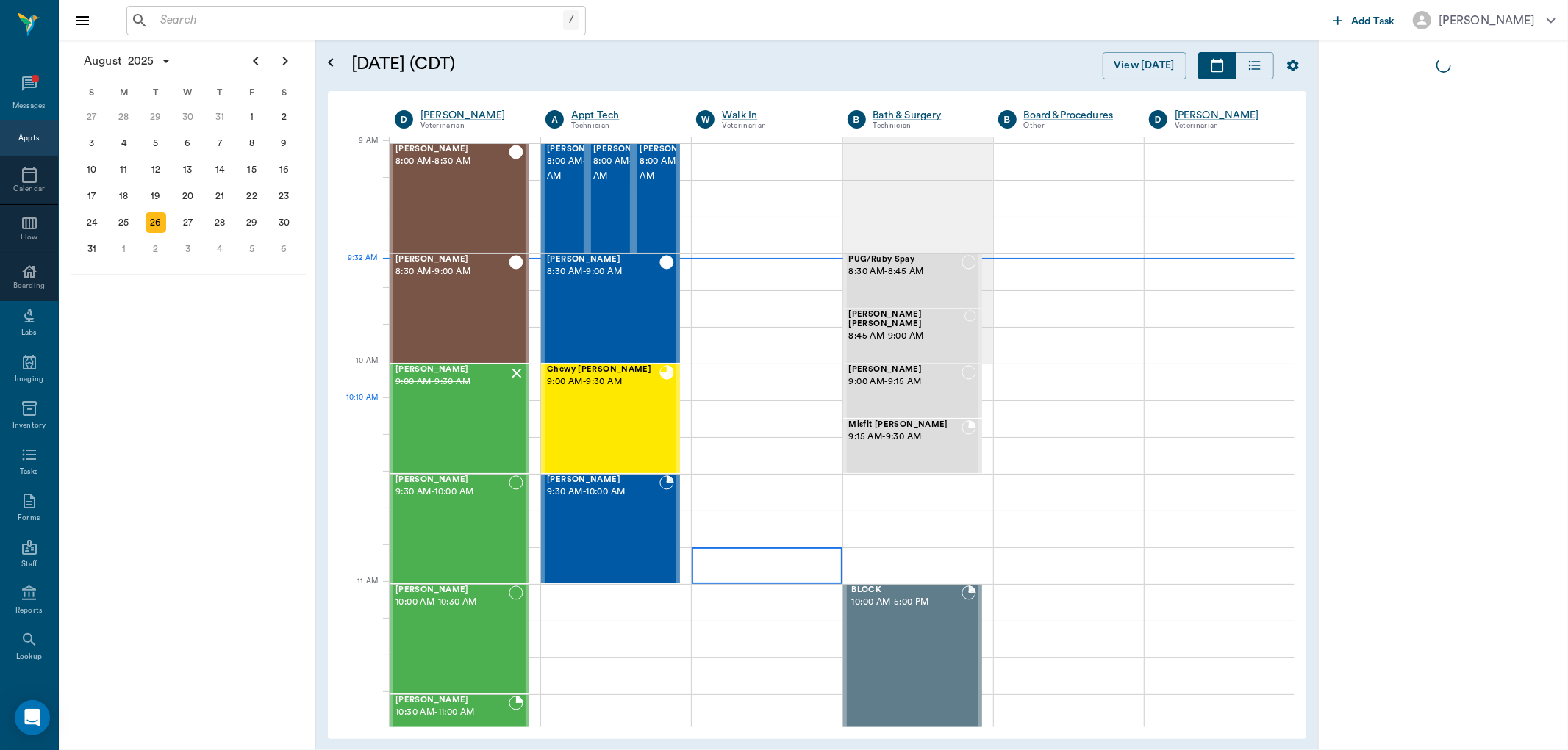
scroll to position [222, 0]
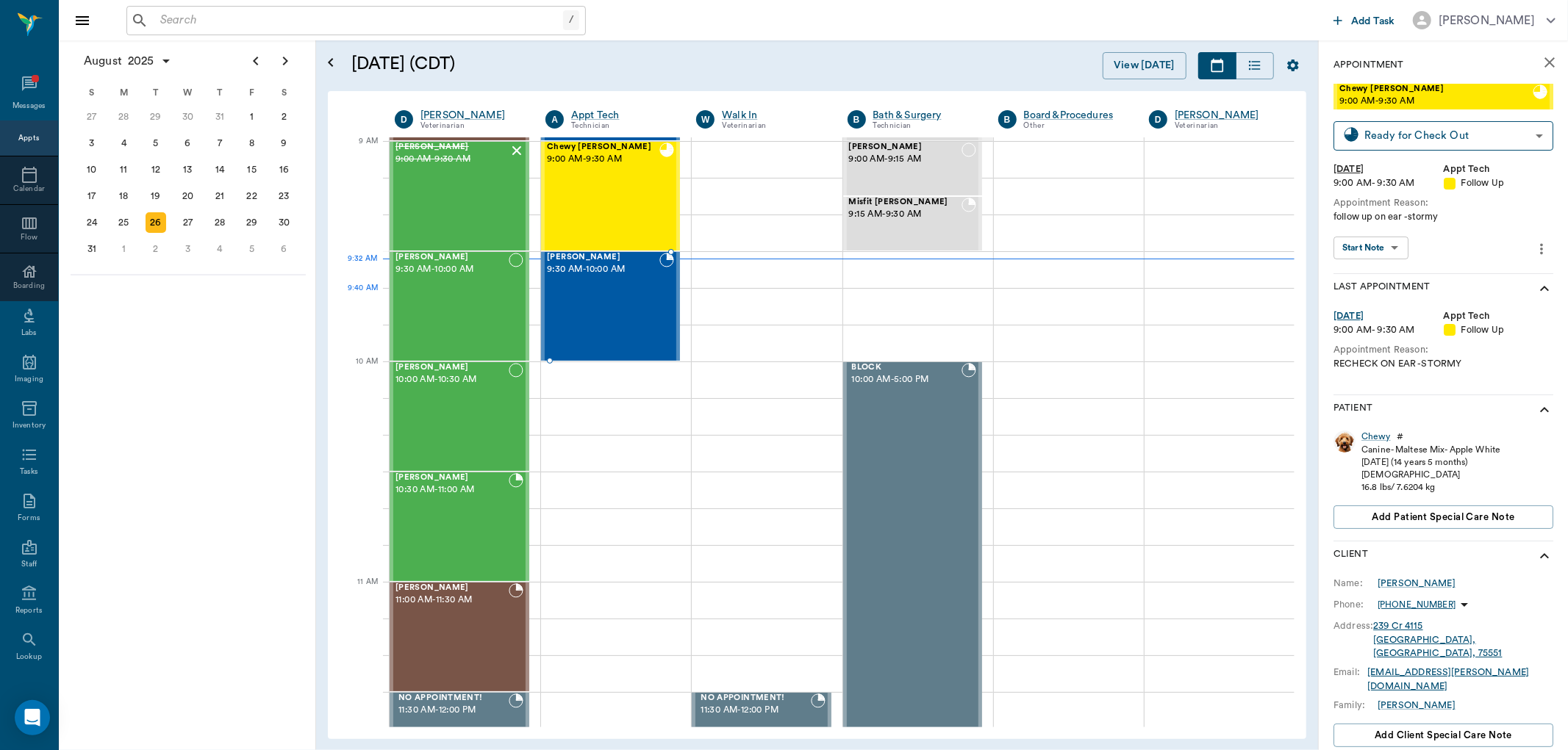
click at [625, 295] on div "[PERSON_NAME] 9:30 AM - 10:00 AM" at bounding box center [603, 306] width 112 height 108
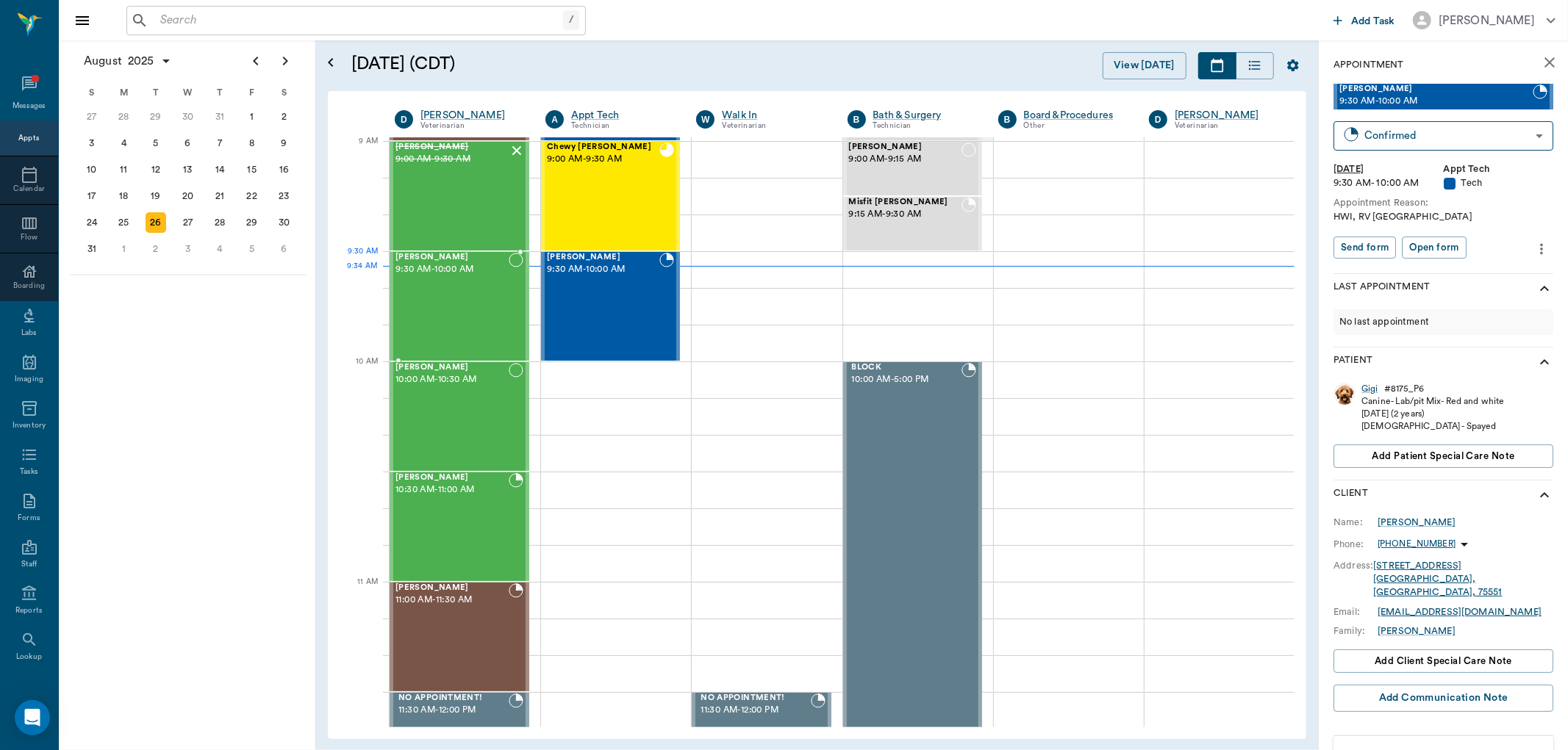
click at [471, 287] on div "[PERSON_NAME] 9:30 AM - 10:00 AM" at bounding box center [452, 306] width 113 height 108
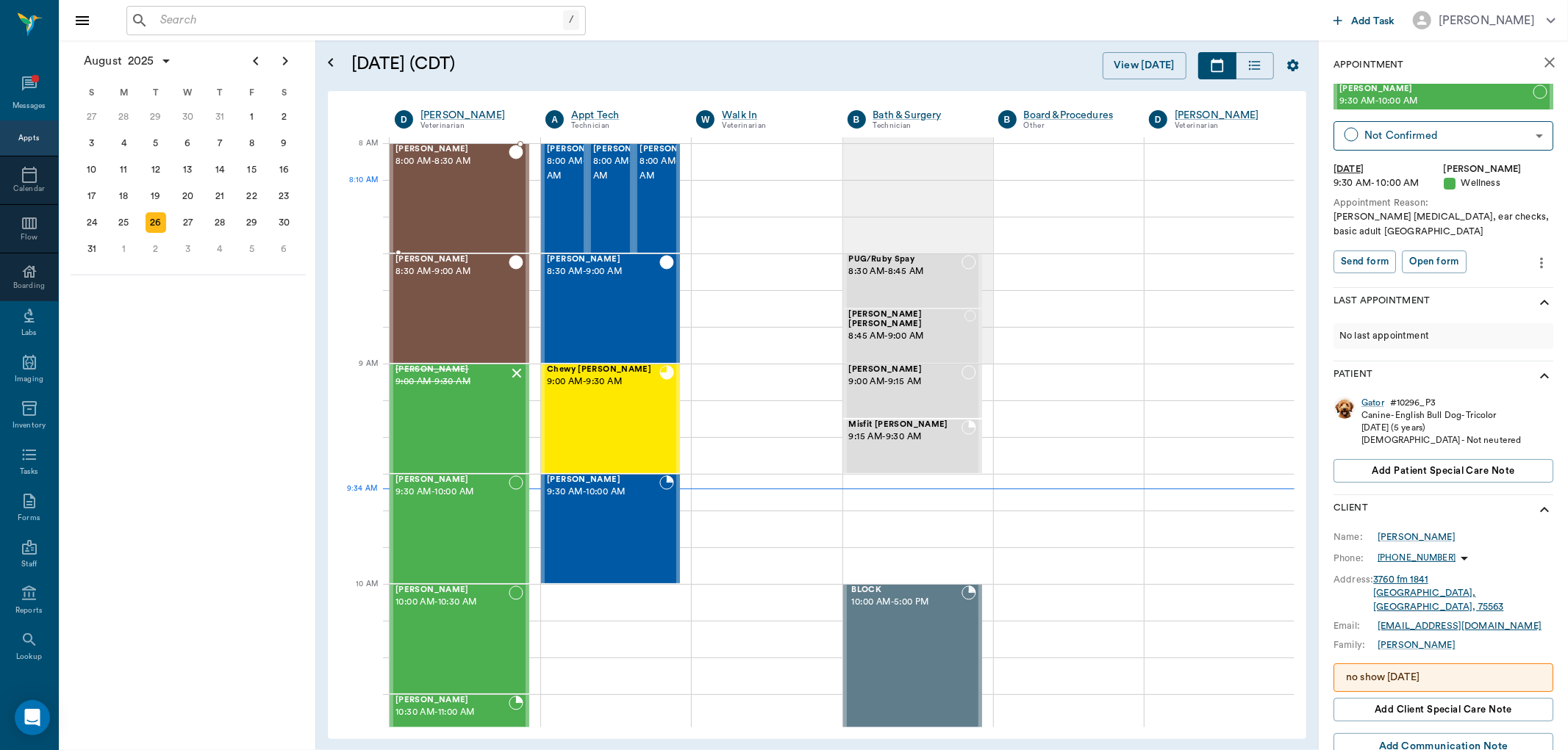
click at [456, 200] on div "[PERSON_NAME] 8:00 AM - 8:30 AM" at bounding box center [452, 198] width 113 height 108
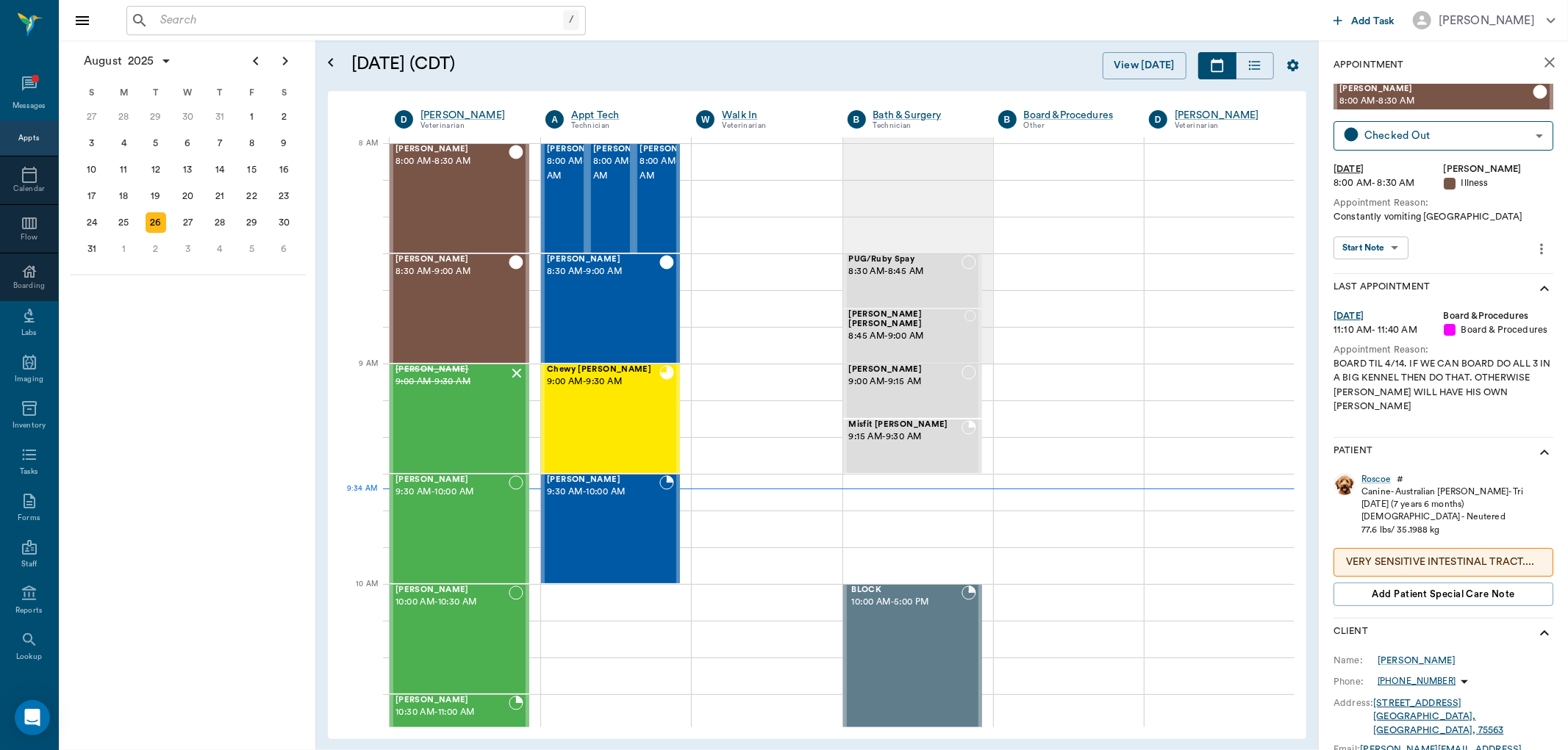
click at [1395, 251] on body "/ ​ Add Task [PERSON_NAME] Nectar Messages Appts Calendar Flow Boarding Labs Im…" at bounding box center [784, 375] width 1568 height 750
click at [1371, 277] on button "View SOAP" at bounding box center [1364, 278] width 50 height 17
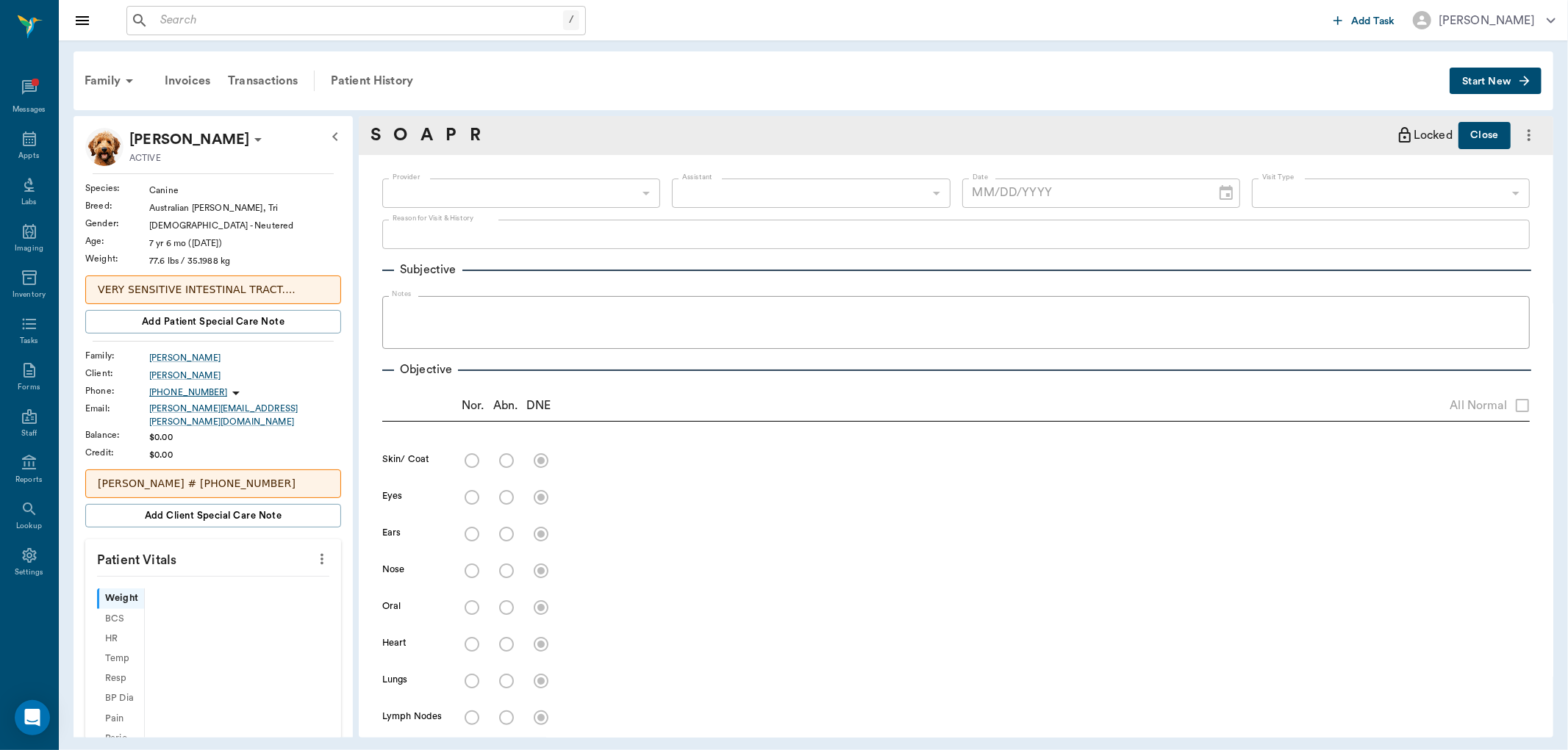
type input "63ec2f075fda476ae8351a4d"
type input "65d2be4f46e3a538d89b8c15"
type textarea "Constantly vomiting [GEOGRAPHIC_DATA]"
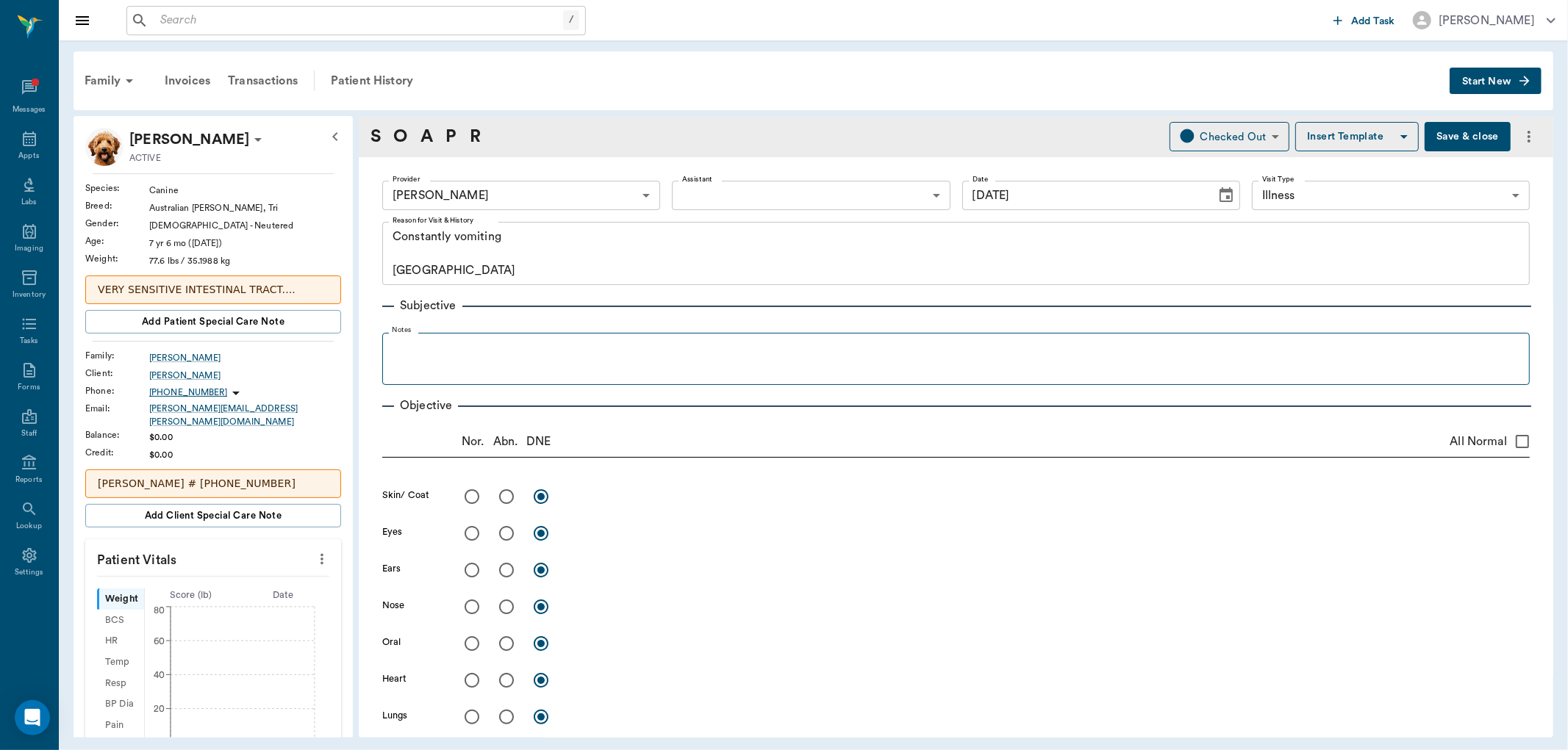
type input "[DATE]"
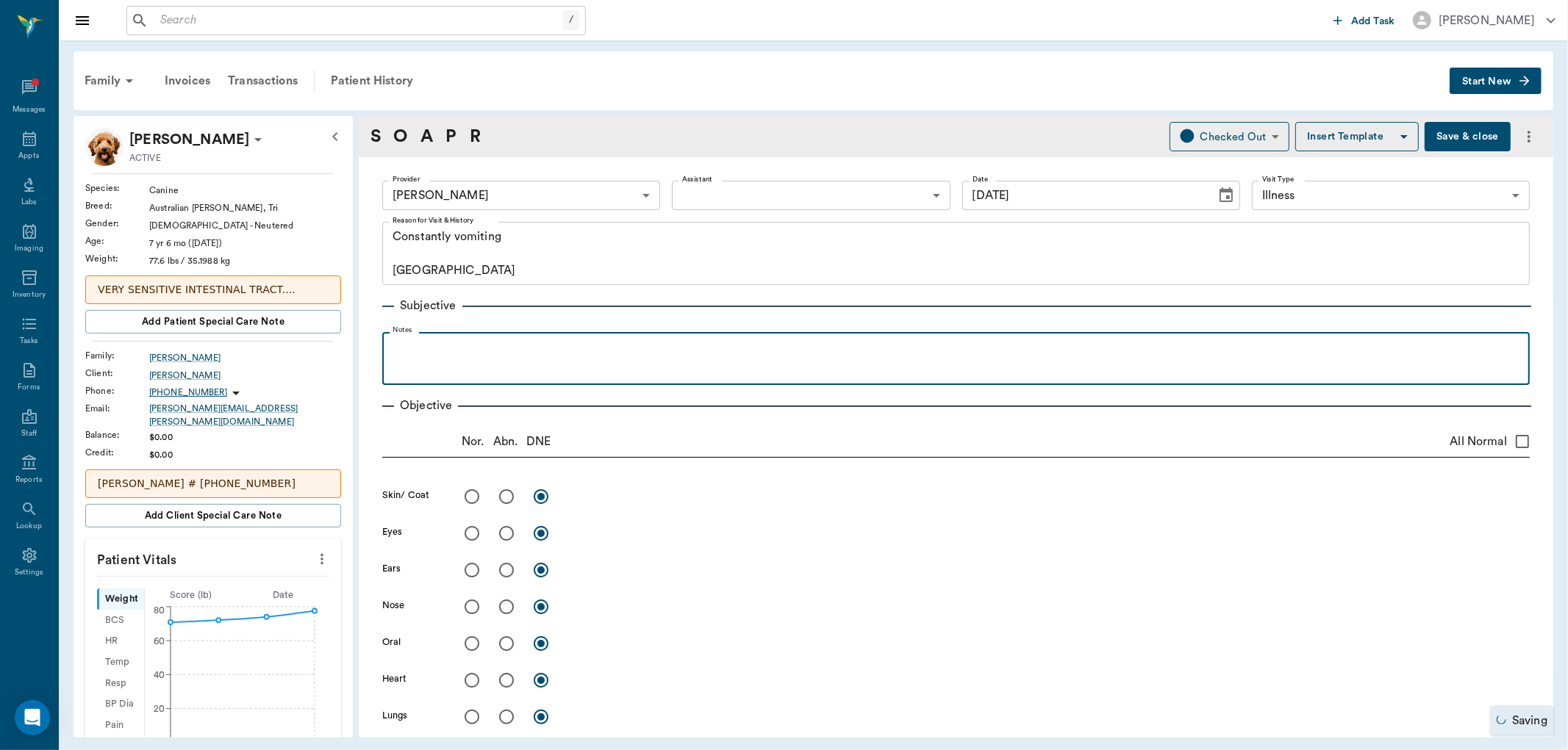
click at [493, 353] on p at bounding box center [956, 347] width 1133 height 17
click at [580, 349] on p "Last 5 months has started vomiting. [DATE]" at bounding box center [956, 347] width 1133 height 17
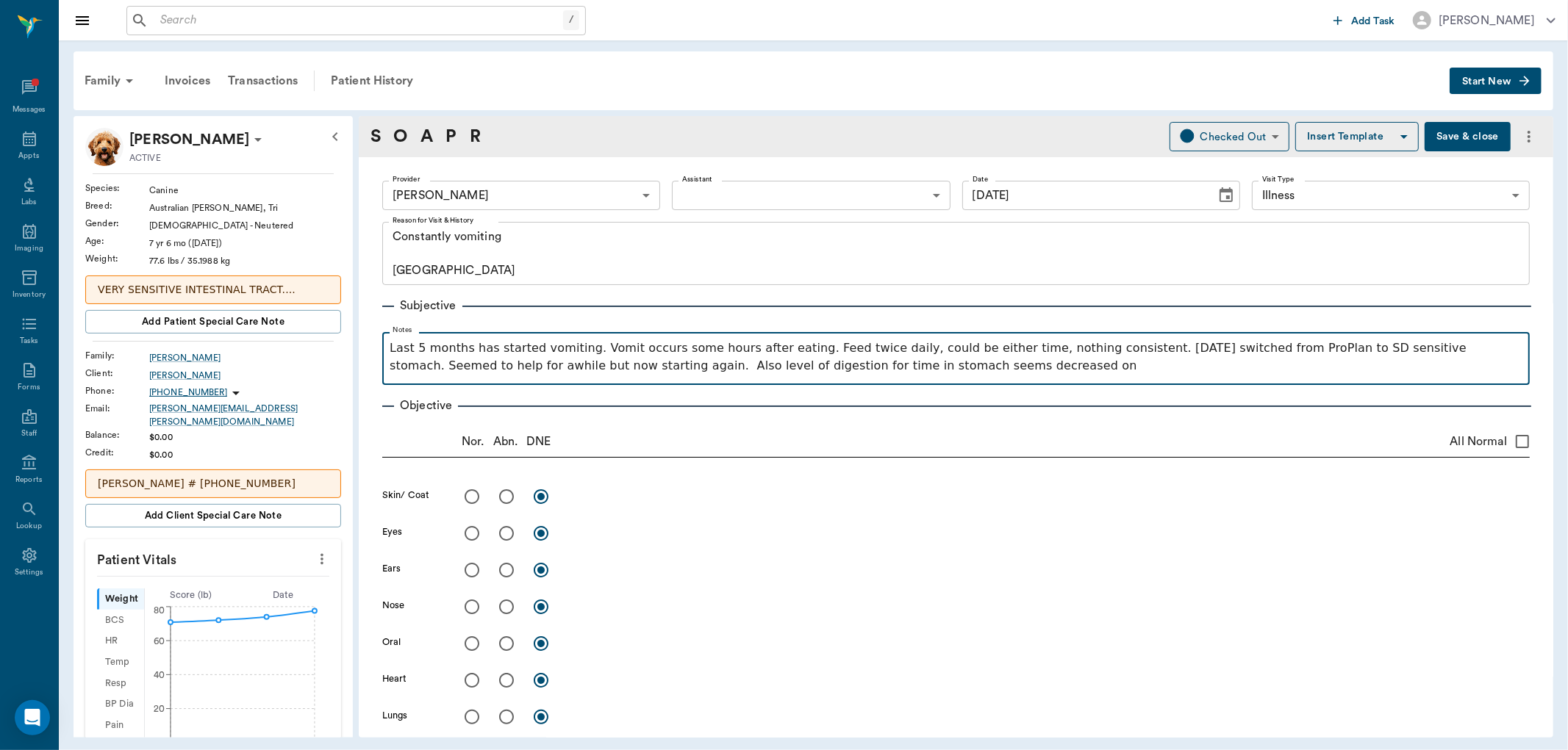
click at [825, 369] on p "Last 5 months has started vomiting. Vomit occurs some hours after eating. Feed …" at bounding box center [956, 357] width 1133 height 35
click at [1031, 371] on p "Last 5 months has started vomiting. Vomit occurs some hours after eating. Feed …" at bounding box center [956, 357] width 1133 height 35
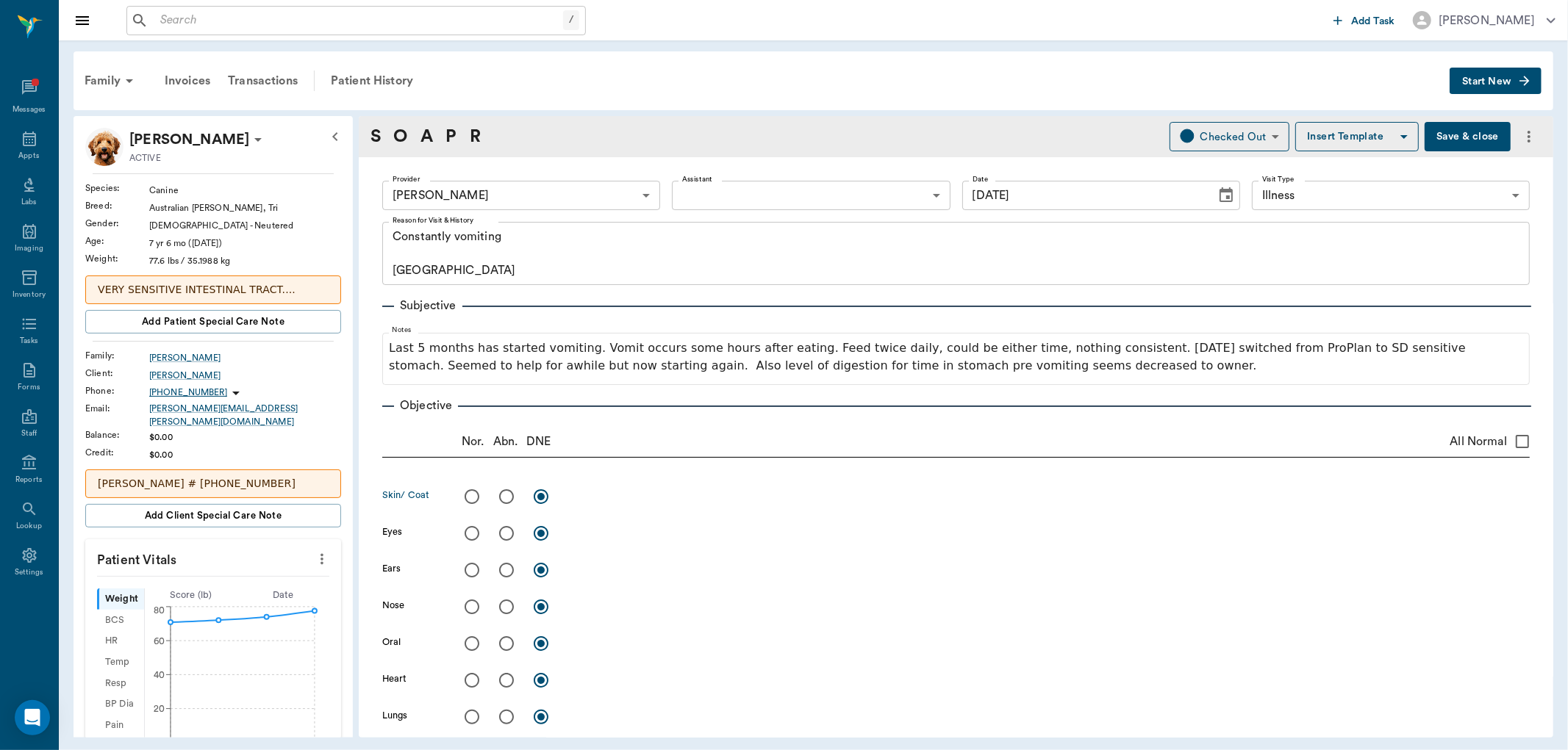
click at [472, 489] on input "radio" at bounding box center [472, 497] width 31 height 31
radio input "true"
click at [472, 534] on input "radio" at bounding box center [472, 534] width 31 height 31
radio input "true"
click at [472, 606] on input "radio" at bounding box center [472, 607] width 31 height 31
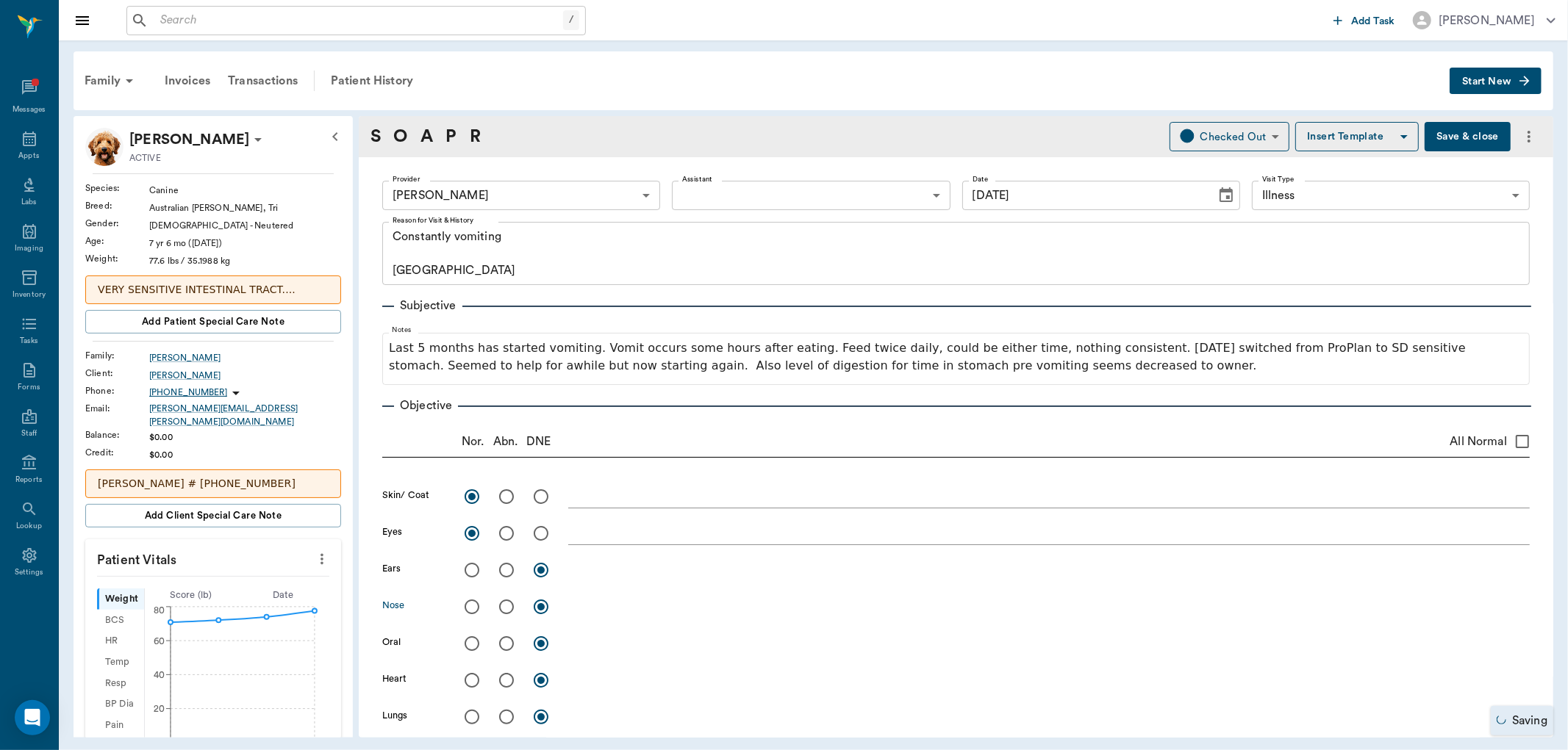
radio input "true"
click at [473, 644] on input "radio" at bounding box center [472, 643] width 31 height 31
radio input "true"
click at [467, 674] on input "radio" at bounding box center [472, 680] width 31 height 31
radio input "true"
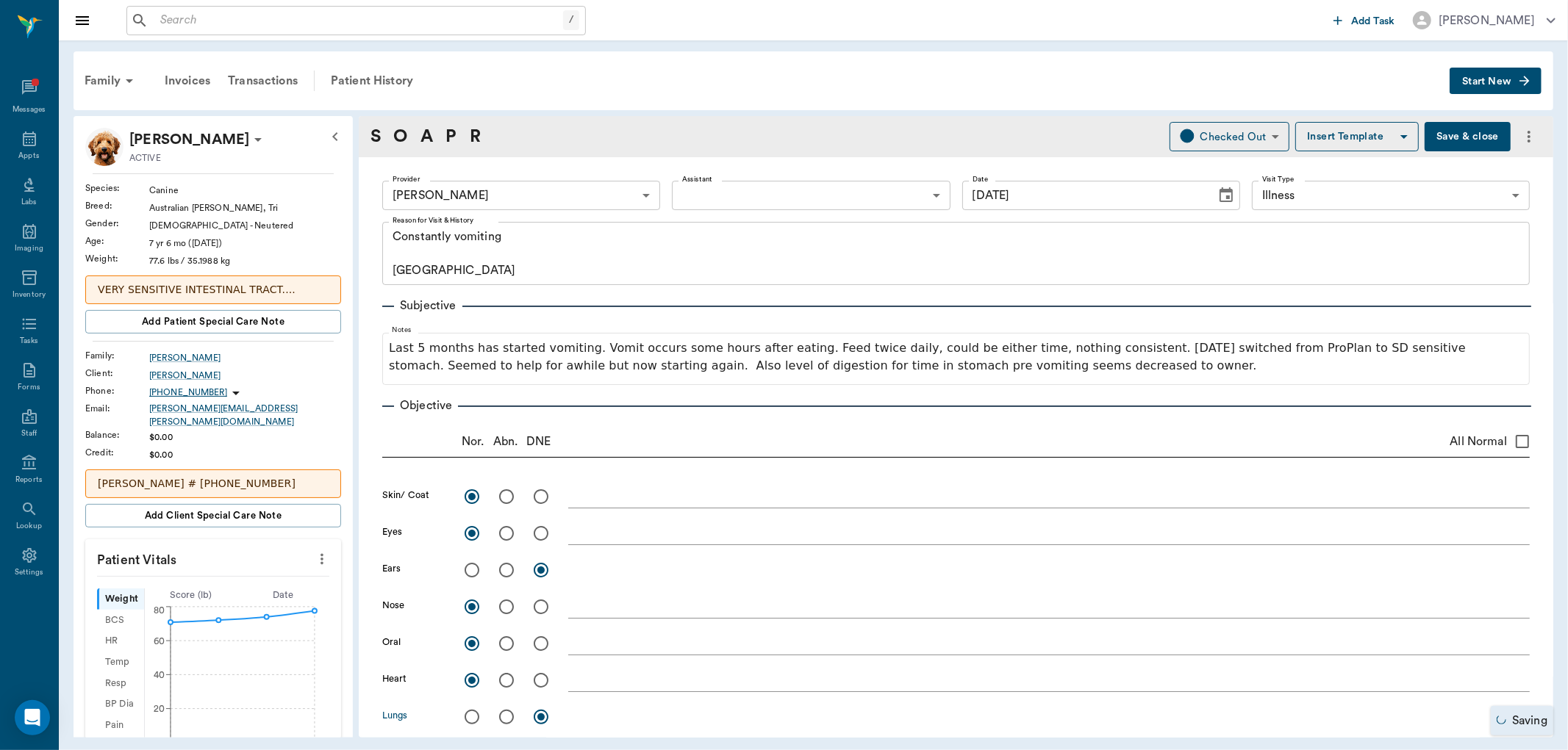
click at [471, 709] on input "radio" at bounding box center [472, 717] width 31 height 31
radio input "true"
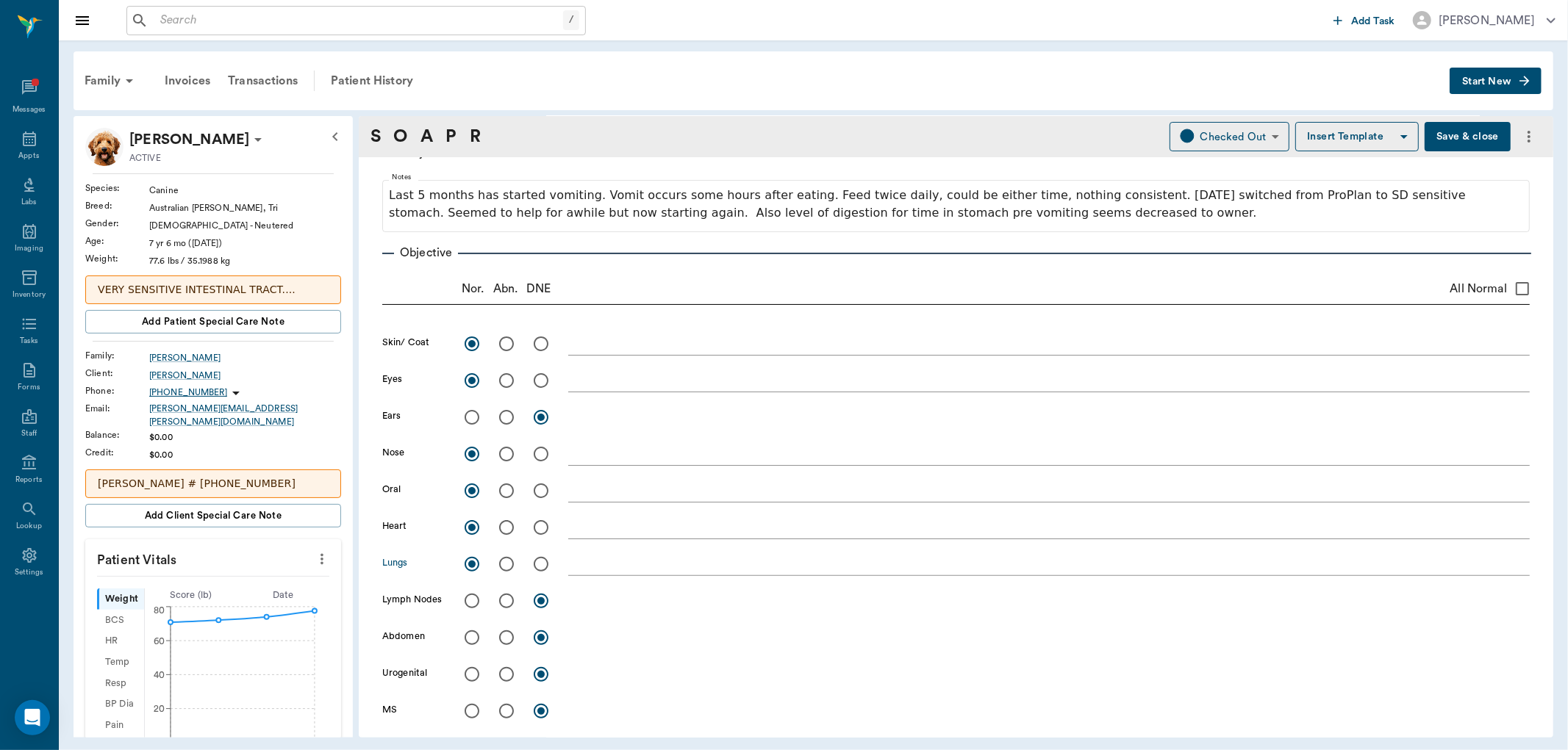
scroll to position [163, 0]
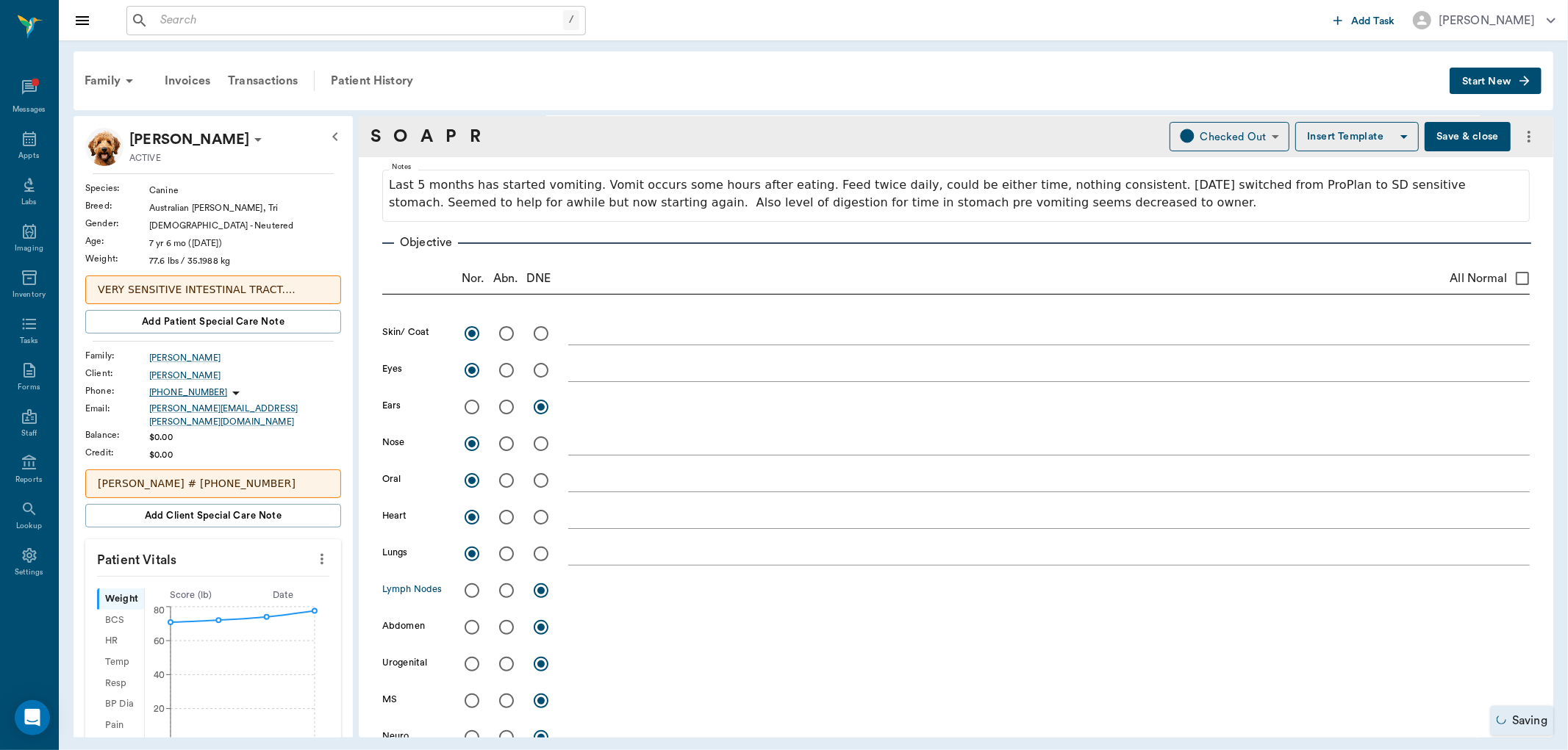
click at [469, 587] on input "radio" at bounding box center [472, 591] width 31 height 31
radio input "true"
click at [476, 627] on input "radio" at bounding box center [472, 628] width 31 height 31
radio input "true"
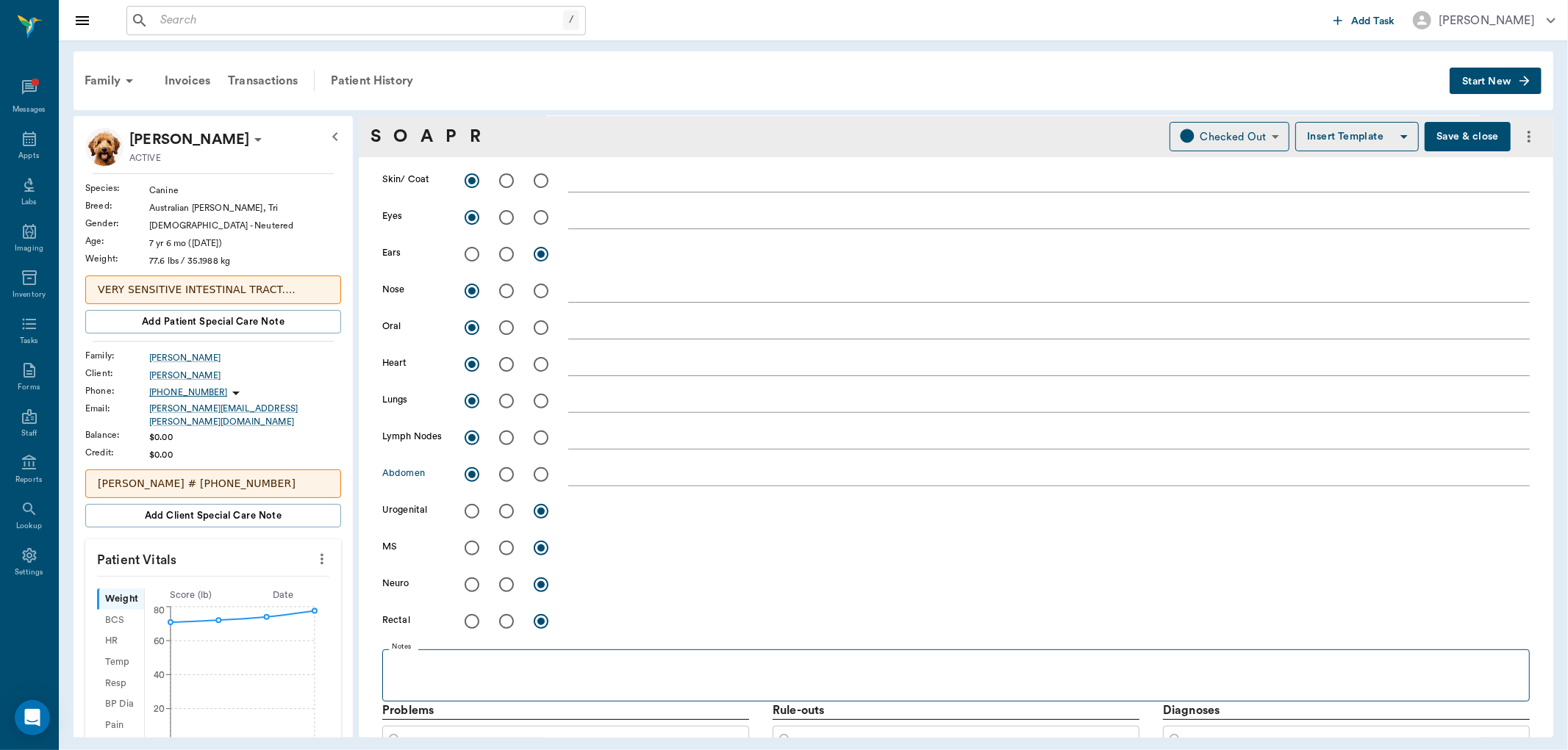
scroll to position [326, 0]
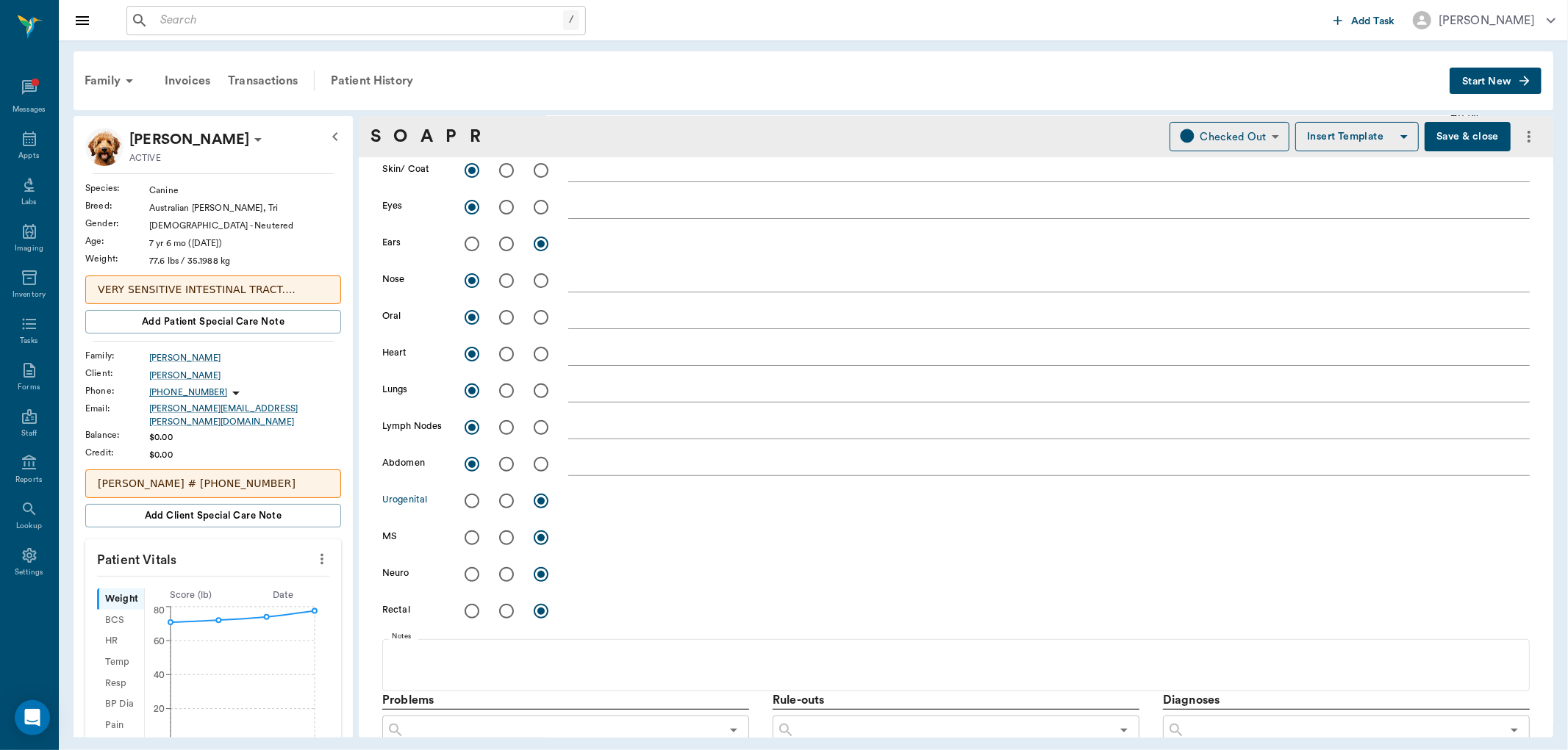
click at [471, 504] on input "radio" at bounding box center [472, 501] width 31 height 31
radio input "true"
click at [473, 539] on input "radio" at bounding box center [472, 538] width 31 height 31
radio input "true"
click at [468, 573] on input "radio" at bounding box center [472, 574] width 31 height 31
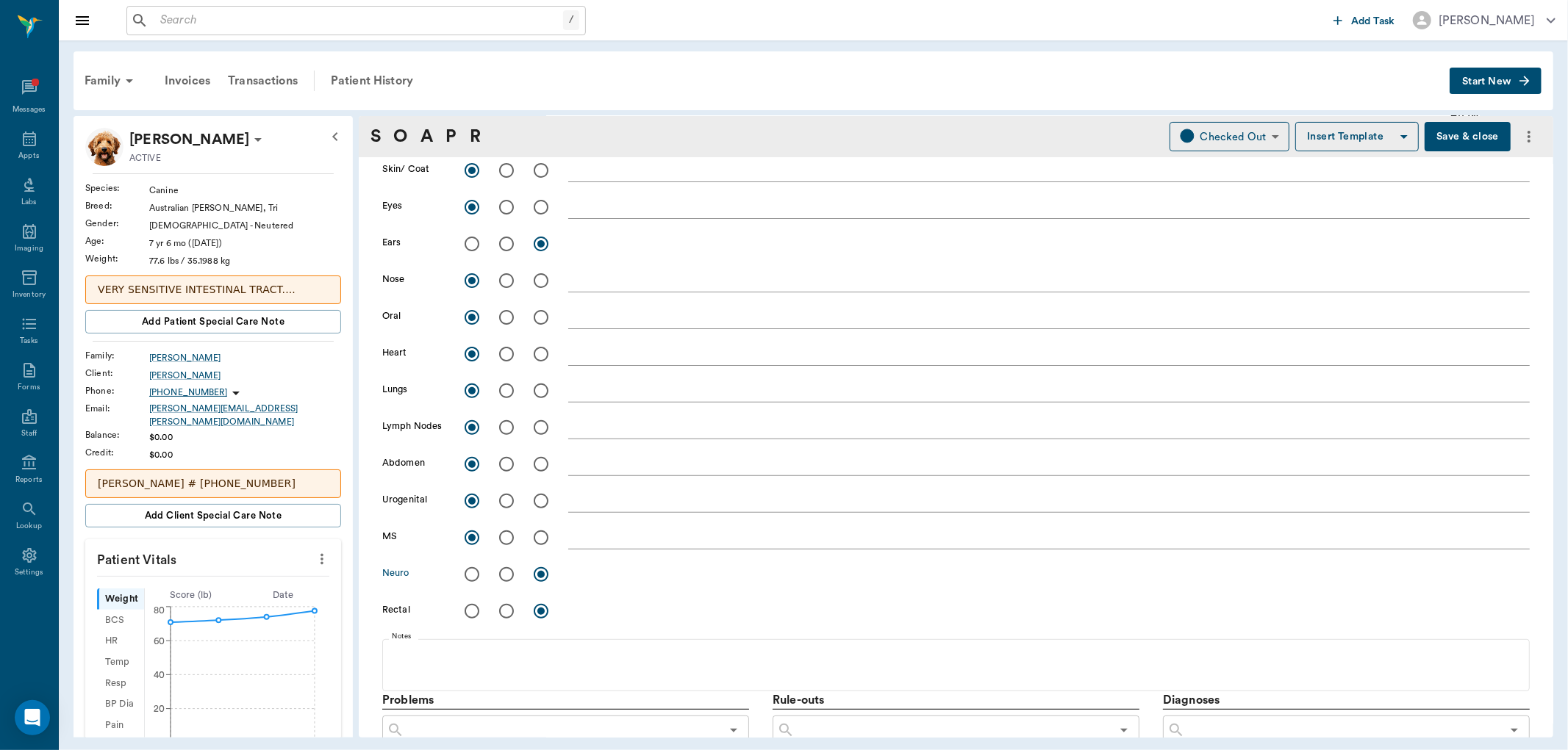
radio input "true"
click at [469, 611] on input "radio" at bounding box center [472, 611] width 31 height 31
radio input "true"
click at [585, 614] on textarea at bounding box center [1048, 610] width 961 height 17
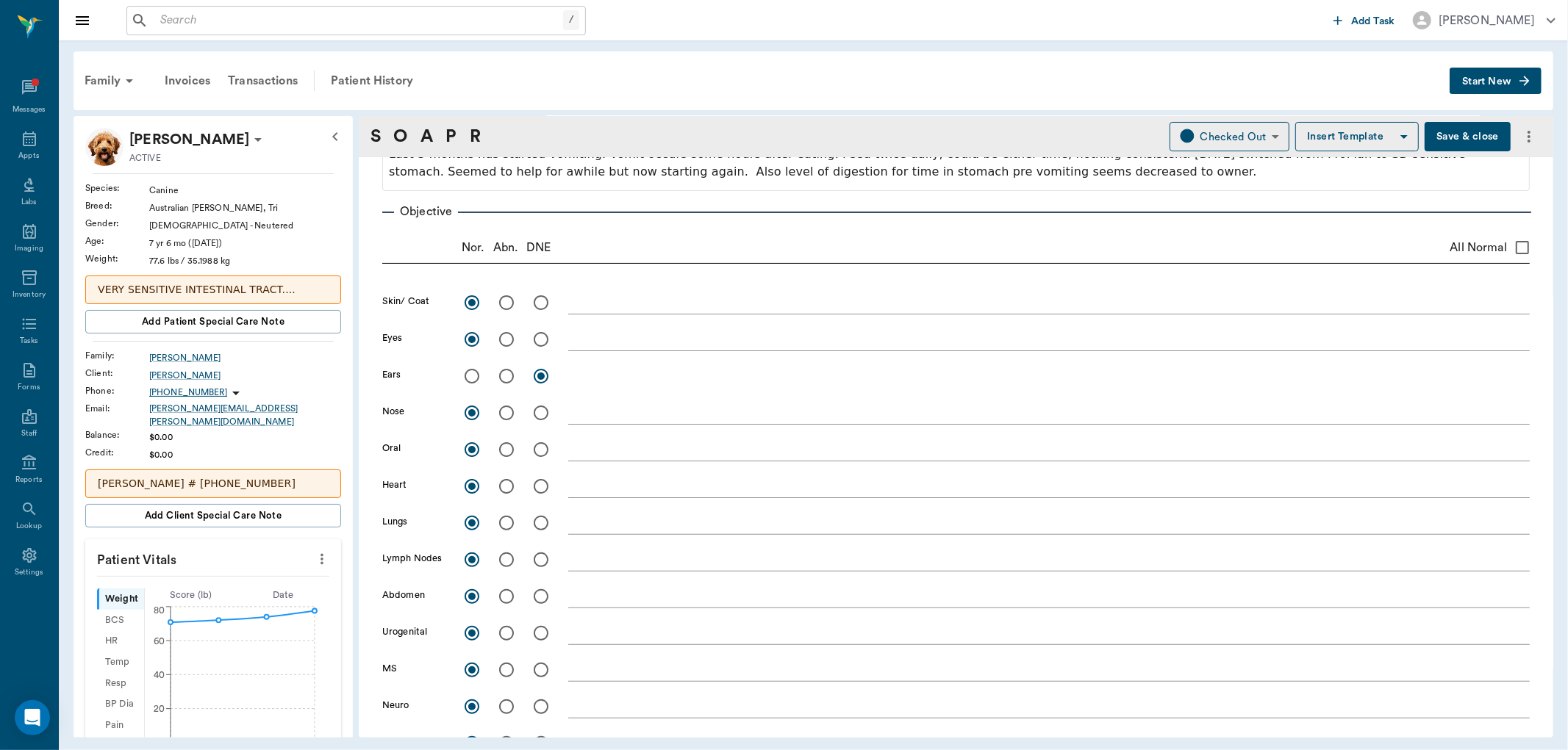
scroll to position [163, 0]
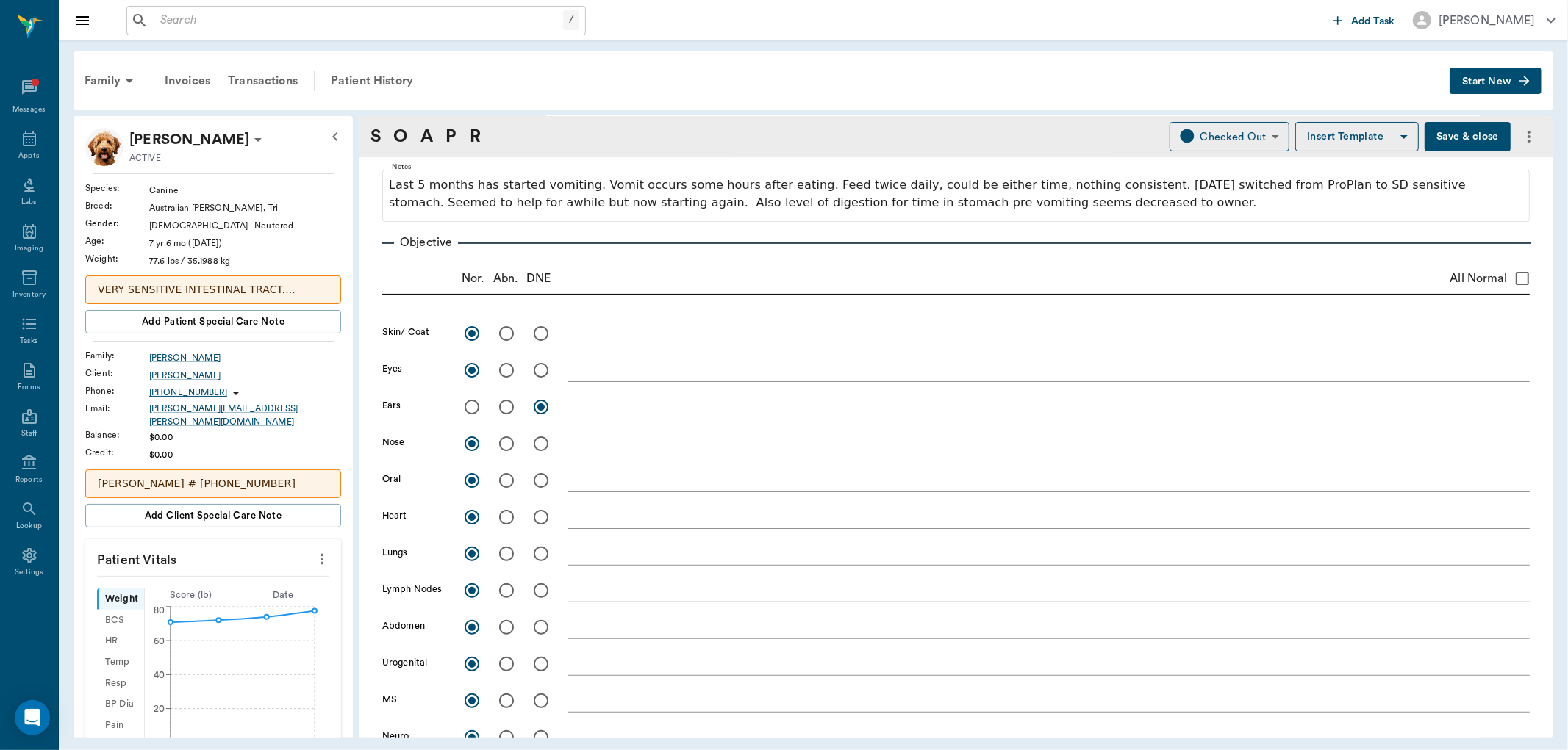
type textarea "Fecal: normal, negative, smear: low # of motile bacteria"
click at [600, 627] on textarea at bounding box center [1048, 627] width 961 height 17
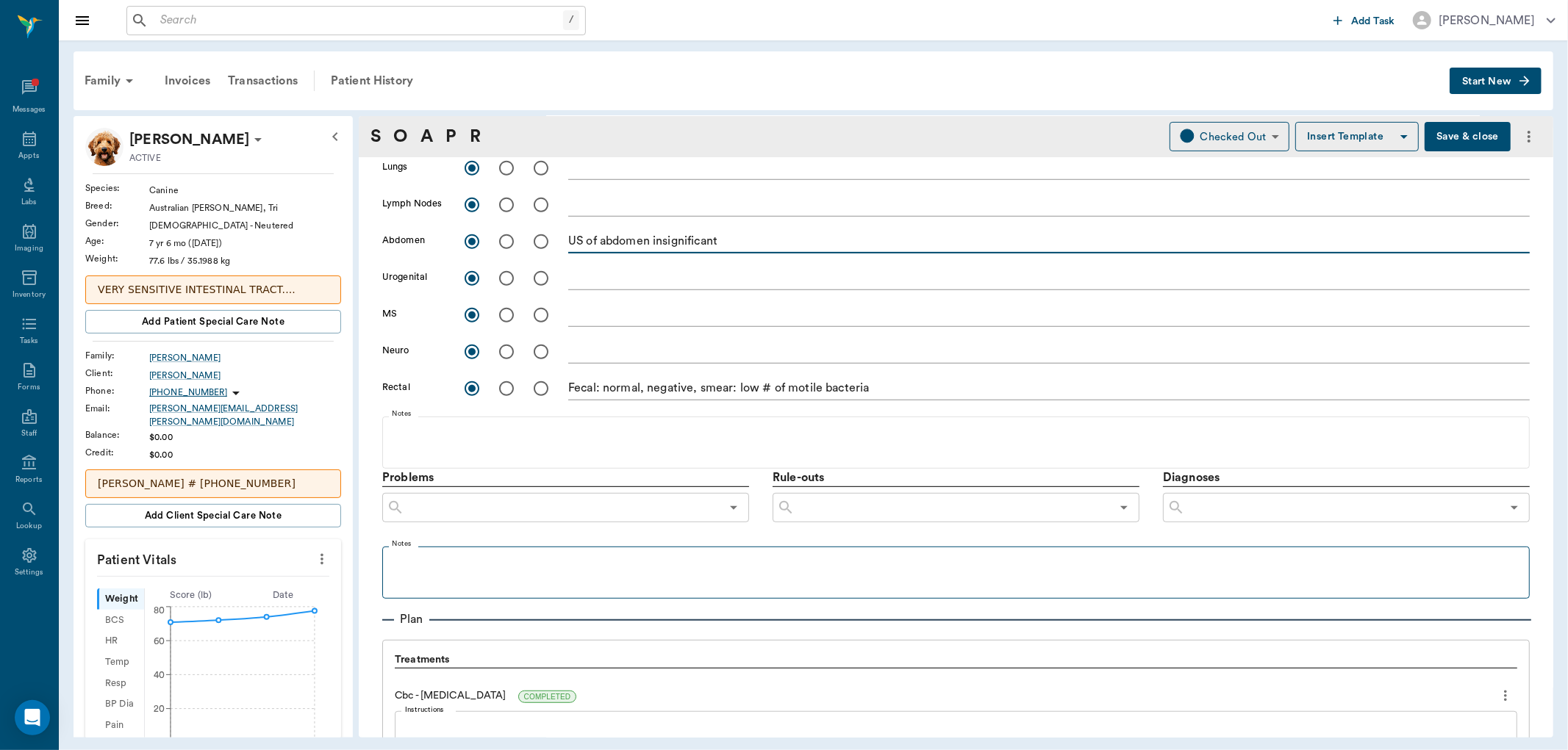
scroll to position [571, 0]
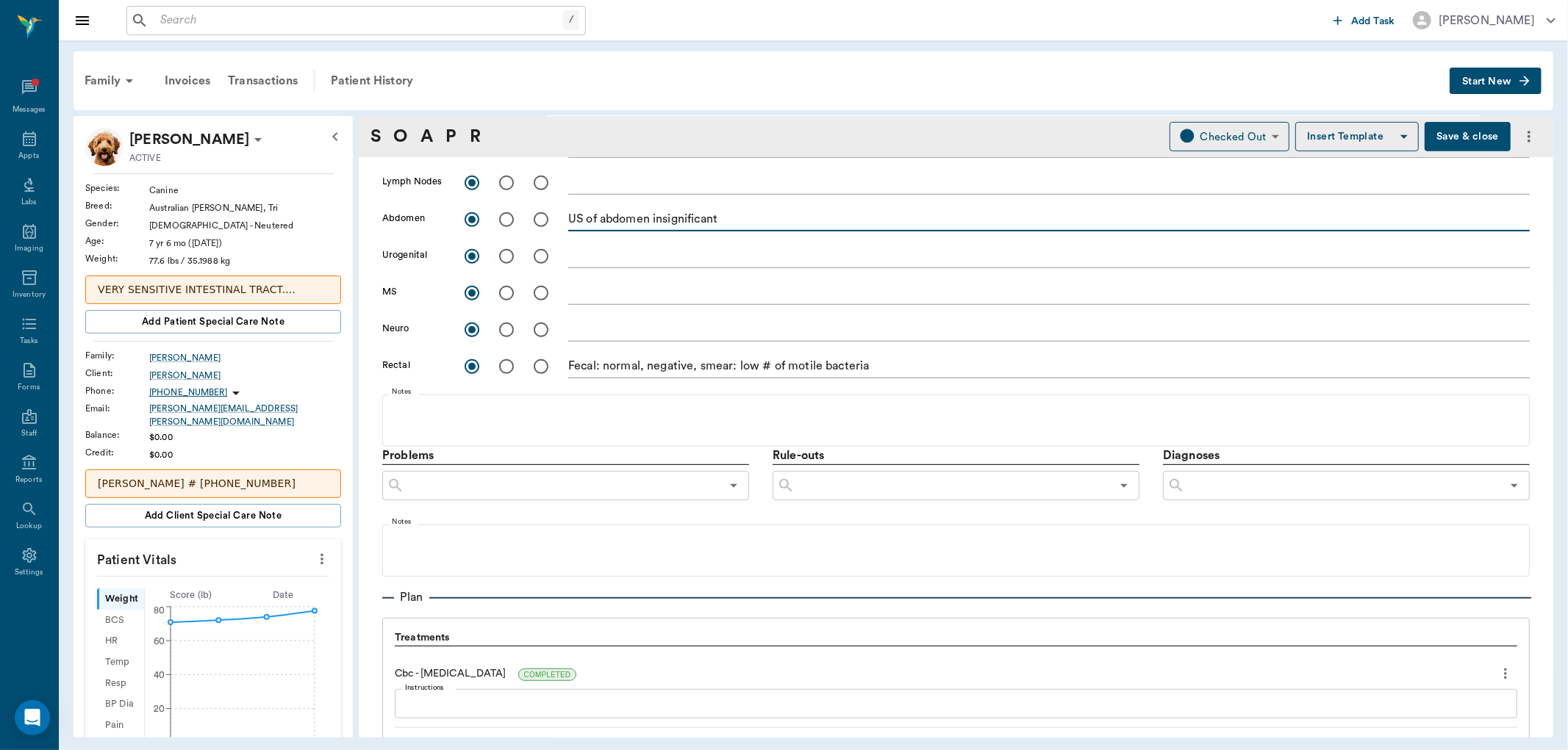
type textarea "US of abdomen insignificant"
click at [854, 480] on input "text" at bounding box center [953, 485] width 316 height 20
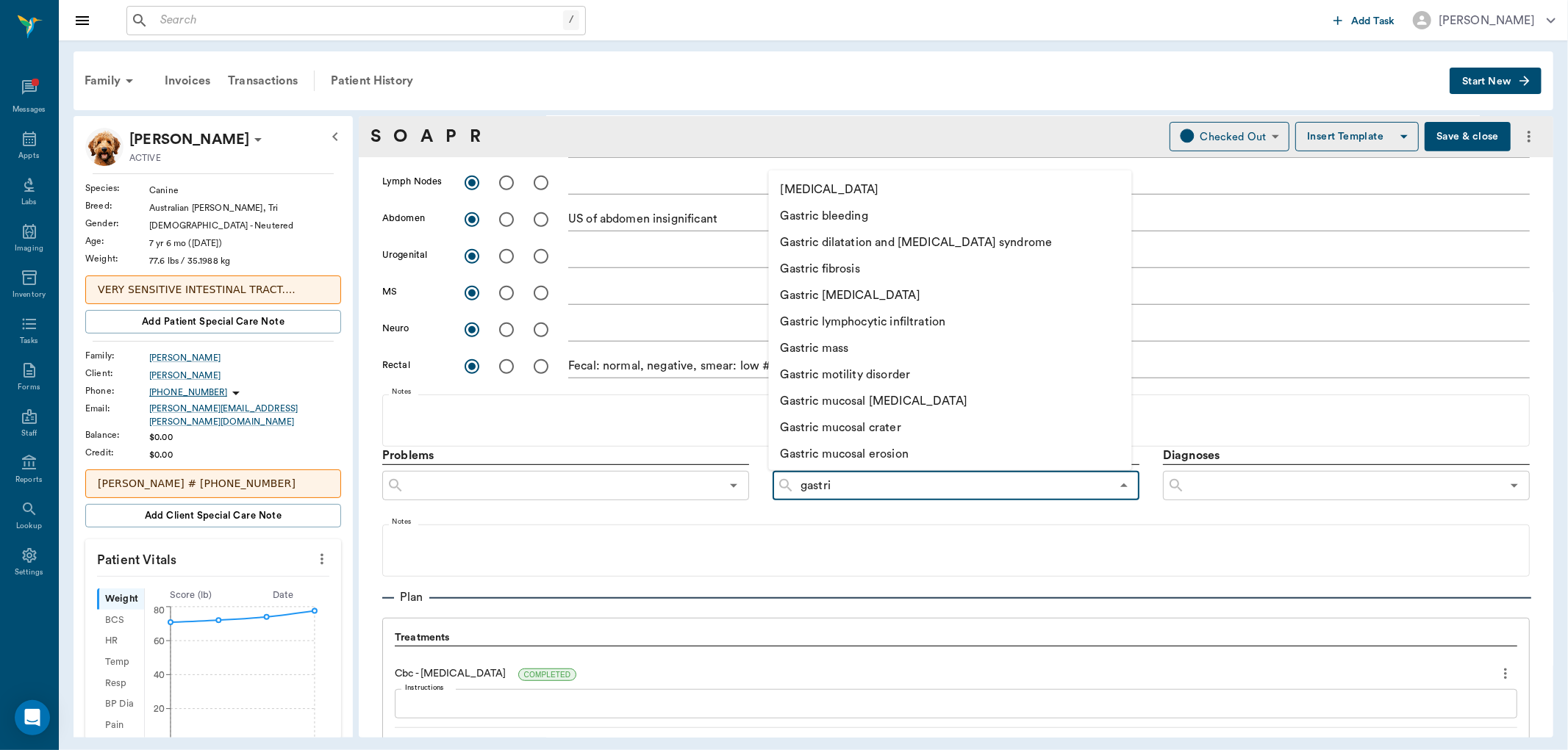
type input "gastric"
click at [849, 378] on li "Gastric motility disorder" at bounding box center [934, 373] width 331 height 27
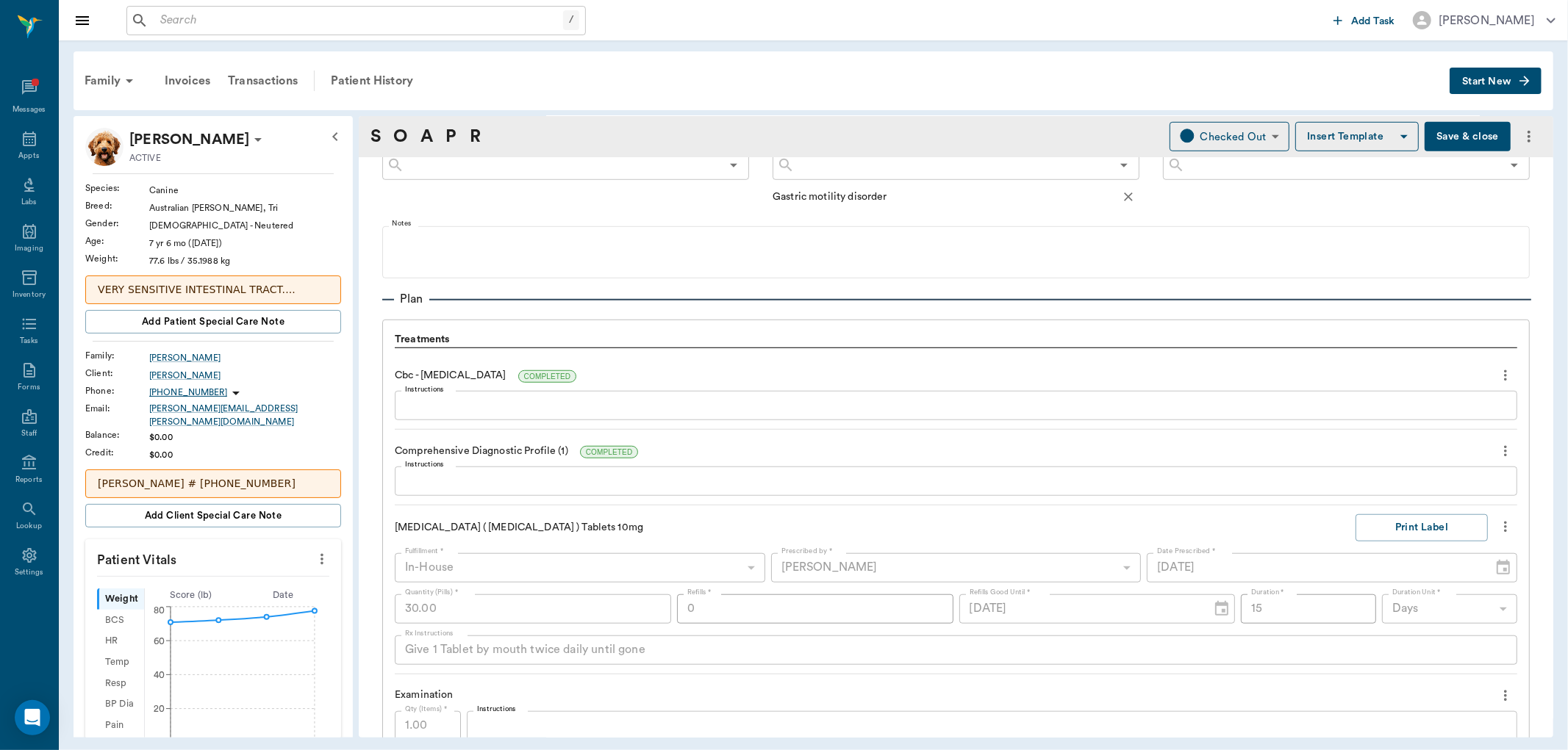
scroll to position [898, 0]
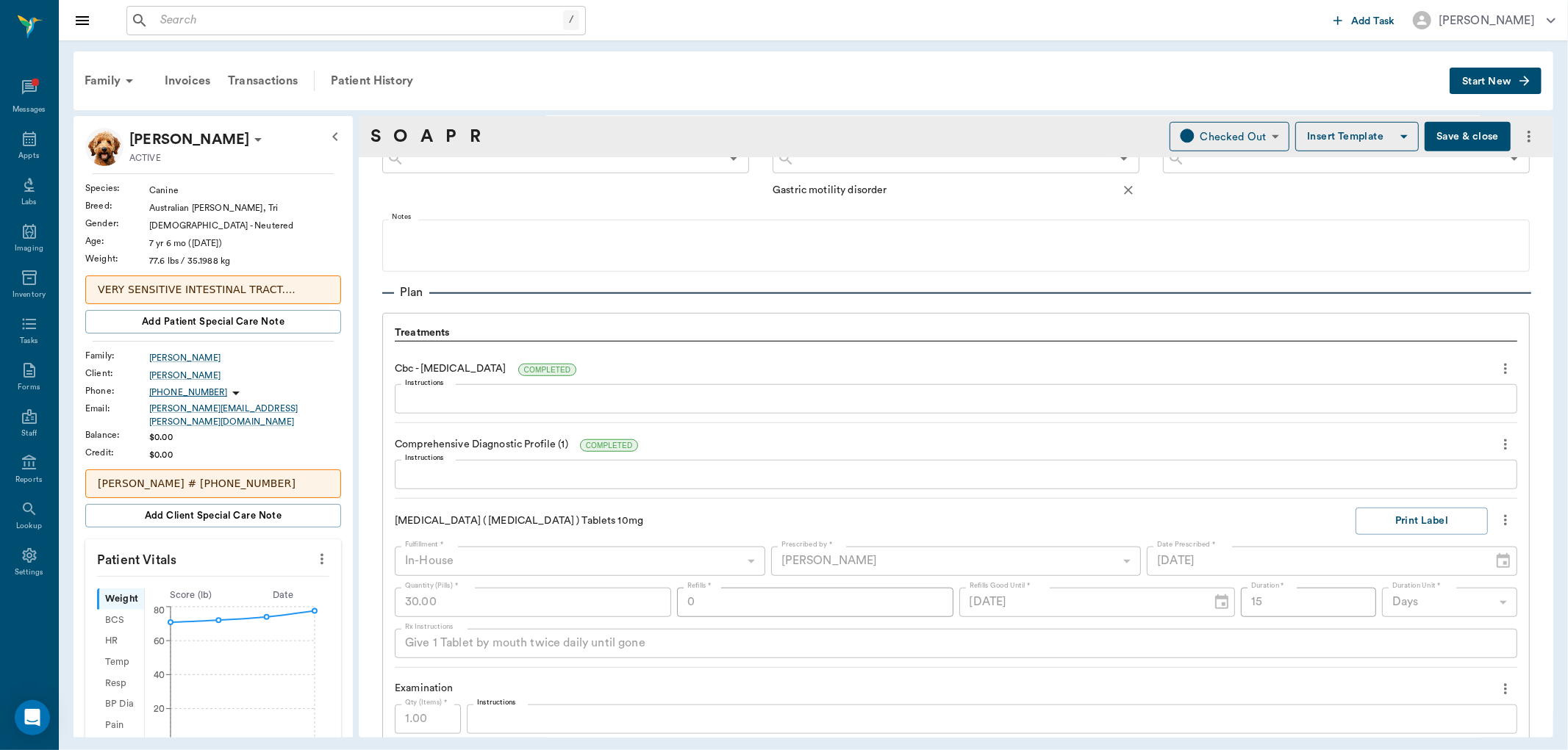
click at [493, 404] on textarea "Instructions" at bounding box center [956, 399] width 1102 height 17
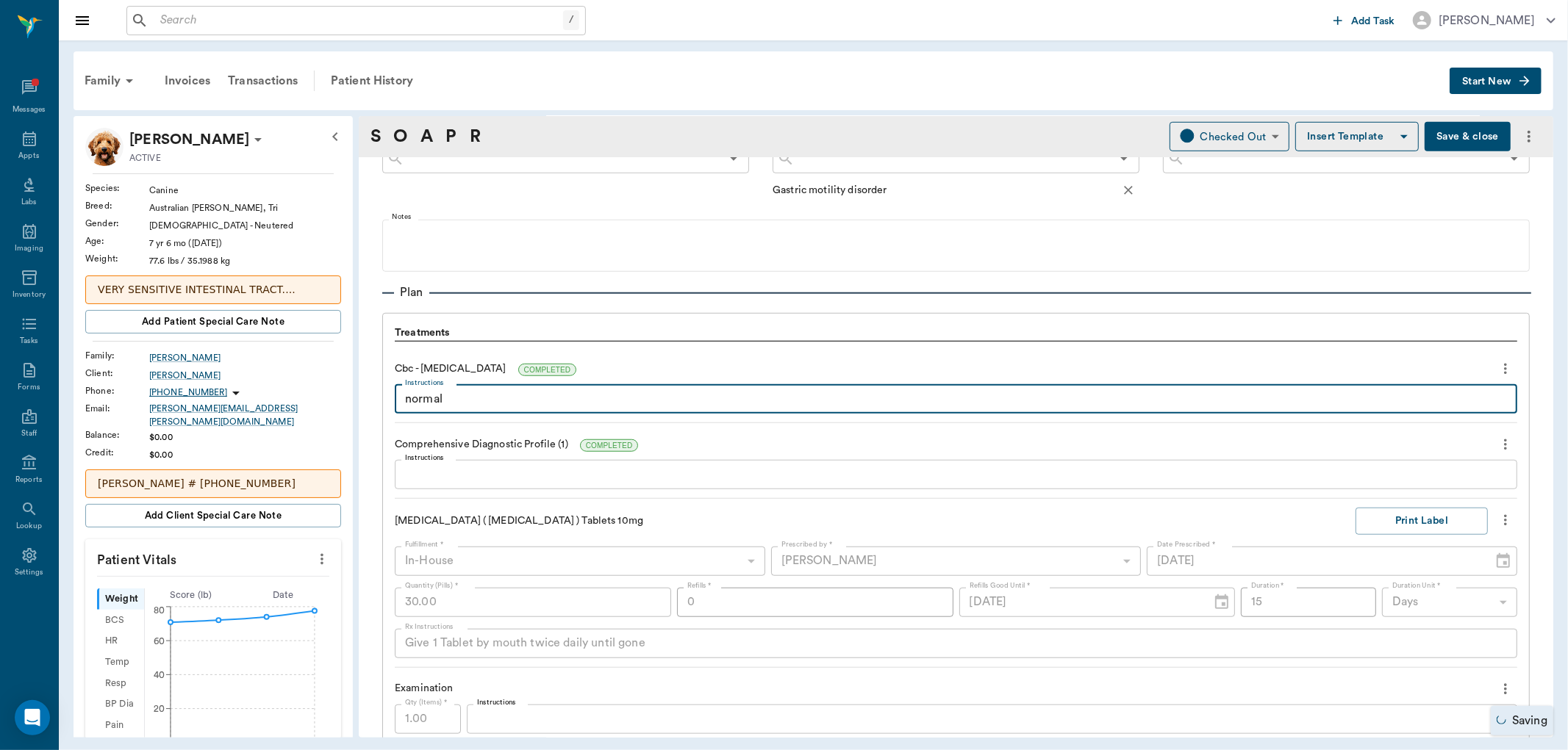
type textarea "normal"
click at [460, 460] on div "x Instructions" at bounding box center [956, 474] width 1123 height 29
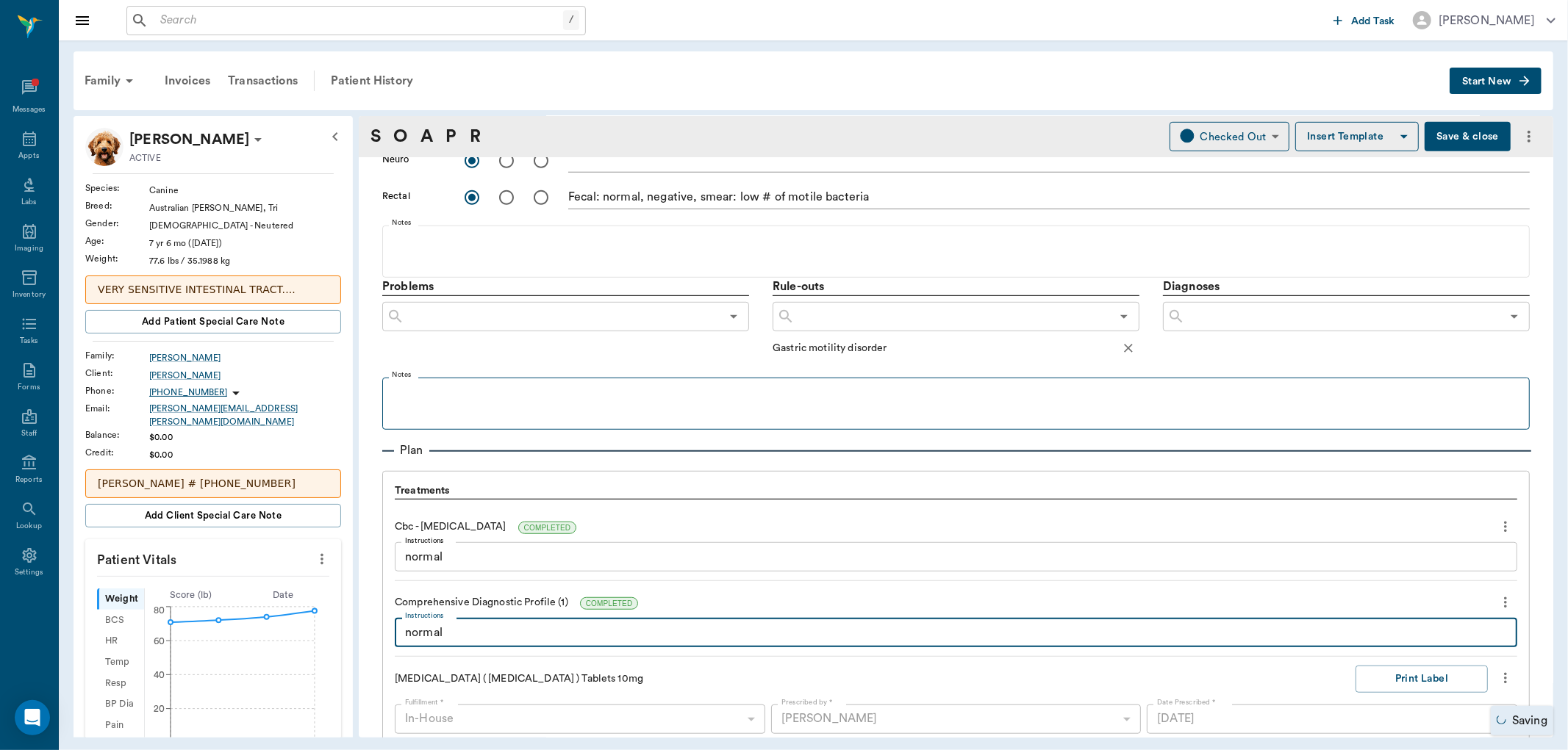
scroll to position [734, 0]
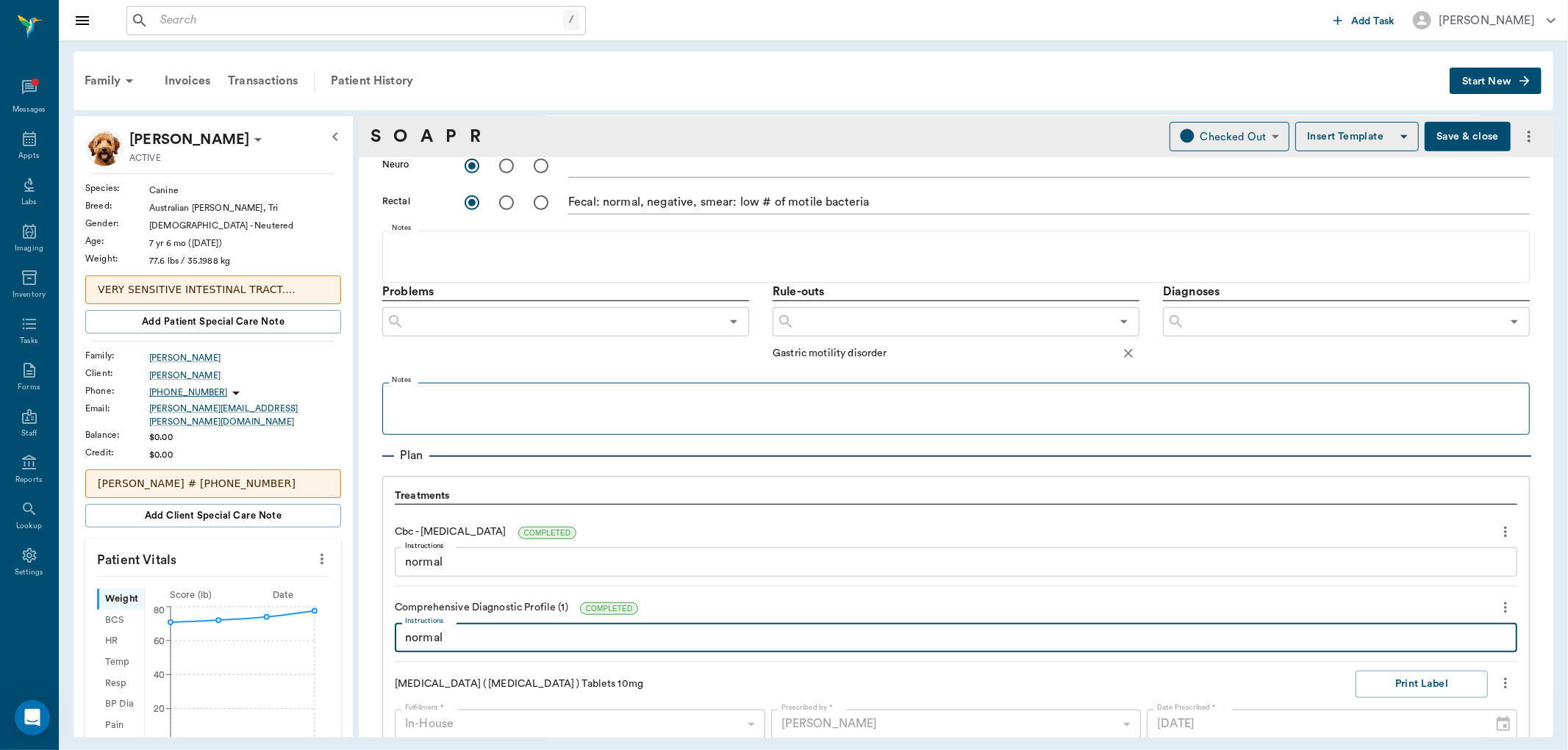
type textarea "normal"
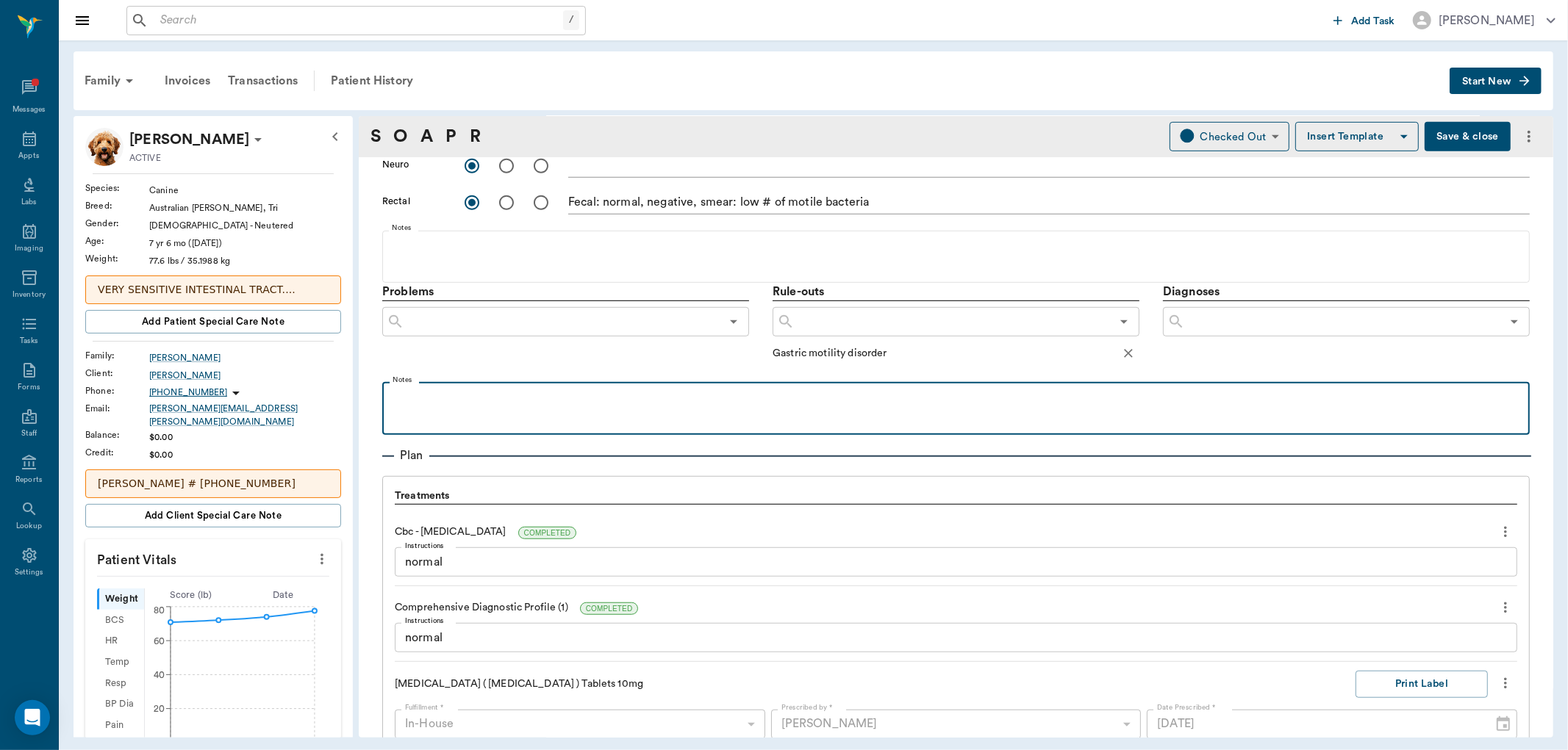
click at [428, 401] on p at bounding box center [956, 398] width 1133 height 17
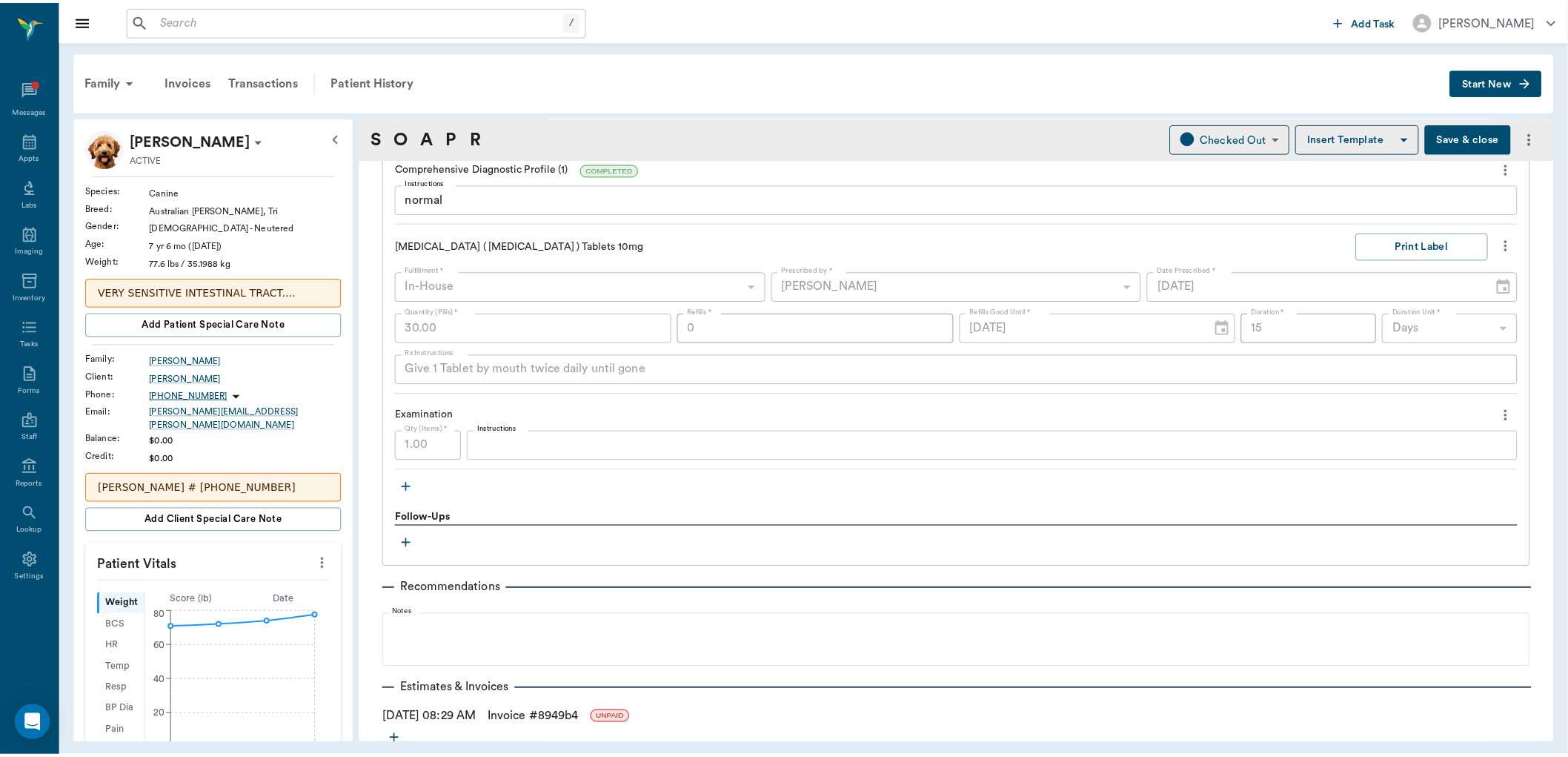
scroll to position [1264, 0]
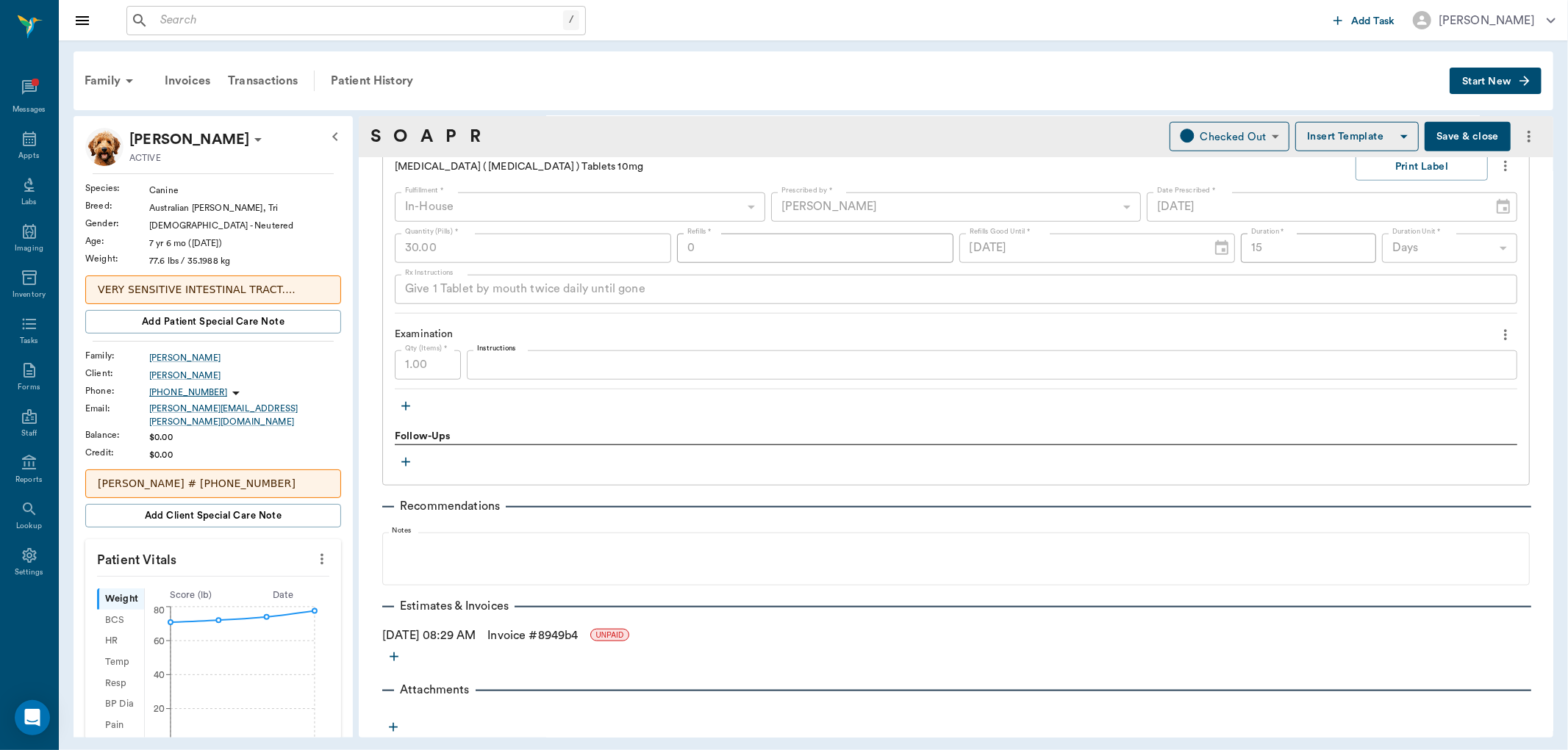
click at [1457, 140] on button "Save & close" at bounding box center [1468, 137] width 86 height 29
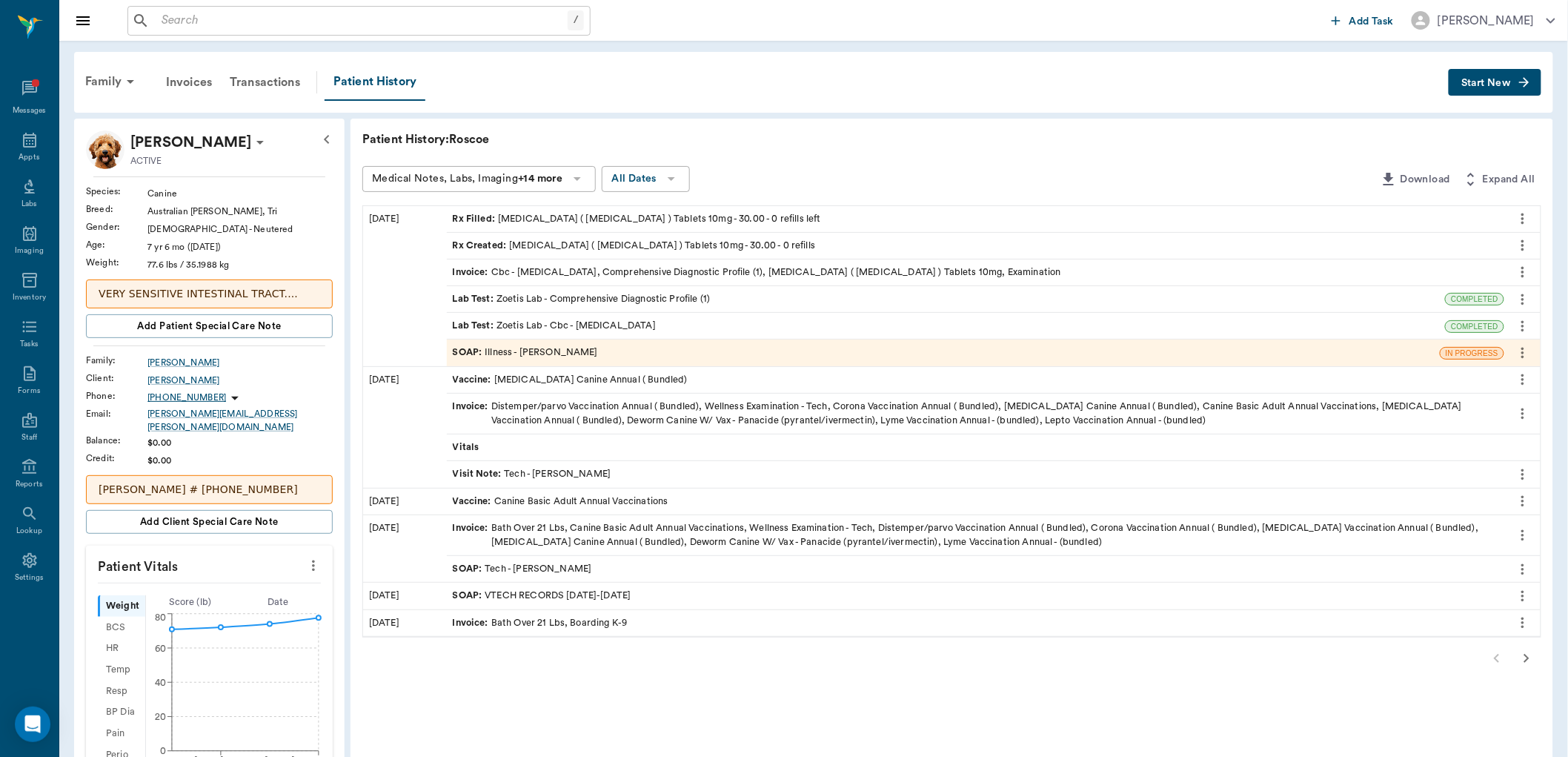
click at [315, 557] on icon "more" at bounding box center [313, 565] width 17 height 18
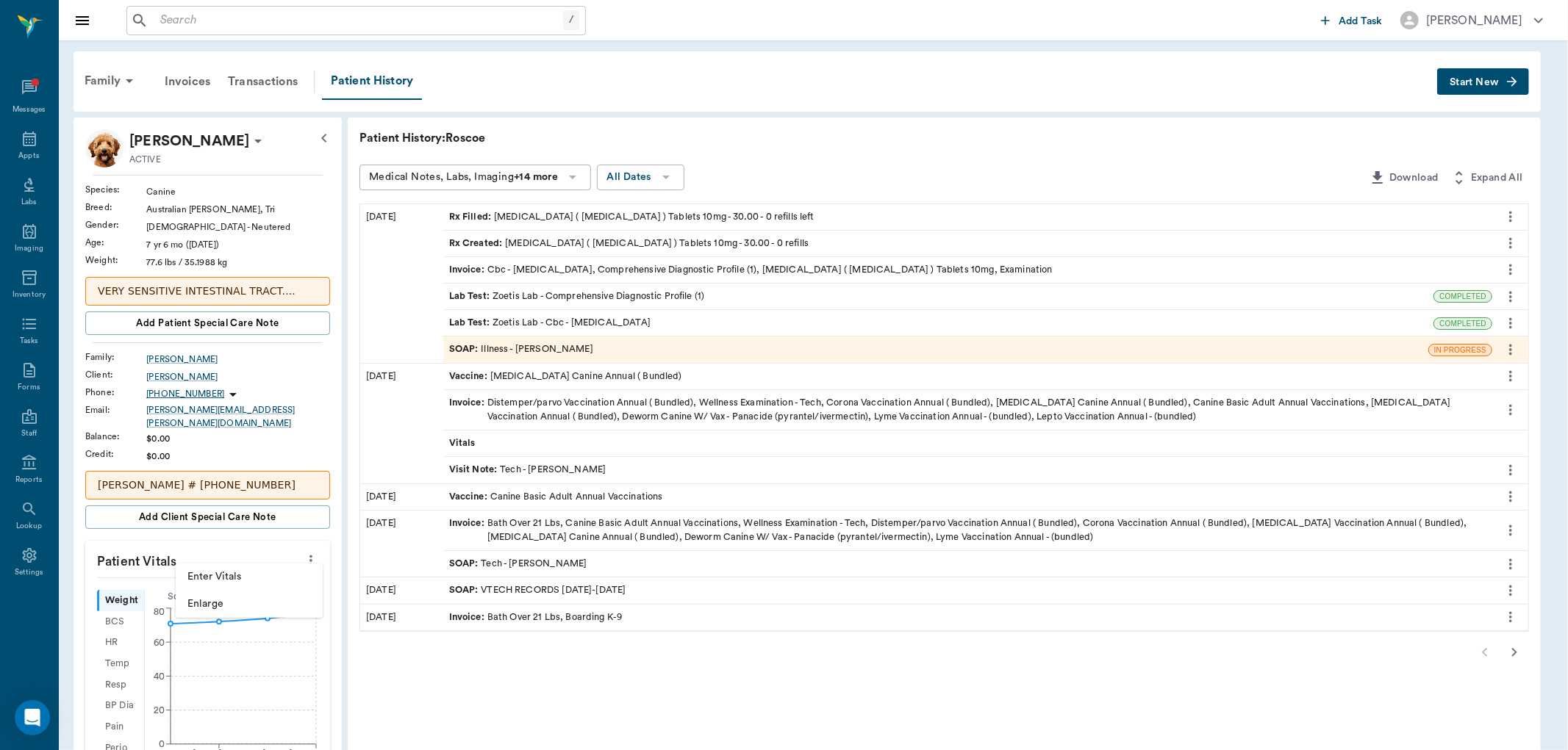
click at [241, 579] on span "Enter Vitals" at bounding box center [249, 576] width 123 height 16
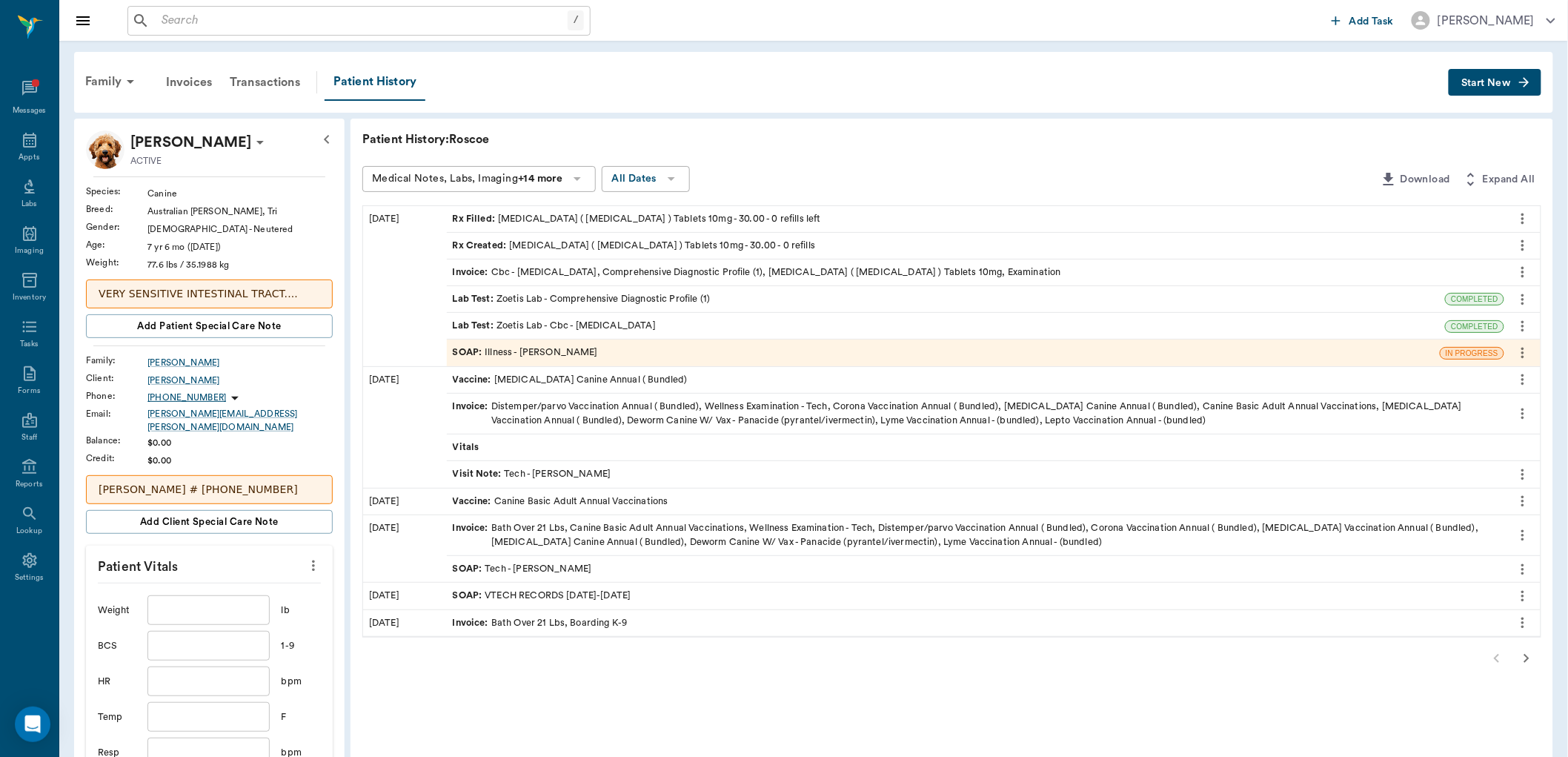
click at [248, 605] on input "text" at bounding box center [208, 610] width 121 height 30
type input "79"
click at [236, 639] on input "text" at bounding box center [208, 646] width 121 height 30
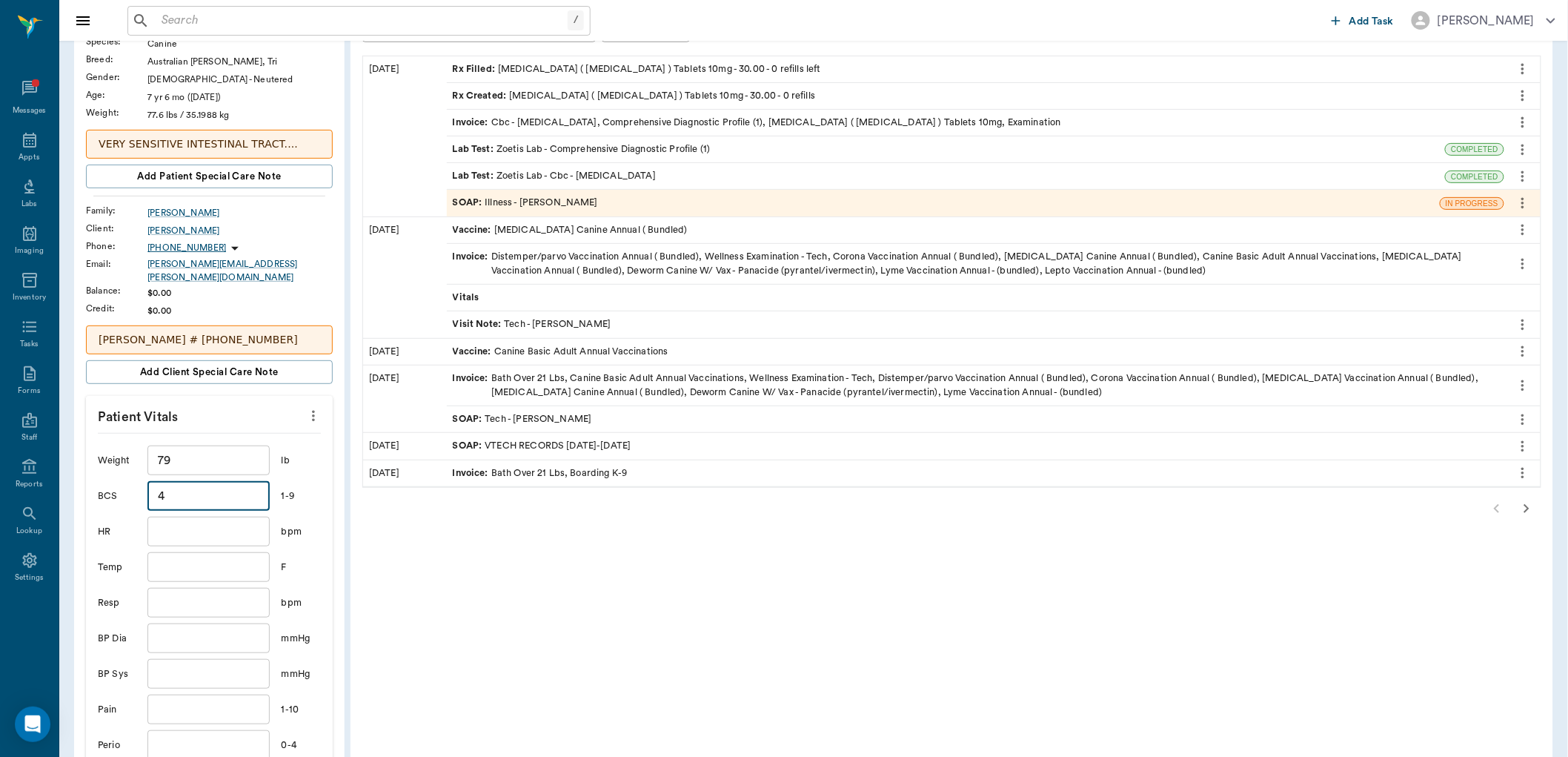
scroll to position [247, 0]
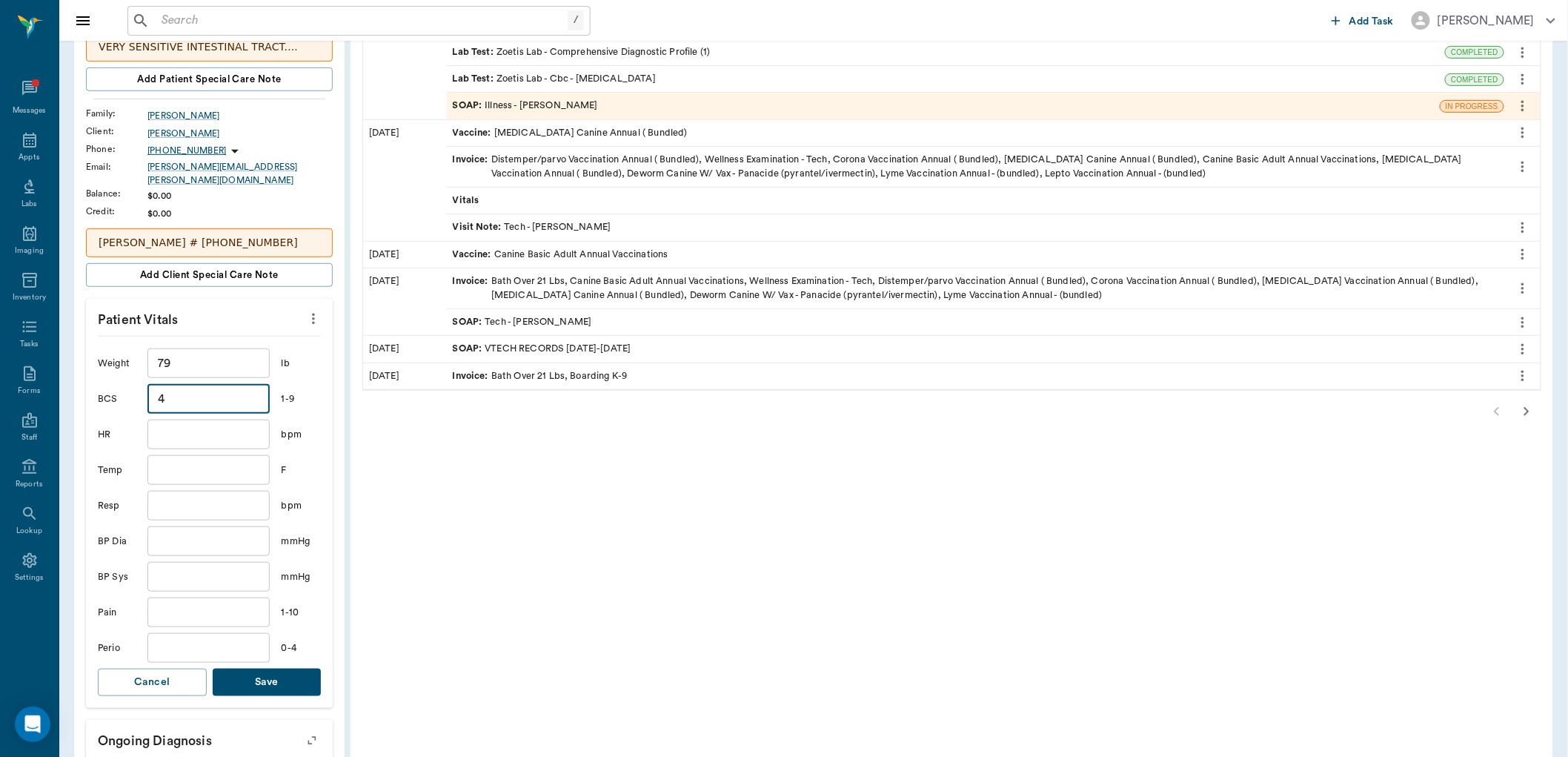
type input "4"
click at [270, 675] on button "Save" at bounding box center [266, 683] width 108 height 28
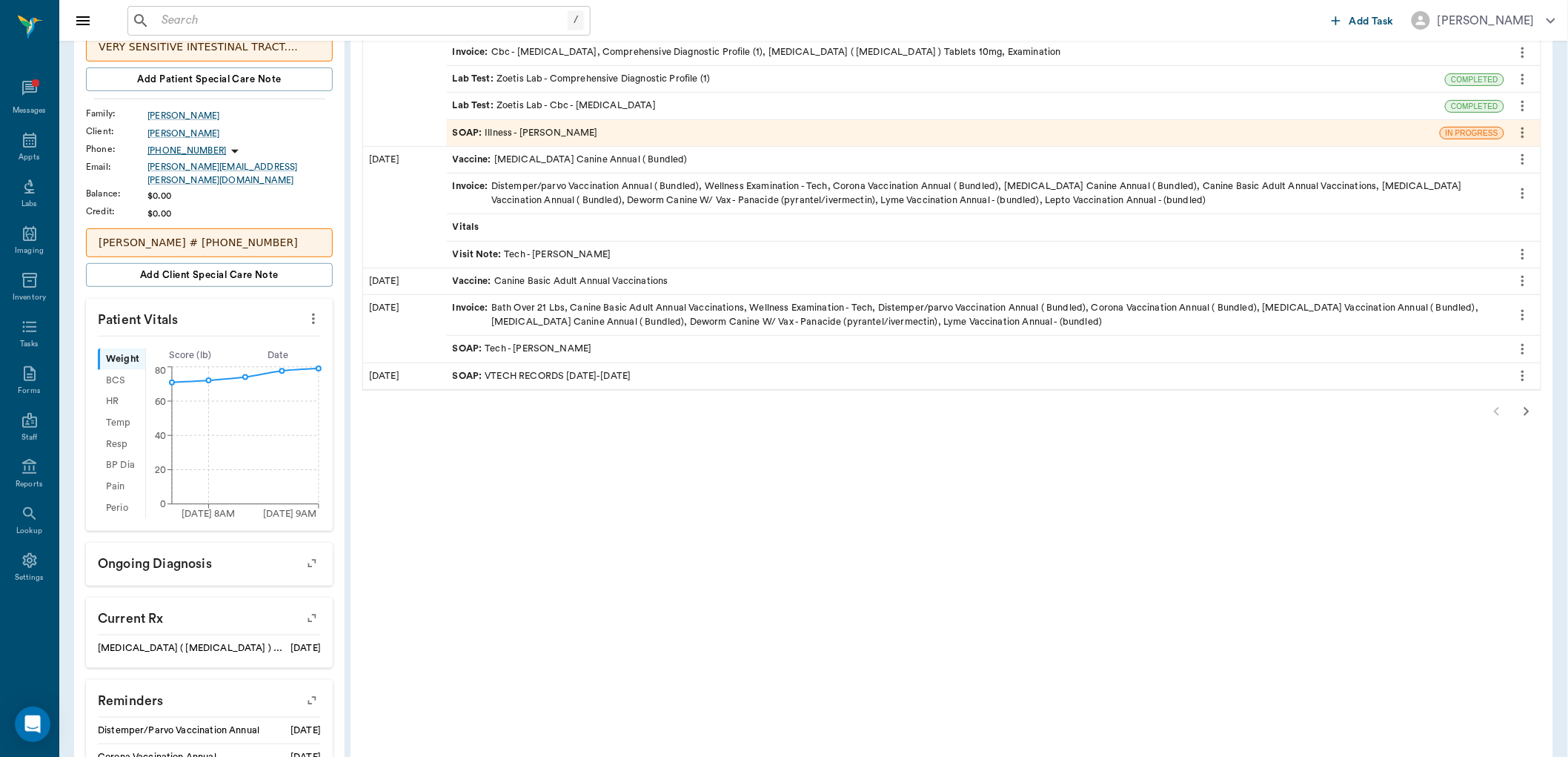
click at [575, 20] on div "/" at bounding box center [576, 20] width 17 height 20
click at [530, 17] on input "text" at bounding box center [370, 20] width 428 height 20
click at [623, 20] on div "/ ​" at bounding box center [726, 20] width 1198 height 30
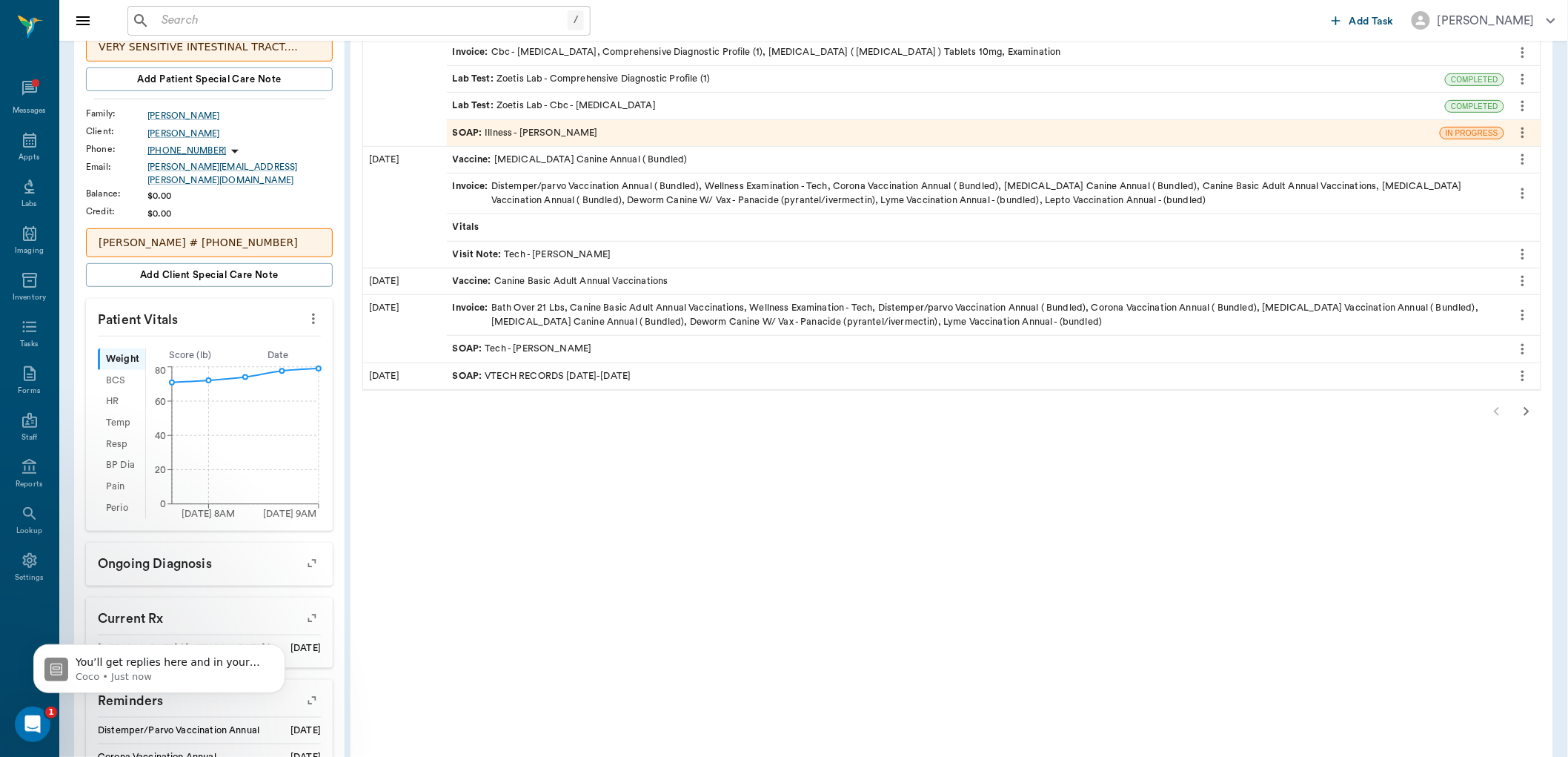
scroll to position [0, 0]
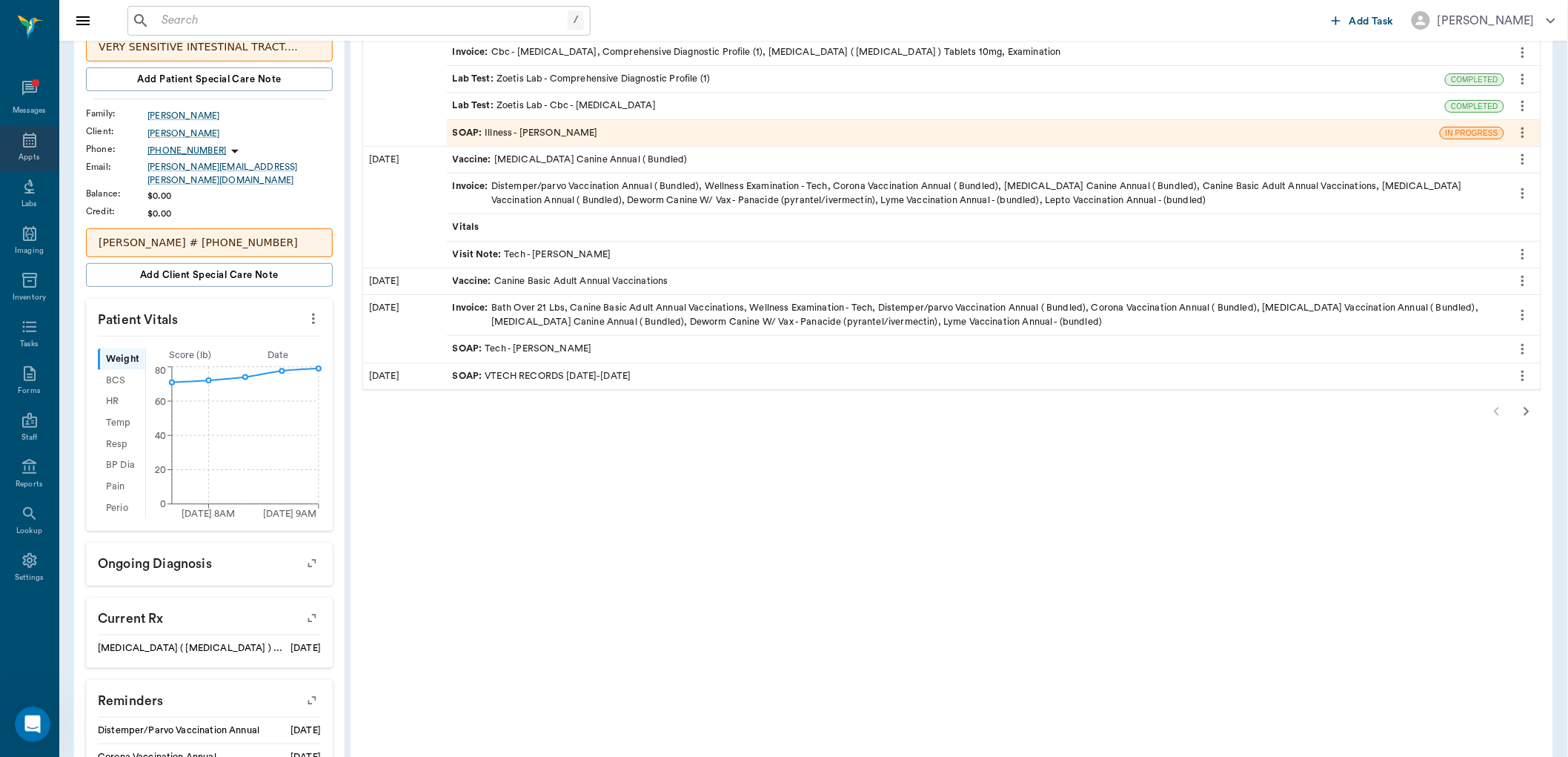
click at [39, 139] on div "Appts" at bounding box center [29, 148] width 58 height 46
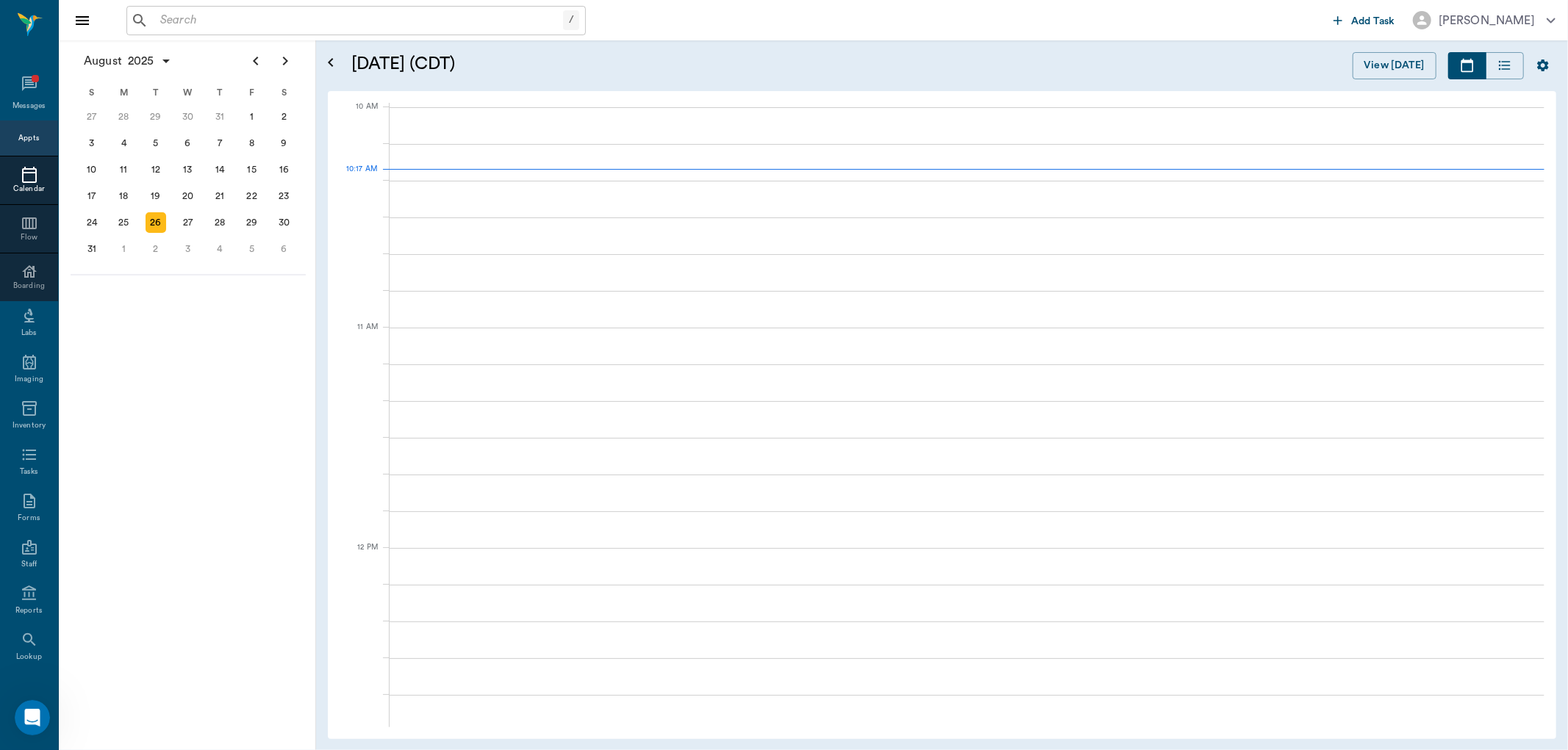
scroll to position [441, 0]
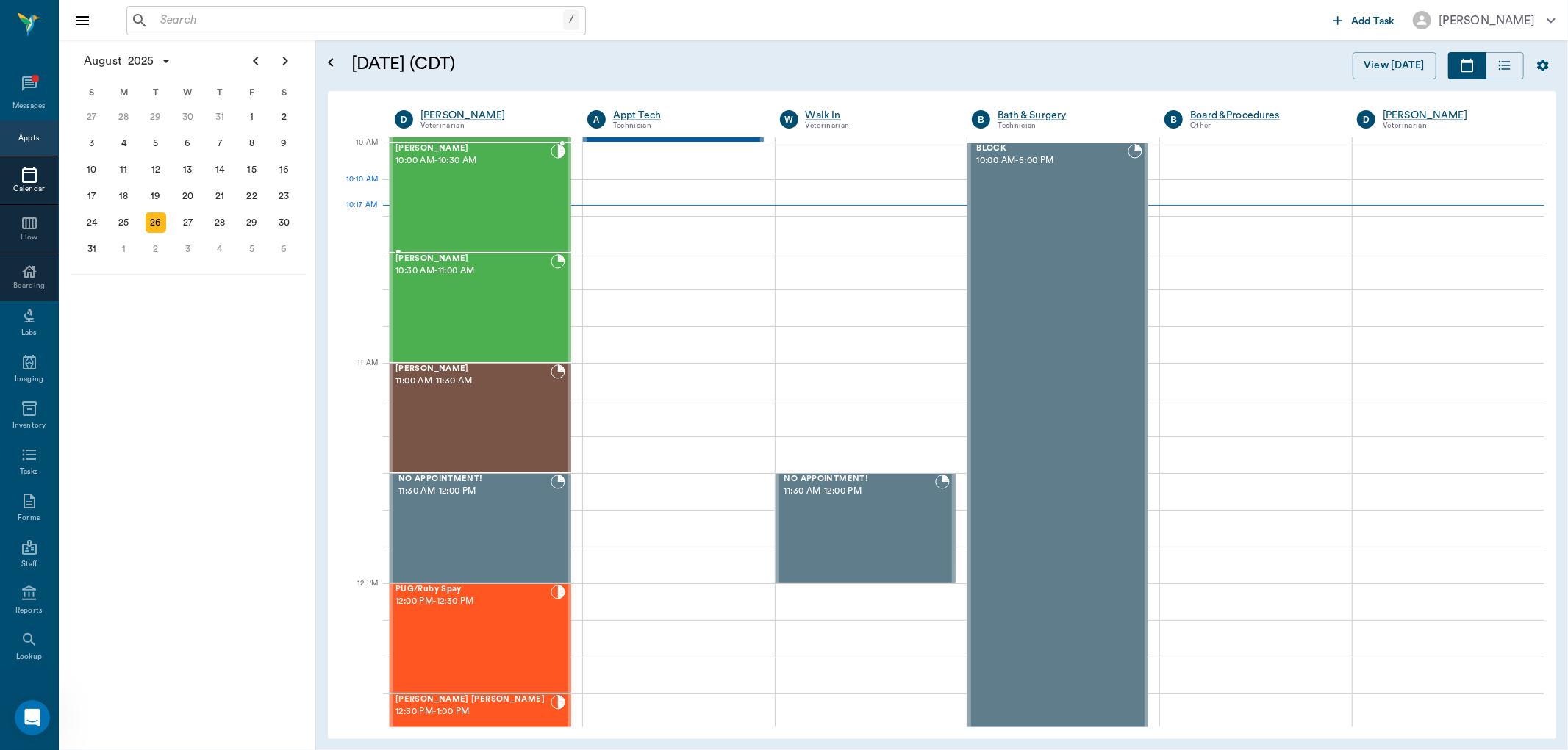
click at [494, 192] on div "Piper Thomas 10:00 AM - 10:30 AM" at bounding box center [473, 198] width 155 height 108
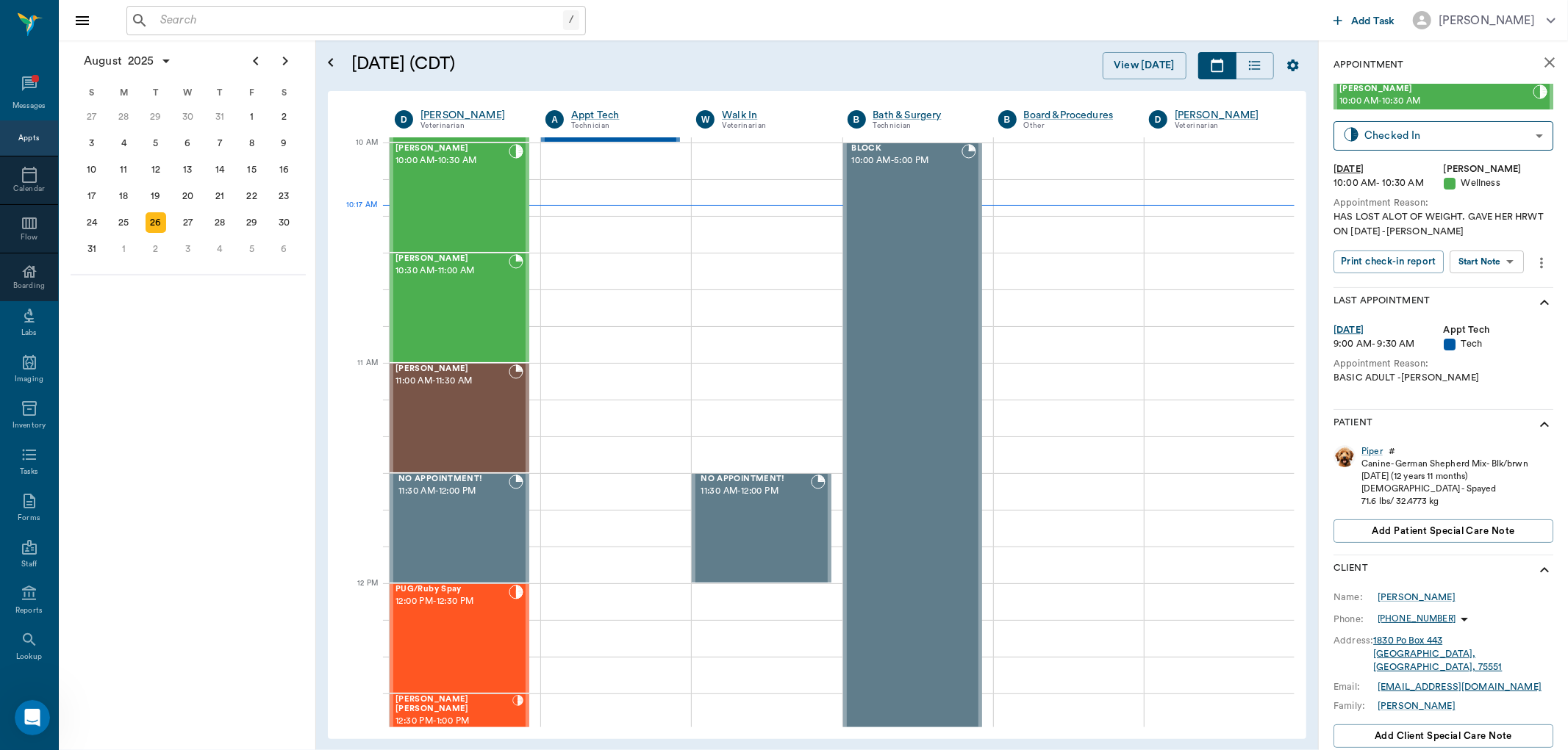
click at [1504, 258] on body "/ ​ Add Task Dr. Bert Ellsworth Nectar Messages Appts Calendar Flow Boarding La…" at bounding box center [784, 375] width 1568 height 750
click at [1489, 290] on button "Start SOAP" at bounding box center [1471, 292] width 50 height 17
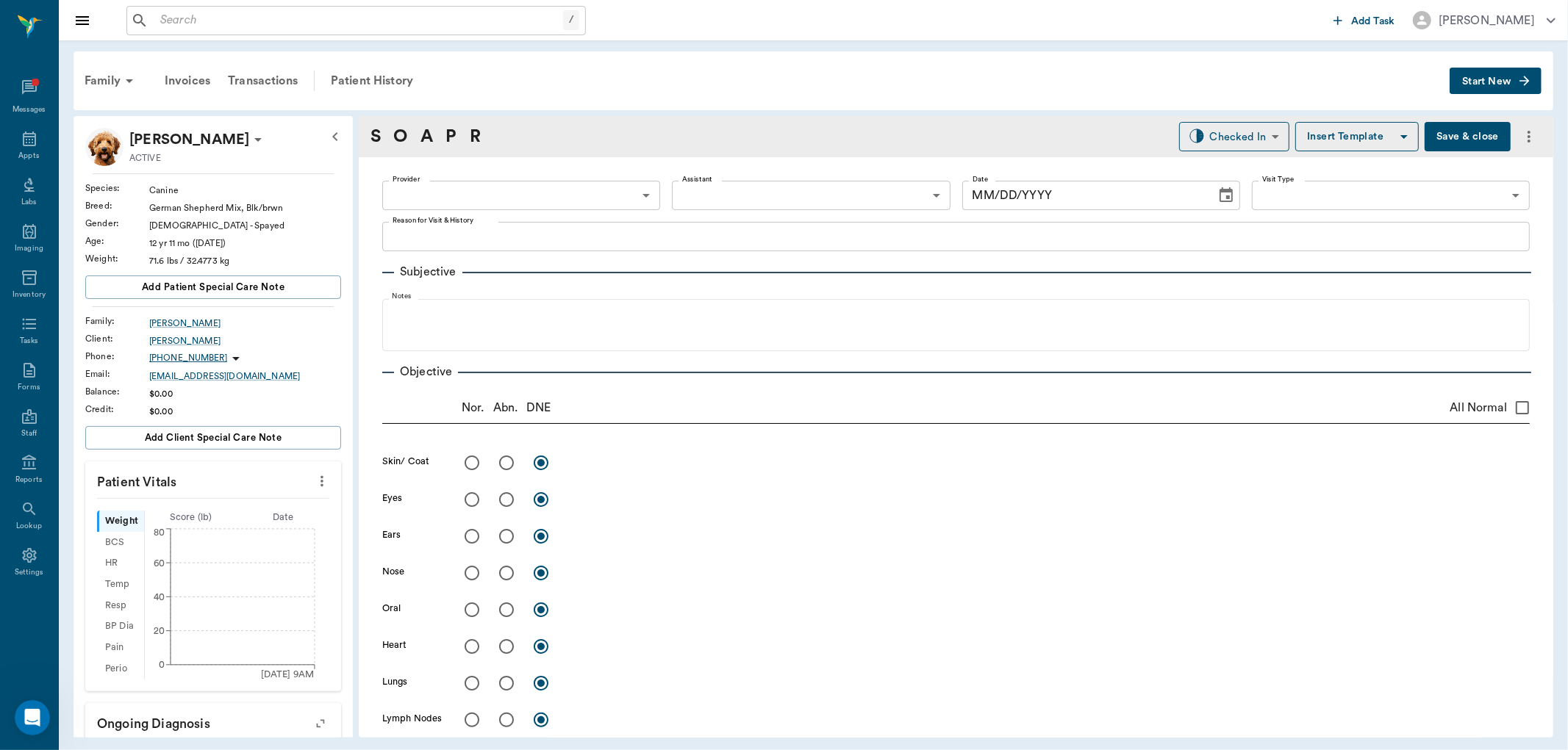
type input "63ec2f075fda476ae8351a4d"
type input "65d2be4f46e3a538d89b8c14"
type textarea "HAS LOST ALOT OF WEIGHT. GAVE HER HRWT ON 8.20.25 -LORY"
type input "08/26/2025"
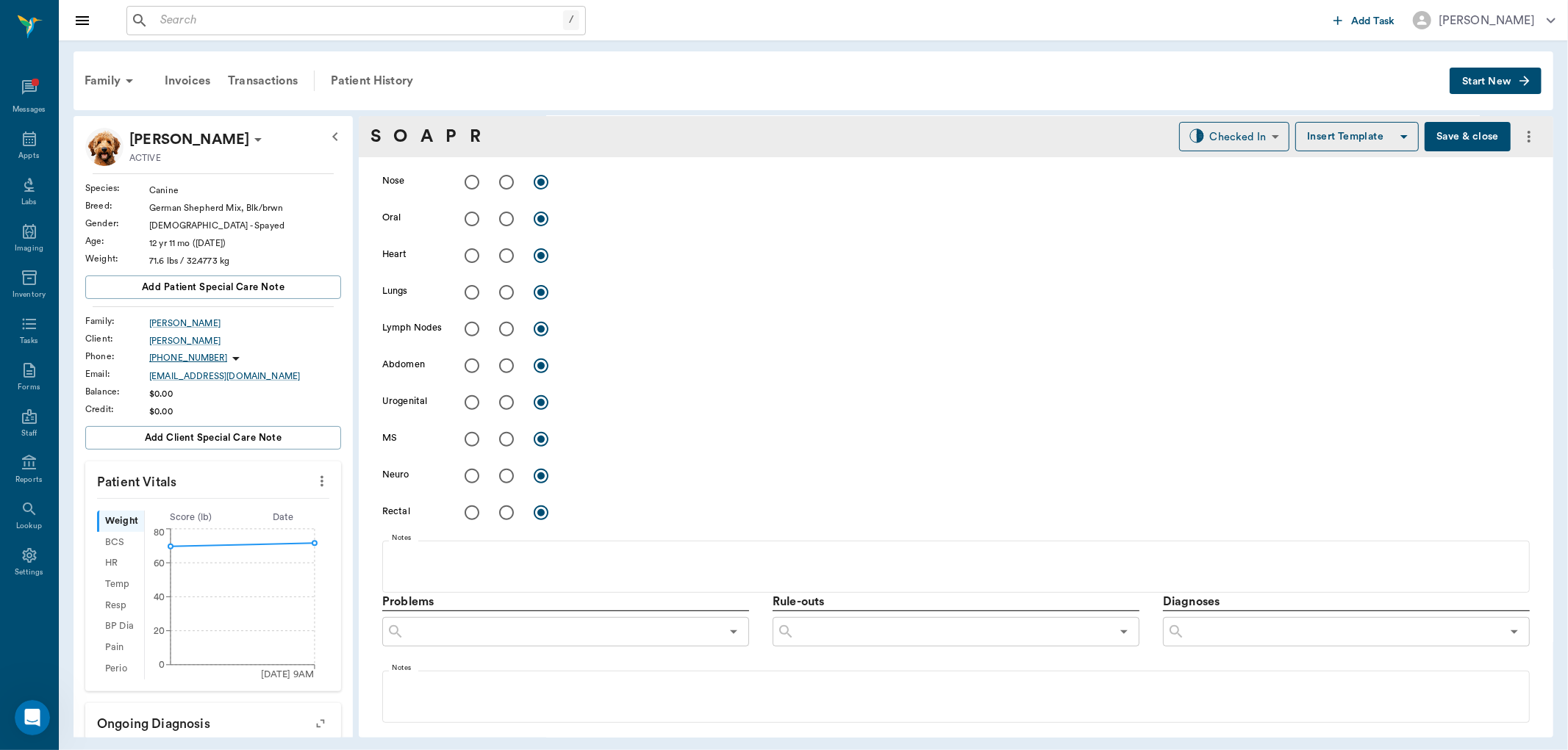
scroll to position [793, 0]
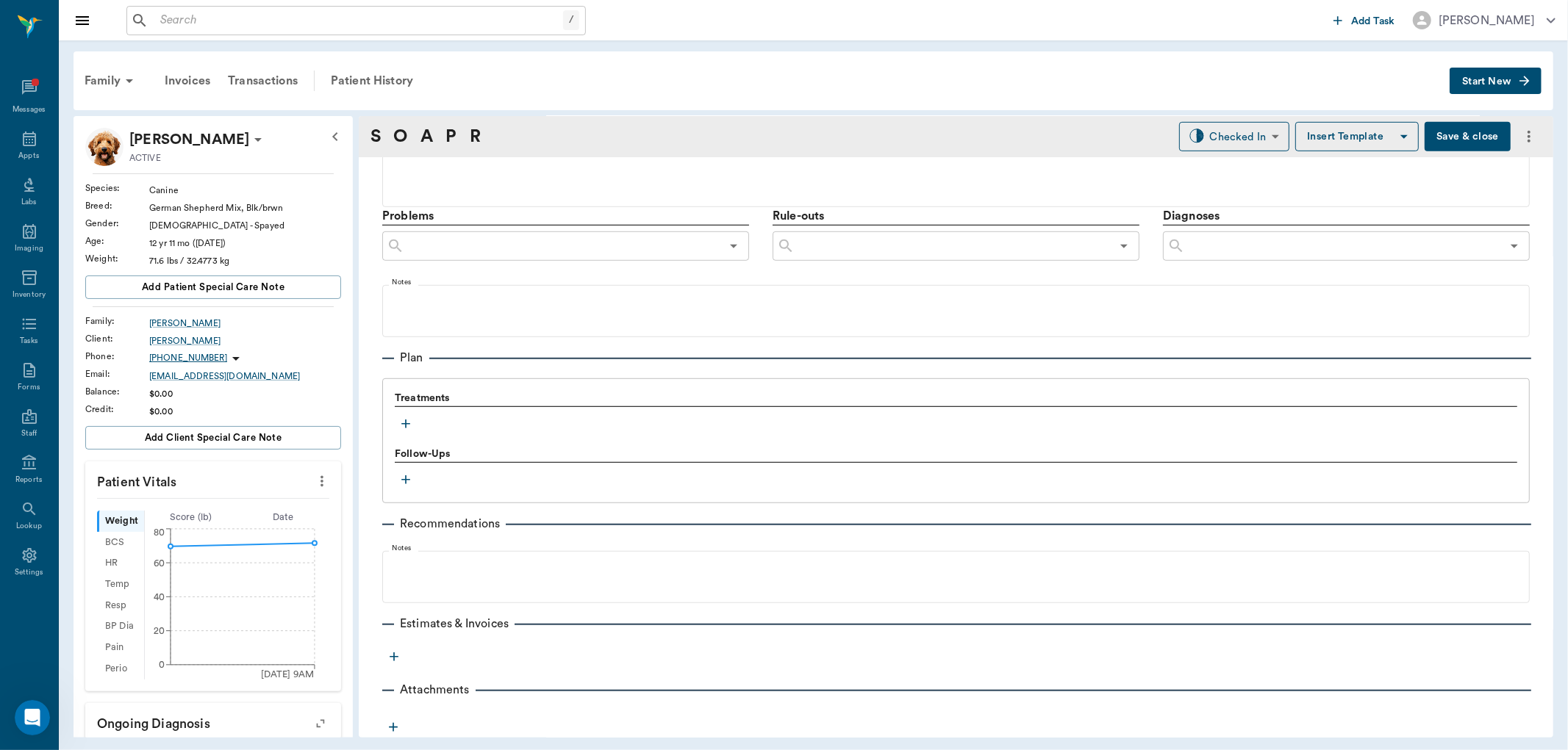
click at [406, 427] on icon "button" at bounding box center [406, 424] width 9 height 9
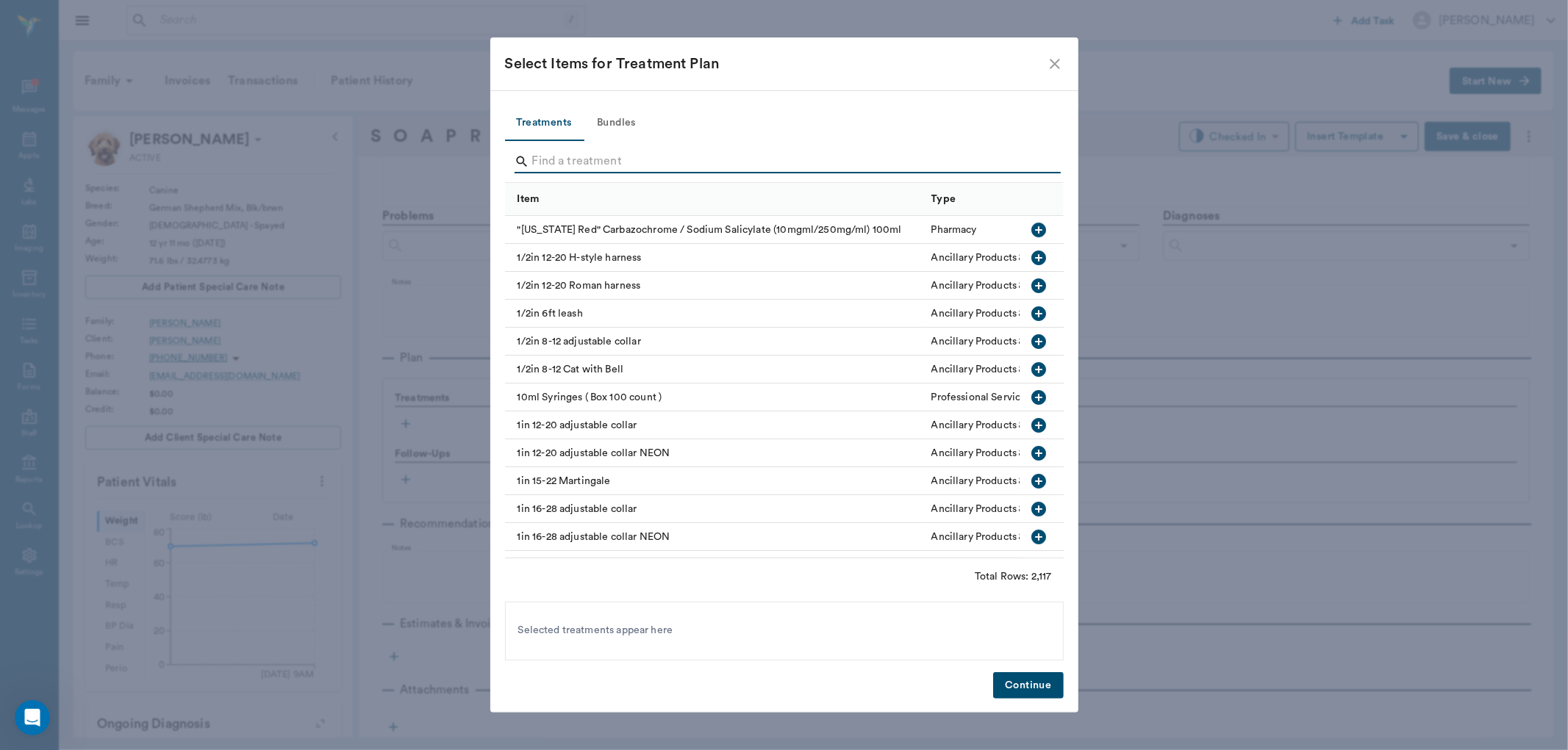
click at [705, 164] on input "Search" at bounding box center [785, 162] width 507 height 24
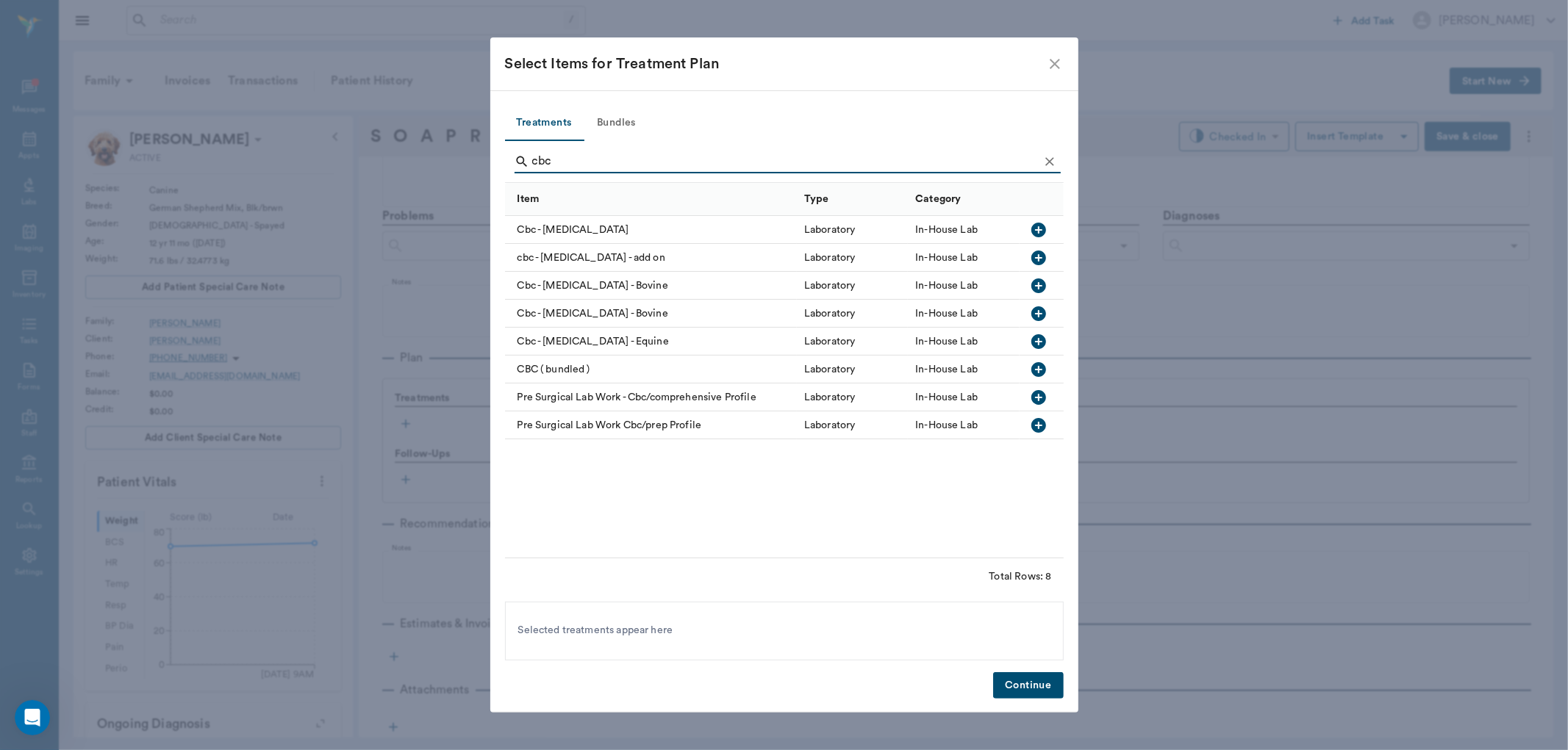
type input "cbc"
click at [1042, 229] on icon "button" at bounding box center [1038, 230] width 15 height 15
click at [1042, 683] on button "Continue" at bounding box center [1028, 686] width 70 height 28
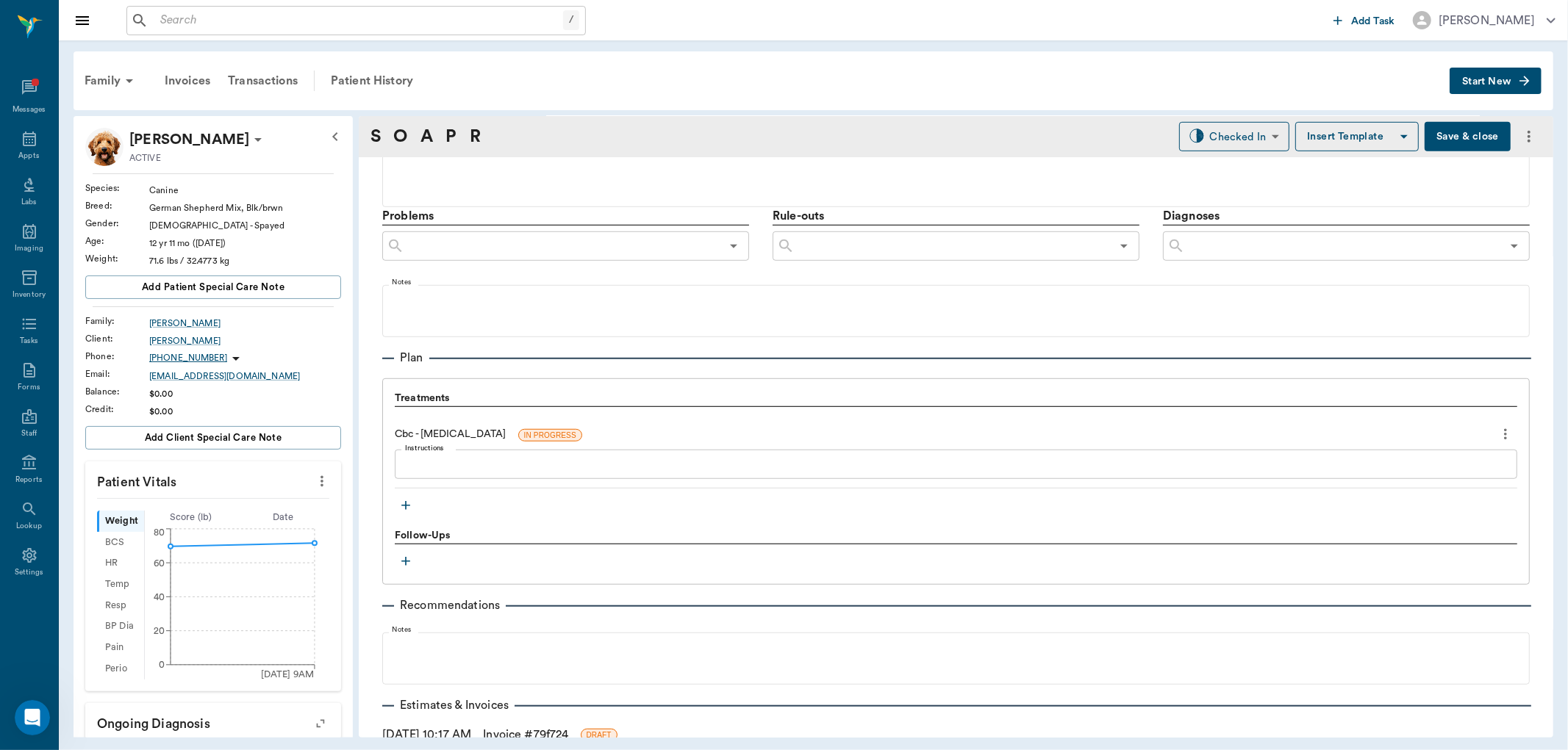
click at [1494, 423] on button "more" at bounding box center [1505, 434] width 24 height 25
click at [1437, 481] on span "Delete" at bounding box center [1432, 486] width 123 height 16
click at [402, 504] on icon "button" at bounding box center [406, 506] width 15 height 15
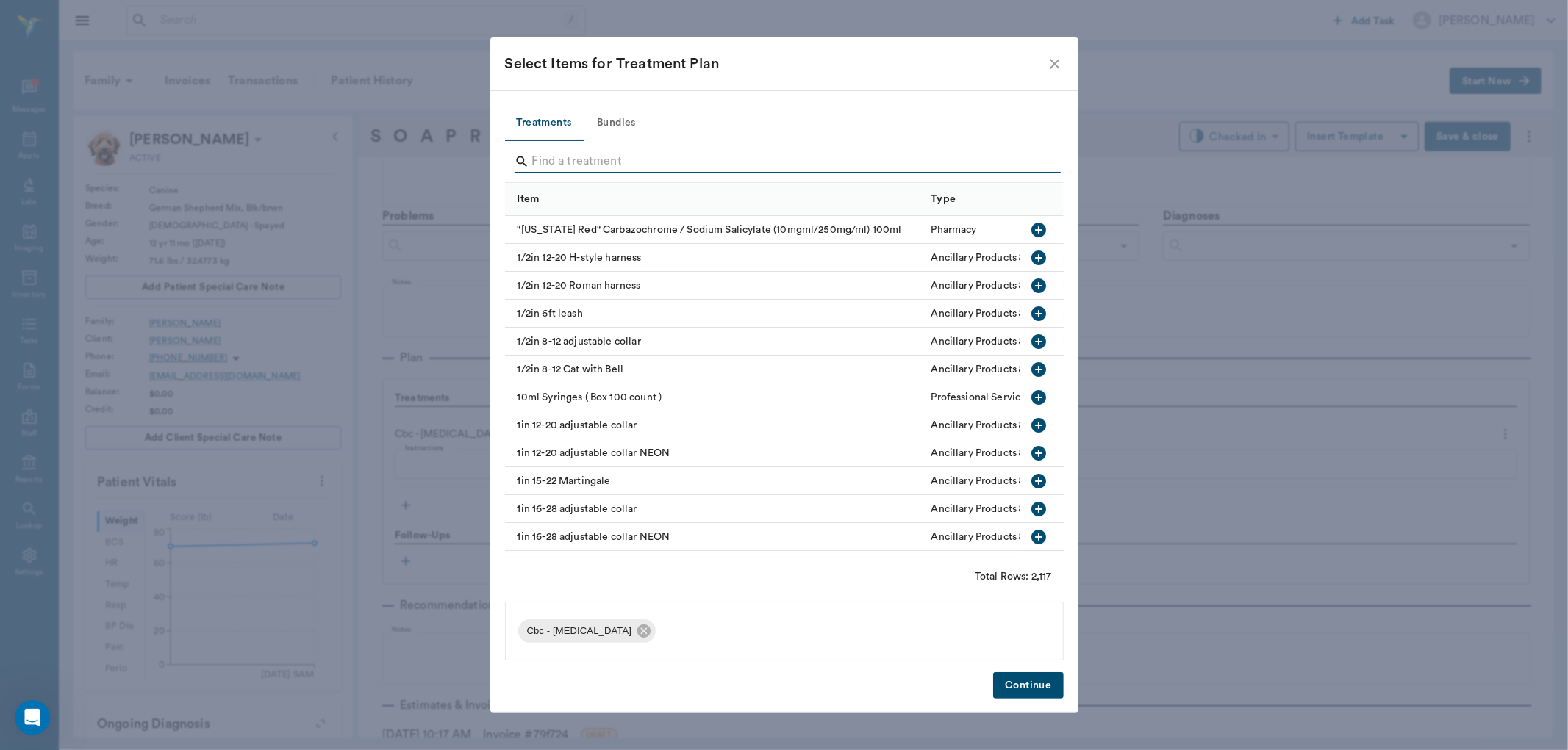
click at [625, 162] on input "Search" at bounding box center [785, 162] width 507 height 24
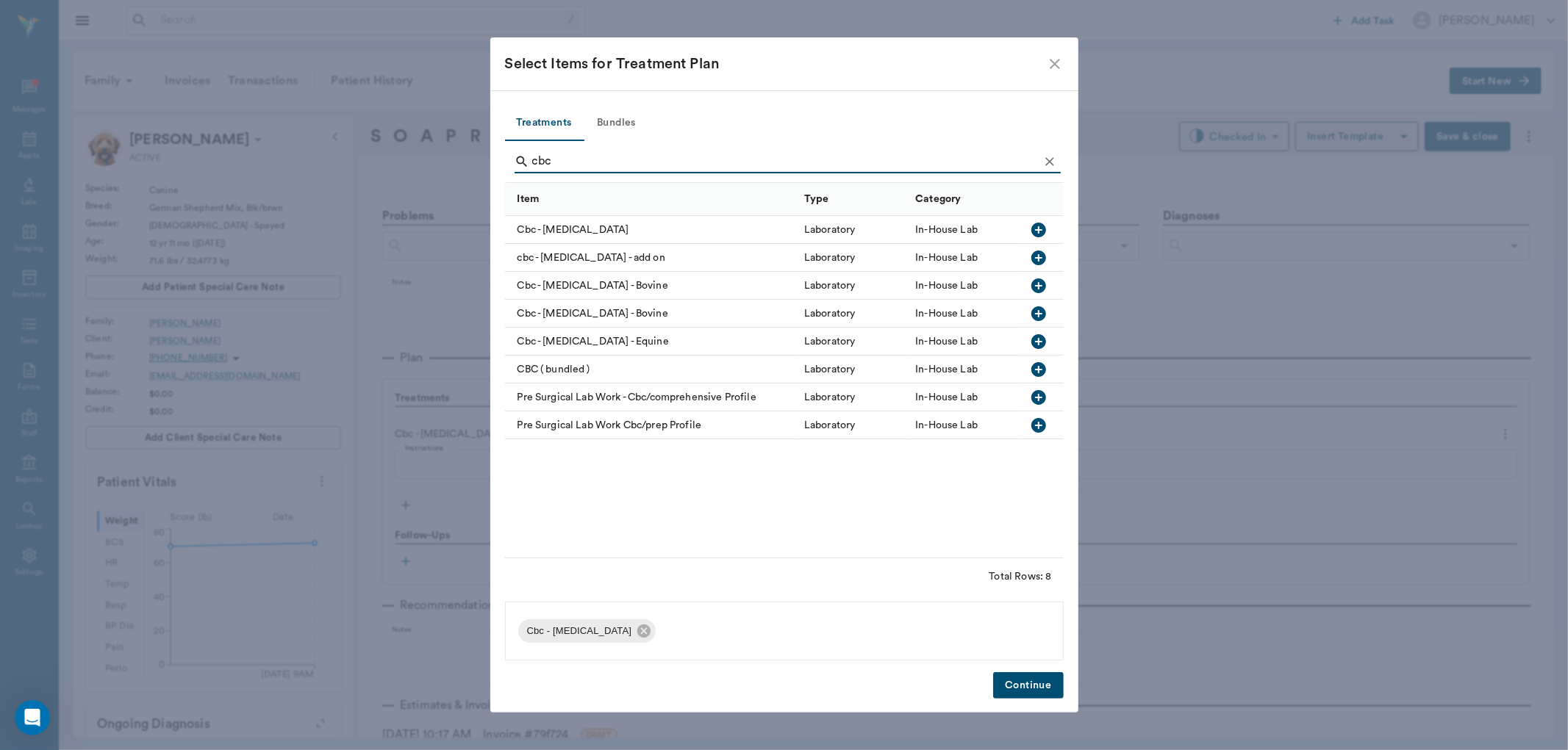
type input "cbc"
click at [1038, 222] on icon "button" at bounding box center [1038, 230] width 17 height 17
click at [650, 634] on icon at bounding box center [644, 631] width 13 height 13
click at [1038, 695] on button "Continue" at bounding box center [1028, 686] width 70 height 28
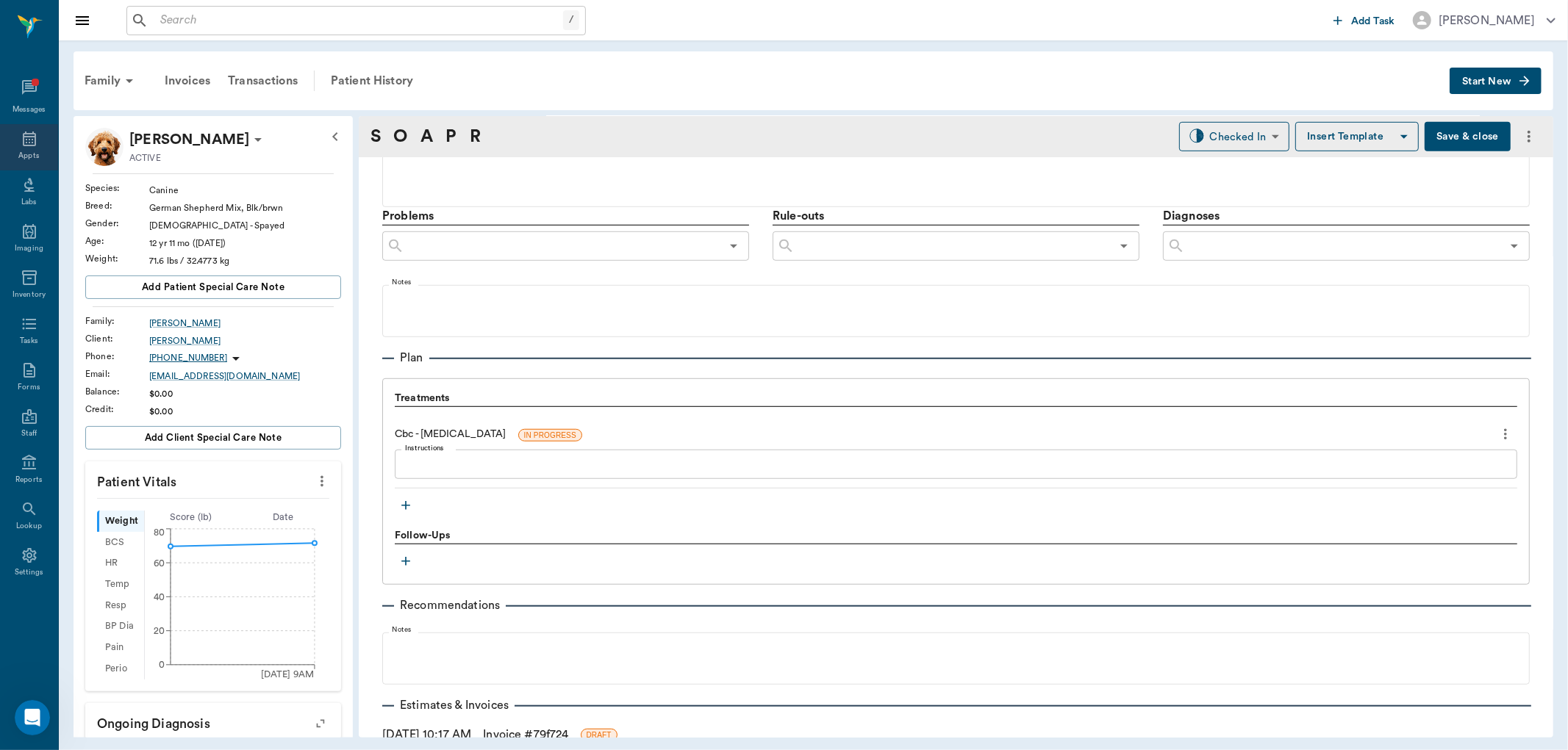
click at [35, 138] on icon at bounding box center [29, 138] width 17 height 17
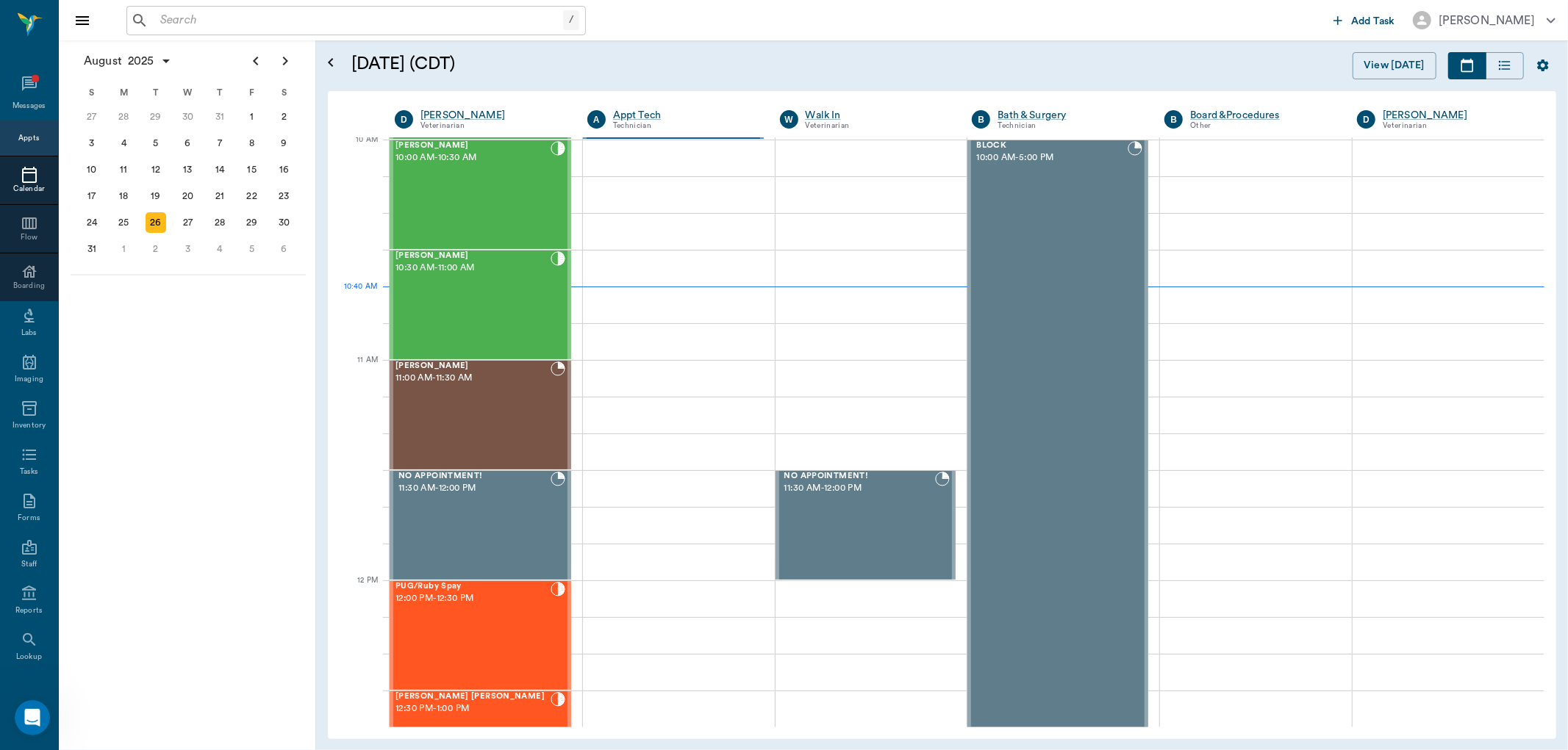
scroll to position [444, 0]
click at [502, 300] on div "Max Owens 10:30 AM - 11:00 AM" at bounding box center [473, 305] width 155 height 108
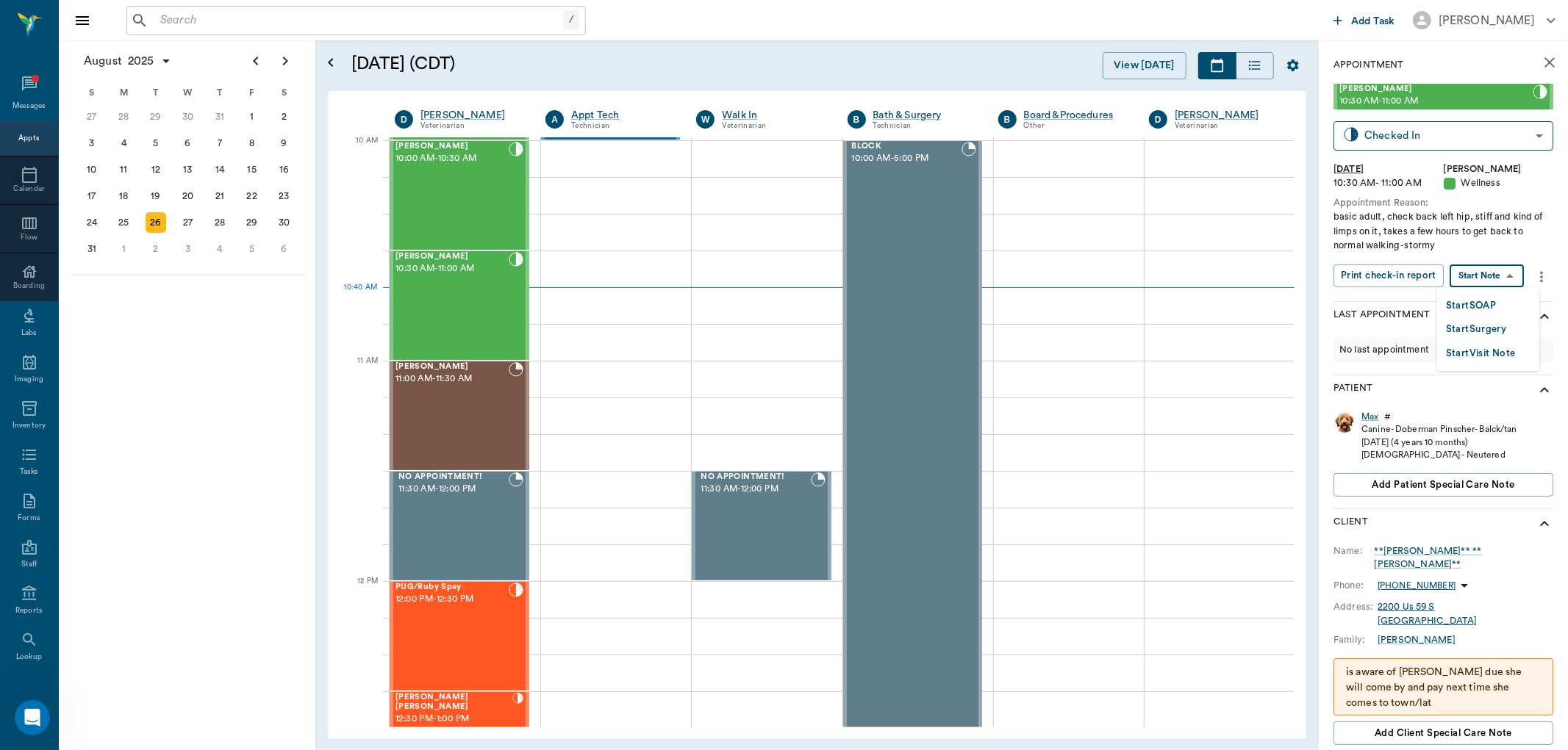
click at [1498, 279] on body "/ ​ Add Task Dr. Bert Ellsworth Nectar Messages Appts Calendar Flow Boarding La…" at bounding box center [784, 375] width 1568 height 750
click at [1493, 304] on button "Start SOAP" at bounding box center [1471, 306] width 50 height 17
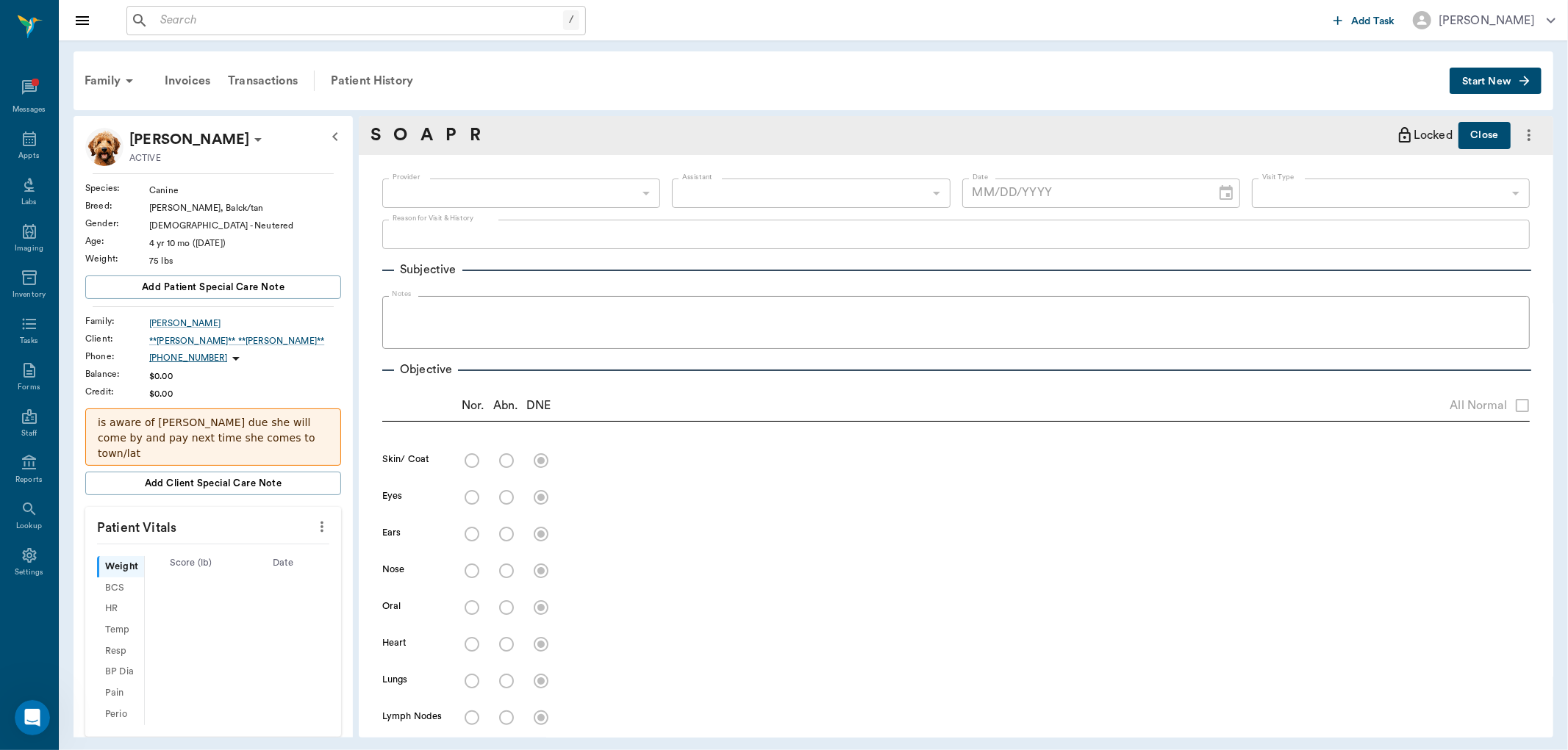
type input "63ec2f075fda476ae8351a4d"
type input "65d2be4f46e3a538d89b8c14"
type textarea "basic adult, check back left hip, stiff and kind of limps on it, takes a few ho…"
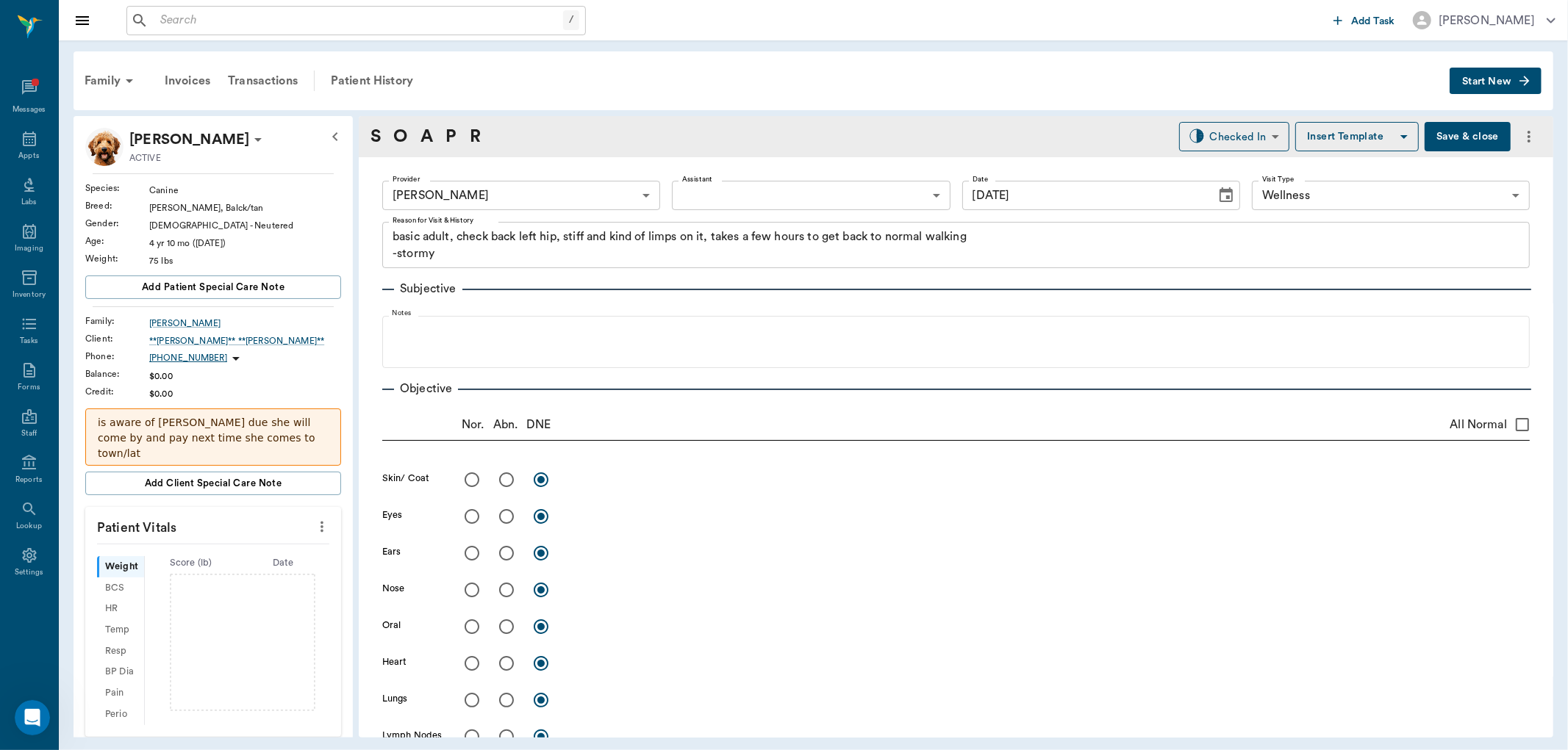
type input "08/26/2025"
click at [314, 528] on icon "more" at bounding box center [322, 527] width 17 height 17
click at [275, 548] on span "Enter Vitals" at bounding box center [247, 552] width 123 height 16
click at [222, 585] on input "text" at bounding box center [212, 571] width 128 height 29
type input "86"
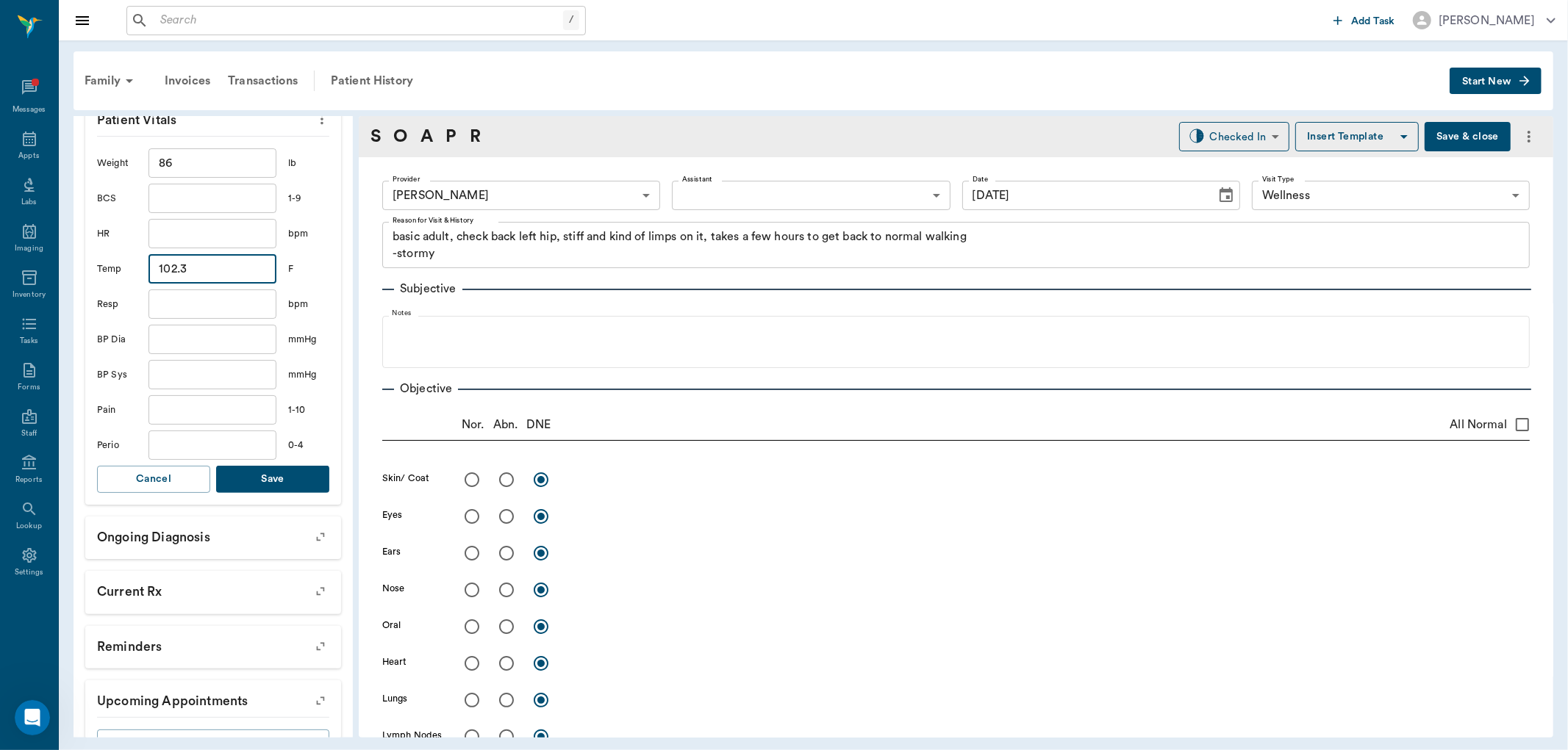
type input "102.3"
click at [292, 485] on button "Save" at bounding box center [272, 480] width 113 height 28
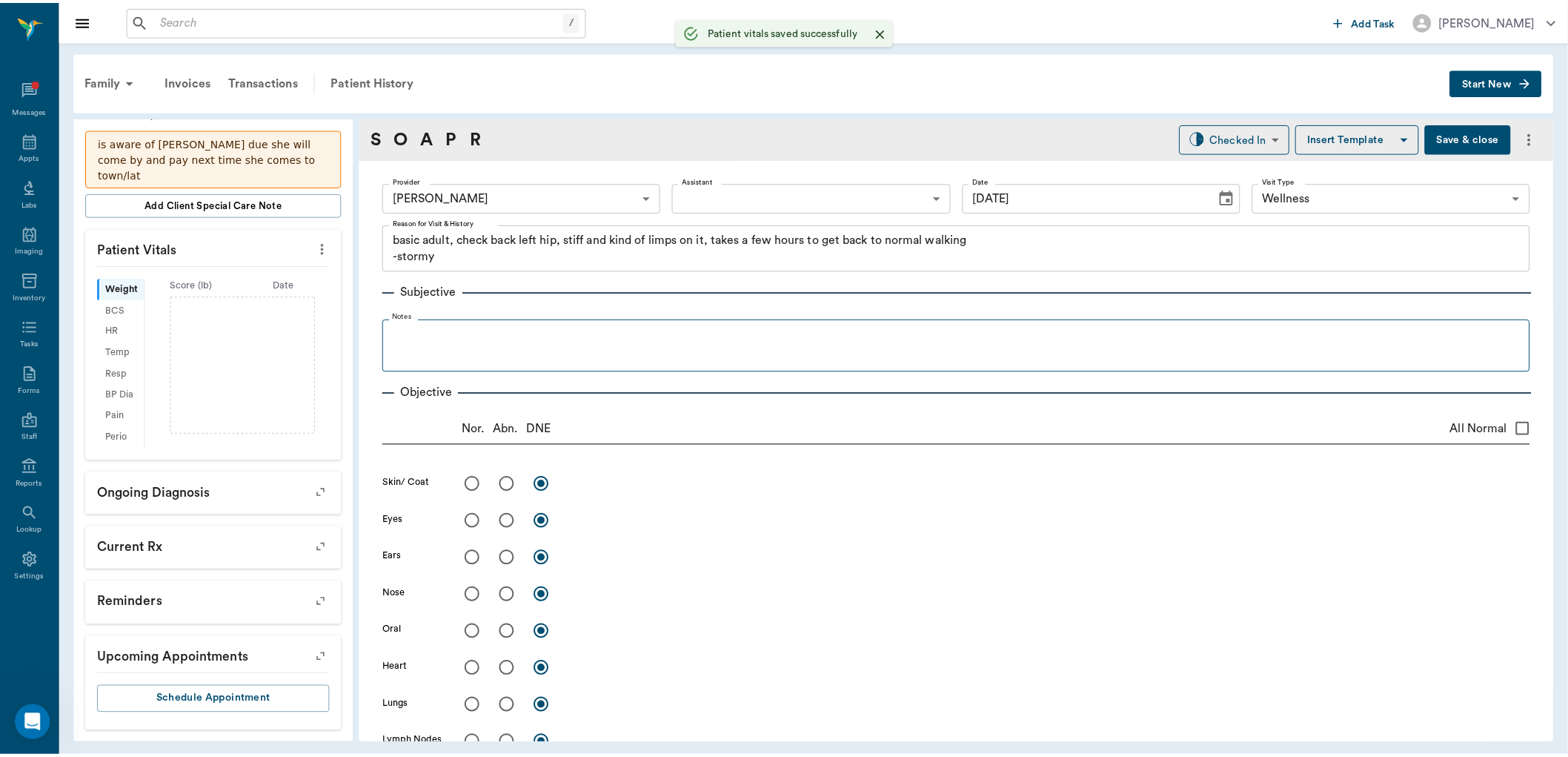
scroll to position [283, 0]
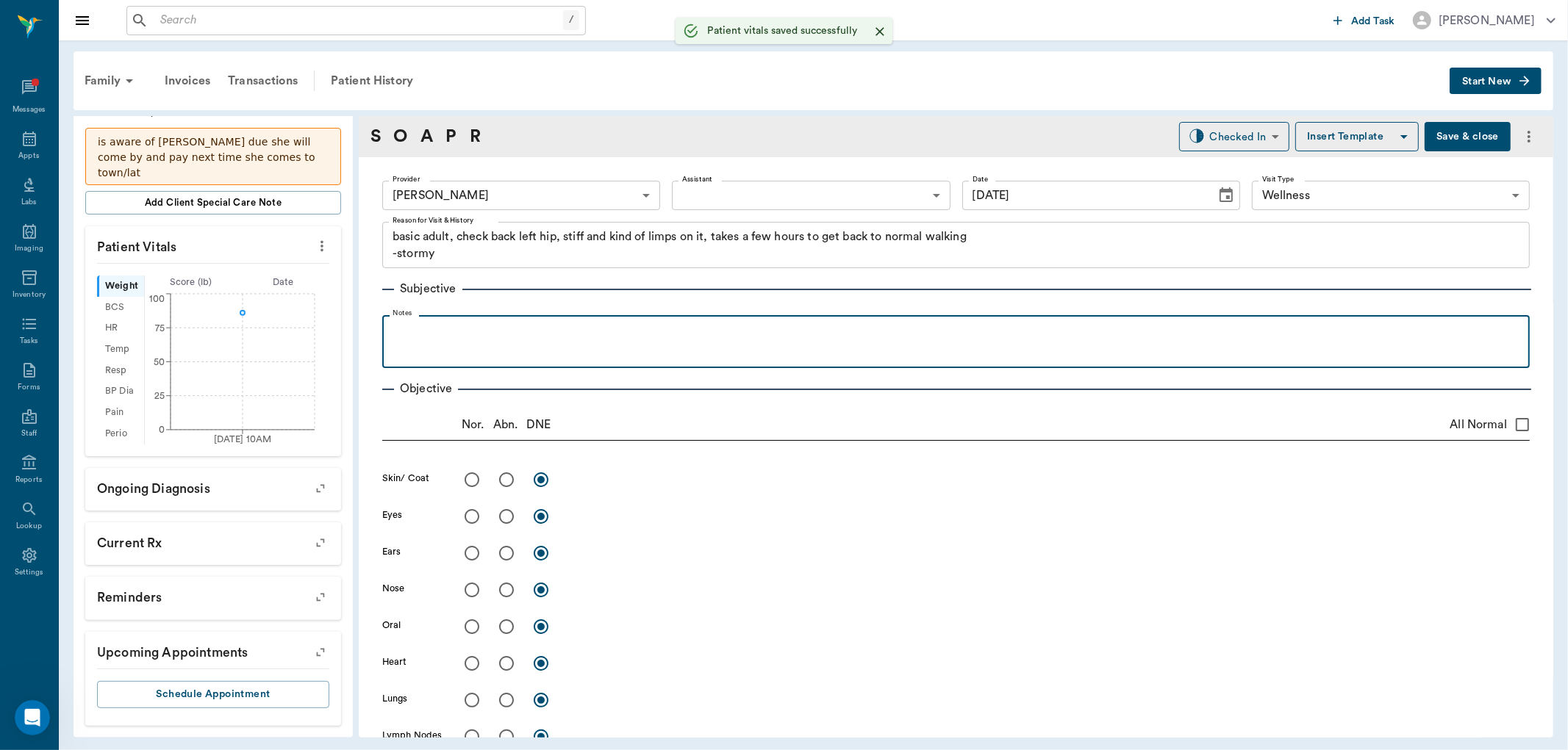
click at [486, 343] on div at bounding box center [956, 341] width 1133 height 37
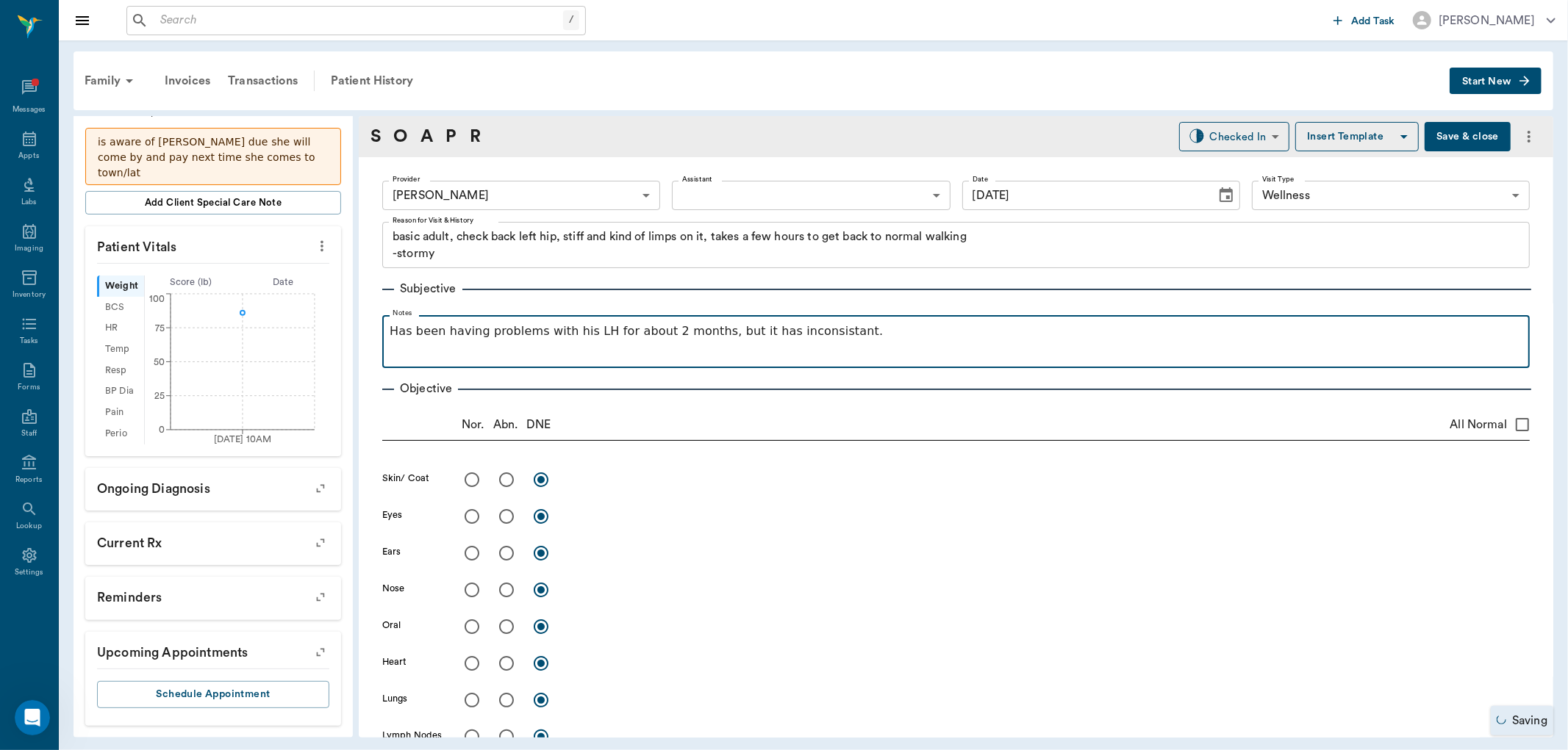
click at [796, 328] on p "Has been having problems with his LH for about 2 months, but it has inconsistan…" at bounding box center [956, 331] width 1133 height 17
click at [853, 331] on p "Has been having problems with his LH for about 2 months, but it has inconsisten…" at bounding box center [956, 331] width 1133 height 17
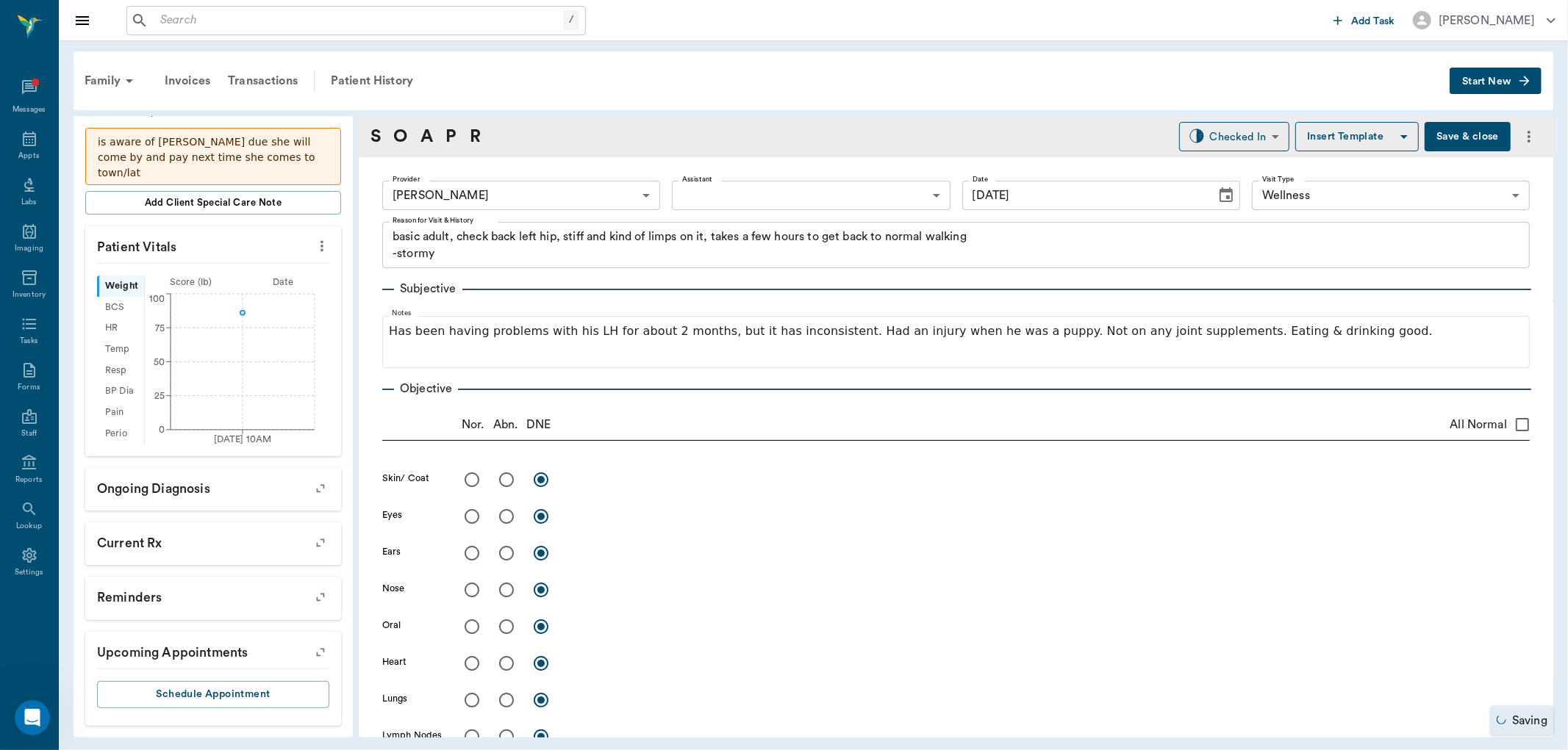
click at [1456, 122] on button "Save & close" at bounding box center [1468, 137] width 86 height 29
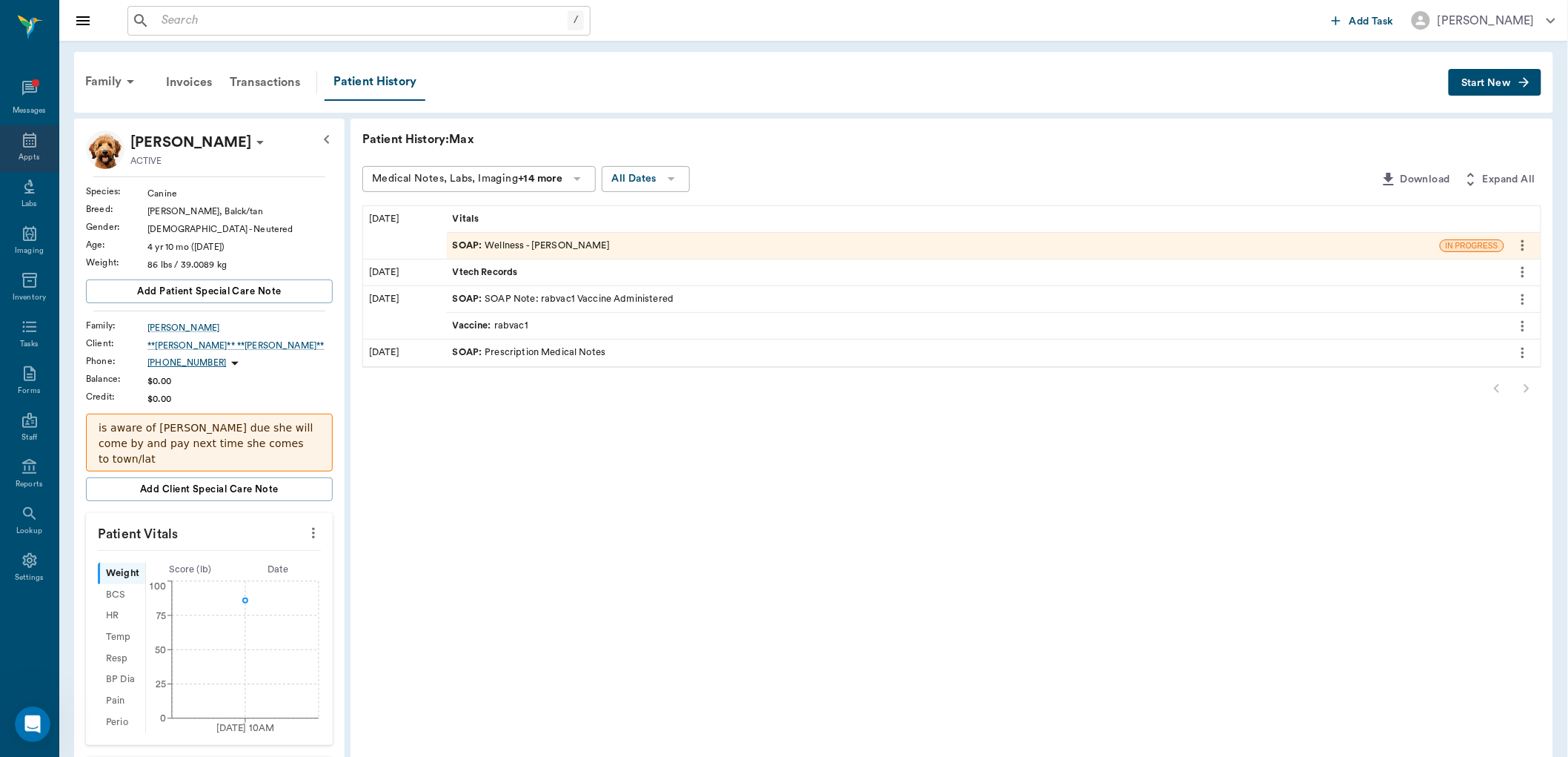
click at [35, 135] on icon at bounding box center [30, 140] width 13 height 15
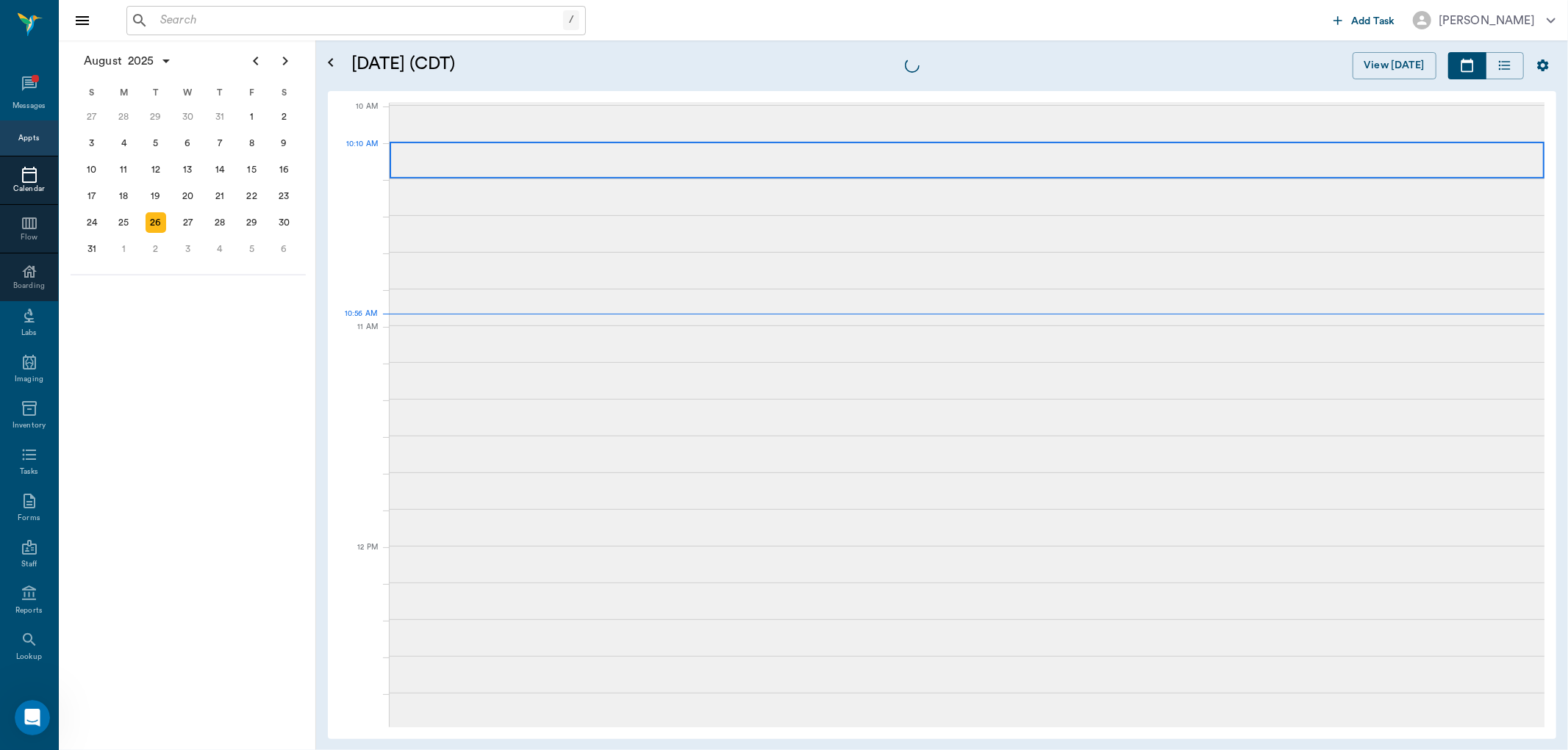
scroll to position [441, 0]
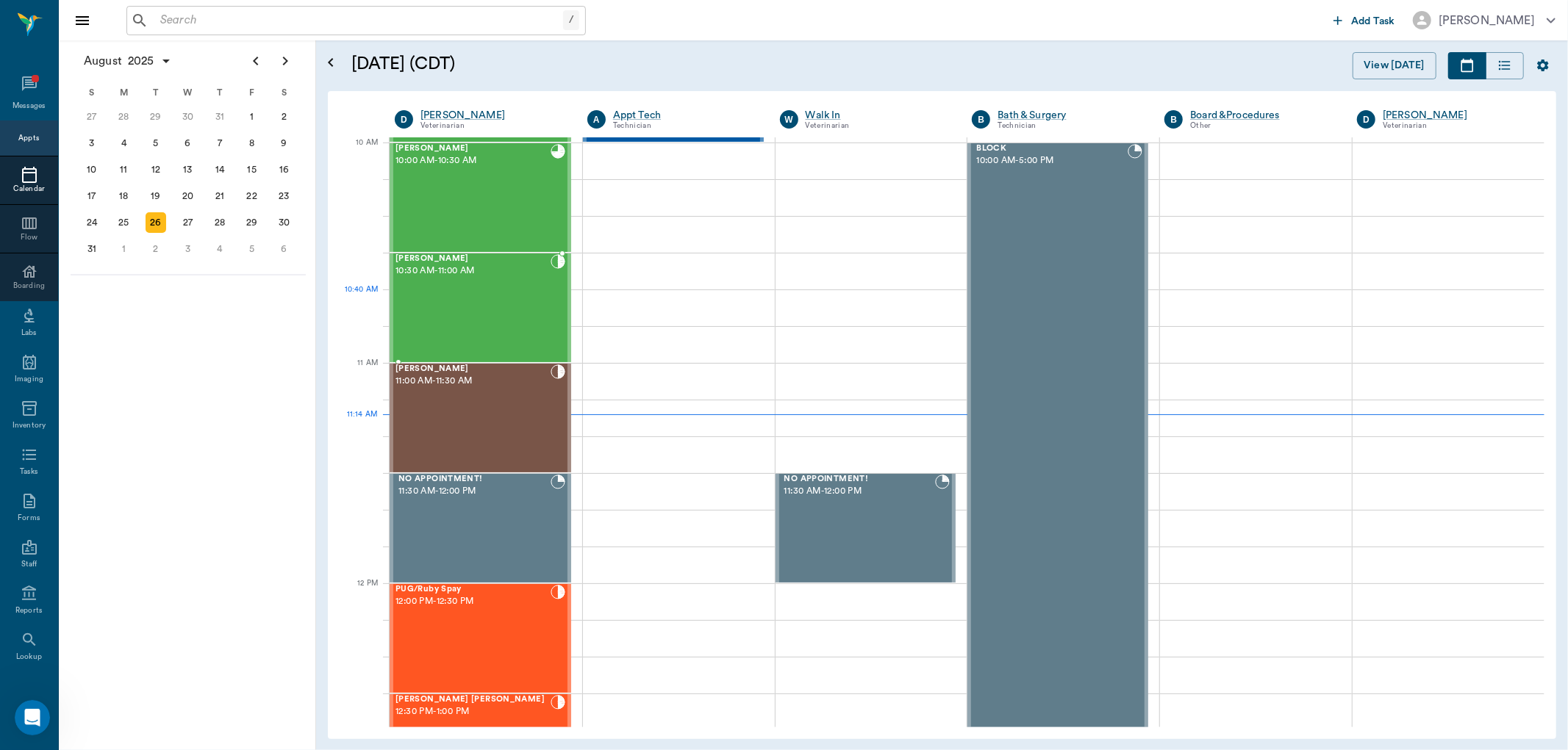
click at [474, 296] on div "Max Owens 10:30 AM - 11:00 AM" at bounding box center [473, 308] width 155 height 108
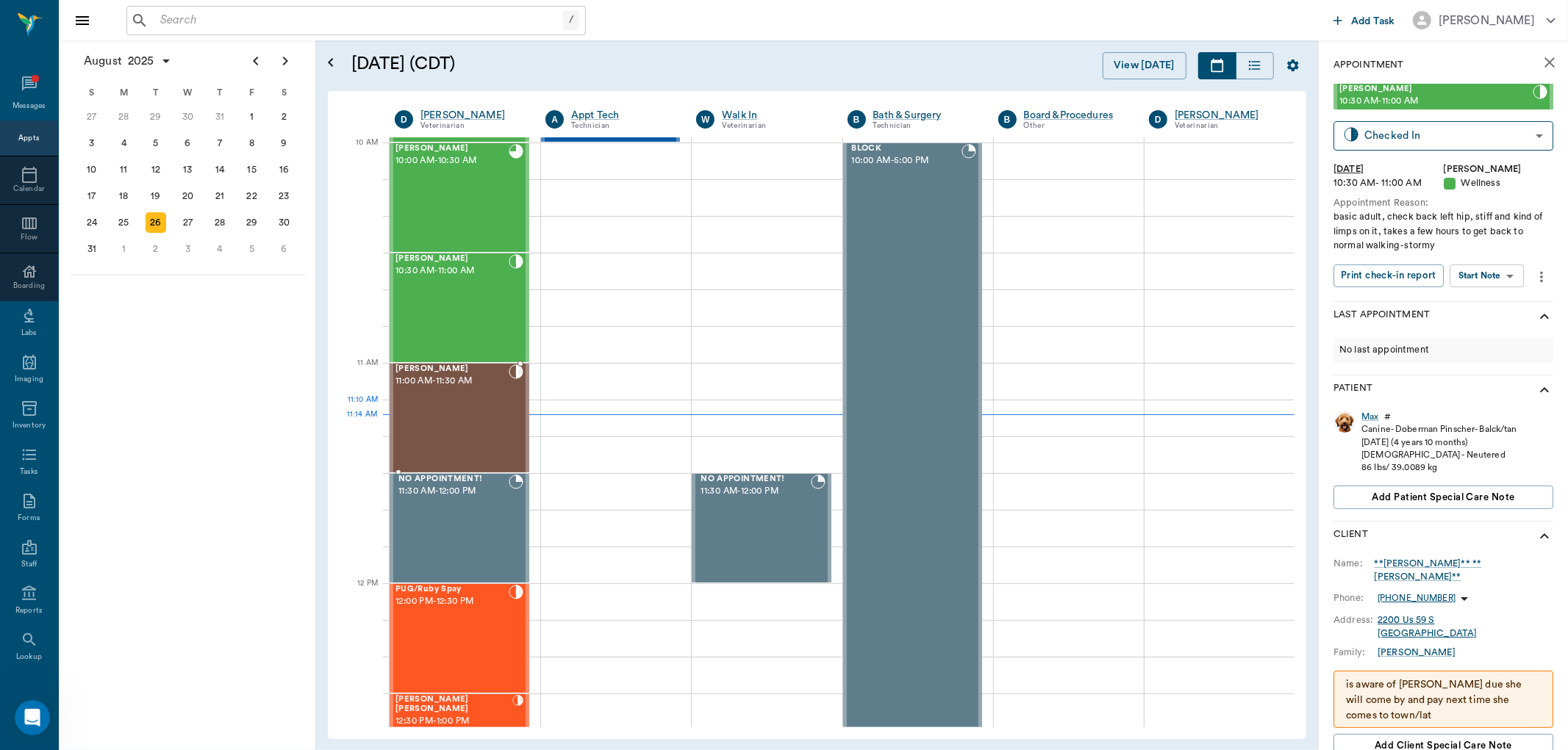
click at [481, 426] on div "Lili Machado 11:00 AM - 11:30 AM" at bounding box center [452, 417] width 113 height 108
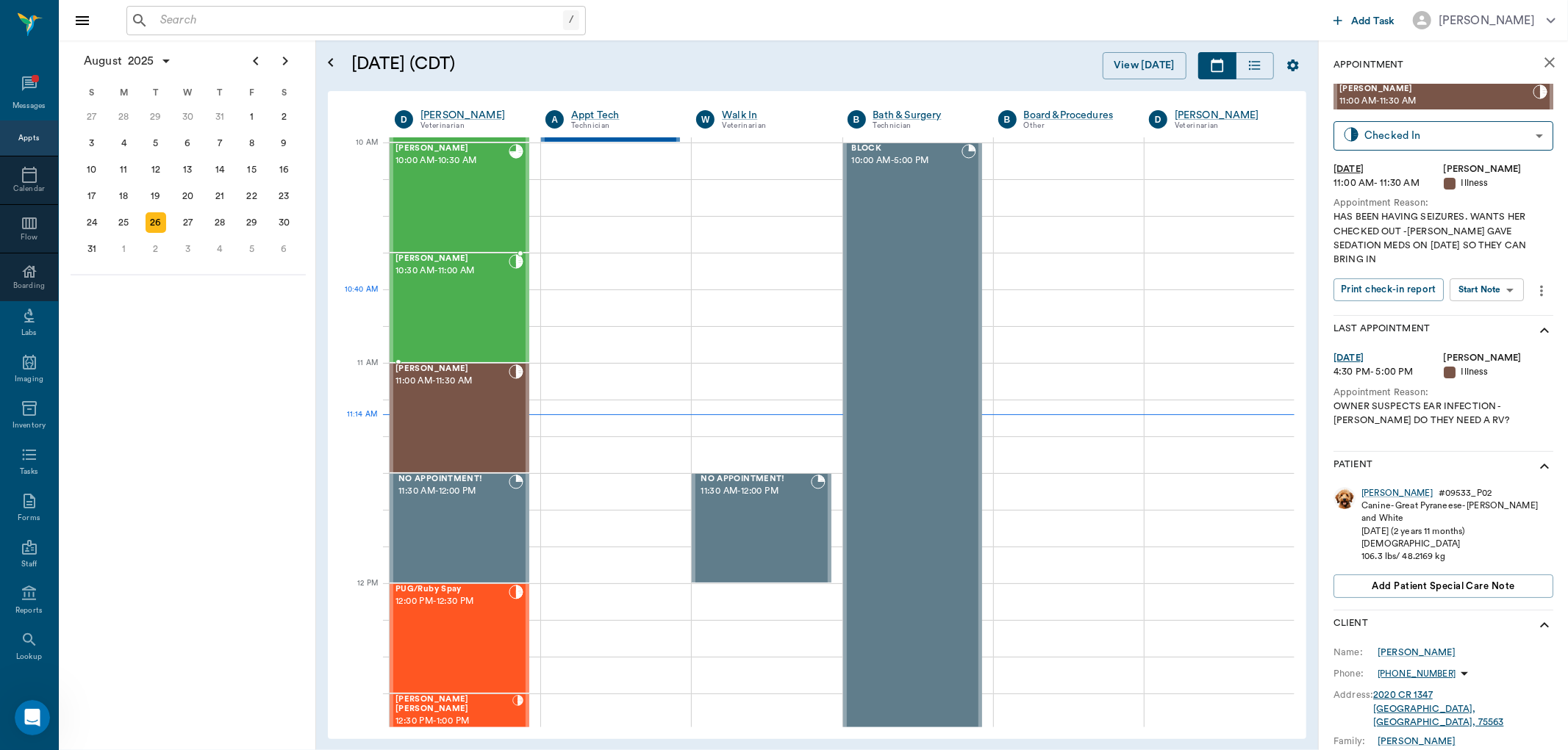
click at [474, 295] on div "Max Owens 10:30 AM - 11:00 AM" at bounding box center [452, 308] width 113 height 108
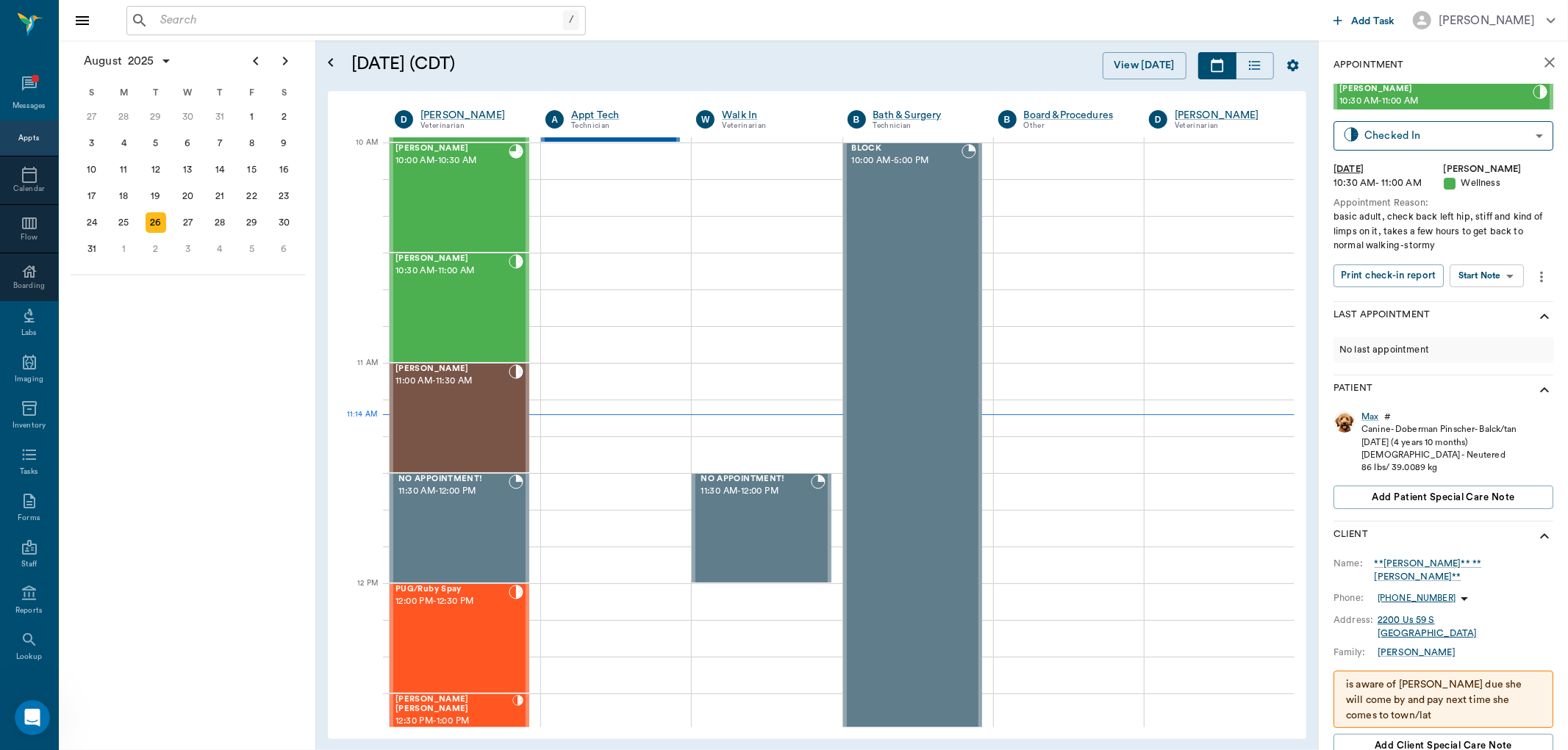
click at [1504, 273] on body "/ ​ Add Task Dr. Bert Ellsworth Nectar Messages Appts Calendar Flow Boarding La…" at bounding box center [784, 375] width 1568 height 750
click at [1478, 298] on button "View SOAP" at bounding box center [1471, 306] width 50 height 17
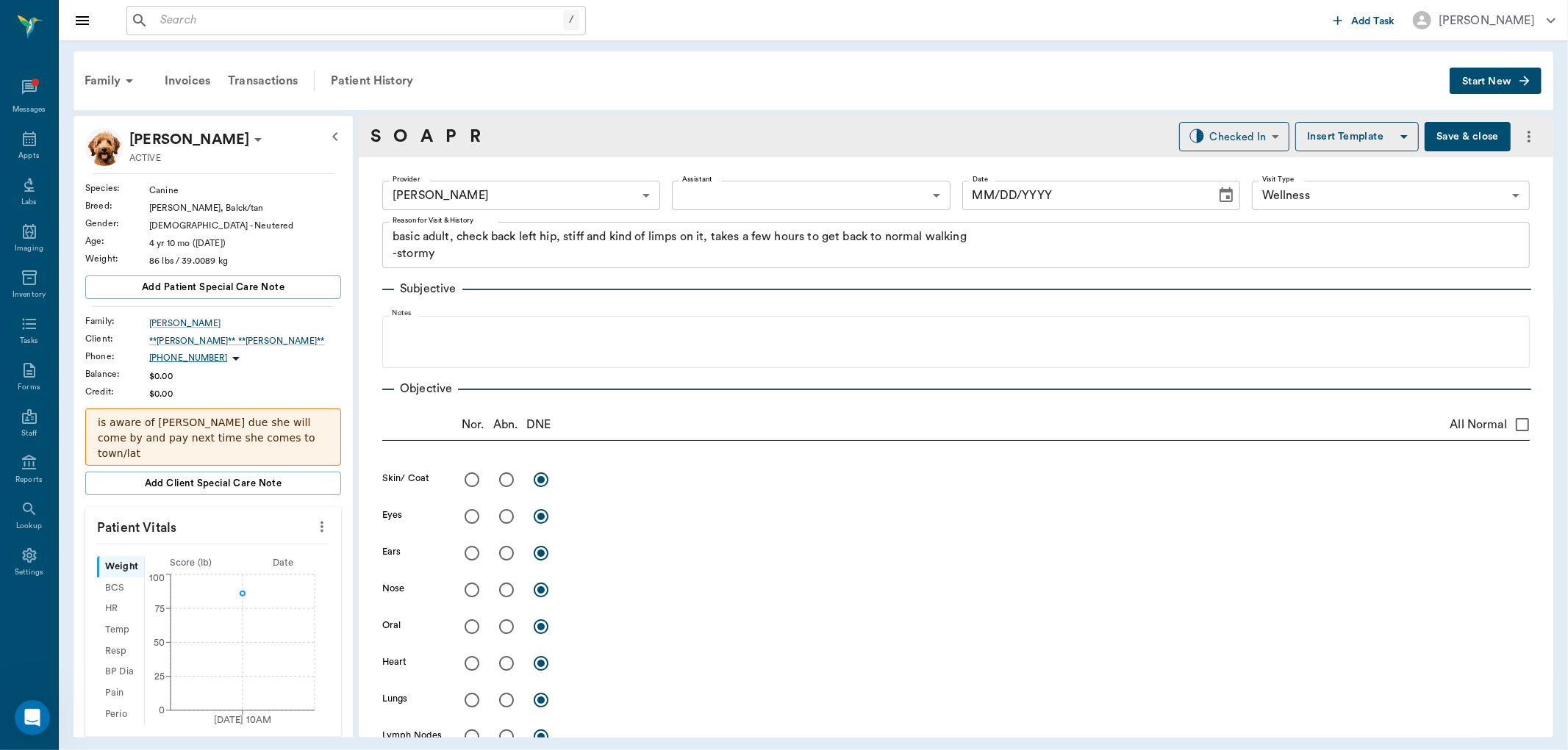
type input "63ec2f075fda476ae8351a4d"
type input "65d2be4f46e3a538d89b8c14"
type textarea "basic adult, check back left hip, stiff and kind of limps on it, takes a few ho…"
type input "08/26/2025"
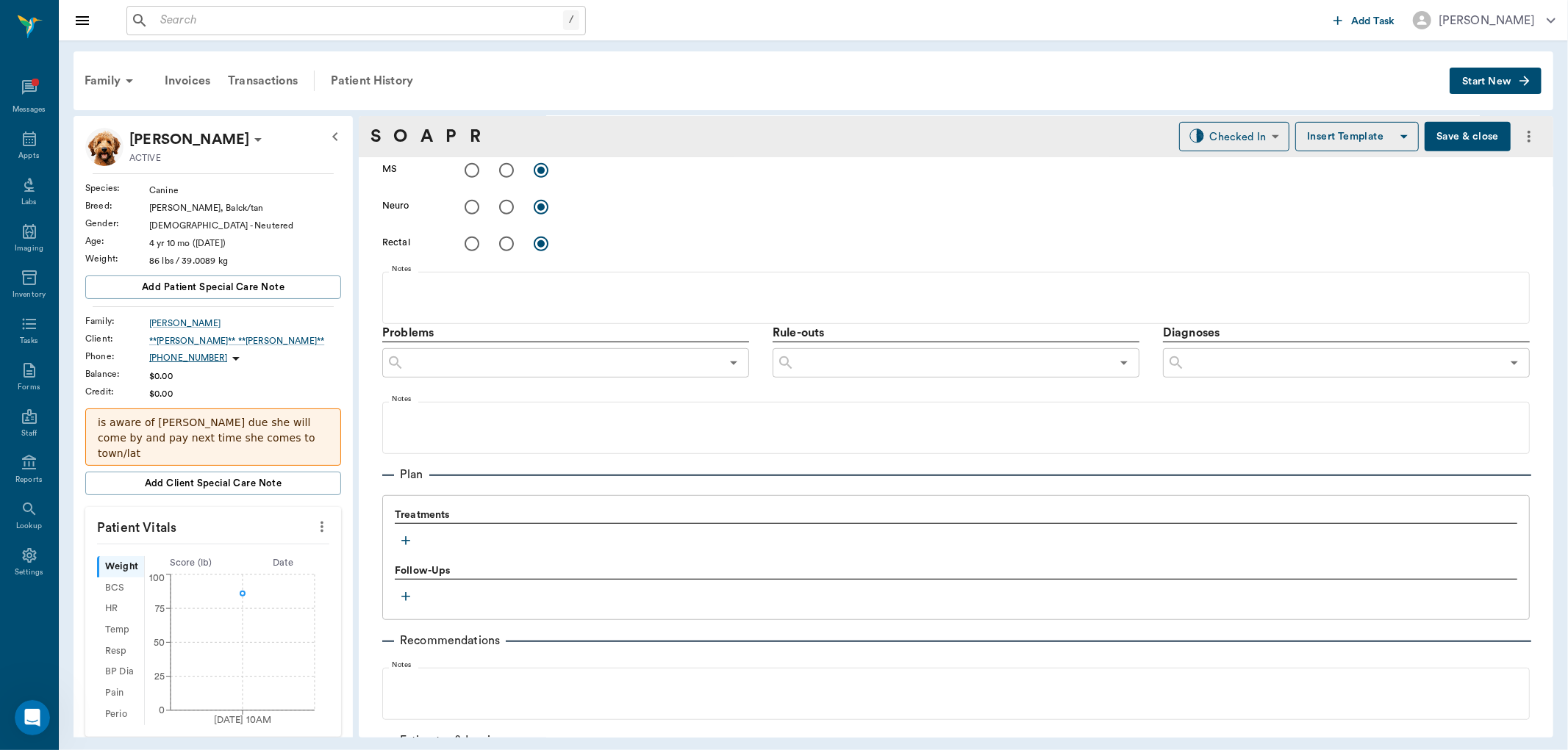
scroll to position [793, 0]
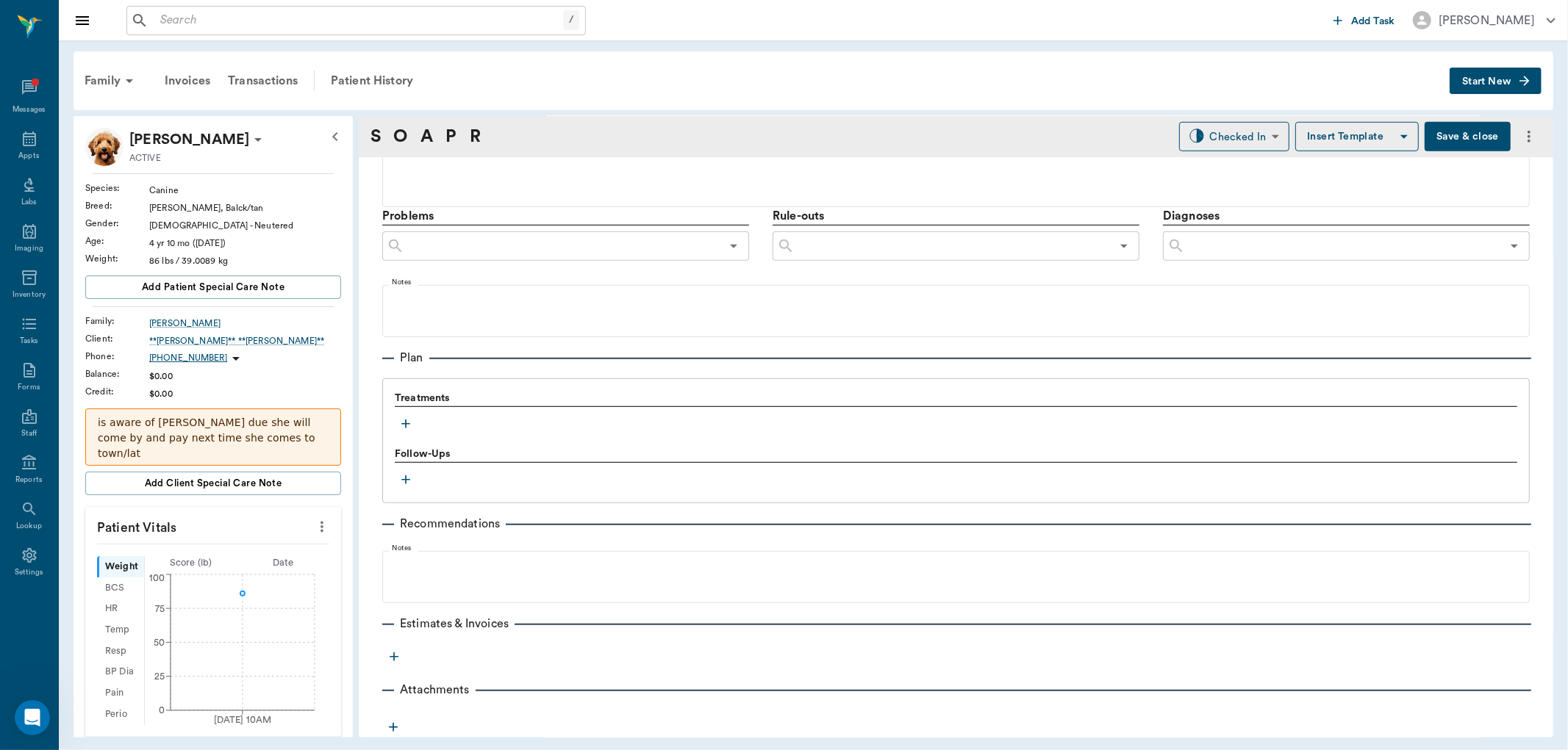
click at [405, 420] on icon "button" at bounding box center [406, 424] width 15 height 15
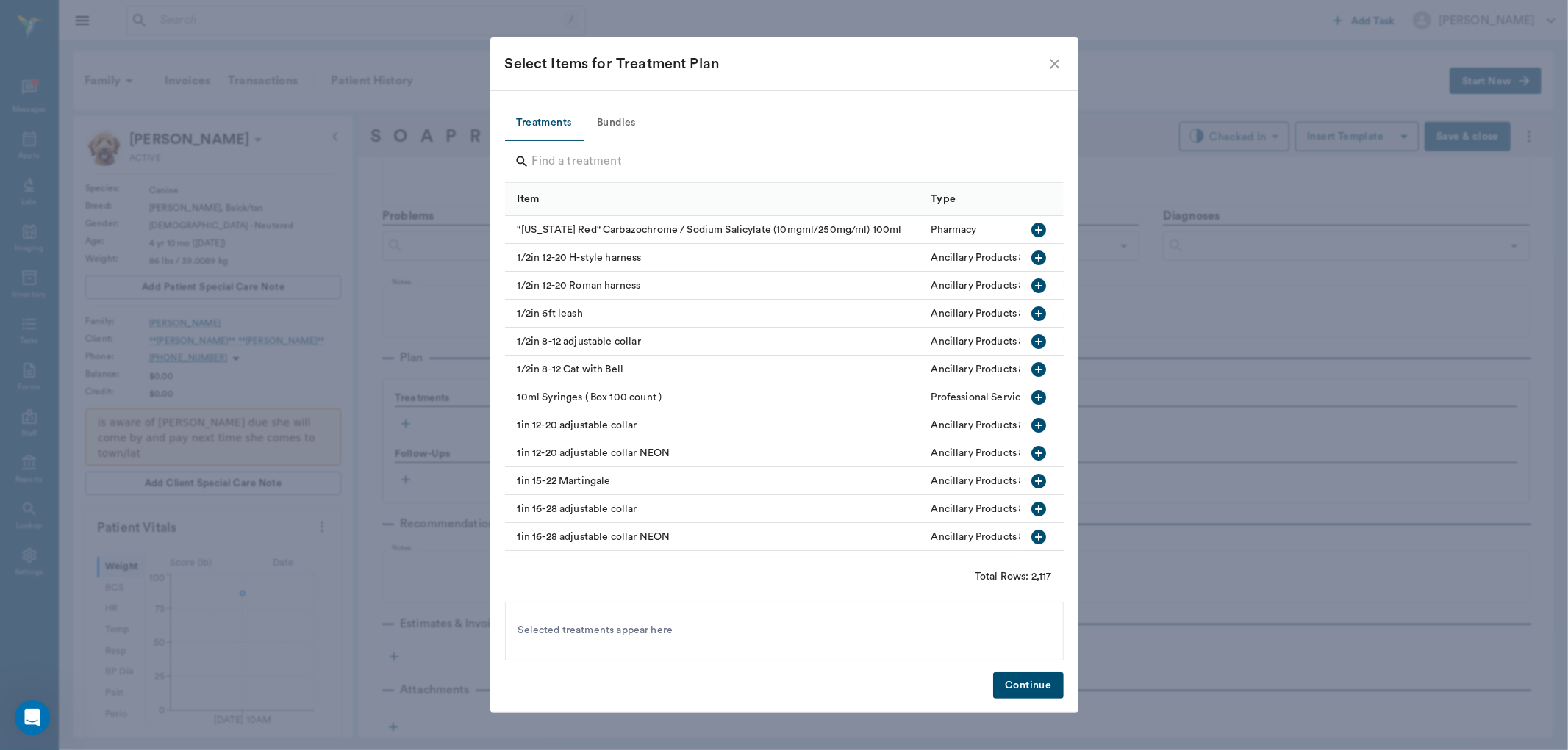
click at [604, 166] on input "Search" at bounding box center [785, 162] width 507 height 24
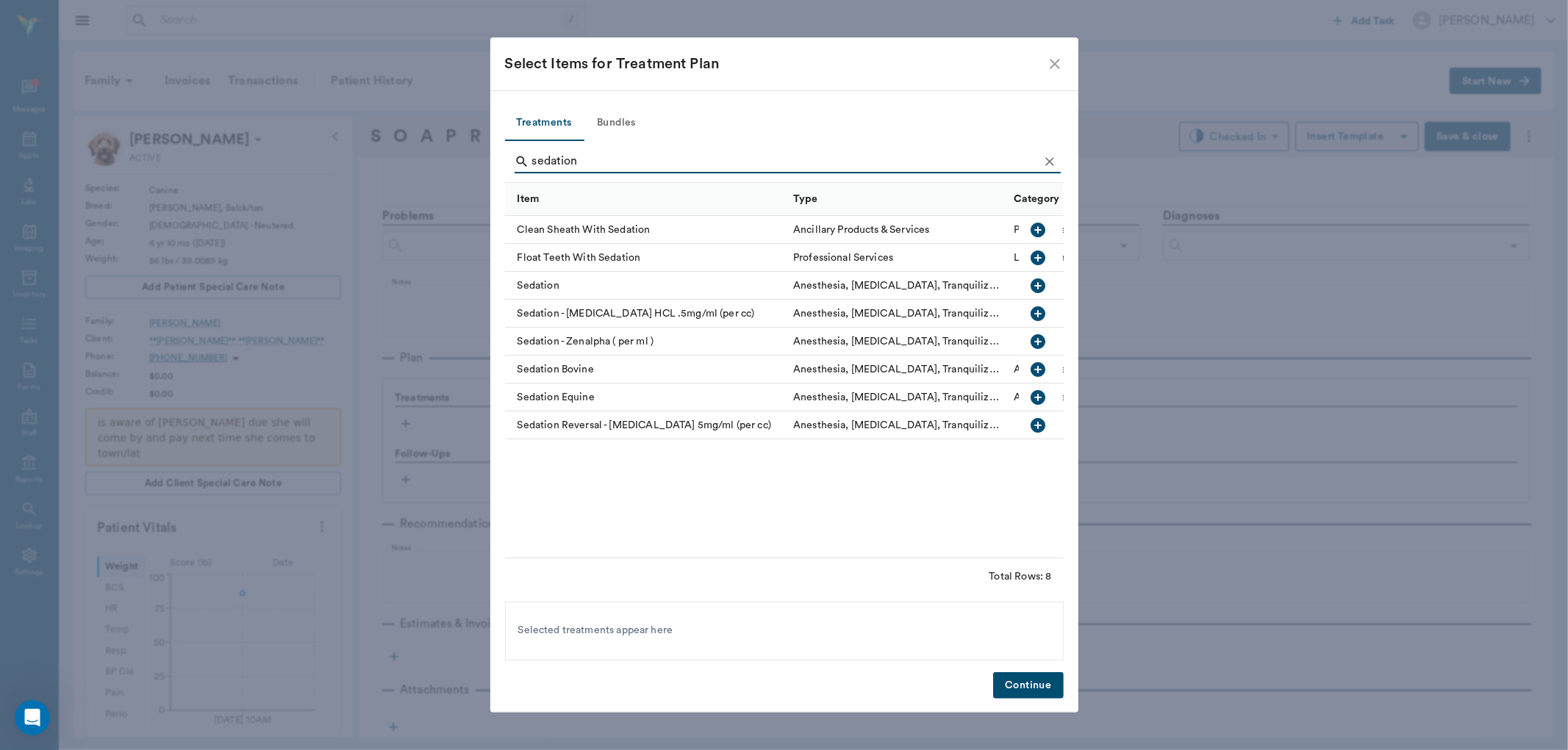
click at [1035, 310] on icon "button" at bounding box center [1038, 313] width 15 height 15
click at [1036, 429] on icon "button" at bounding box center [1038, 426] width 15 height 15
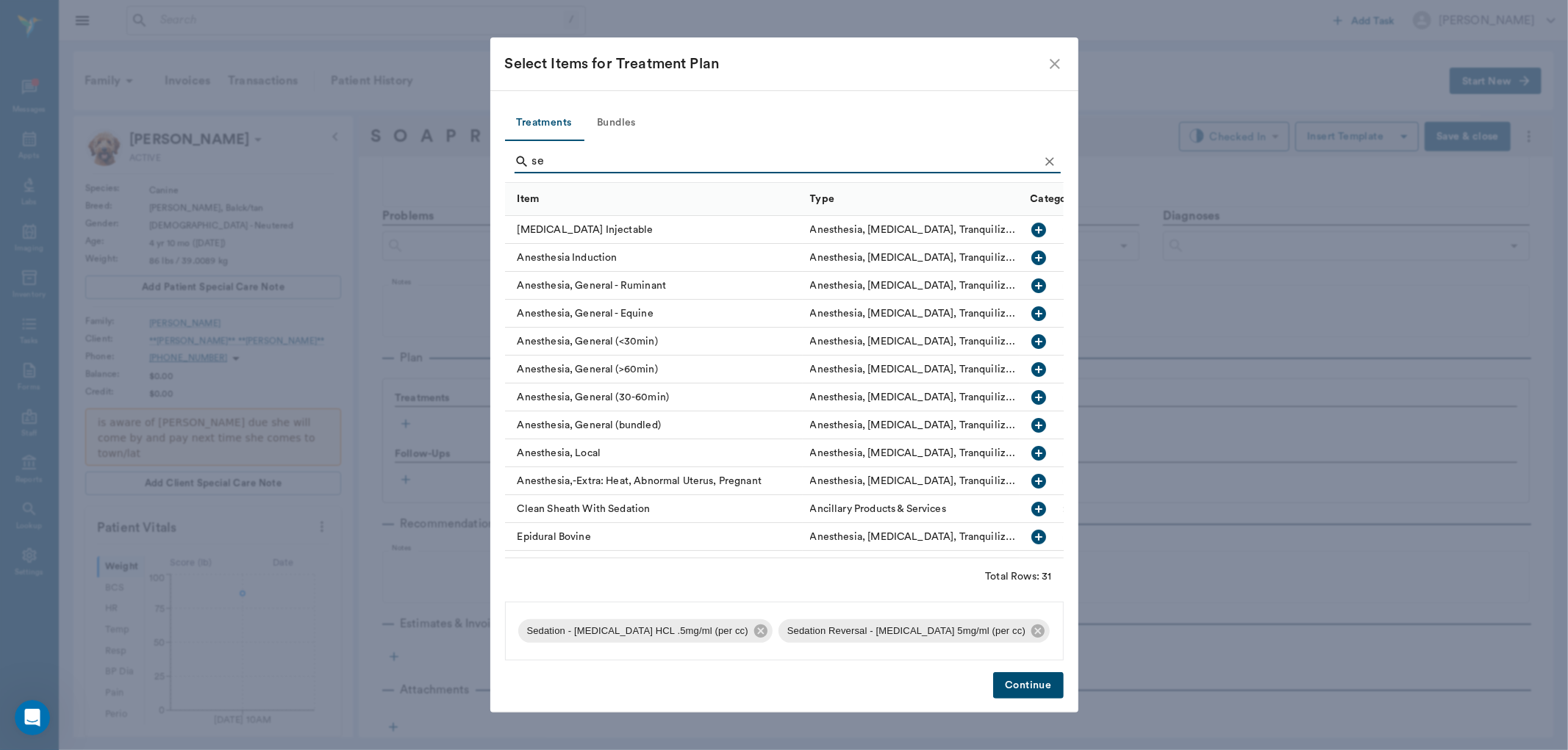
type input "s"
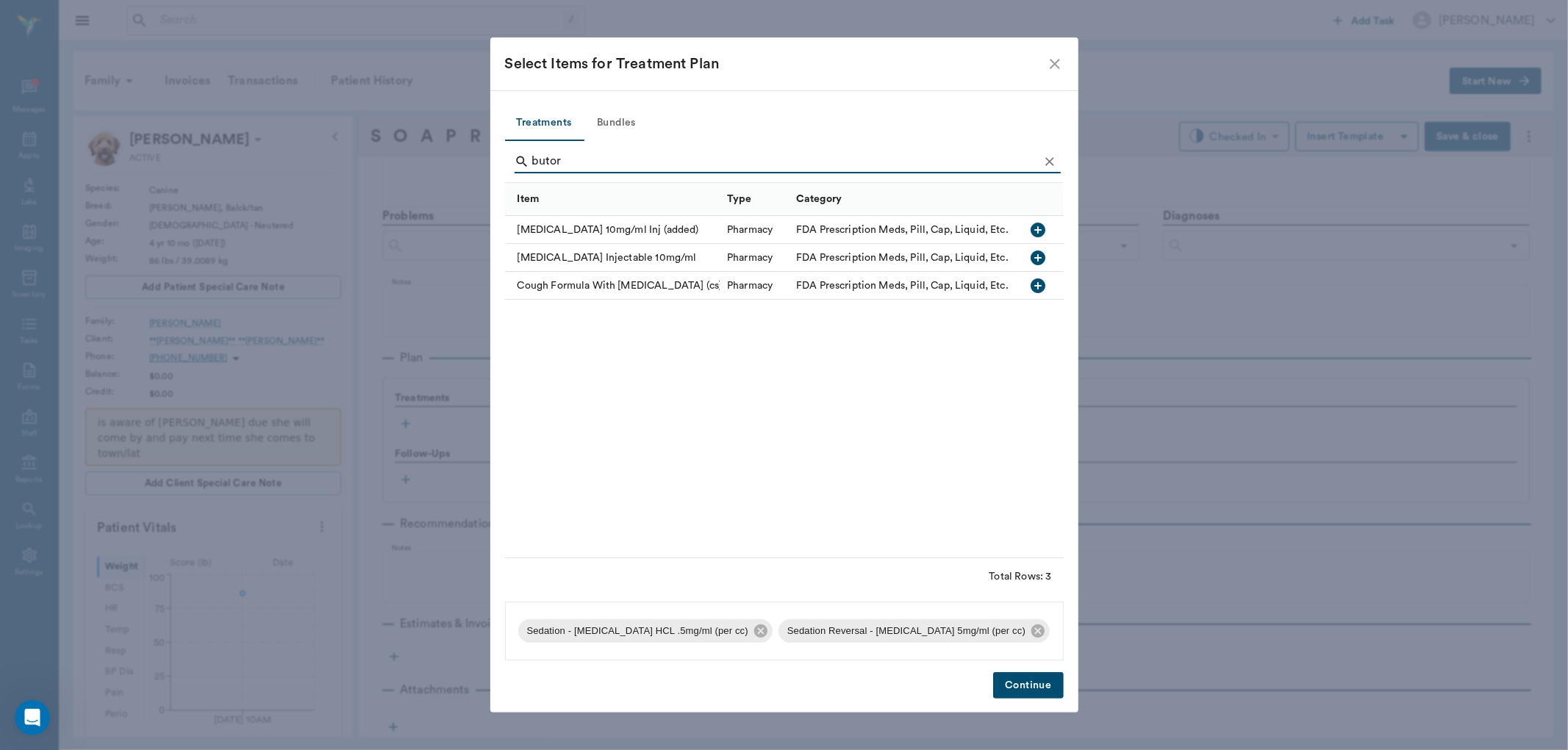
click at [1038, 229] on icon "button" at bounding box center [1038, 230] width 17 height 17
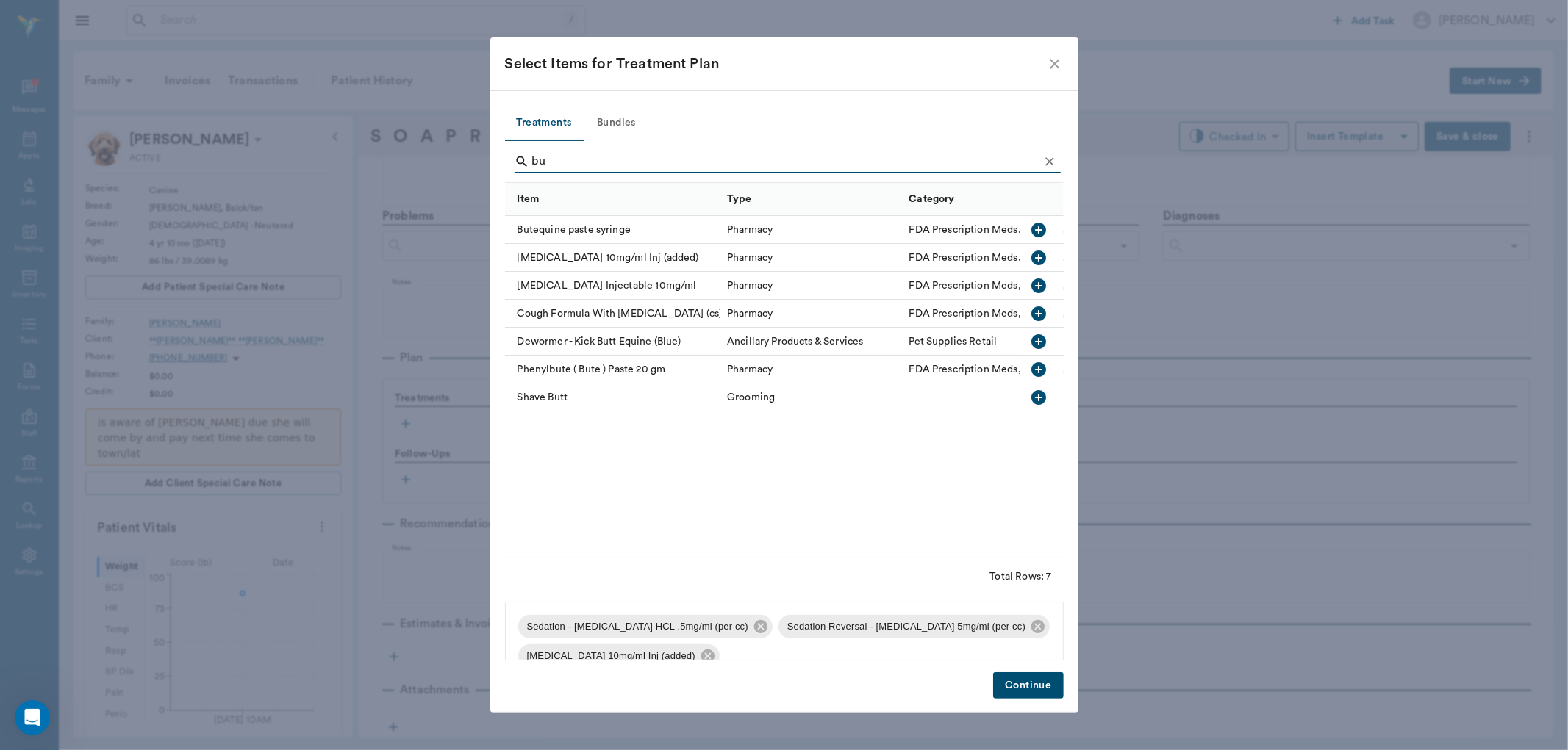
type input "b"
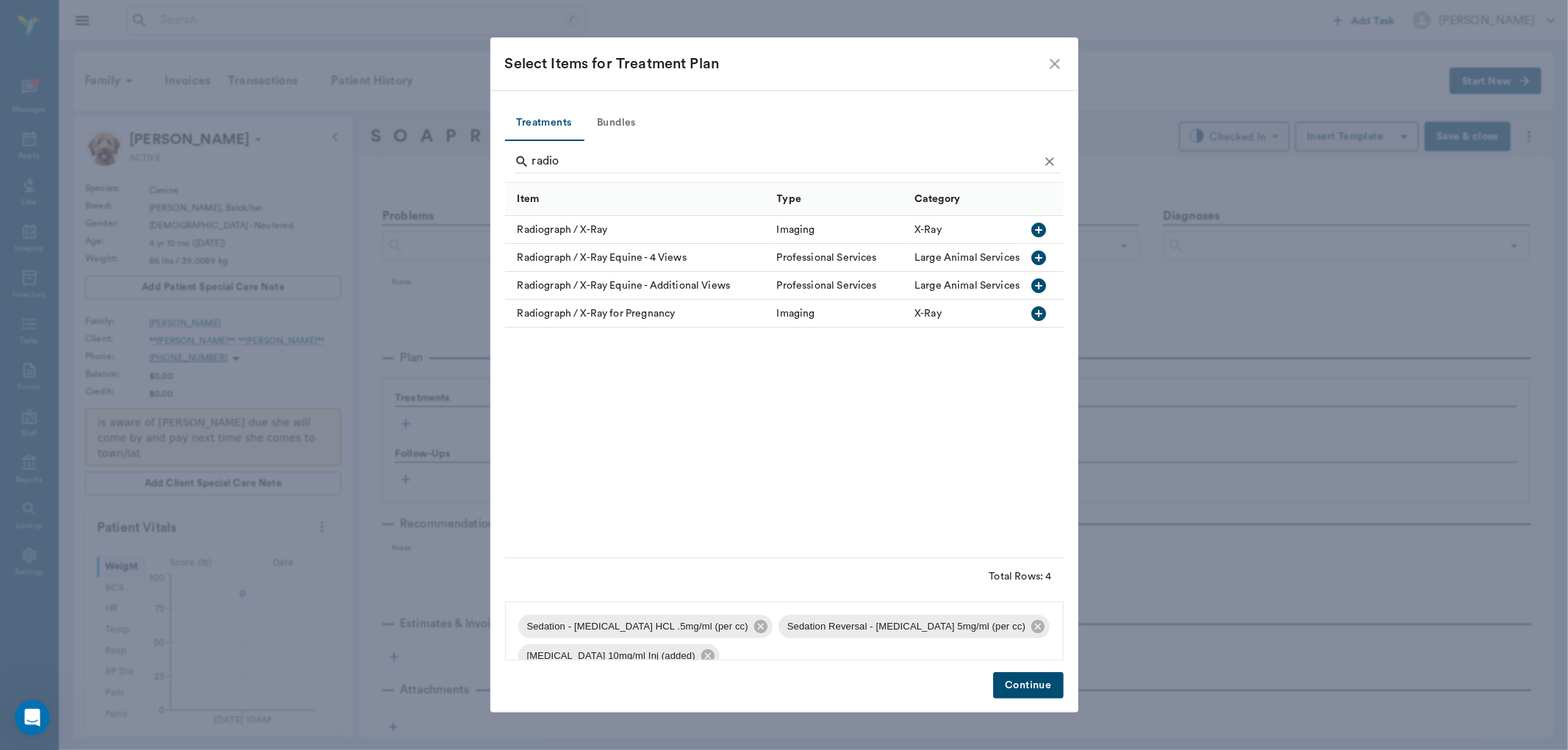
click at [1039, 223] on icon "button" at bounding box center [1038, 230] width 15 height 15
type input "r"
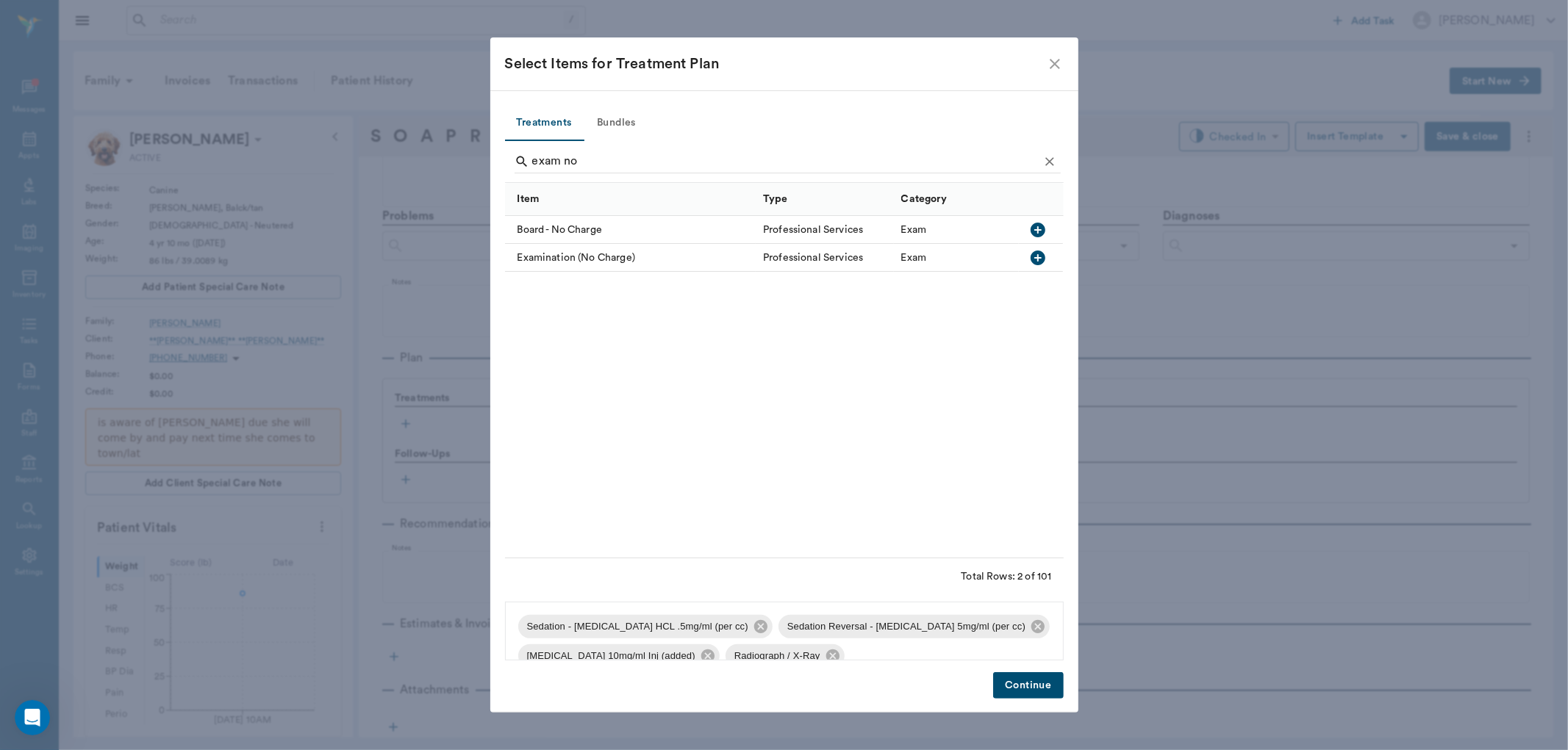
click at [1045, 260] on icon "button" at bounding box center [1038, 258] width 15 height 15
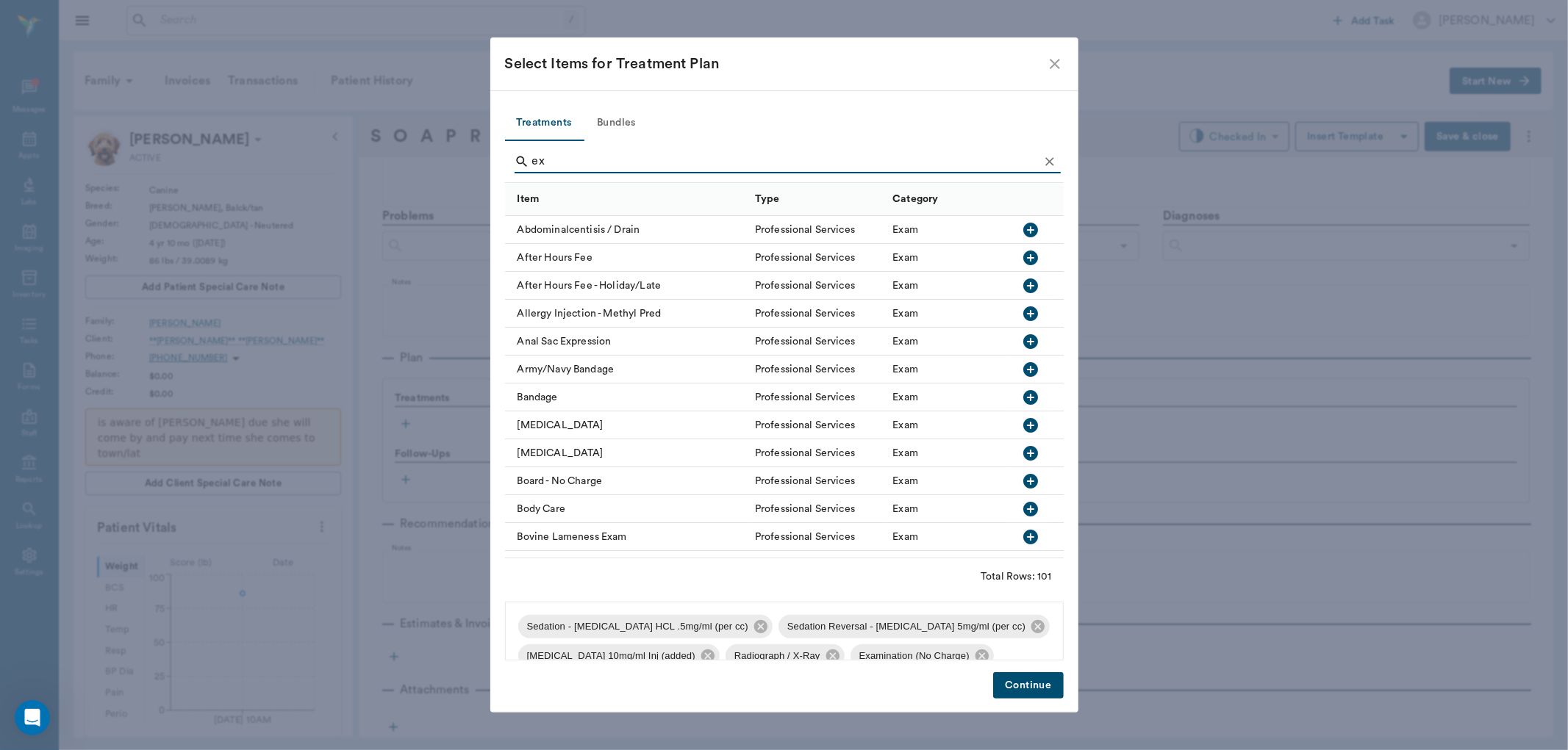
type input "e"
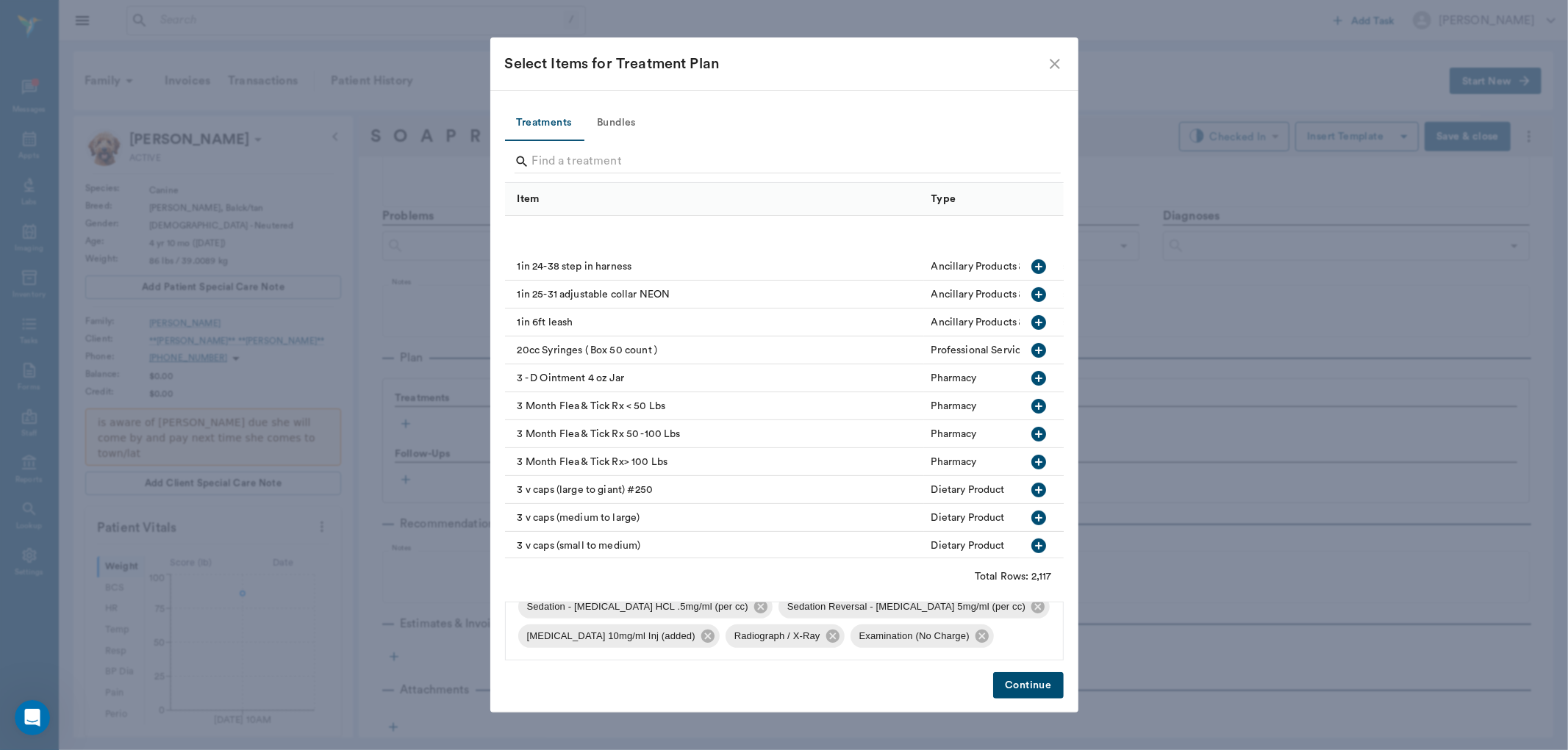
scroll to position [489, 0]
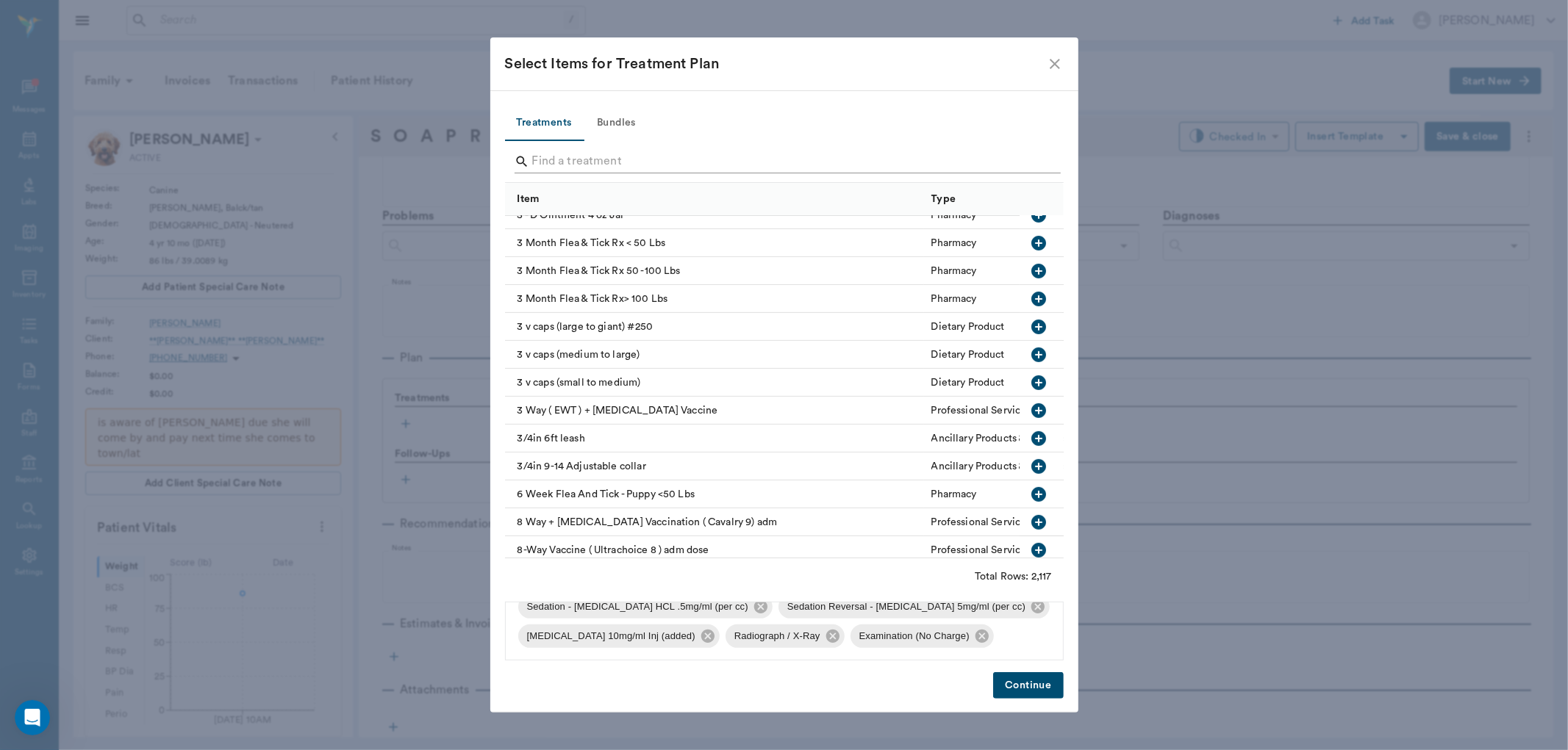
click at [645, 156] on input "Search" at bounding box center [785, 162] width 507 height 24
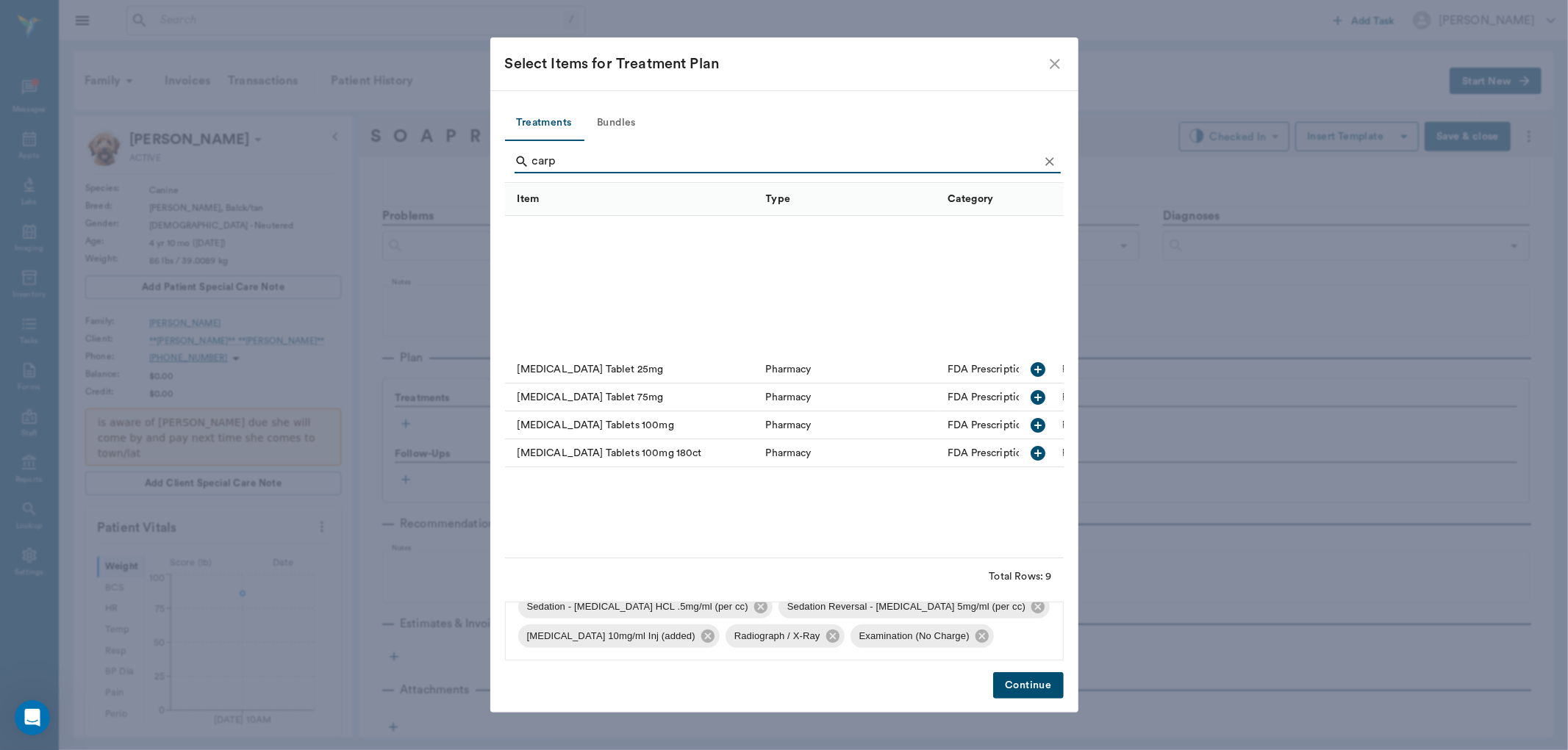
scroll to position [0, 0]
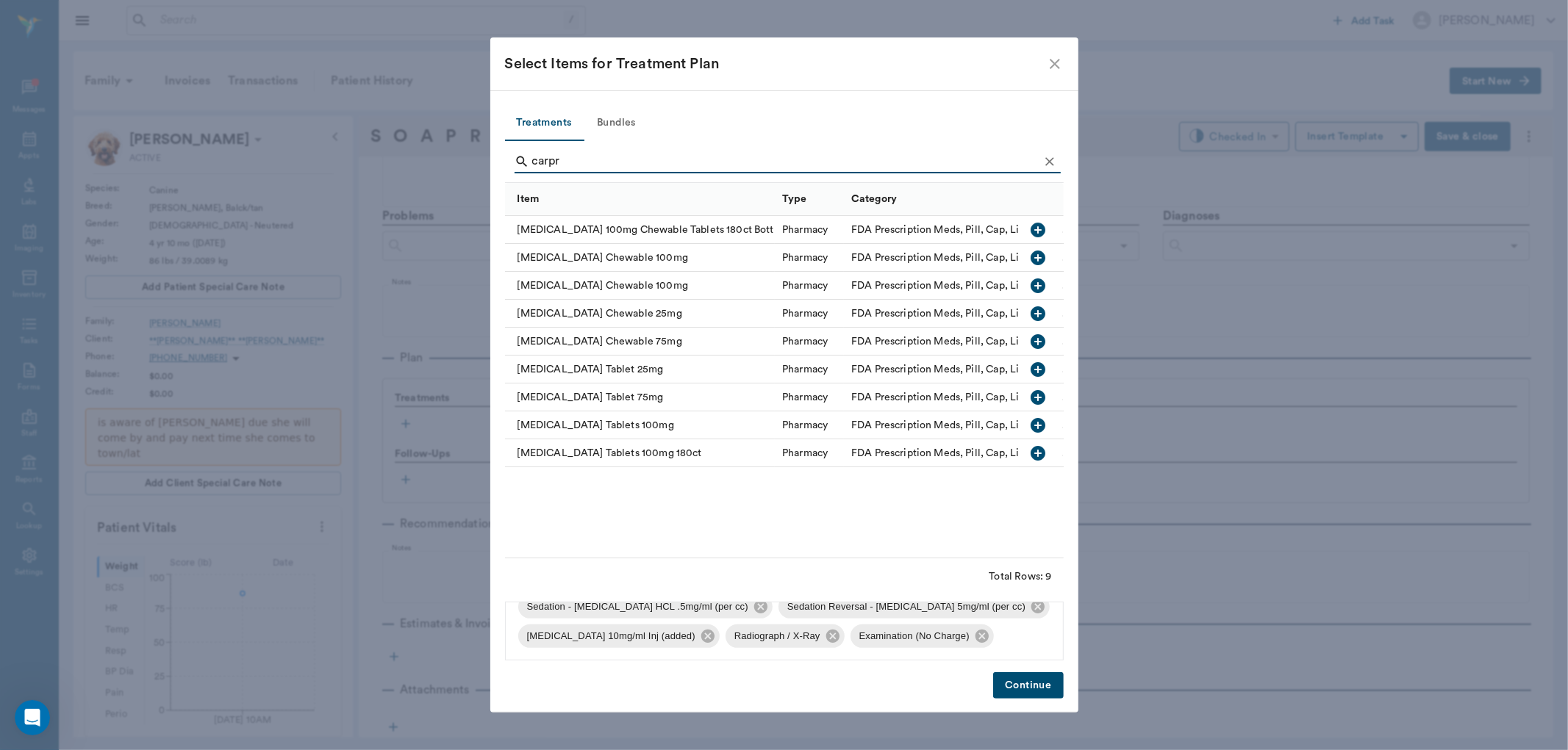
type input "carpr"
click at [1034, 258] on icon "button" at bounding box center [1038, 258] width 15 height 15
click at [1035, 689] on button "Continue" at bounding box center [1028, 686] width 70 height 28
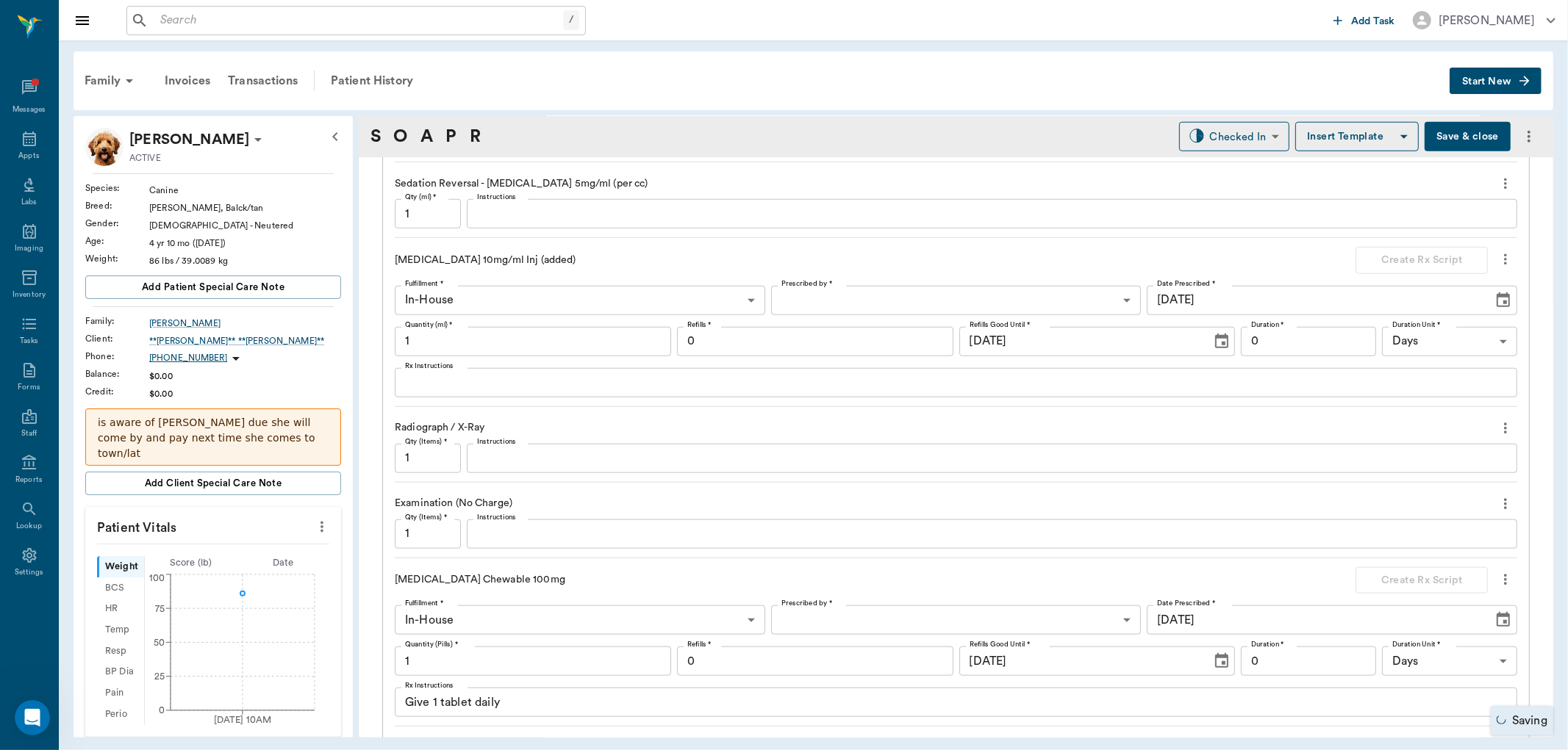
scroll to position [1364, 0]
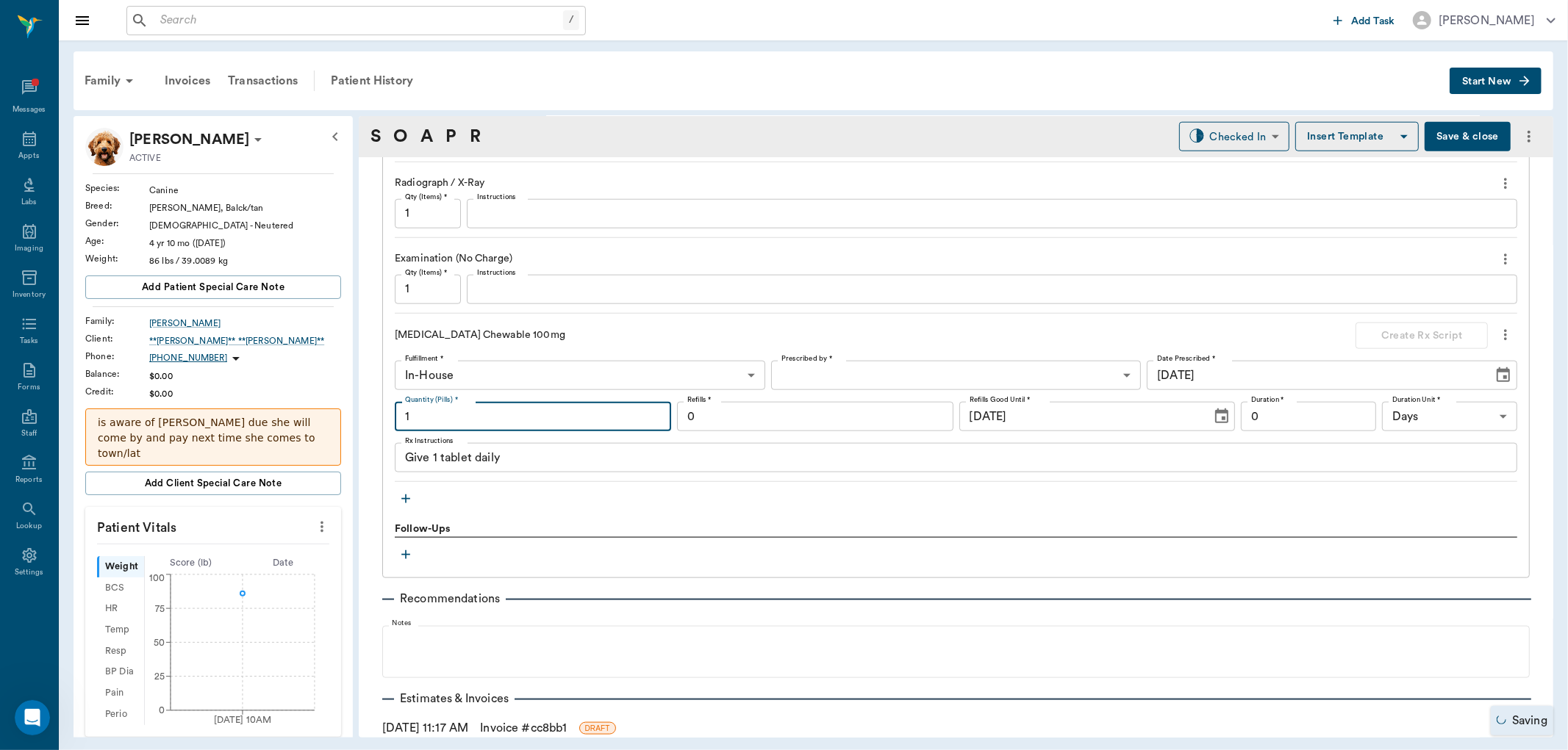
click at [500, 424] on input "1" at bounding box center [532, 416] width 277 height 29
type input "40"
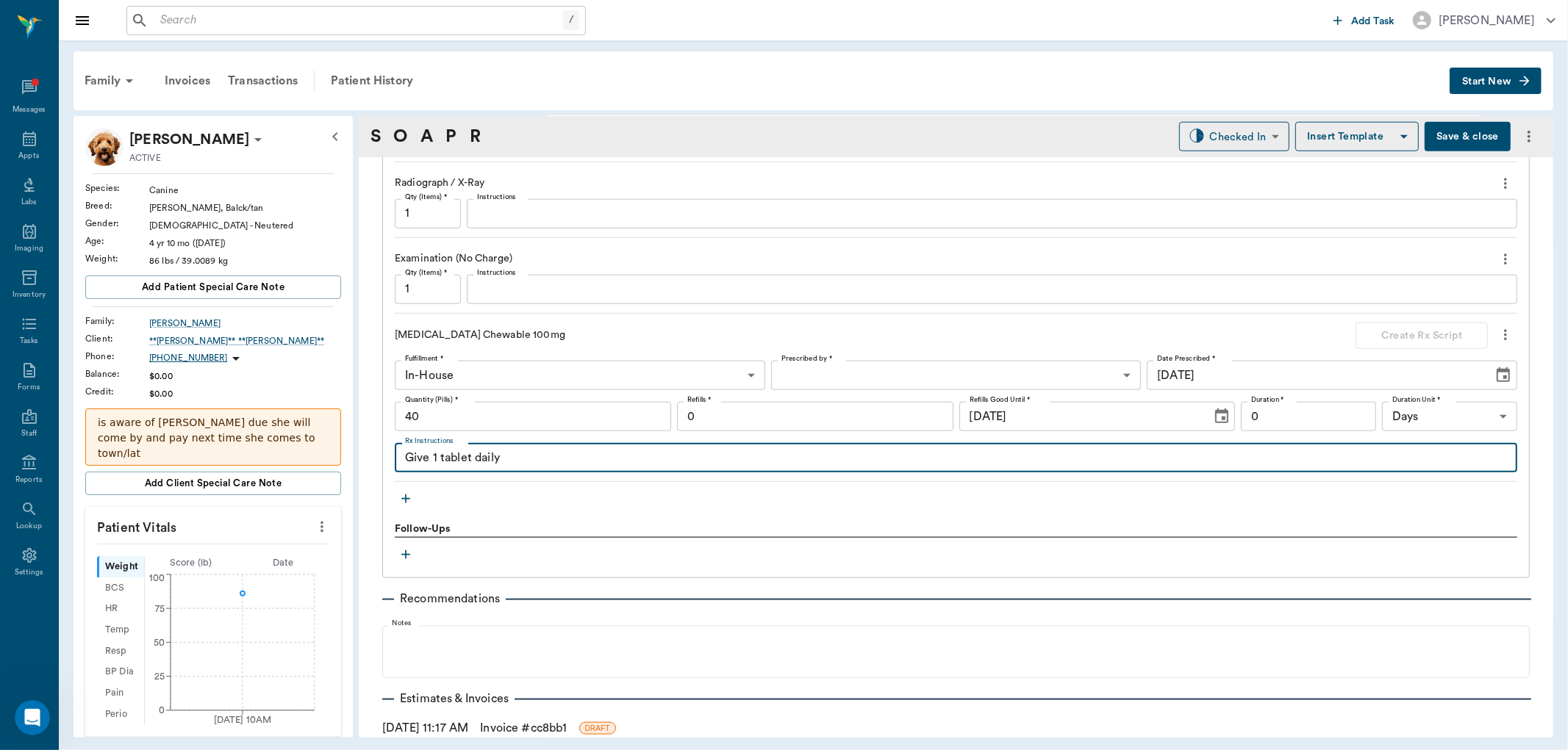
click at [436, 461] on textarea "Give 1 tablet daily" at bounding box center [956, 458] width 1102 height 17
type textarea "Give 2 tablets daily"
click at [1013, 364] on body "/ ​ Add Task Dr. Bert Ellsworth Nectar Messages Appts Labs Imaging Inventory Ta…" at bounding box center [784, 375] width 1568 height 750
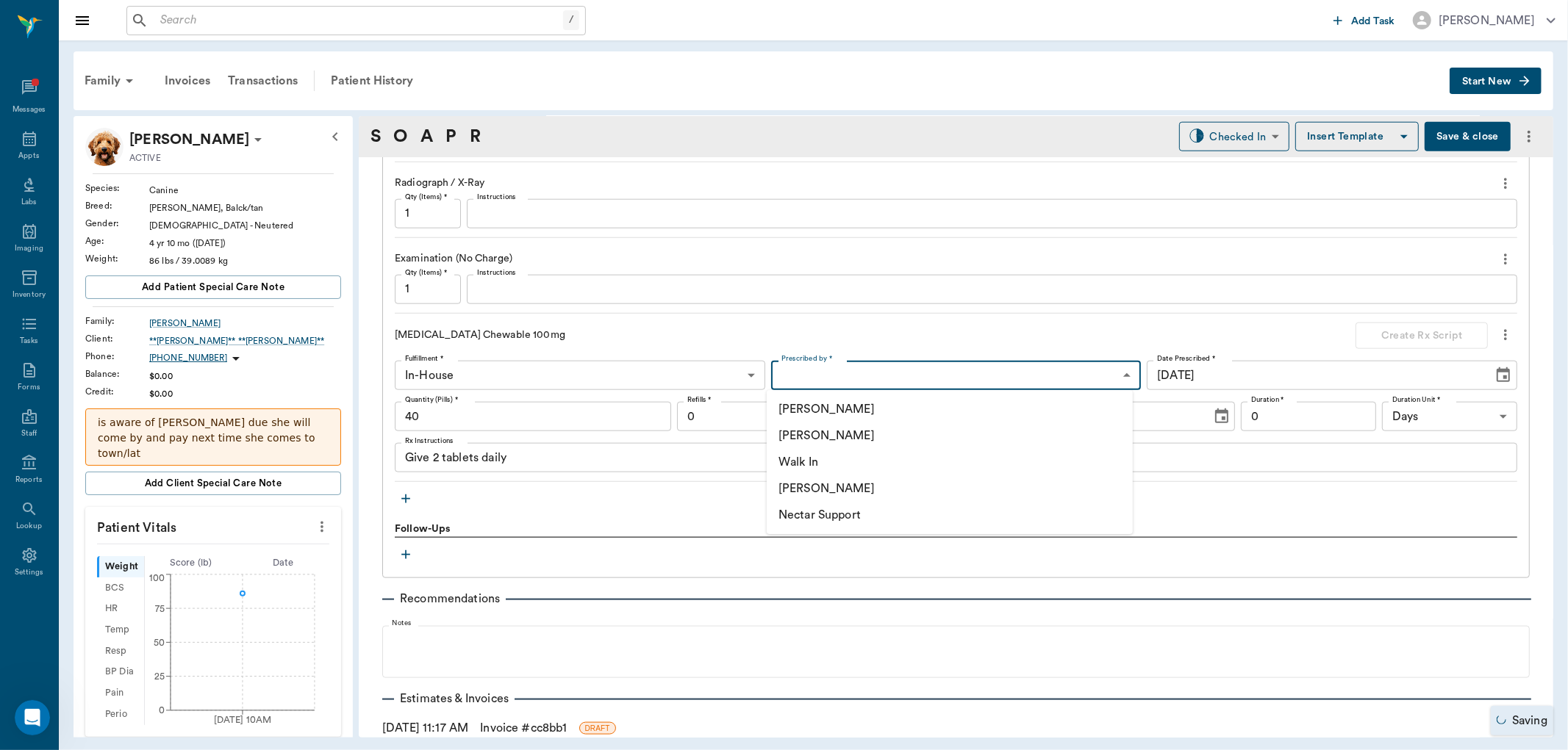
click at [868, 434] on li "[PERSON_NAME]" at bounding box center [950, 436] width 366 height 27
type input "63ec2f075fda476ae8351a4d"
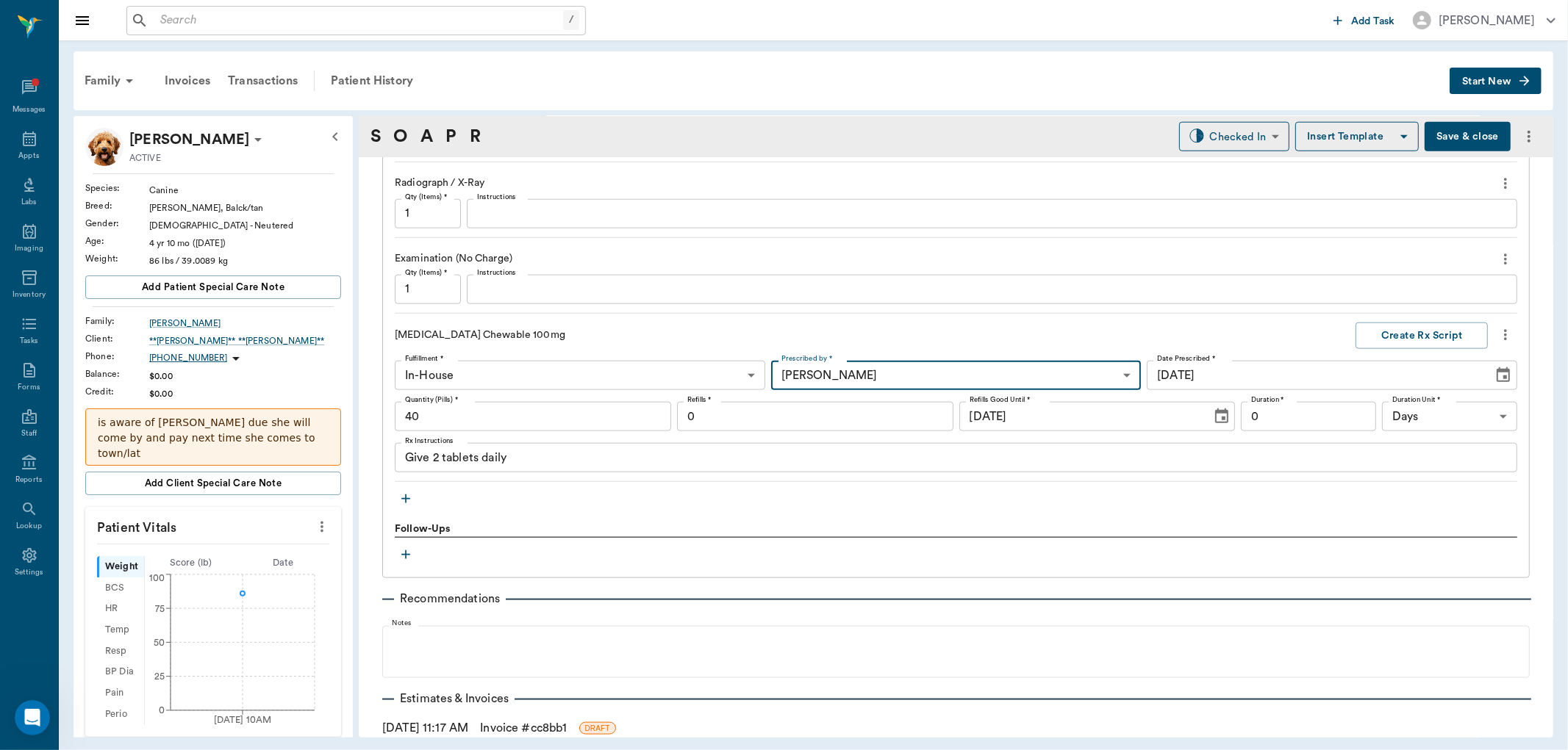
click at [1322, 408] on input "0" at bounding box center [1308, 416] width 135 height 29
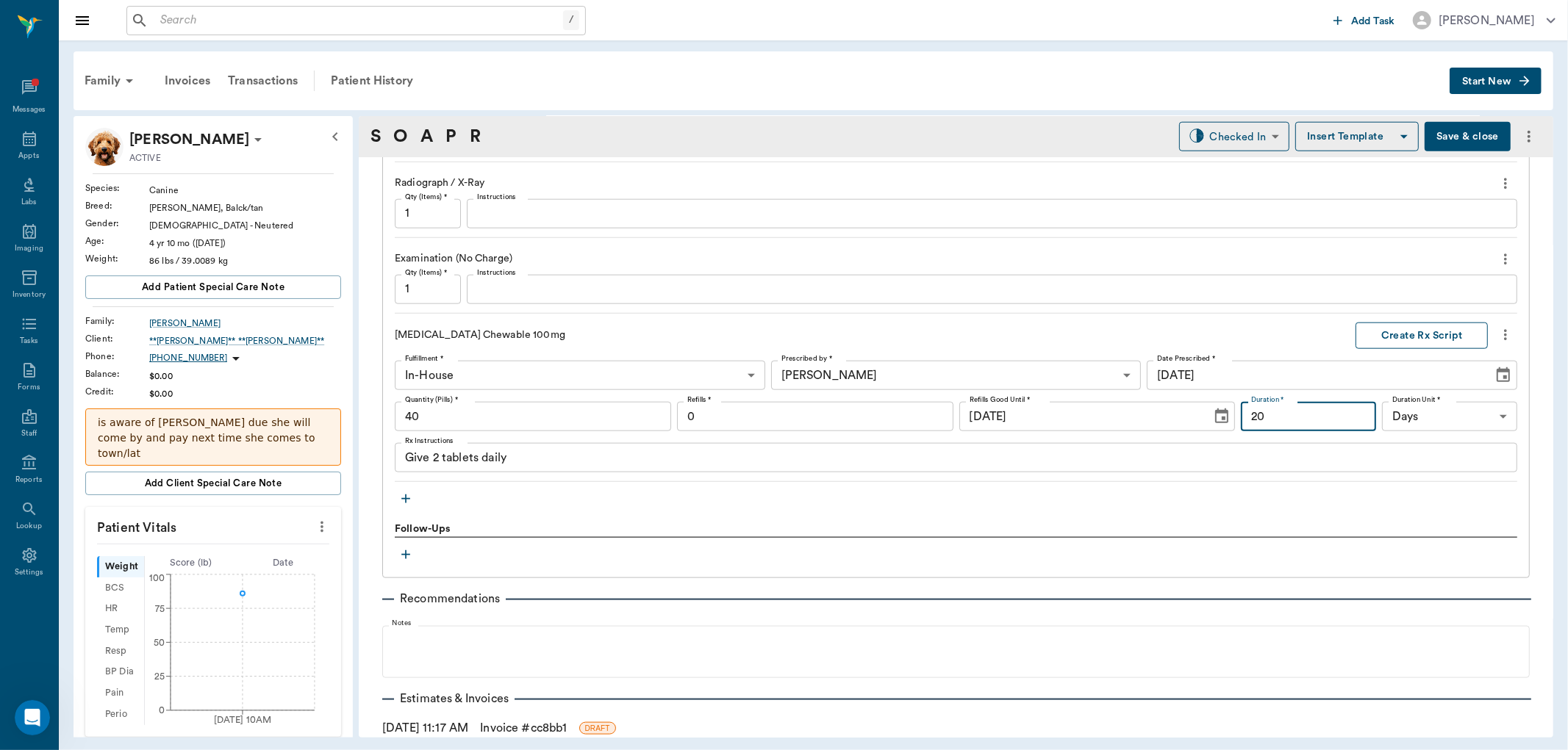
type input "20"
click at [1415, 327] on button "Create Rx Script" at bounding box center [1422, 336] width 132 height 28
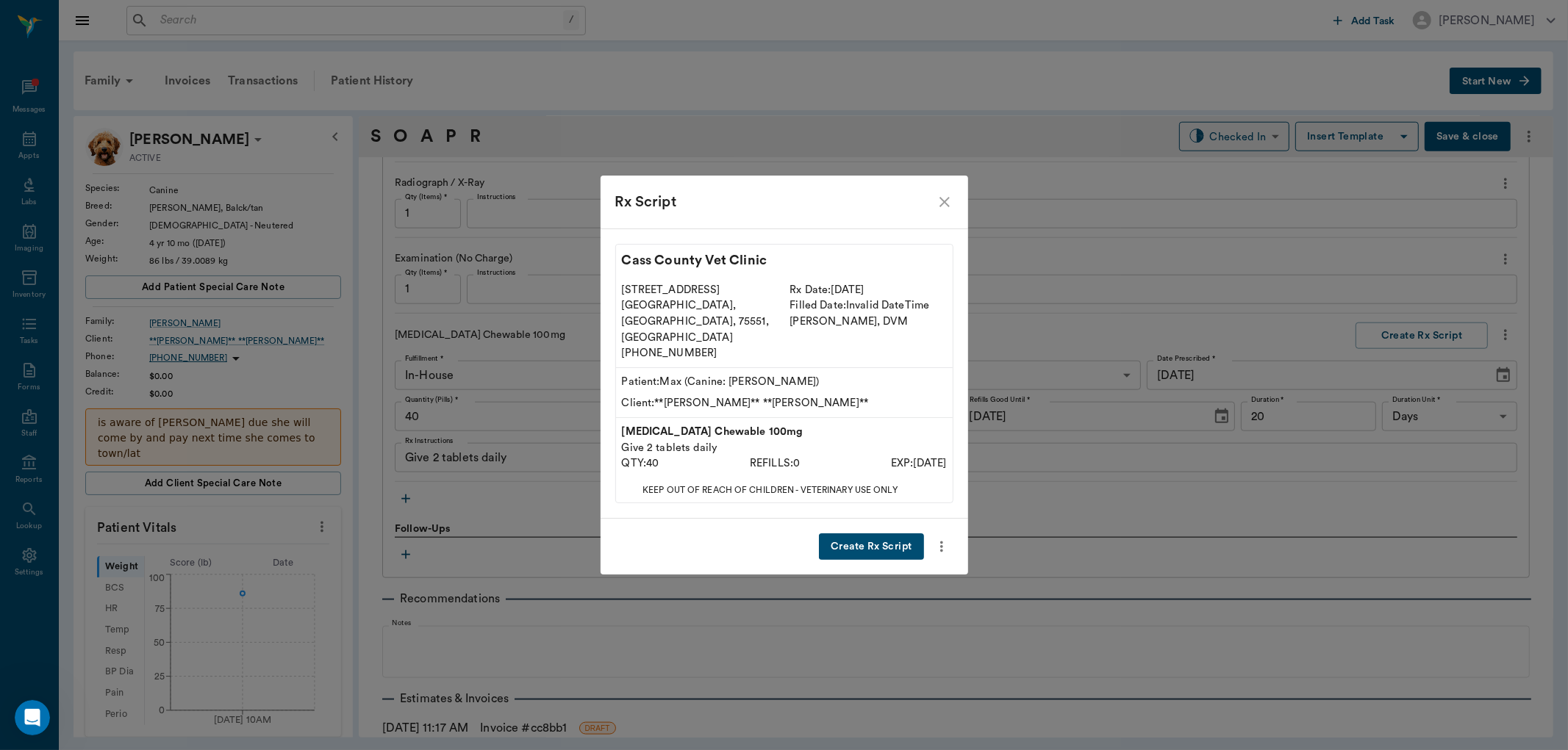
click at [887, 533] on button "Create Rx Script" at bounding box center [871, 547] width 105 height 28
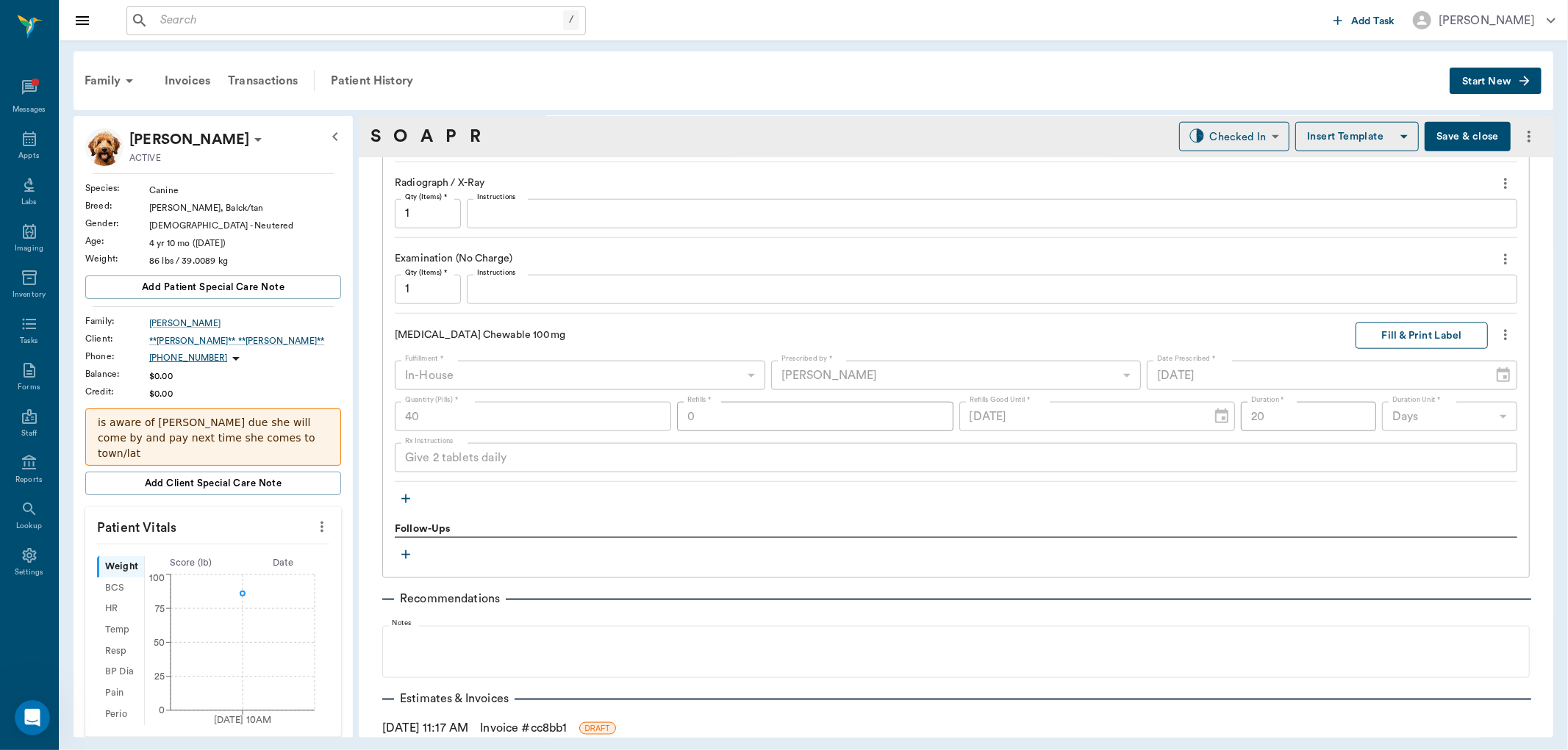
click at [1410, 336] on button "Fill & Print Label" at bounding box center [1422, 336] width 132 height 28
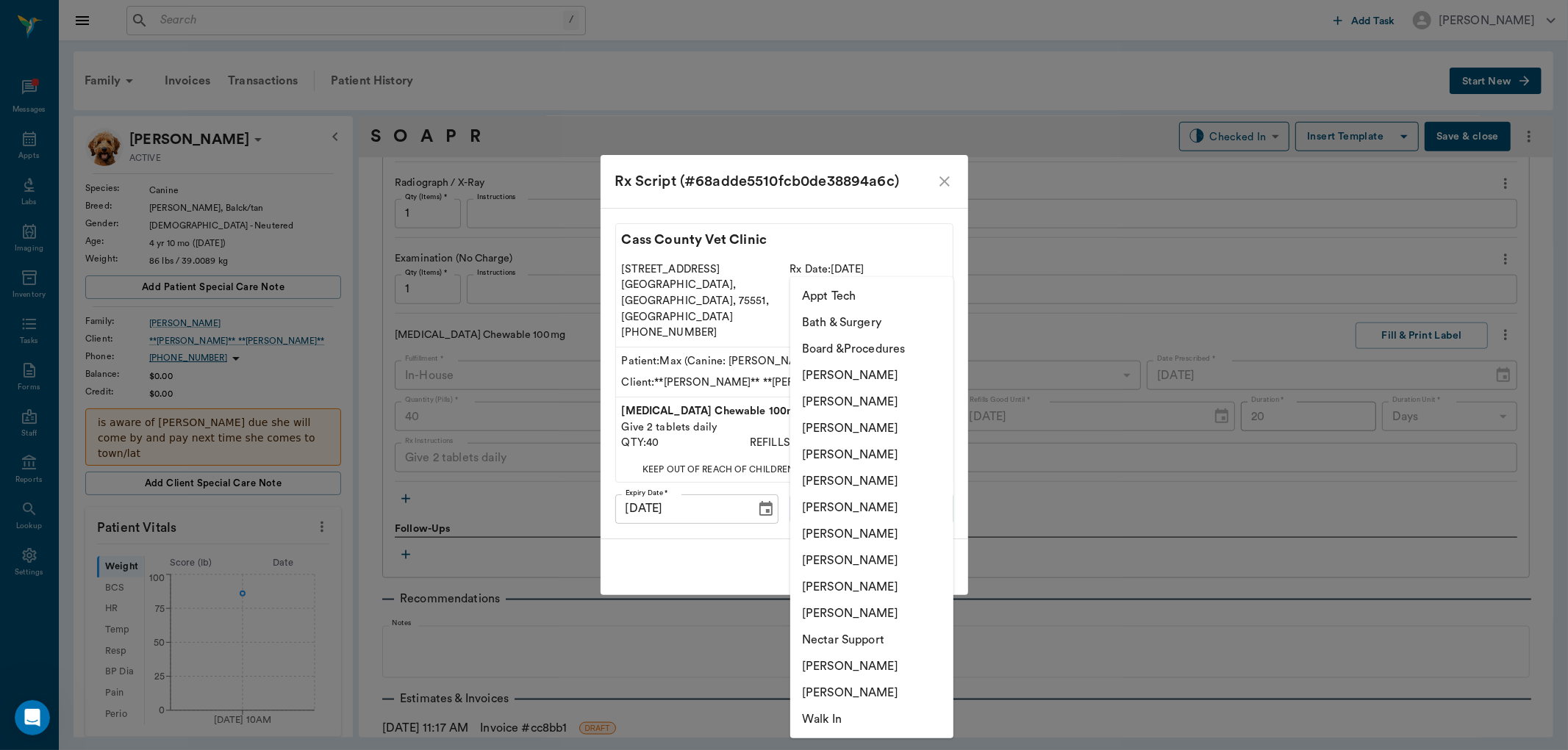
click at [877, 489] on body "/ ​ Add Task Dr. Bert Ellsworth Nectar Messages Appts Labs Imaging Inventory Ta…" at bounding box center [784, 375] width 1568 height 750
click at [886, 430] on li "[PERSON_NAME]" at bounding box center [871, 428] width 163 height 27
type input "63ec2f075fda476ae8351a4d"
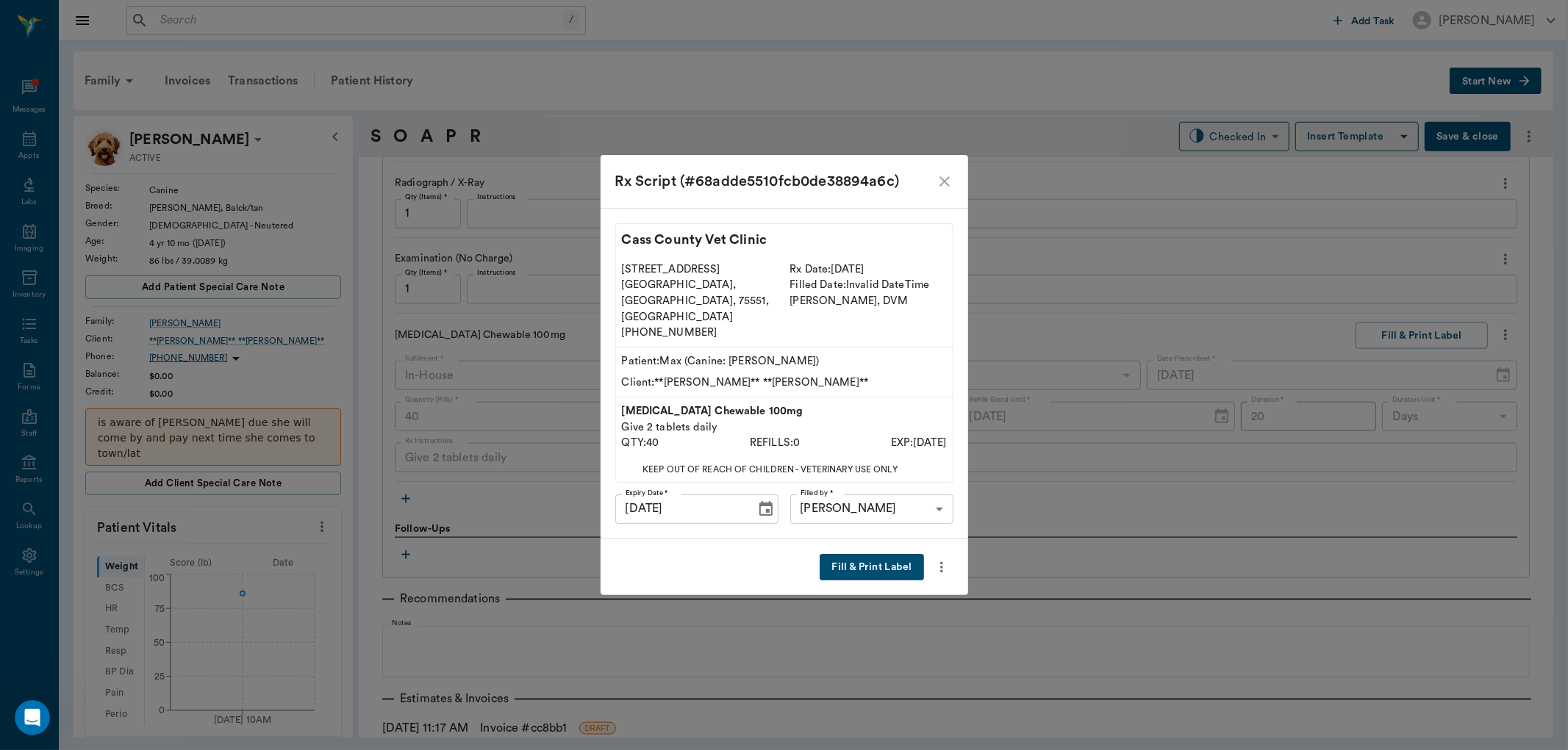
click at [859, 554] on button "Fill & Print Label" at bounding box center [871, 568] width 104 height 28
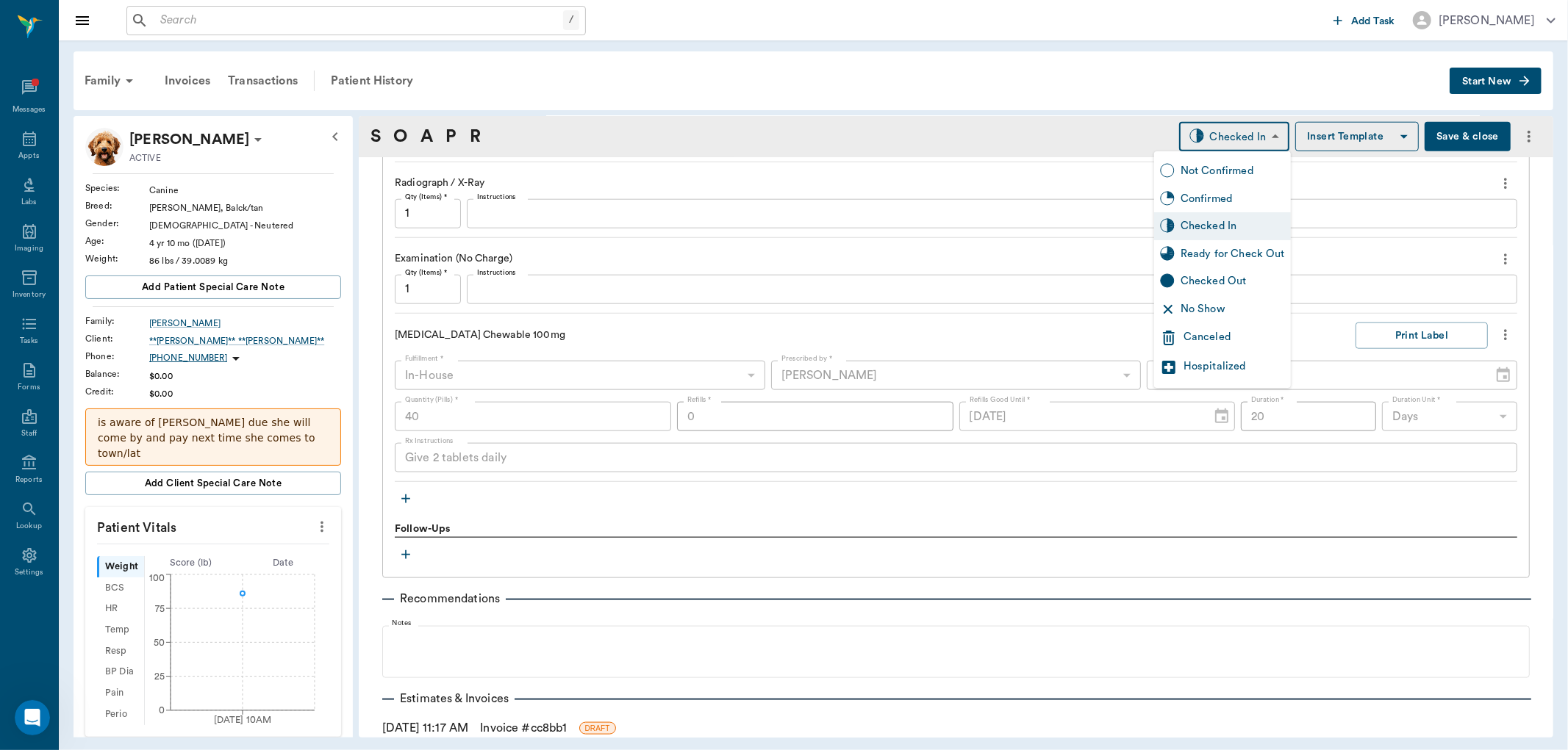
click at [1254, 137] on body "/ ​ Add Task Dr. Bert Ellsworth Nectar Messages Appts Labs Imaging Inventory Ta…" at bounding box center [784, 375] width 1568 height 750
click at [1217, 250] on div "Ready for Check Out" at bounding box center [1233, 255] width 105 height 17
type input "READY_TO_CHECKOUT"
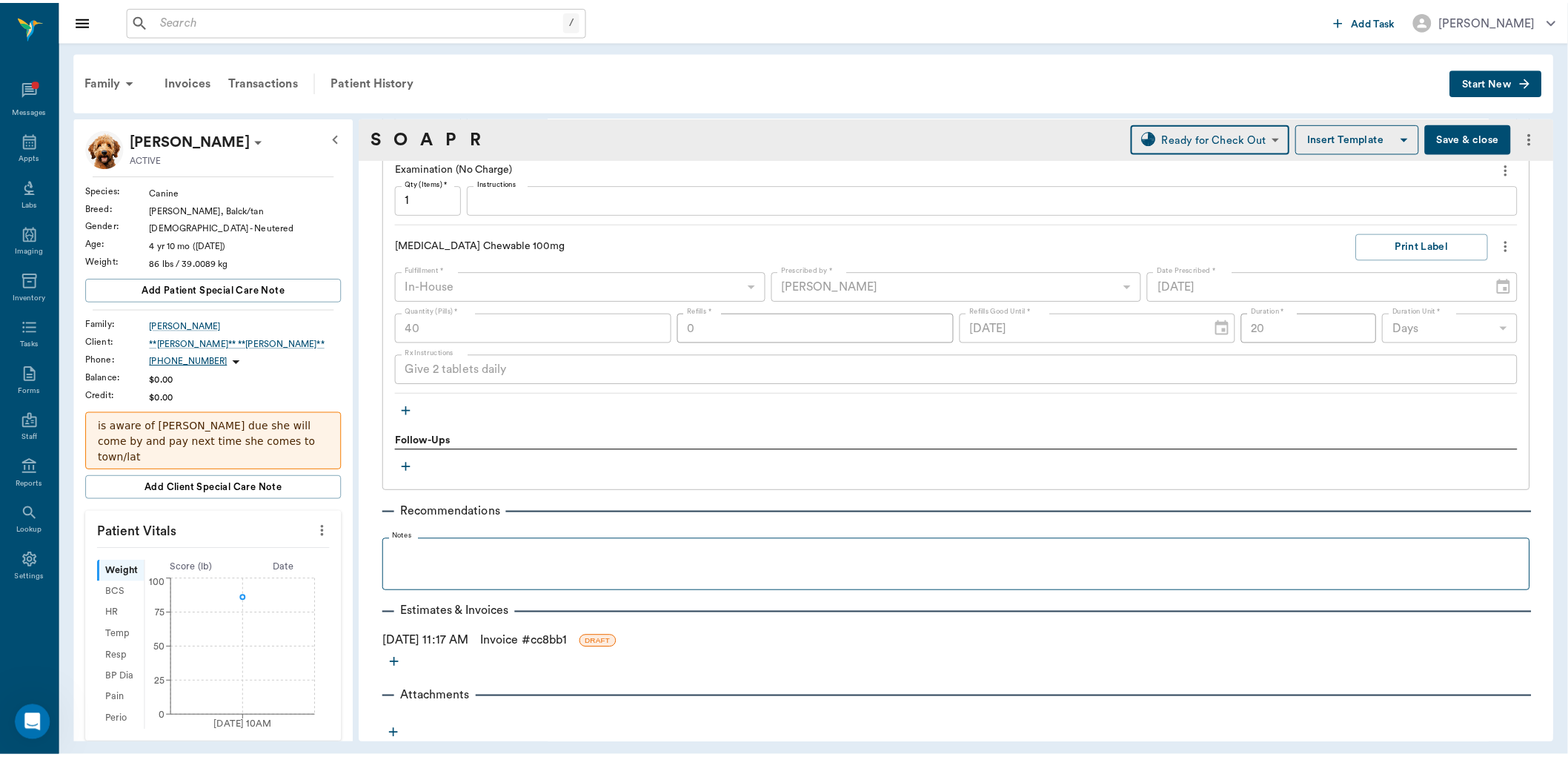
scroll to position [1470, 0]
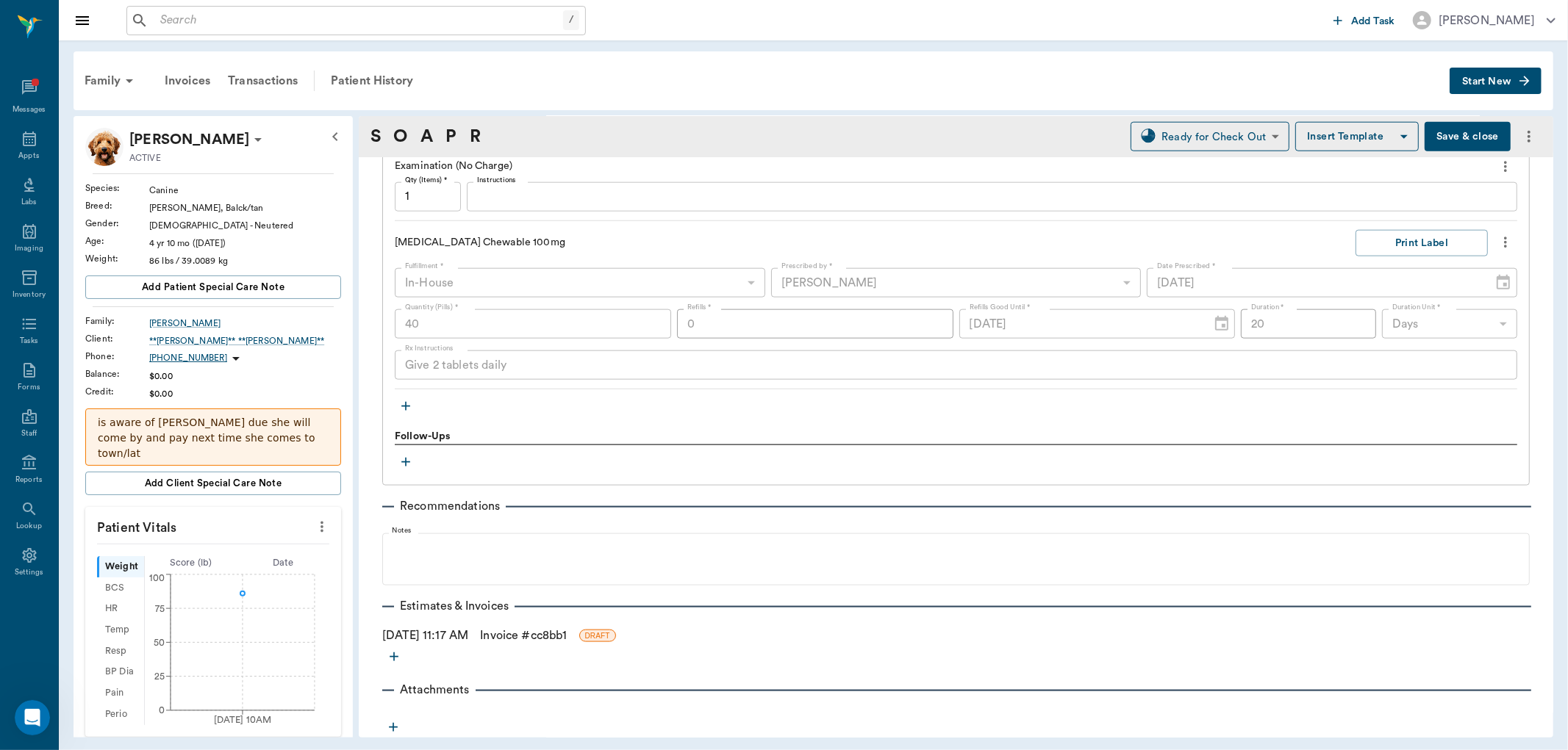
click at [519, 634] on link "Invoice # cc8bb1" at bounding box center [523, 635] width 86 height 17
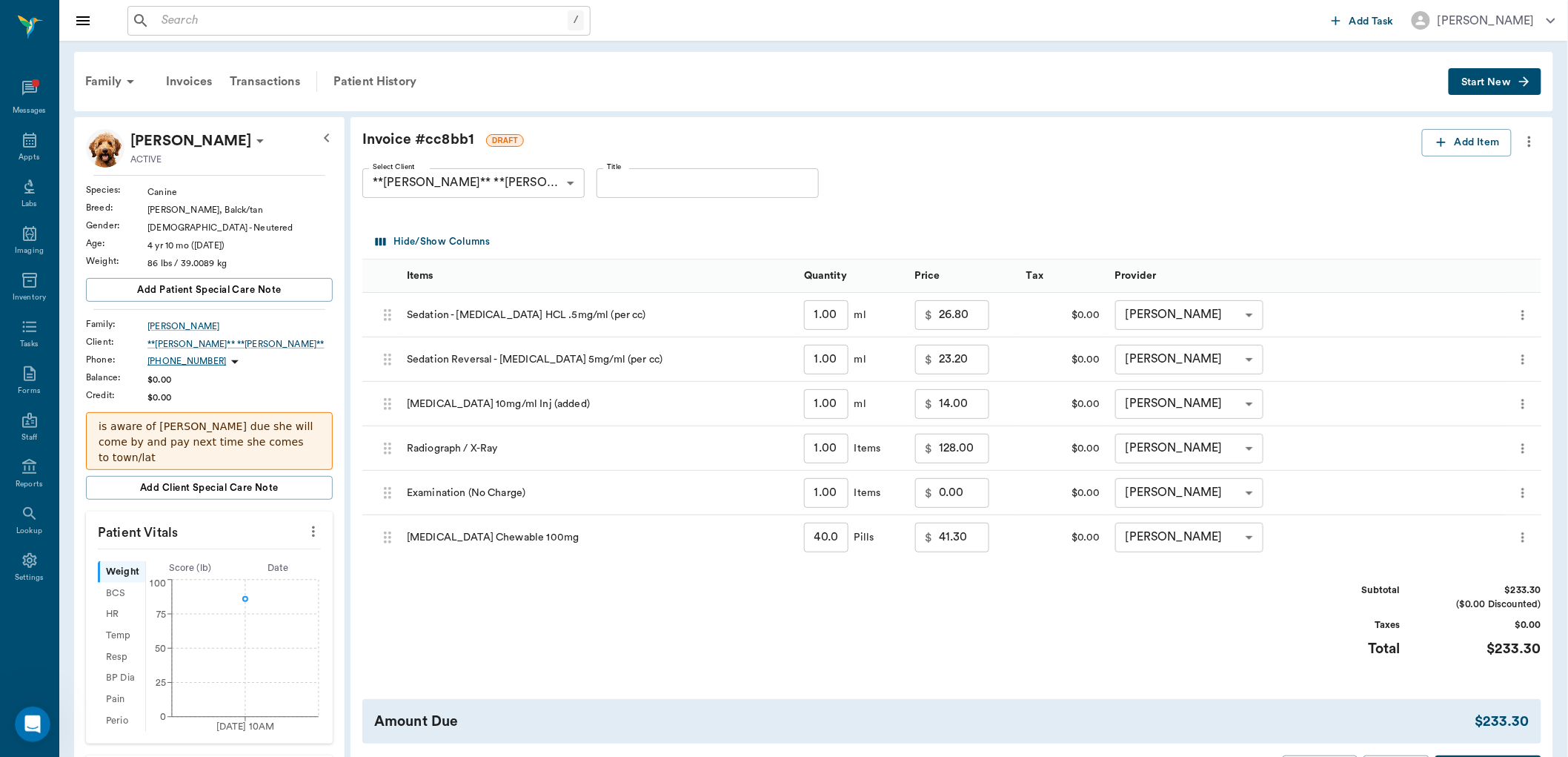
scroll to position [83, 0]
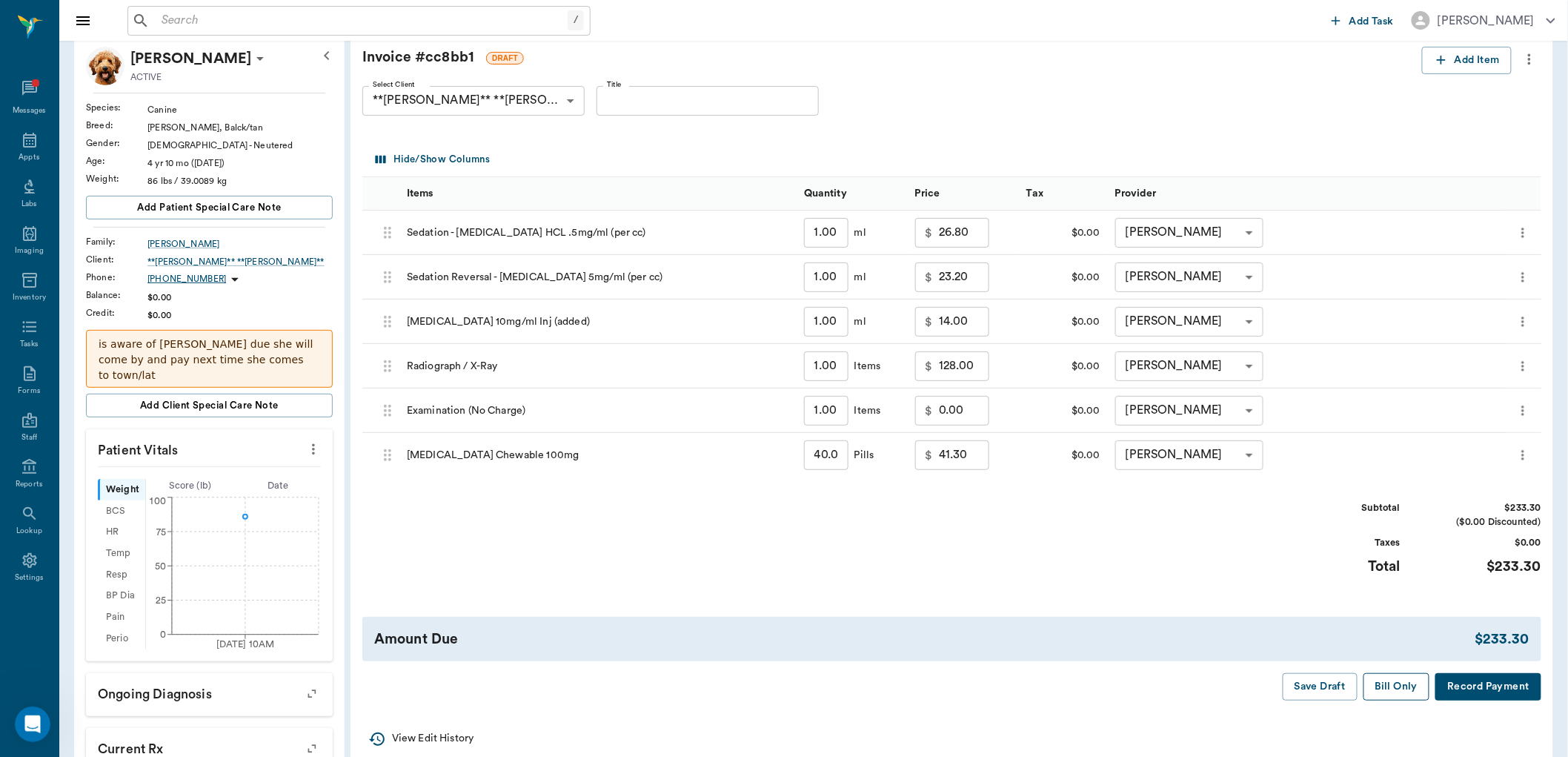
click at [1397, 686] on button "Bill Only" at bounding box center [1397, 687] width 67 height 28
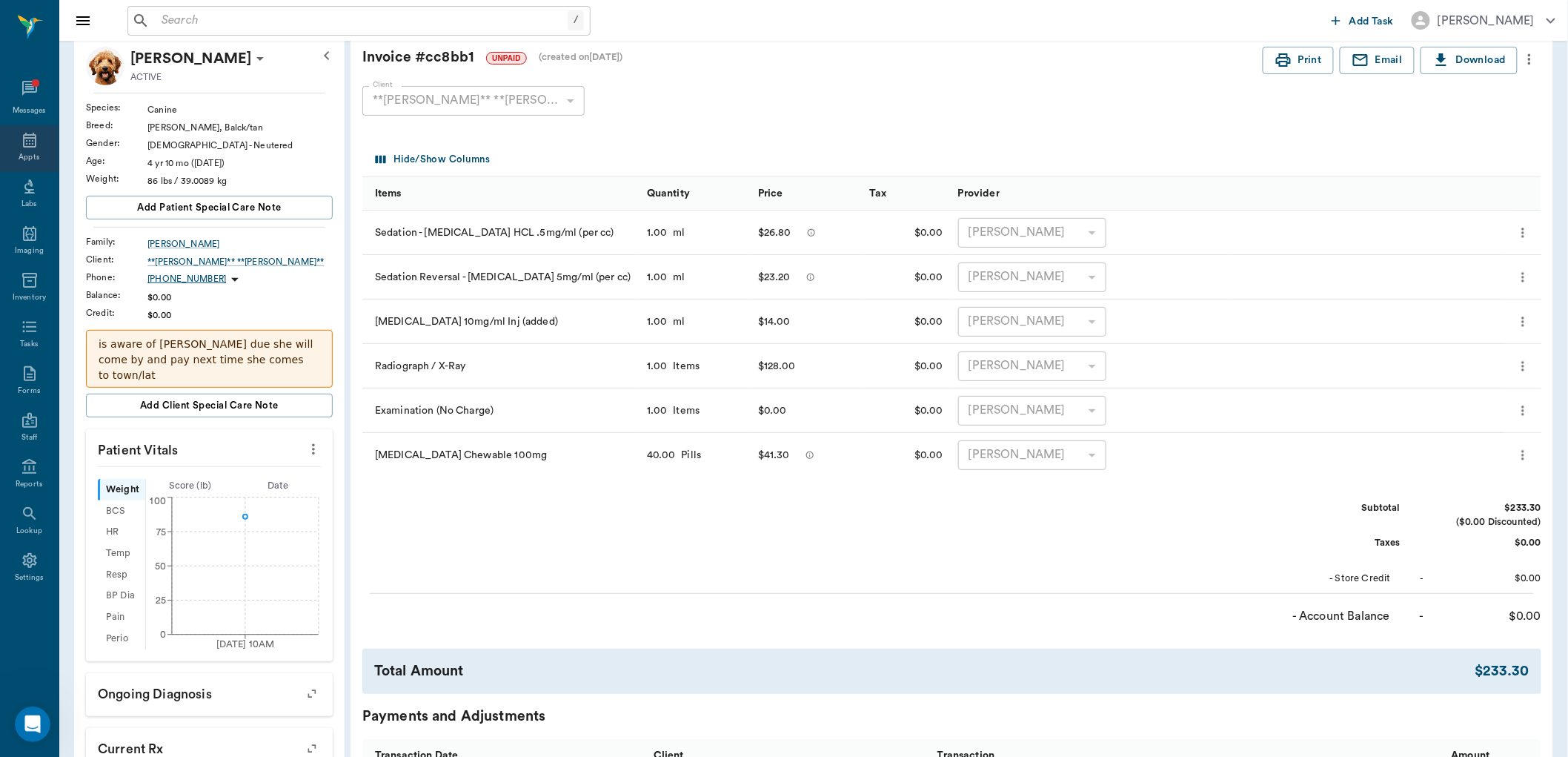
click at [28, 146] on icon at bounding box center [29, 139] width 18 height 18
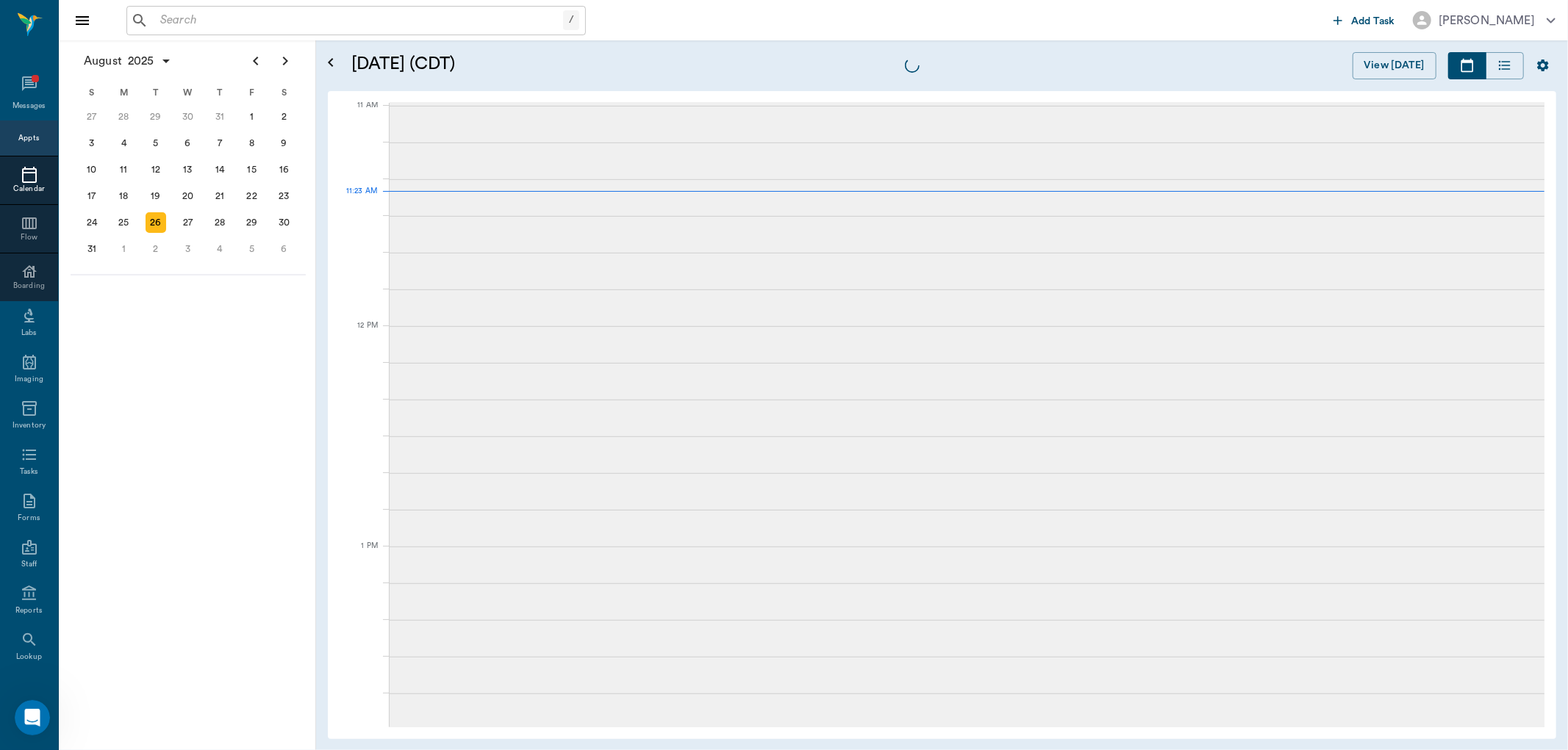
scroll to position [663, 0]
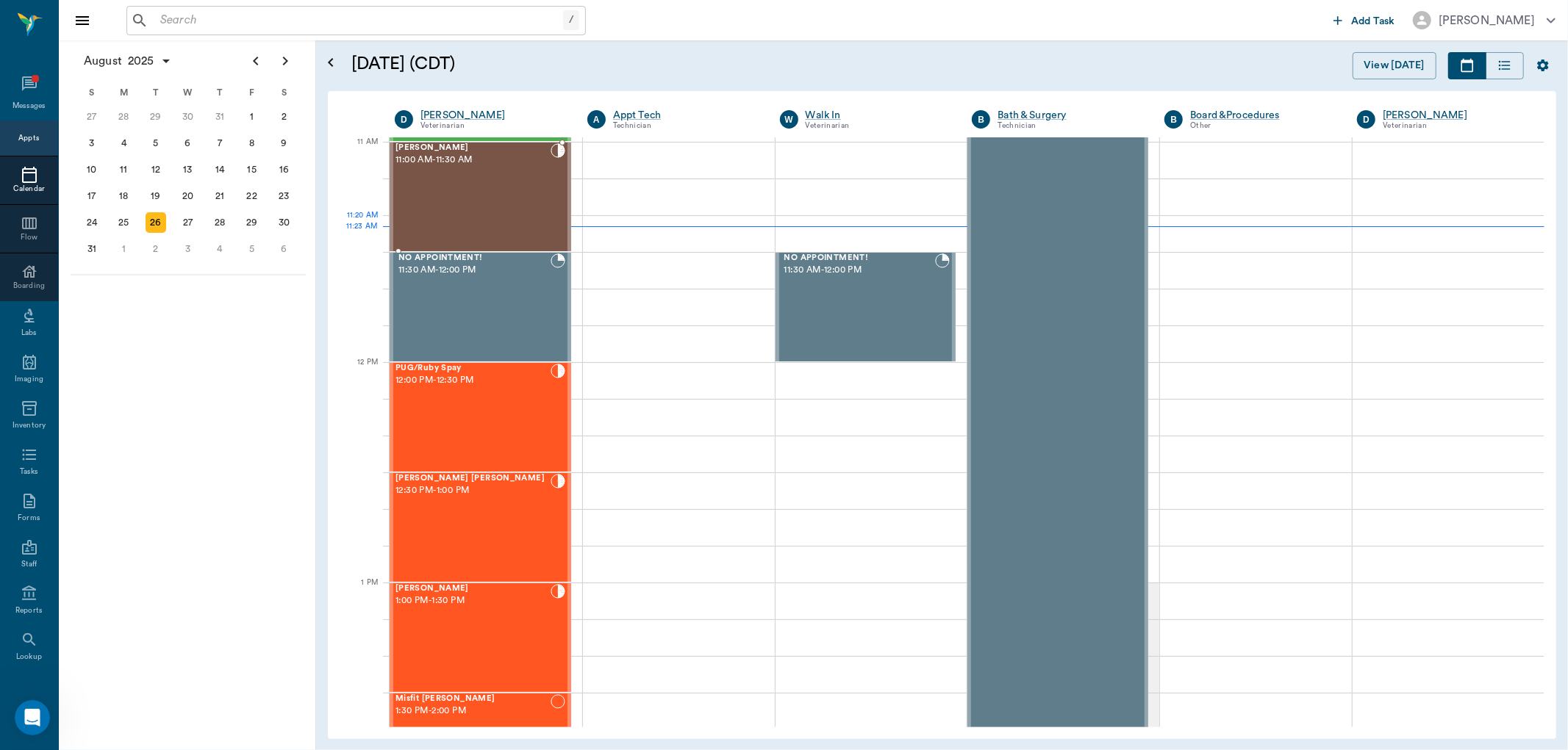
click at [465, 224] on div "Lili Machado 11:00 AM - 11:30 AM" at bounding box center [473, 197] width 155 height 108
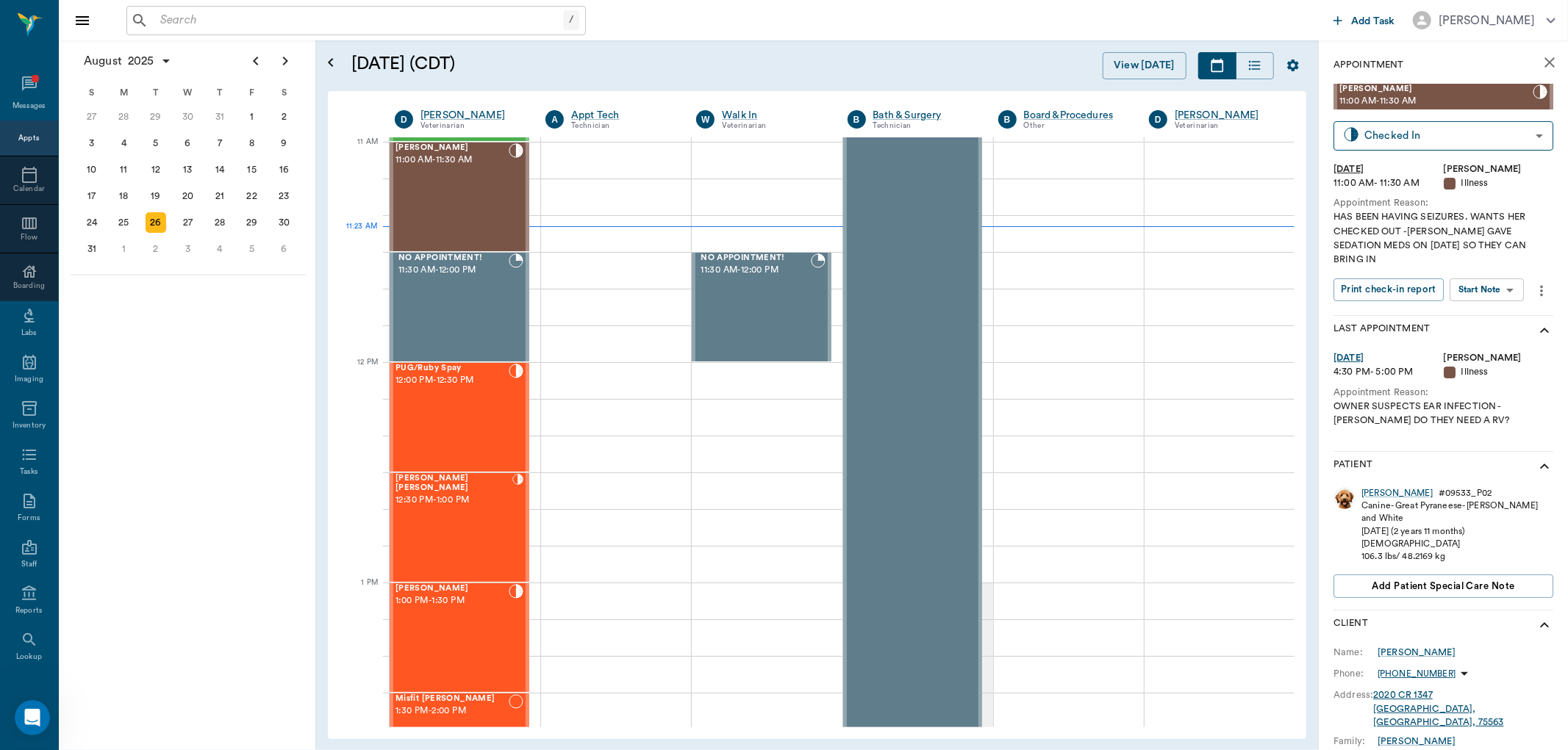
click at [1516, 276] on body "/ ​ Add Task Dr. Bert Ellsworth Nectar Messages Appts Calendar Flow Boarding La…" at bounding box center [784, 375] width 1568 height 750
click at [1485, 311] on button "View SOAP" at bounding box center [1471, 306] width 50 height 17
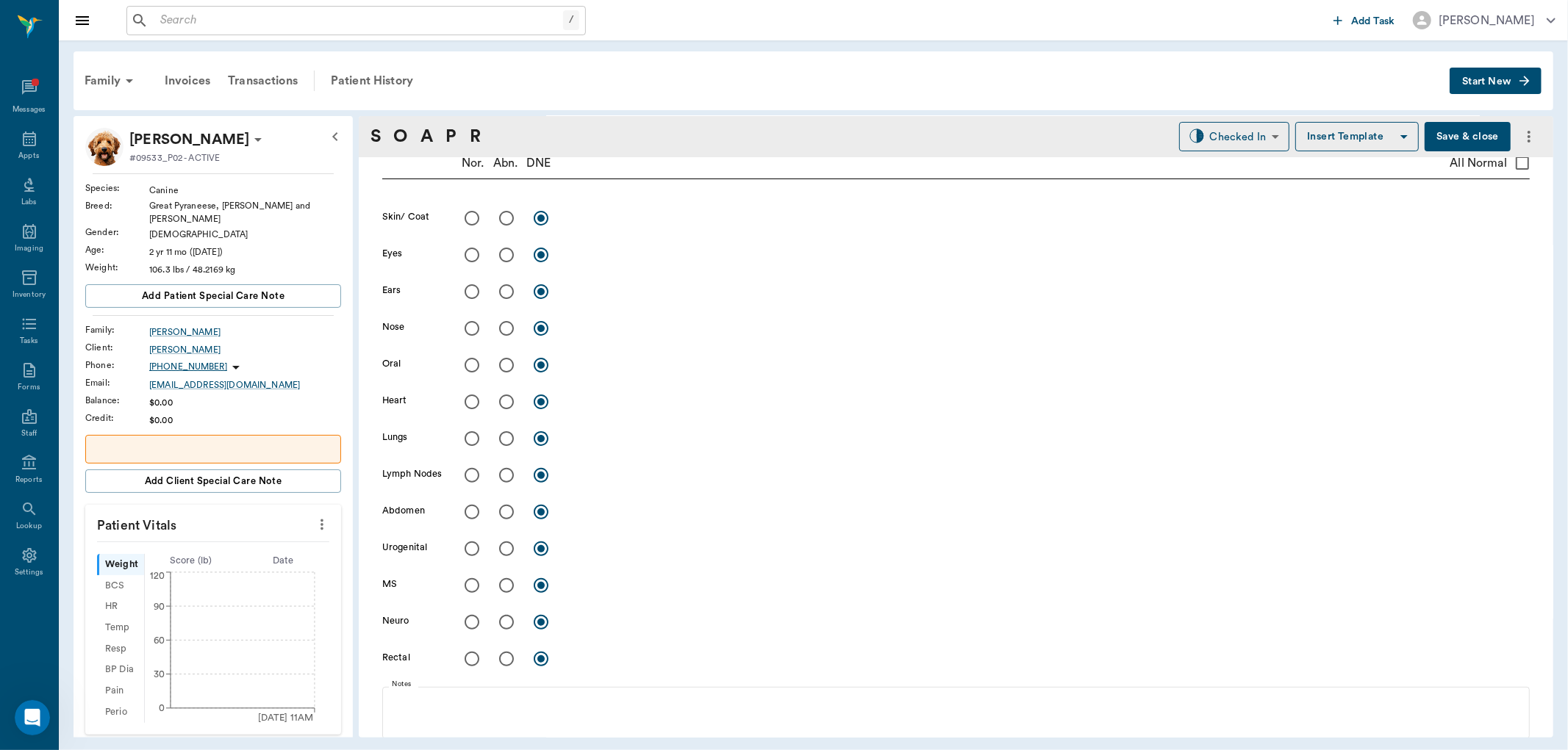
type input "63ec2f075fda476ae8351a4d"
type input "65d2be4f46e3a538d89b8c15"
type textarea "HAS BEEN HAVING SEIZURES. WANTS HER CHECKED OUT -LORY GAVE SEDATION MEDS ON 8.2…"
type input "08/26/2025"
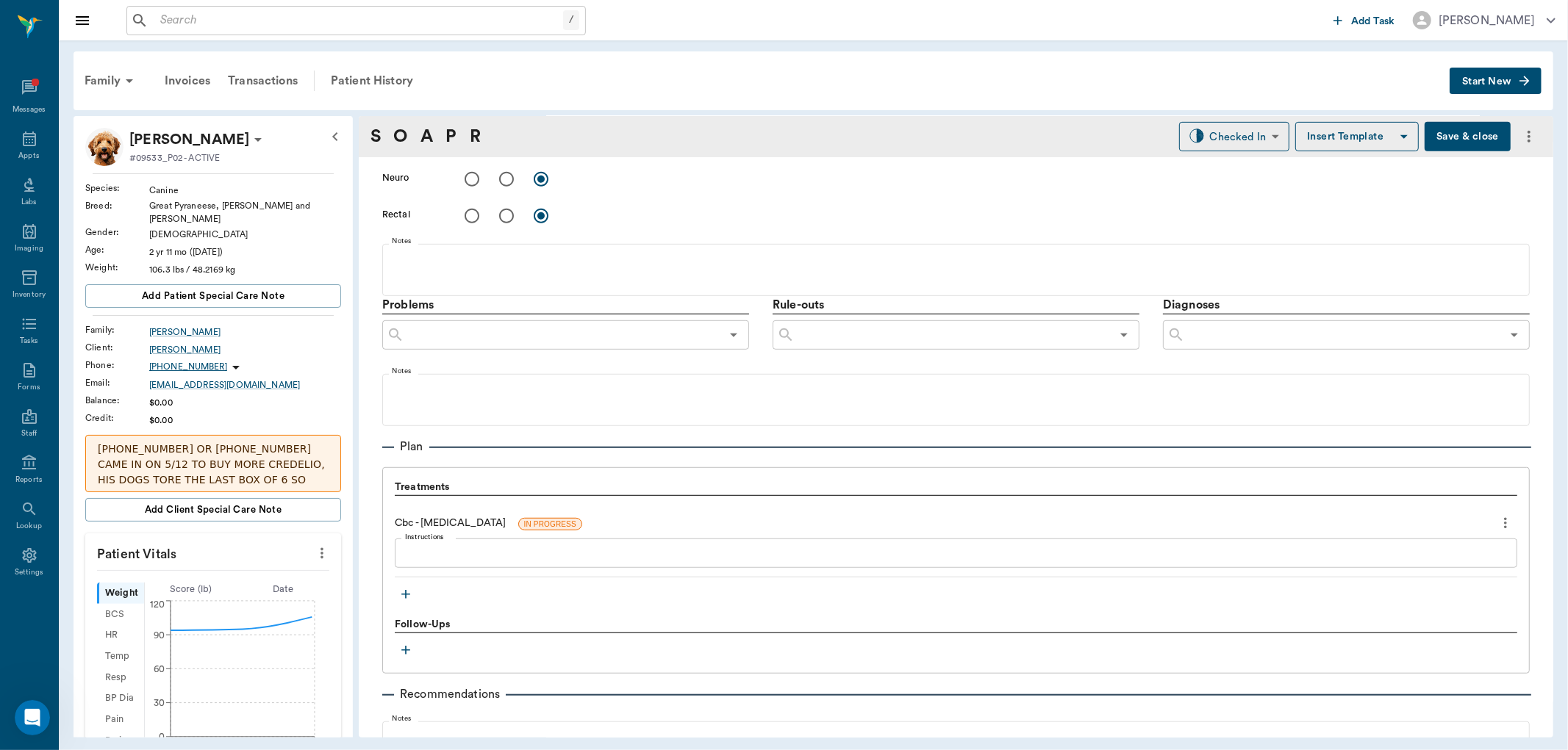
scroll to position [770, 0]
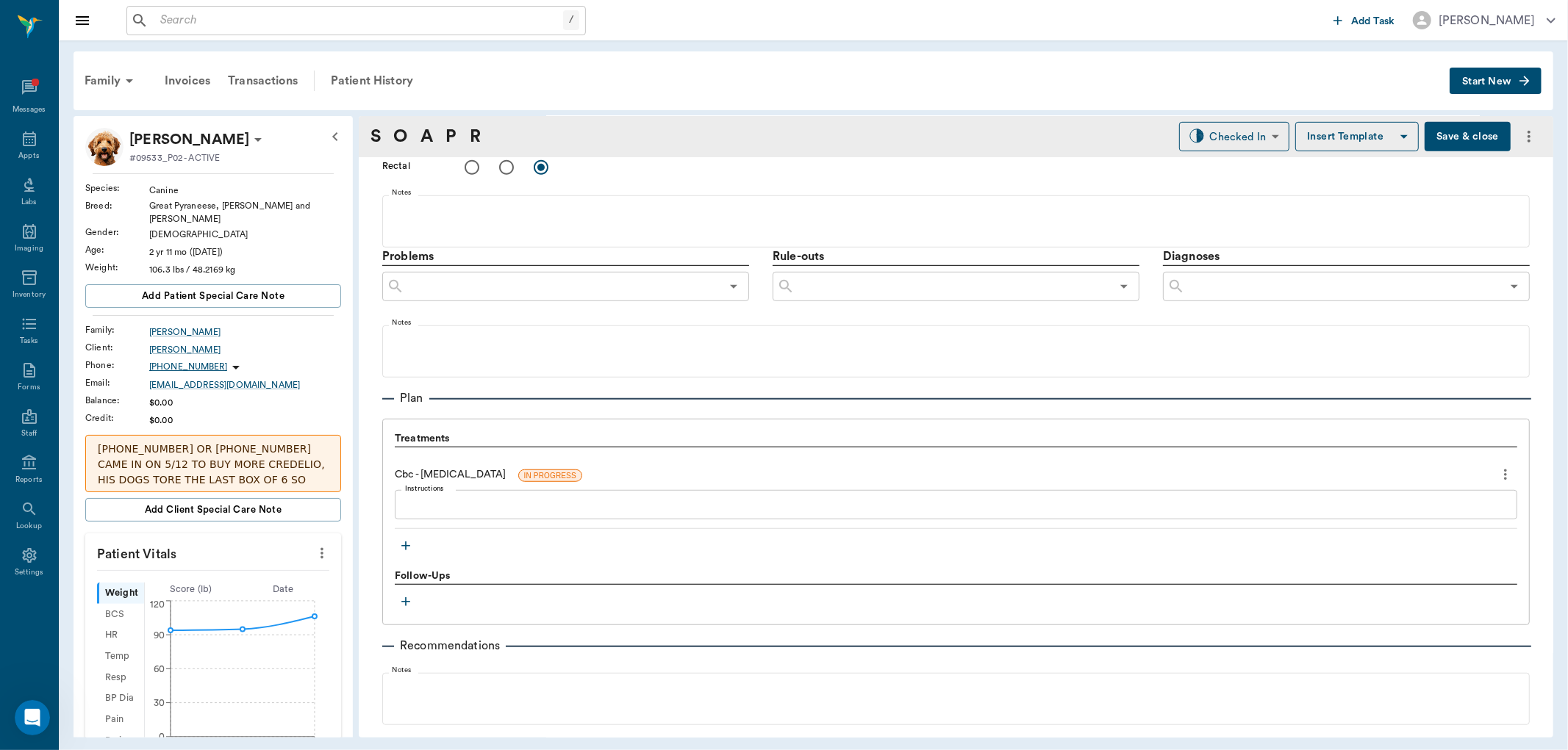
click at [410, 541] on icon "button" at bounding box center [406, 546] width 15 height 15
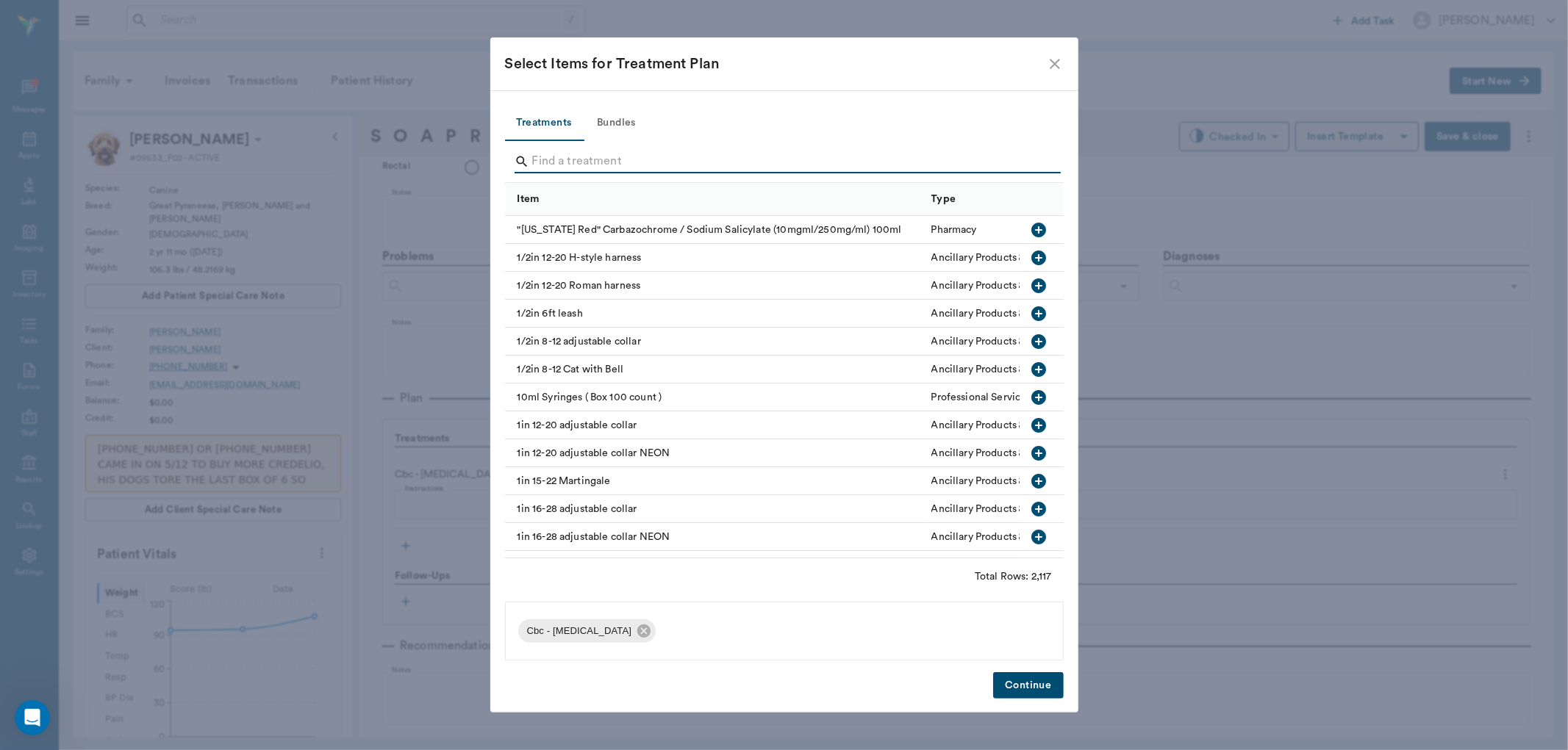
click at [593, 162] on input "Search" at bounding box center [785, 162] width 507 height 24
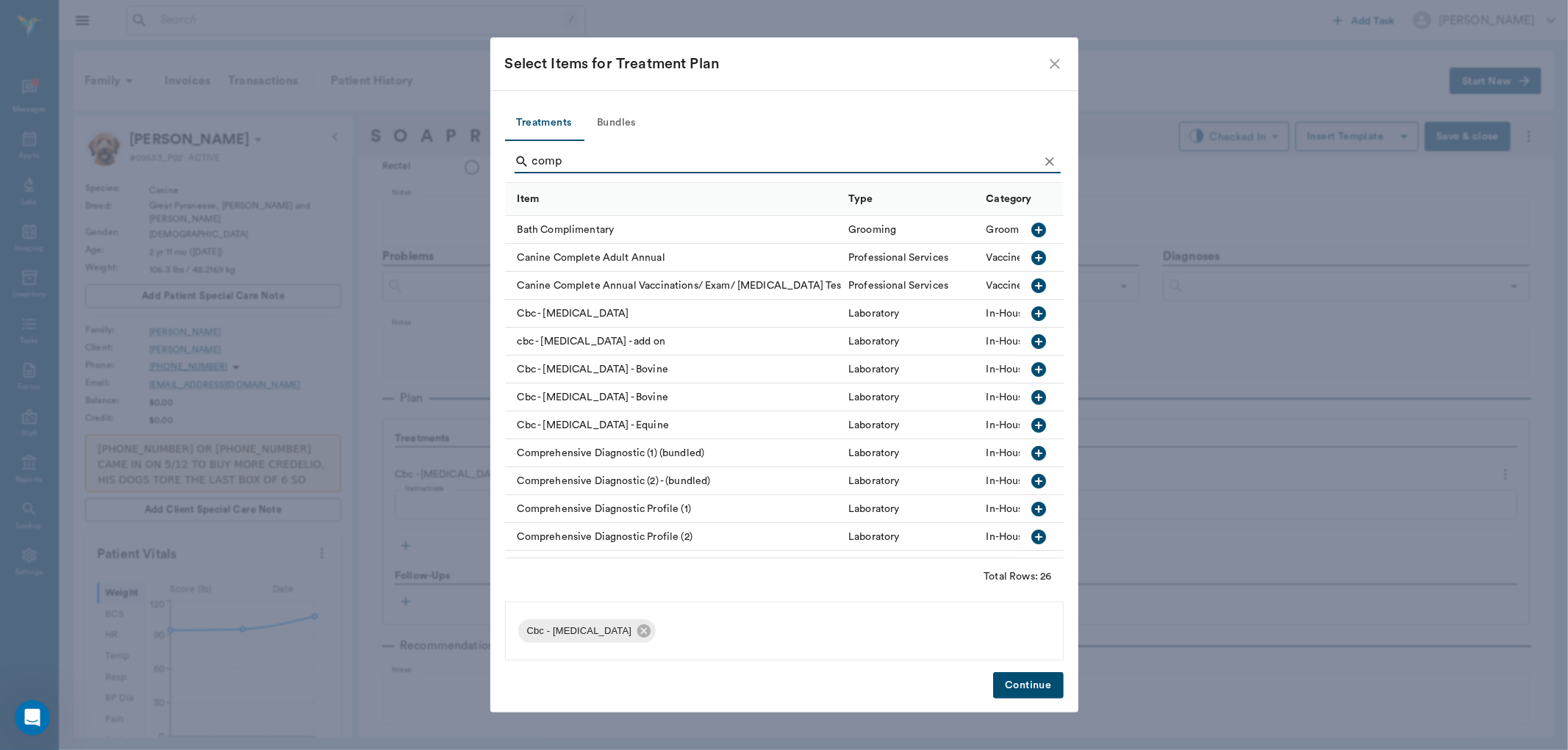
type input "comp"
click at [1053, 62] on icon "close" at bounding box center [1054, 63] width 10 height 10
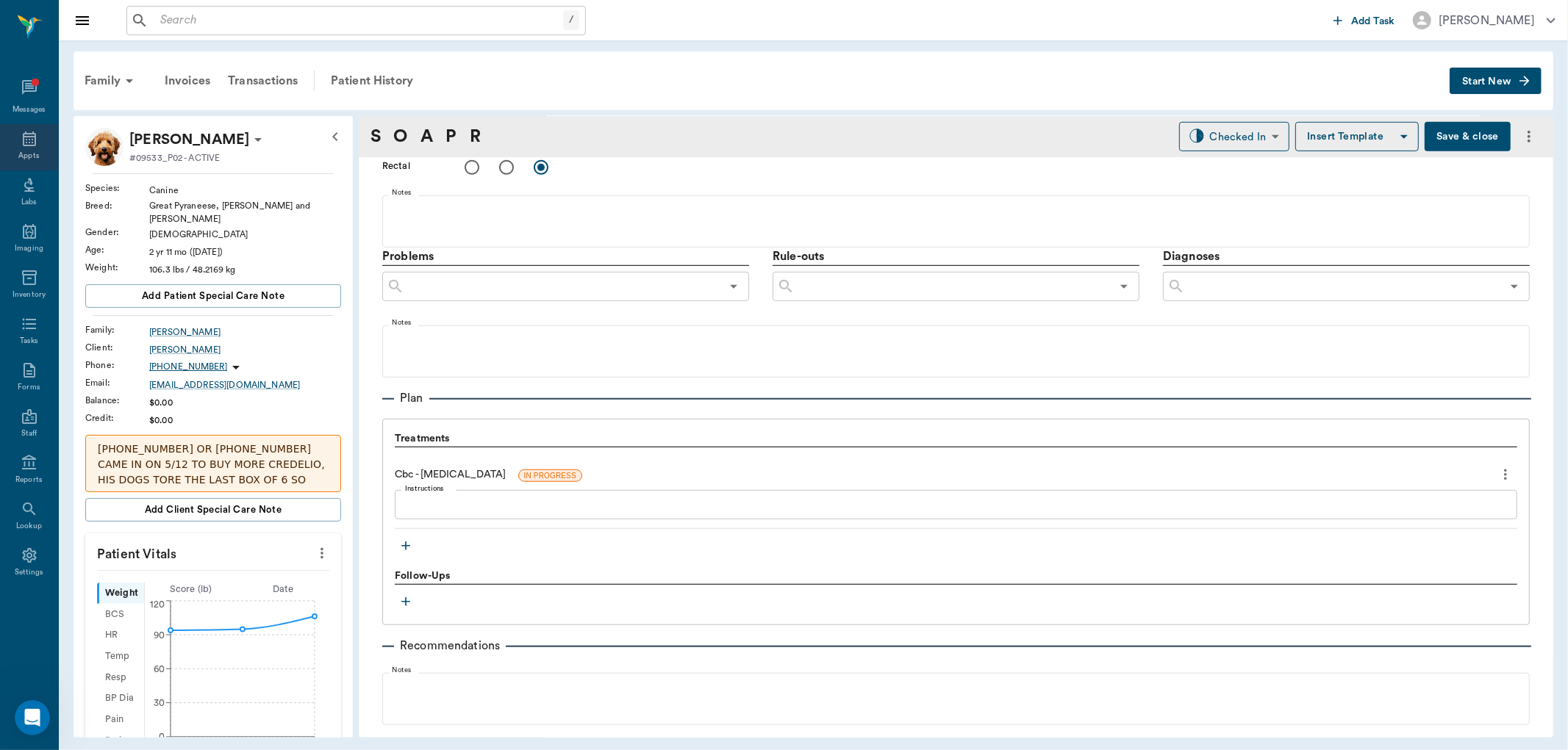
click at [12, 138] on div "Appts" at bounding box center [29, 147] width 58 height 46
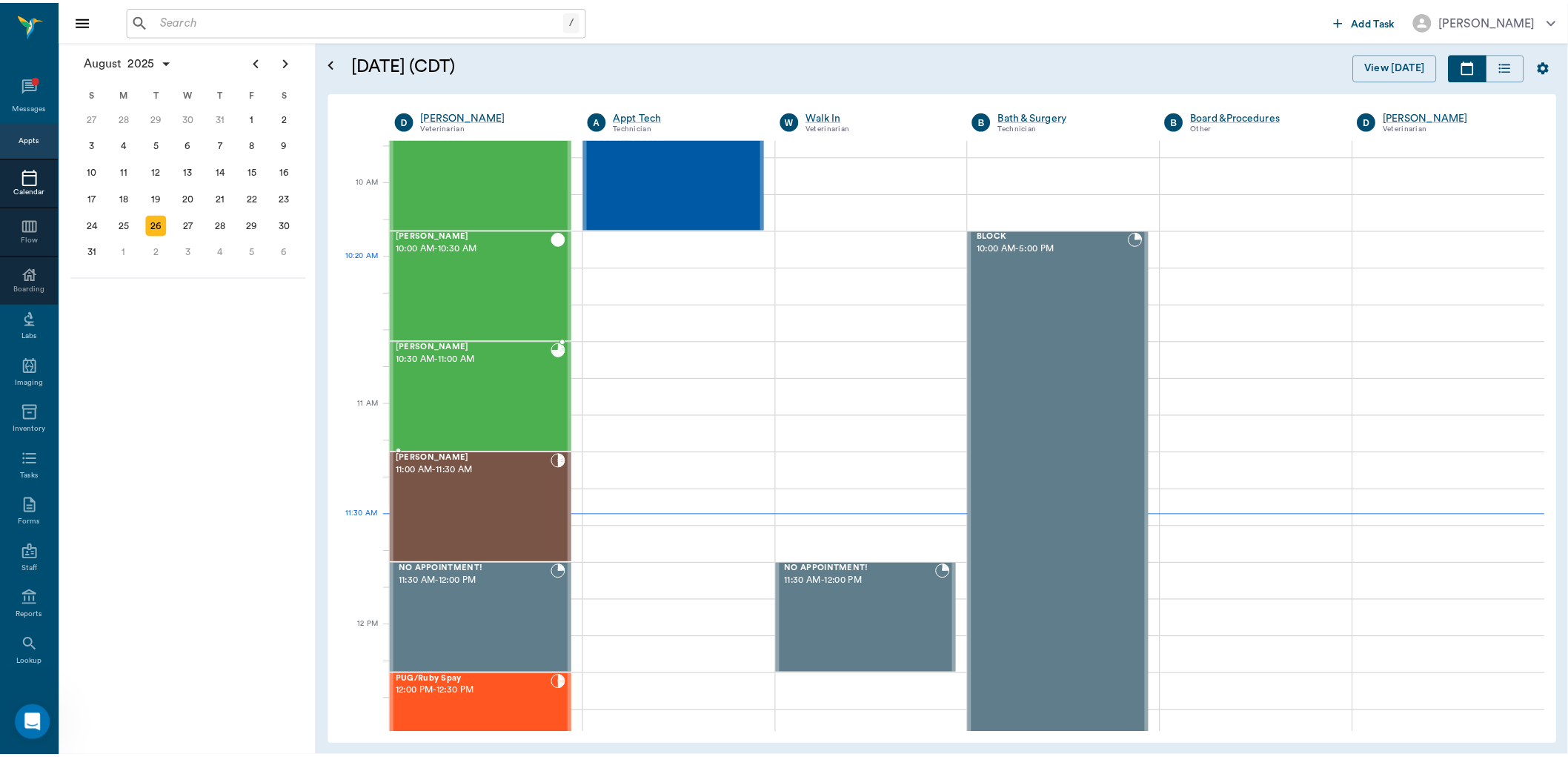
scroll to position [256, 0]
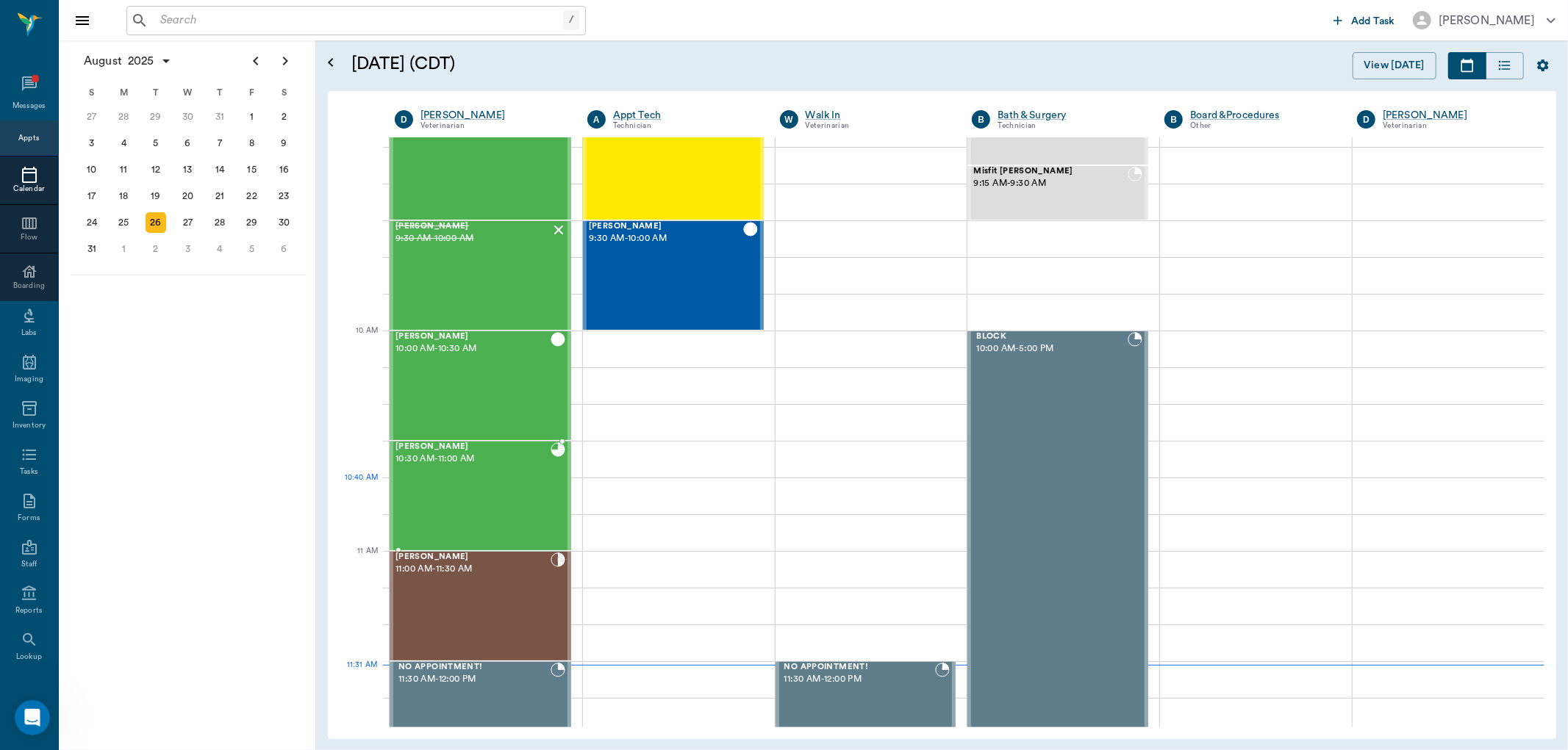
click at [444, 486] on div "Max Owens 10:30 AM - 11:00 AM" at bounding box center [473, 495] width 155 height 108
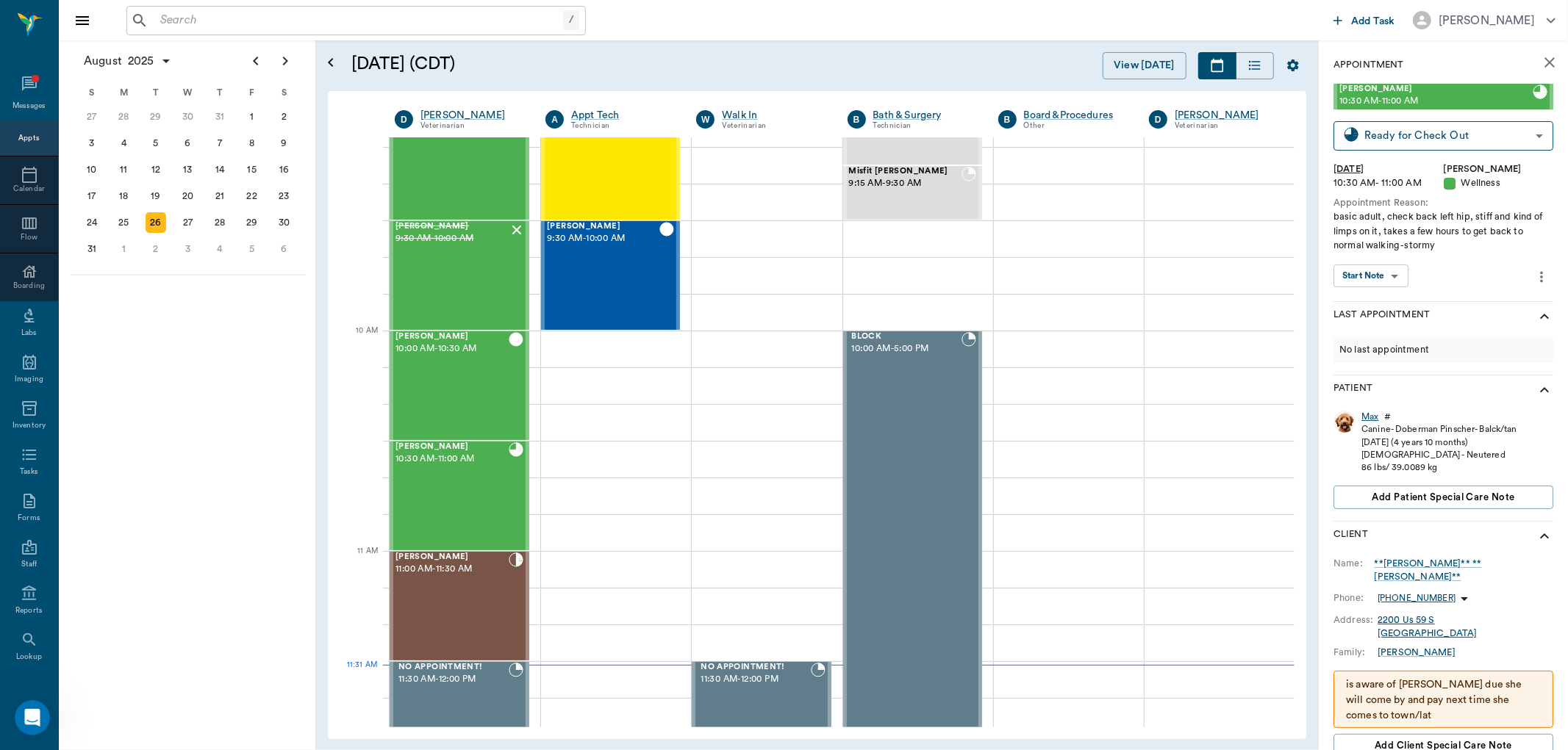
click at [1368, 415] on div "Max" at bounding box center [1369, 417] width 17 height 13
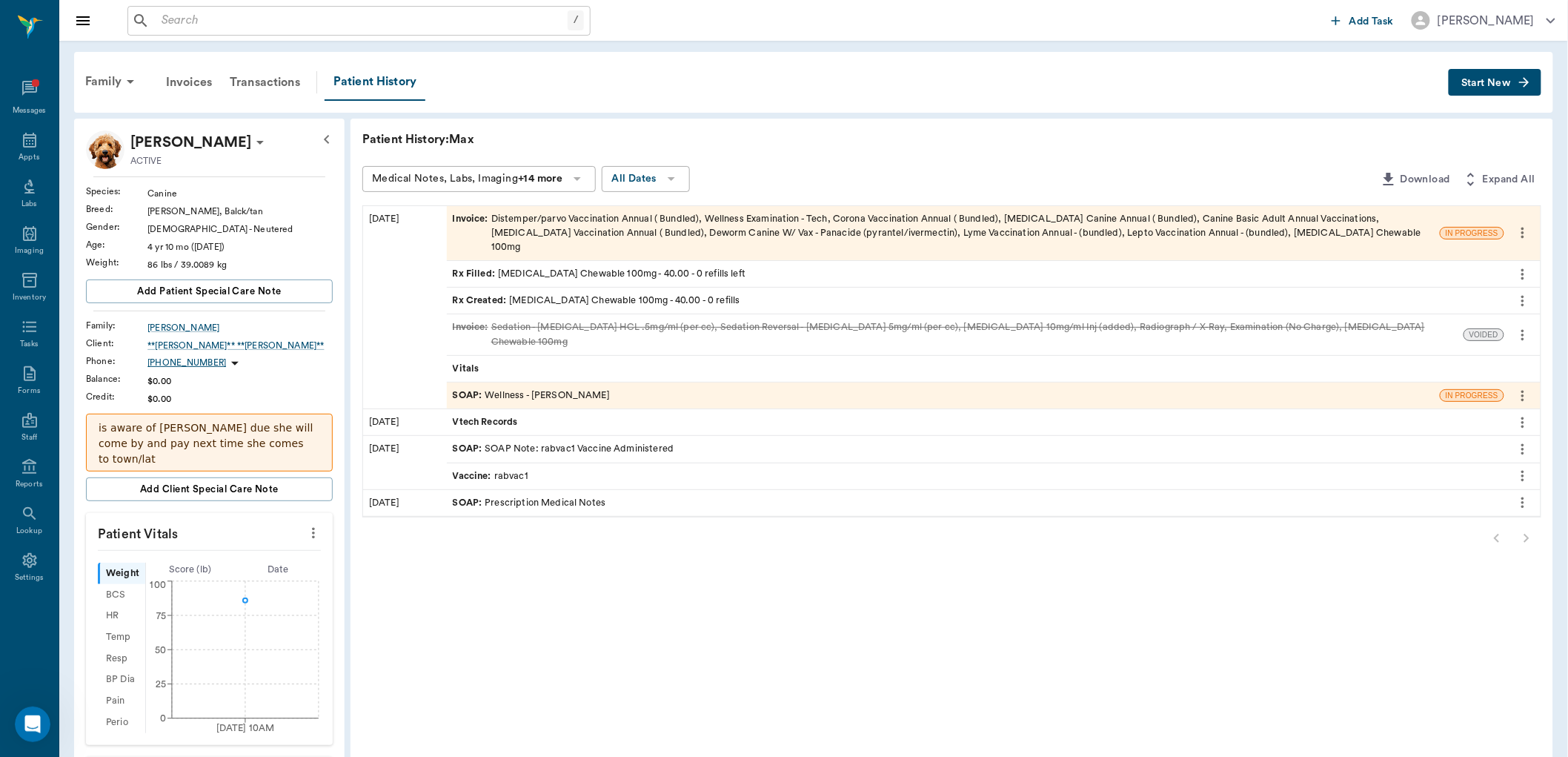
click at [467, 223] on span "Invoice :" at bounding box center [472, 234] width 39 height 43
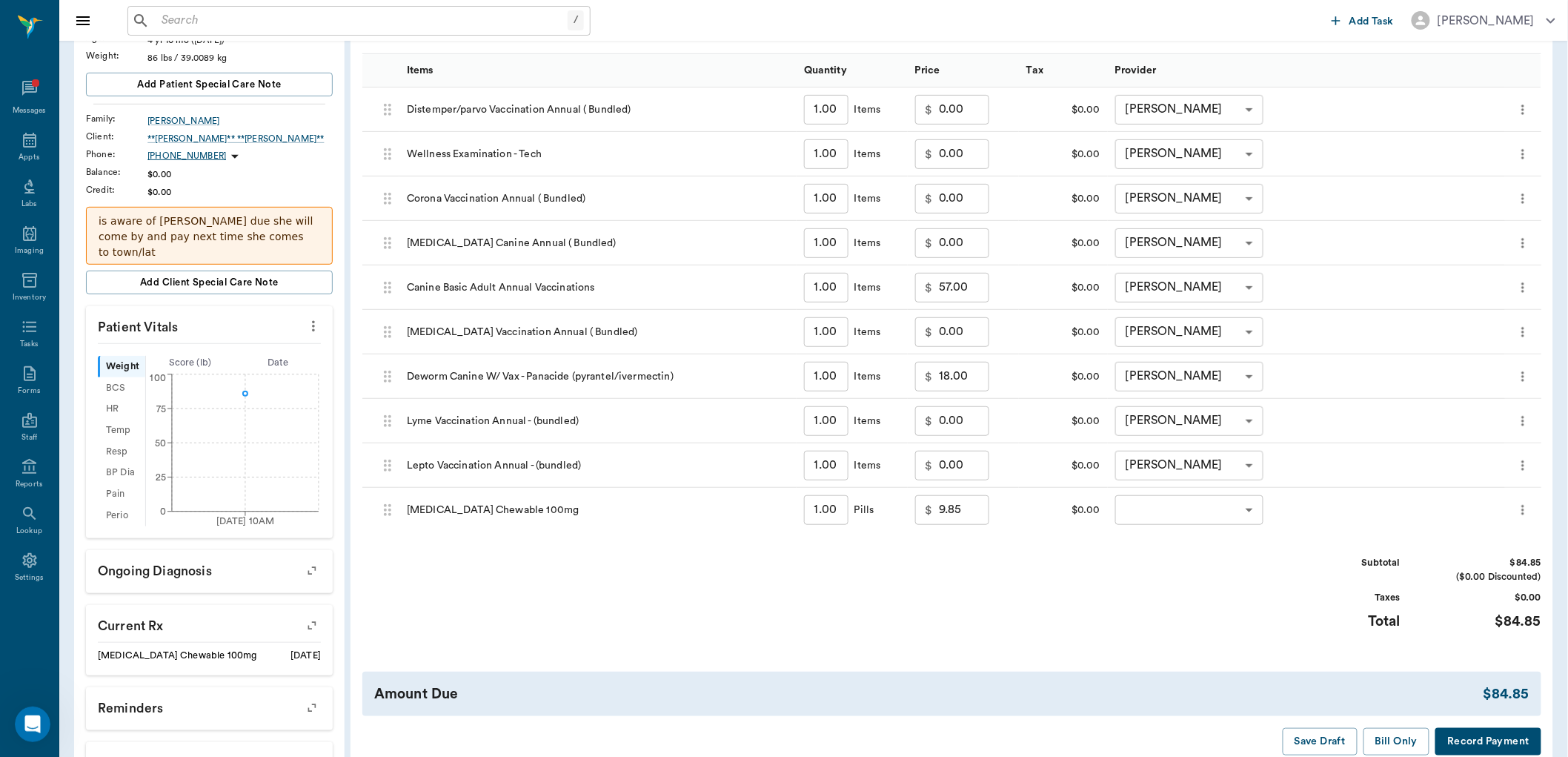
scroll to position [247, 0]
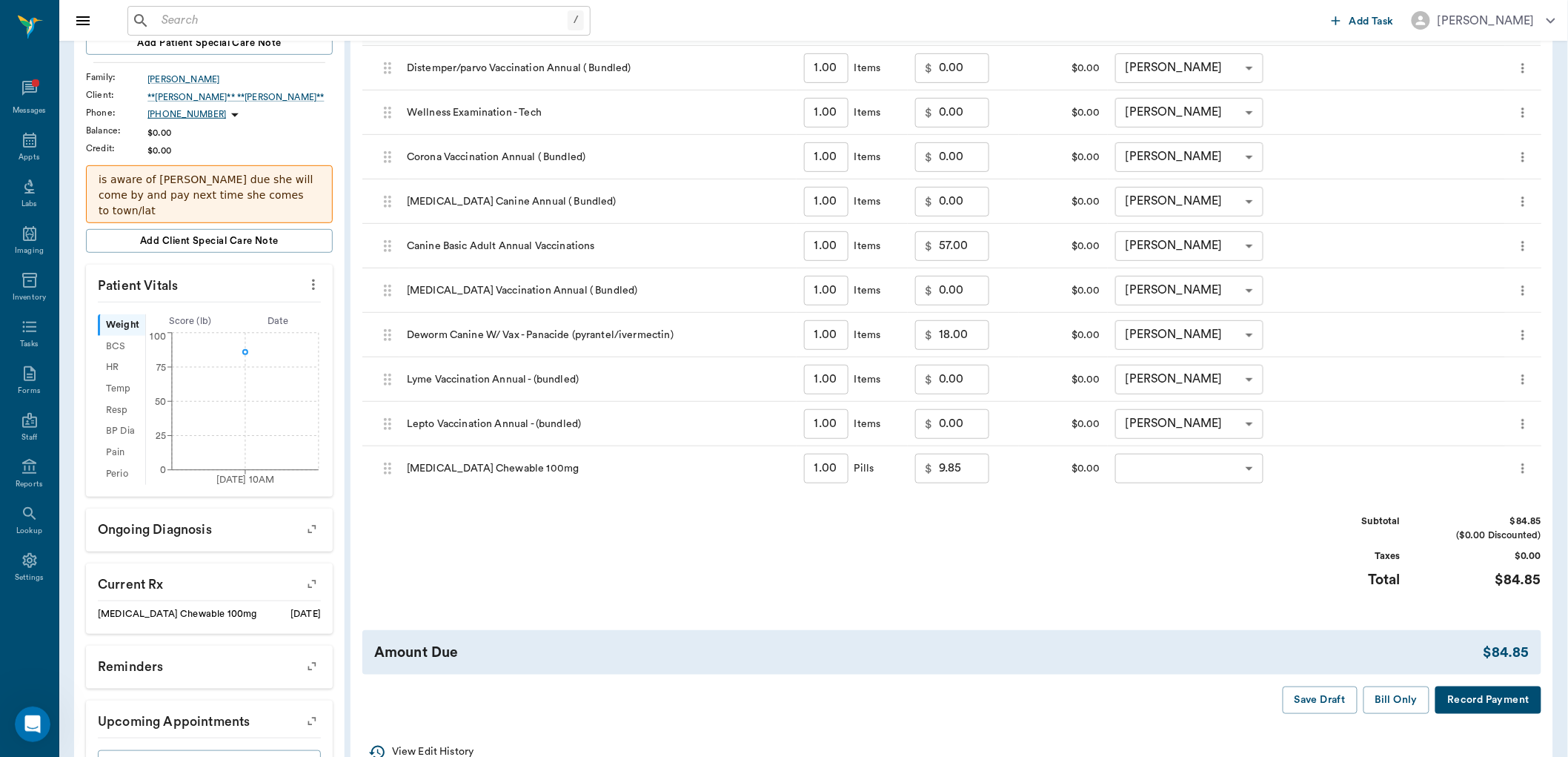
click at [1183, 465] on body "/ ​ Add Task Dr. Bert Ellsworth Nectar Messages Appts Labs Imaging Inventory Ta…" at bounding box center [784, 289] width 1568 height 1071
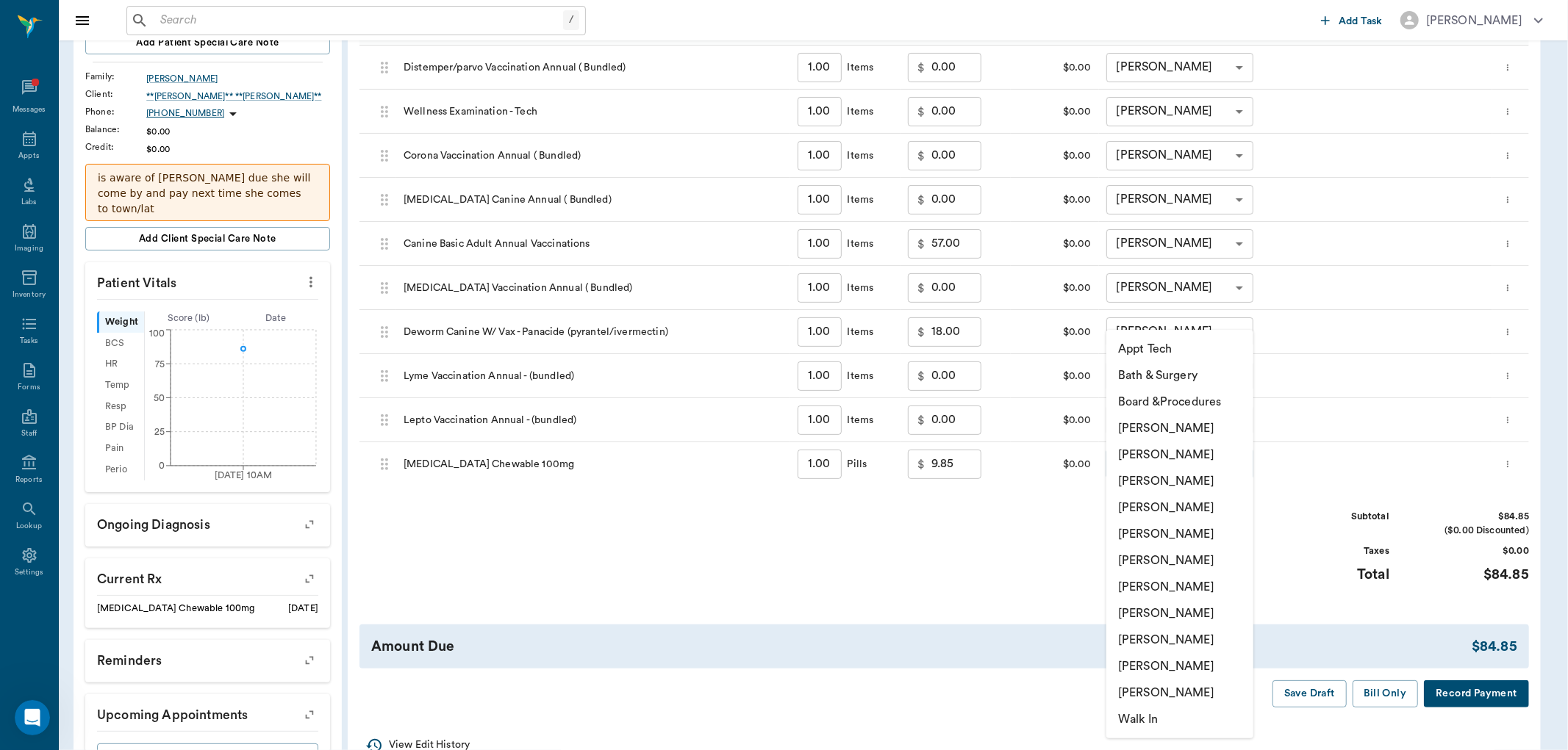
click at [1154, 480] on li "[PERSON_NAME]" at bounding box center [1180, 481] width 147 height 27
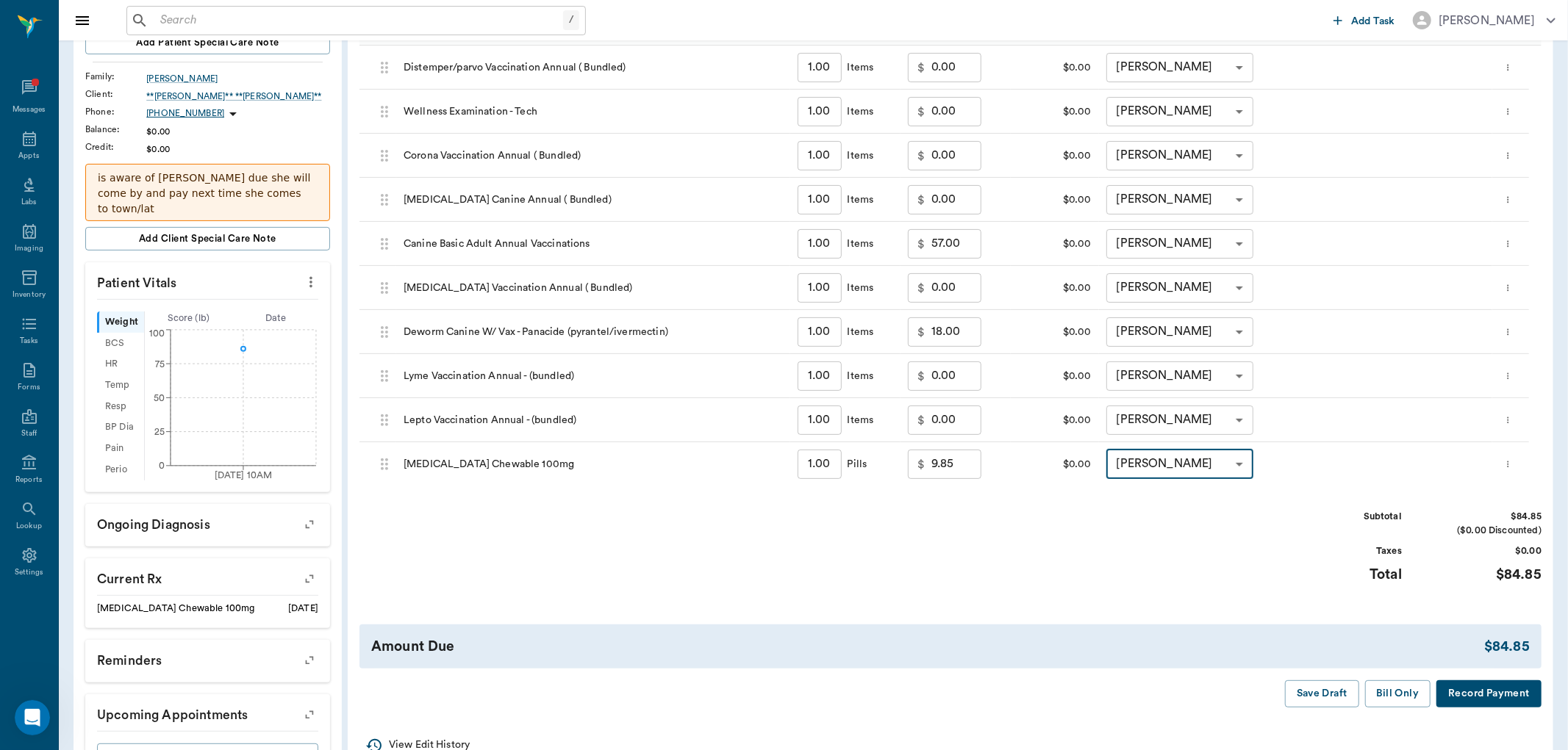
type input "none-63ec2f075fda476ae8351a4d"
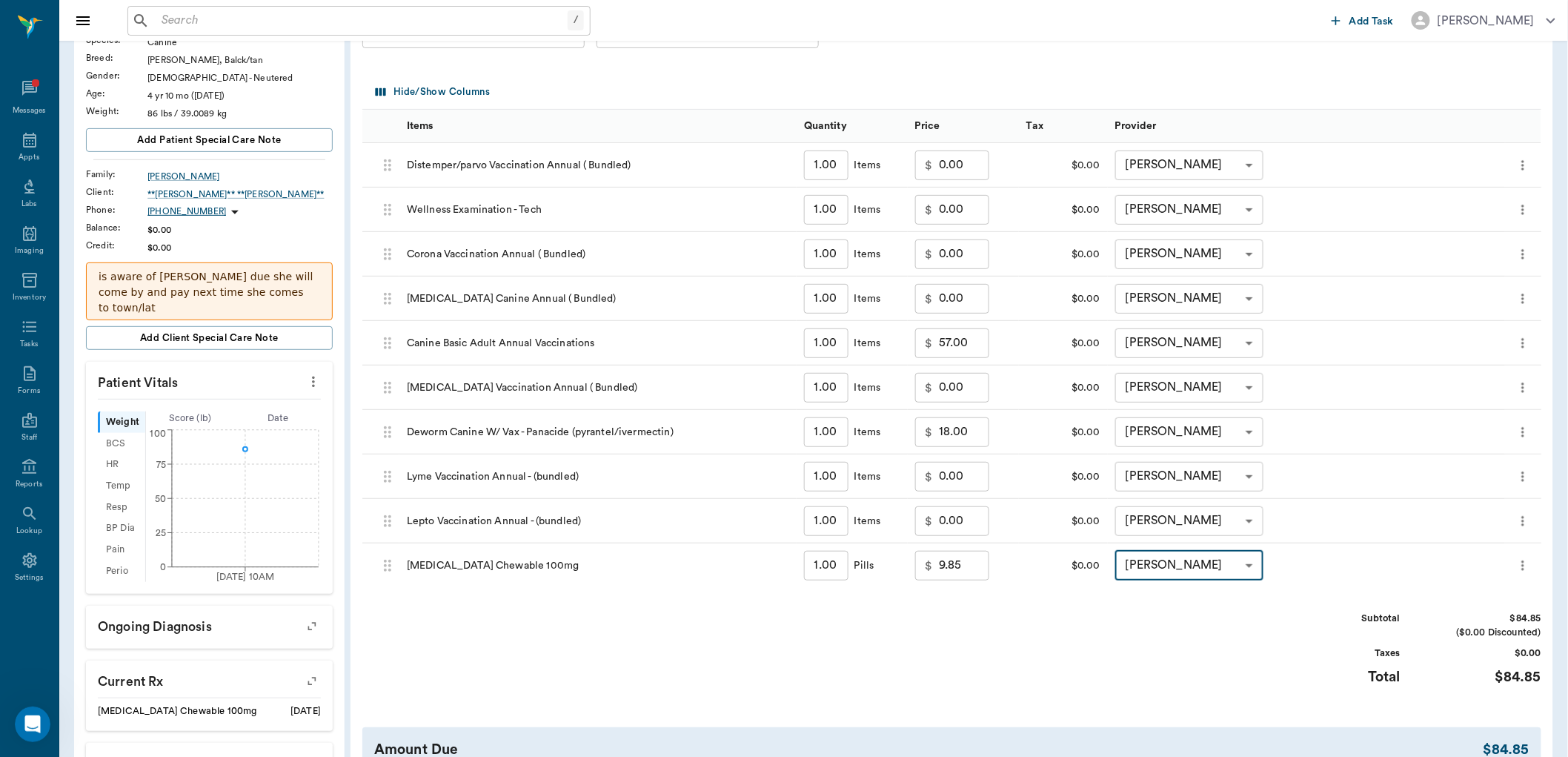
scroll to position [0, 0]
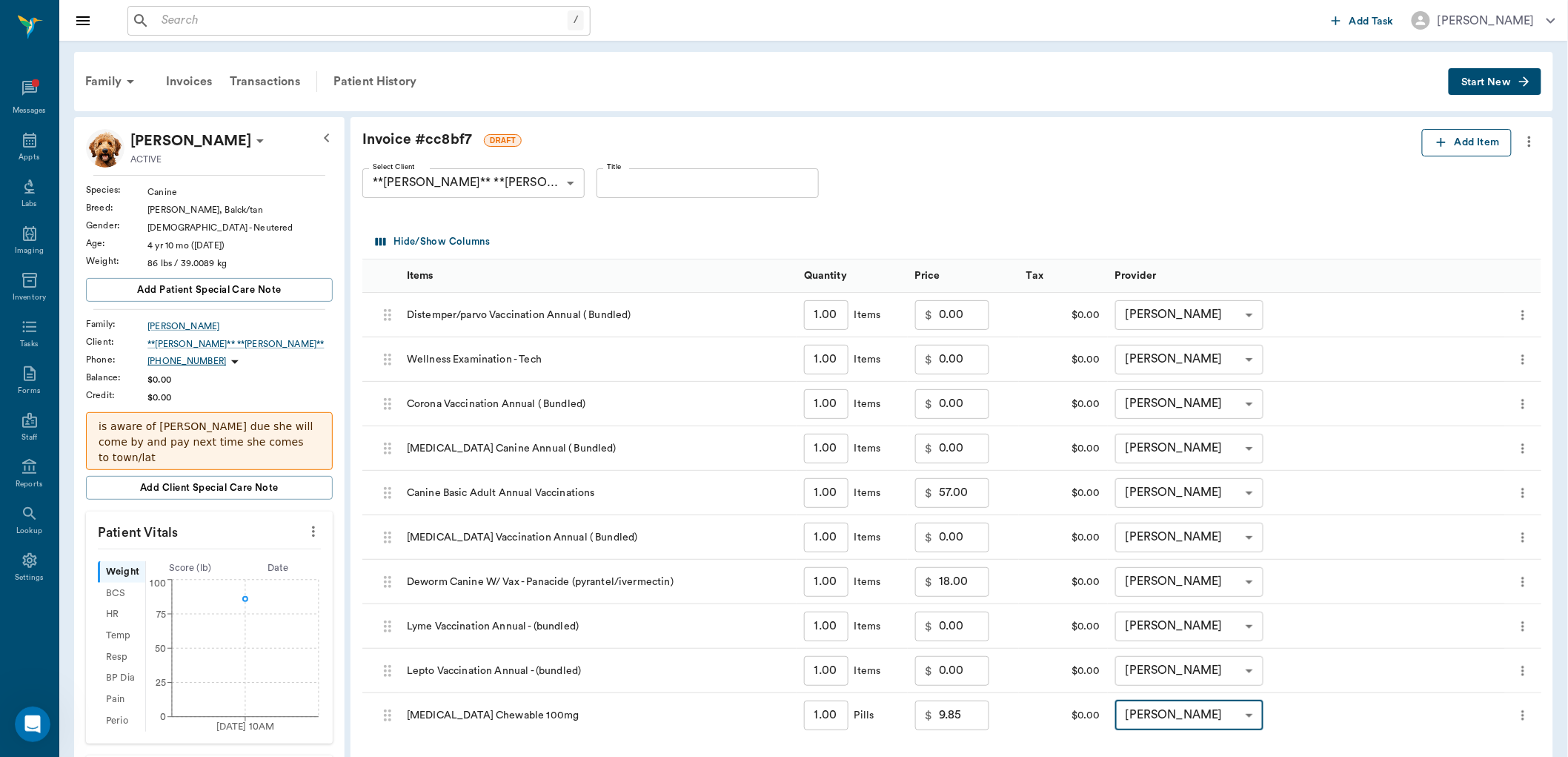
click at [1457, 131] on button "Add Item" at bounding box center [1467, 143] width 90 height 28
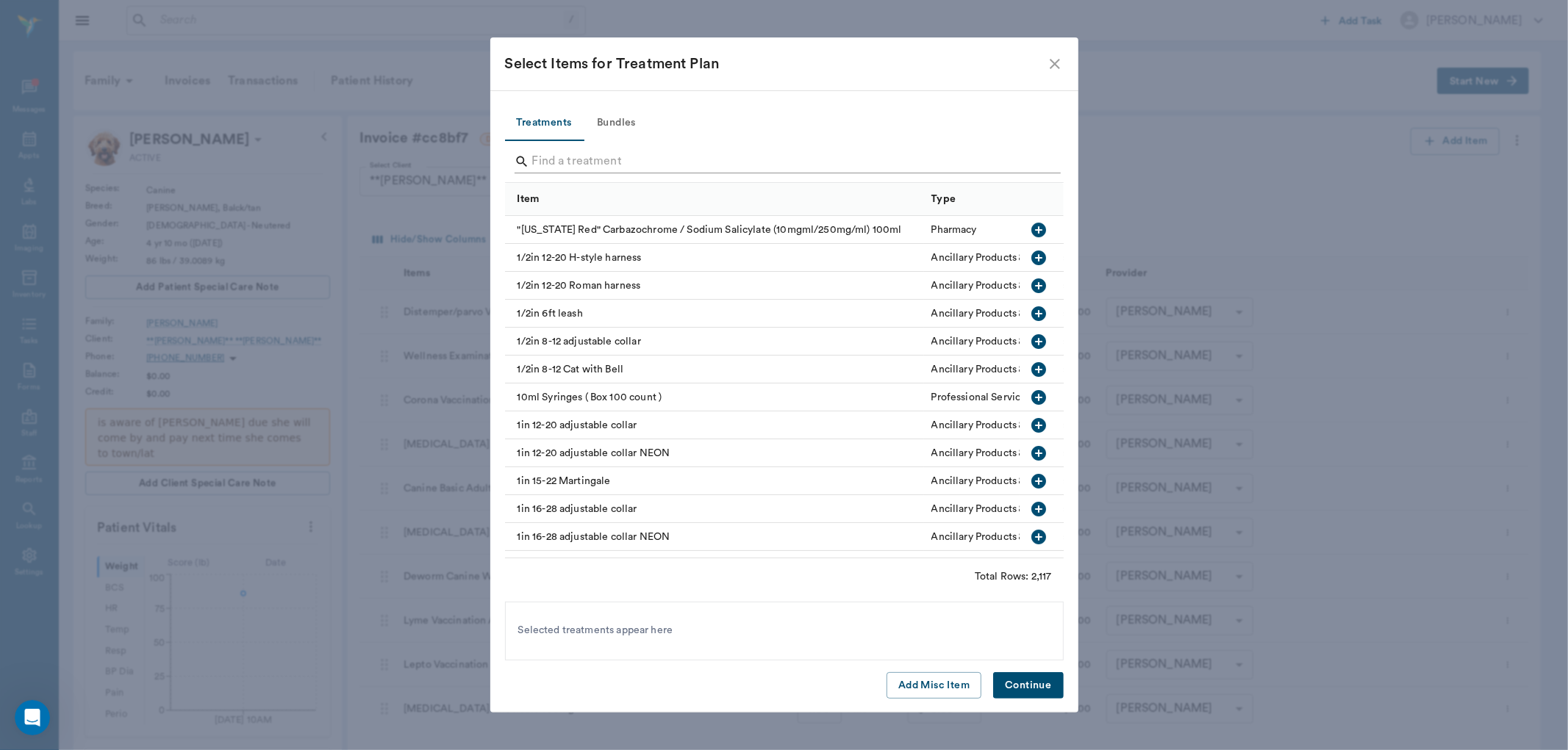
click at [589, 151] on input "Search" at bounding box center [785, 162] width 507 height 24
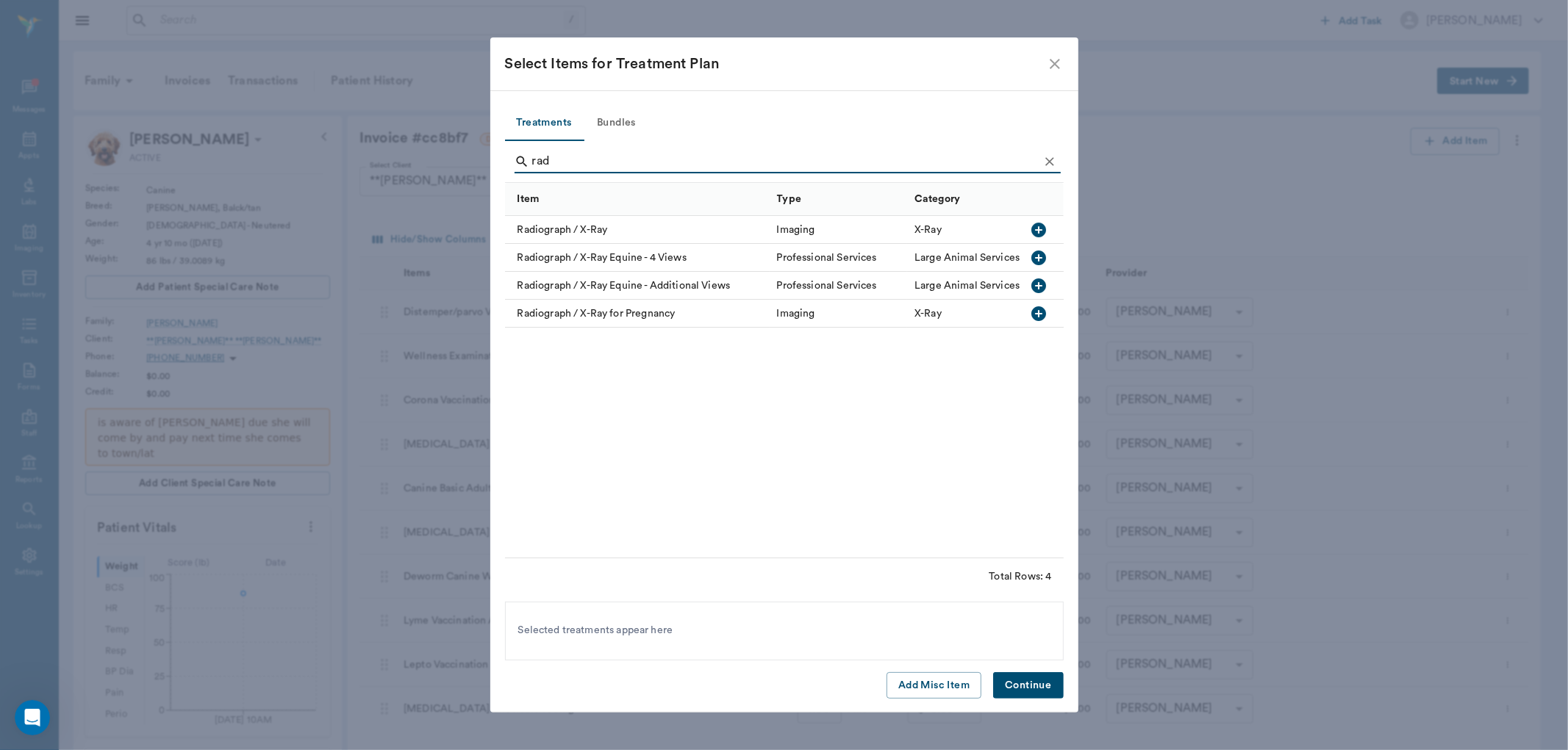
type input "rad"
click at [1041, 229] on icon "button" at bounding box center [1038, 230] width 15 height 15
click at [1017, 685] on button "Continue" at bounding box center [1028, 686] width 70 height 28
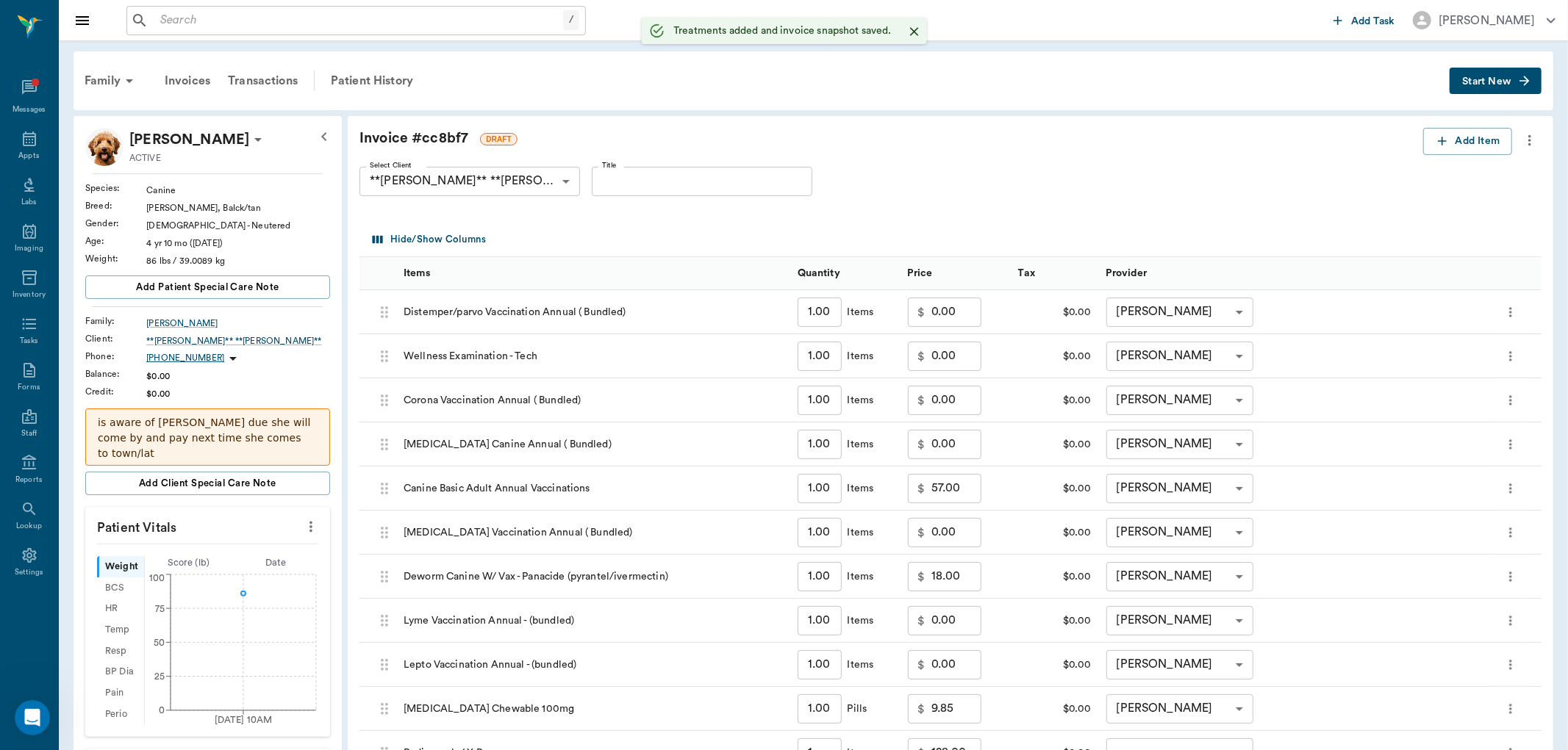
click at [1031, 692] on div "$0.00" at bounding box center [1055, 709] width 88 height 44
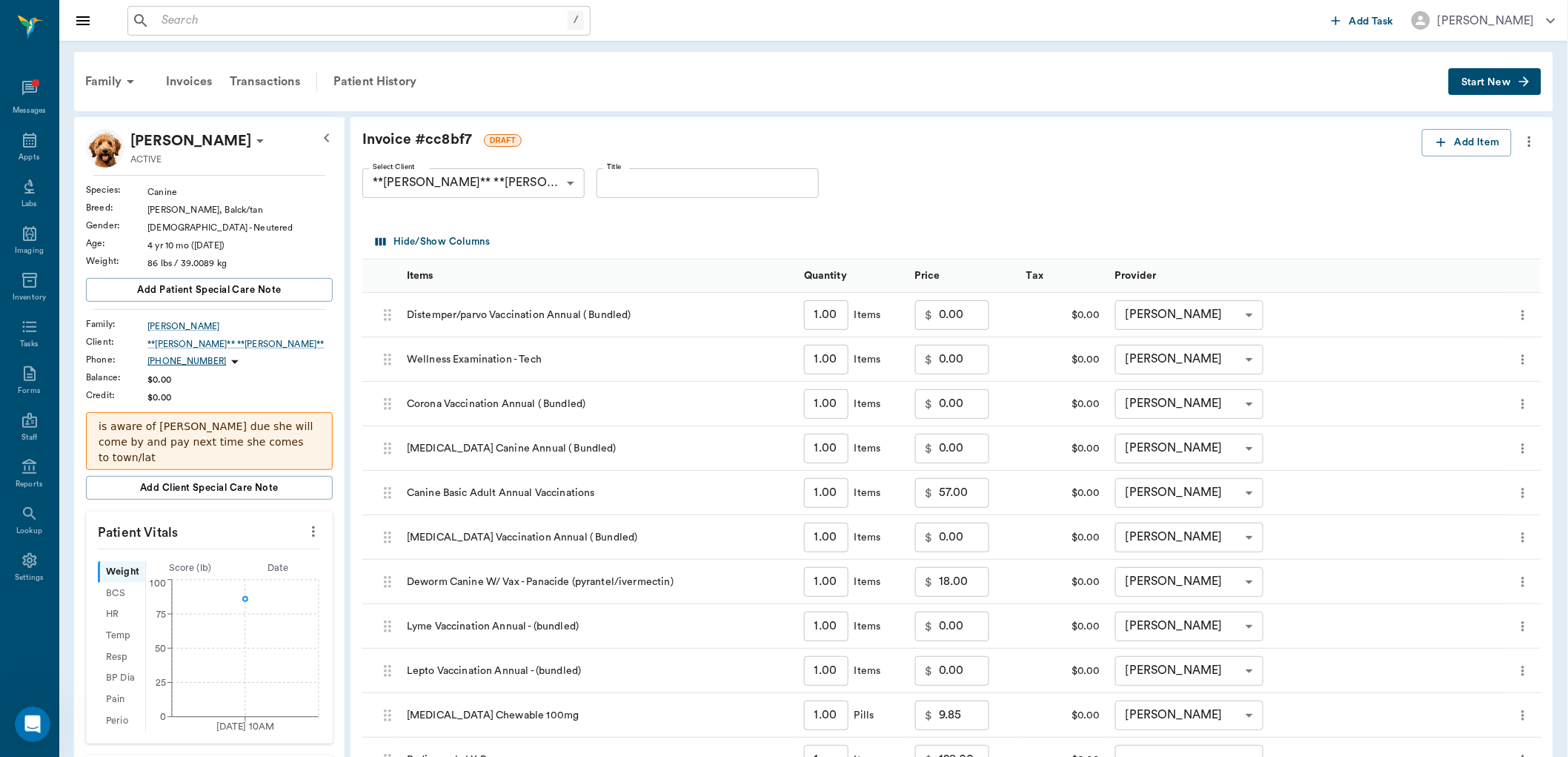
type input "1.00"
click at [1466, 142] on button "Add Item" at bounding box center [1467, 143] width 90 height 28
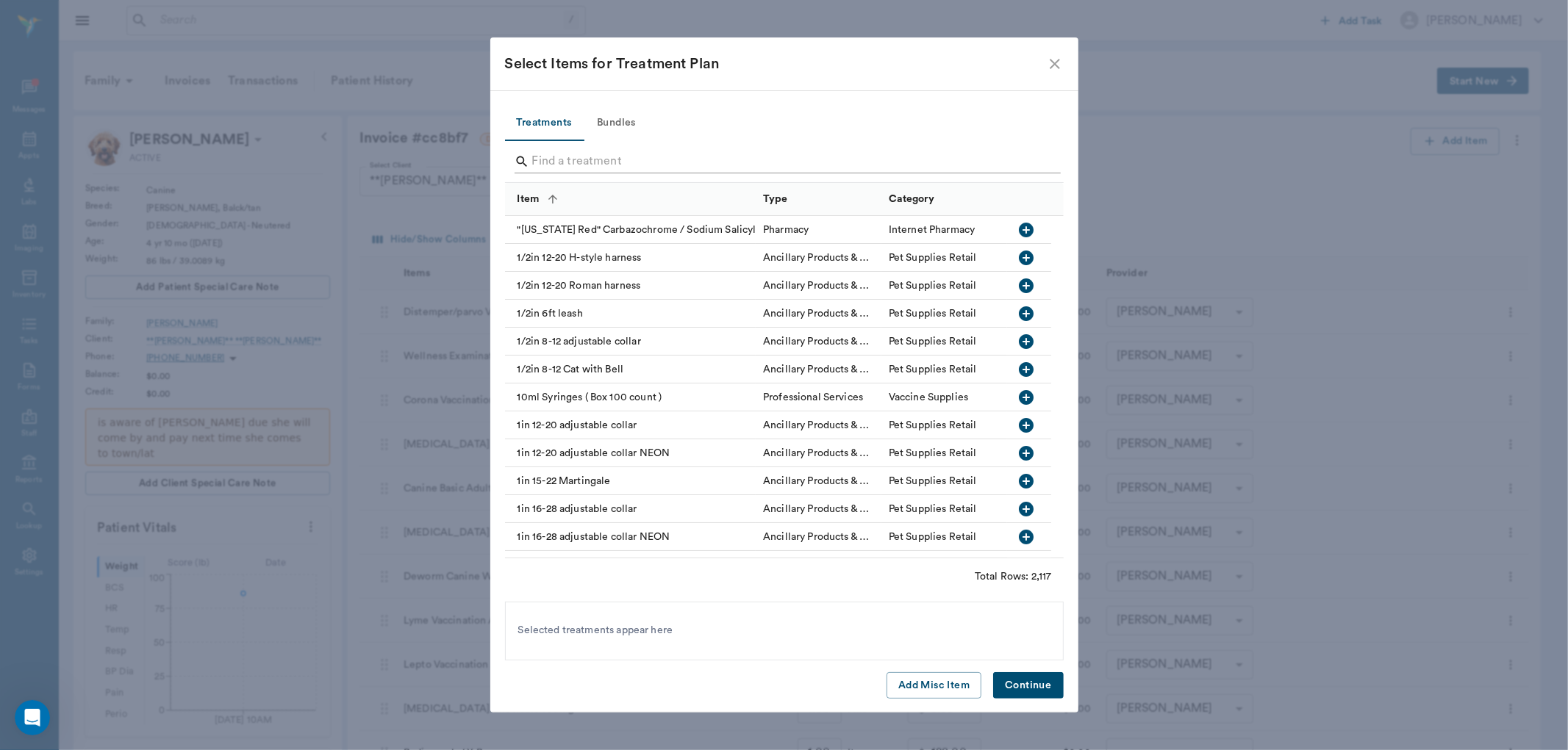
click at [646, 150] on input "Search" at bounding box center [785, 162] width 507 height 24
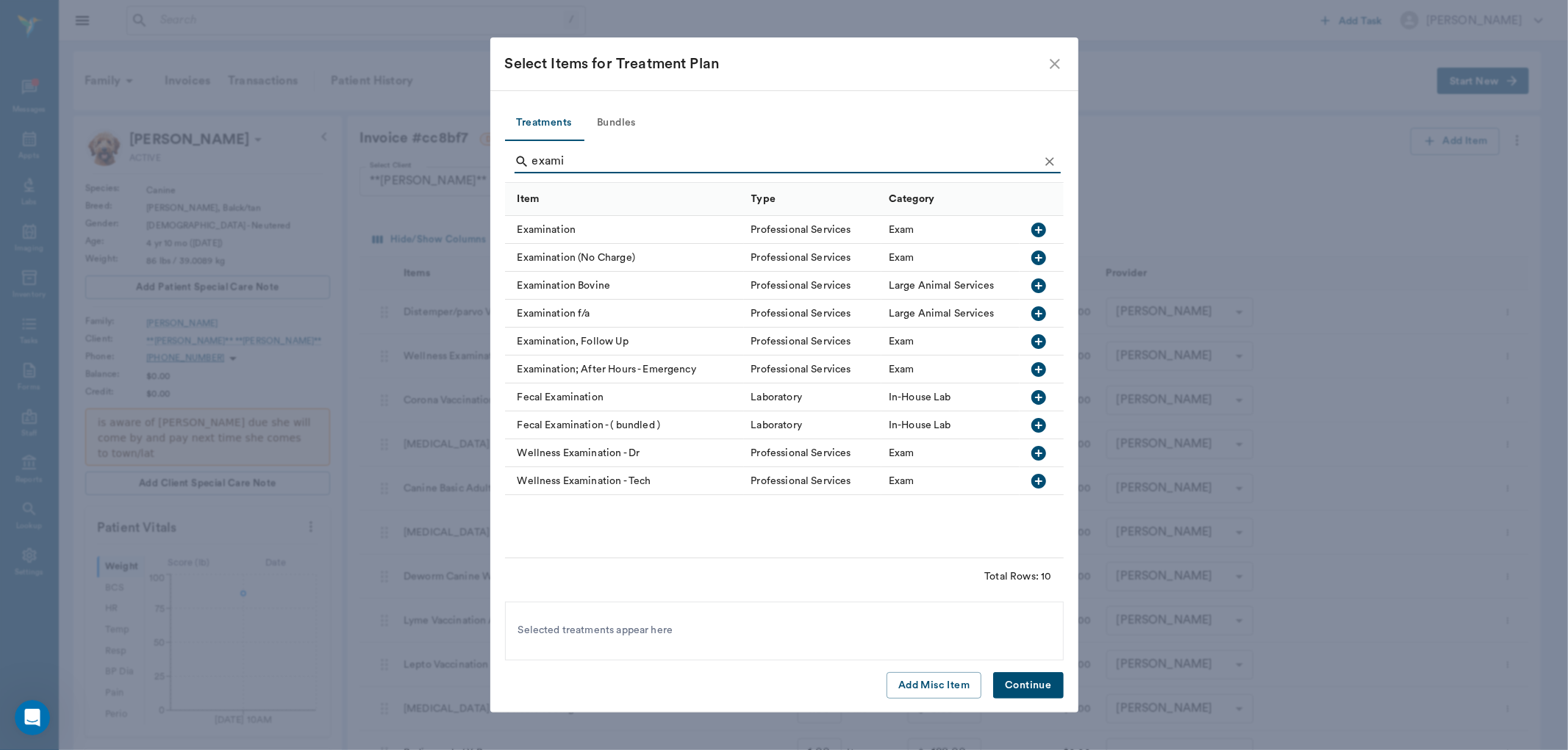
type input "exami"
click at [1041, 228] on icon "button" at bounding box center [1038, 230] width 15 height 15
drag, startPoint x: 1057, startPoint y: 683, endPoint x: 1082, endPoint y: 664, distance: 31.4
click at [1057, 684] on button "Continue" at bounding box center [1028, 686] width 70 height 28
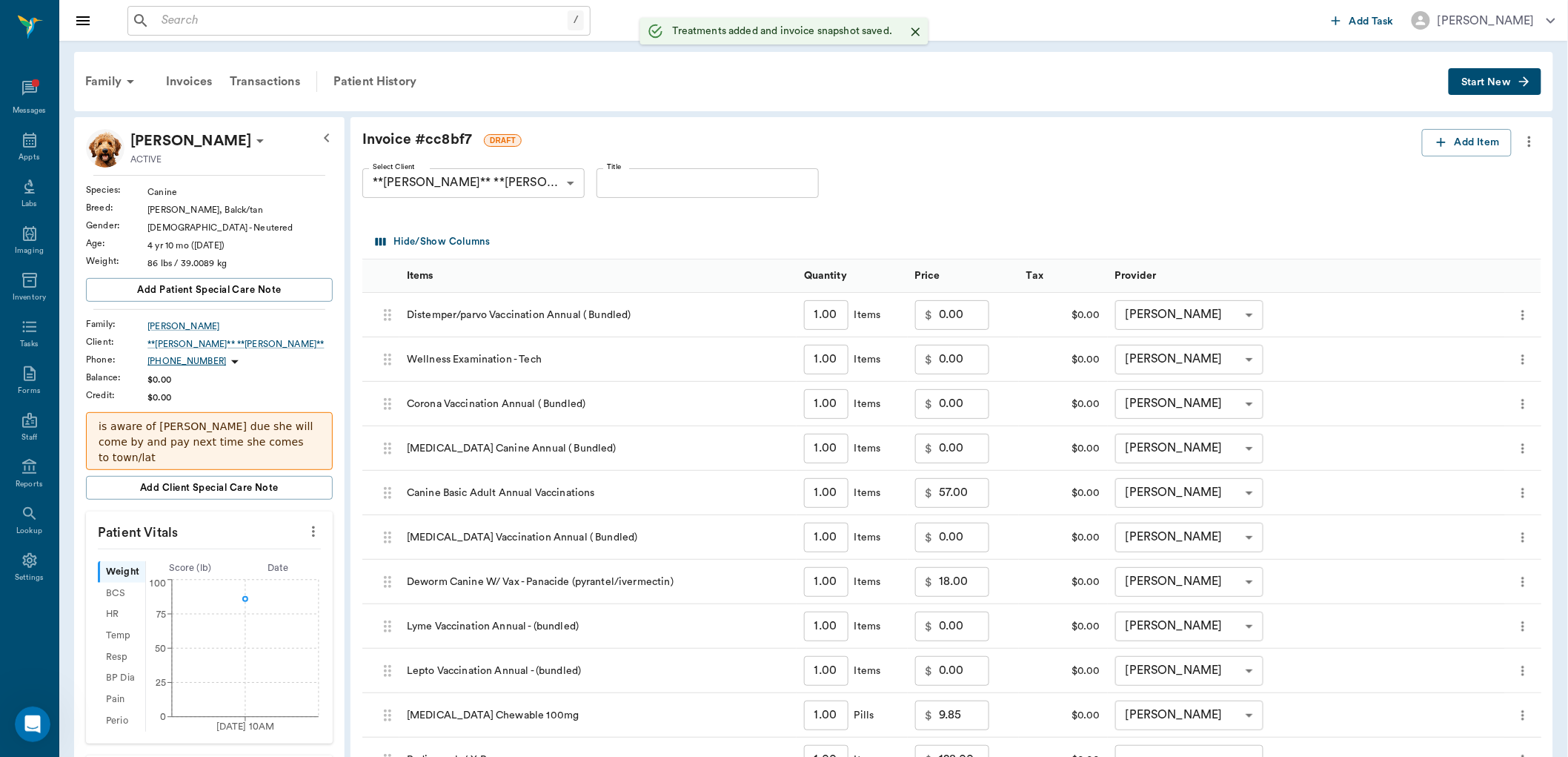
type input "1.00"
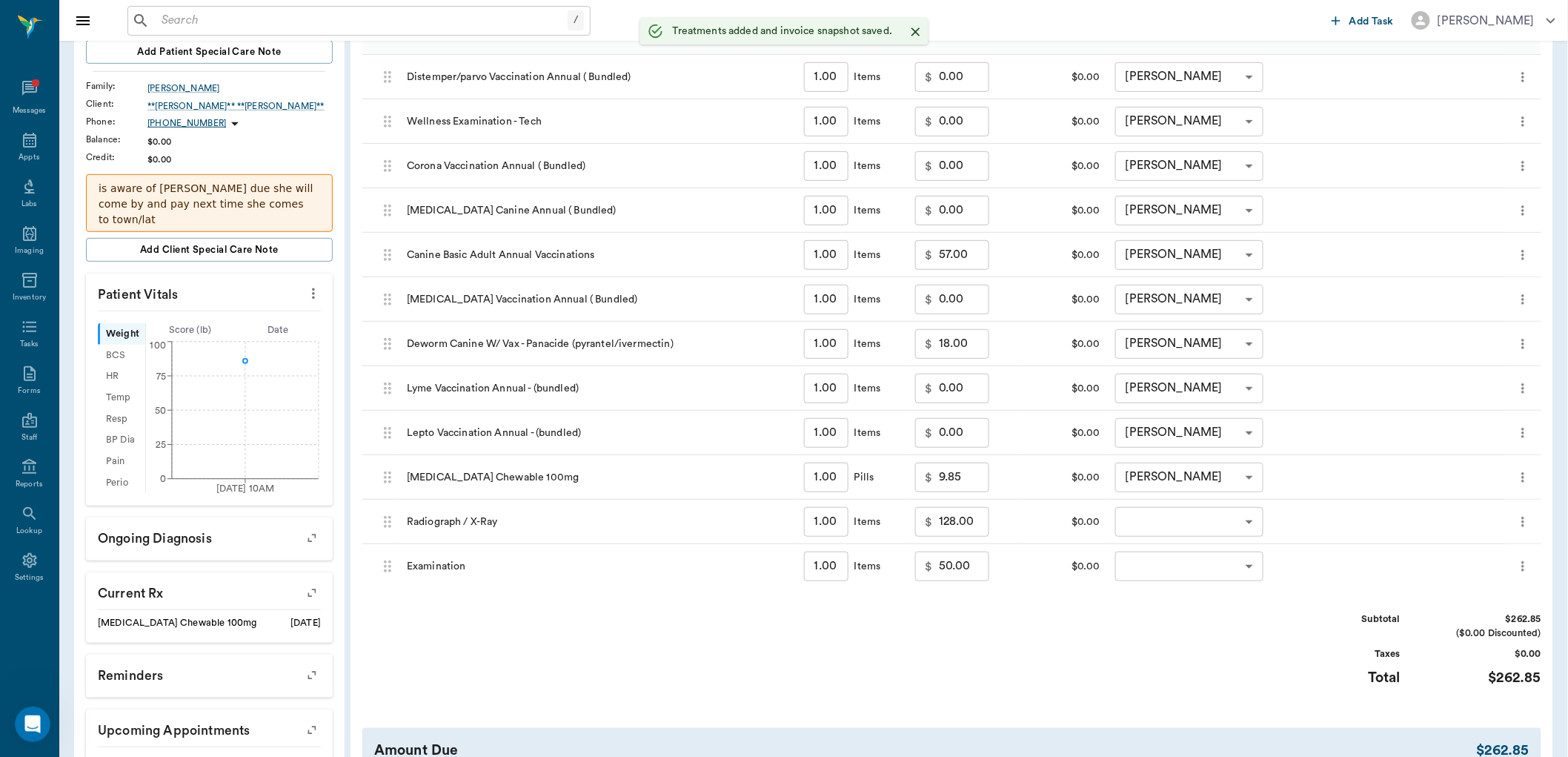
scroll to position [247, 0]
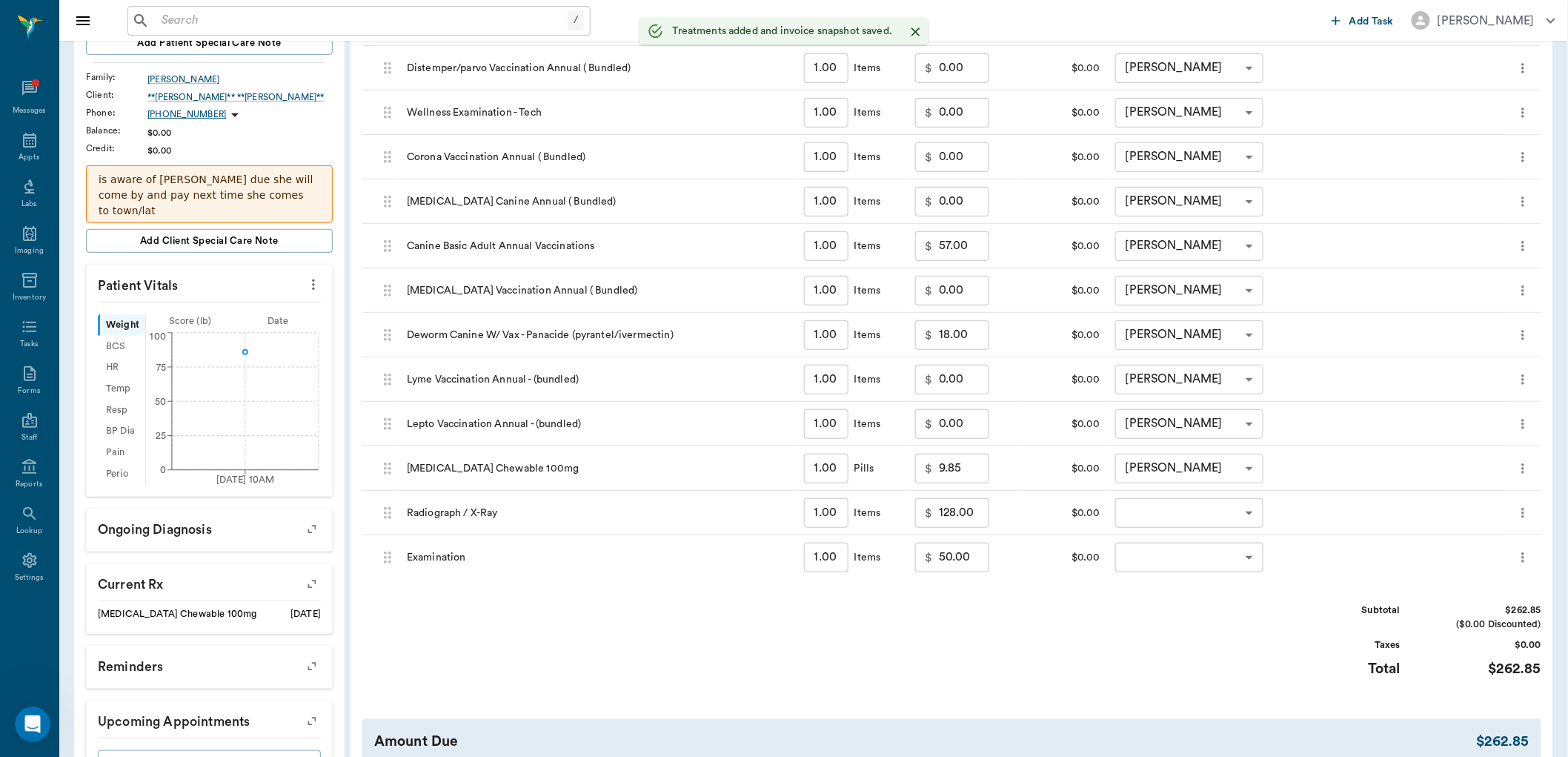
click at [959, 557] on input "50.00" at bounding box center [964, 558] width 50 height 30
type input "0.00"
click at [1157, 507] on body "/ ​ Add Task Dr. Bert Ellsworth Nectar Messages Appts Labs Imaging Inventory Ta…" at bounding box center [784, 319] width 1568 height 1133
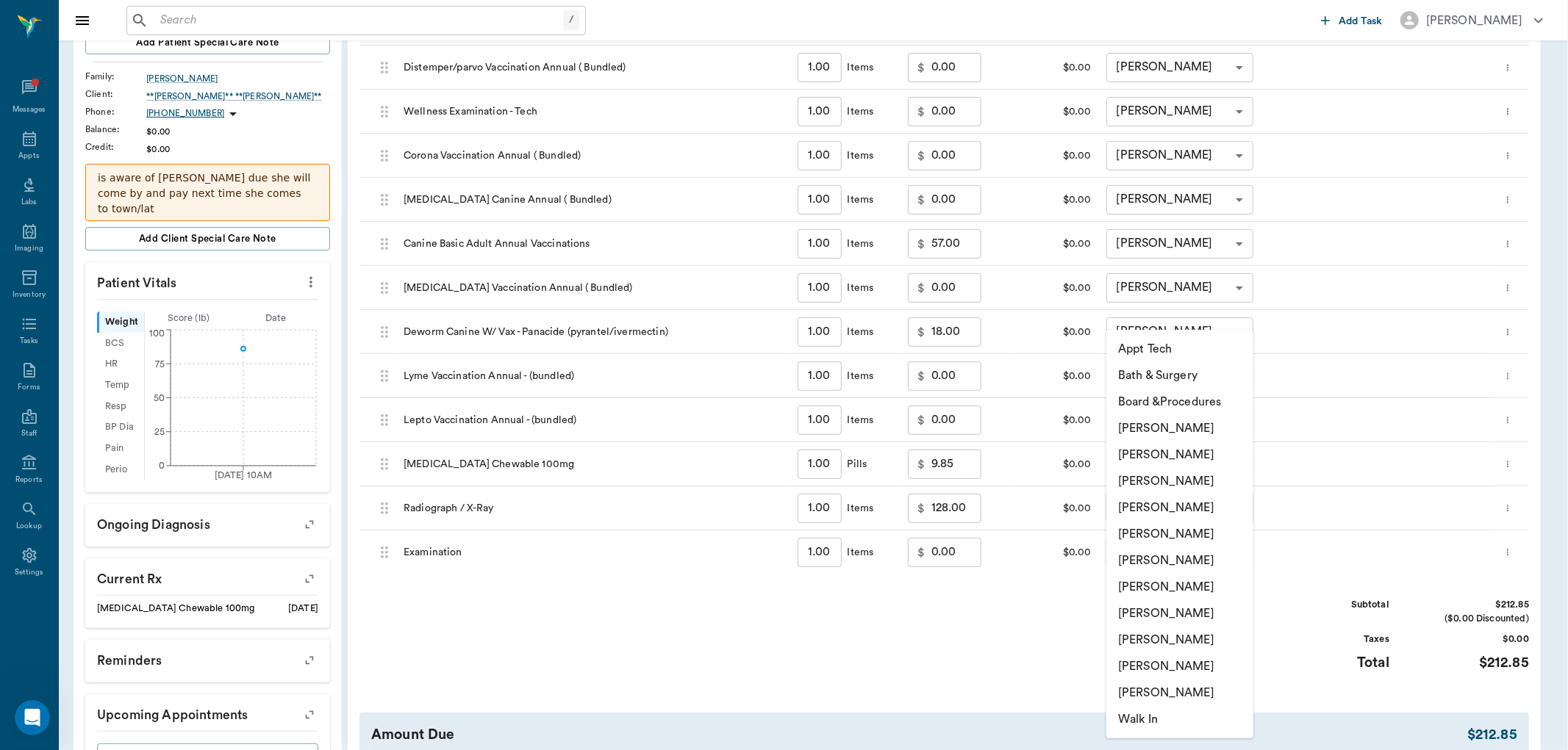
click at [1158, 476] on li "[PERSON_NAME]" at bounding box center [1180, 481] width 147 height 27
type input "none-63ec2f075fda476ae8351a4d"
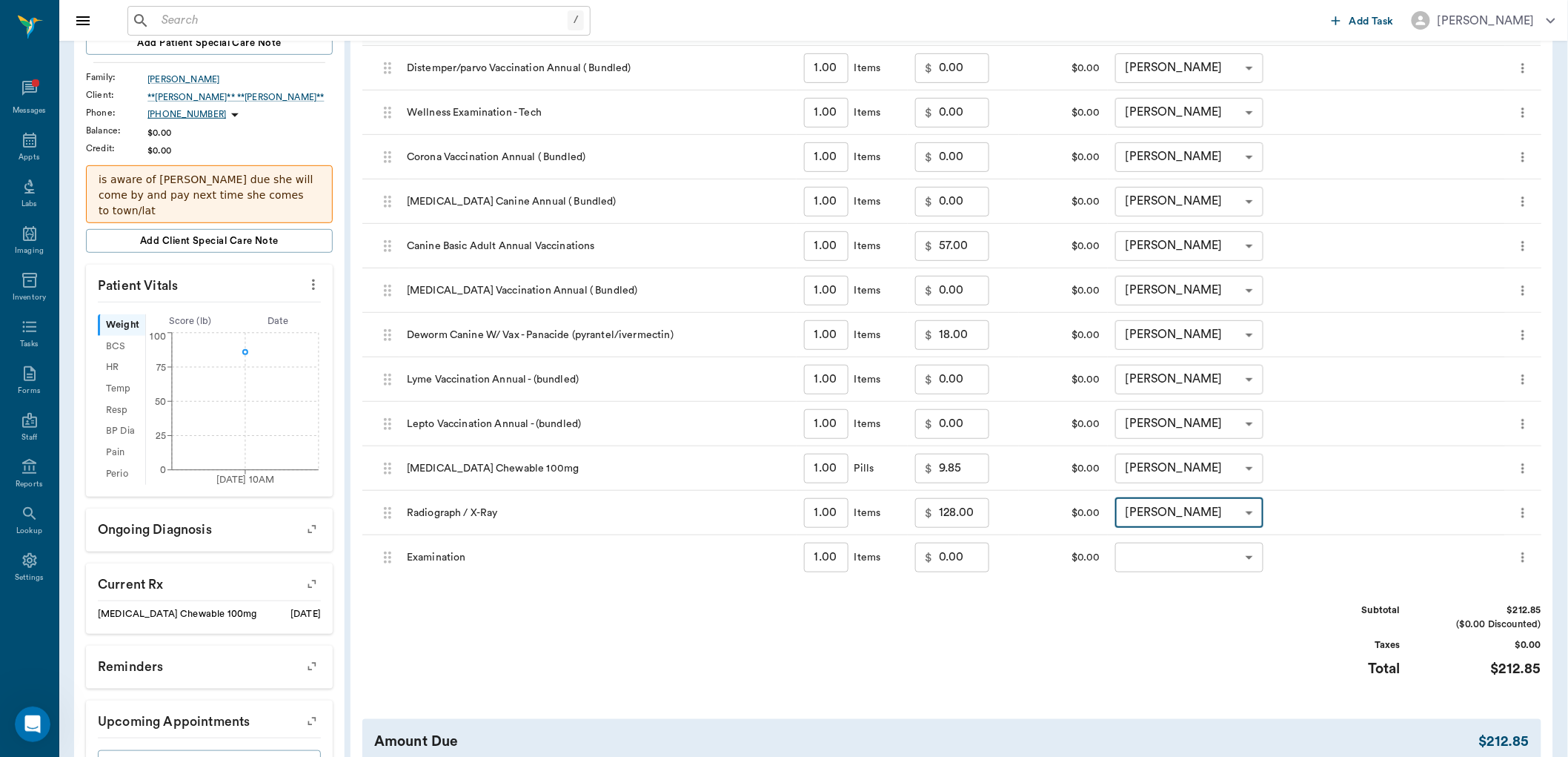
click at [1154, 554] on body "/ ​ Add Task Dr. Bert Ellsworth Nectar Messages Appts Labs Imaging Inventory Ta…" at bounding box center [784, 319] width 1568 height 1133
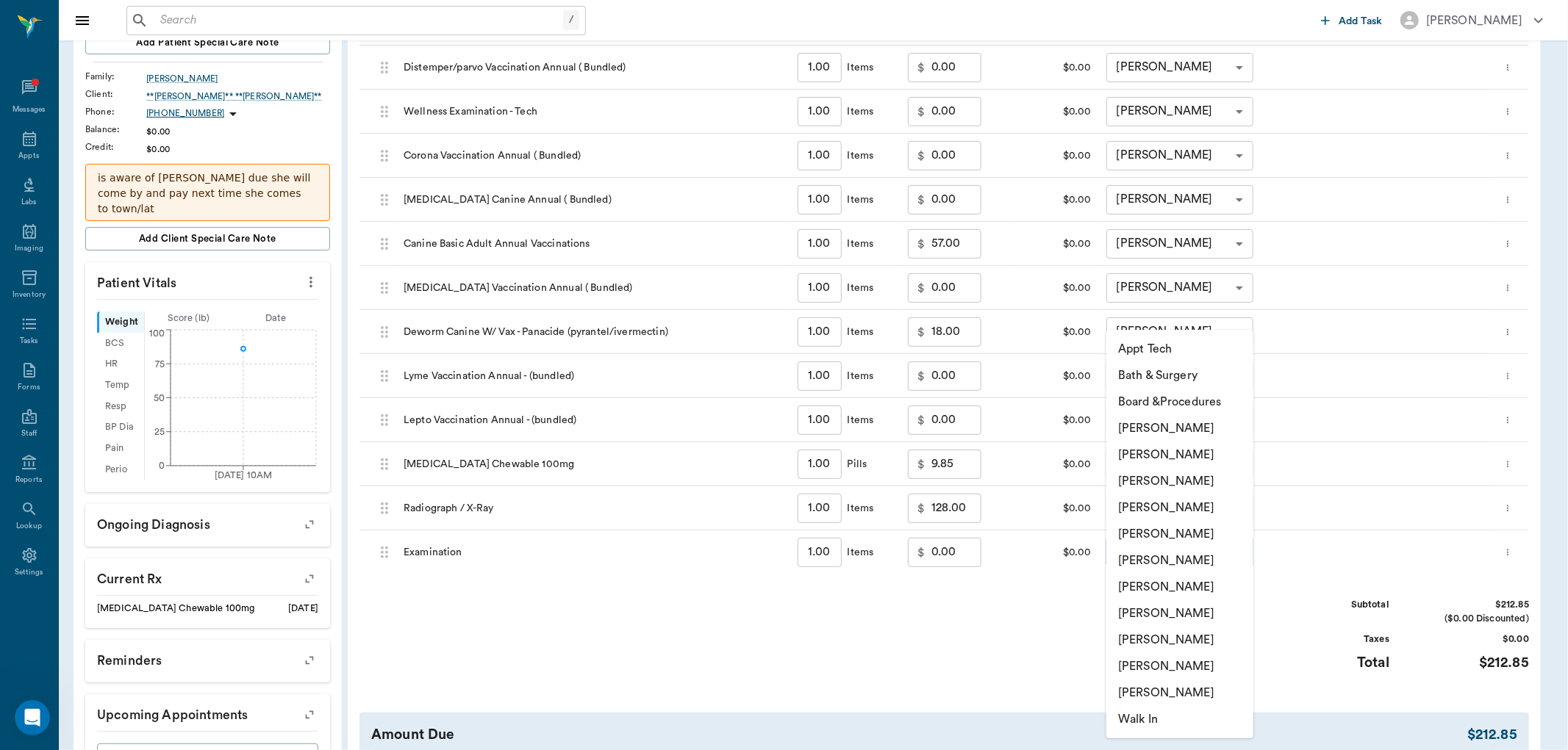
click at [1150, 485] on li "[PERSON_NAME]" at bounding box center [1180, 481] width 147 height 27
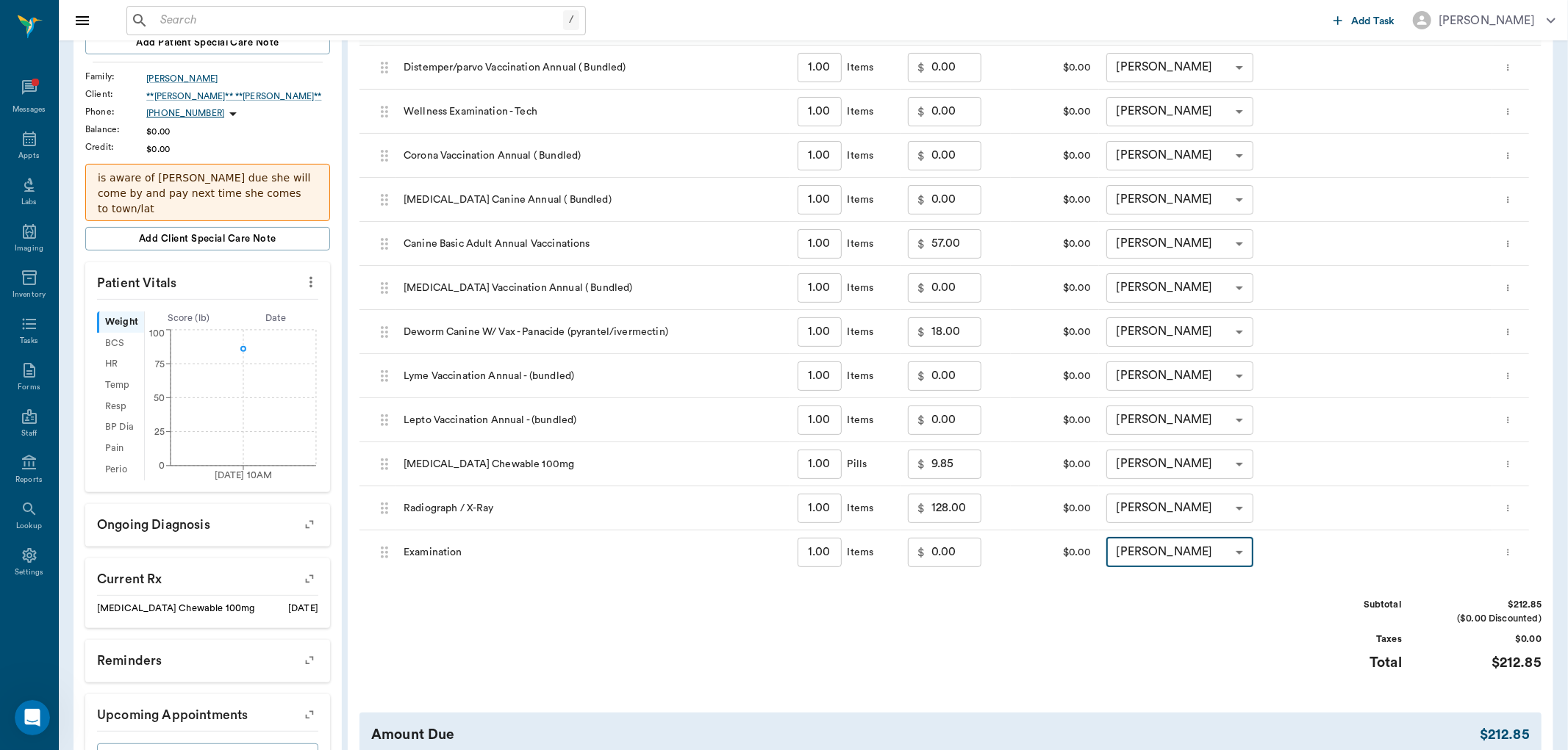
type input "none-63ec2f075fda476ae8351a4d"
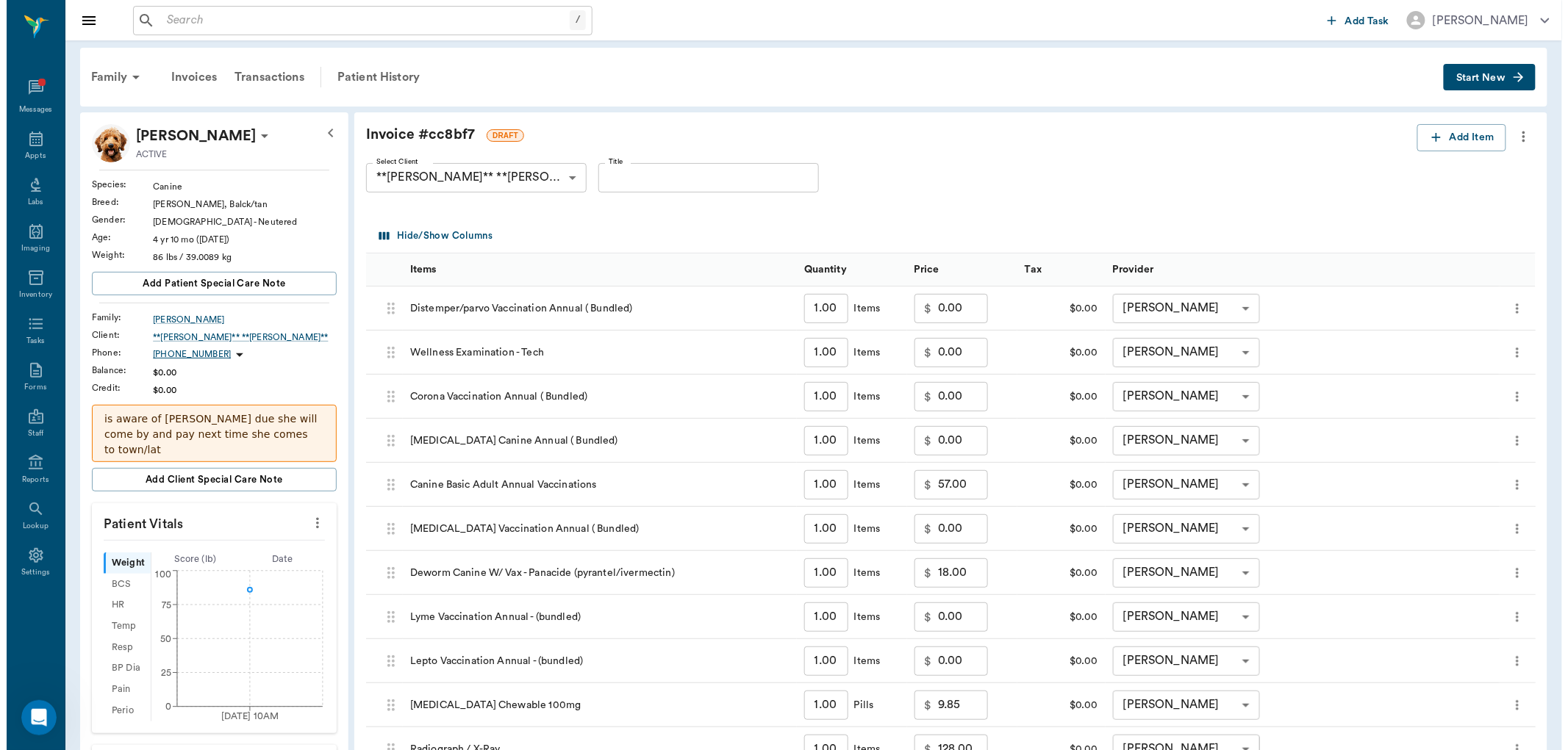
scroll to position [0, 0]
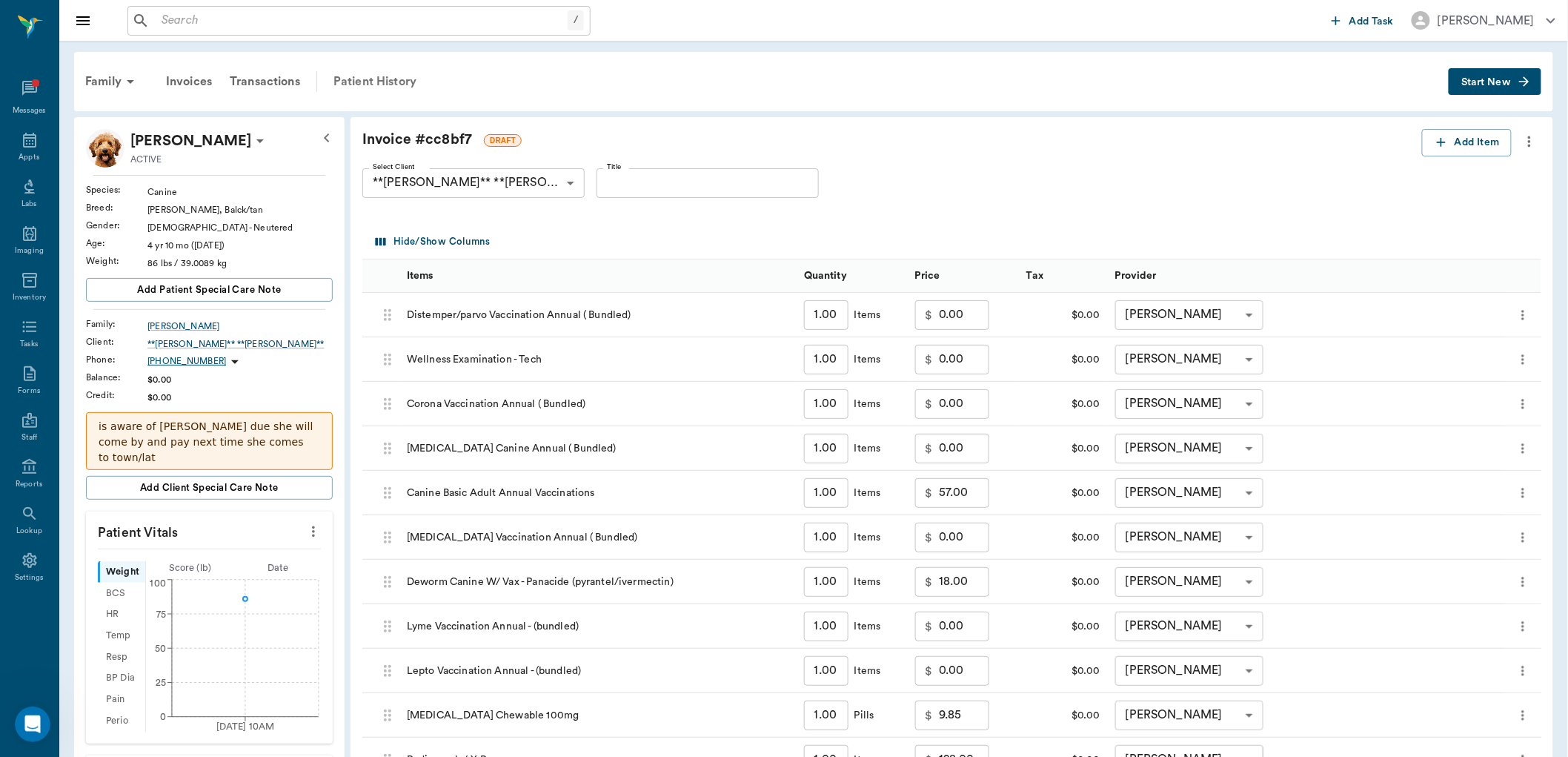
click at [368, 78] on div "Patient History" at bounding box center [375, 82] width 101 height 35
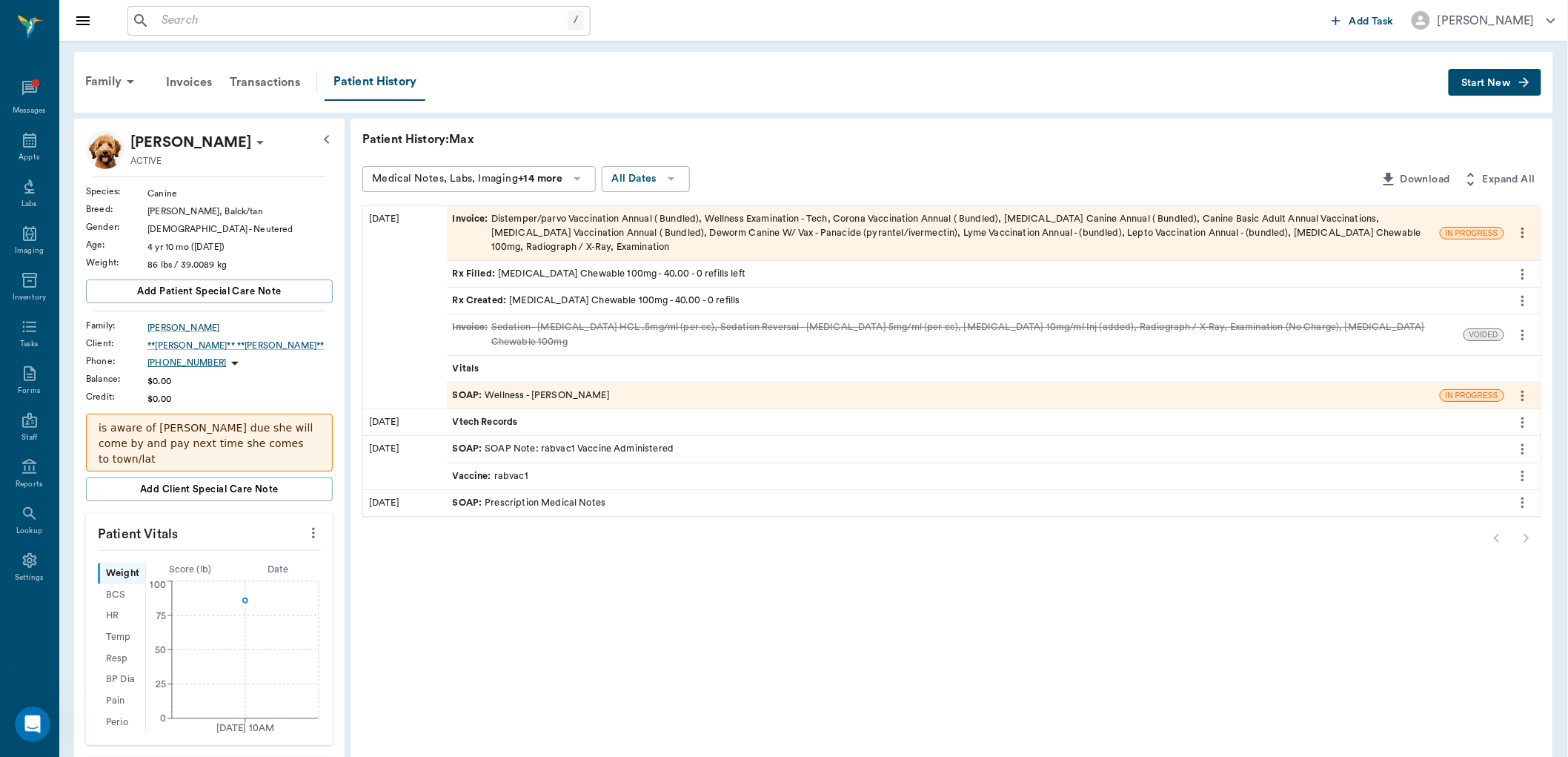
click at [576, 389] on div "SOAP : Wellness - Dr. Bert Ellsworth" at bounding box center [530, 395] width 157 height 14
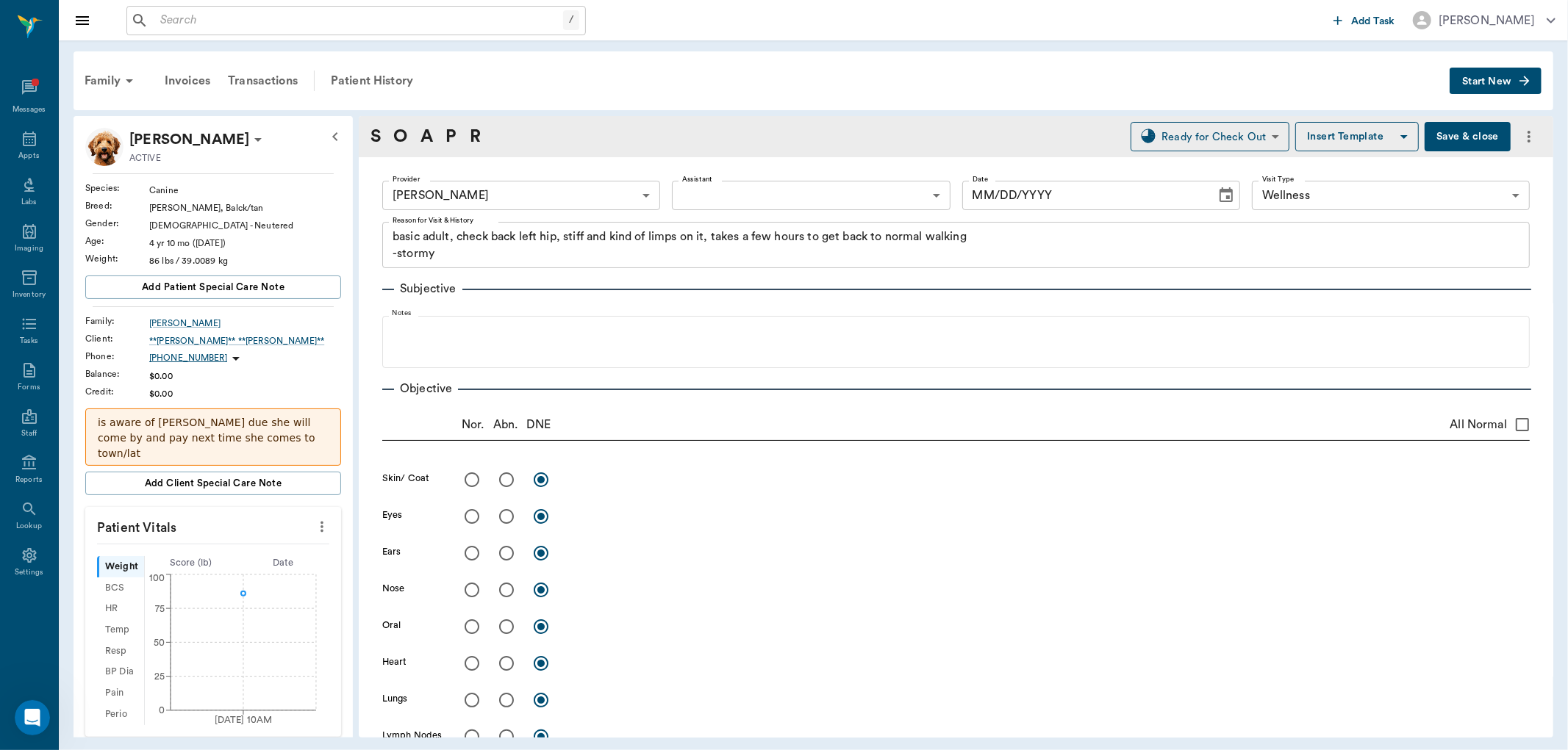
type input "63ec2f075fda476ae8351a4d"
type input "65d2be4f46e3a538d89b8c14"
type textarea "basic adult, check back left hip, stiff and kind of limps on it, takes a few ho…"
type input "08/26/2025"
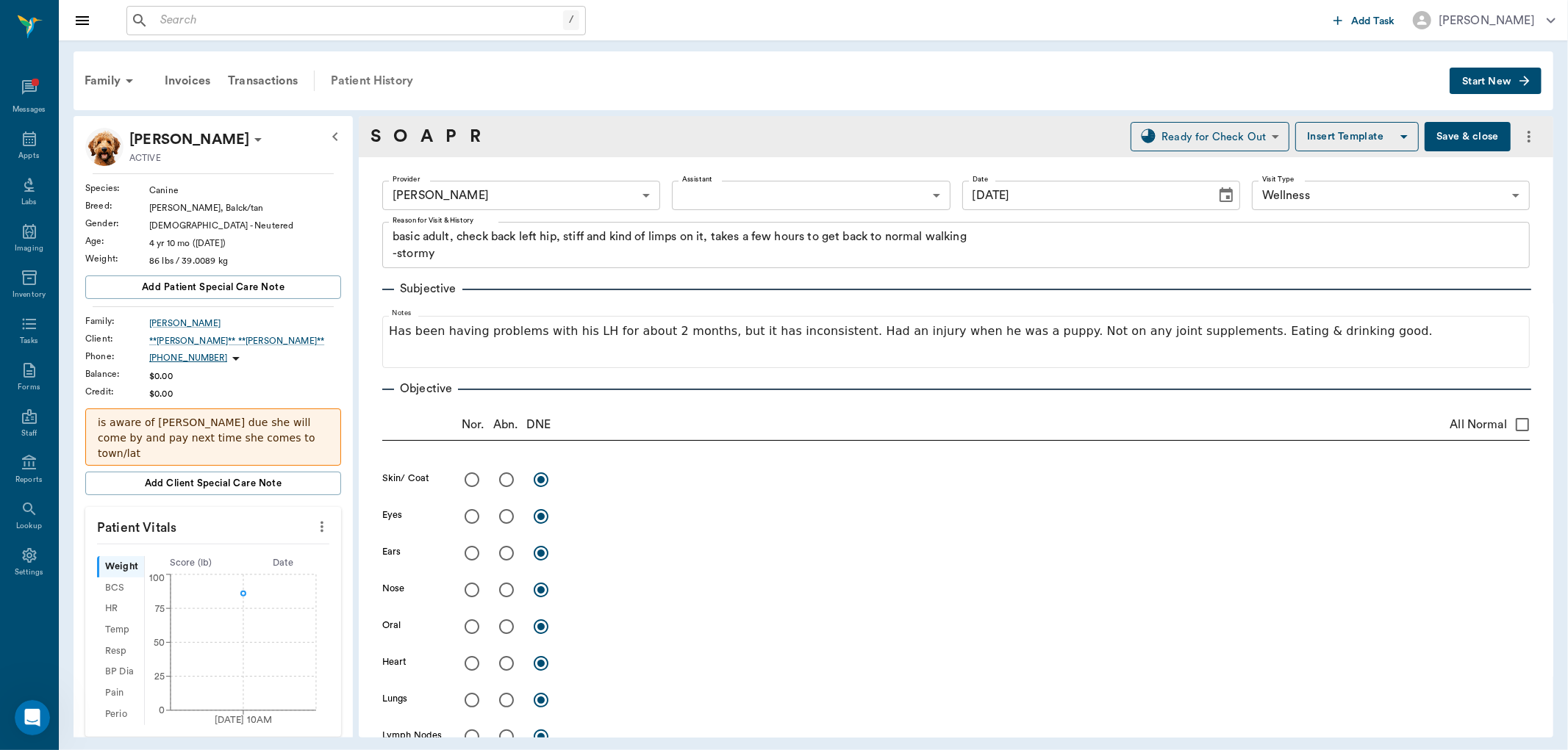
click at [365, 81] on div "Patient History" at bounding box center [372, 81] width 100 height 35
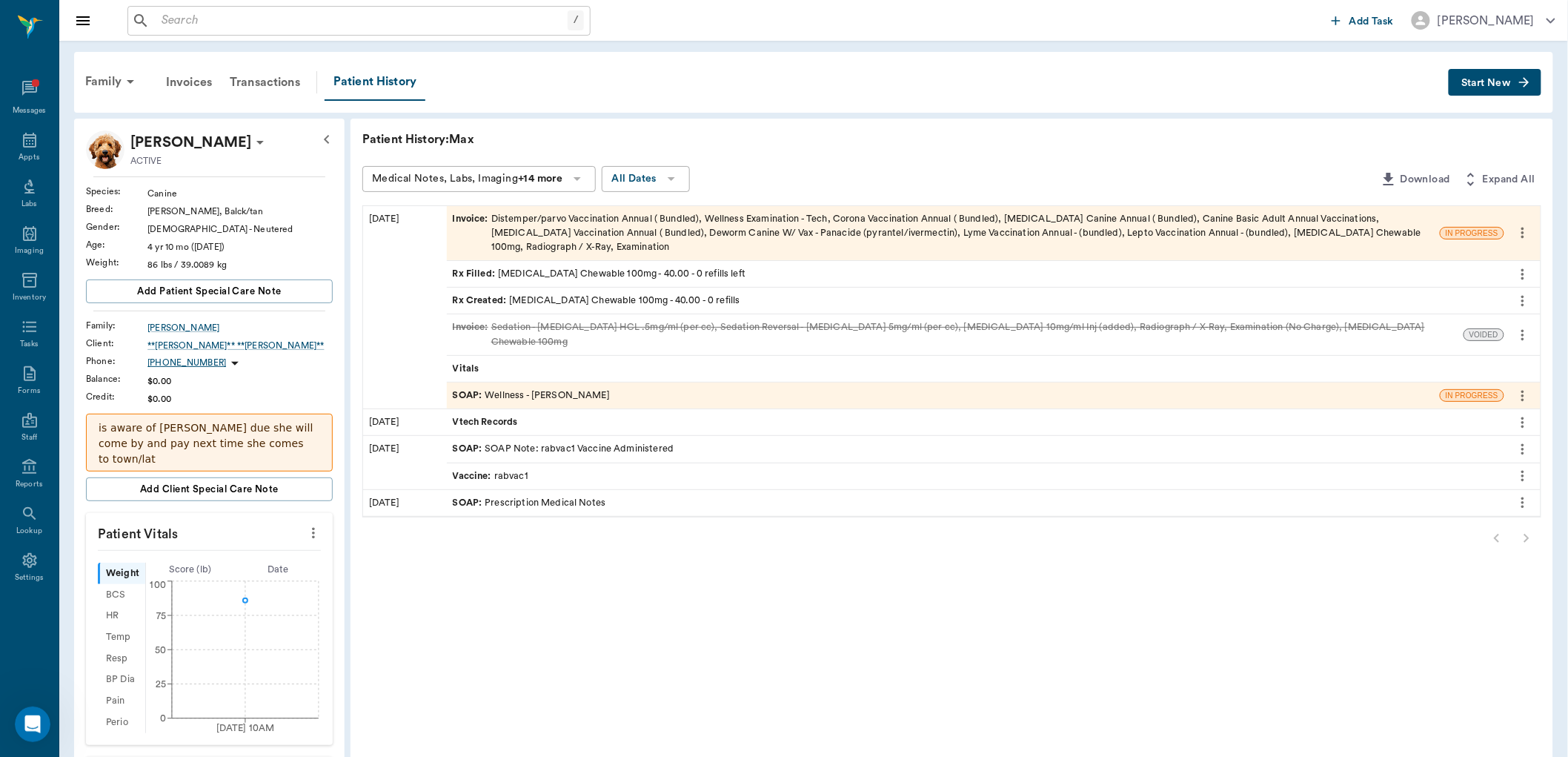
click at [578, 389] on div "SOAP : Wellness - Dr. Bert Ellsworth" at bounding box center [530, 395] width 157 height 14
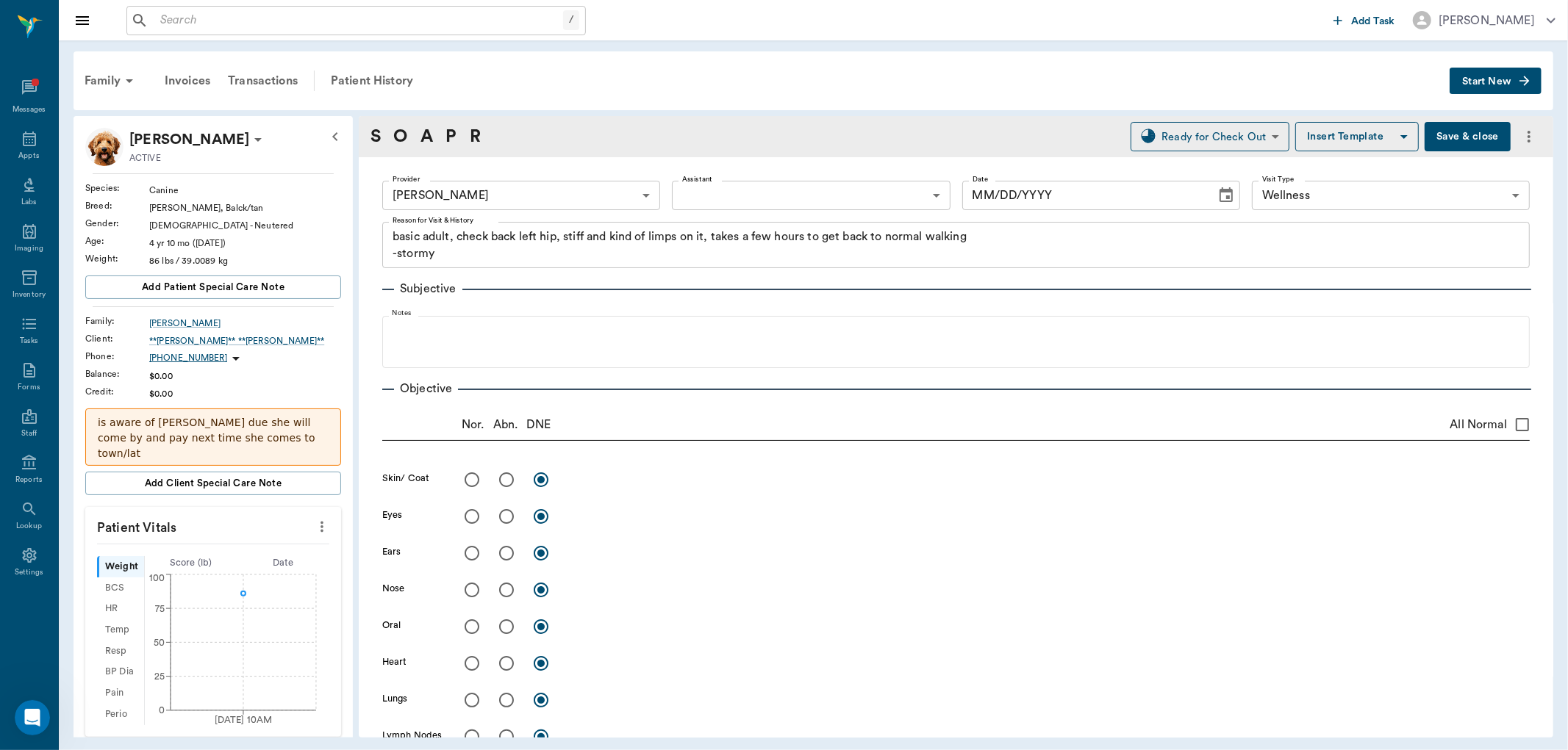
type input "63ec2f075fda476ae8351a4d"
type input "65d2be4f46e3a538d89b8c14"
type textarea "basic adult, check back left hip, stiff and kind of limps on it, takes a few ho…"
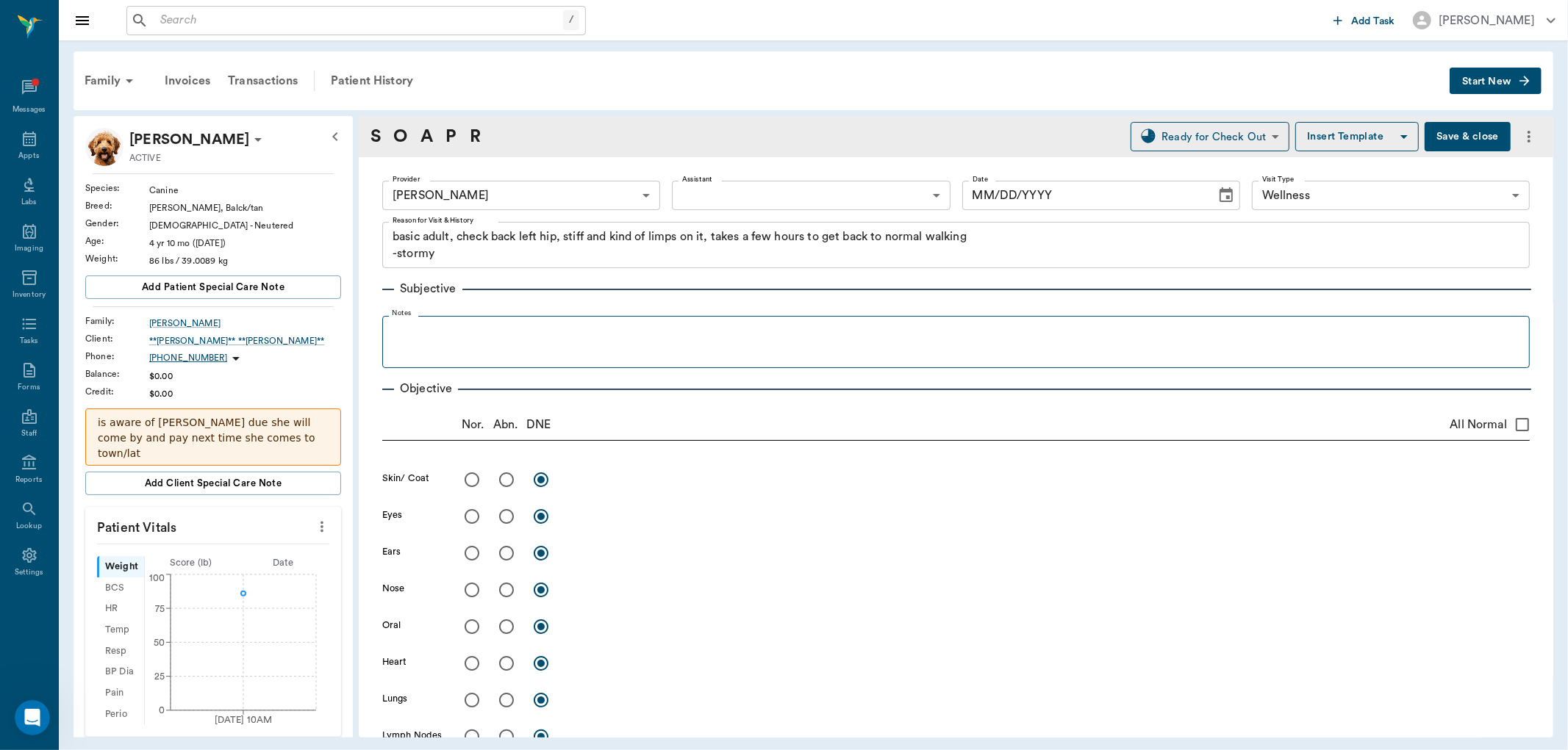
type input "08/26/2025"
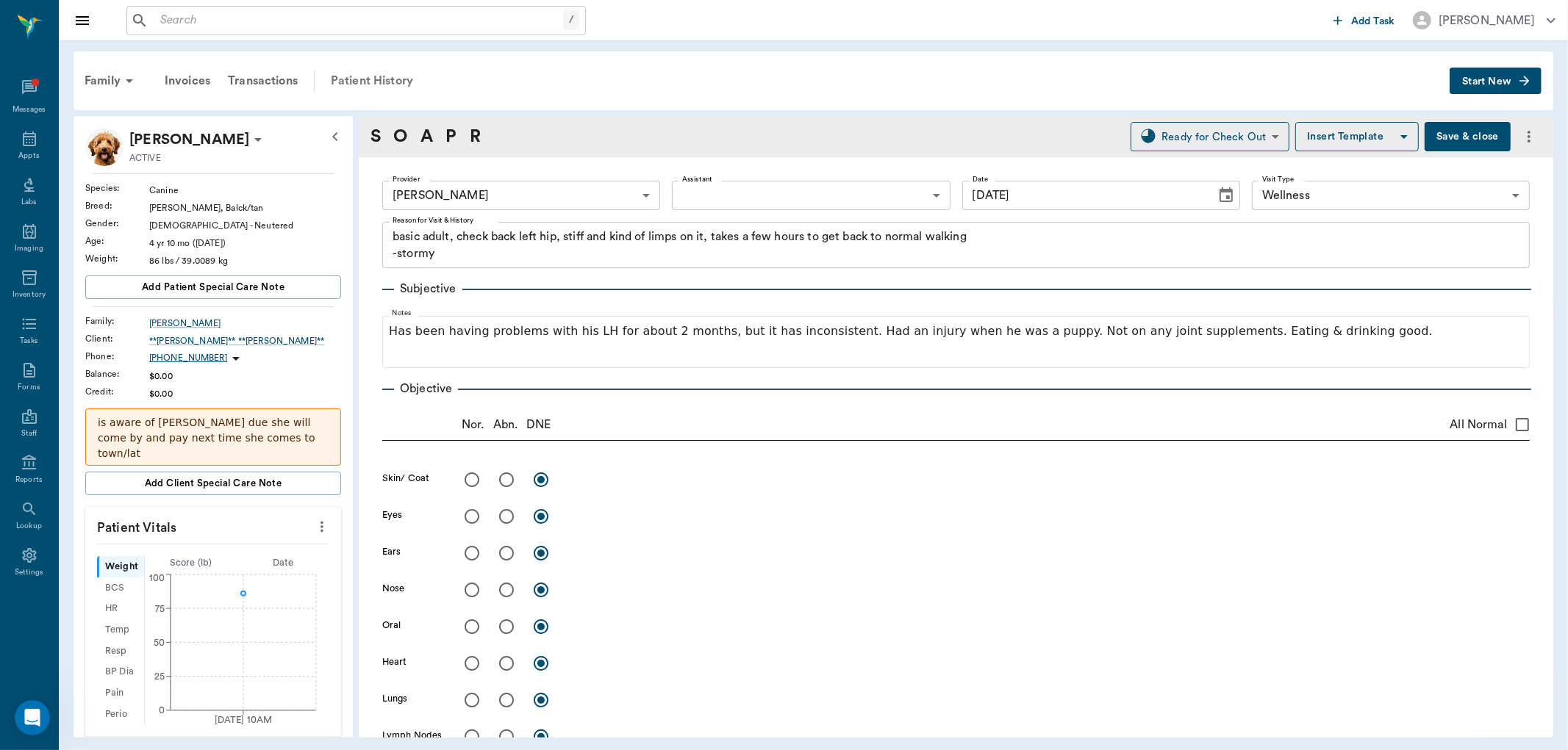
click at [383, 81] on div "Patient History" at bounding box center [372, 81] width 100 height 35
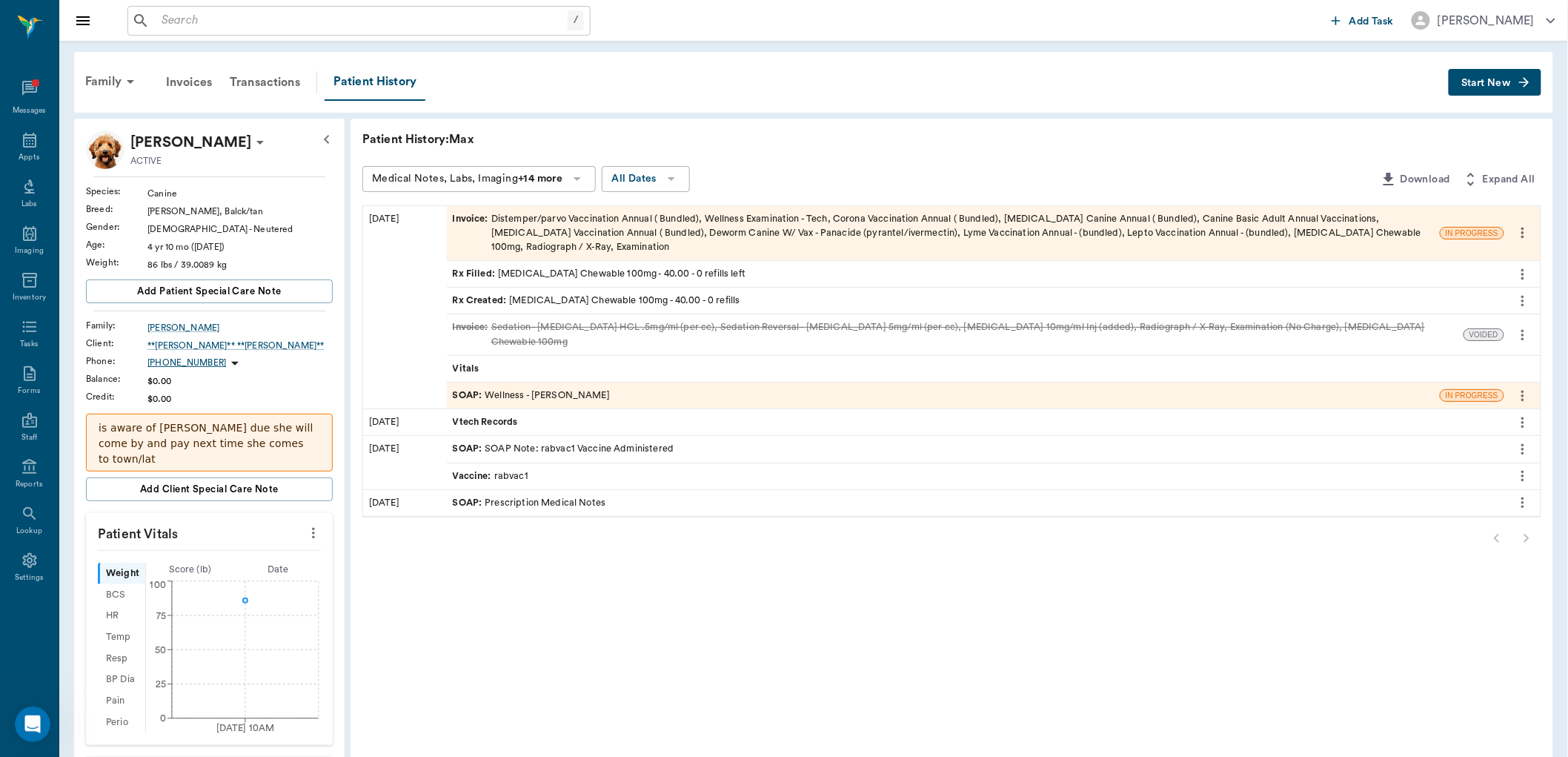
click at [604, 228] on div "Invoice : Distemper/parvo Vaccination Annual ( Bundled), Wellness Examination -…" at bounding box center [943, 234] width 981 height 43
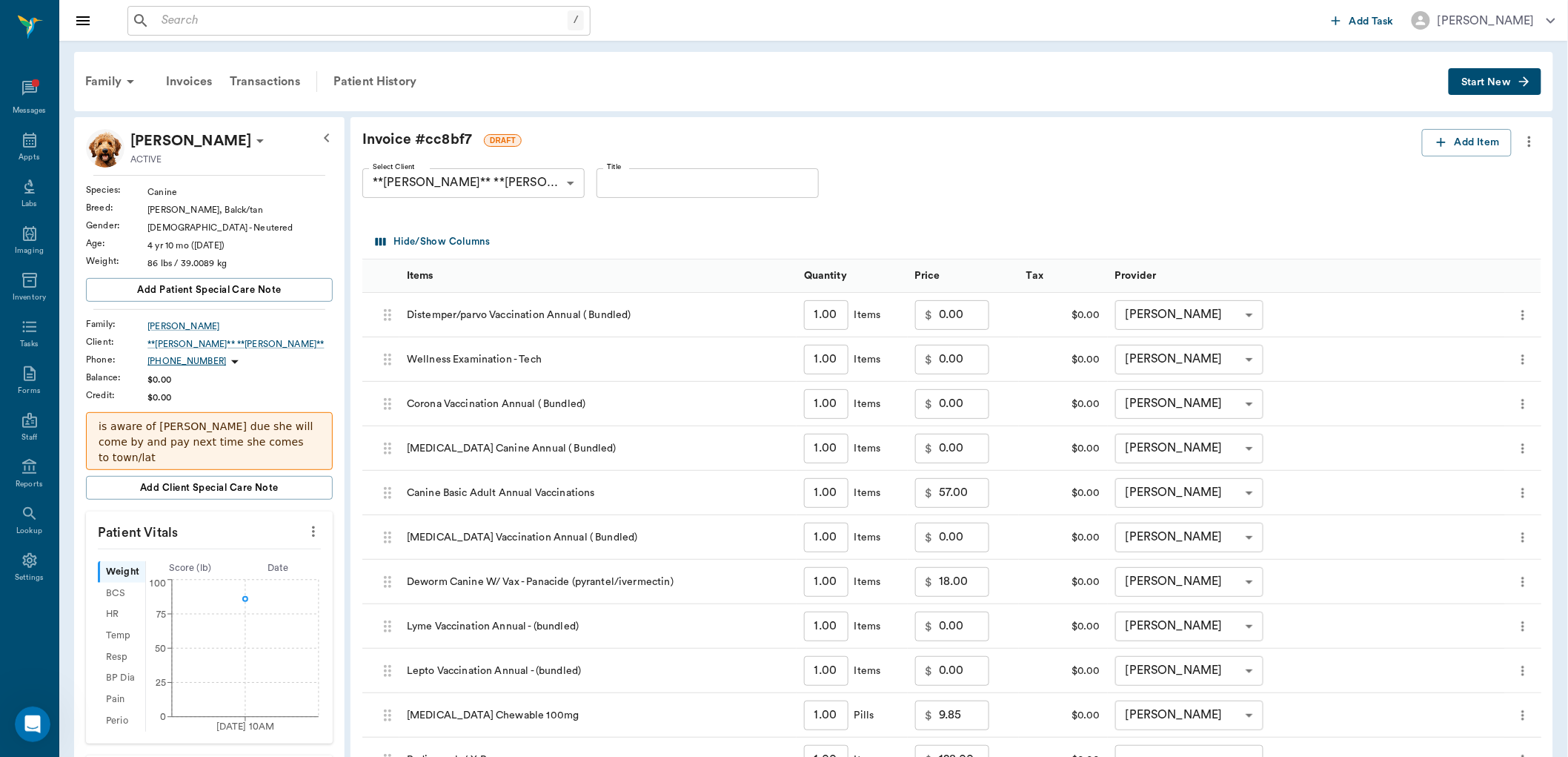
scroll to position [247, 0]
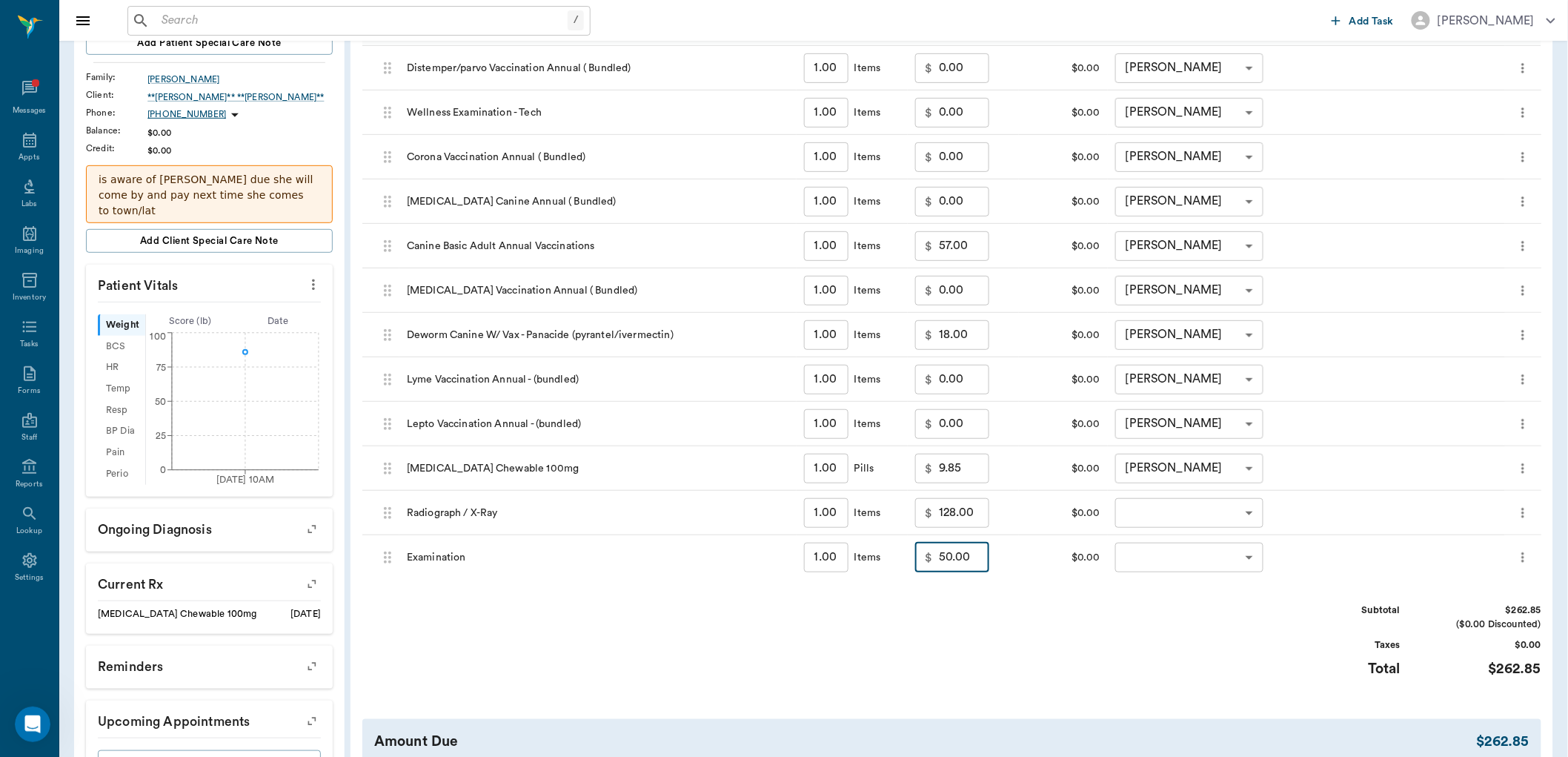
click at [971, 560] on input "50.00" at bounding box center [964, 558] width 50 height 30
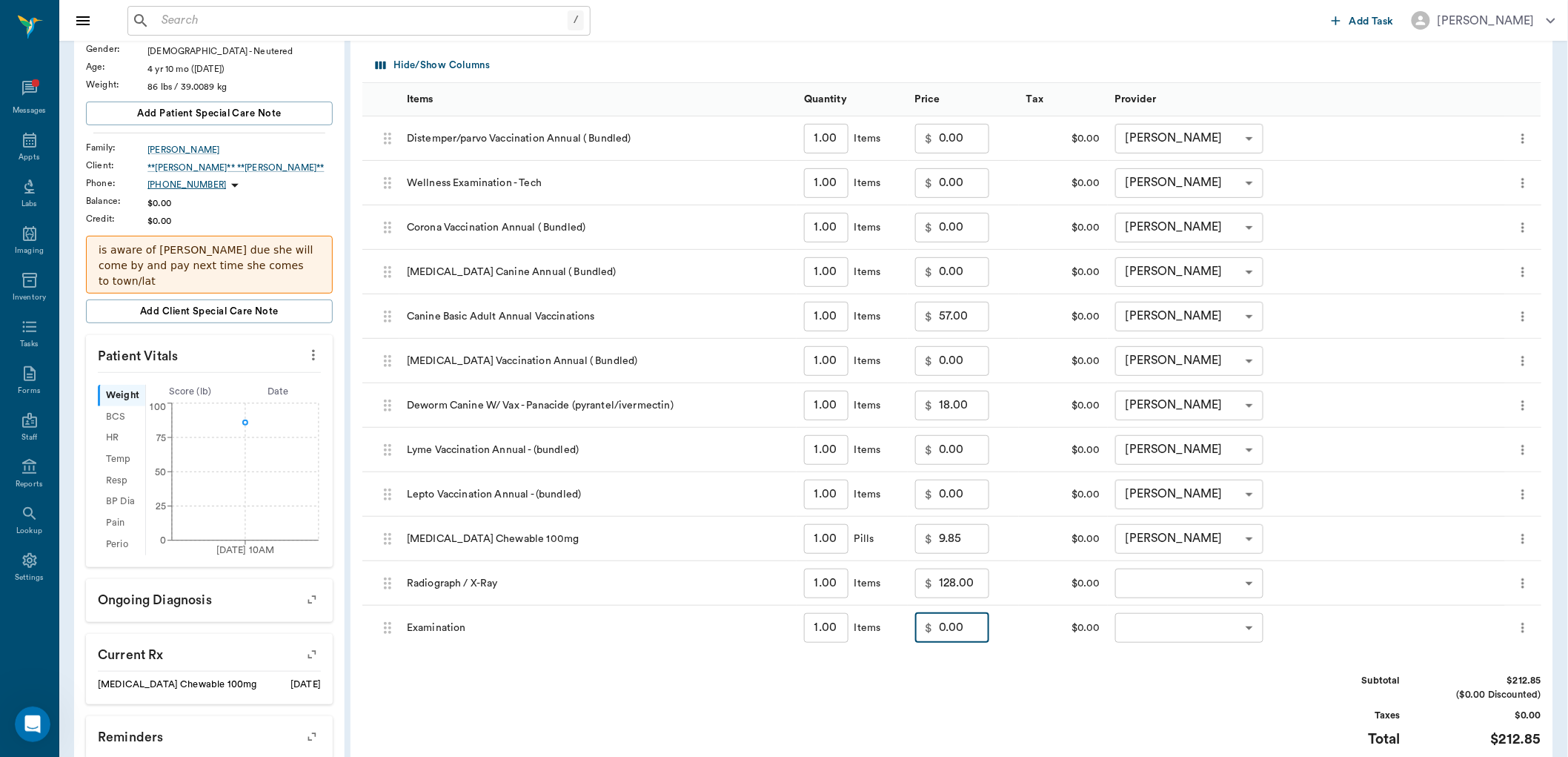
scroll to position [83, 0]
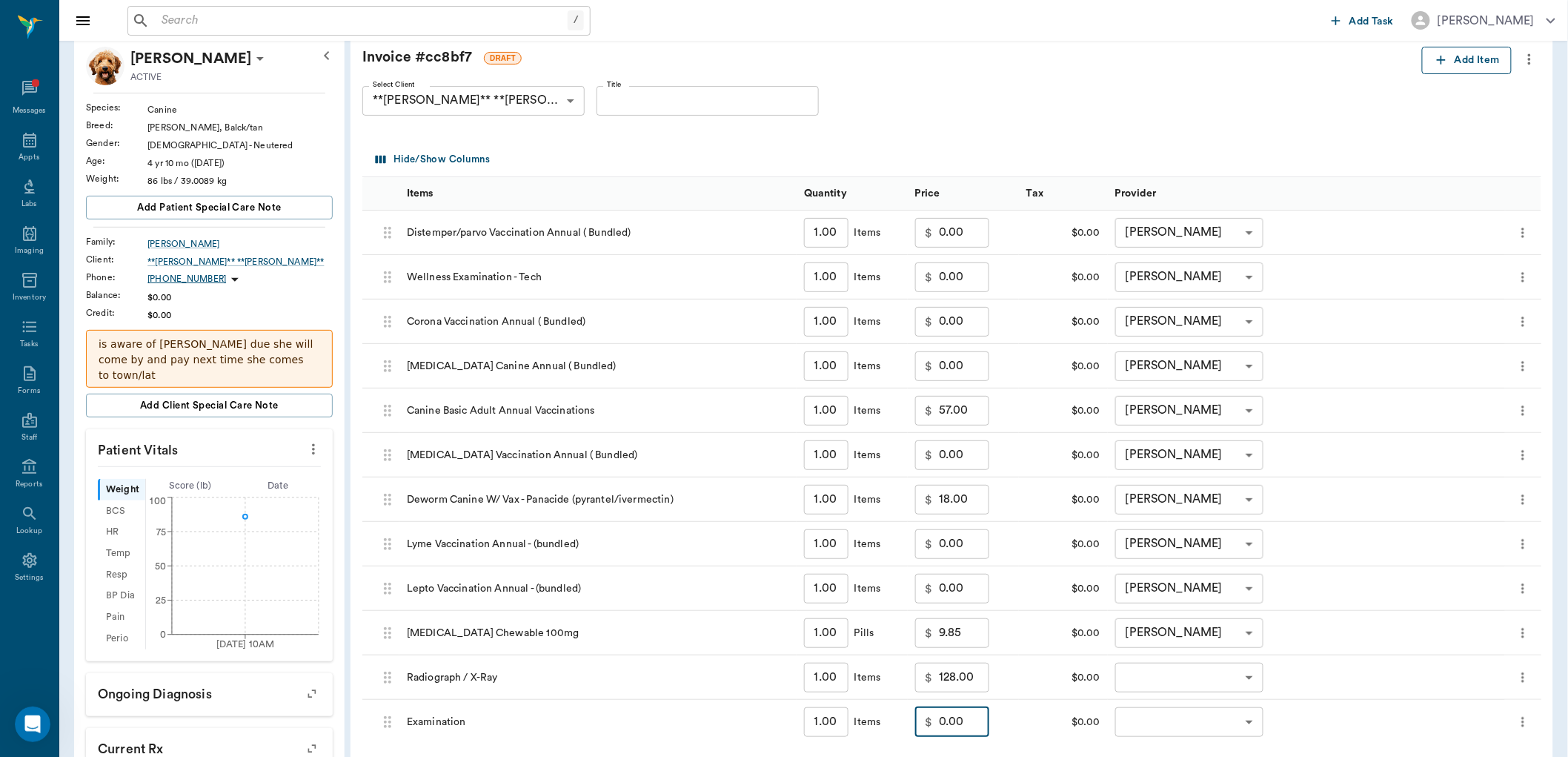
type input "0.00"
click at [1472, 61] on button "Add Item" at bounding box center [1467, 60] width 90 height 28
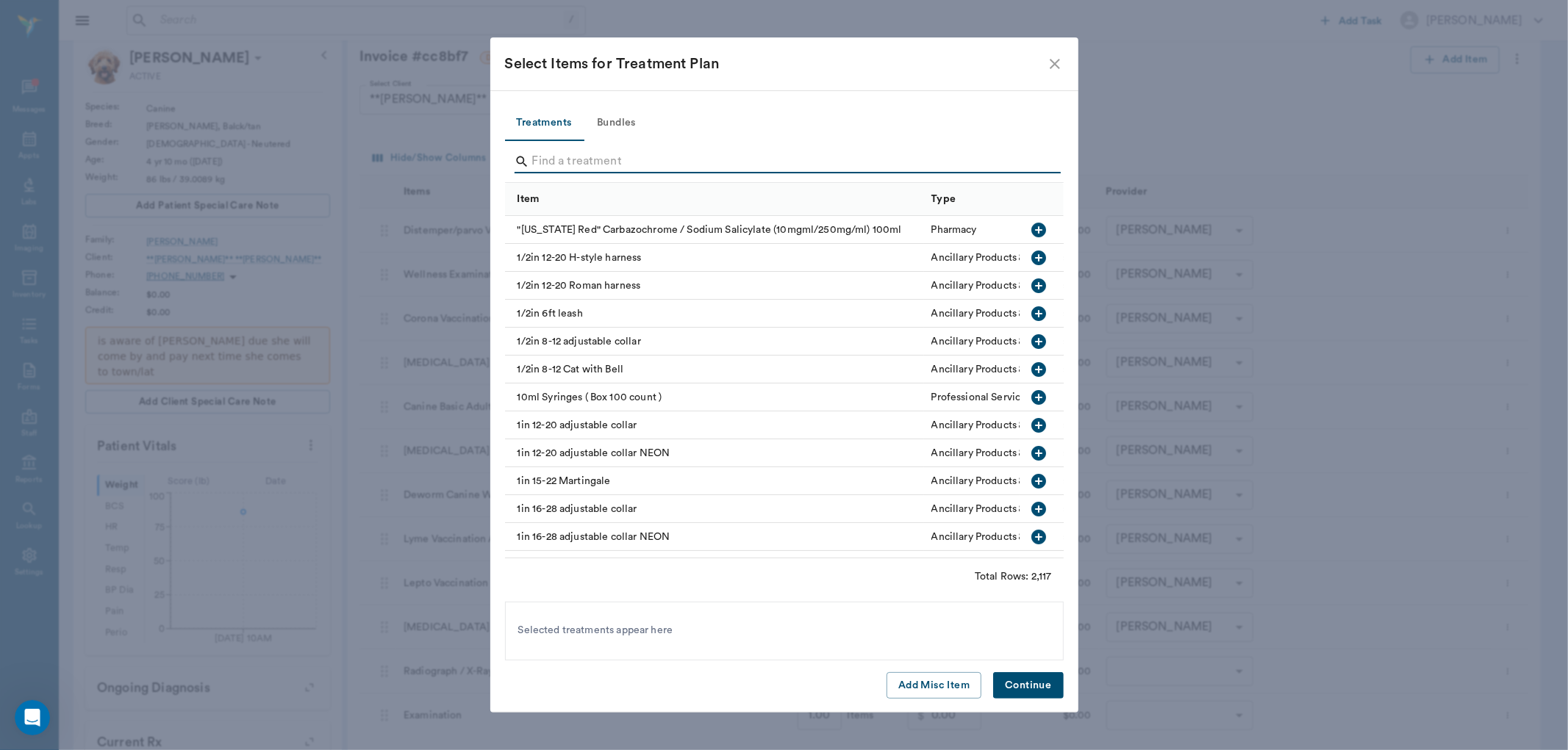
click at [553, 159] on input "Search" at bounding box center [785, 162] width 507 height 24
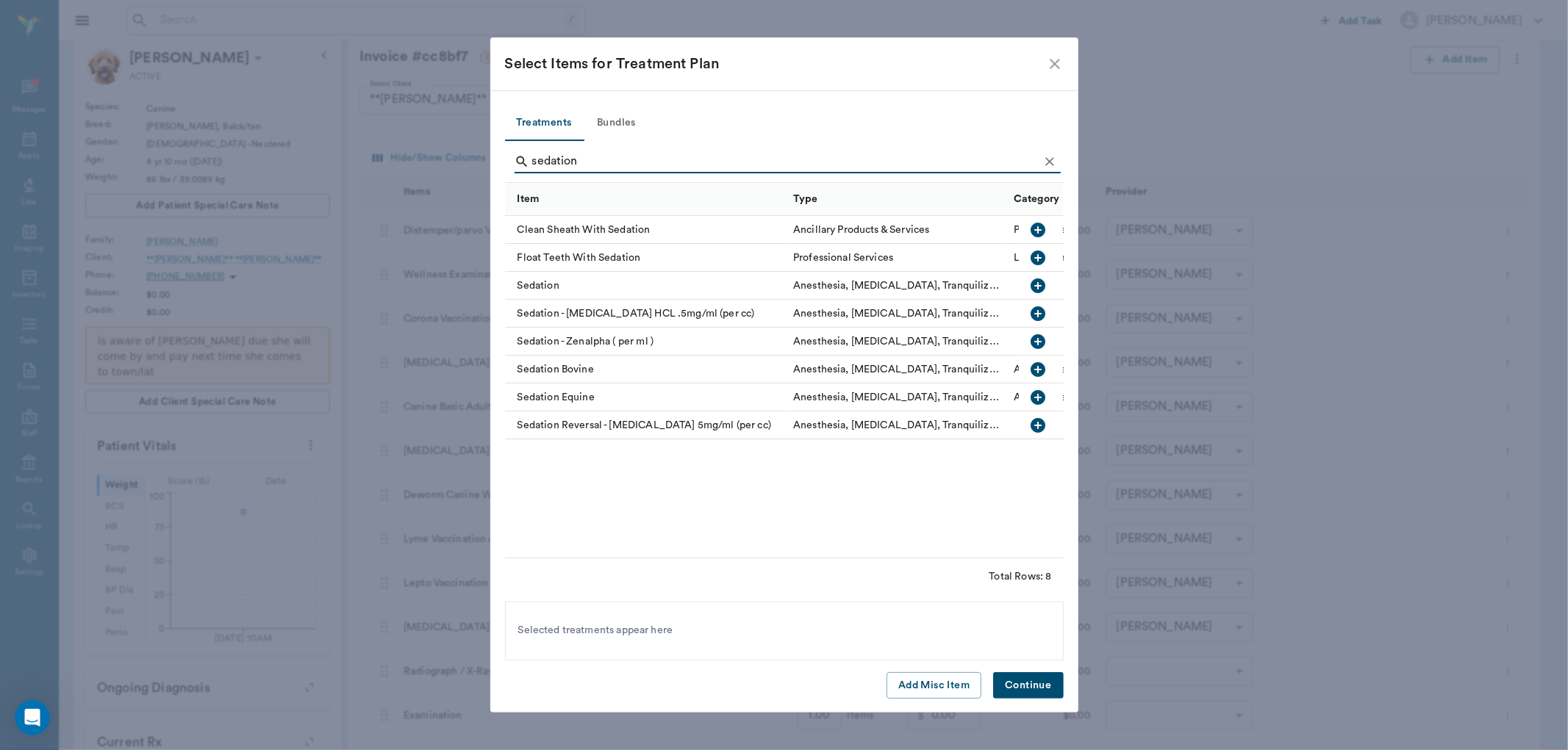
click at [1038, 316] on icon "button" at bounding box center [1038, 313] width 17 height 17
click at [1038, 426] on icon "button" at bounding box center [1038, 425] width 17 height 17
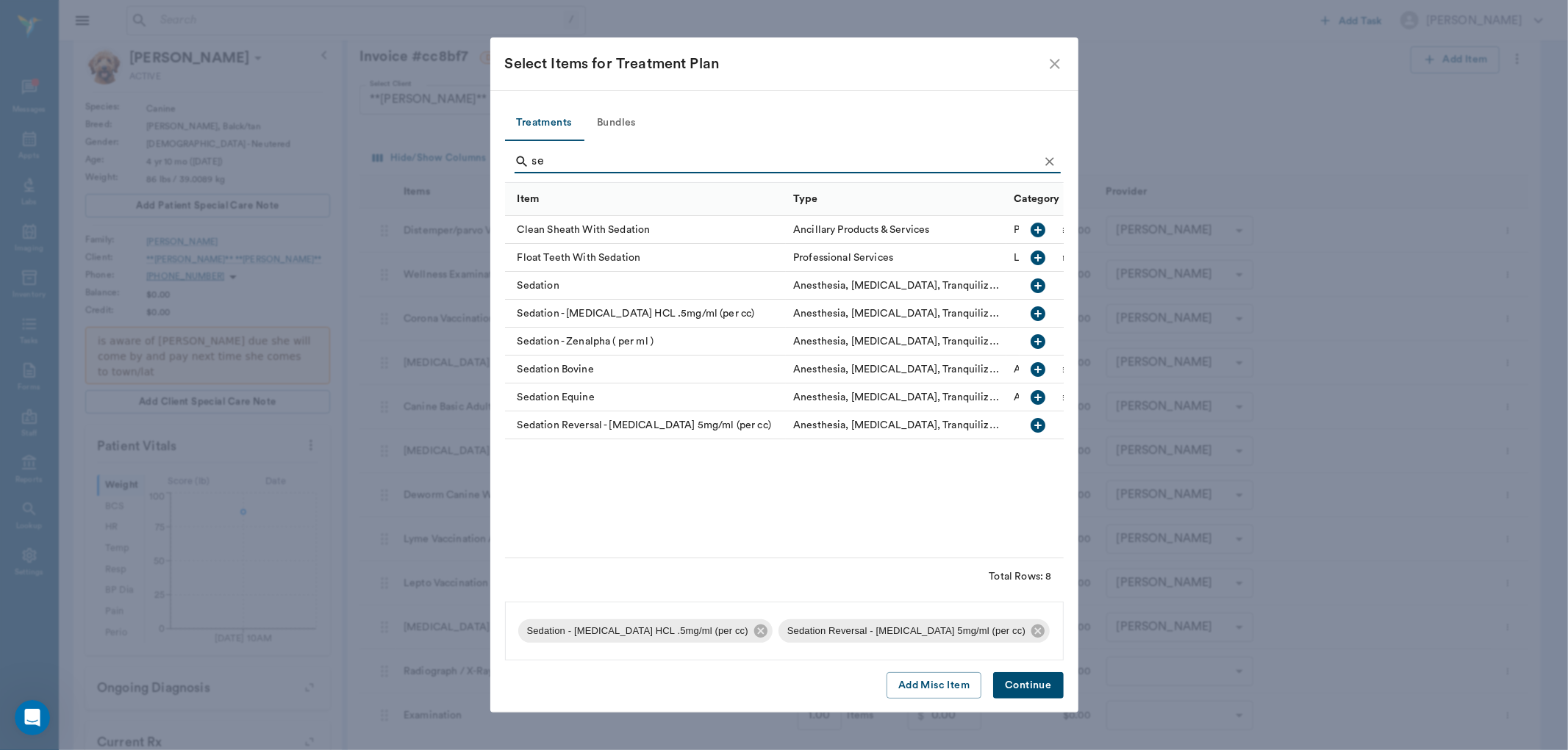
type input "s"
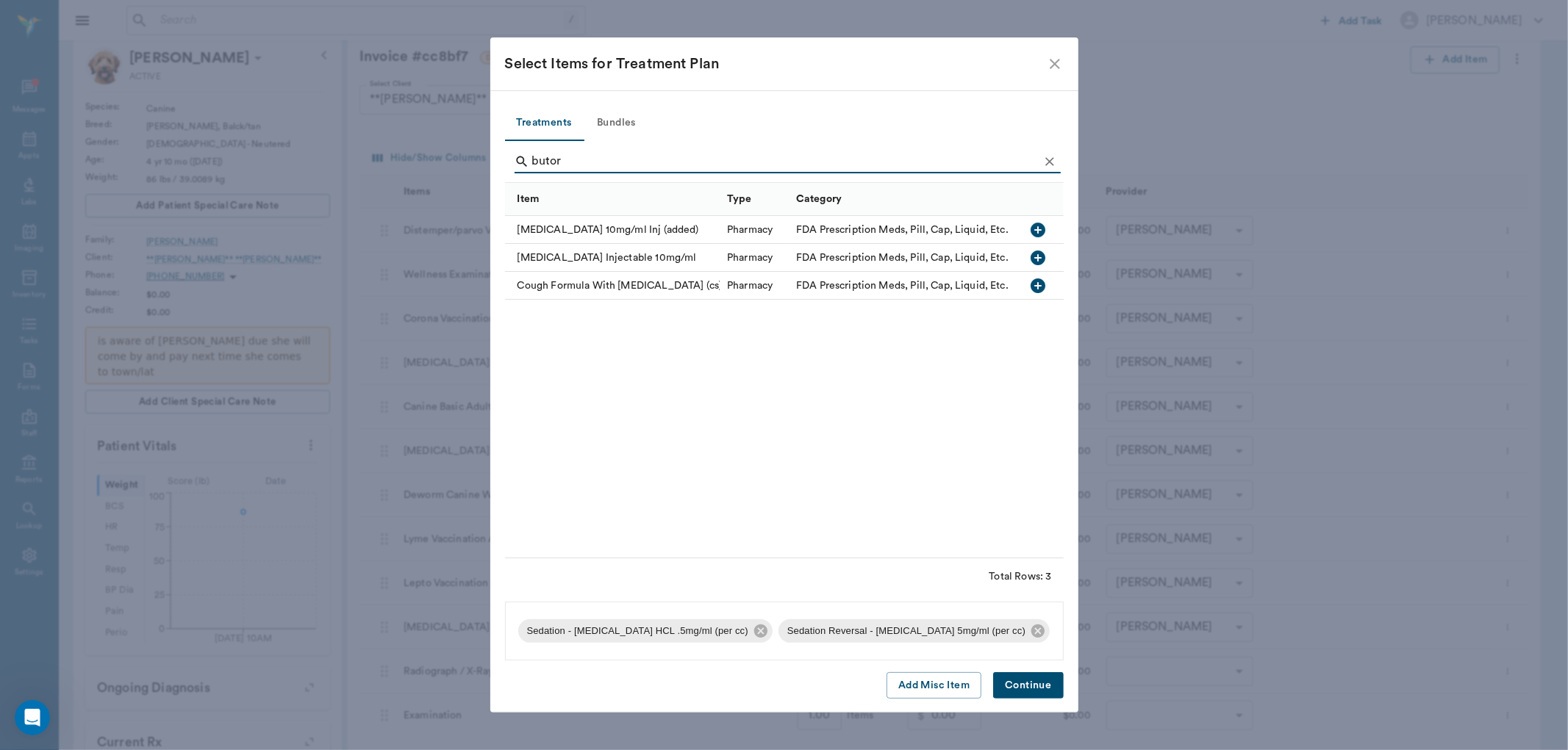
type input "butor"
click at [1042, 231] on icon "button" at bounding box center [1038, 230] width 15 height 15
click at [1020, 682] on button "Continue" at bounding box center [1028, 686] width 70 height 28
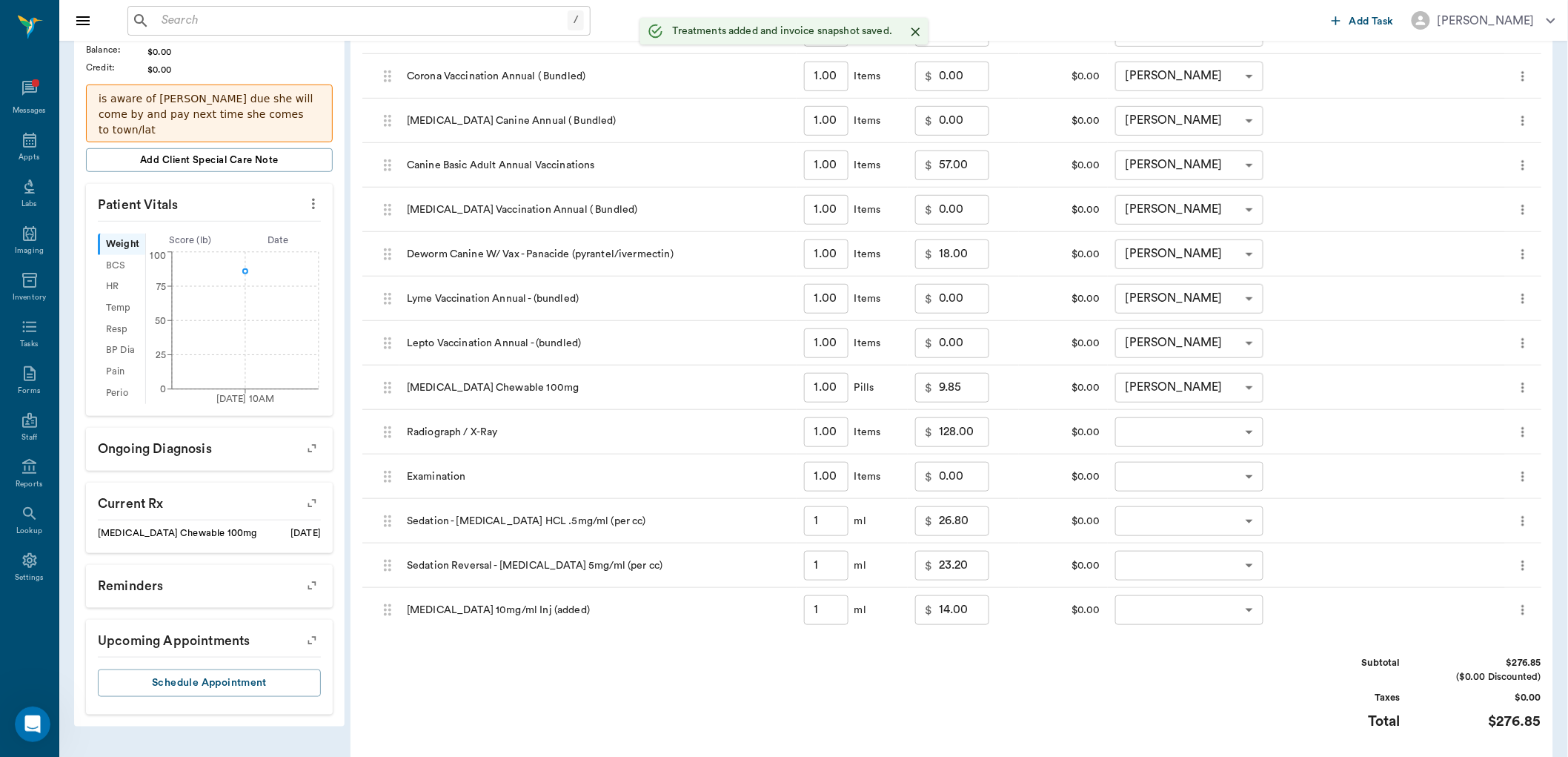
type input "1.00"
click at [826, 525] on input "1.00" at bounding box center [826, 520] width 45 height 30
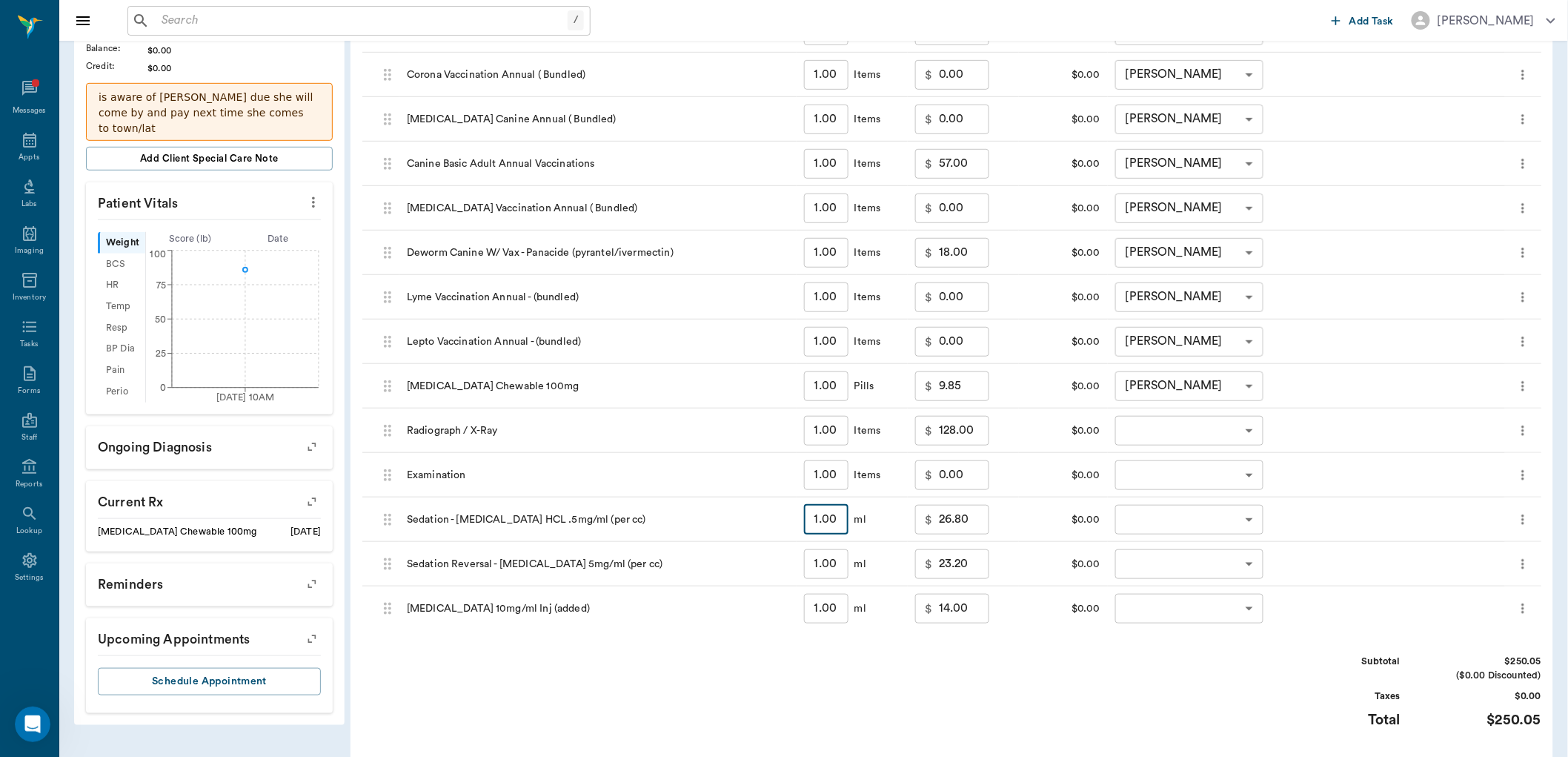
type input "."
type input "0.00"
type input ".8"
type input "25.50"
type input ".8"
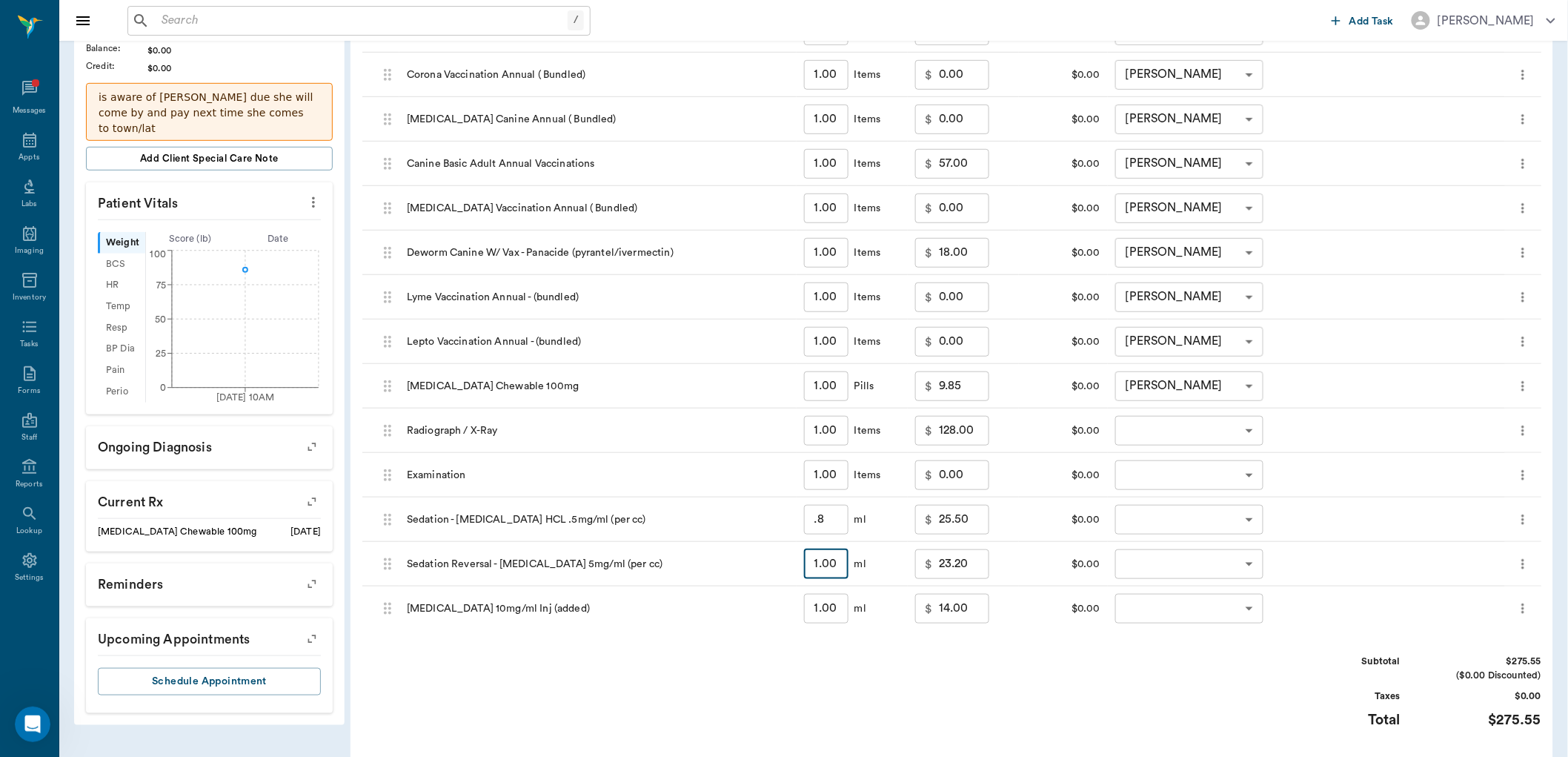
click at [841, 559] on input "1.00" at bounding box center [826, 564] width 45 height 30
type input "."
type input "0.00"
type input ".8"
type input "19.56"
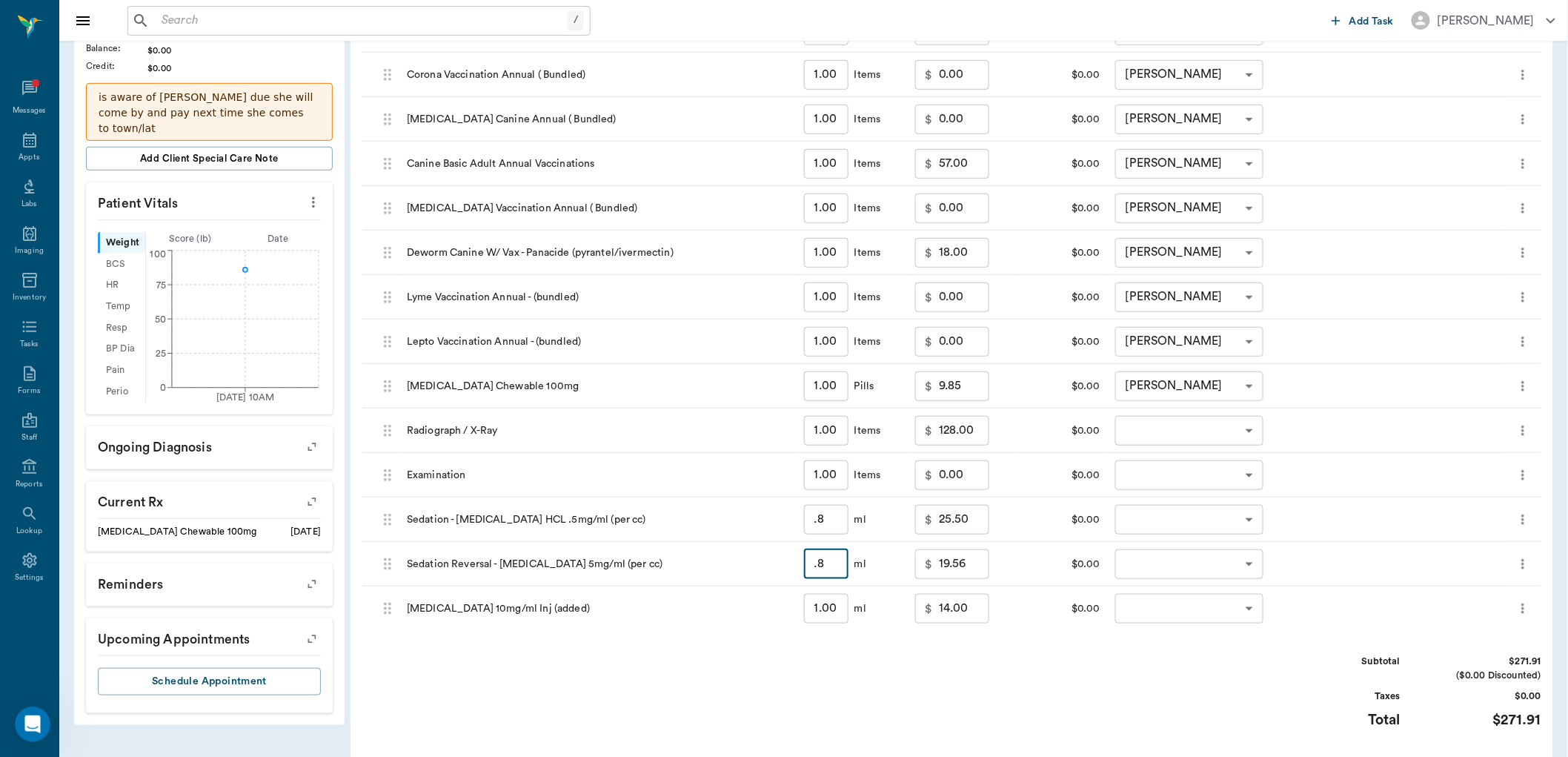
type input ".8"
click at [835, 609] on input "1.00" at bounding box center [826, 609] width 45 height 30
type input "."
type input "0.00"
type input ".1"
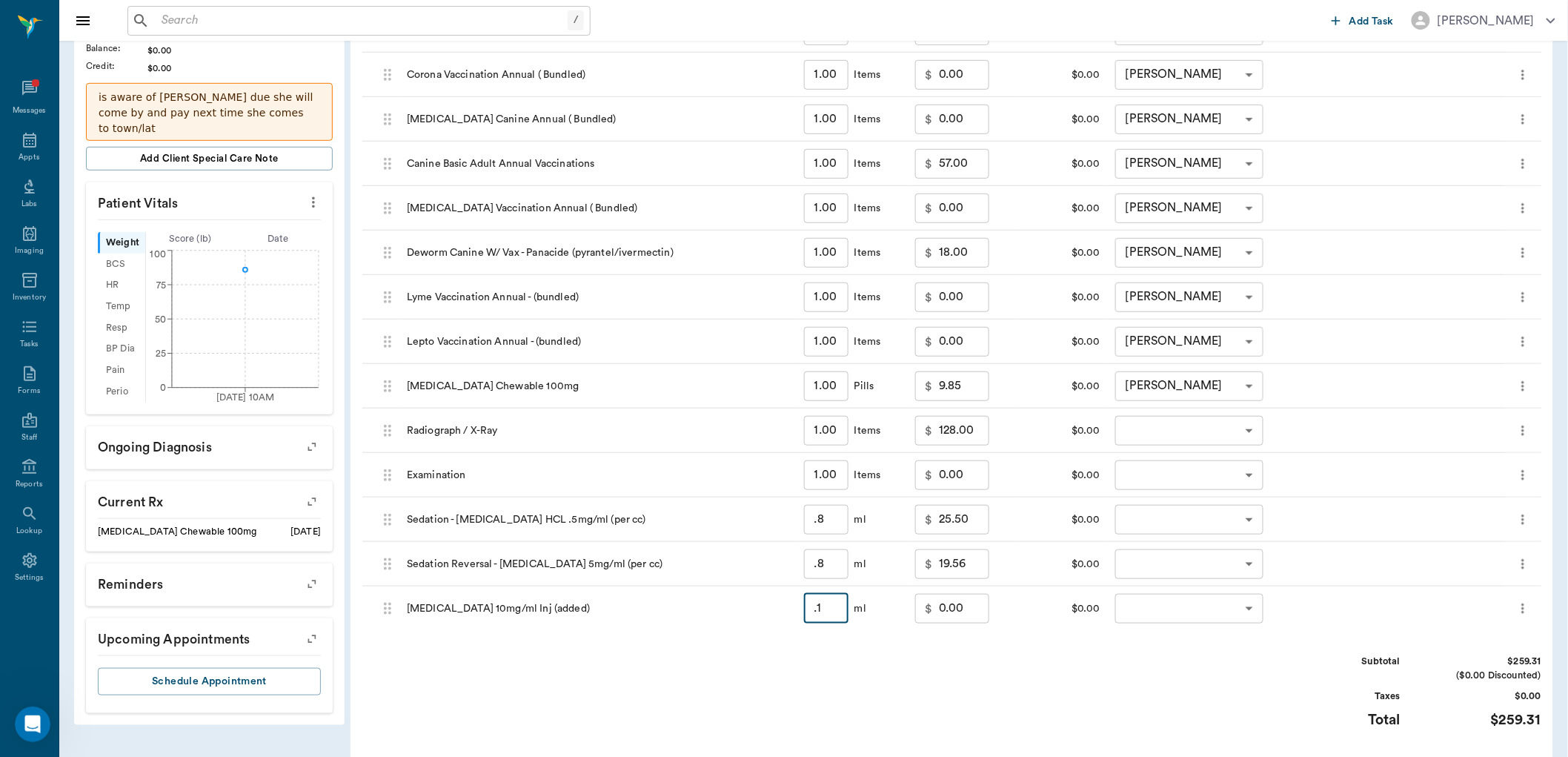
type input "1.40"
type input ".1"
click at [946, 648] on div "Invoice # cc8bf7 DRAFT Add Item Select Client **Toni** **Owens** 63ec2ebd52e12b…" at bounding box center [951, 327] width 1203 height 1078
click at [1254, 427] on body "/ ​ Add Task Dr. Bert Ellsworth Nectar Messages Appts Labs Imaging Inventory Ta…" at bounding box center [784, 303] width 1568 height 1265
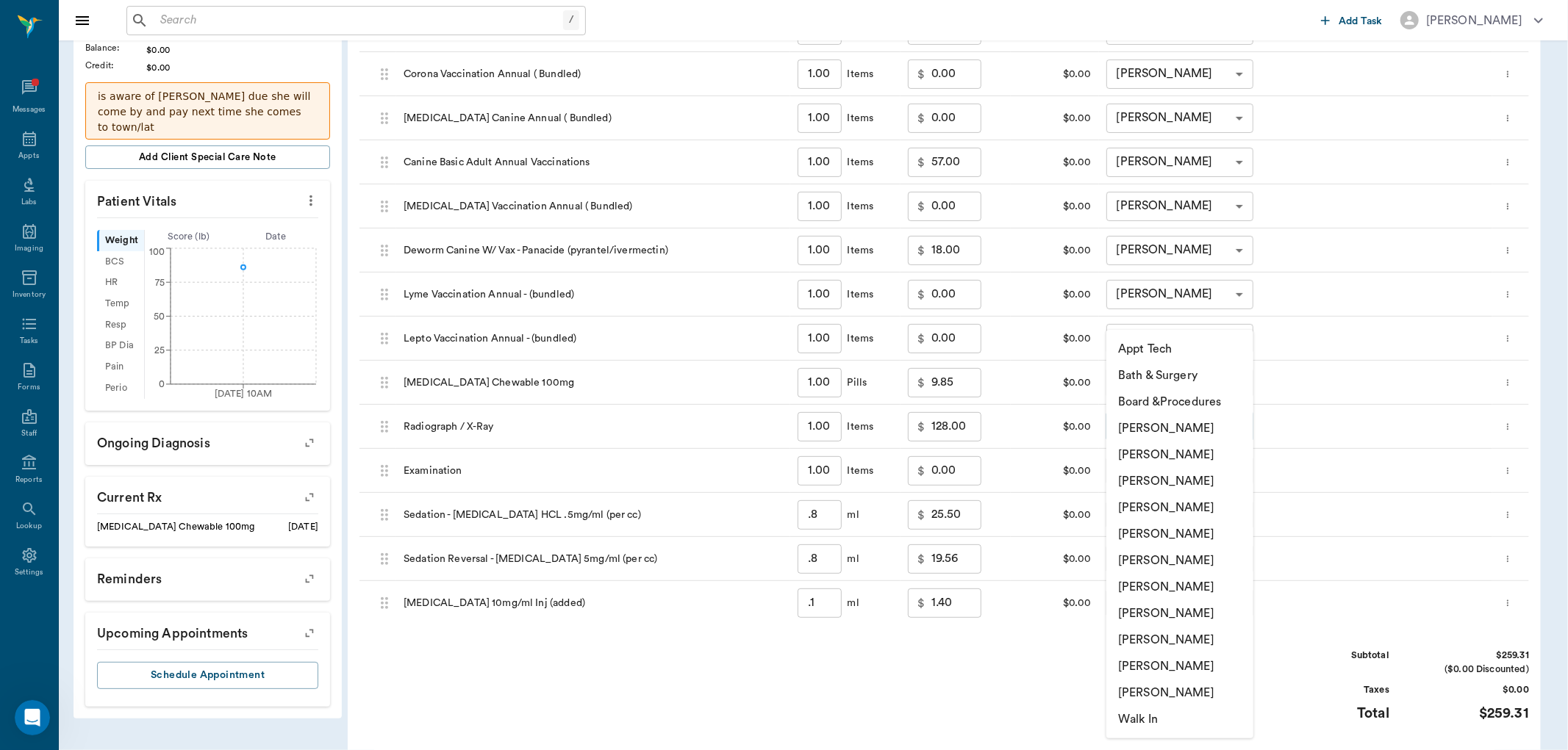
click at [1202, 474] on li "[PERSON_NAME]" at bounding box center [1180, 481] width 147 height 27
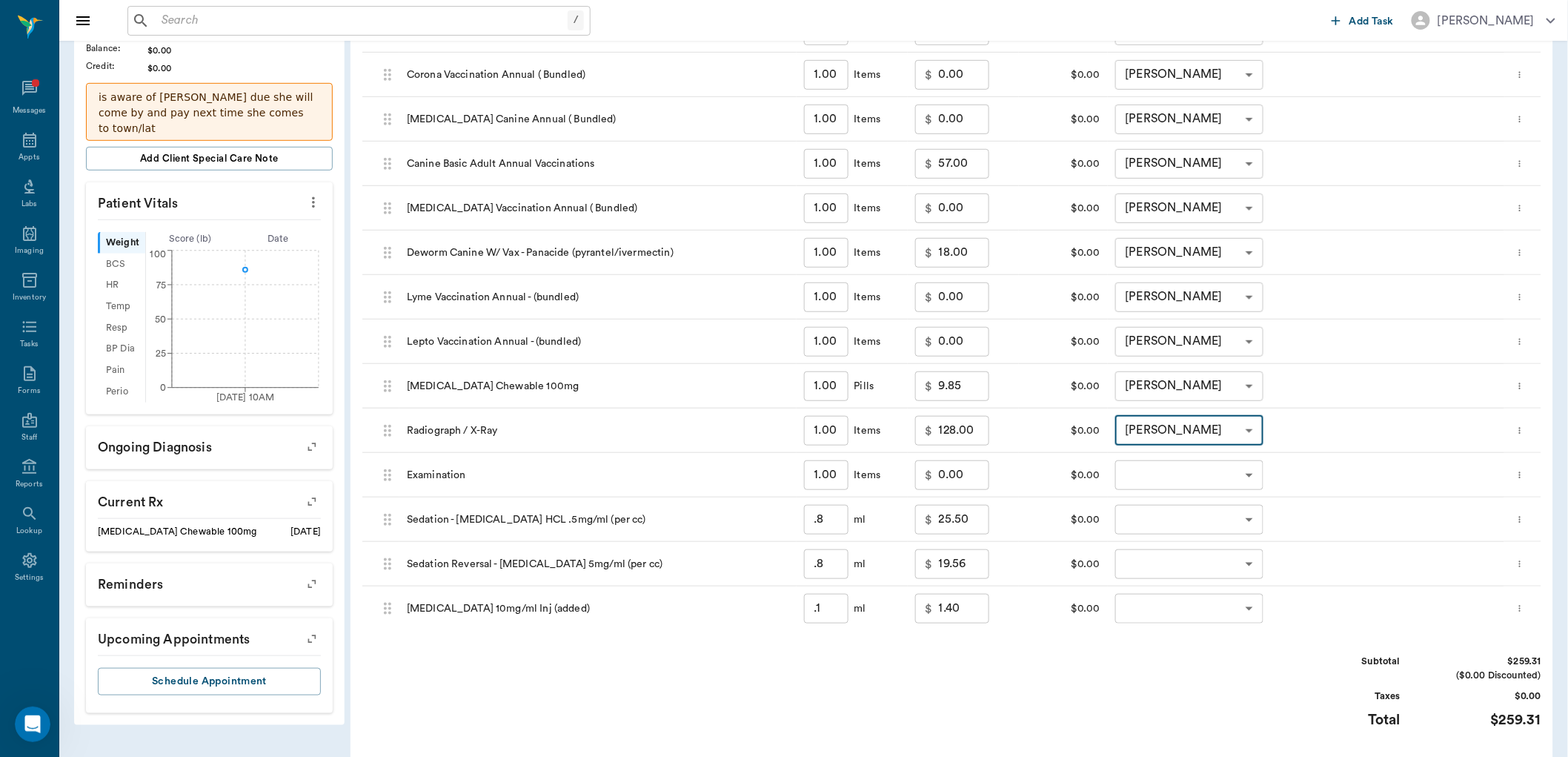
type input "none-63ec2f075fda476ae8351a4d"
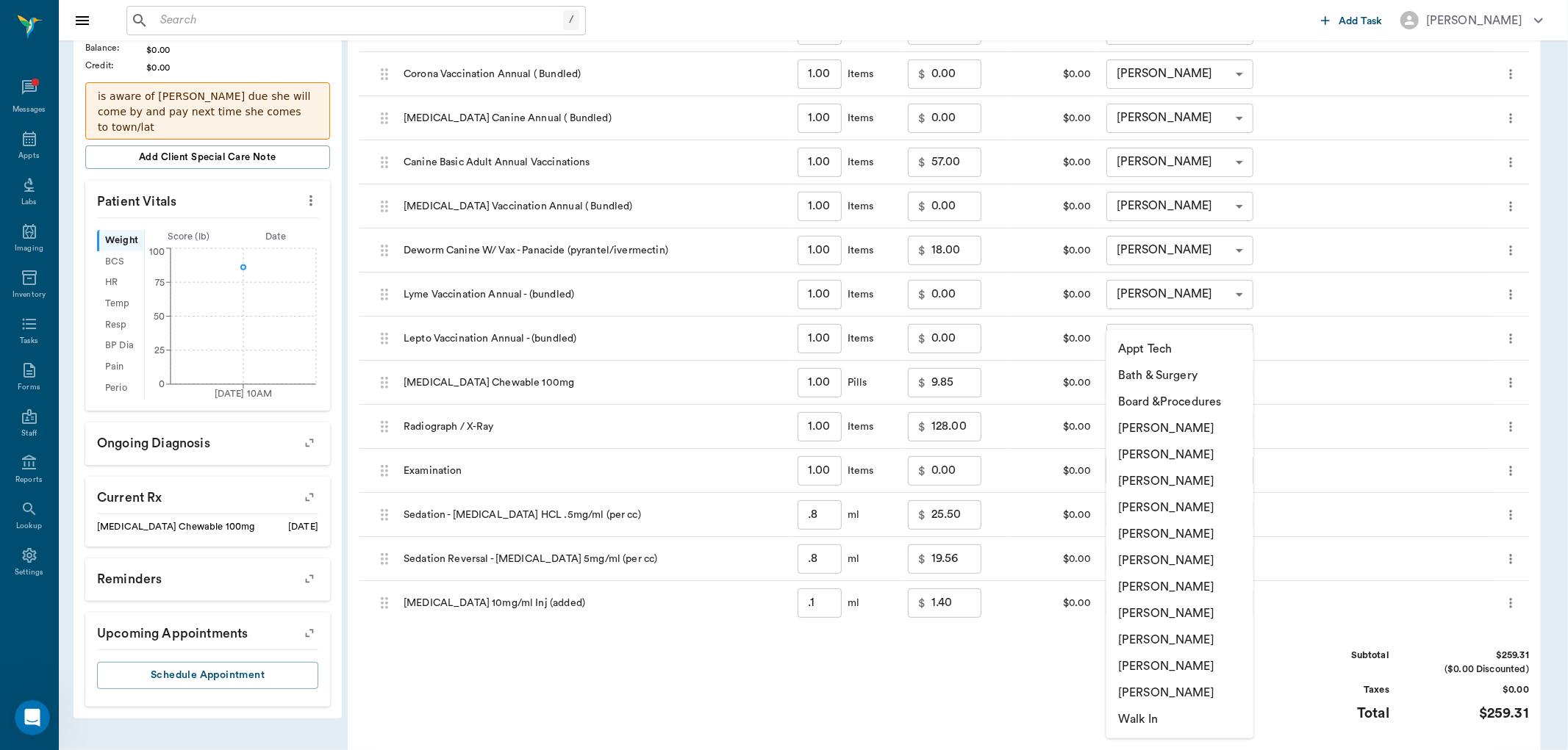
click at [1203, 469] on body "/ ​ Add Task Dr. Bert Ellsworth Nectar Messages Appts Labs Imaging Inventory Ta…" at bounding box center [784, 301] width 1568 height 1254
click at [1181, 476] on li "[PERSON_NAME]" at bounding box center [1180, 481] width 147 height 27
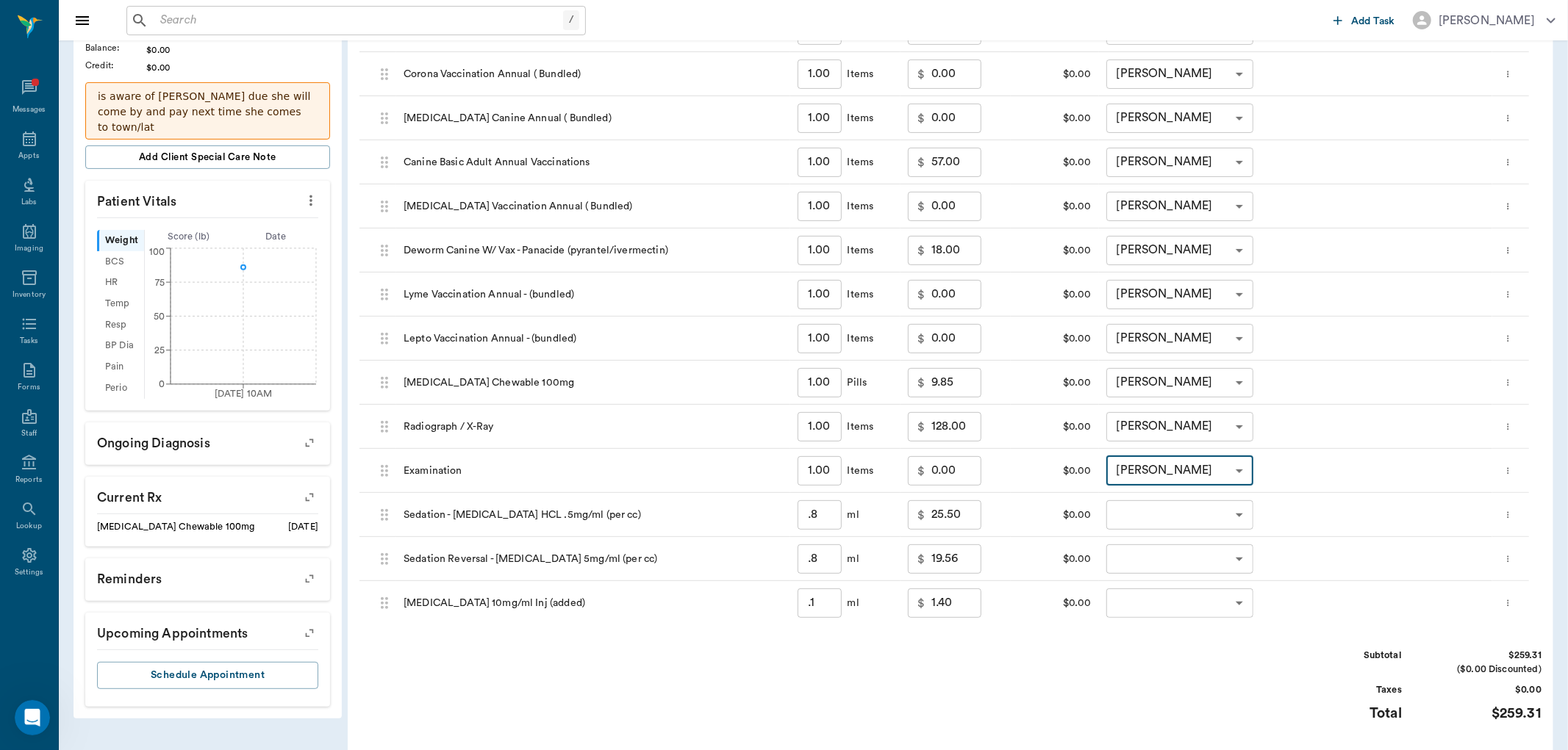
type input "none-63ec2f075fda476ae8351a4d"
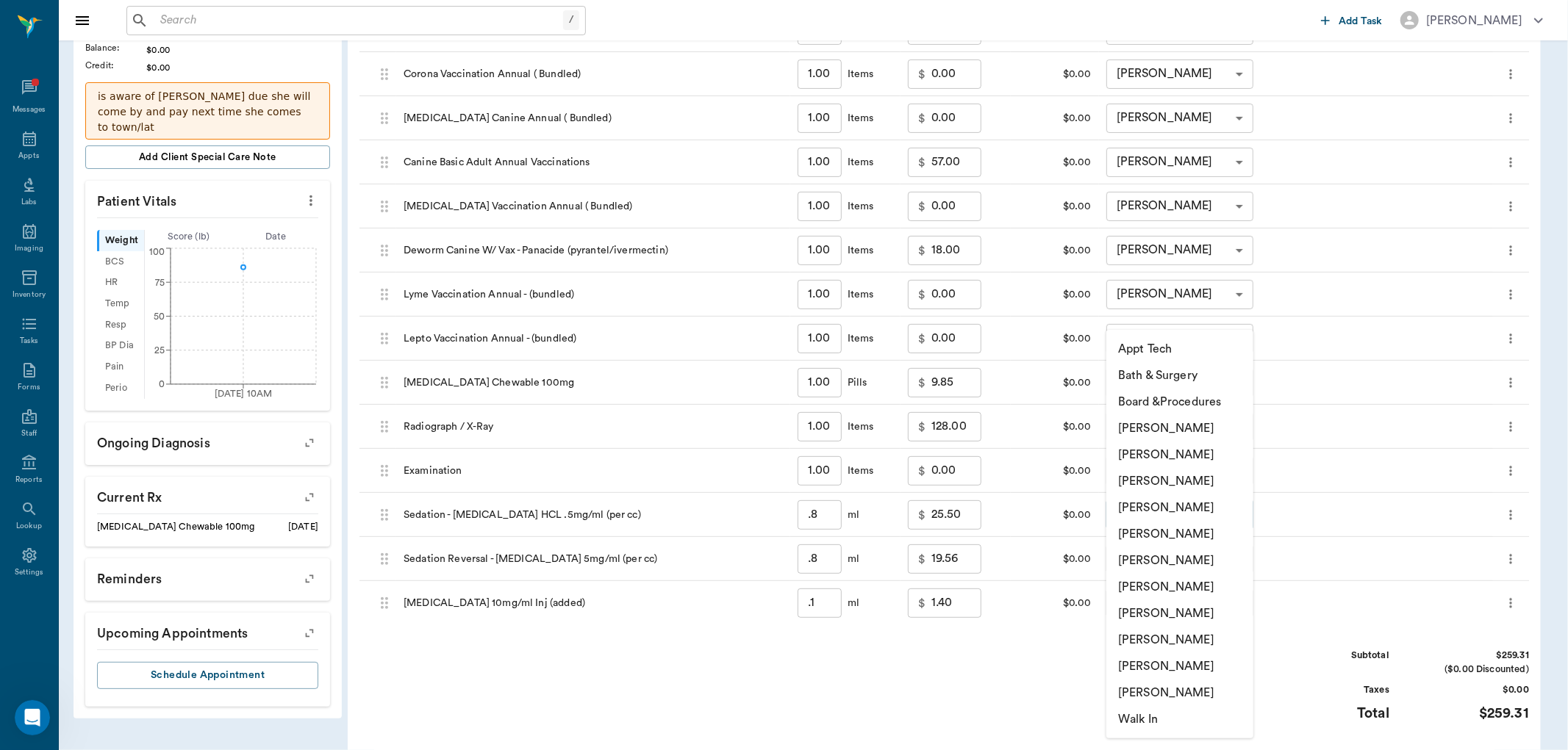
click at [1185, 516] on body "/ ​ Add Task Dr. Bert Ellsworth Nectar Messages Appts Labs Imaging Inventory Ta…" at bounding box center [784, 301] width 1568 height 1254
click at [1194, 469] on li "[PERSON_NAME]" at bounding box center [1180, 481] width 147 height 27
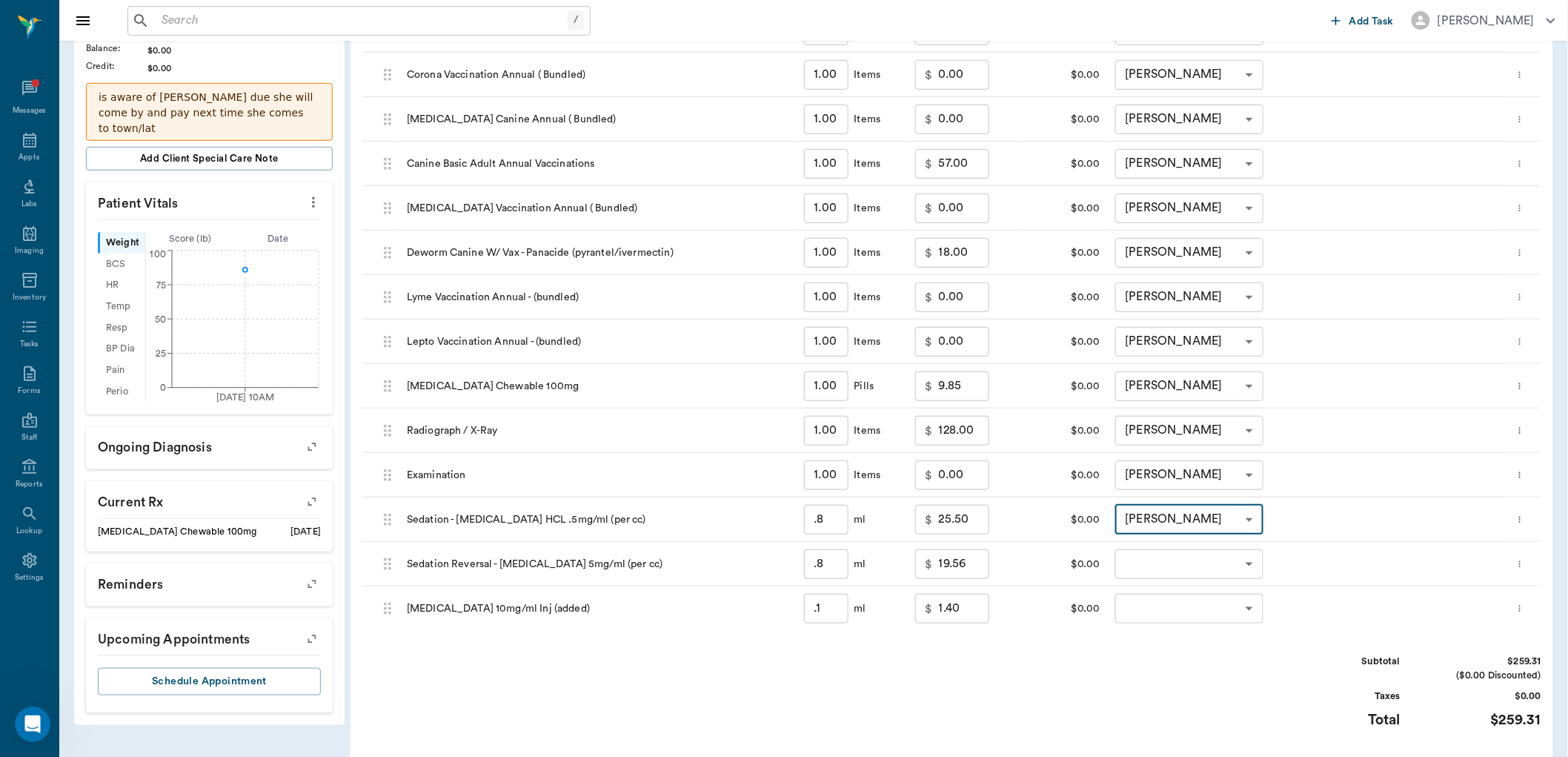
click at [1193, 563] on li "[PERSON_NAME]" at bounding box center [1190, 567] width 111 height 15
type input "none-63ec2ed152e12b0ba117cd50"
click at [1211, 560] on body "/ ​ Add Task Dr. Bert Ellsworth Nectar Messages Appts Labs Imaging Inventory Ta…" at bounding box center [784, 303] width 1568 height 1265
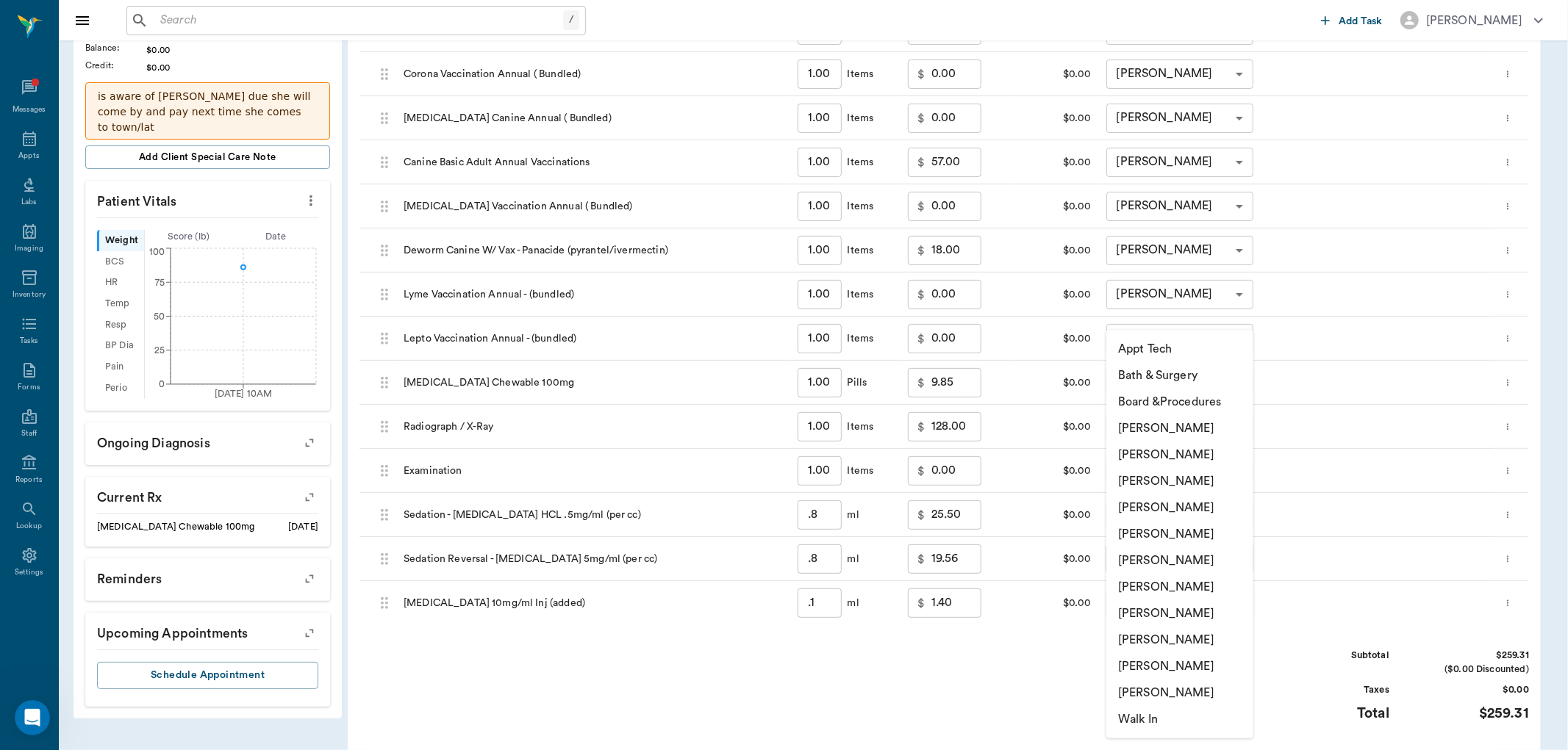
click at [1207, 482] on li "[PERSON_NAME]" at bounding box center [1180, 481] width 147 height 27
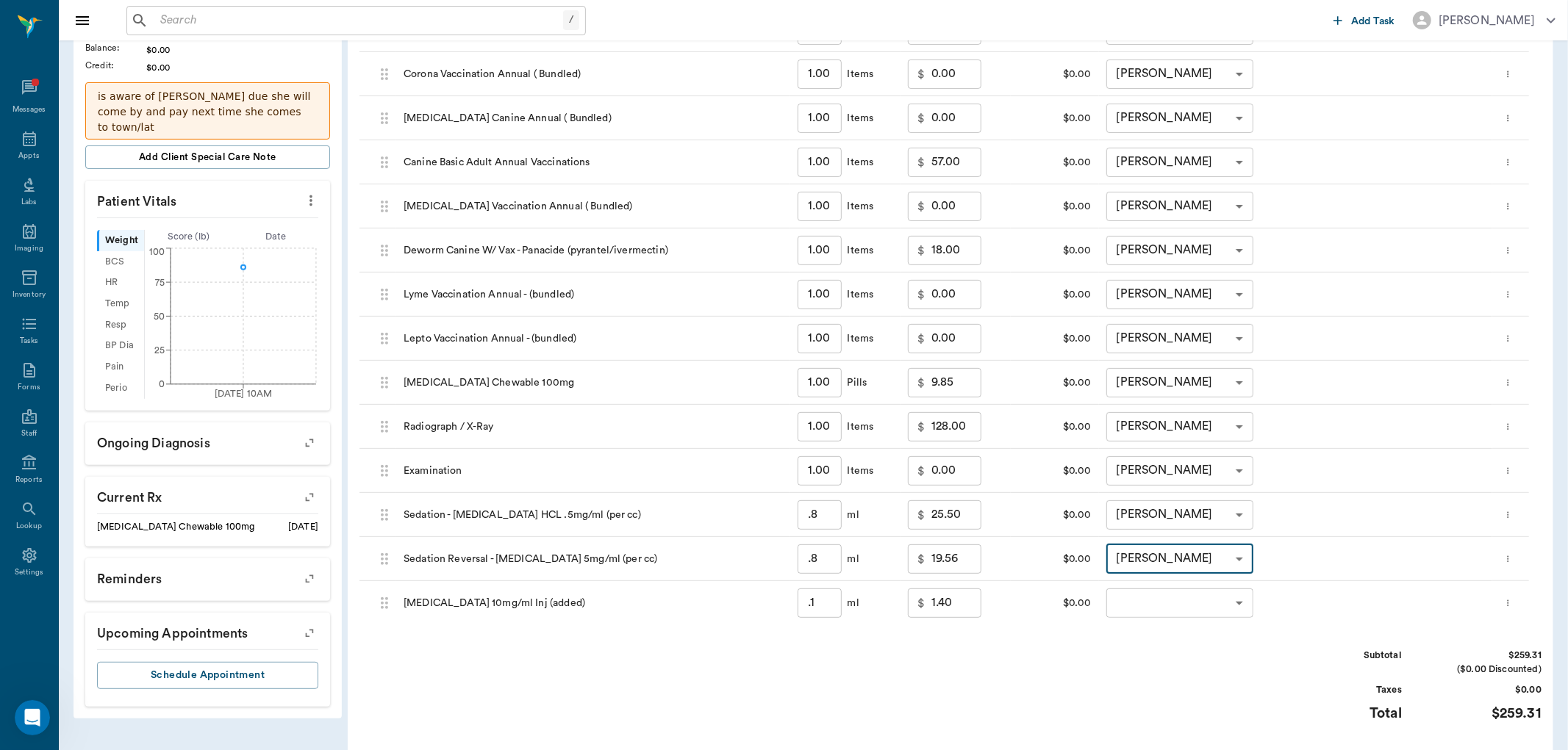
type input "none-63ec2f075fda476ae8351a4d"
click at [1224, 517] on body "/ ​ Add Task Dr. Bert Ellsworth Nectar Messages Appts Labs Imaging Inventory Ta…" at bounding box center [777, 301] width 1555 height 1254
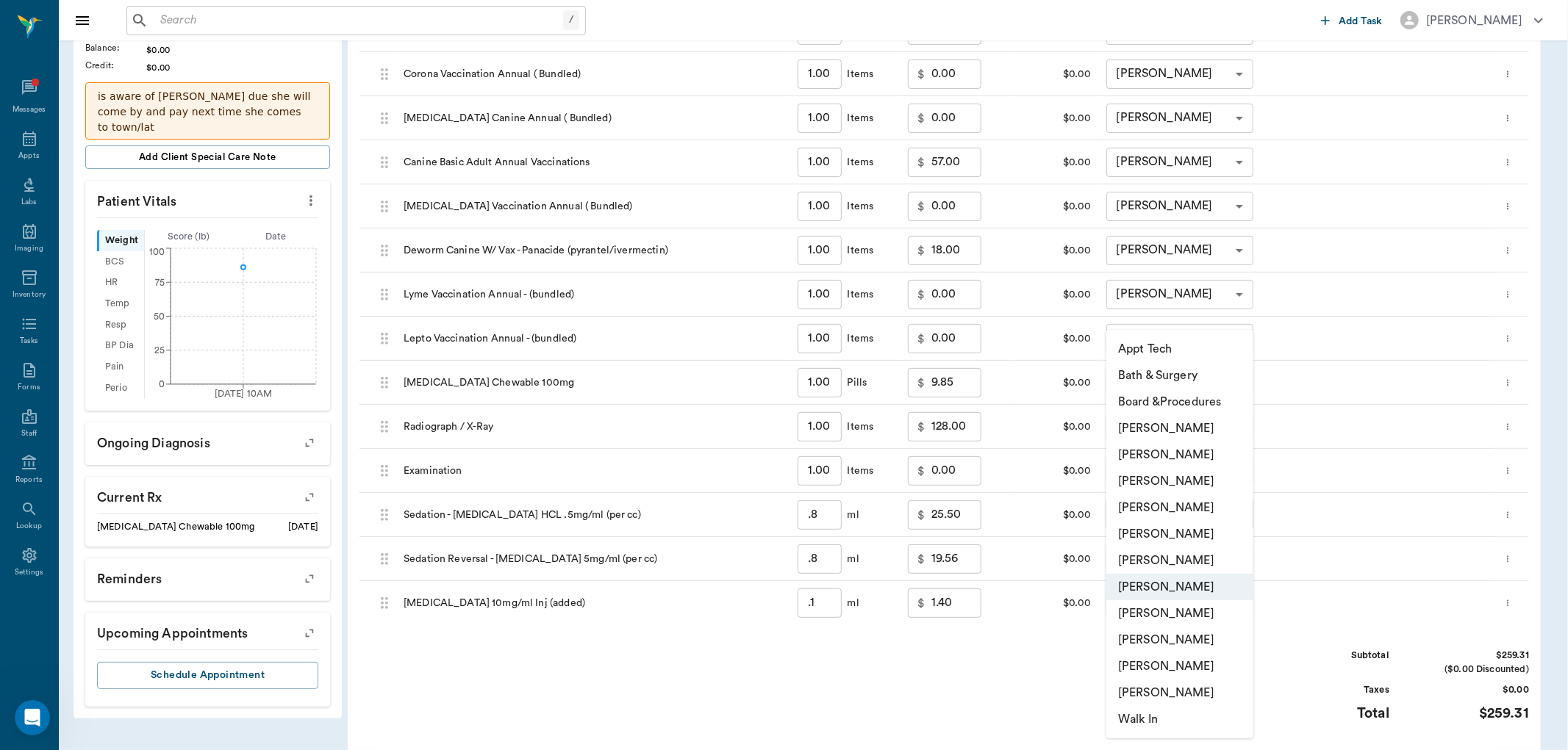
click at [1211, 482] on li "[PERSON_NAME]" at bounding box center [1180, 481] width 147 height 27
type input "none-63ec2f075fda476ae8351a4d"
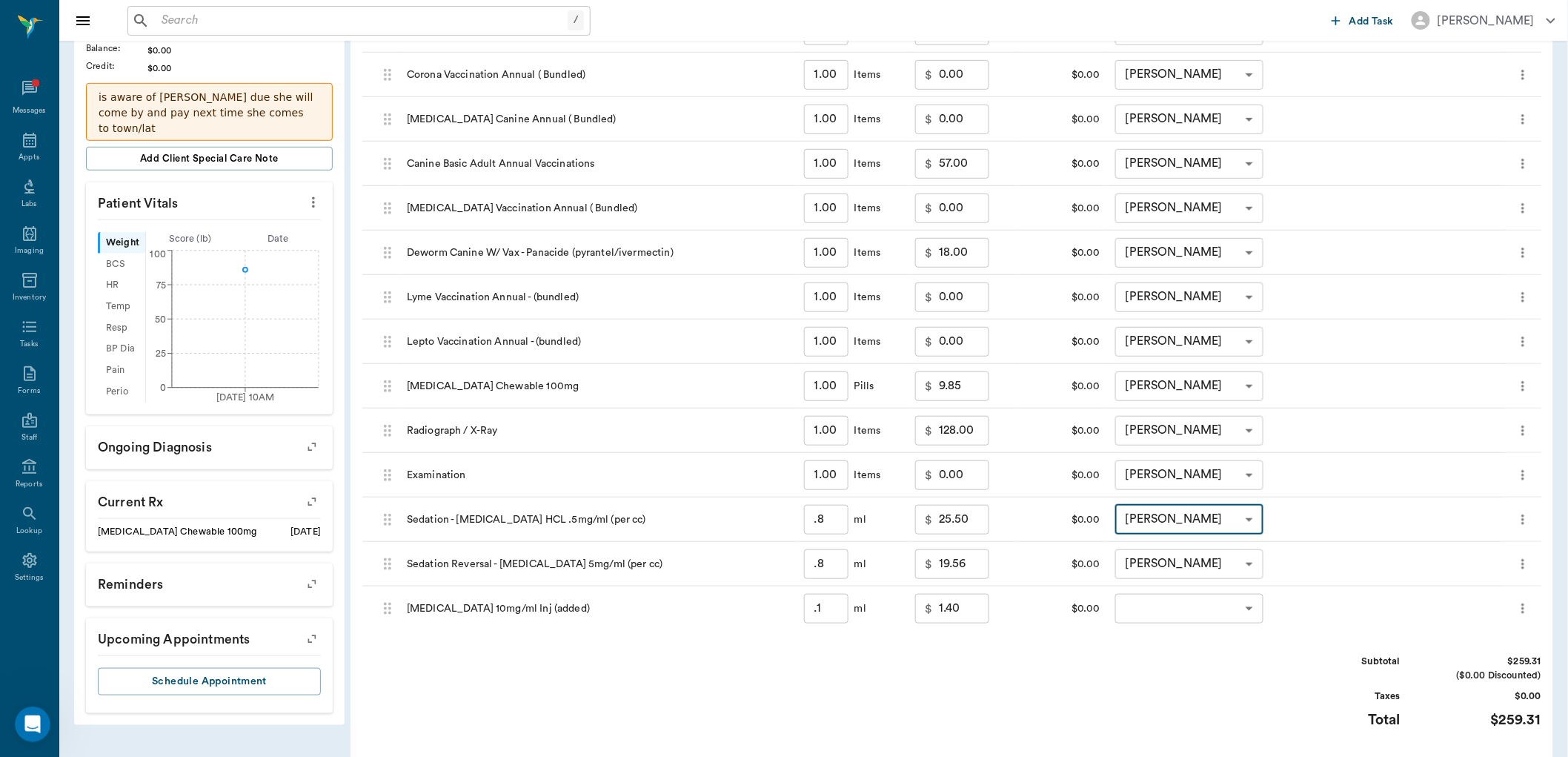
click at [1236, 609] on body "/ ​ Add Task Dr. Bert Ellsworth Nectar Messages Appts Labs Imaging Inventory Ta…" at bounding box center [784, 303] width 1568 height 1265
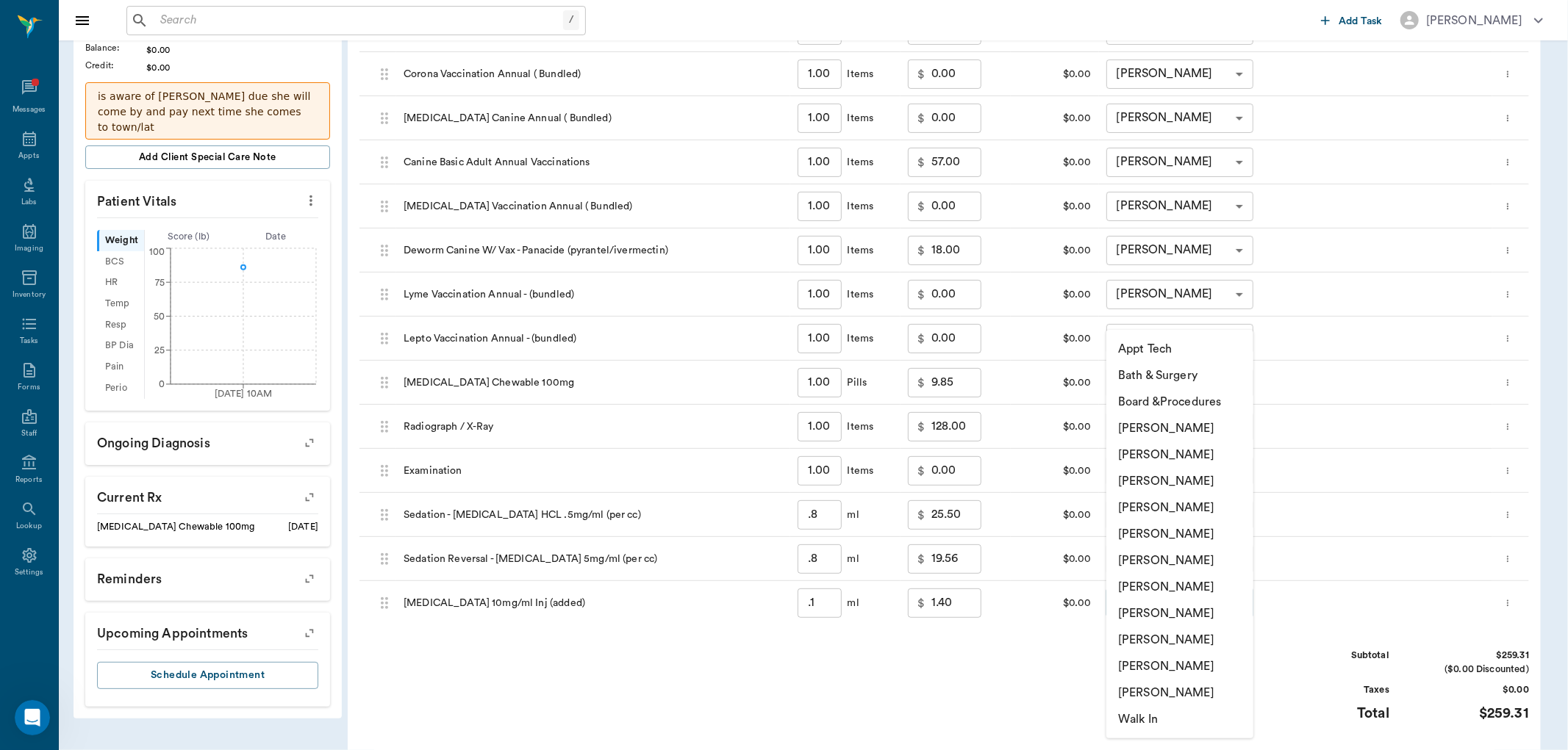
click at [1217, 480] on li "[PERSON_NAME]" at bounding box center [1180, 481] width 147 height 27
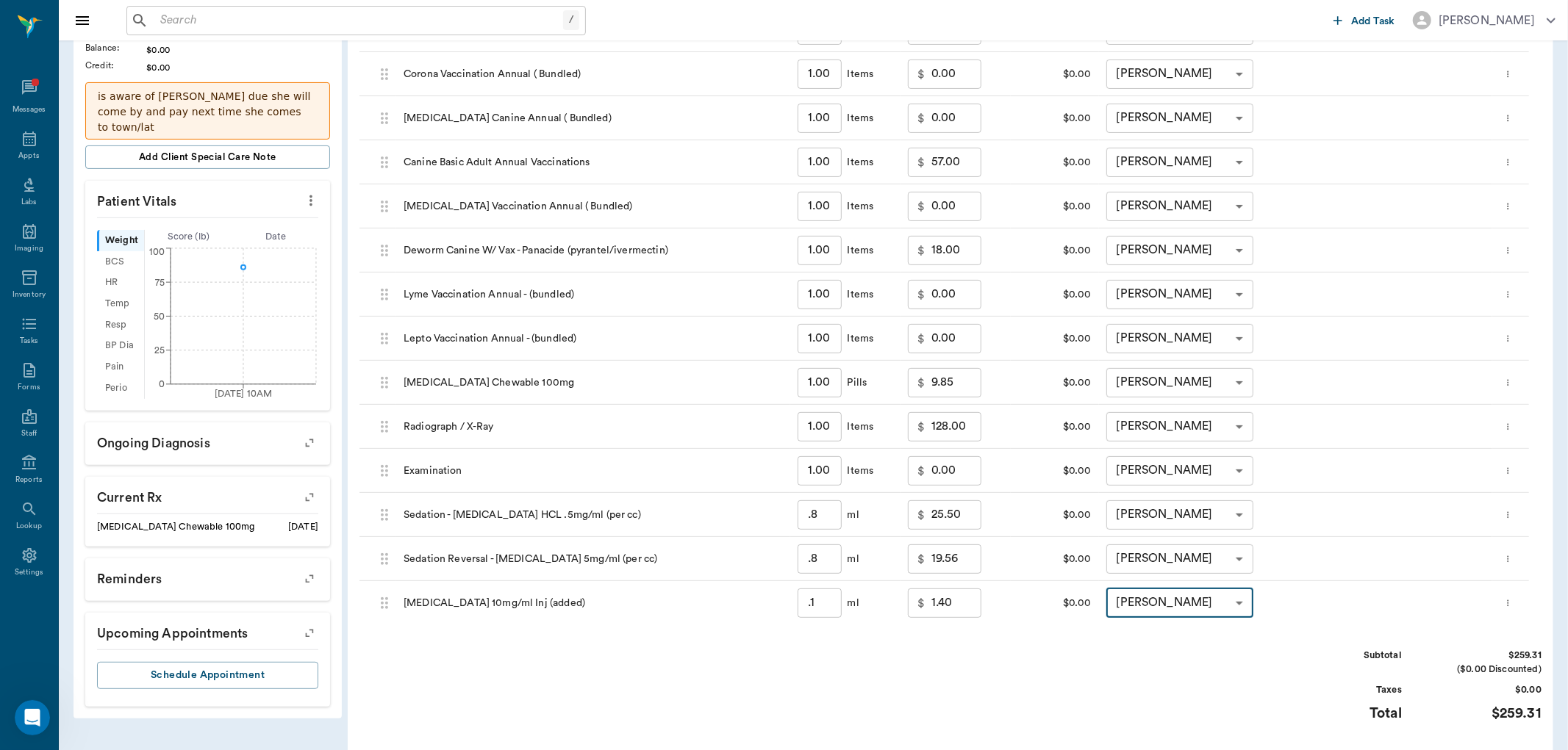
type input "none-63ec2f075fda476ae8351a4d"
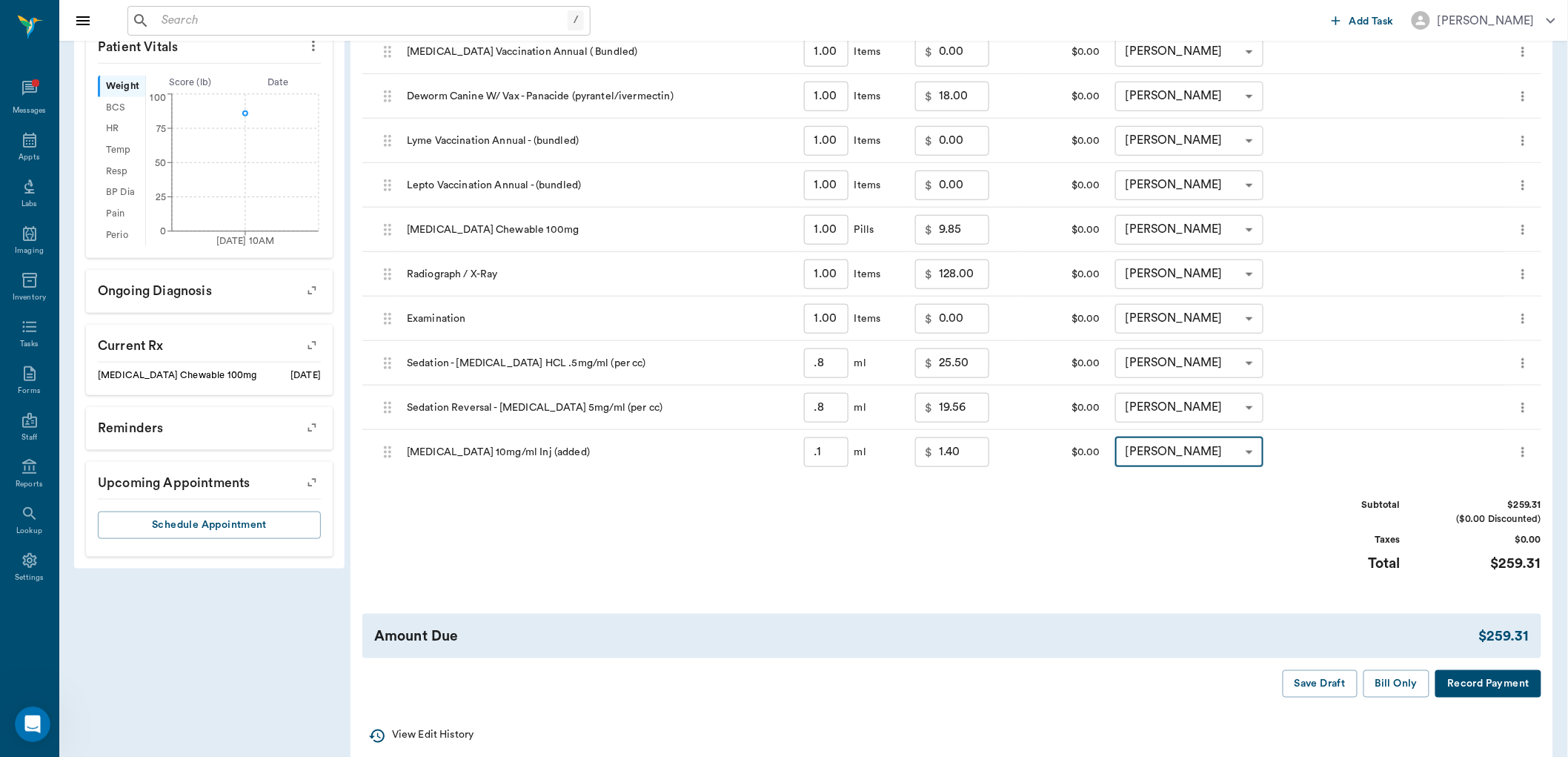
scroll to position [508, 0]
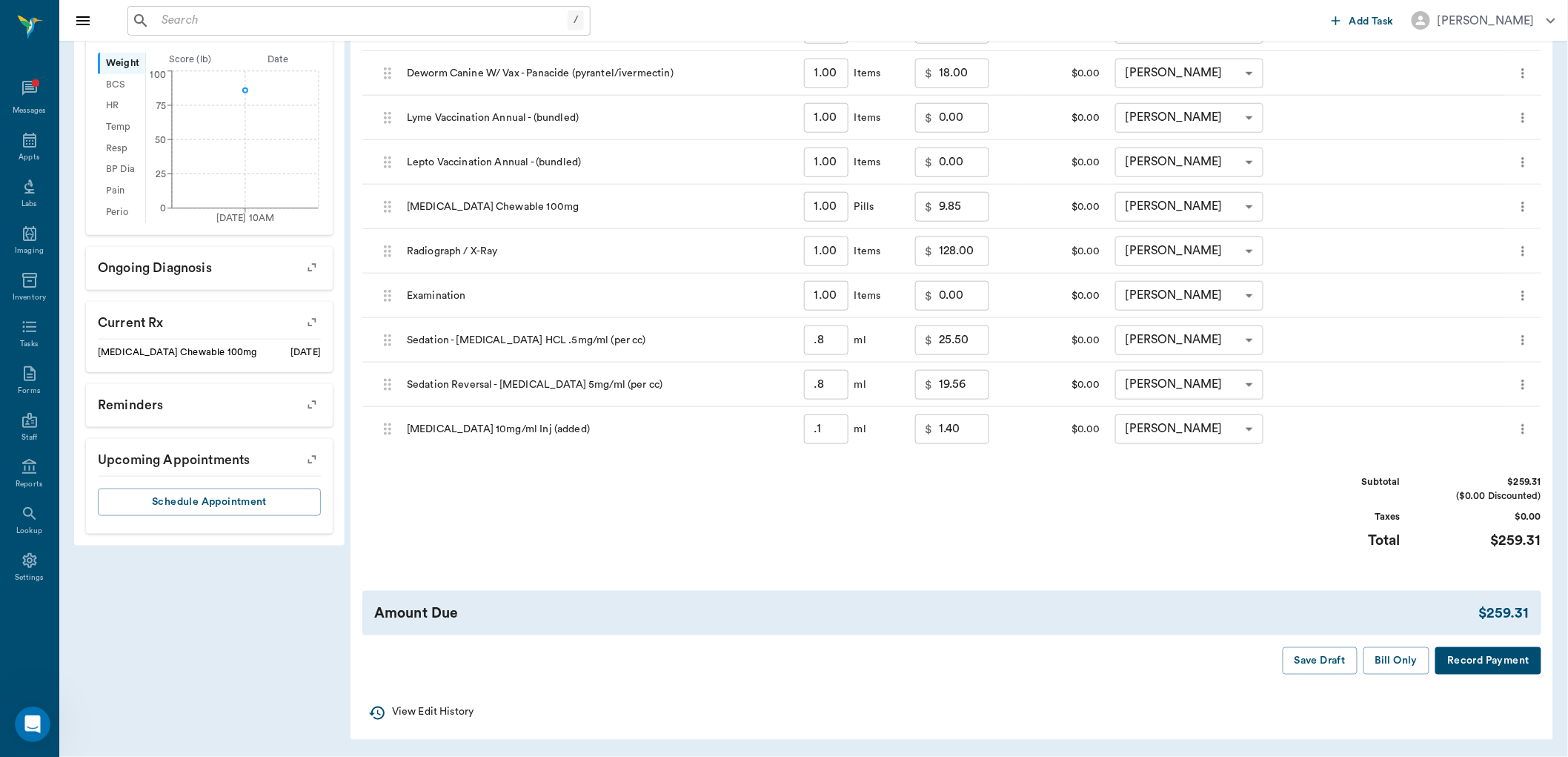
click at [1383, 657] on button "Bill Only" at bounding box center [1397, 661] width 67 height 28
type input "0.80"
type input "0.10"
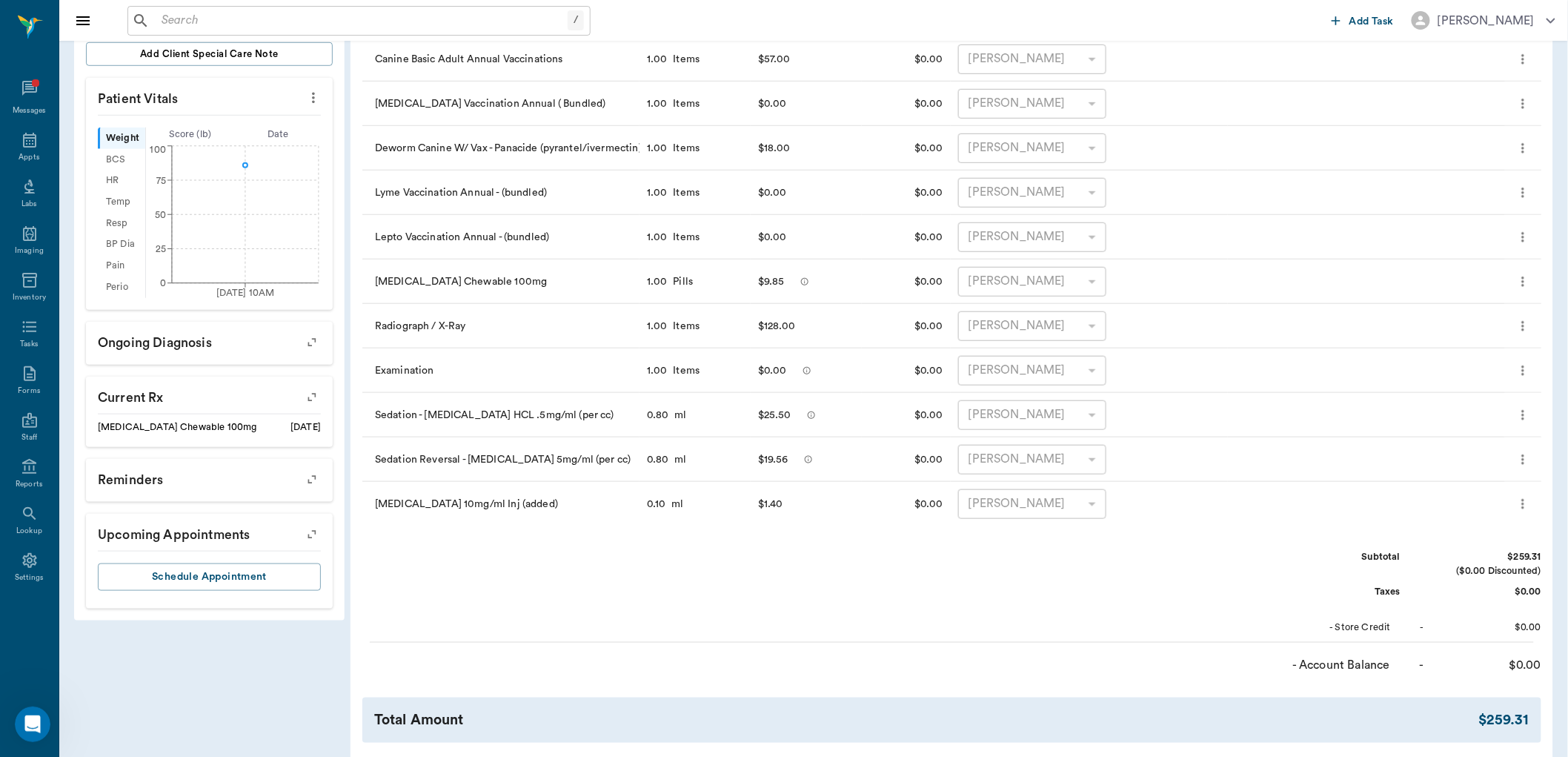
scroll to position [0, 0]
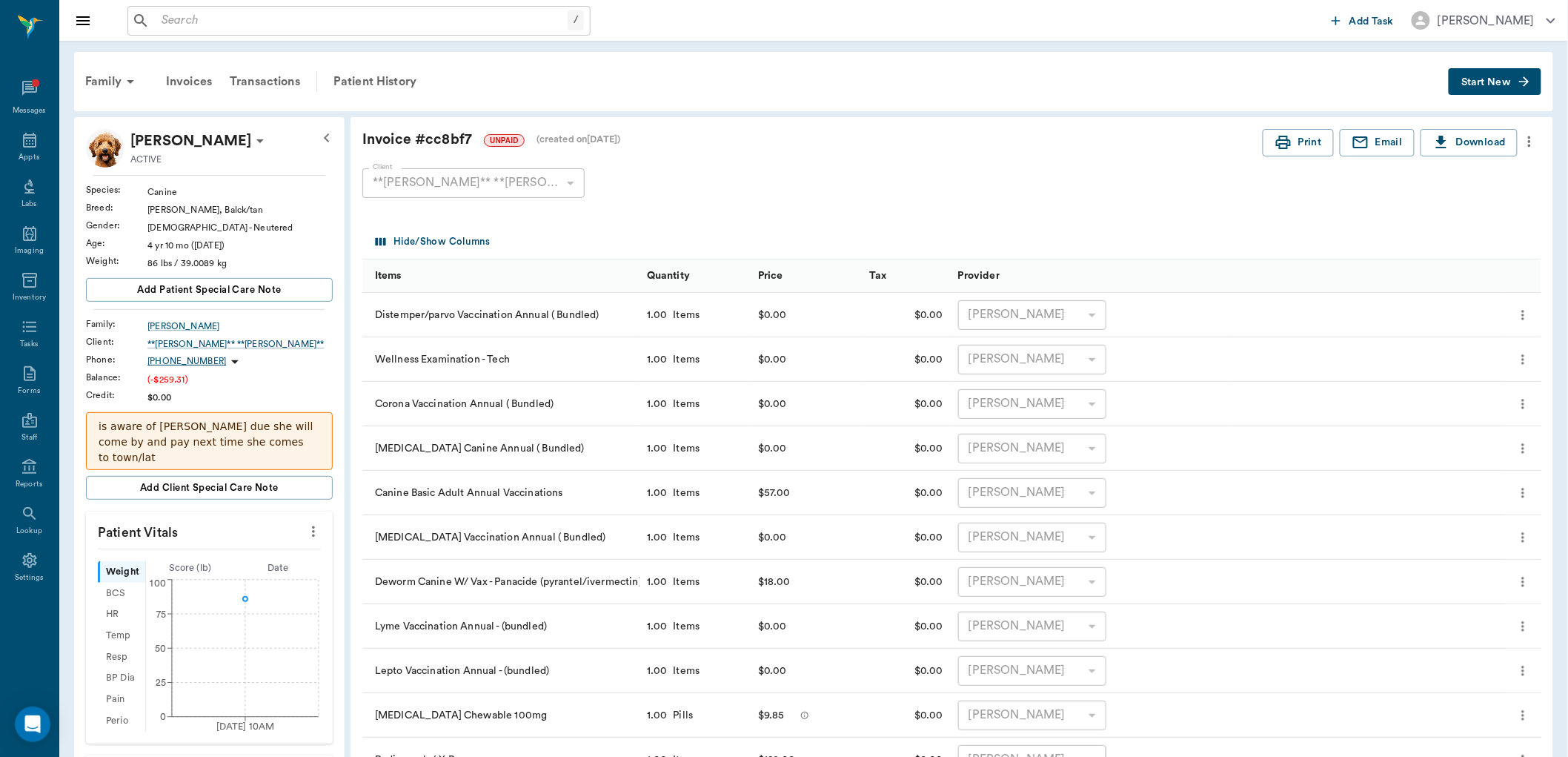
click at [194, 17] on input "text" at bounding box center [362, 20] width 412 height 20
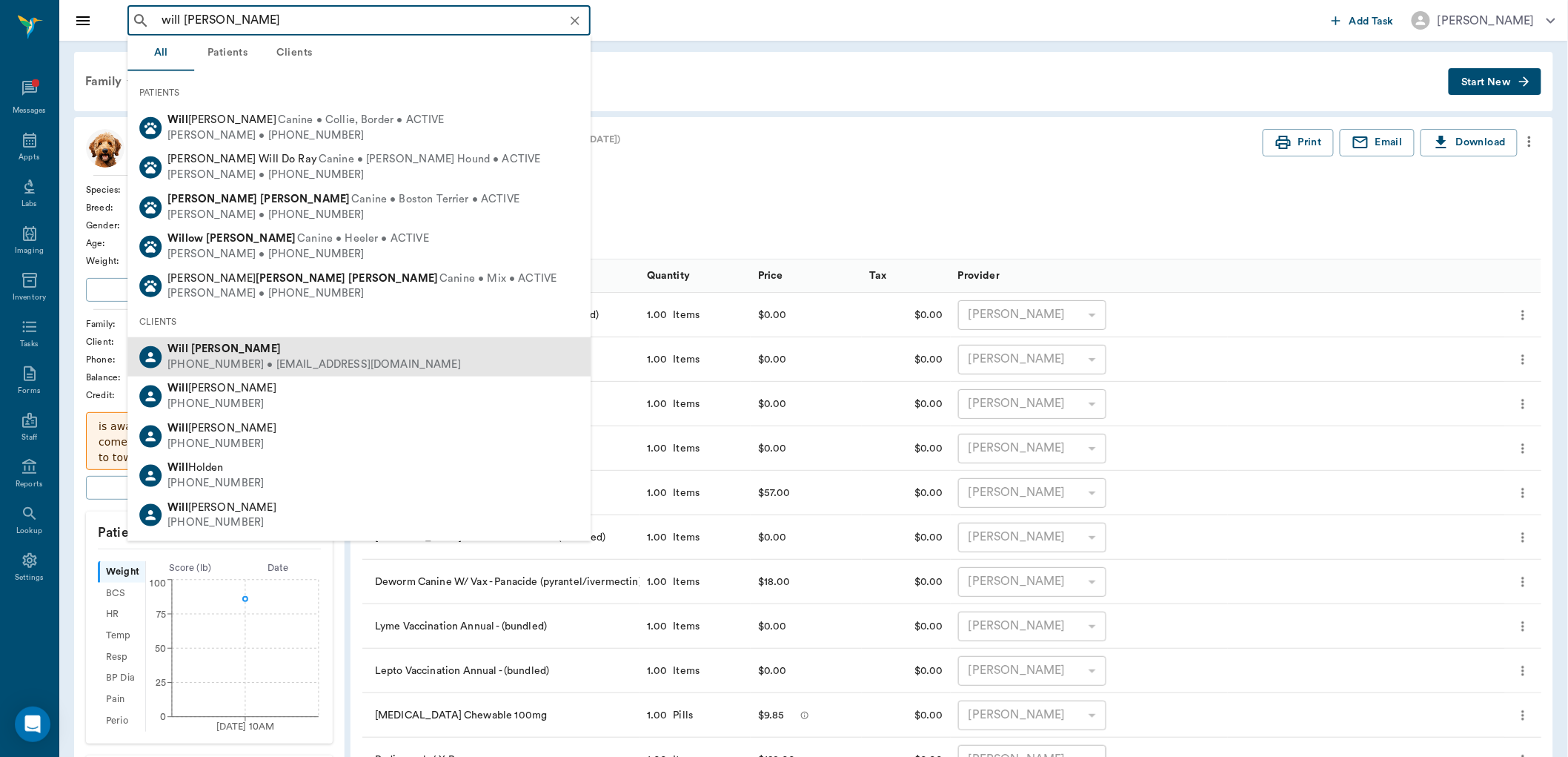
click at [268, 357] on div "[PHONE_NUMBER] • [EMAIL_ADDRESS][DOMAIN_NAME]" at bounding box center [314, 365] width 294 height 16
type input "will [PERSON_NAME]"
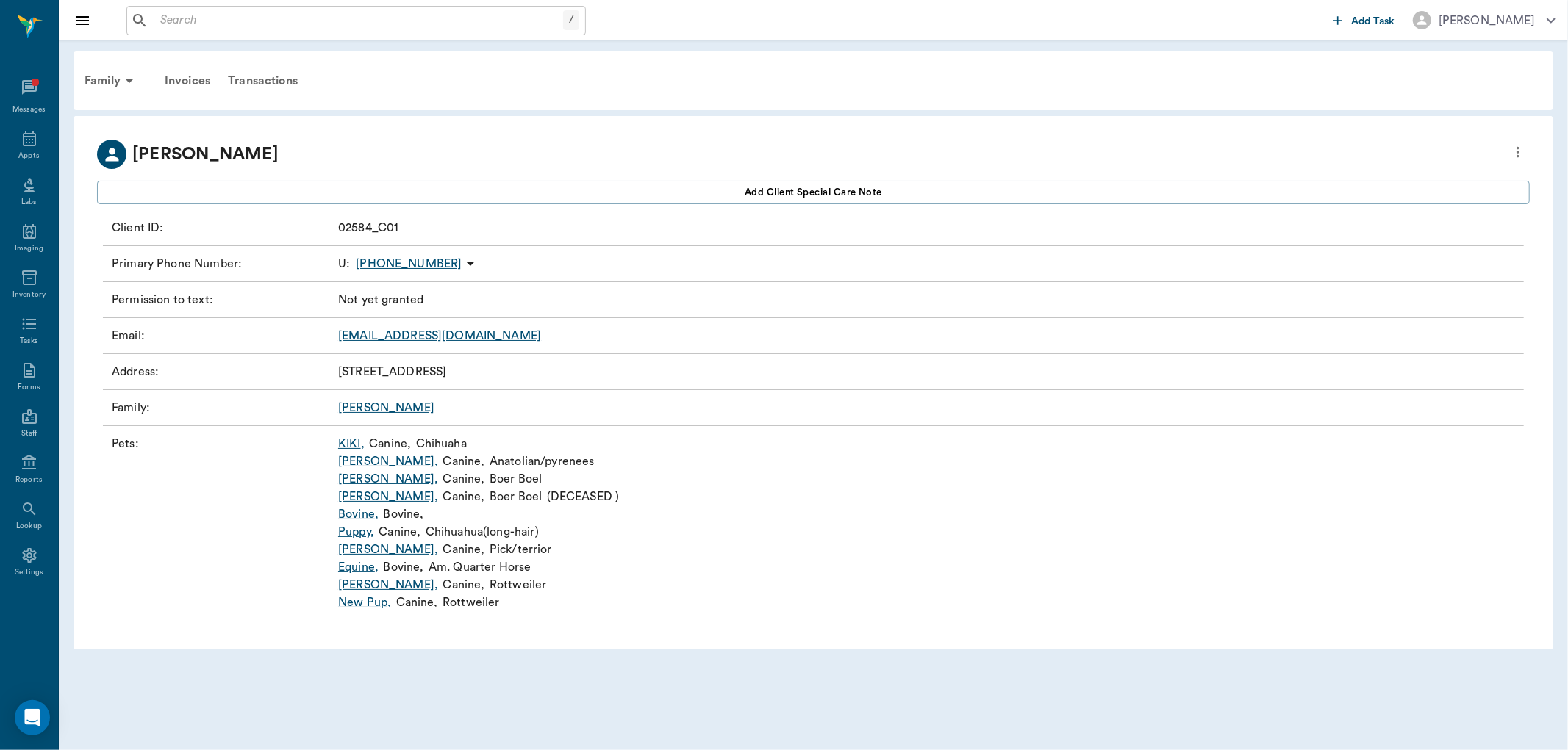
click at [375, 478] on link "[PERSON_NAME] ," at bounding box center [388, 479] width 100 height 17
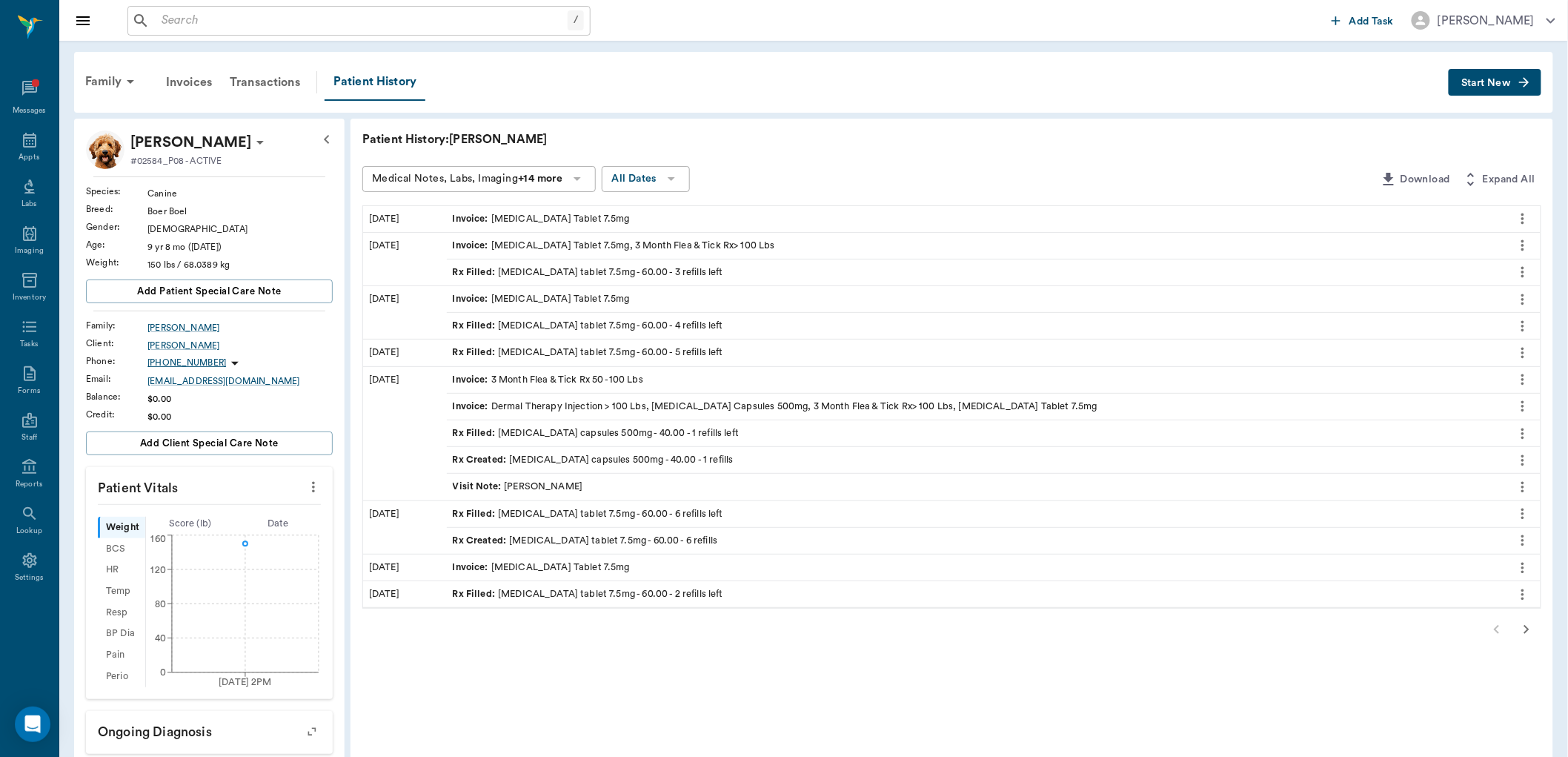
click at [618, 269] on div "Rx Filled : [MEDICAL_DATA] tablet 7.5mg - 60.00 - 3 refills left" at bounding box center [588, 272] width 271 height 14
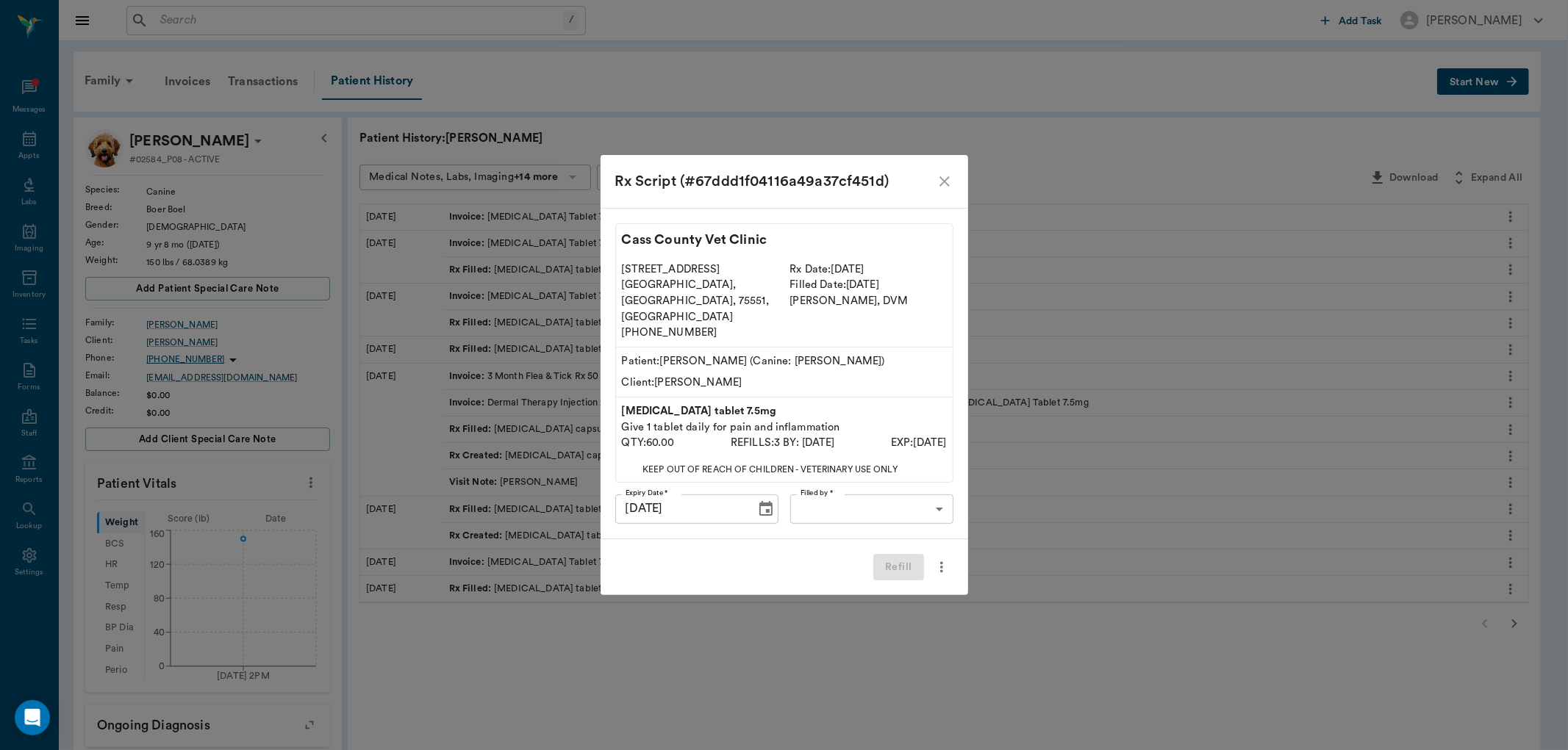
click at [817, 487] on body "/ ​ Add Task [PERSON_NAME] Nectar Messages Appts Labs Imaging Inventory Tasks F…" at bounding box center [784, 548] width 1568 height 1097
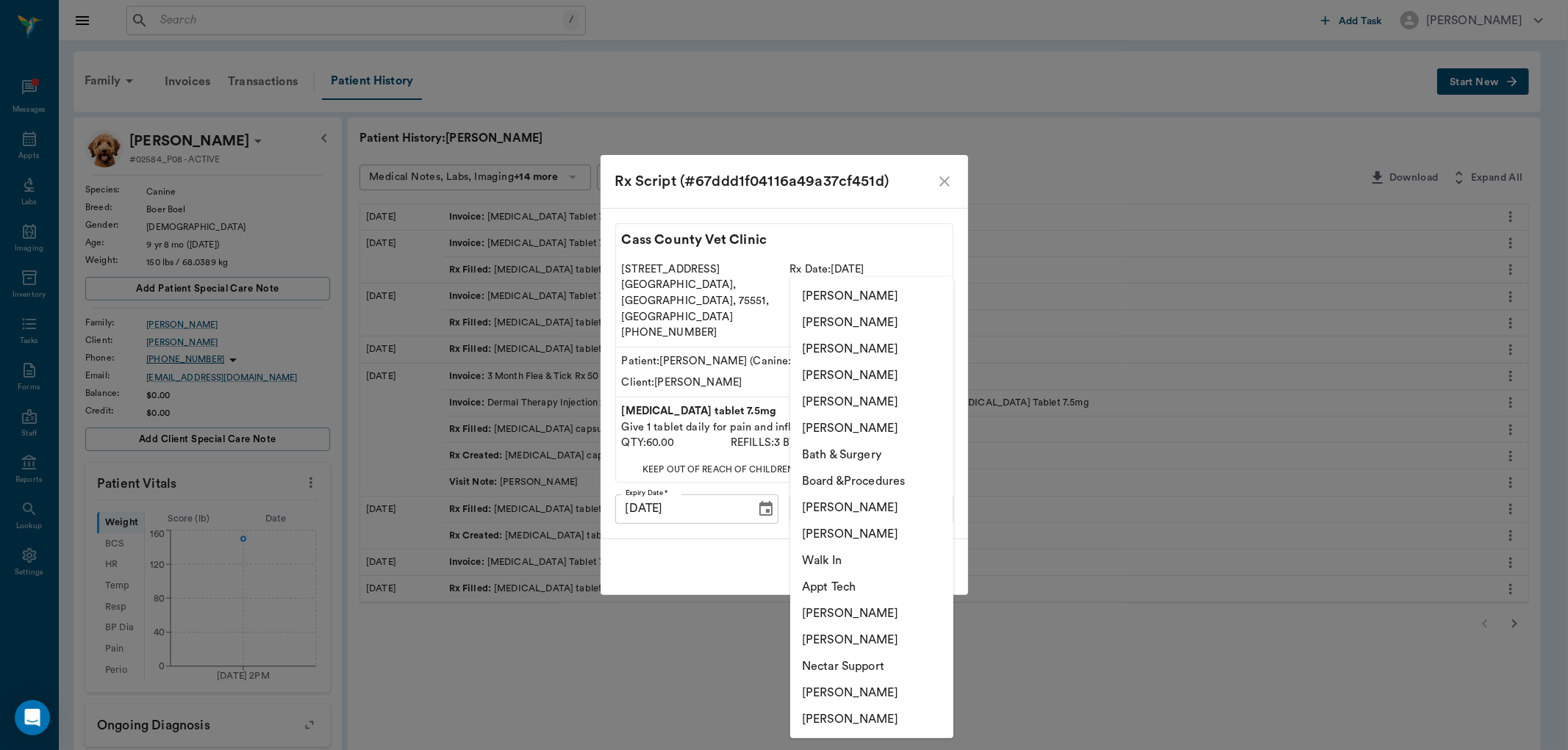
click at [733, 555] on div at bounding box center [784, 375] width 1568 height 750
click at [863, 500] on body "/ ​ Add Task [PERSON_NAME] Nectar Messages Appts Labs Imaging Inventory Tasks F…" at bounding box center [784, 548] width 1568 height 1097
click at [855, 373] on li "[PERSON_NAME]" at bounding box center [871, 375] width 163 height 27
type input "63ec2ed152e12b0ba117cd50"
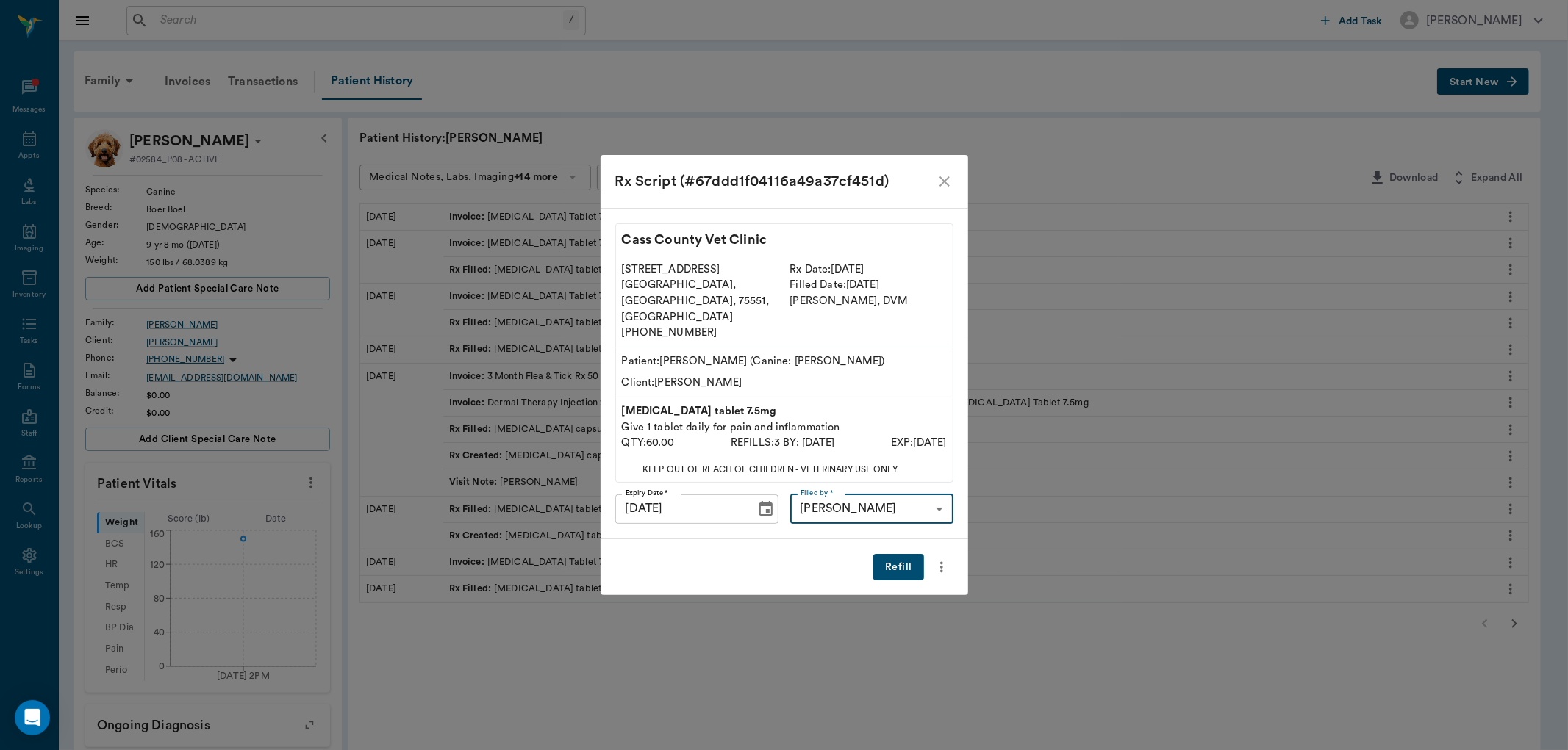
click at [895, 554] on button "Refill" at bounding box center [898, 568] width 50 height 28
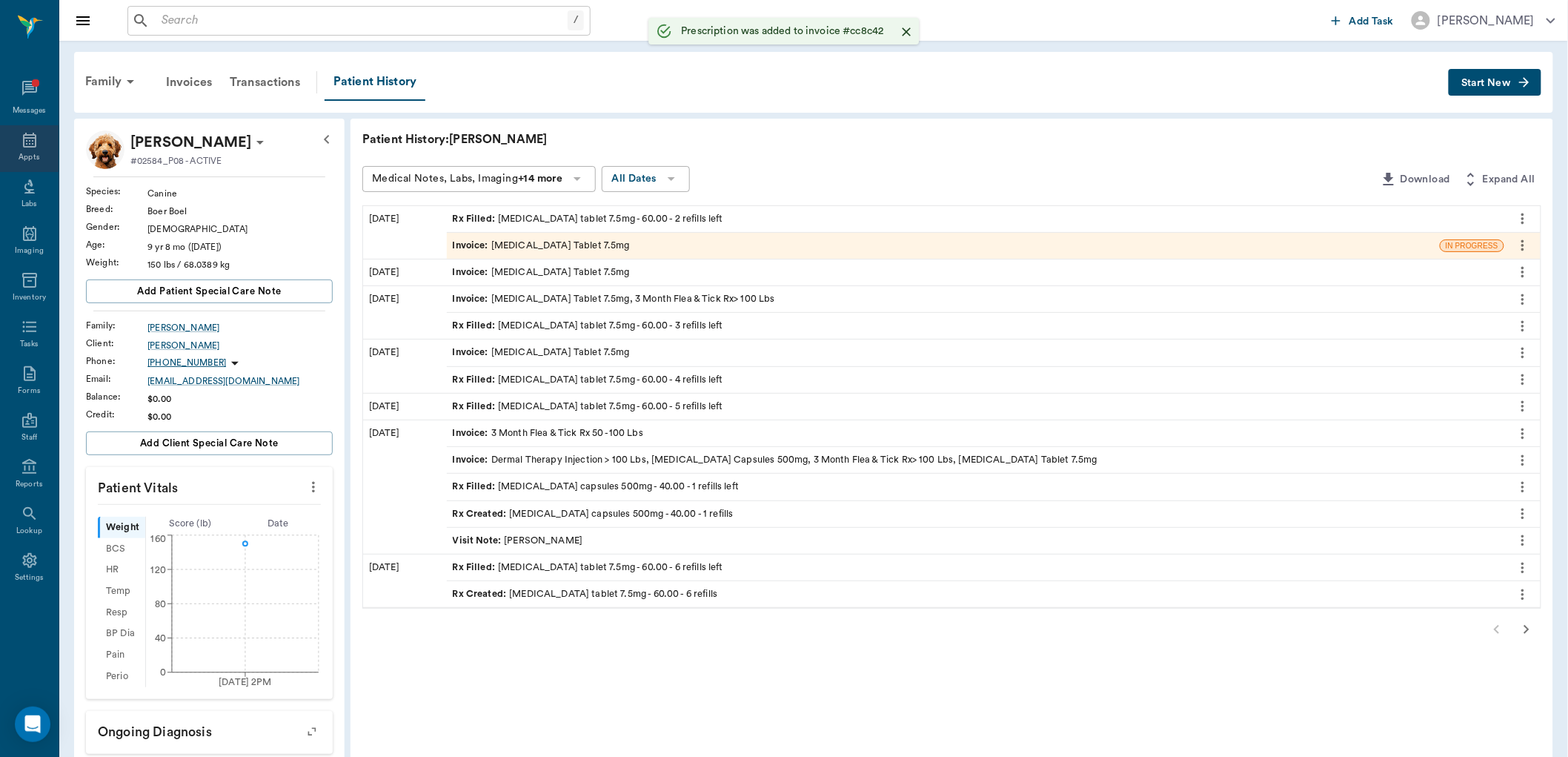
click at [28, 138] on icon at bounding box center [30, 140] width 13 height 15
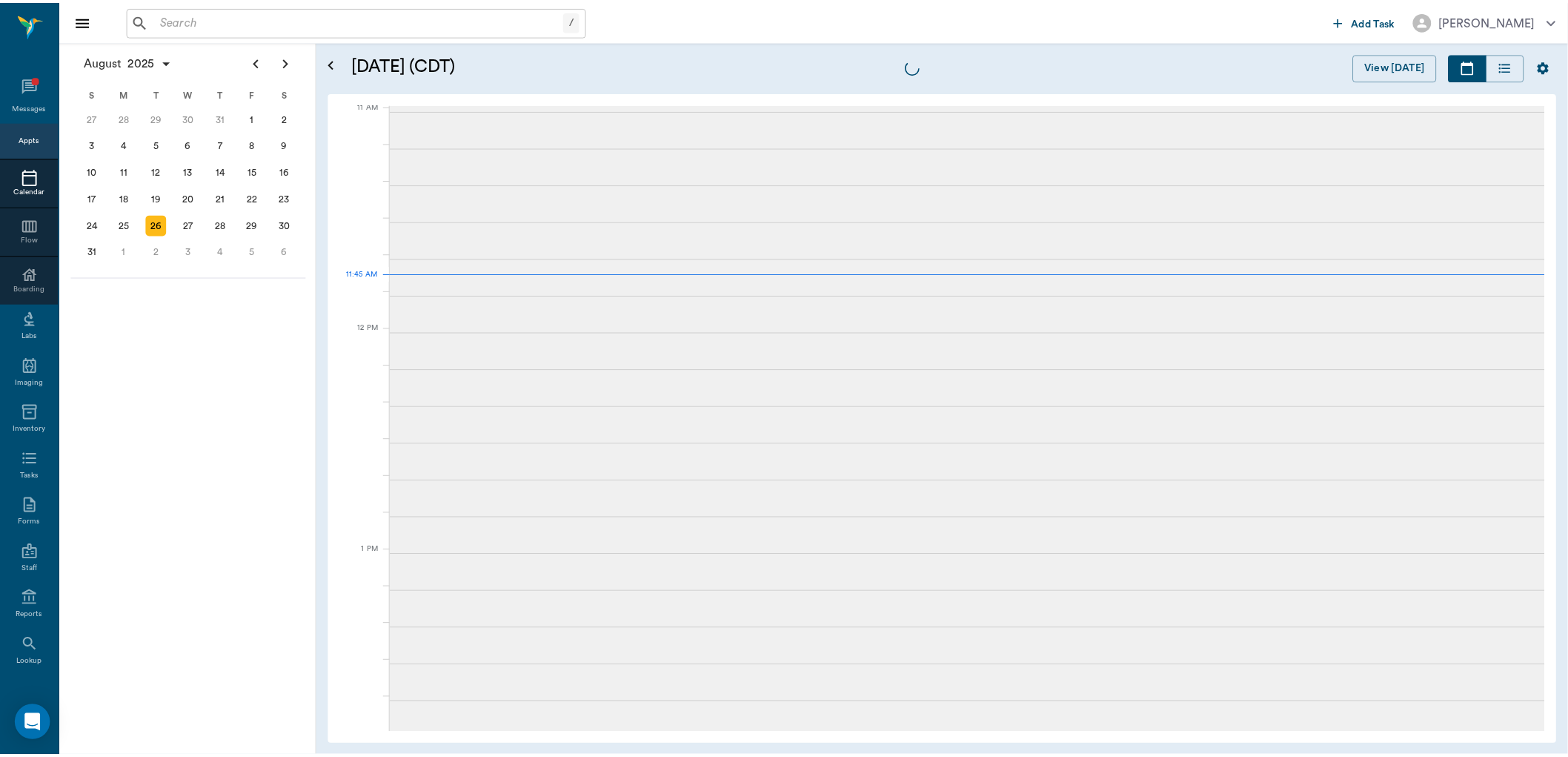
scroll to position [671, 0]
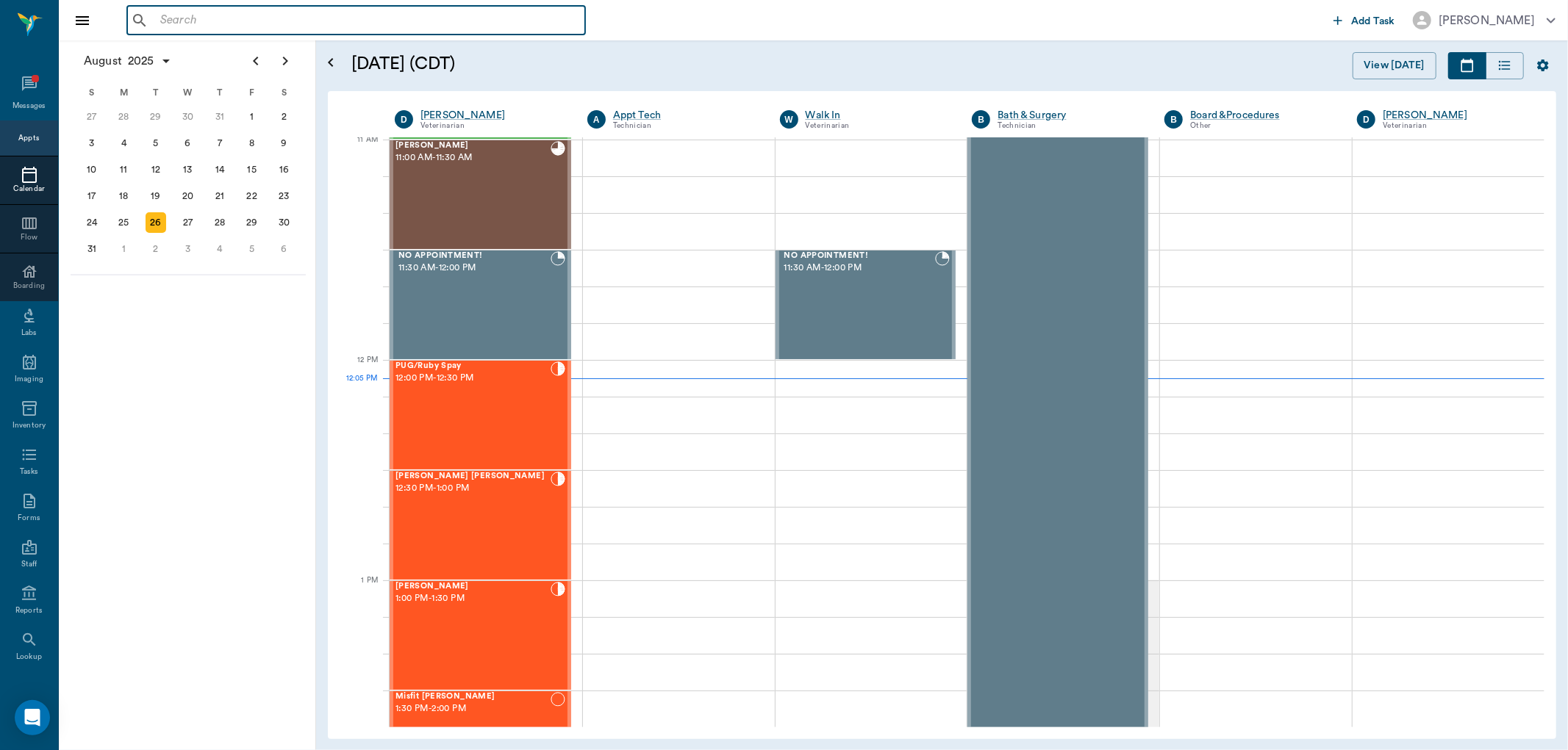
click at [222, 15] on input "text" at bounding box center [367, 20] width 425 height 20
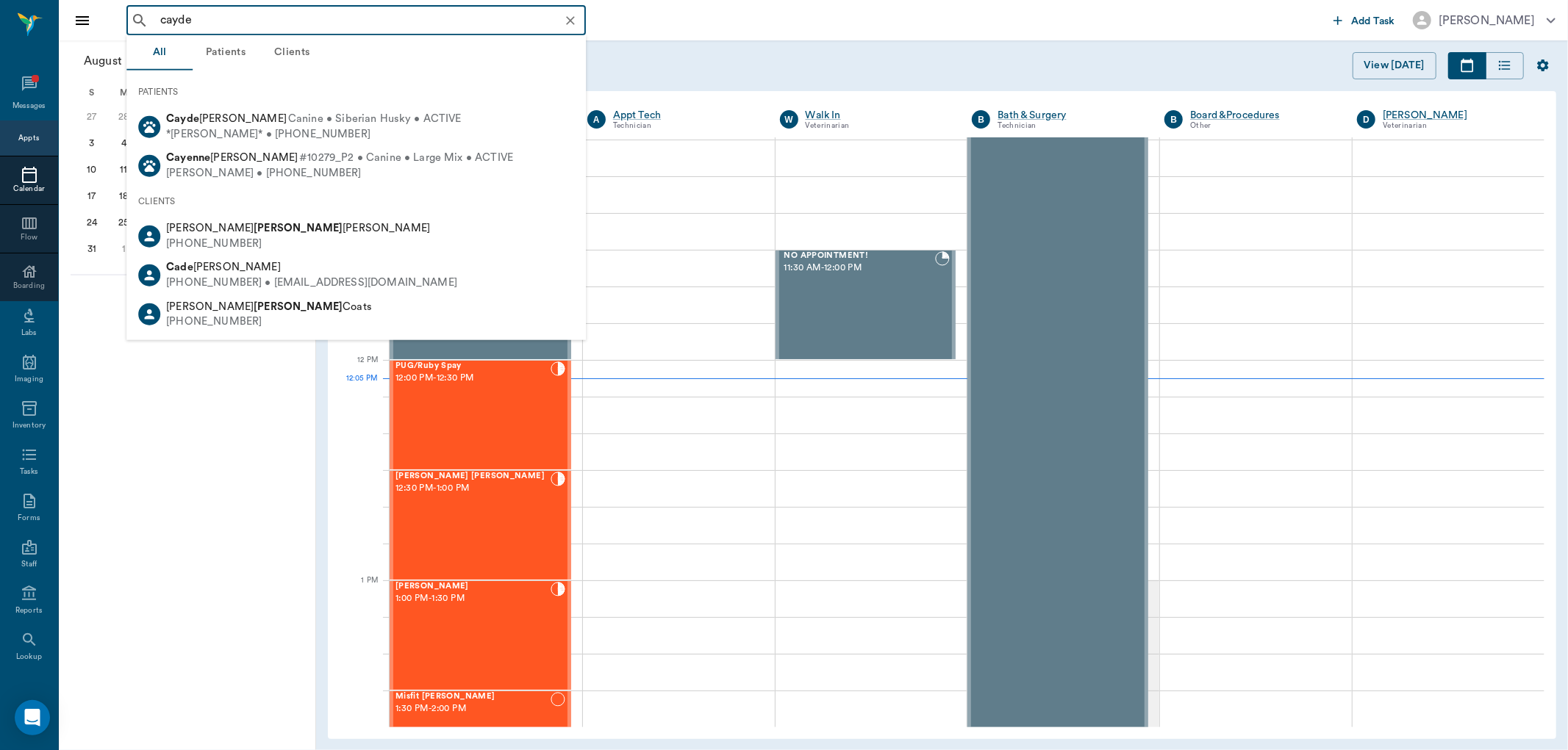
click at [194, 113] on b "Cayde" at bounding box center [183, 119] width 33 height 11
type input "cayde"
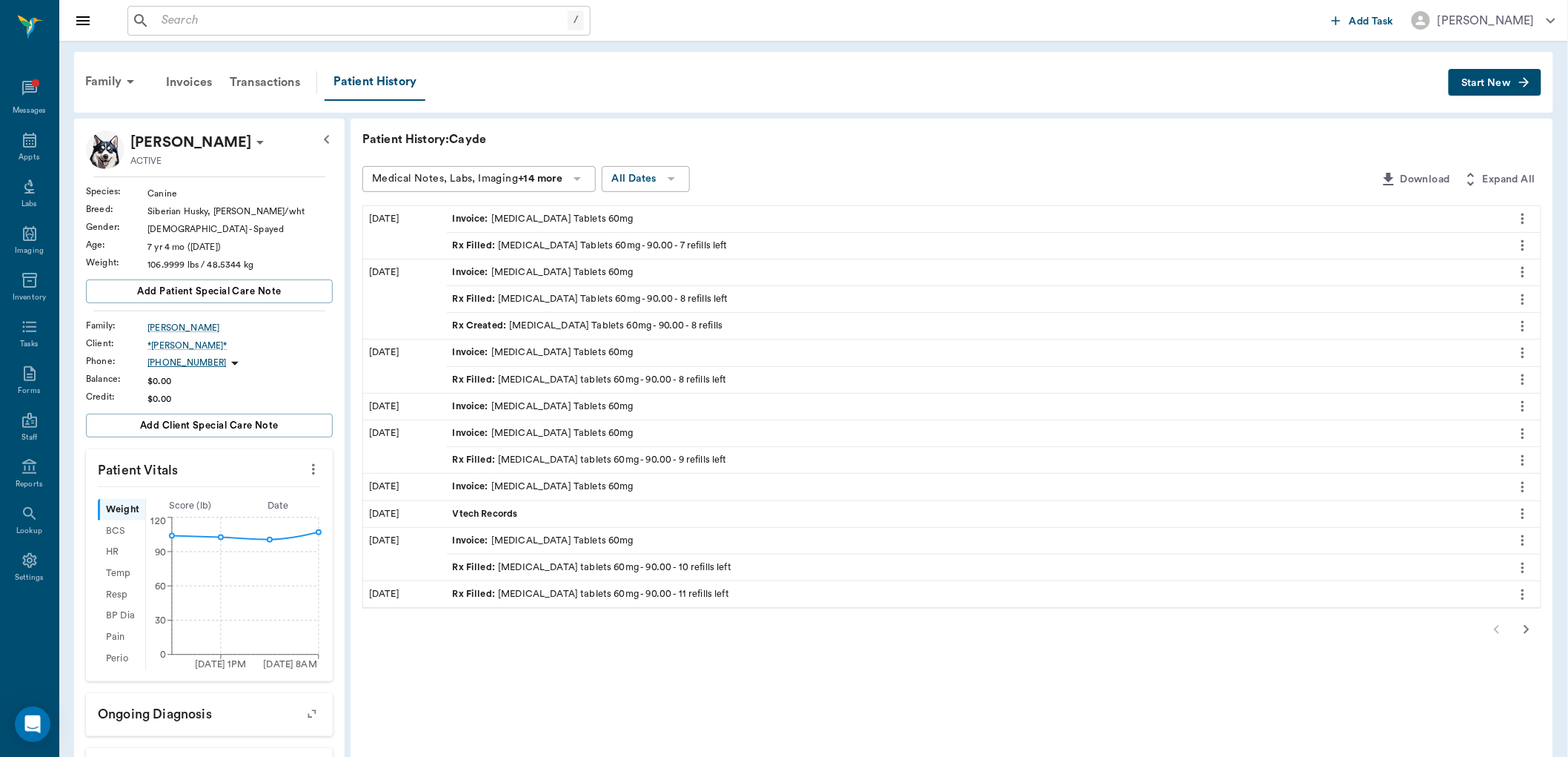
click at [502, 242] on div "Rx Filled : [MEDICAL_DATA] Tablets 60mg - 90.00 - 7 refills left" at bounding box center [590, 245] width 275 height 14
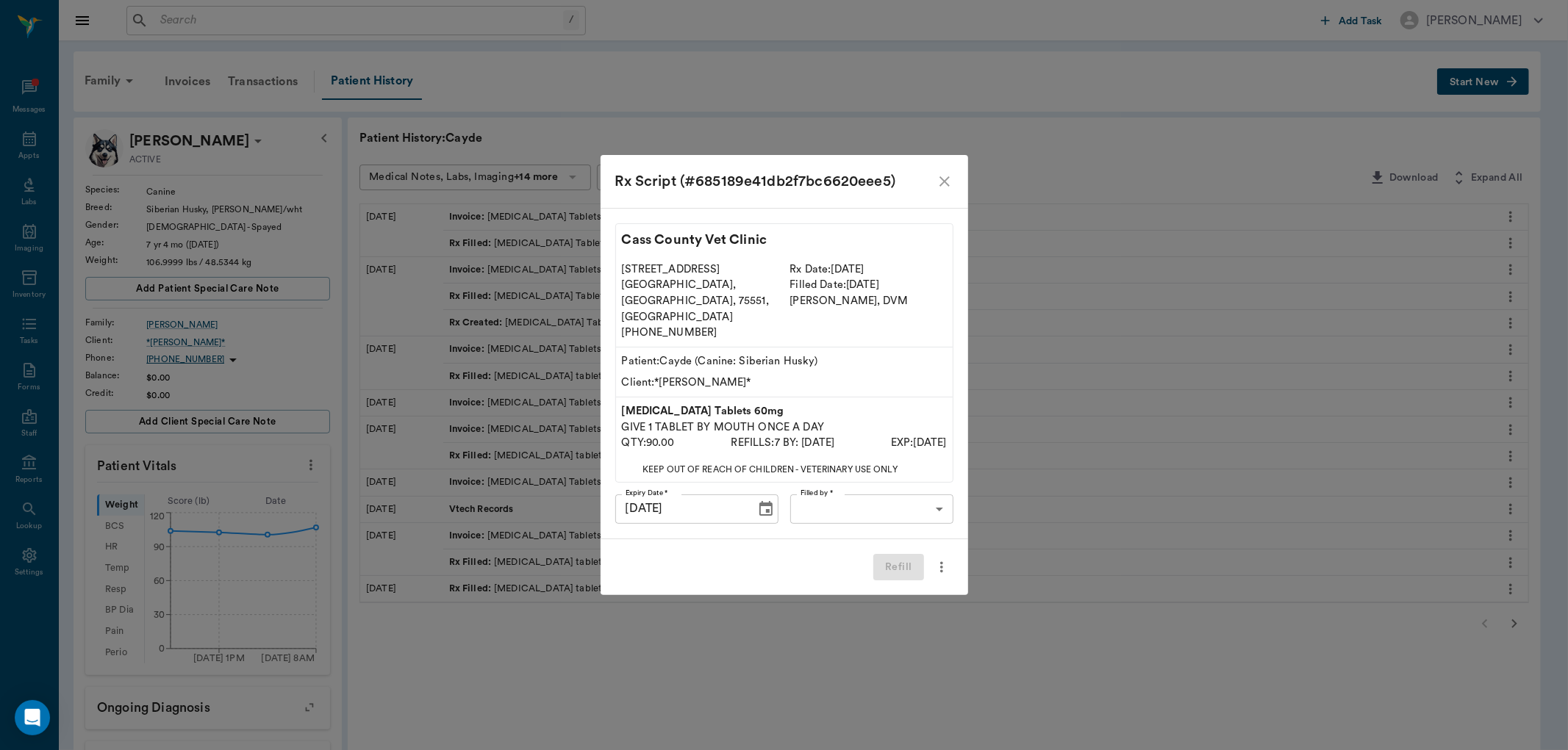
click at [868, 486] on body "/ ​ Add Task [PERSON_NAME] Nectar Messages Appts Labs Imaging Inventory Tasks F…" at bounding box center [784, 553] width 1568 height 1107
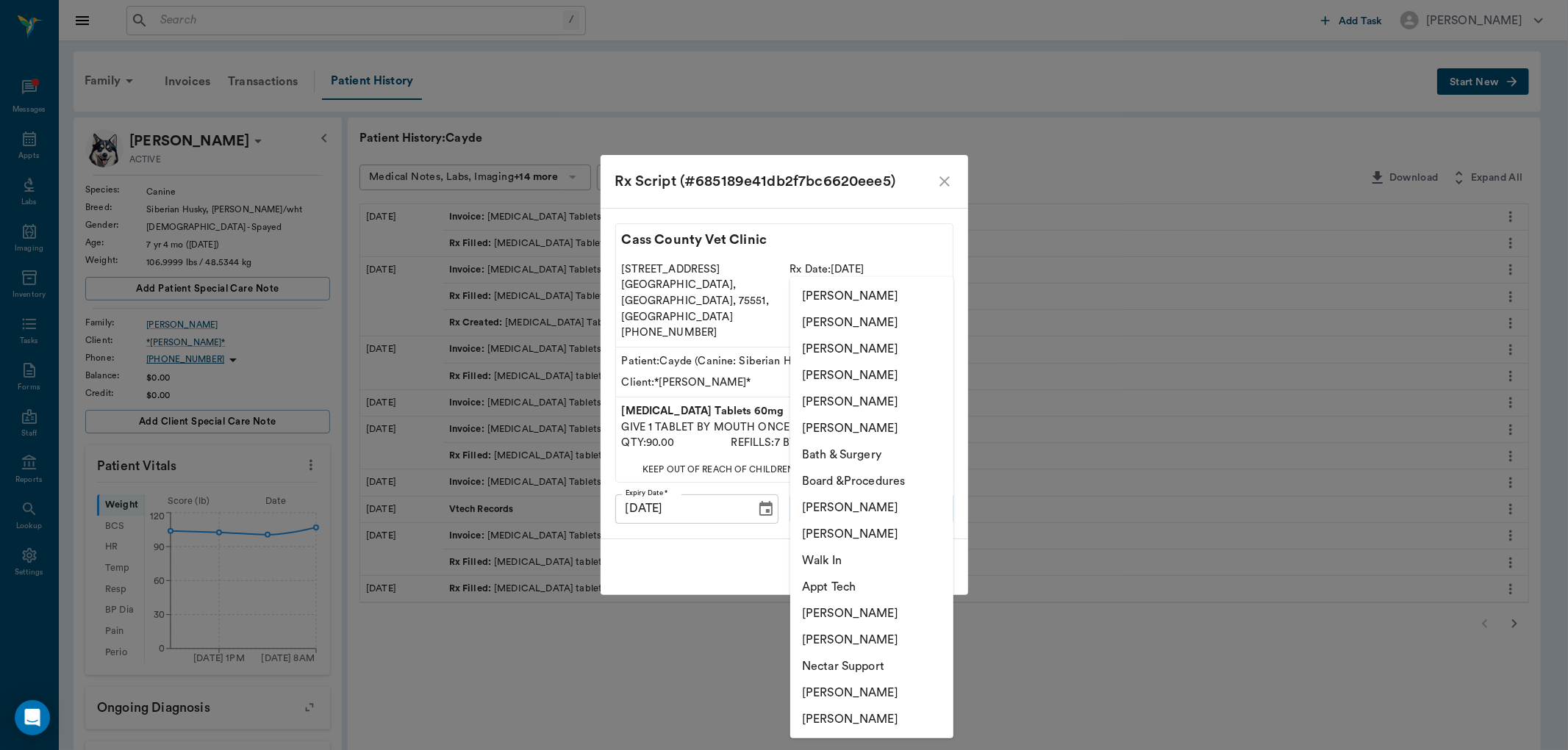
click at [865, 717] on li "[PERSON_NAME]" at bounding box center [871, 719] width 163 height 27
type input "6899ea08ed37b777db10de45"
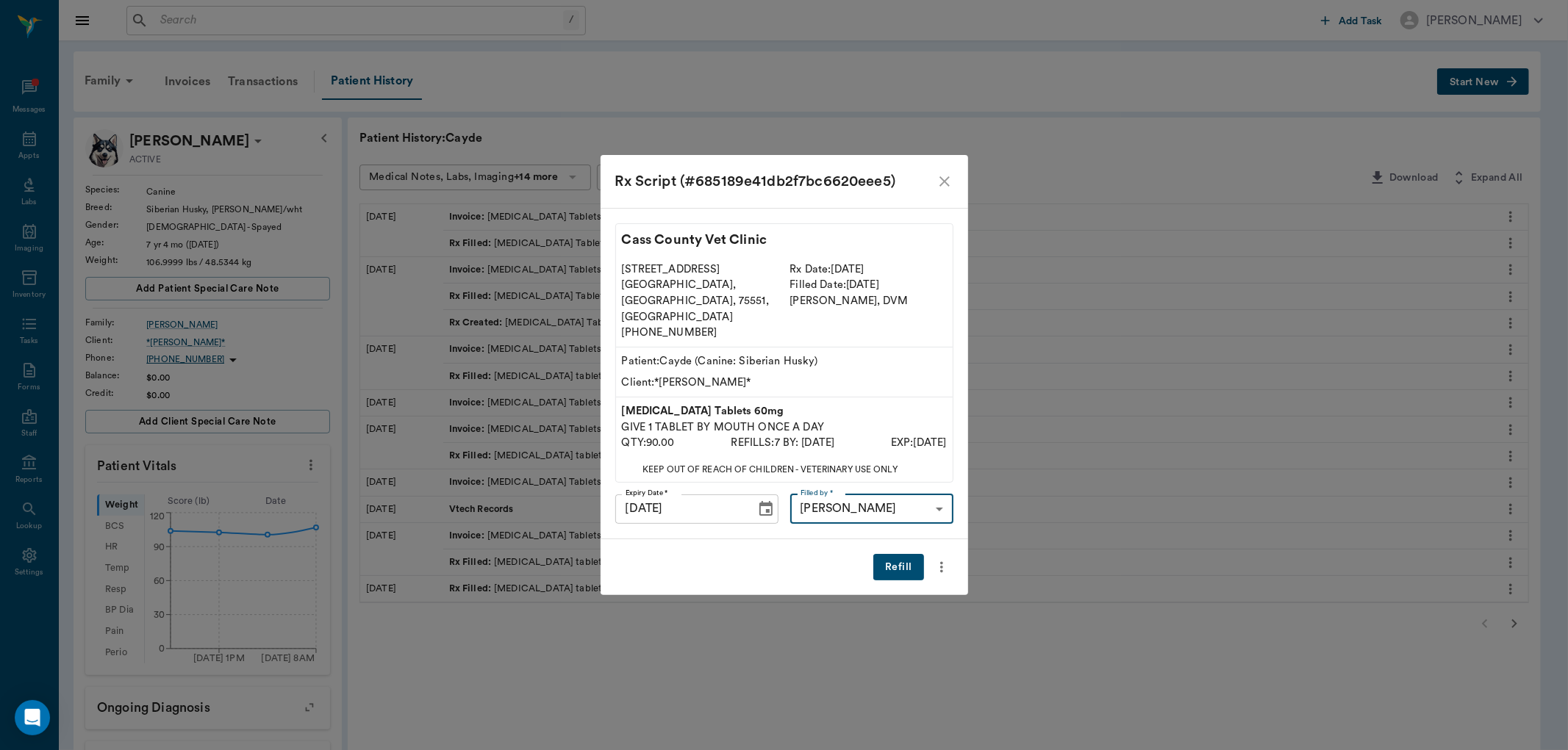
click at [907, 554] on button "Refill" at bounding box center [898, 568] width 50 height 28
